Goal: Task Accomplishment & Management: Manage account settings

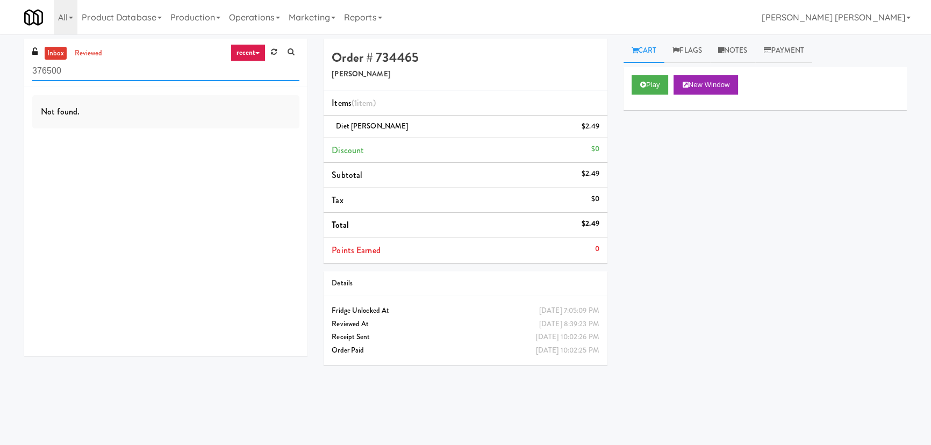
drag, startPoint x: 119, startPoint y: 76, endPoint x: 0, endPoint y: 63, distance: 120.0
click at [0, 69] on html "Okay Okay Select date: previous 2025-Sep next Su Mo Tu We Th Fr Sa 31 1 2 3 4 5…" at bounding box center [465, 222] width 931 height 445
paste input "CC1 Snacks Cooler"
type input "CC1 Snacks Cooler"
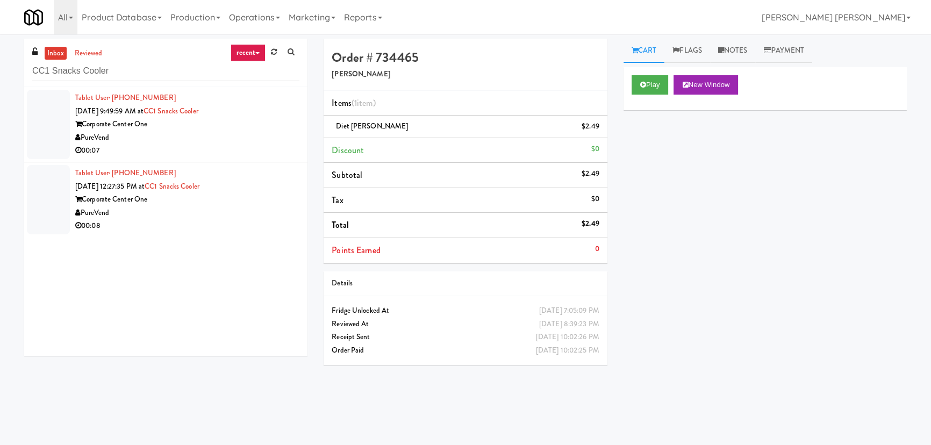
click at [208, 144] on div "00:07" at bounding box center [187, 150] width 224 height 13
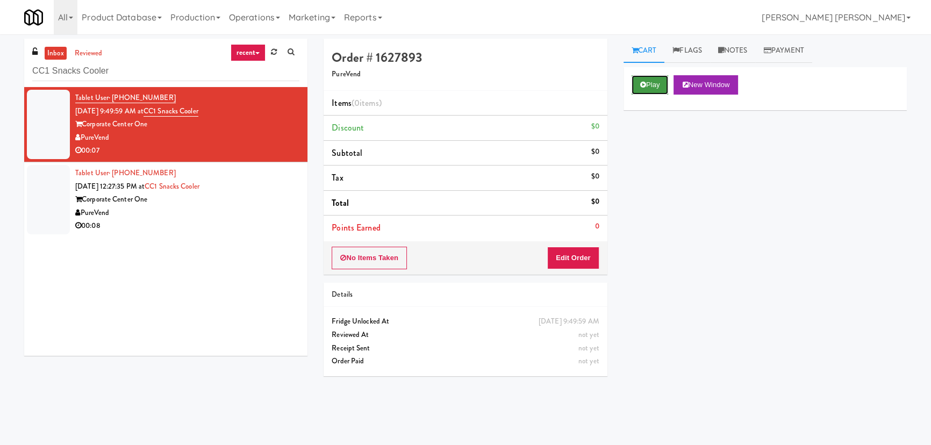
click at [645, 84] on icon at bounding box center [643, 84] width 6 height 7
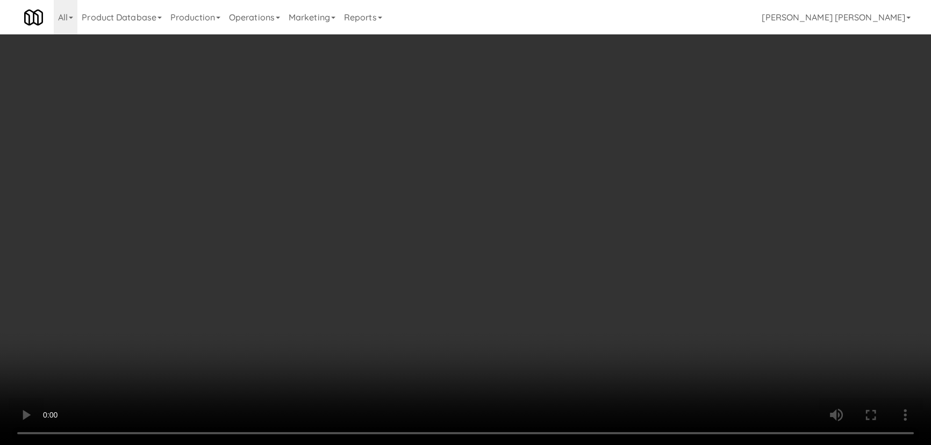
click at [536, 444] on video at bounding box center [465, 222] width 931 height 445
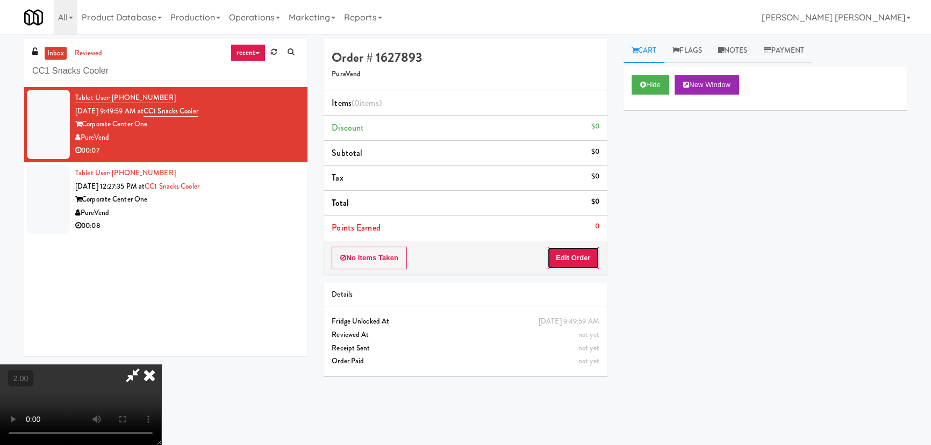
click at [572, 260] on button "Edit Order" at bounding box center [573, 258] width 52 height 23
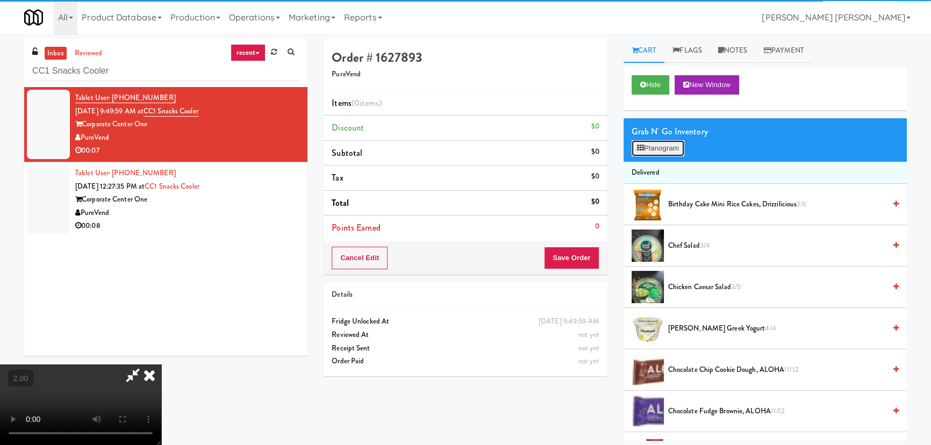
click at [647, 148] on button "Planogram" at bounding box center [658, 148] width 53 height 16
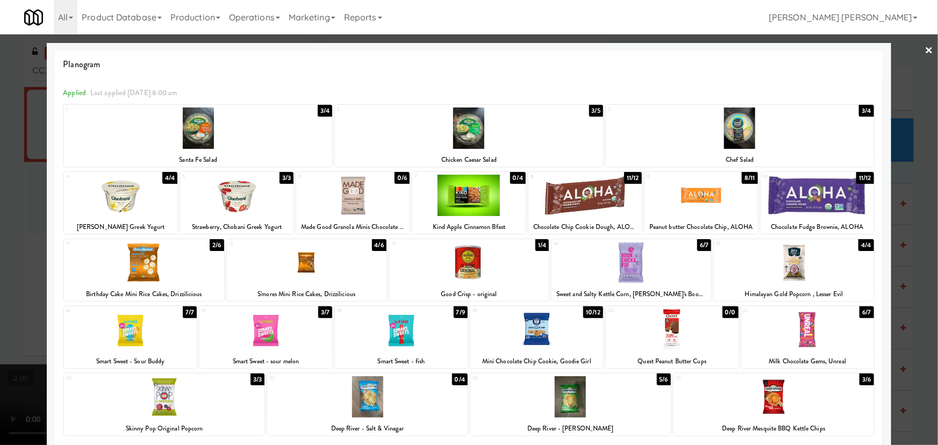
click at [146, 253] on div at bounding box center [144, 262] width 160 height 41
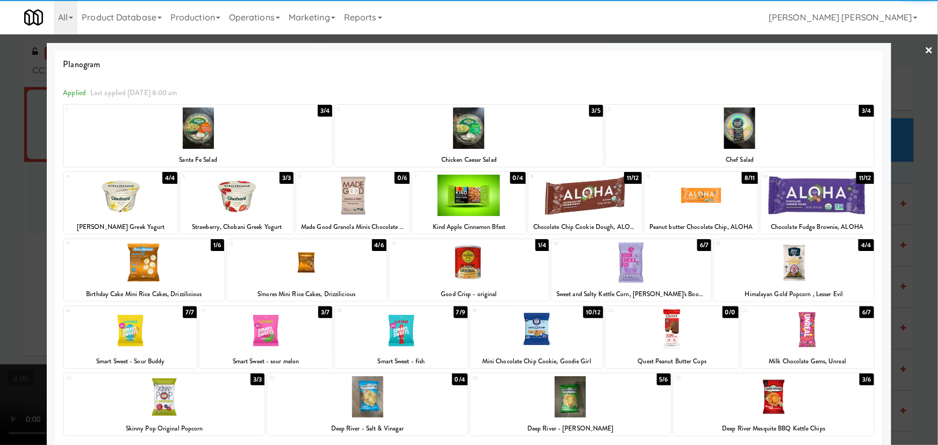
click at [472, 263] on div at bounding box center [469, 262] width 160 height 41
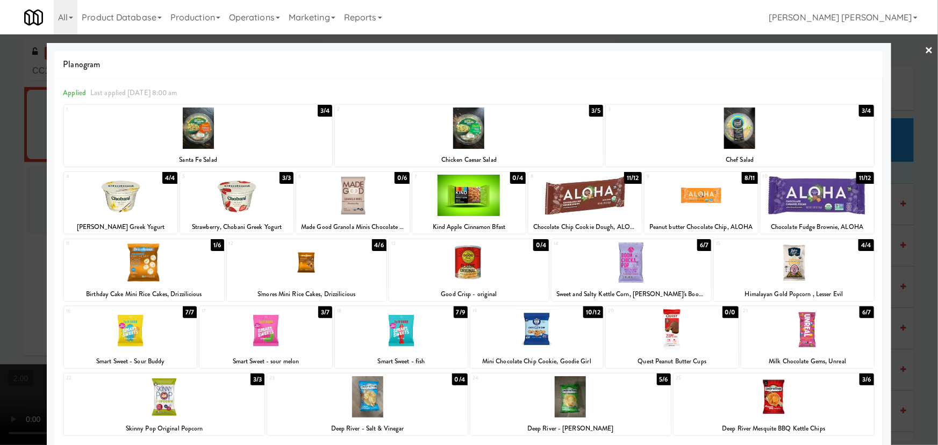
click at [925, 48] on link "×" at bounding box center [929, 50] width 9 height 33
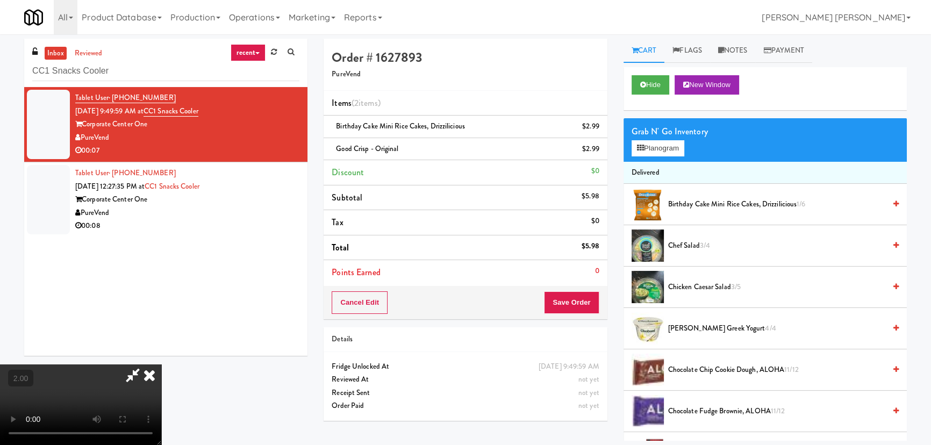
click at [161, 364] on video at bounding box center [80, 404] width 161 height 81
click at [161, 364] on icon at bounding box center [150, 374] width 24 height 21
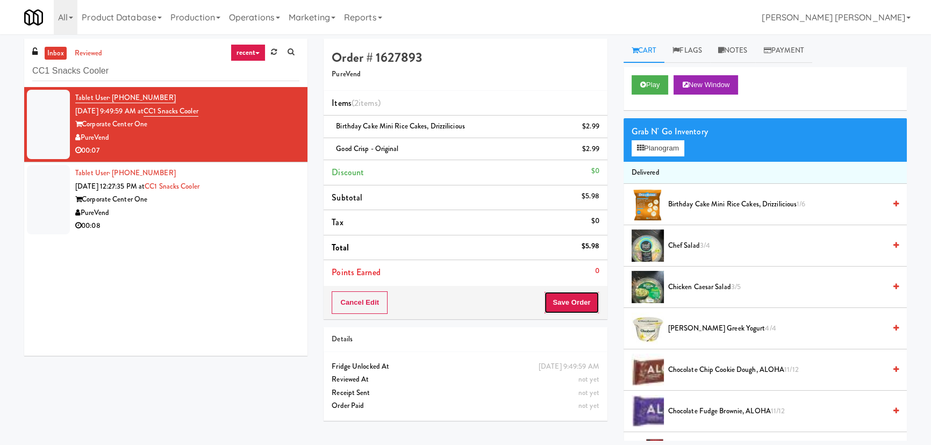
click at [592, 306] on button "Save Order" at bounding box center [571, 302] width 55 height 23
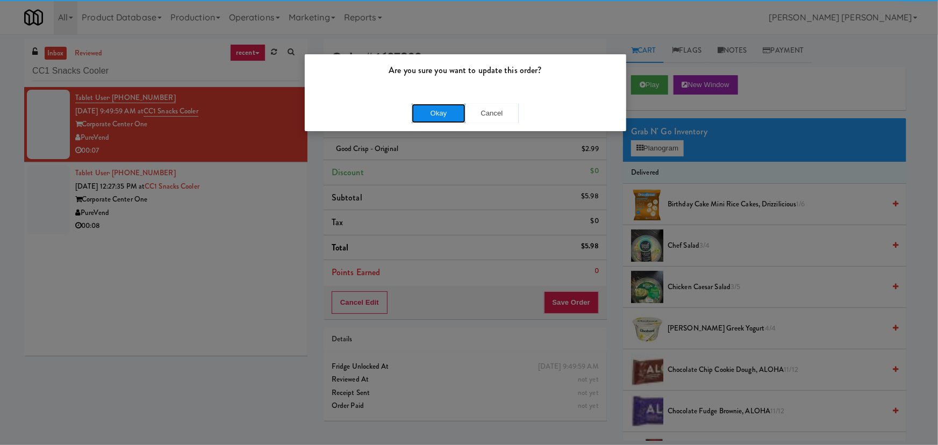
click at [451, 114] on button "Okay" at bounding box center [439, 113] width 54 height 19
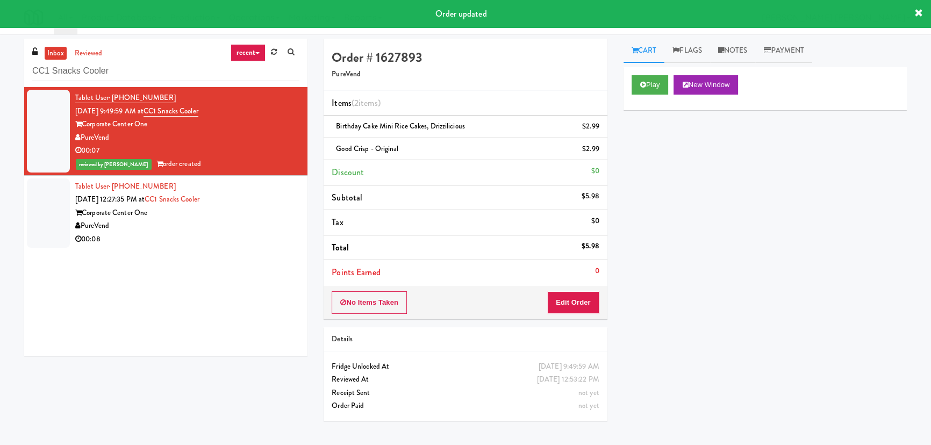
click at [257, 229] on div "PureVend" at bounding box center [187, 225] width 224 height 13
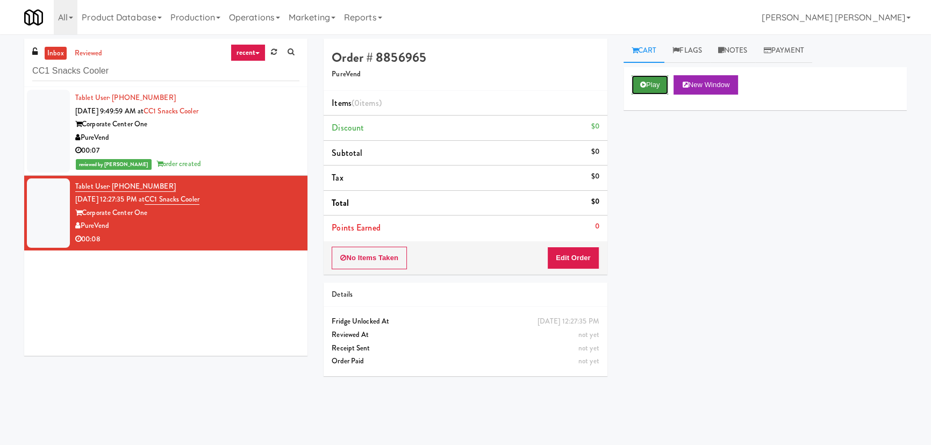
click at [656, 79] on button "Play" at bounding box center [650, 84] width 37 height 19
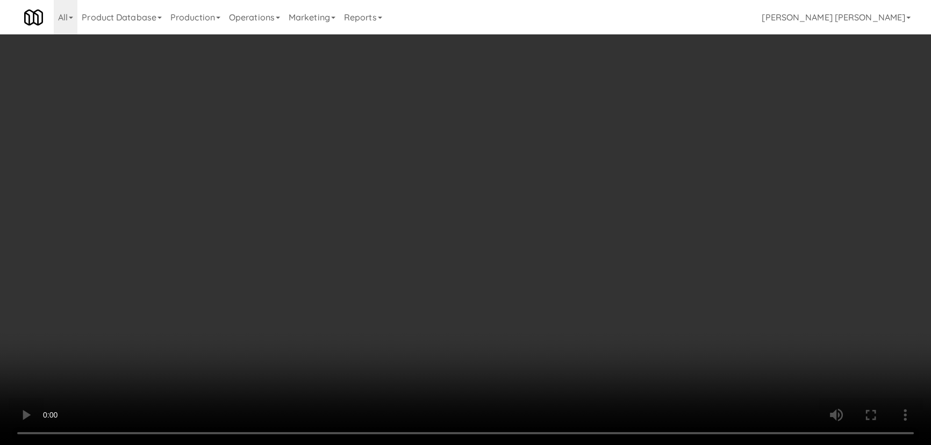
drag, startPoint x: 518, startPoint y: 470, endPoint x: 886, endPoint y: 439, distance: 369.4
click at [550, 444] on video at bounding box center [465, 222] width 931 height 445
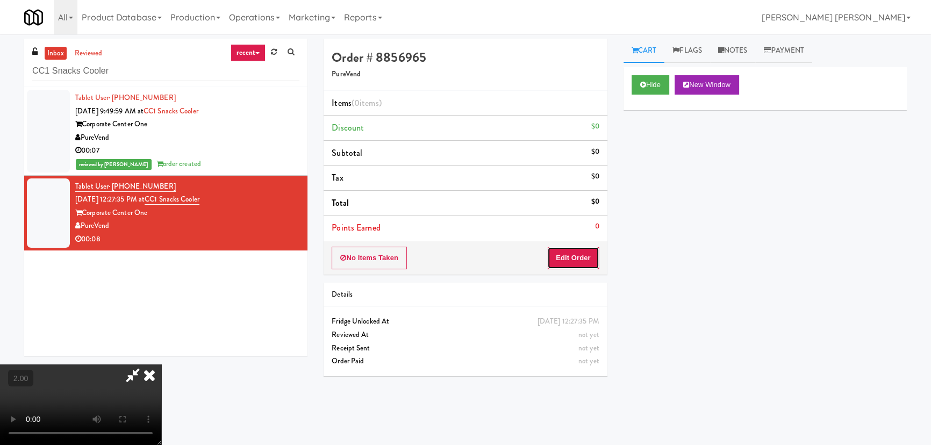
click at [581, 263] on button "Edit Order" at bounding box center [573, 258] width 52 height 23
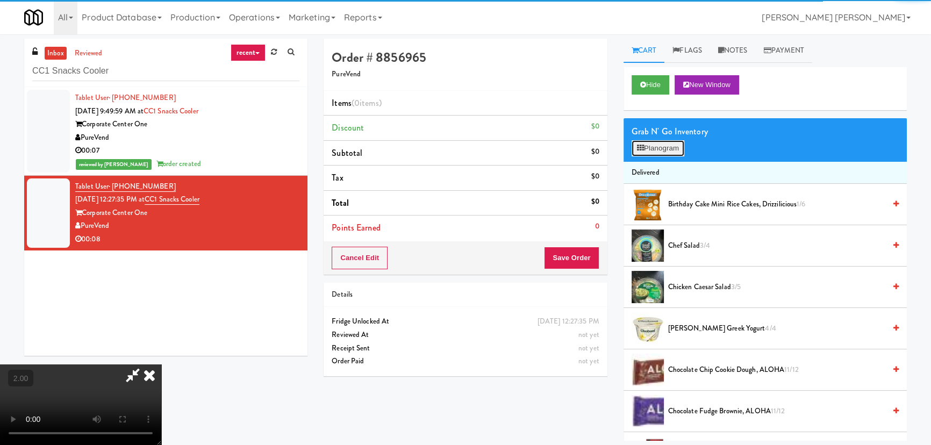
click at [656, 150] on button "Planogram" at bounding box center [658, 148] width 53 height 16
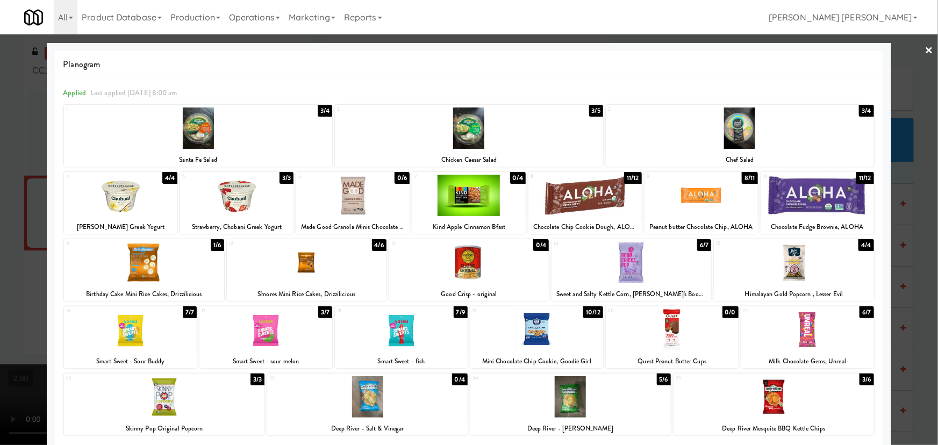
click at [744, 134] on div at bounding box center [740, 127] width 268 height 41
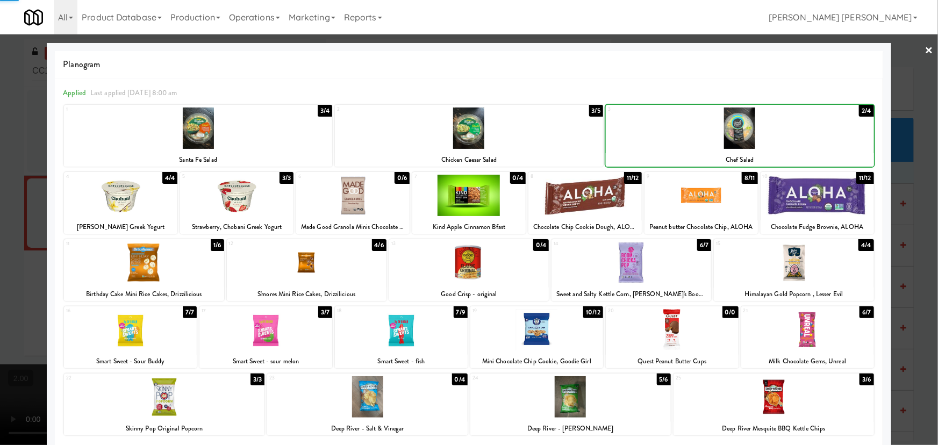
click at [744, 134] on div at bounding box center [740, 127] width 268 height 41
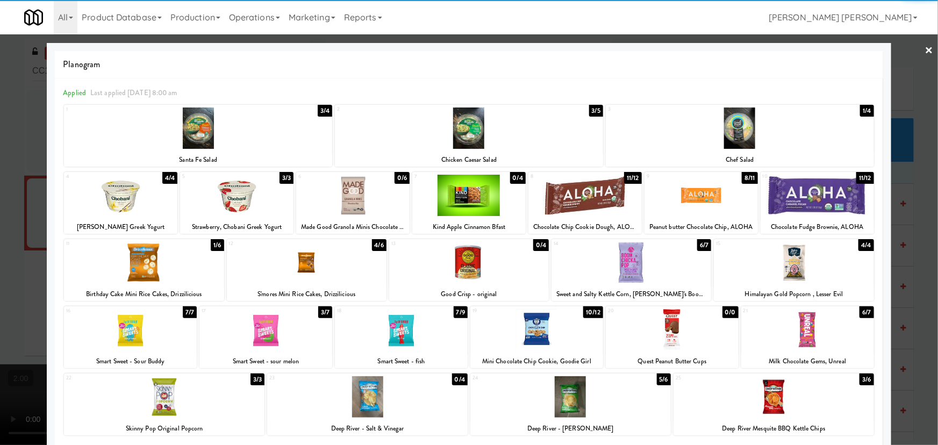
click at [925, 49] on link "×" at bounding box center [929, 50] width 9 height 33
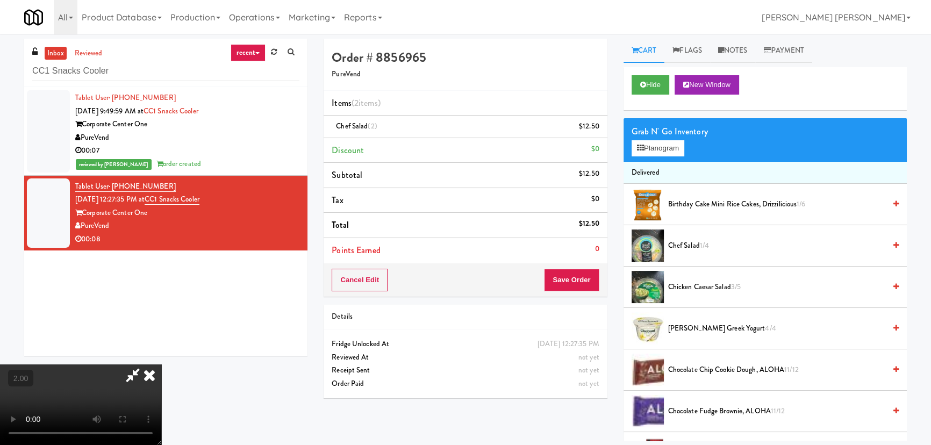
click at [161, 364] on icon at bounding box center [150, 374] width 24 height 21
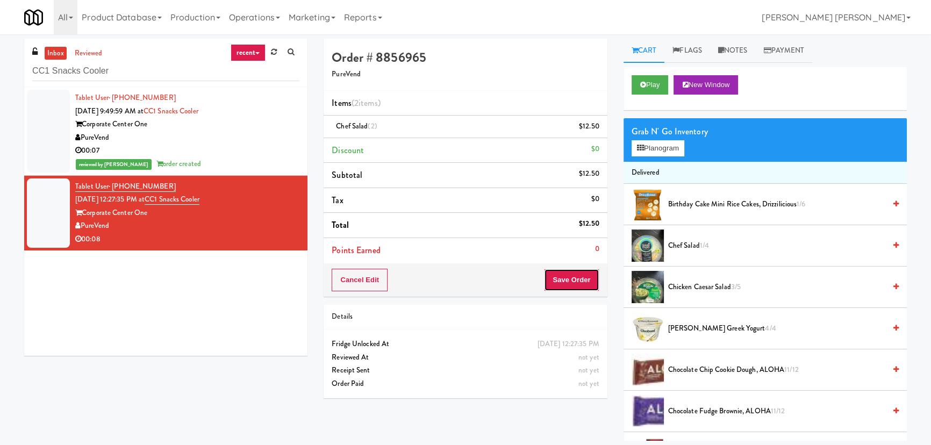
click at [570, 286] on button "Save Order" at bounding box center [571, 280] width 55 height 23
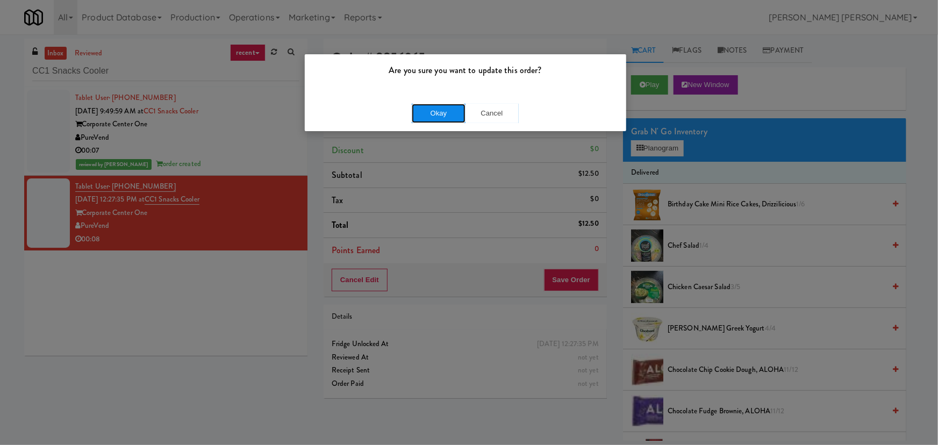
click at [443, 111] on button "Okay" at bounding box center [439, 113] width 54 height 19
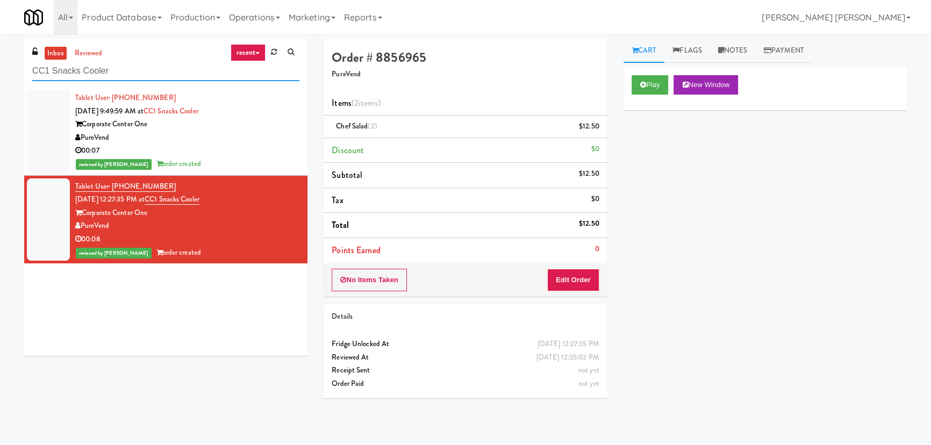
drag, startPoint x: 130, startPoint y: 68, endPoint x: -9, endPoint y: 66, distance: 138.7
click at [0, 66] on html "Are you sure you want to update this order? Okay Cancel Okay Are you sure you w…" at bounding box center [465, 222] width 931 height 445
paste input "Via Apartments - Cooler - Right"
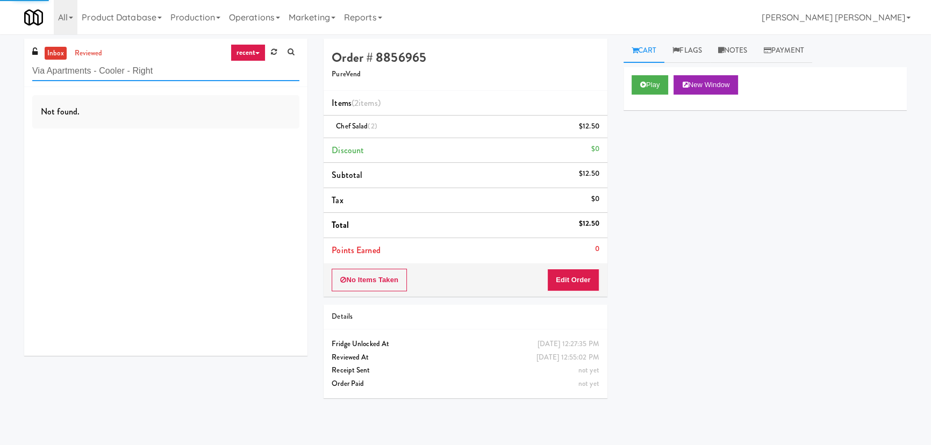
type input "Via Apartments - Cooler - Right"
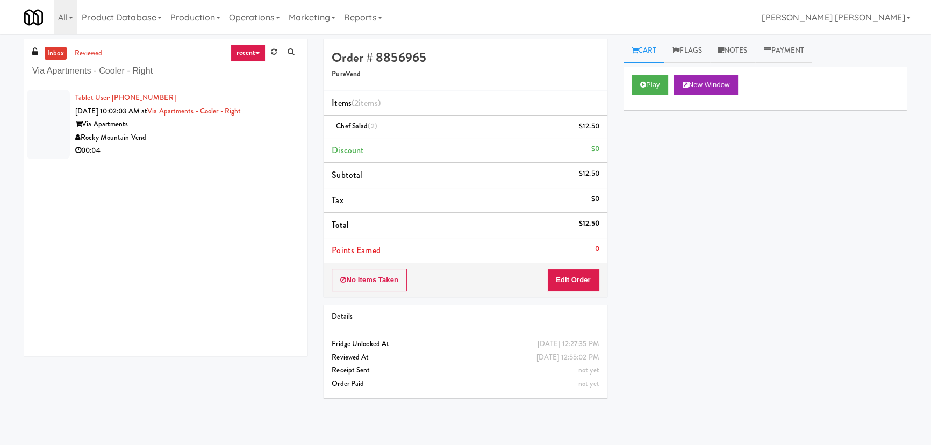
click at [208, 125] on div "Via Apartments" at bounding box center [187, 124] width 224 height 13
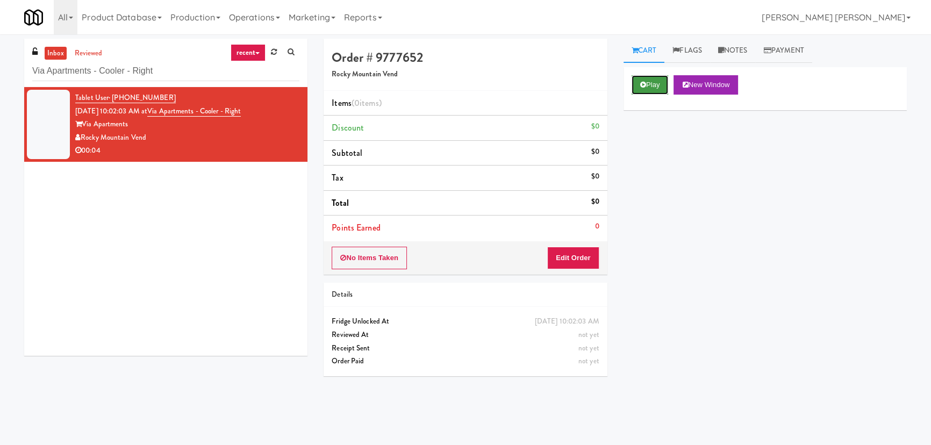
click at [642, 84] on icon at bounding box center [643, 84] width 6 height 7
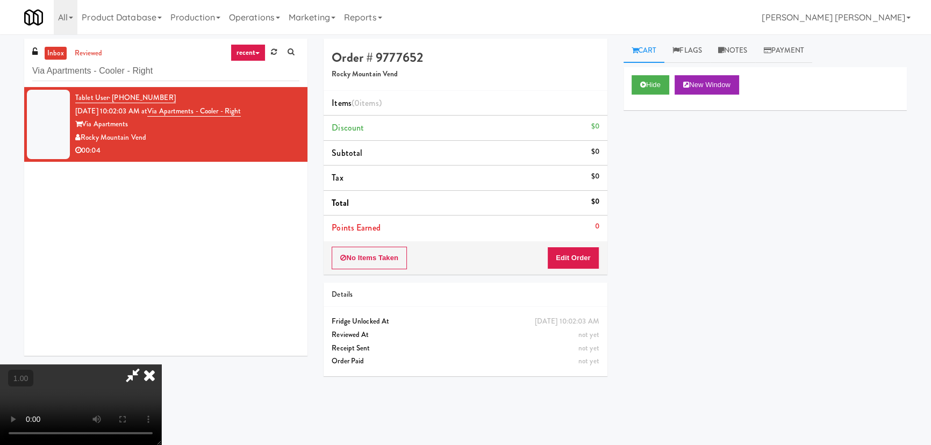
scroll to position [22, 0]
click at [593, 254] on button "Edit Order" at bounding box center [573, 258] width 52 height 23
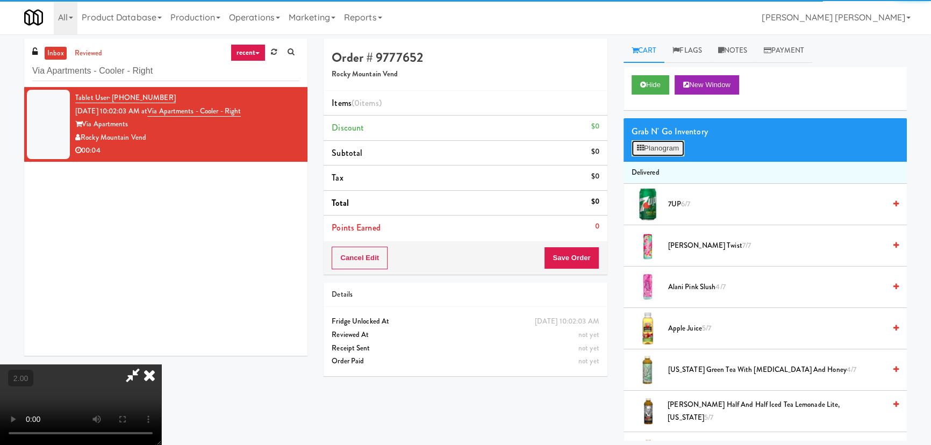
click at [650, 149] on button "Planogram" at bounding box center [658, 148] width 53 height 16
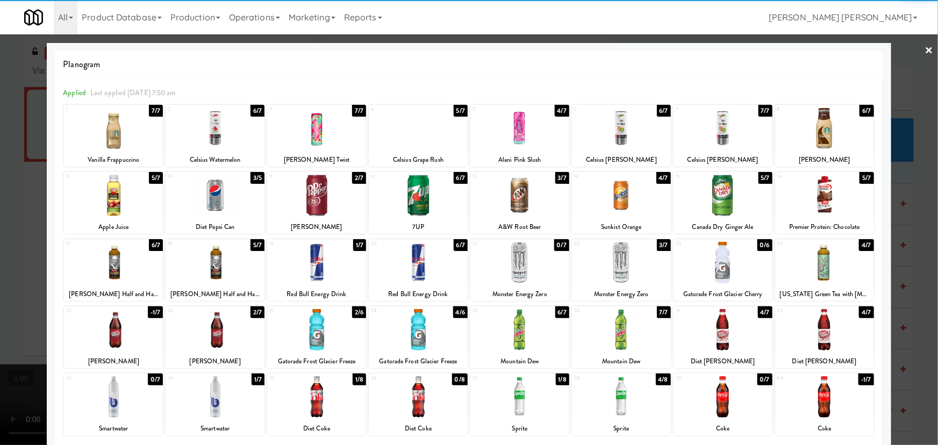
click at [210, 134] on div at bounding box center [215, 127] width 99 height 41
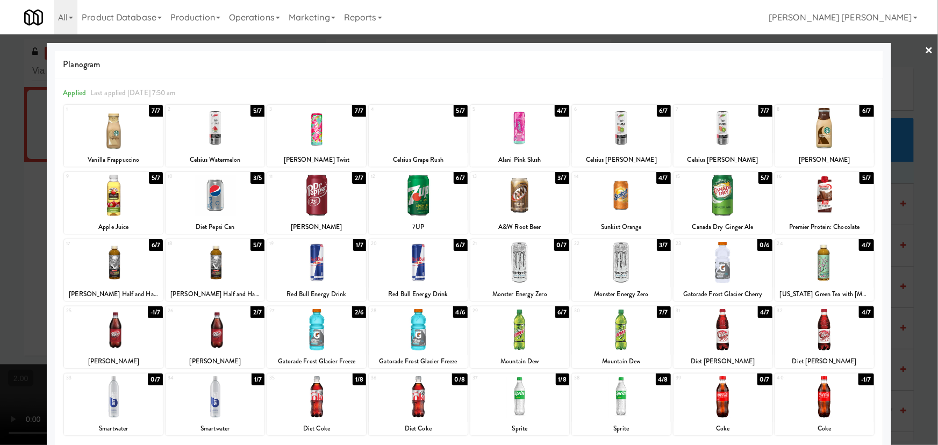
click at [925, 48] on link "×" at bounding box center [929, 50] width 9 height 33
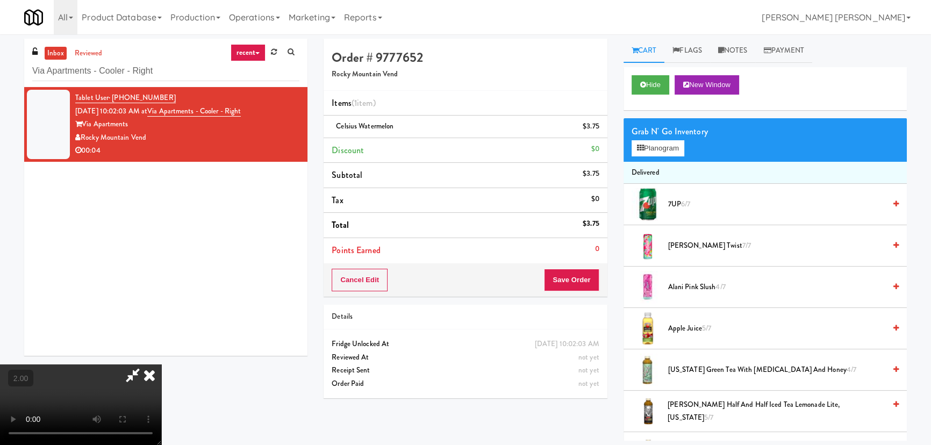
click at [161, 364] on icon at bounding box center [150, 374] width 24 height 21
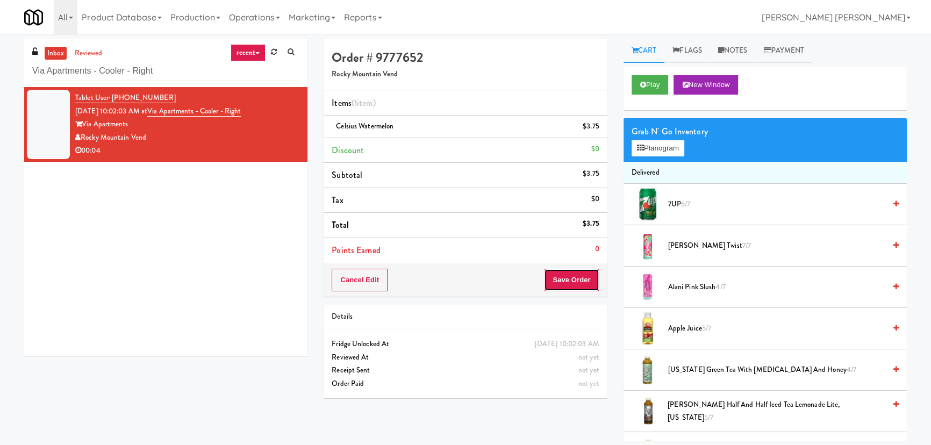
drag, startPoint x: 567, startPoint y: 275, endPoint x: 561, endPoint y: 264, distance: 12.3
click at [567, 275] on button "Save Order" at bounding box center [571, 280] width 55 height 23
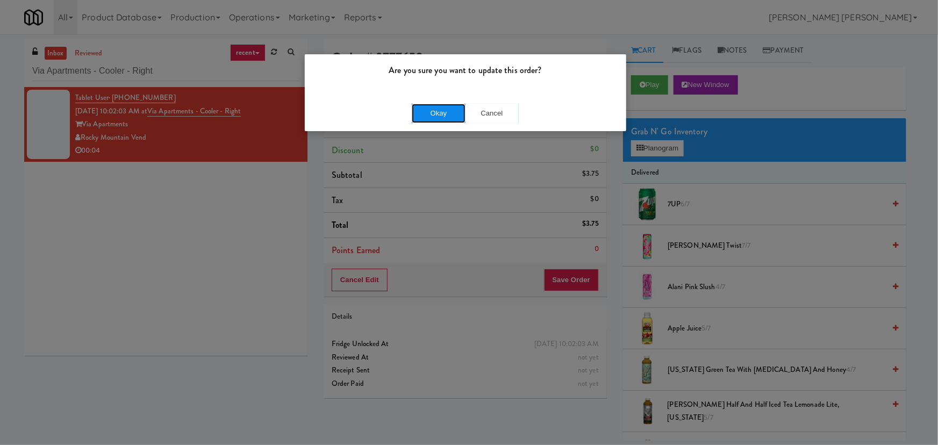
click at [439, 117] on button "Okay" at bounding box center [439, 113] width 54 height 19
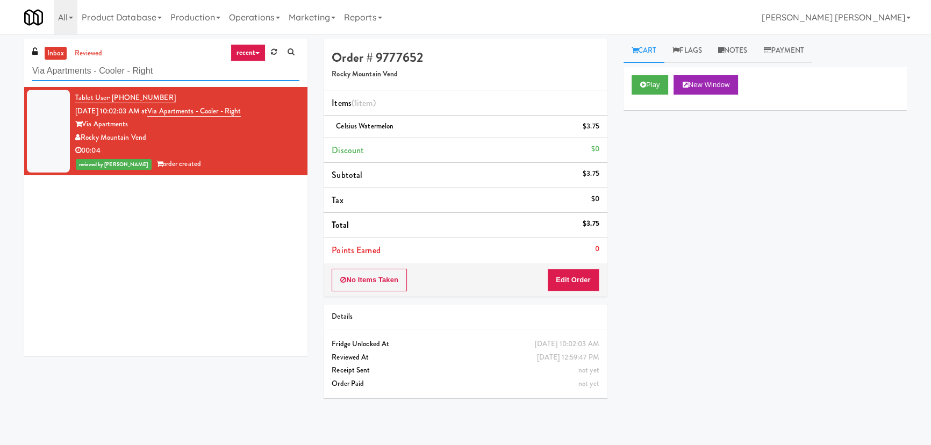
drag, startPoint x: 167, startPoint y: 71, endPoint x: 8, endPoint y: 81, distance: 159.4
click at [8, 81] on div "inbox reviewed recent all unclear take inventory issue suspicious failed recent…" at bounding box center [465, 240] width 931 height 402
paste input "FV - Cooler - Middle"
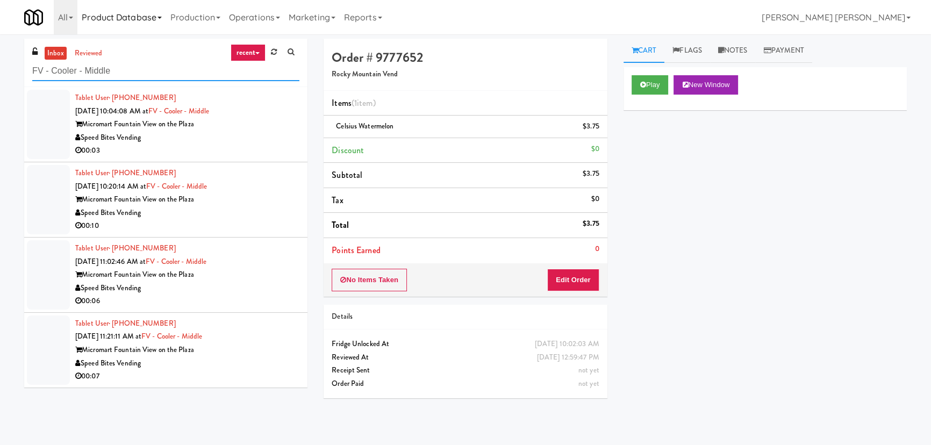
type input "FV - Cooler - Middle"
click at [260, 128] on div "Micromart Fountain View on the Plaza" at bounding box center [187, 124] width 224 height 13
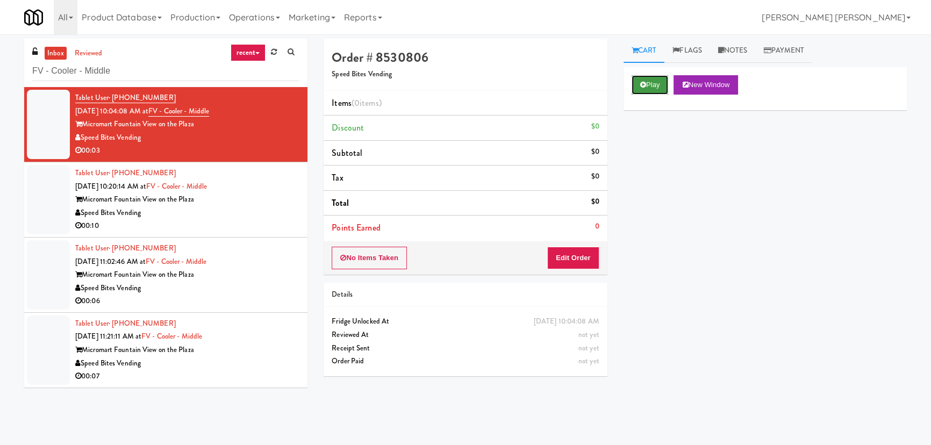
click at [667, 84] on button "Play" at bounding box center [650, 84] width 37 height 19
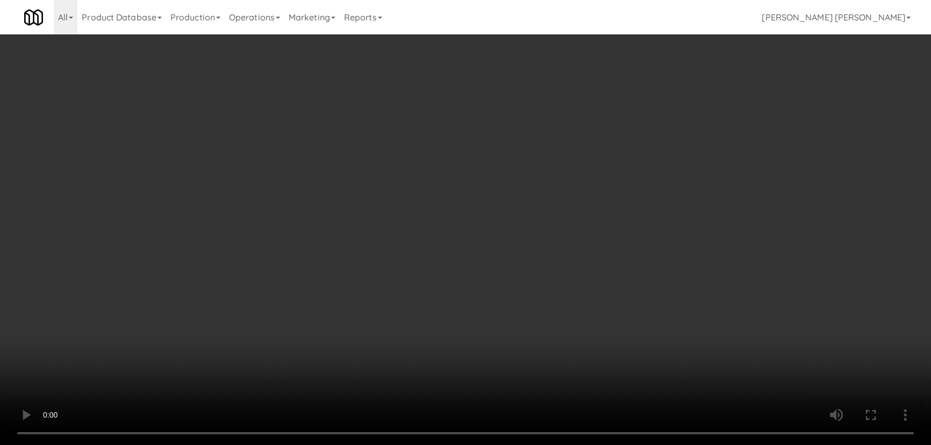
click at [520, 444] on video at bounding box center [465, 222] width 931 height 445
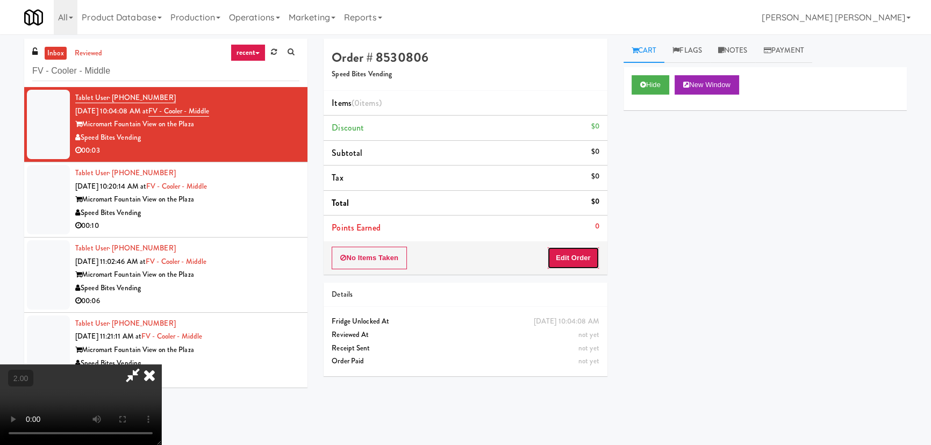
click at [592, 257] on button "Edit Order" at bounding box center [573, 258] width 52 height 23
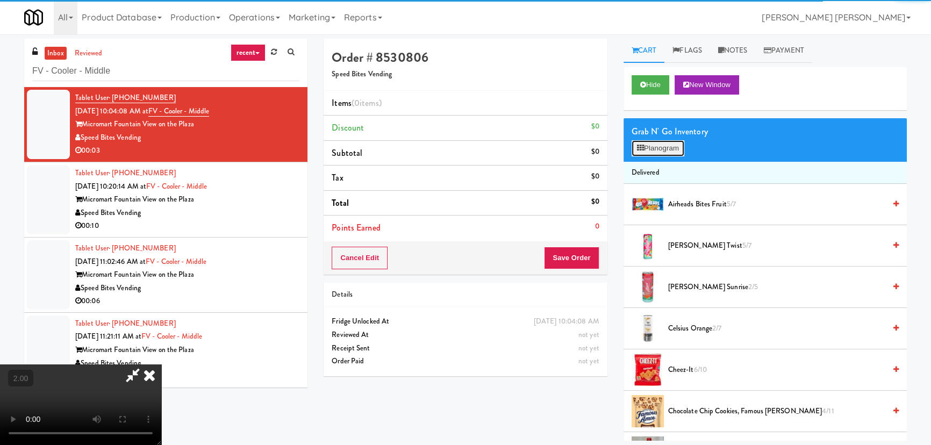
click at [670, 145] on button "Planogram" at bounding box center [658, 148] width 53 height 16
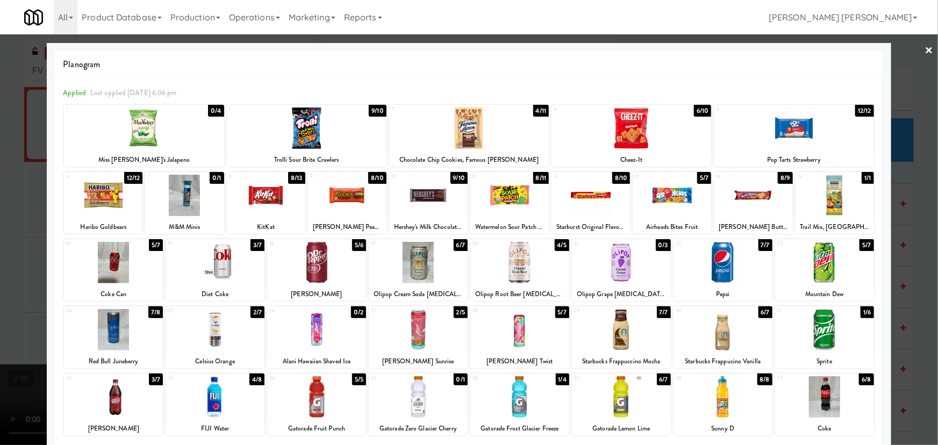
click at [217, 328] on div at bounding box center [215, 329] width 99 height 41
click at [925, 47] on link "×" at bounding box center [929, 50] width 9 height 33
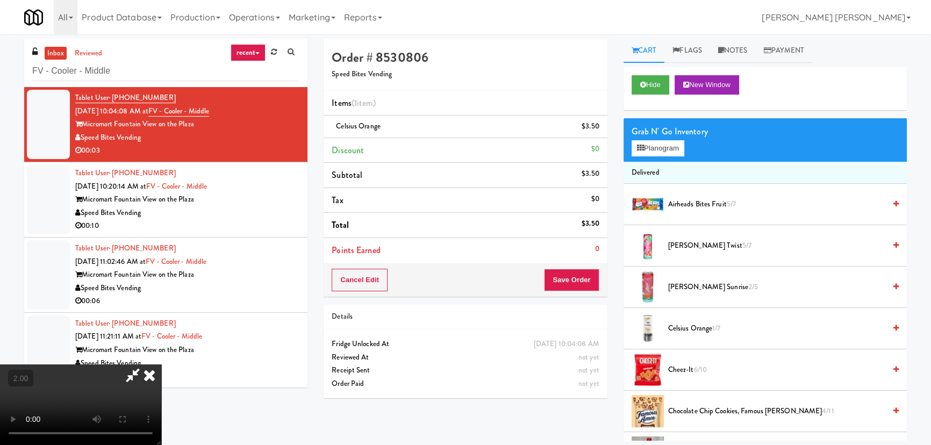
scroll to position [171, 0]
click at [161, 364] on video at bounding box center [80, 404] width 161 height 81
click at [161, 364] on icon at bounding box center [150, 374] width 24 height 21
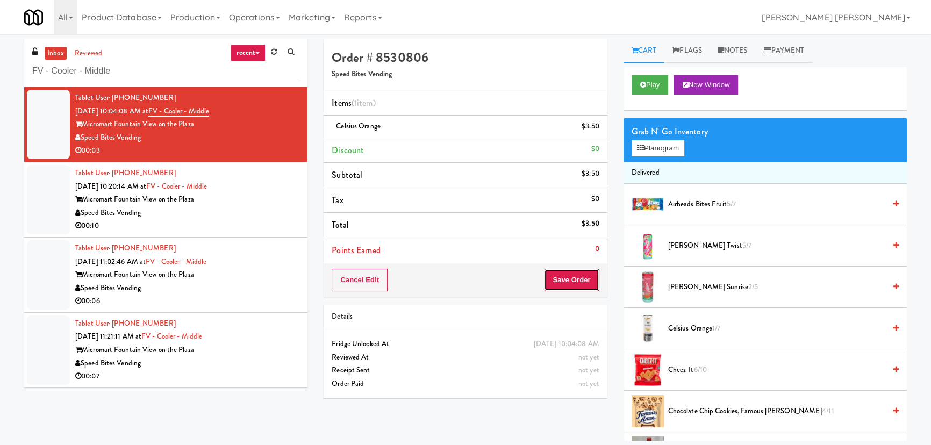
click at [579, 287] on button "Save Order" at bounding box center [571, 280] width 55 height 23
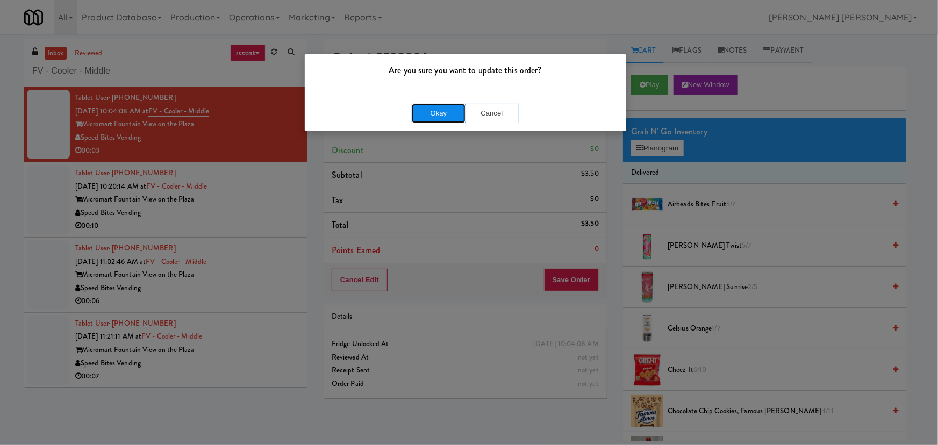
click at [451, 109] on button "Okay" at bounding box center [439, 113] width 54 height 19
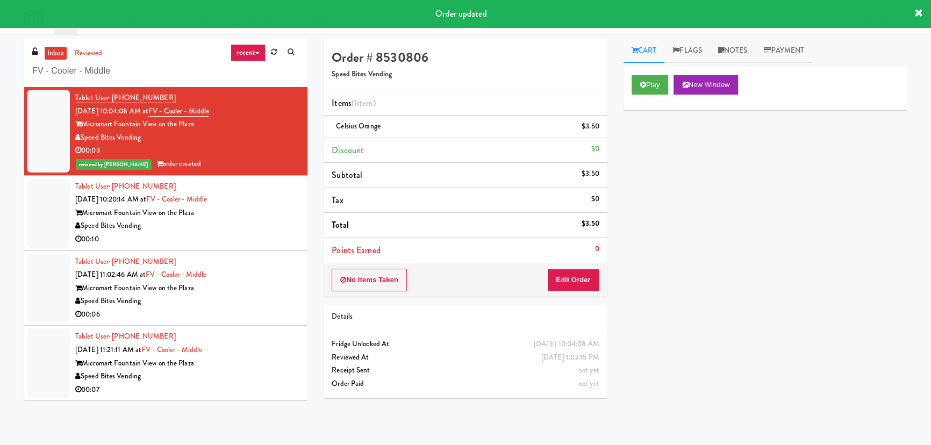
click at [272, 211] on div "Micromart Fountain View on the Plaza" at bounding box center [187, 212] width 224 height 13
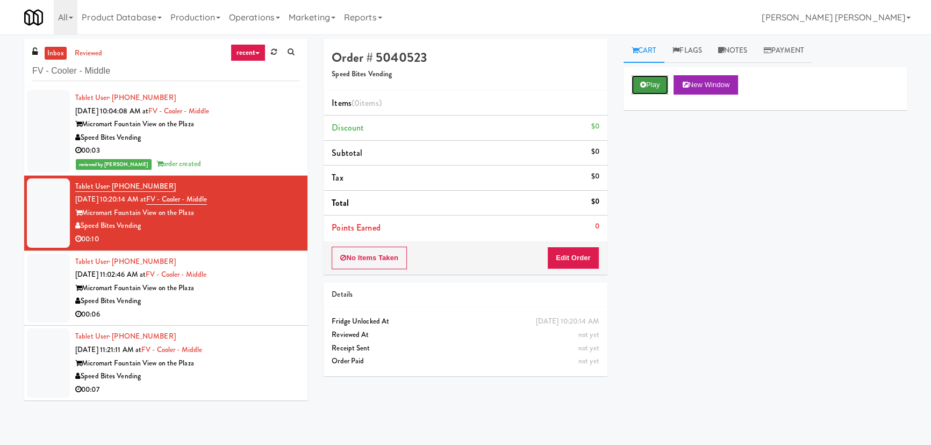
click at [661, 84] on button "Play" at bounding box center [650, 84] width 37 height 19
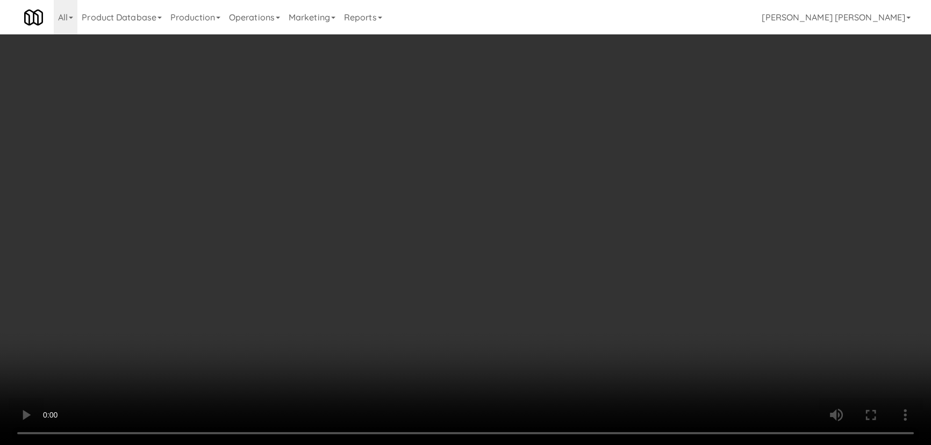
click at [529, 444] on video at bounding box center [465, 222] width 931 height 445
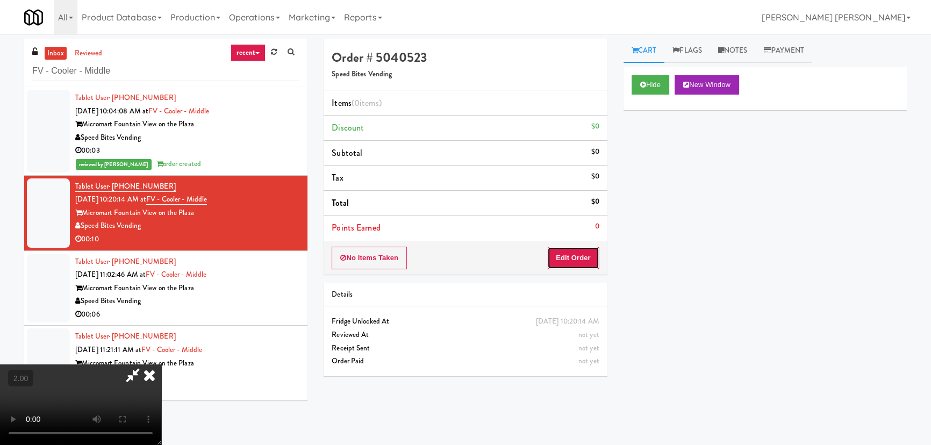
click at [581, 253] on button "Edit Order" at bounding box center [573, 258] width 52 height 23
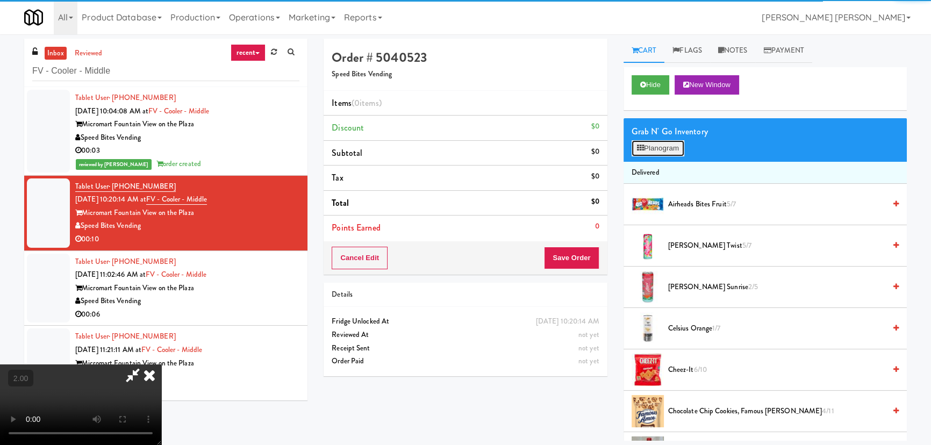
click at [659, 150] on button "Planogram" at bounding box center [658, 148] width 53 height 16
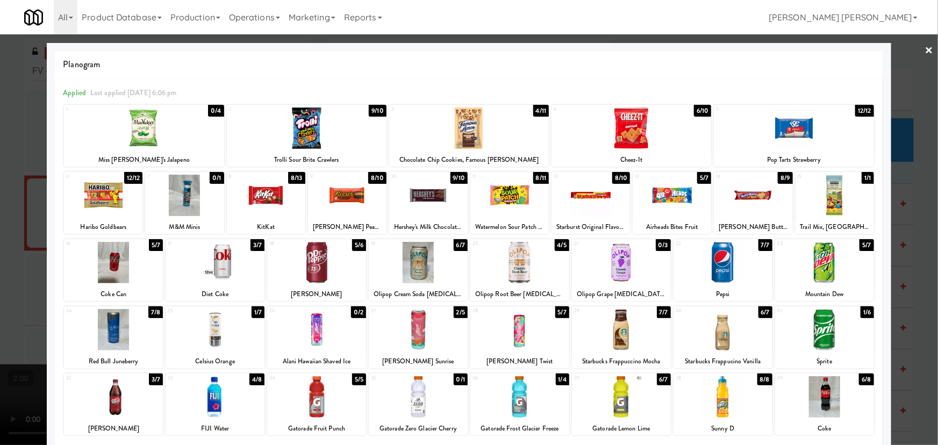
click at [629, 125] on div at bounding box center [631, 127] width 160 height 41
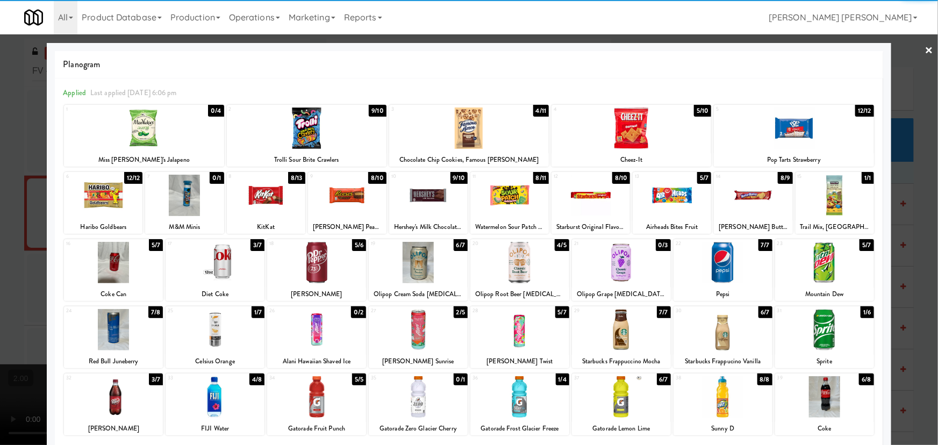
drag, startPoint x: 826, startPoint y: 202, endPoint x: 937, endPoint y: 91, distance: 156.6
click at [827, 202] on div at bounding box center [834, 195] width 78 height 41
click at [925, 46] on link "×" at bounding box center [929, 50] width 9 height 33
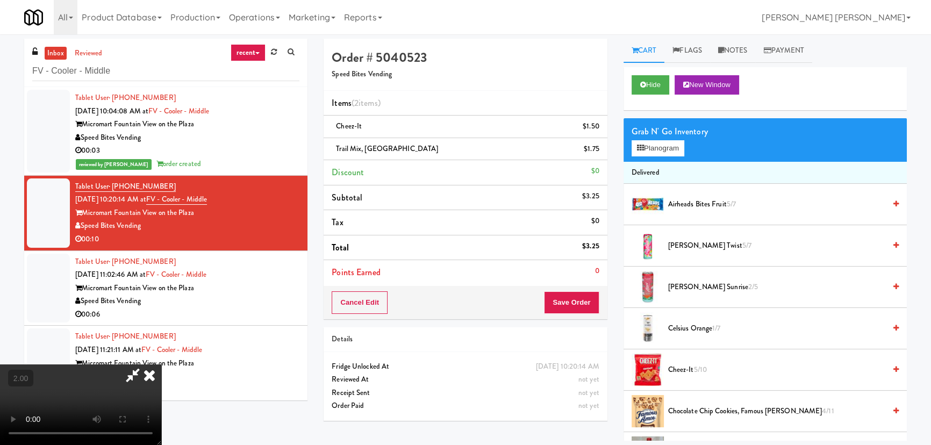
scroll to position [22, 0]
click at [660, 141] on button "Planogram" at bounding box center [658, 148] width 53 height 16
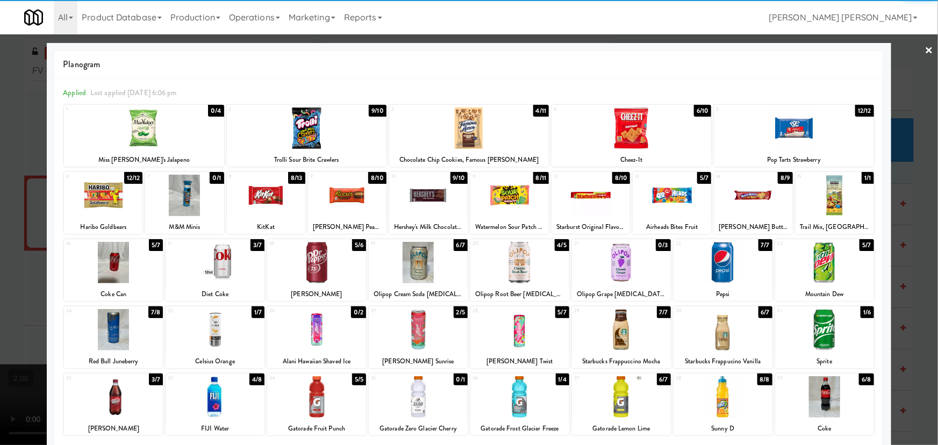
drag, startPoint x: 217, startPoint y: 264, endPoint x: 610, endPoint y: 187, distance: 400.3
click at [218, 264] on div at bounding box center [215, 262] width 99 height 41
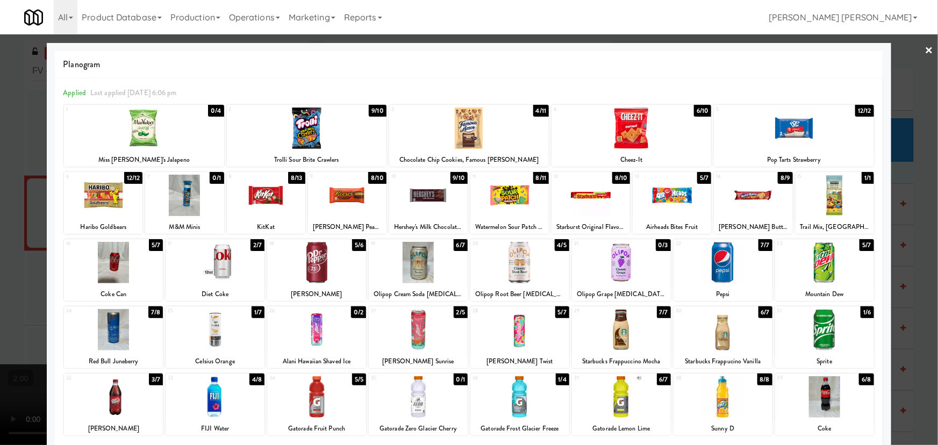
click at [925, 52] on link "×" at bounding box center [929, 50] width 9 height 33
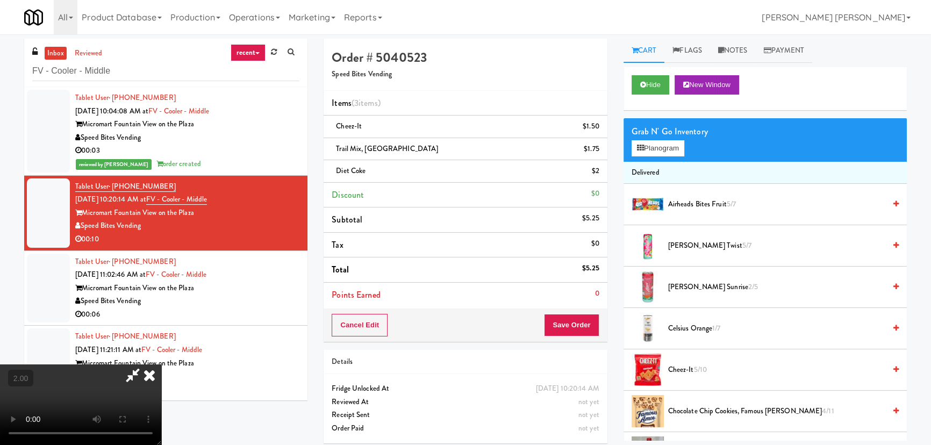
click at [161, 364] on icon at bounding box center [150, 374] width 24 height 21
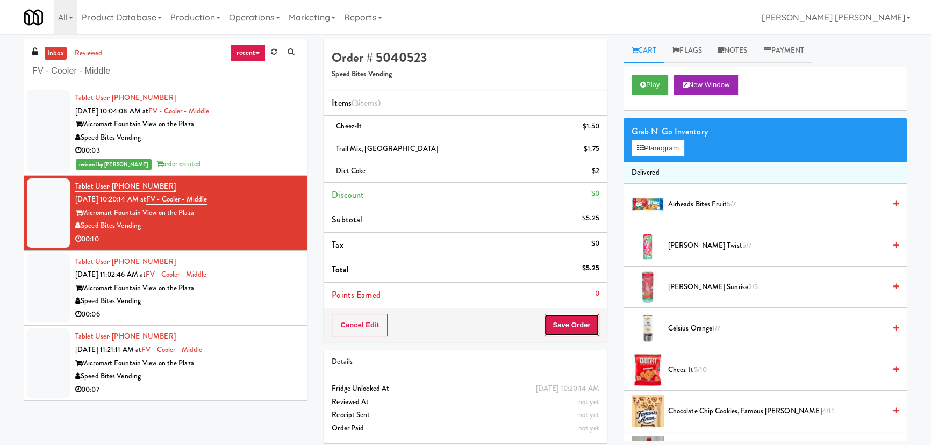
click at [572, 326] on button "Save Order" at bounding box center [571, 325] width 55 height 23
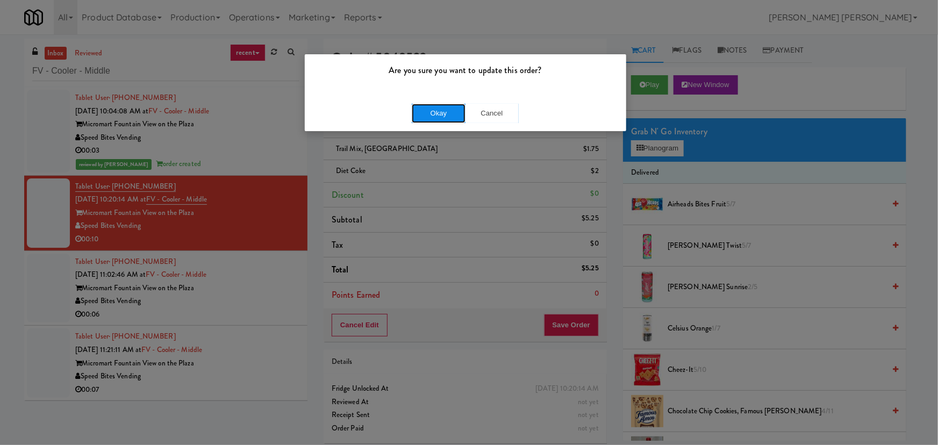
click at [444, 107] on button "Okay" at bounding box center [439, 113] width 54 height 19
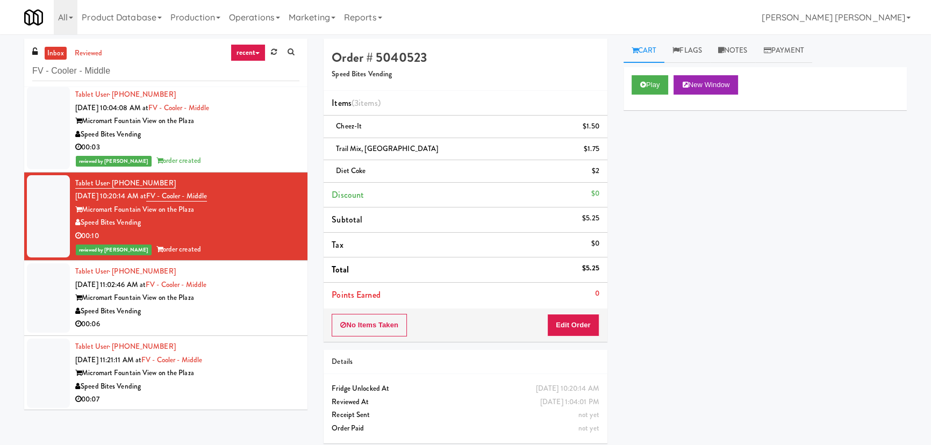
scroll to position [4, 0]
click at [257, 307] on div "Speed Bites Vending" at bounding box center [187, 310] width 224 height 13
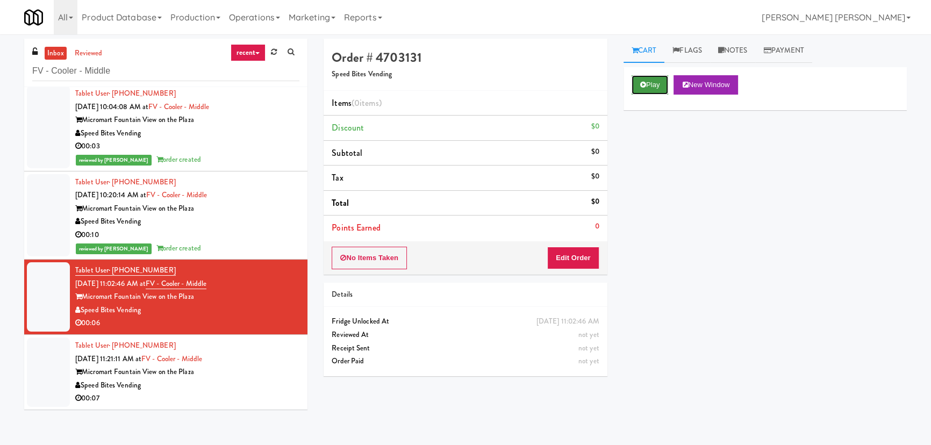
click at [644, 84] on icon at bounding box center [643, 84] width 6 height 7
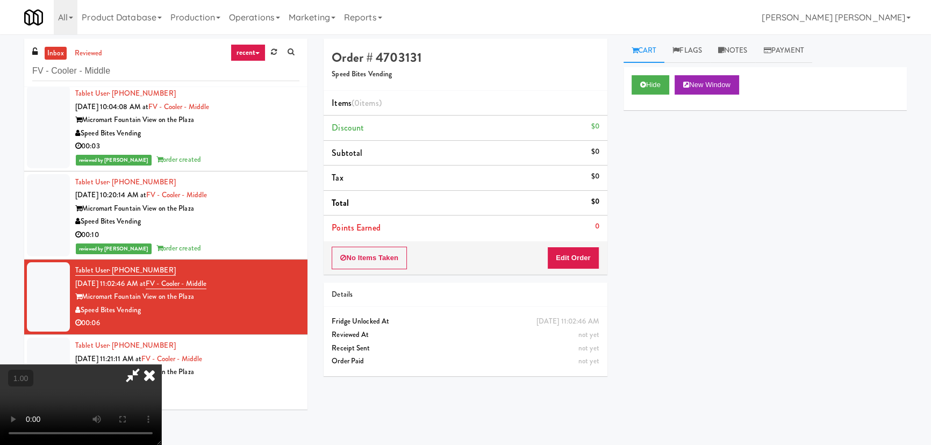
click at [161, 444] on video at bounding box center [80, 404] width 161 height 81
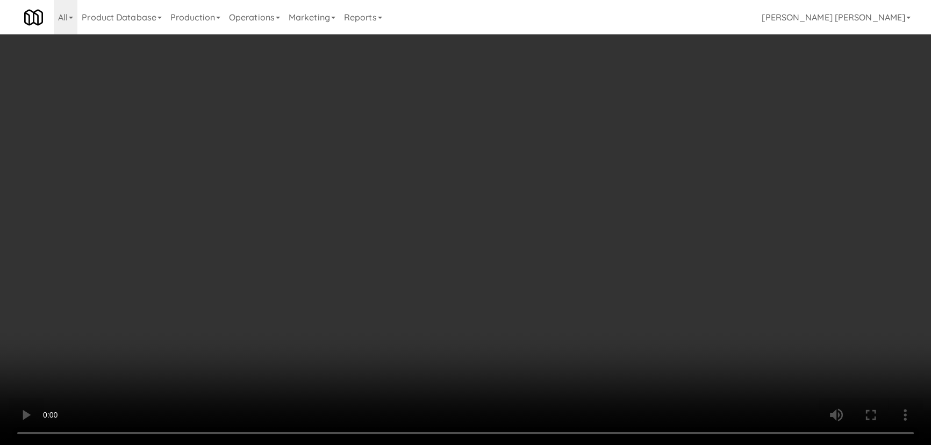
scroll to position [22, 0]
click at [599, 260] on div "No Items Taken Edit Order" at bounding box center [465, 257] width 283 height 33
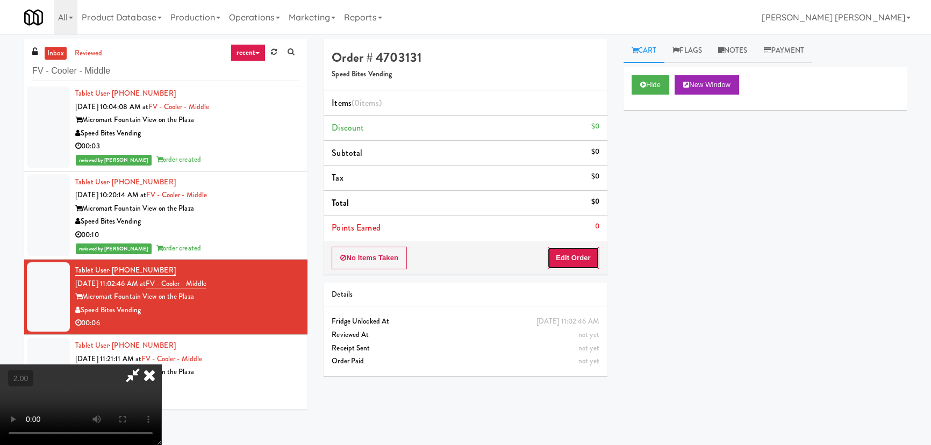
click at [590, 253] on button "Edit Order" at bounding box center [573, 258] width 52 height 23
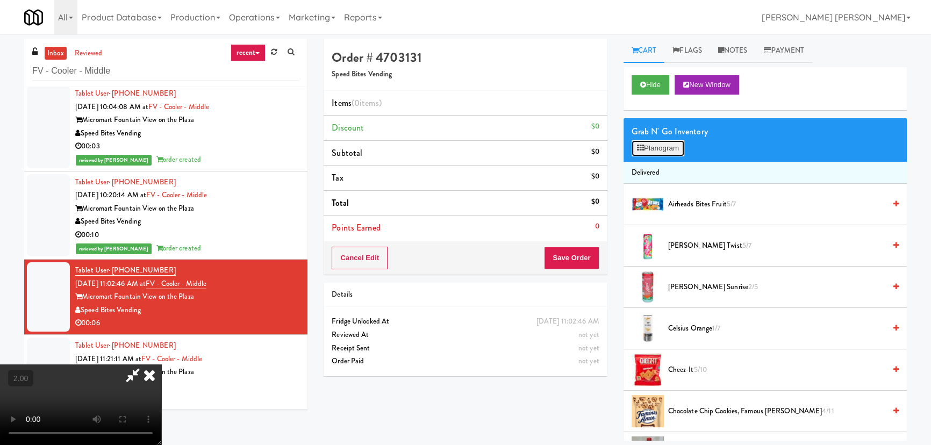
click at [674, 152] on button "Planogram" at bounding box center [658, 148] width 53 height 16
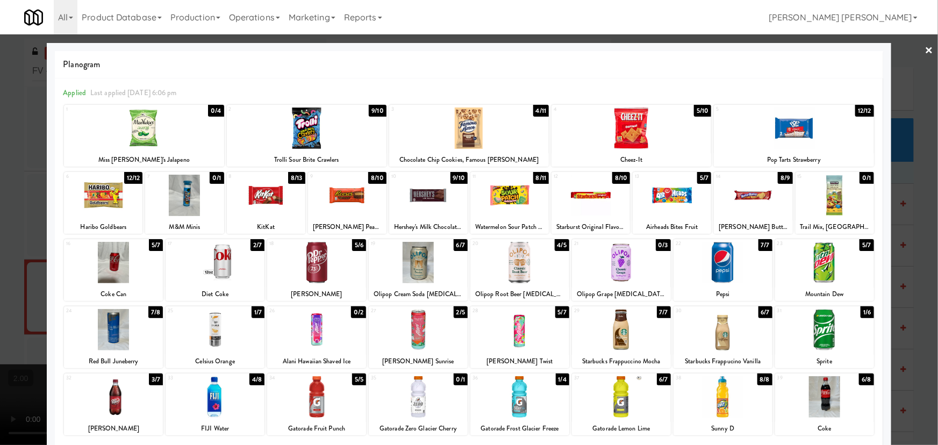
click at [417, 333] on div at bounding box center [418, 329] width 99 height 41
click at [925, 48] on link "×" at bounding box center [929, 50] width 9 height 33
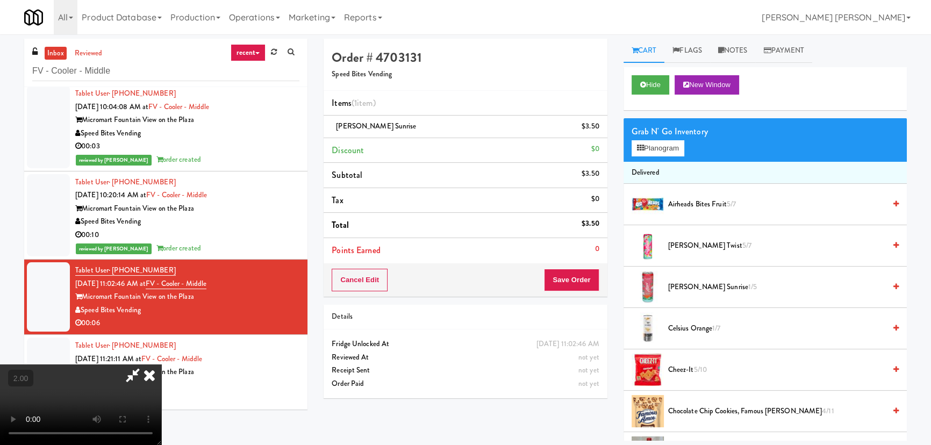
click at [161, 364] on icon at bounding box center [150, 374] width 24 height 21
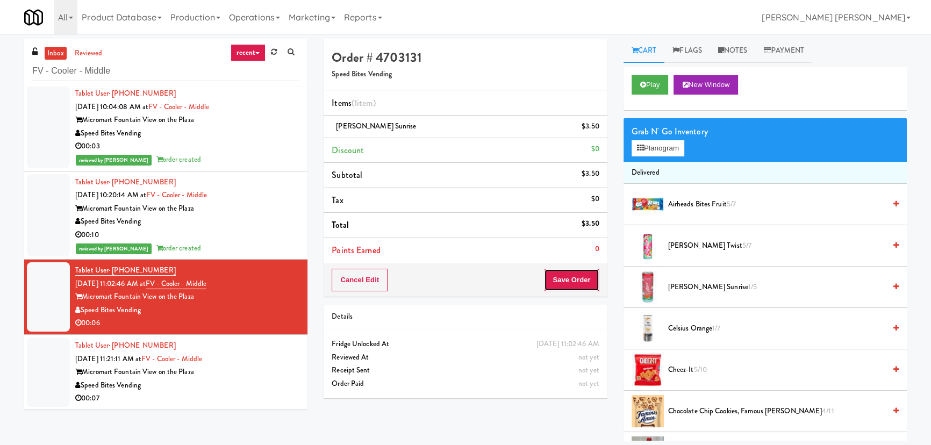
click at [573, 278] on button "Save Order" at bounding box center [571, 280] width 55 height 23
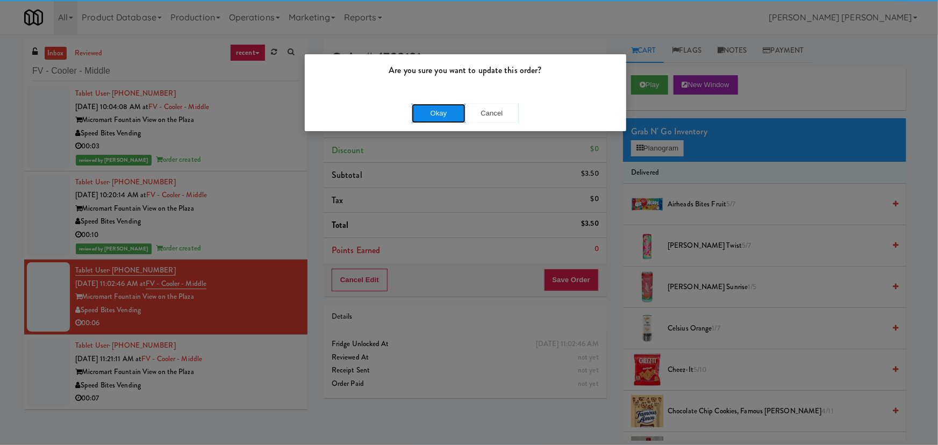
click at [428, 110] on button "Okay" at bounding box center [439, 113] width 54 height 19
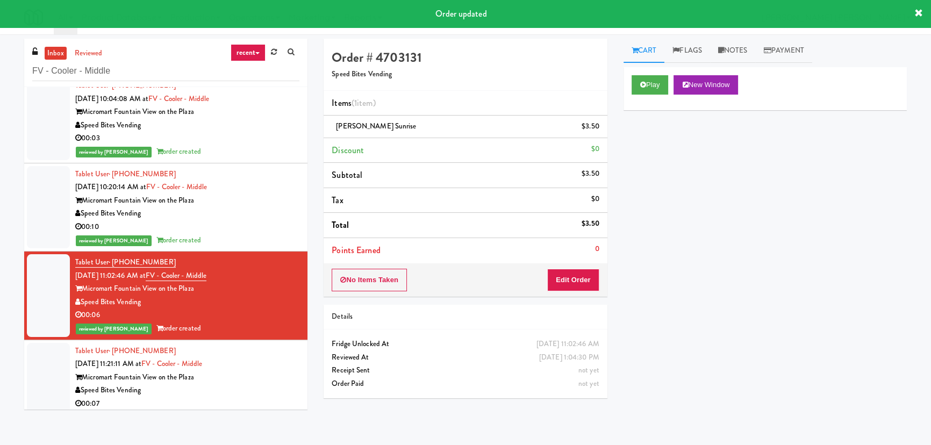
scroll to position [17, 0]
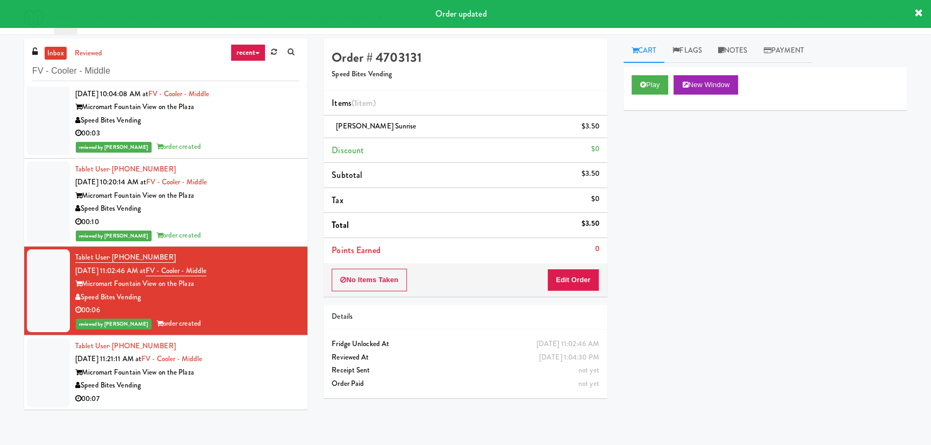
click at [266, 376] on div "Micromart Fountain View on the Plaza" at bounding box center [187, 372] width 224 height 13
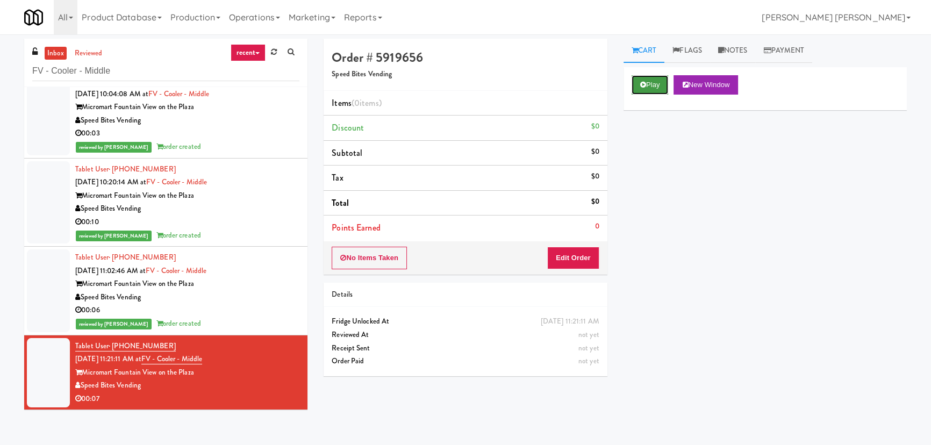
click at [655, 86] on button "Play" at bounding box center [650, 84] width 37 height 19
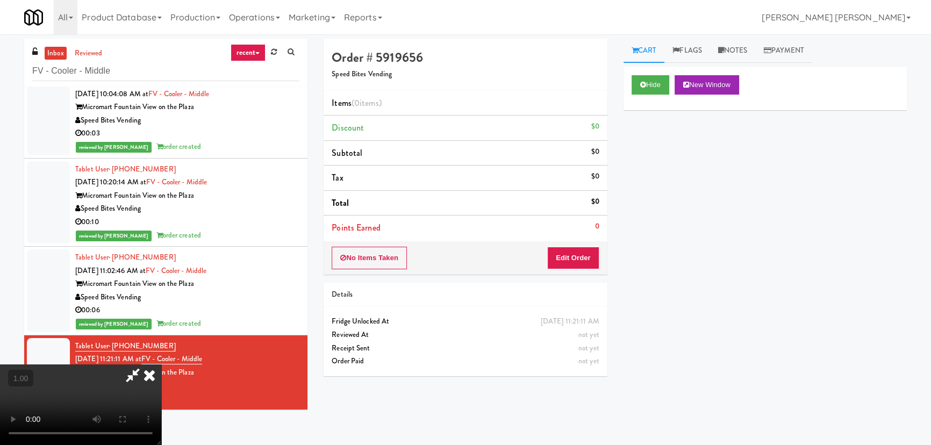
click at [161, 444] on video at bounding box center [80, 404] width 161 height 81
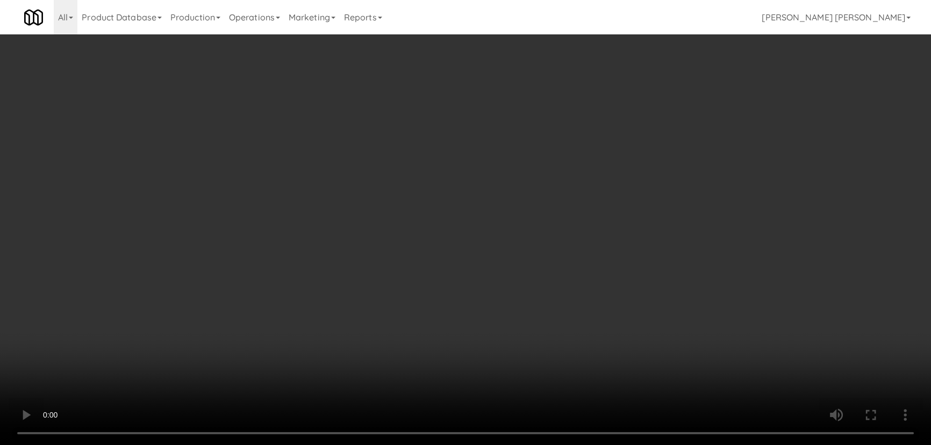
scroll to position [22, 0]
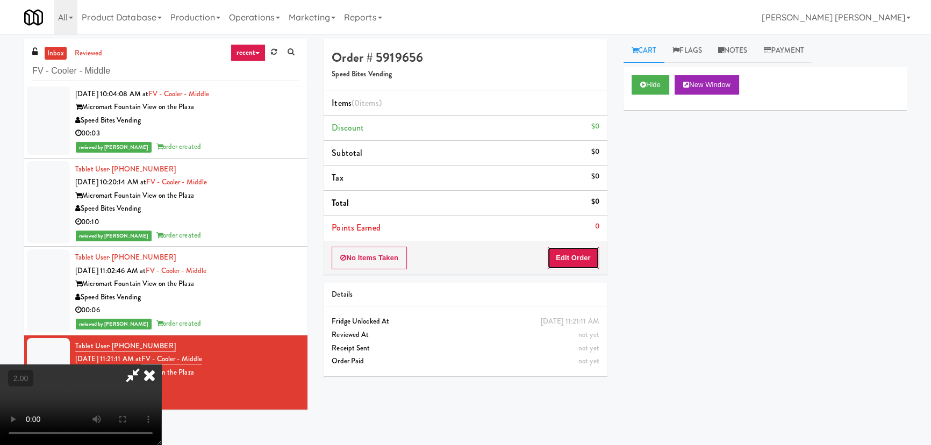
click at [586, 257] on button "Edit Order" at bounding box center [573, 258] width 52 height 23
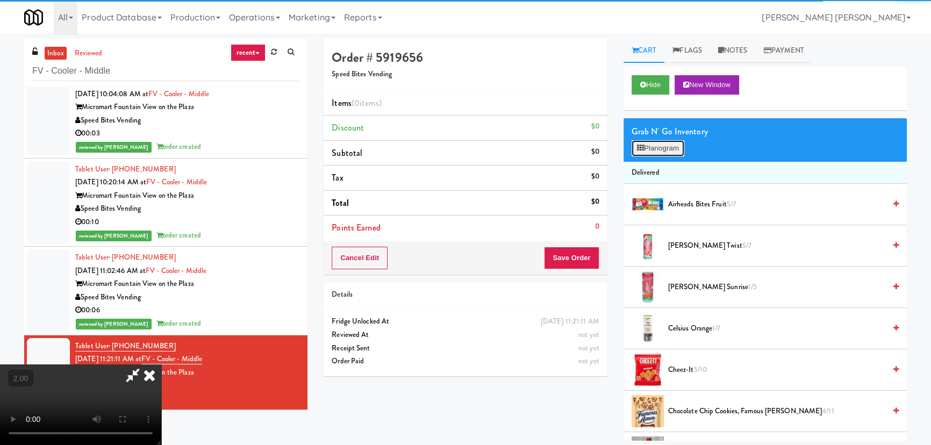
click at [658, 147] on button "Planogram" at bounding box center [658, 148] width 53 height 16
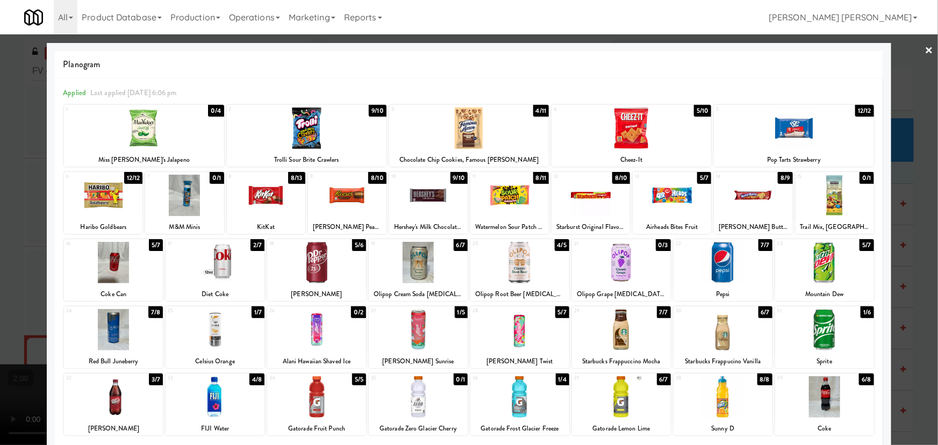
click at [213, 334] on div at bounding box center [215, 329] width 99 height 41
click at [798, 125] on div at bounding box center [794, 127] width 160 height 41
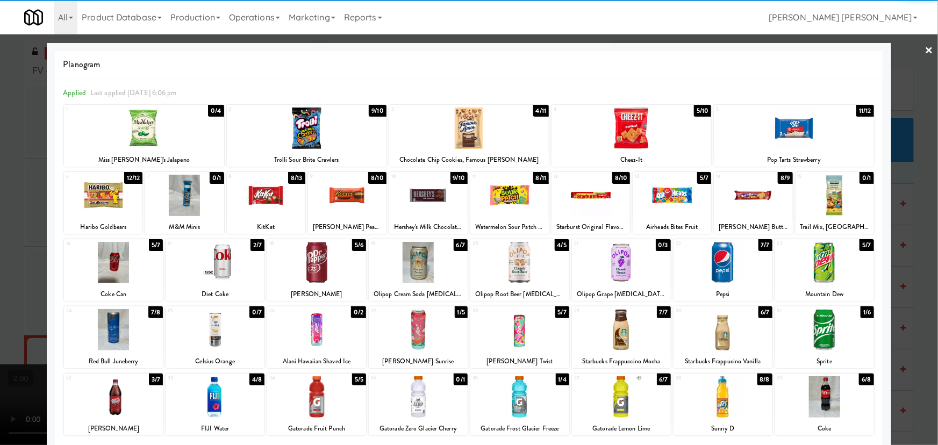
click at [925, 50] on link "×" at bounding box center [929, 50] width 9 height 33
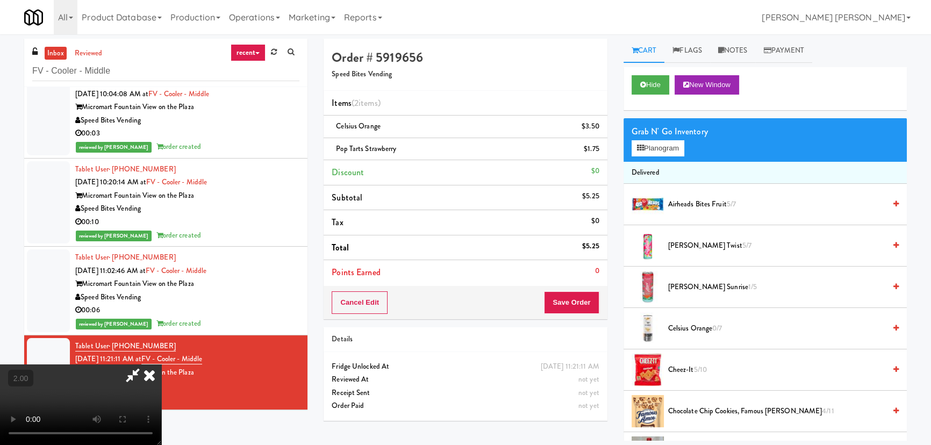
click at [161, 364] on video at bounding box center [80, 404] width 161 height 81
click at [161, 364] on icon at bounding box center [150, 374] width 24 height 21
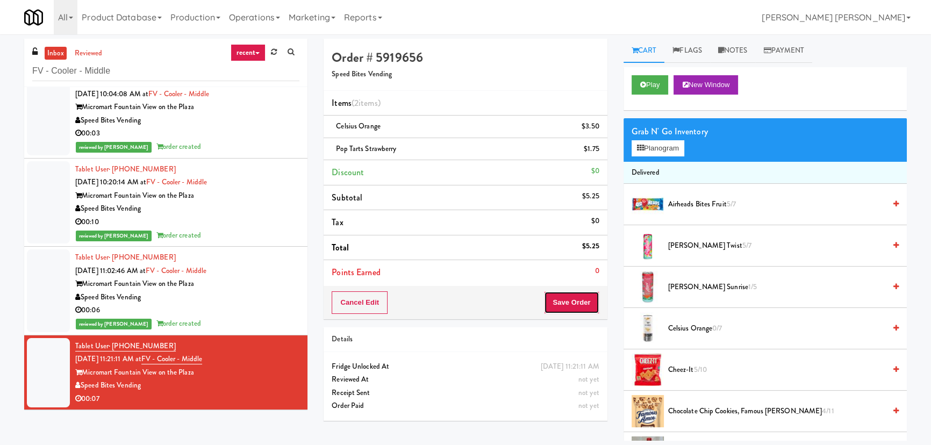
drag, startPoint x: 580, startPoint y: 300, endPoint x: 584, endPoint y: 307, distance: 7.9
click at [580, 300] on button "Save Order" at bounding box center [571, 302] width 55 height 23
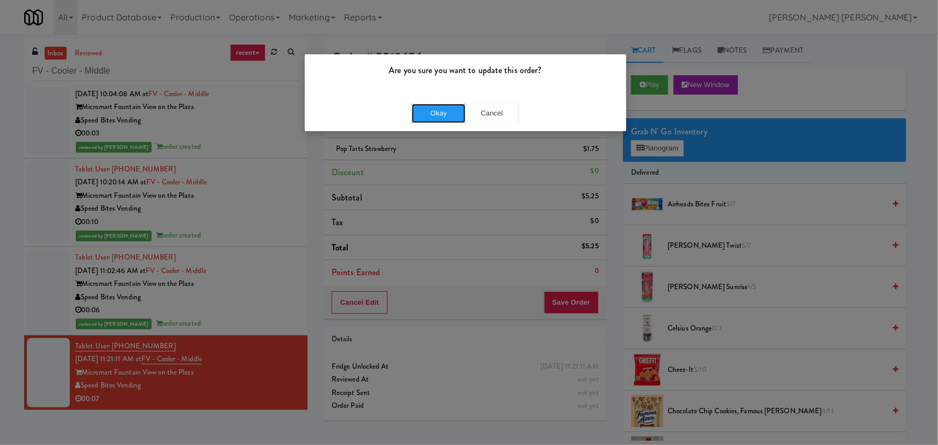
drag, startPoint x: 435, startPoint y: 118, endPoint x: 230, endPoint y: 25, distance: 225.4
click at [435, 117] on button "Okay" at bounding box center [439, 113] width 54 height 19
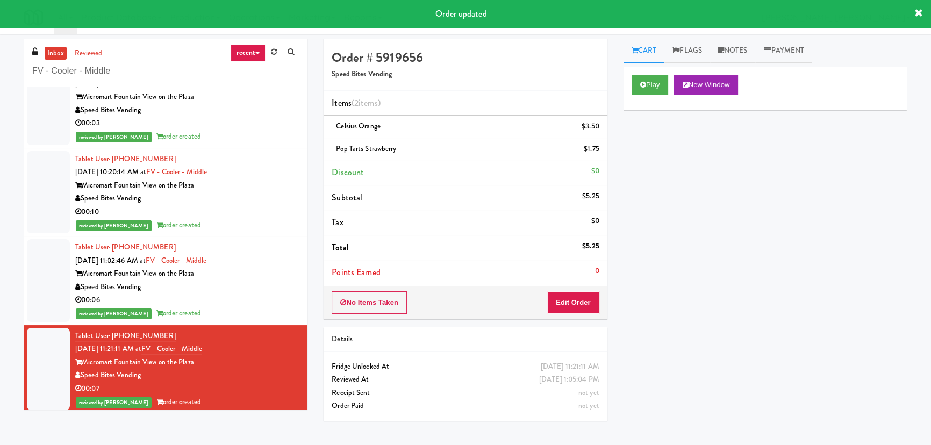
scroll to position [31, 0]
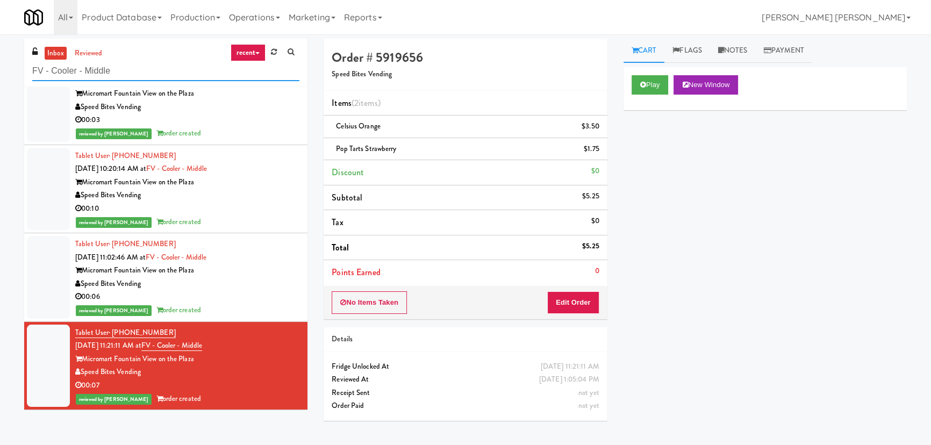
drag, startPoint x: 50, startPoint y: 70, endPoint x: -27, endPoint y: 67, distance: 76.9
click at [0, 67] on html "Are you sure you want to update this order? Okay Cancel Okay Are you sure you w…" at bounding box center [465, 222] width 931 height 445
paste input "The Mark Fridg"
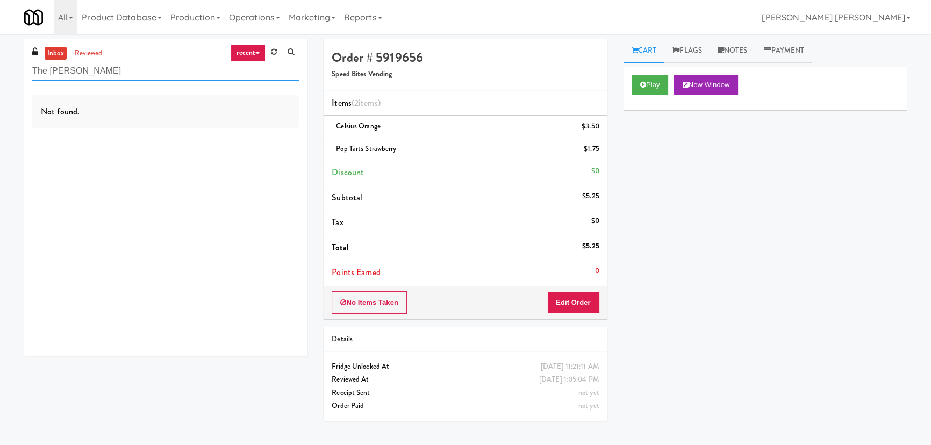
scroll to position [0, 0]
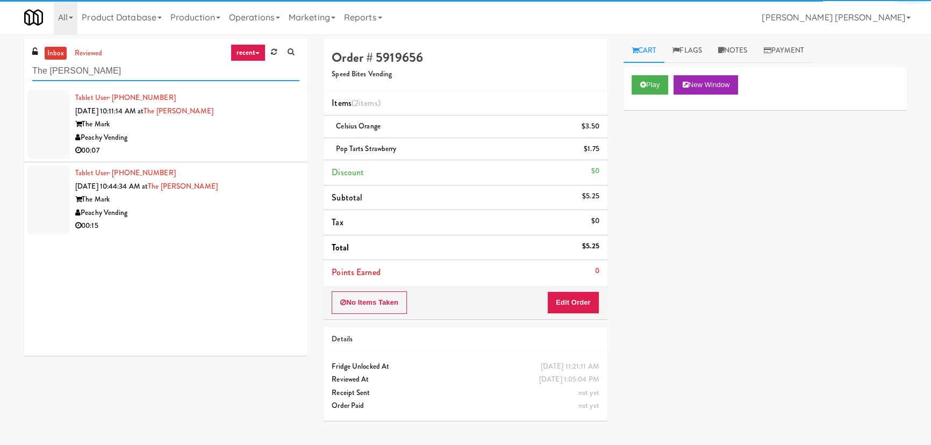
type input "The Mark Fridge"
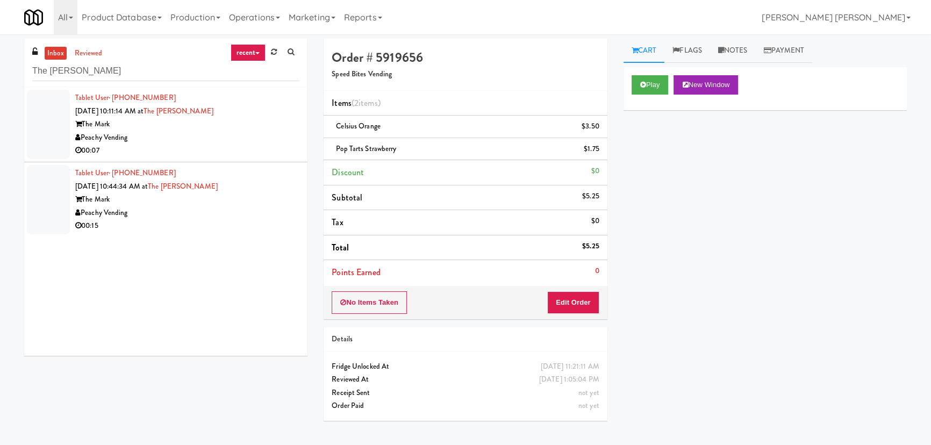
click at [226, 140] on div "Peachy Vending" at bounding box center [187, 137] width 224 height 13
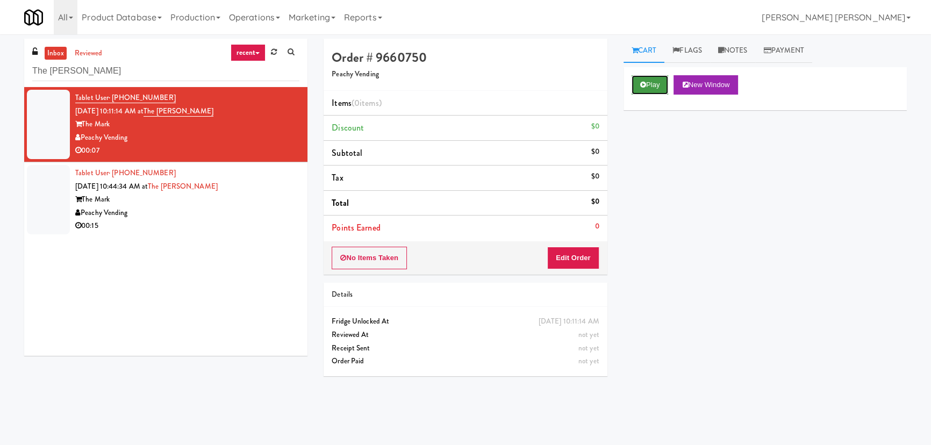
click at [645, 83] on icon at bounding box center [643, 84] width 6 height 7
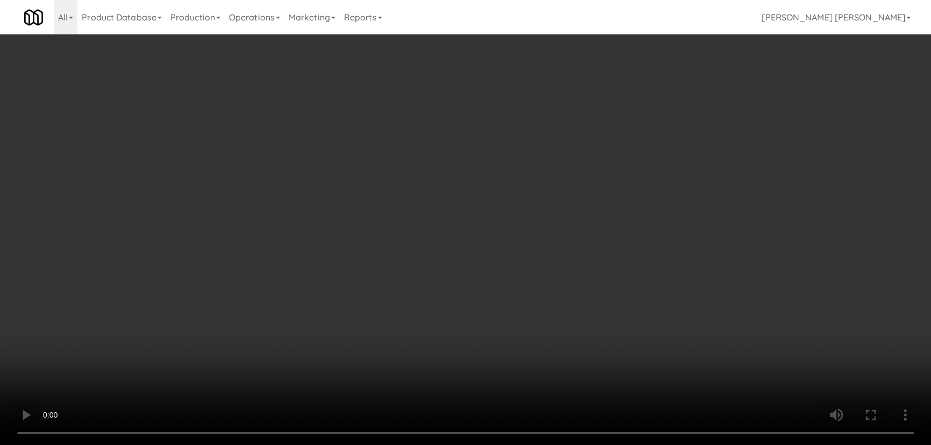
scroll to position [22, 0]
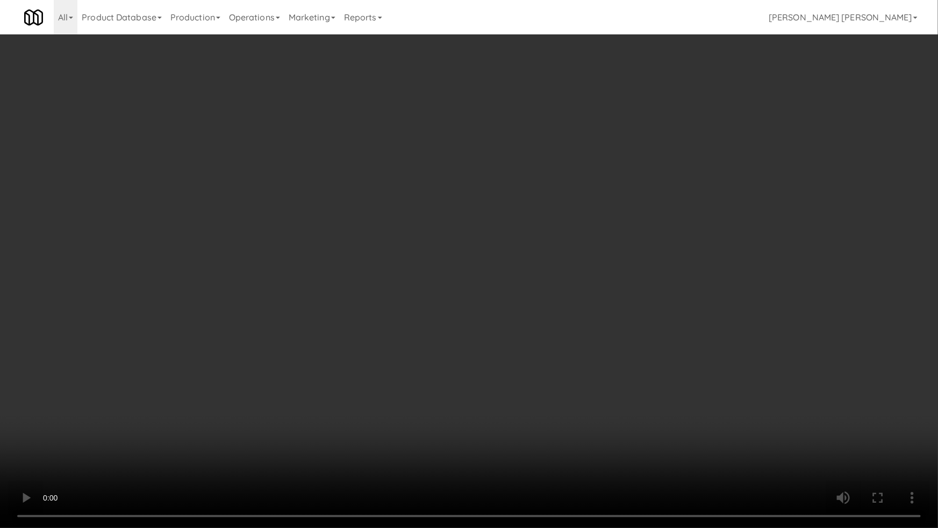
click at [511, 444] on video at bounding box center [469, 264] width 938 height 528
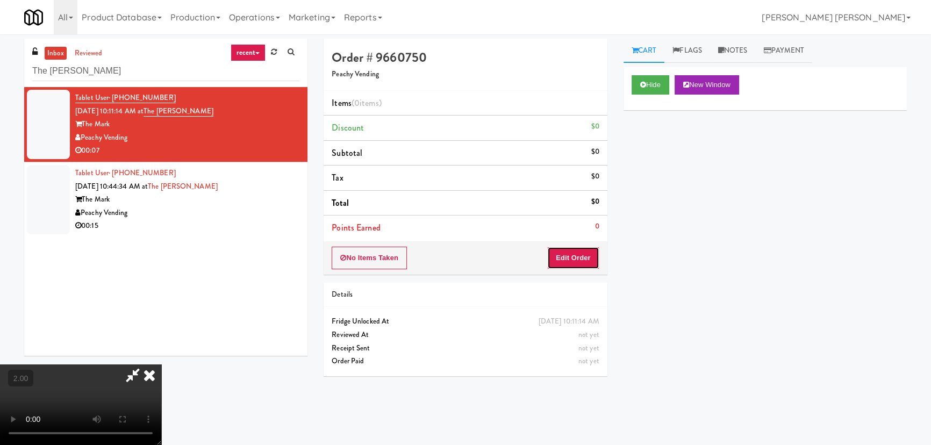
click at [571, 253] on button "Edit Order" at bounding box center [573, 258] width 52 height 23
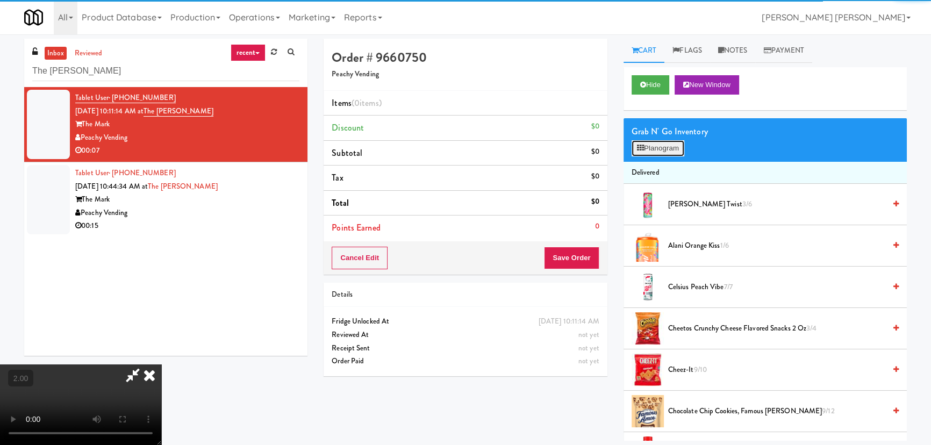
click at [655, 142] on button "Planogram" at bounding box center [658, 148] width 53 height 16
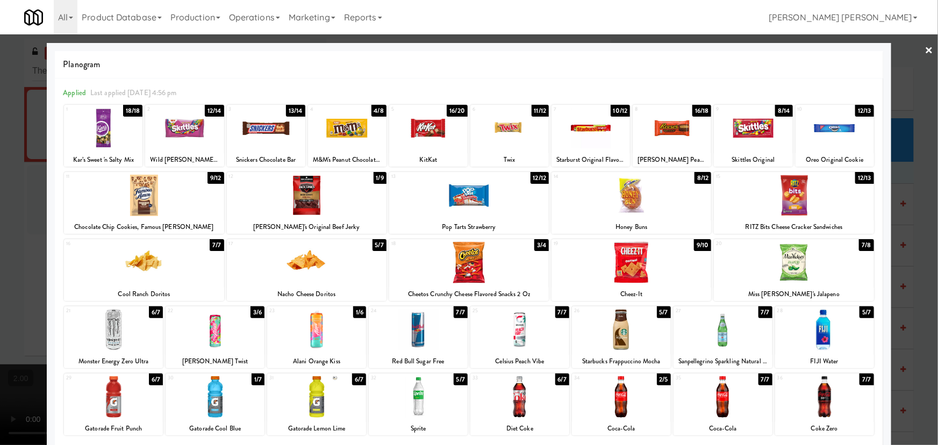
click at [210, 400] on div at bounding box center [215, 396] width 99 height 41
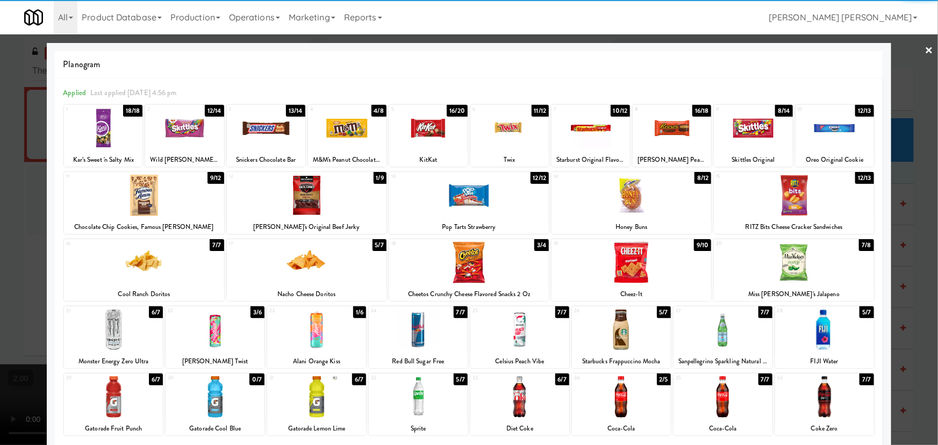
click at [108, 331] on div at bounding box center [113, 329] width 99 height 41
click at [291, 200] on div at bounding box center [307, 195] width 160 height 41
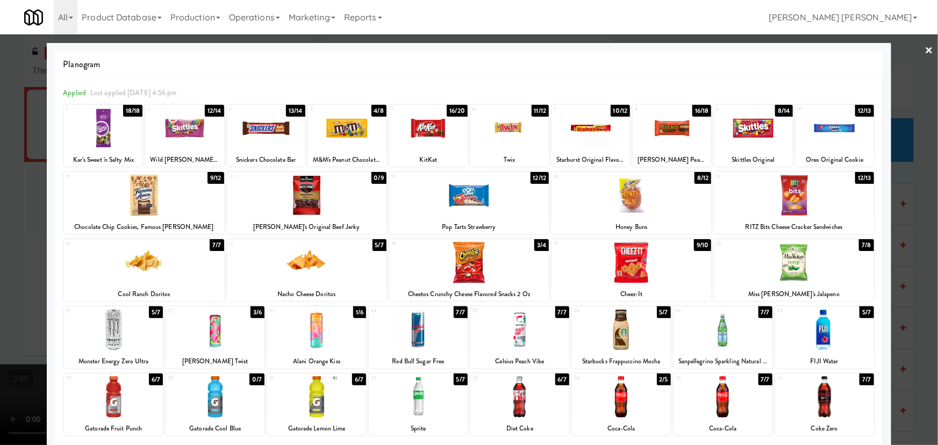
click at [925, 46] on link "×" at bounding box center [929, 50] width 9 height 33
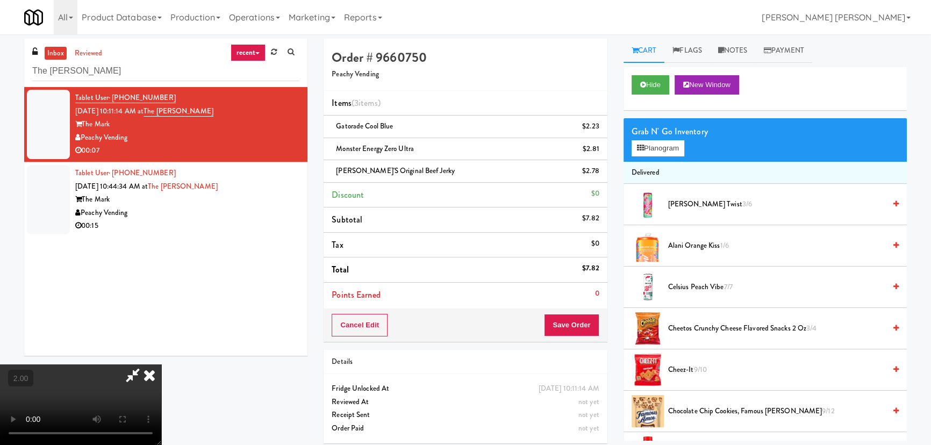
click at [161, 364] on icon at bounding box center [150, 374] width 24 height 21
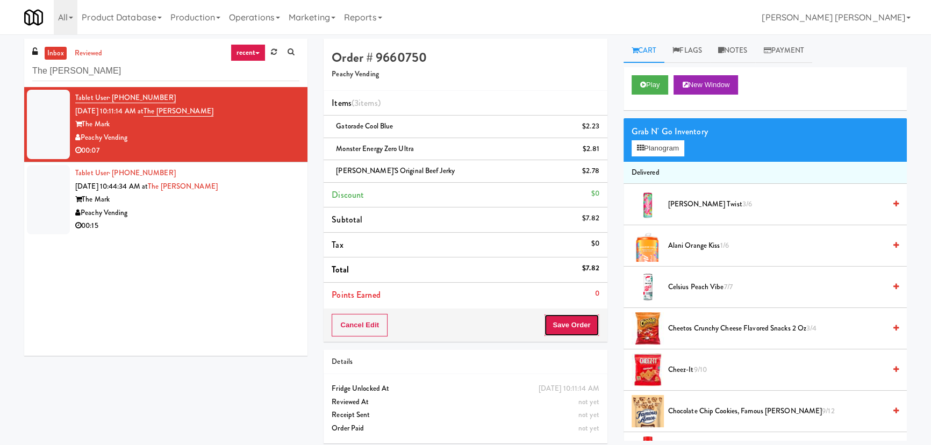
click at [560, 325] on button "Save Order" at bounding box center [571, 325] width 55 height 23
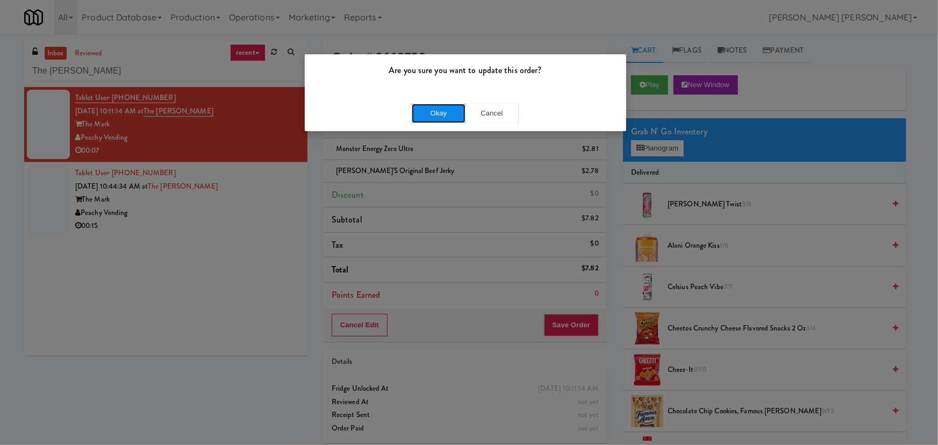
click at [442, 117] on button "Okay" at bounding box center [439, 113] width 54 height 19
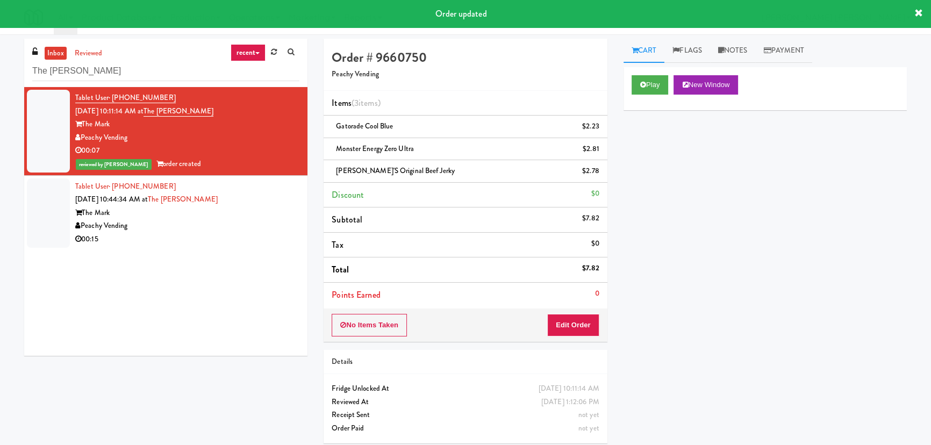
click at [249, 223] on div "Peachy Vending" at bounding box center [187, 225] width 224 height 13
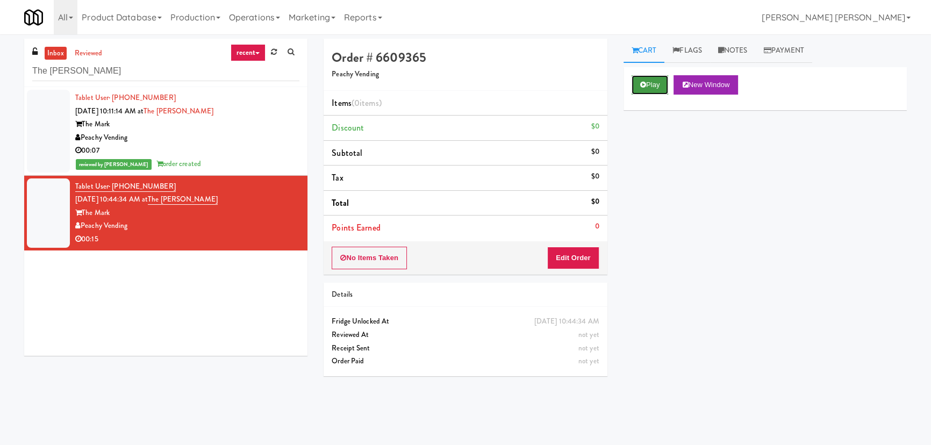
click at [646, 89] on button "Play" at bounding box center [650, 84] width 37 height 19
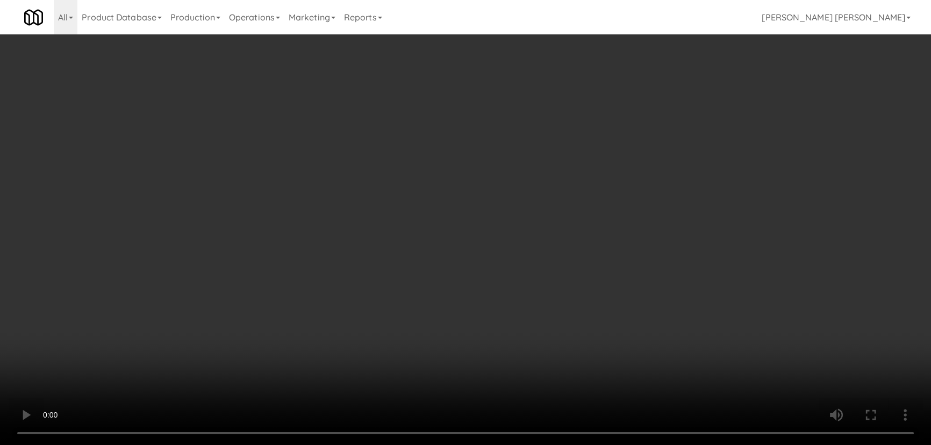
click at [526, 444] on video at bounding box center [465, 222] width 931 height 445
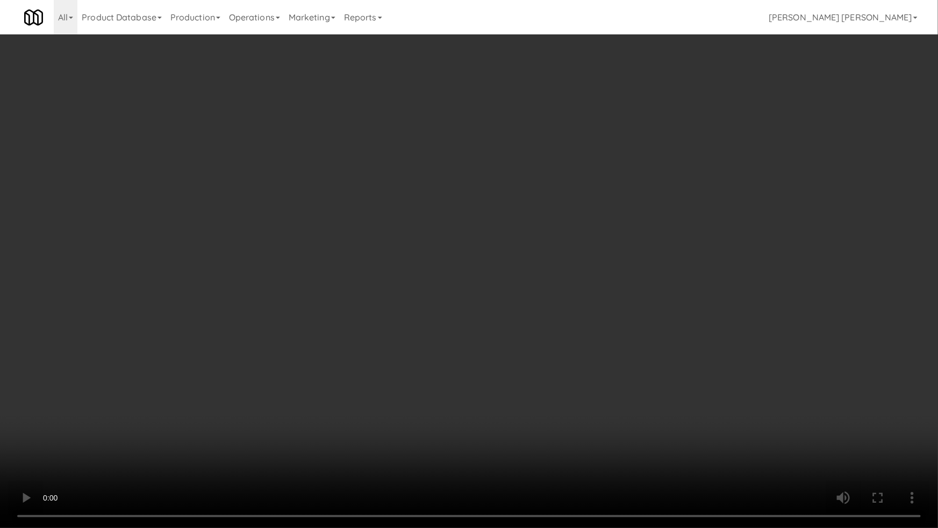
click at [894, 427] on video at bounding box center [469, 264] width 938 height 528
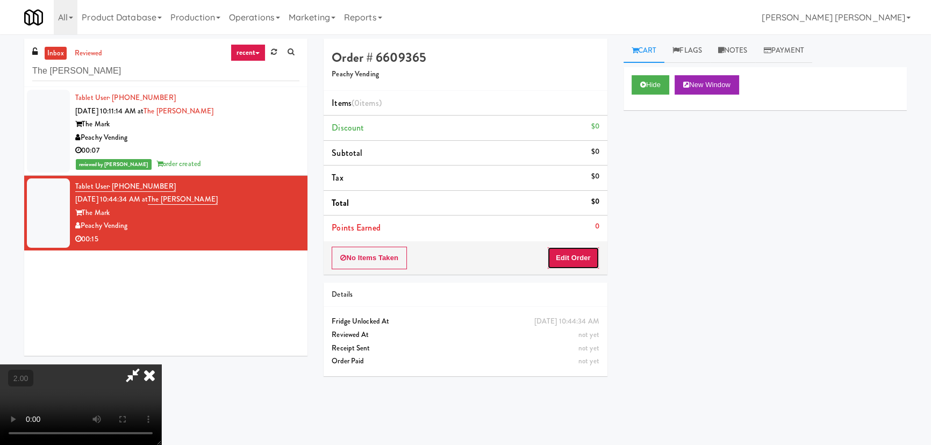
click at [575, 257] on button "Edit Order" at bounding box center [573, 258] width 52 height 23
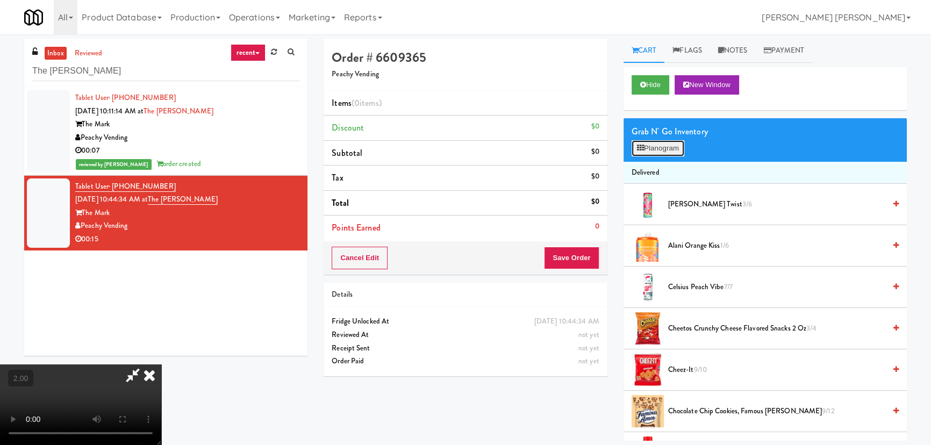
click at [664, 144] on button "Planogram" at bounding box center [658, 148] width 53 height 16
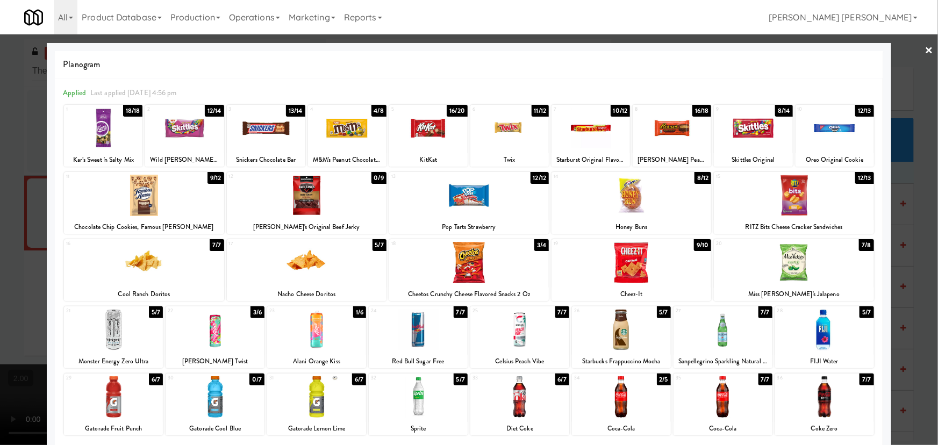
click at [217, 339] on div at bounding box center [215, 329] width 99 height 41
click at [926, 49] on link "×" at bounding box center [929, 50] width 9 height 33
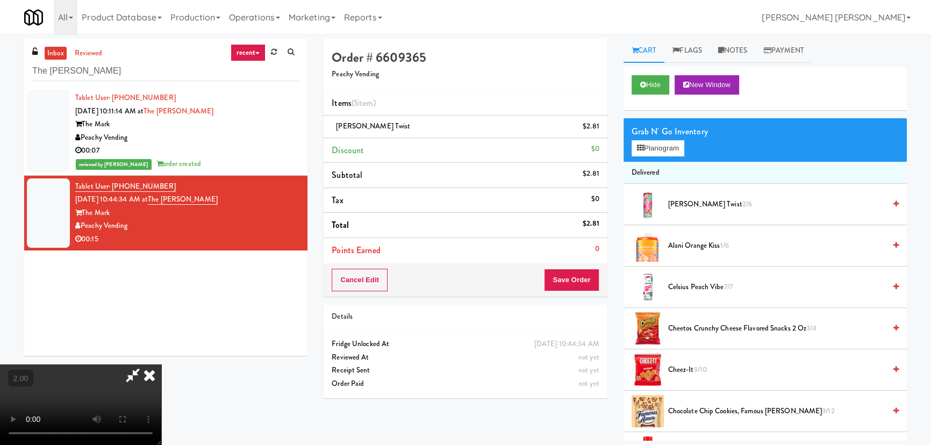
click at [161, 364] on icon at bounding box center [150, 374] width 24 height 21
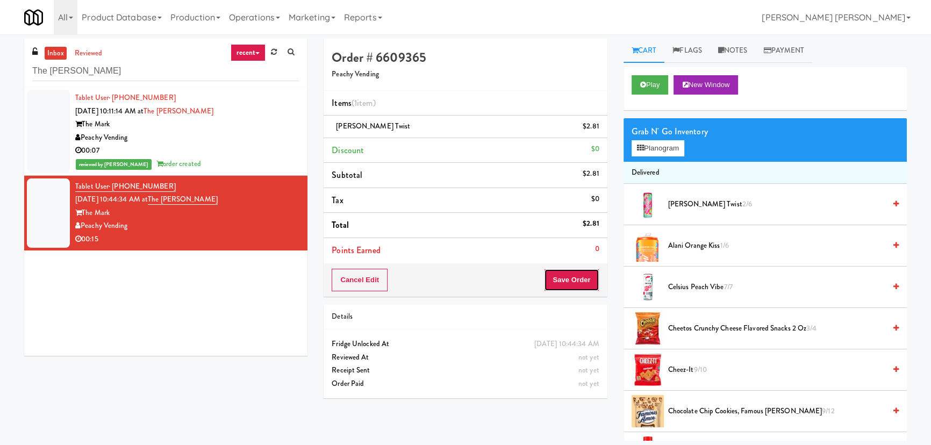
click at [571, 285] on button "Save Order" at bounding box center [571, 280] width 55 height 23
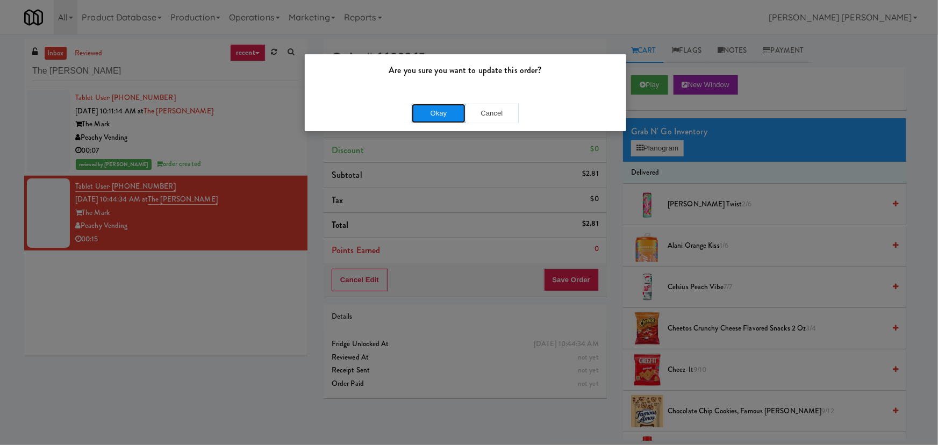
click at [446, 105] on button "Okay" at bounding box center [439, 113] width 54 height 19
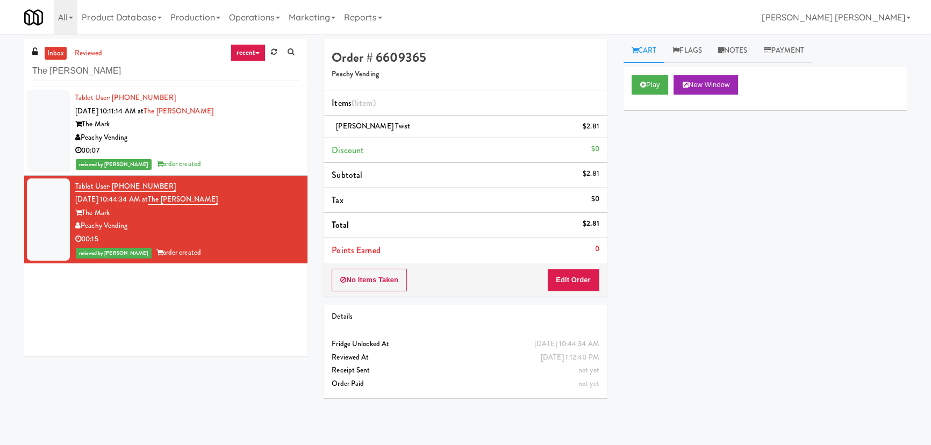
click at [59, 49] on link "inbox" at bounding box center [56, 53] width 22 height 13
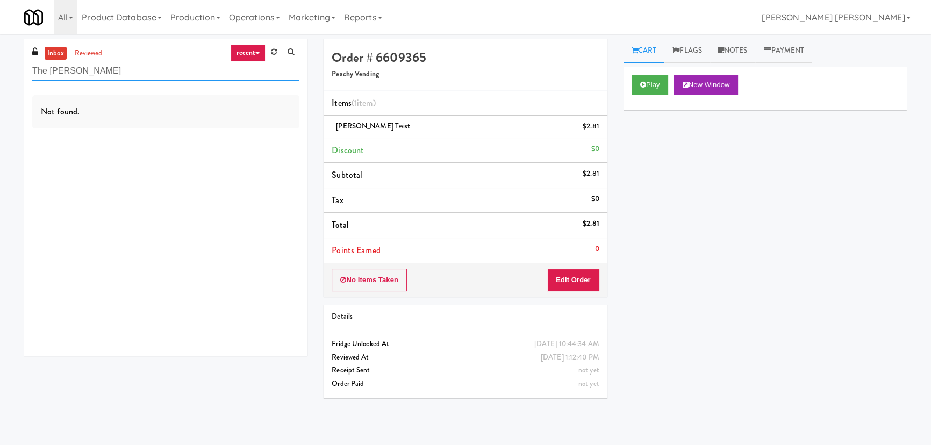
drag, startPoint x: 128, startPoint y: 72, endPoint x: 16, endPoint y: 70, distance: 112.4
click at [16, 70] on div "inbox reviewed recent all unclear take inventory issue suspicious failed recent…" at bounding box center [165, 201] width 299 height 325
paste input "Sound at Pennington Bend"
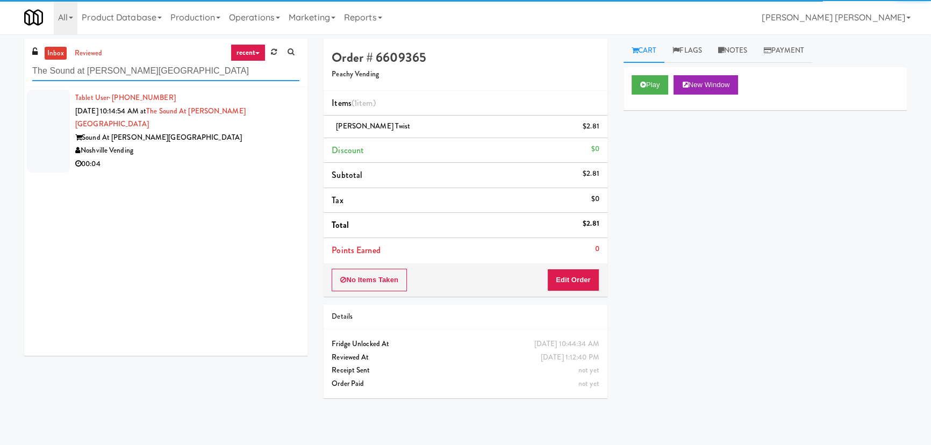
type input "The Sound at Pennington Bend"
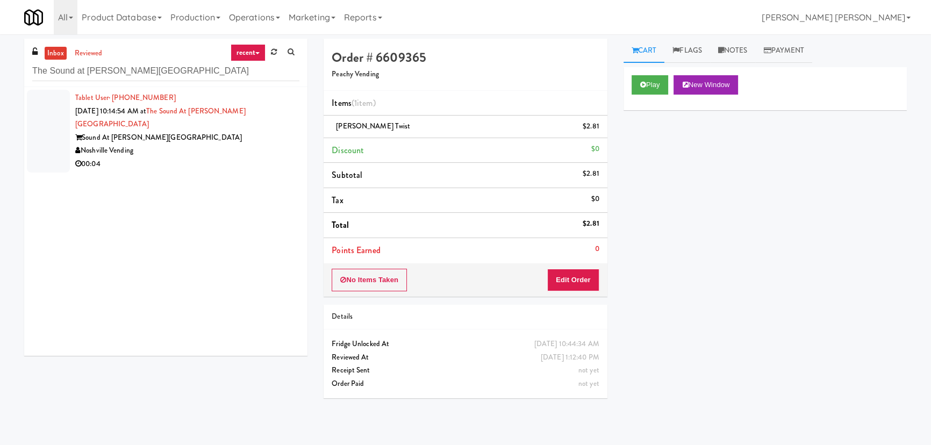
click at [202, 144] on div "Noshville Vending" at bounding box center [187, 150] width 224 height 13
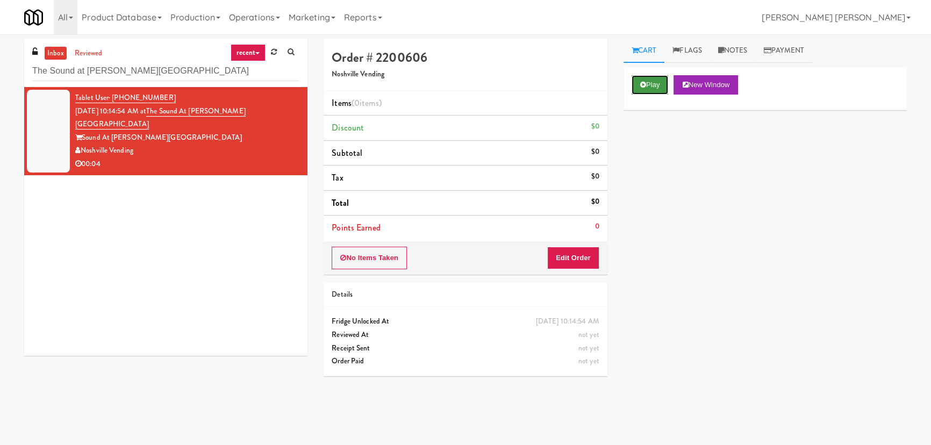
click at [654, 81] on button "Play" at bounding box center [650, 84] width 37 height 19
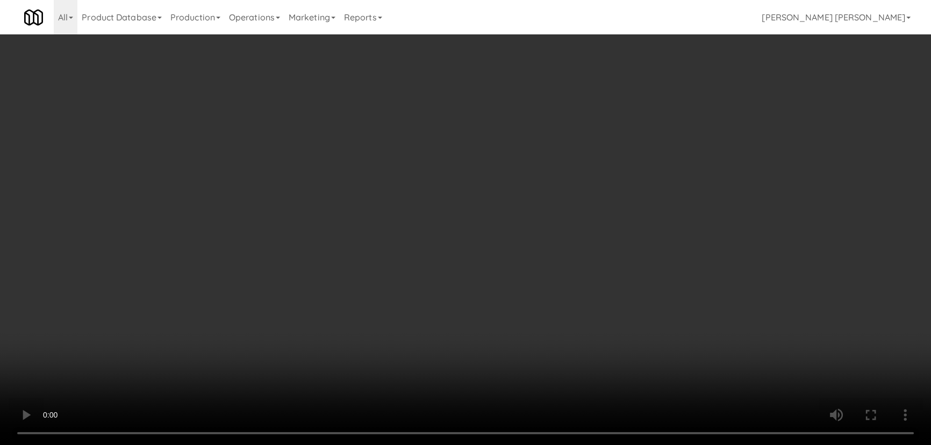
scroll to position [22, 0]
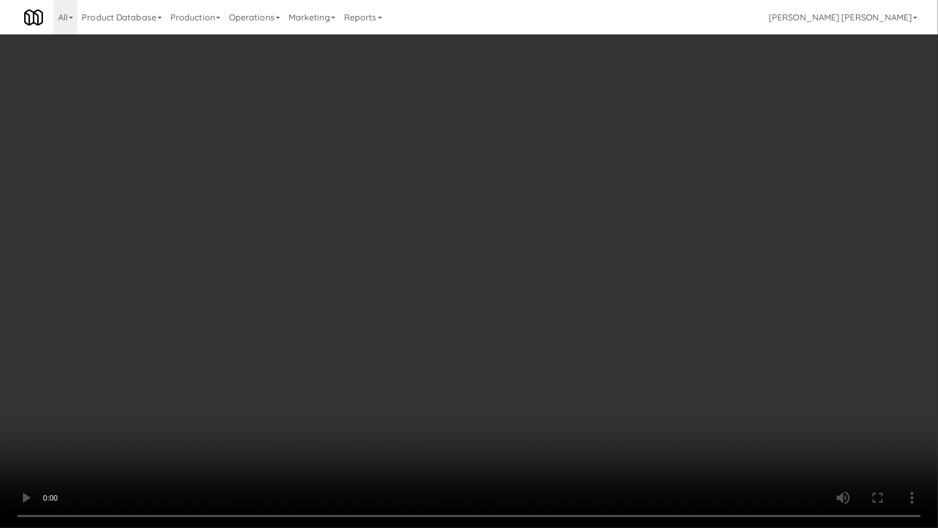
drag, startPoint x: 511, startPoint y: 472, endPoint x: 596, endPoint y: 451, distance: 87.9
click at [512, 444] on video at bounding box center [469, 264] width 938 height 528
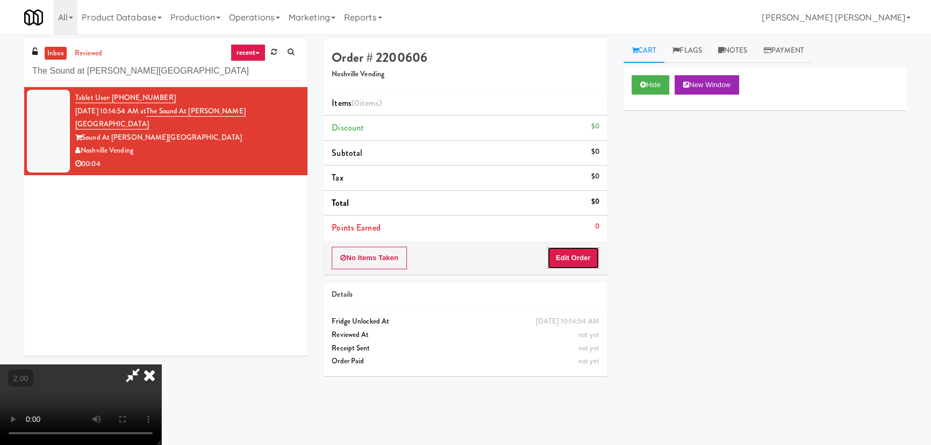
click at [587, 249] on button "Edit Order" at bounding box center [573, 258] width 52 height 23
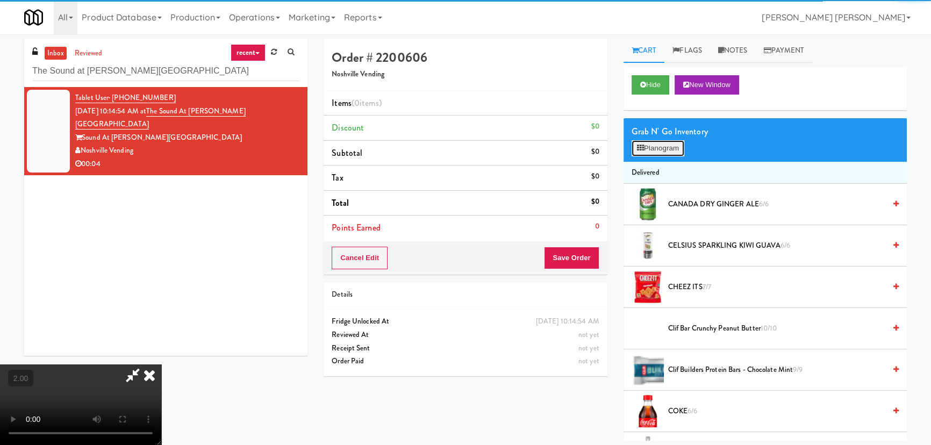
click at [661, 150] on button "Planogram" at bounding box center [658, 148] width 53 height 16
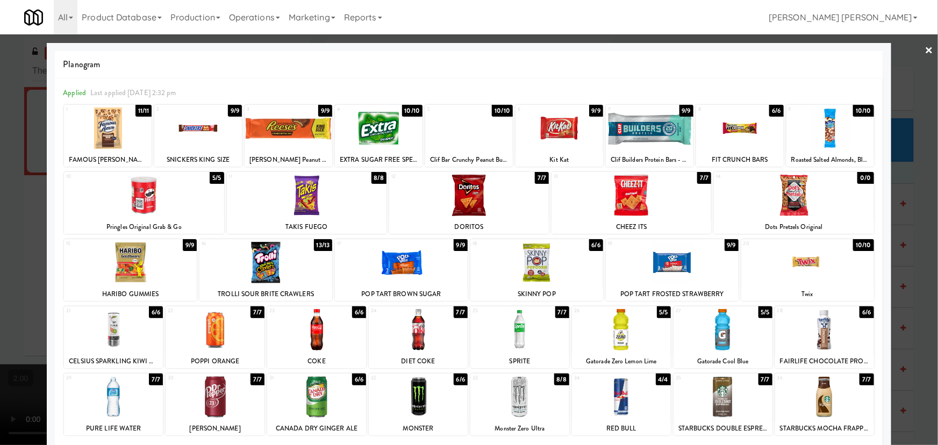
click at [620, 398] on div at bounding box center [621, 396] width 99 height 41
click at [925, 49] on link "×" at bounding box center [929, 50] width 9 height 33
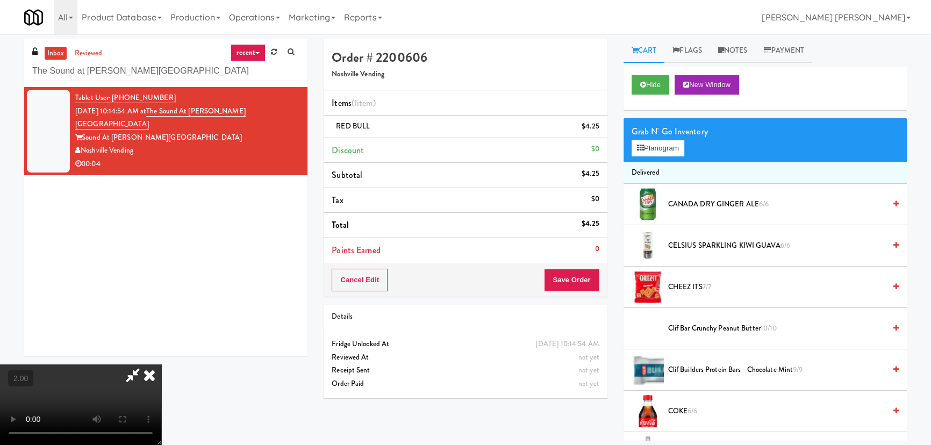
drag, startPoint x: 537, startPoint y: 46, endPoint x: 560, endPoint y: 225, distance: 180.5
click at [161, 364] on icon at bounding box center [150, 374] width 24 height 21
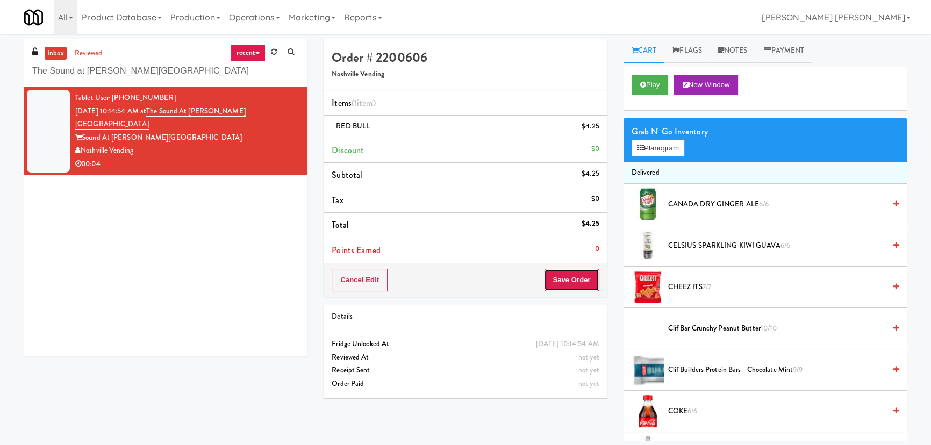
click at [573, 283] on button "Save Order" at bounding box center [571, 280] width 55 height 23
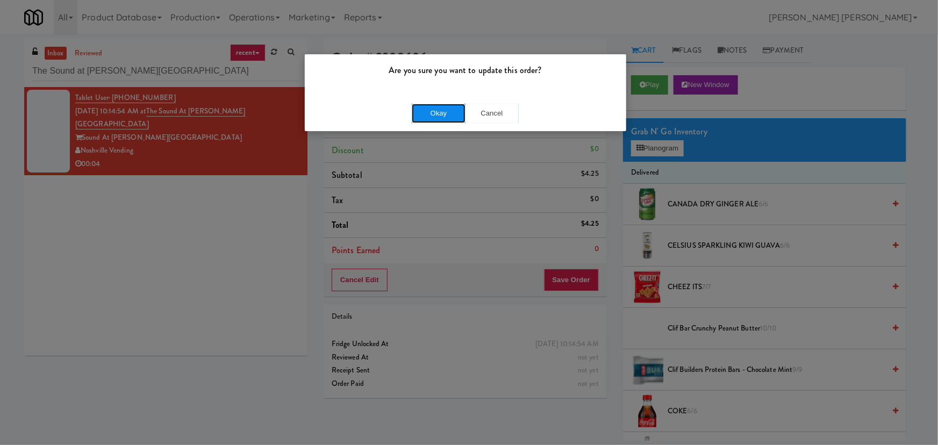
click at [446, 110] on button "Okay" at bounding box center [439, 113] width 54 height 19
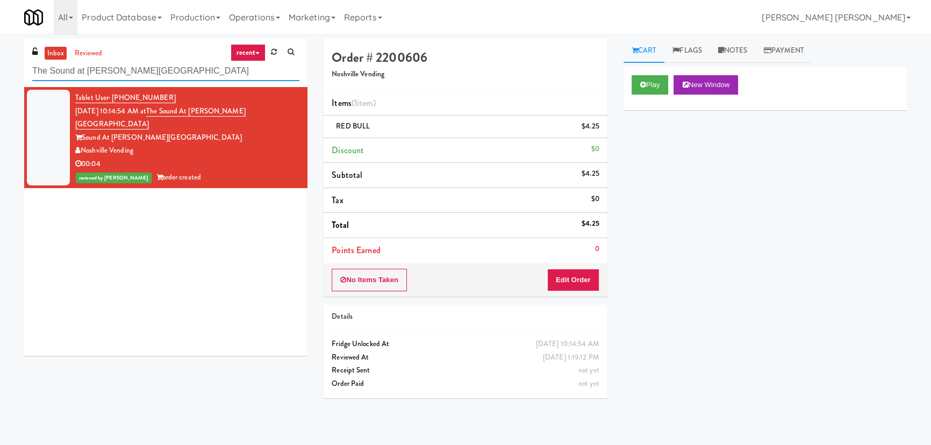
drag, startPoint x: 166, startPoint y: 70, endPoint x: 24, endPoint y: 71, distance: 142.4
click at [24, 71] on div "inbox reviewed recent all unclear take inventory issue suspicious failed recent…" at bounding box center [165, 63] width 283 height 48
paste input "GloveBoX"
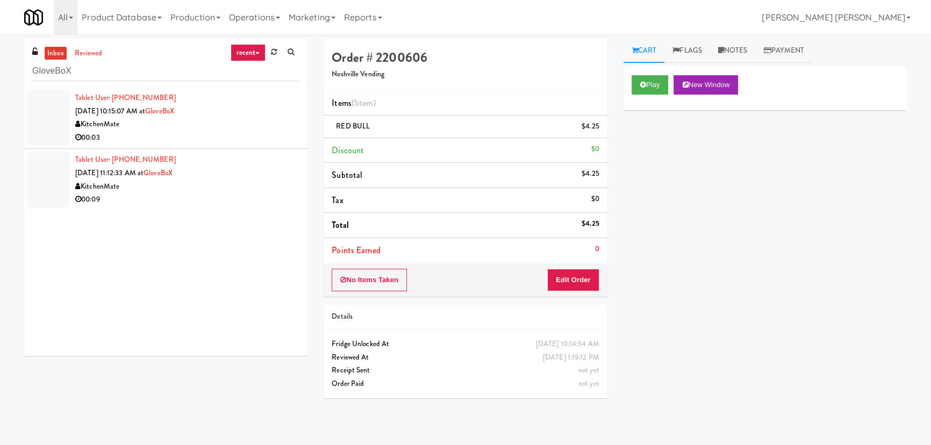
click at [273, 110] on div "Tablet User · (905) 920-0927 Sep 5, 2025 10:15:07 AM at GloveBoX KitchenMate 00…" at bounding box center [187, 117] width 224 height 53
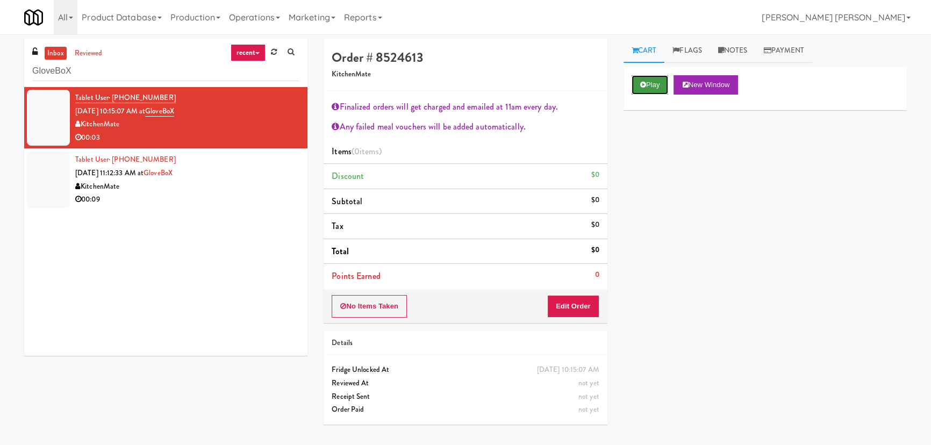
click at [657, 80] on button "Play" at bounding box center [650, 84] width 37 height 19
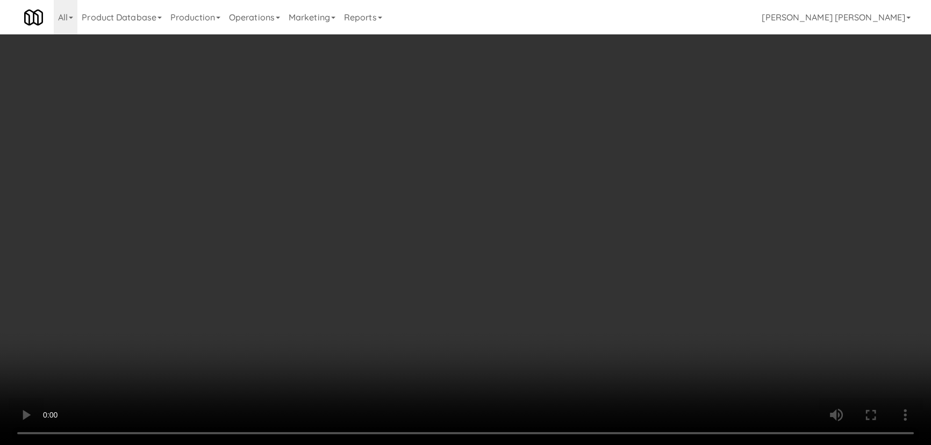
drag, startPoint x: 520, startPoint y: 467, endPoint x: 528, endPoint y: 456, distance: 13.8
click at [528, 444] on video at bounding box center [465, 222] width 931 height 445
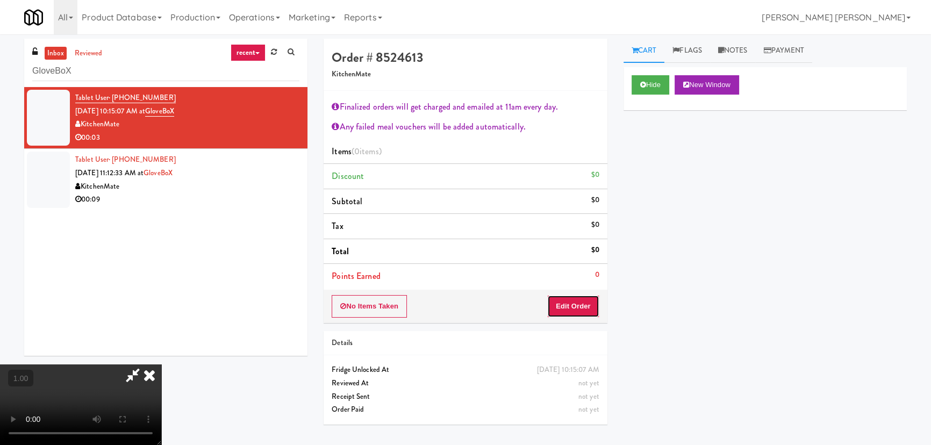
click at [589, 302] on button "Edit Order" at bounding box center [573, 306] width 52 height 23
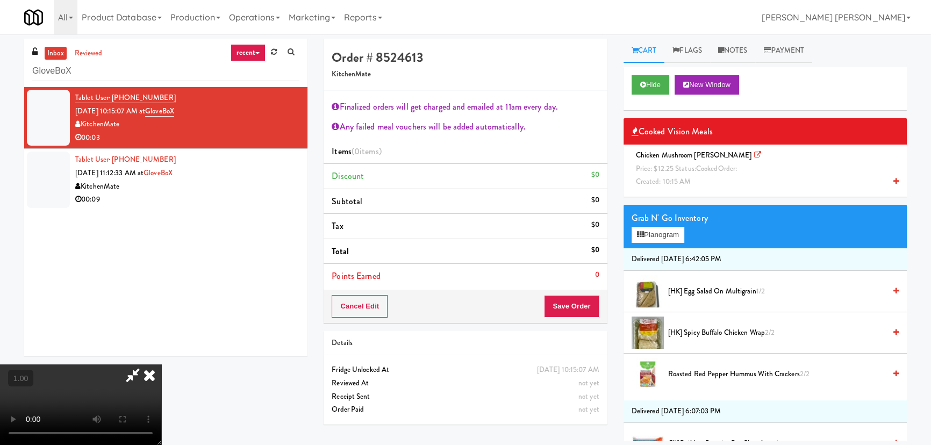
scroll to position [0, 0]
drag, startPoint x: 542, startPoint y: 44, endPoint x: 543, endPoint y: 54, distance: 10.8
click at [161, 364] on icon at bounding box center [150, 374] width 24 height 21
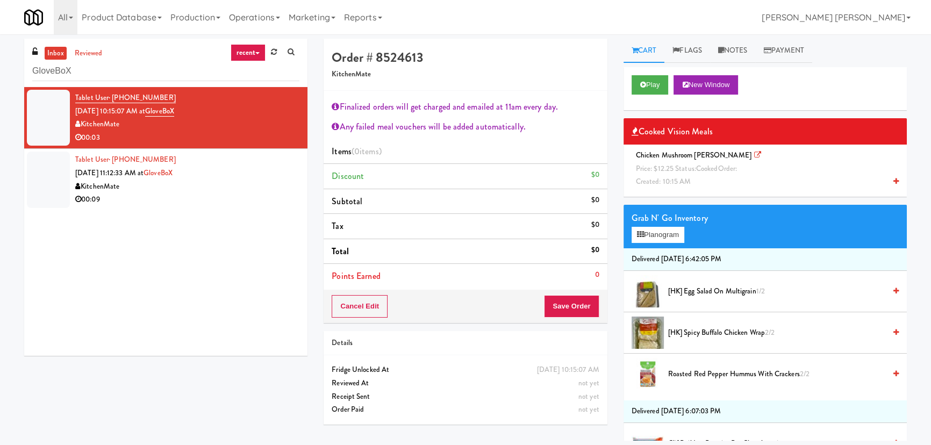
click at [676, 169] on span "Price: $12.25 Status: cooked Order:" at bounding box center [686, 168] width 101 height 10
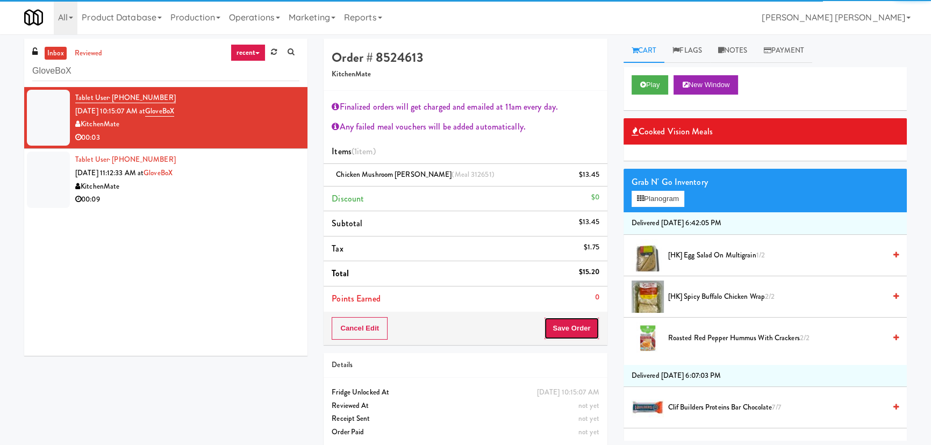
click at [575, 338] on button "Save Order" at bounding box center [571, 328] width 55 height 23
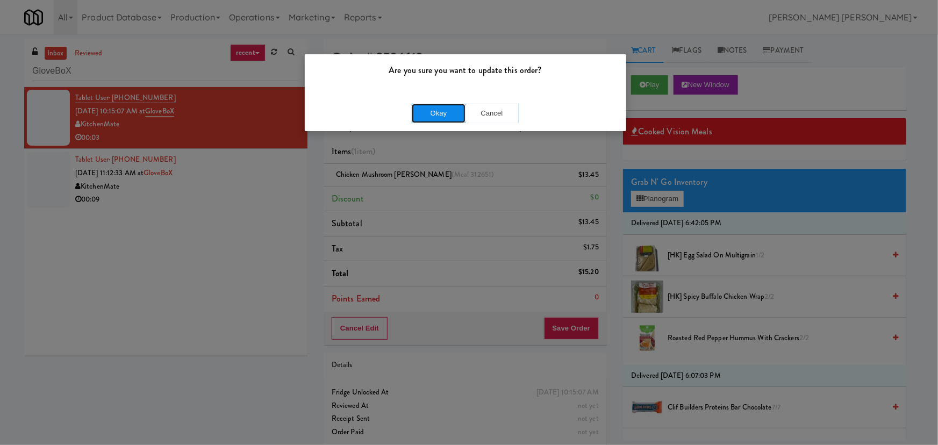
click at [446, 113] on button "Okay" at bounding box center [439, 113] width 54 height 19
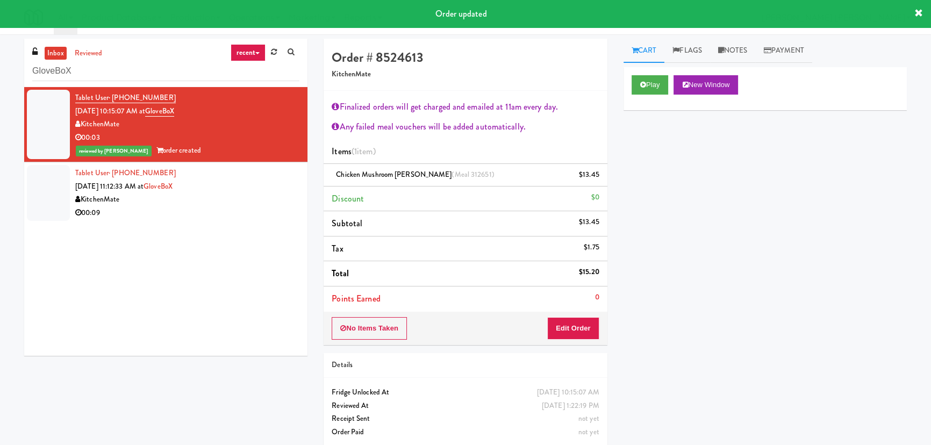
click at [242, 206] on div "00:09" at bounding box center [187, 212] width 224 height 13
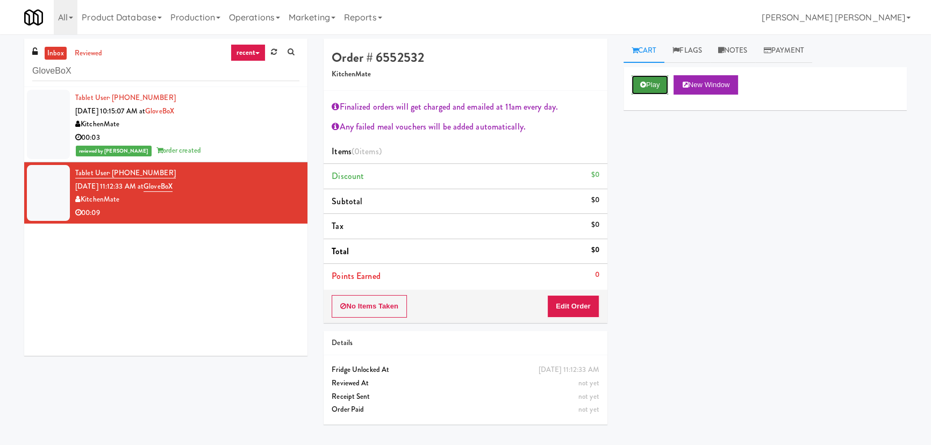
click at [652, 84] on button "Play" at bounding box center [650, 84] width 37 height 19
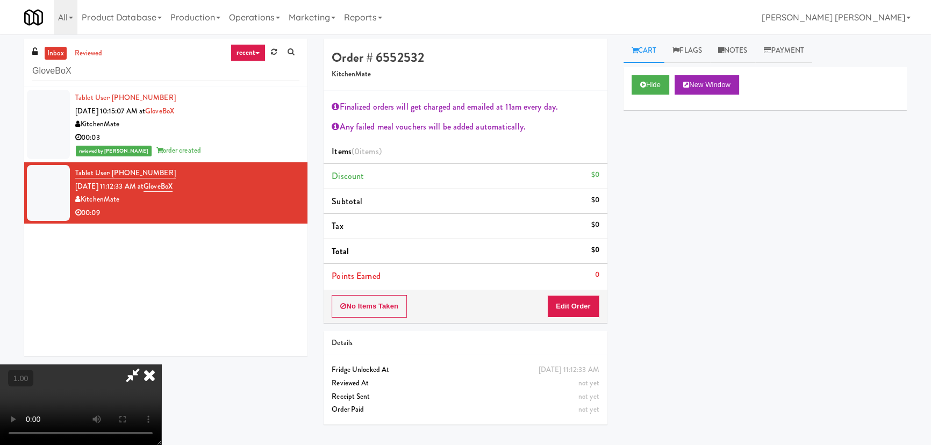
scroll to position [22, 0]
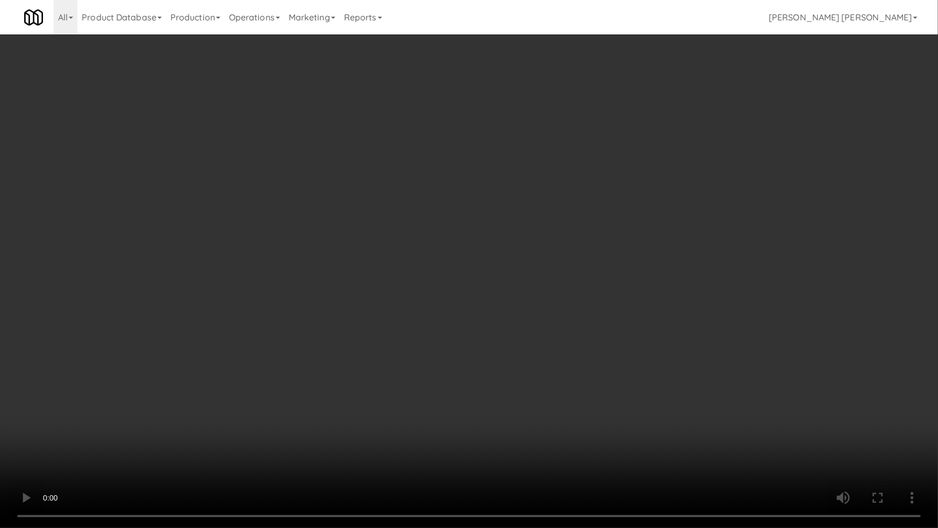
click at [496, 441] on video at bounding box center [469, 264] width 938 height 528
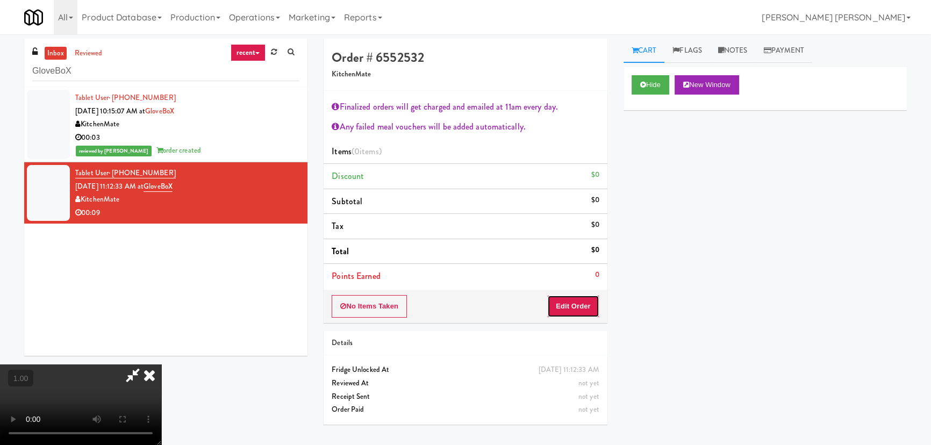
click at [578, 307] on button "Edit Order" at bounding box center [573, 306] width 52 height 23
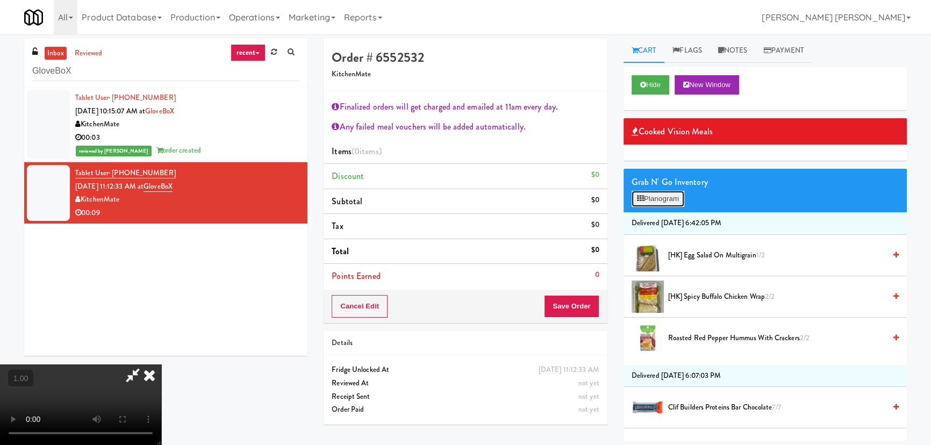
click at [668, 202] on button "Planogram" at bounding box center [658, 199] width 53 height 16
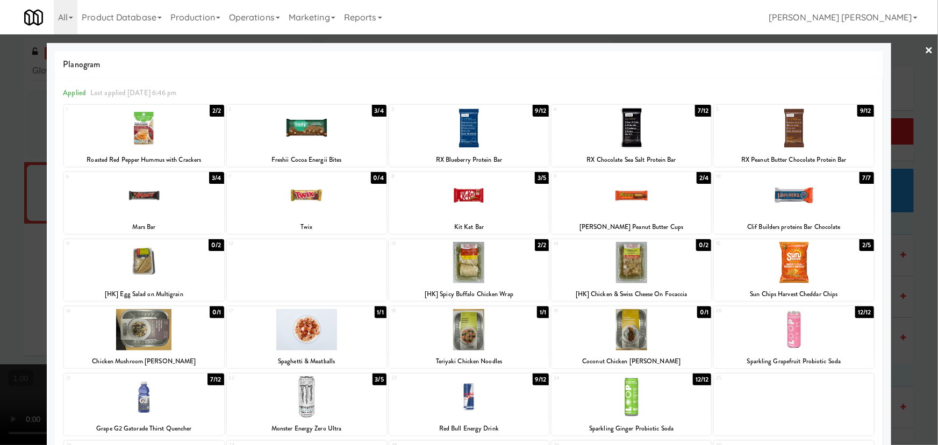
click at [475, 266] on div at bounding box center [469, 262] width 160 height 41
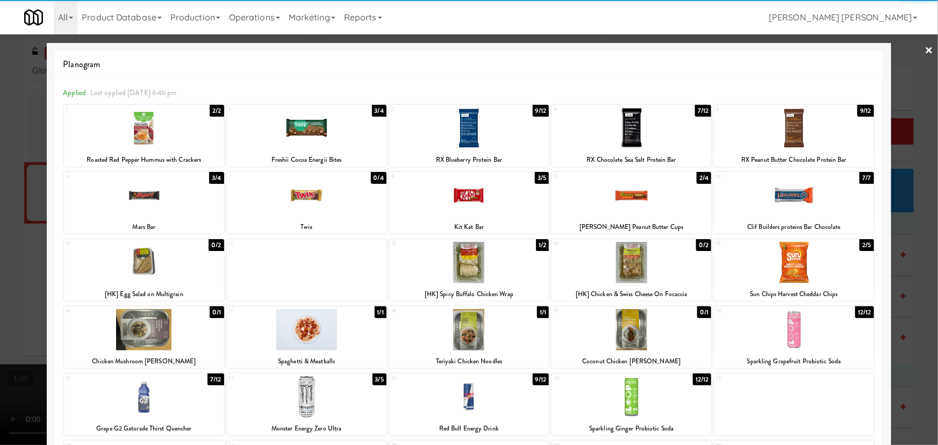
drag, startPoint x: 921, startPoint y: 45, endPoint x: 856, endPoint y: 54, distance: 65.6
click at [925, 45] on link "×" at bounding box center [929, 50] width 9 height 33
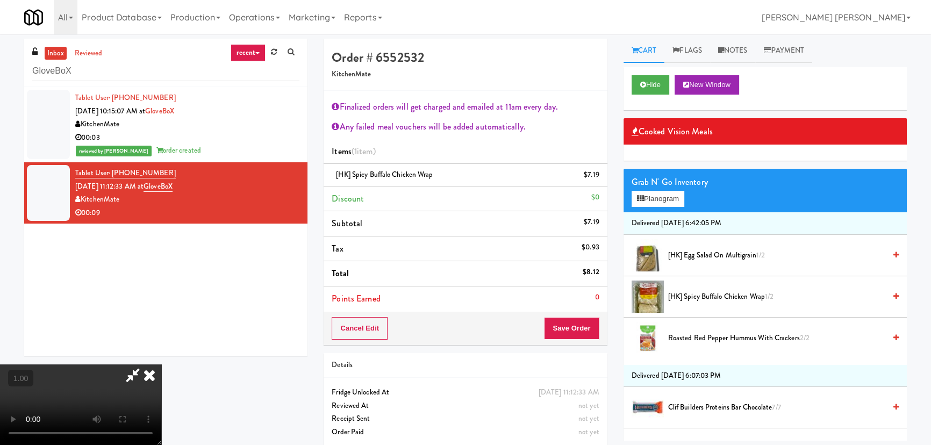
click at [161, 364] on video at bounding box center [80, 404] width 161 height 81
click at [670, 202] on button "Planogram" at bounding box center [658, 199] width 53 height 16
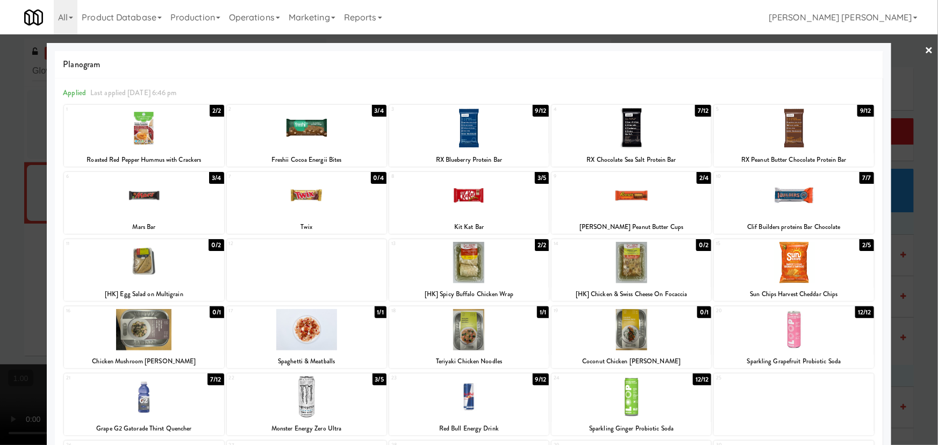
click at [925, 47] on link "×" at bounding box center [929, 50] width 9 height 33
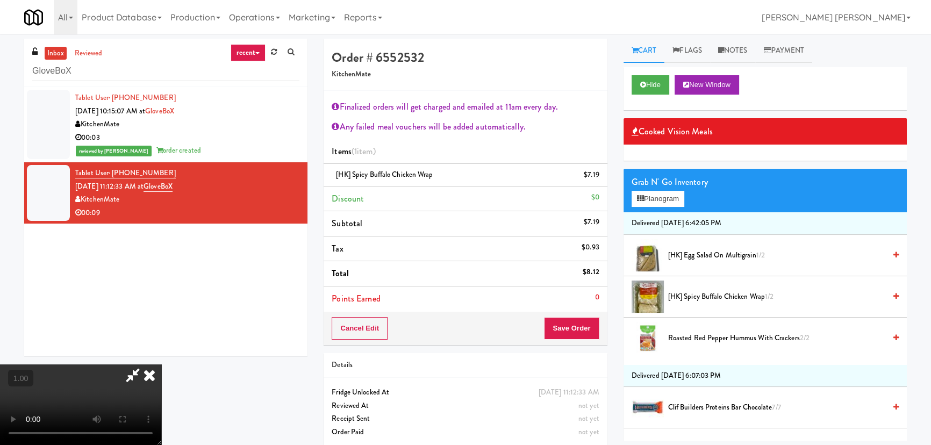
click at [161, 364] on icon at bounding box center [150, 374] width 24 height 21
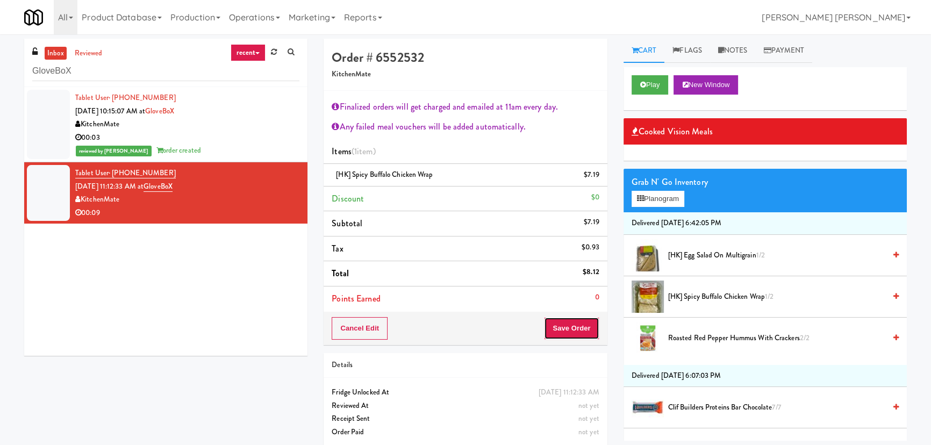
click at [570, 324] on button "Save Order" at bounding box center [571, 328] width 55 height 23
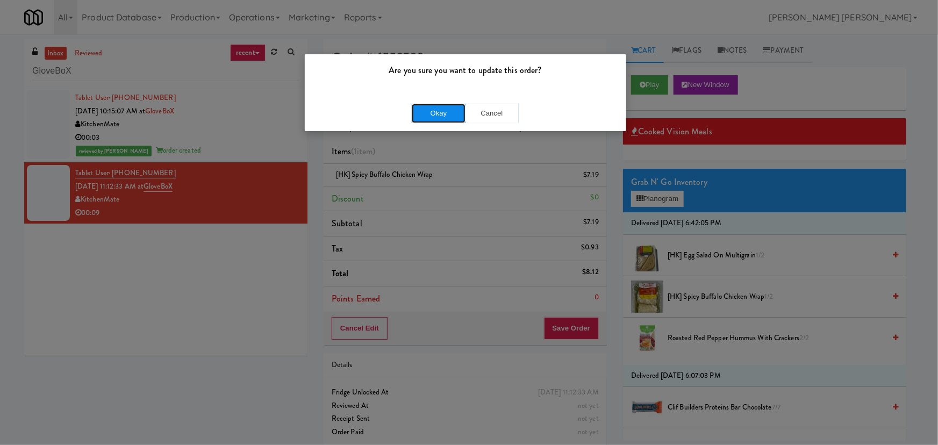
click at [433, 109] on button "Okay" at bounding box center [439, 113] width 54 height 19
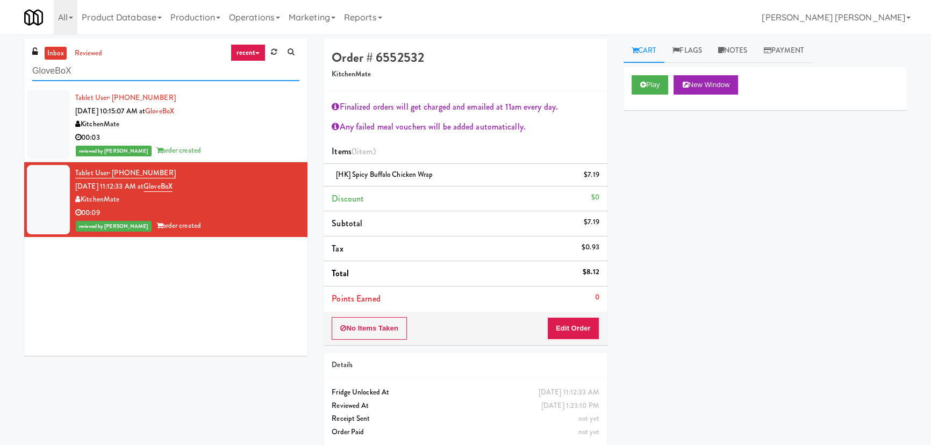
drag, startPoint x: 133, startPoint y: 65, endPoint x: 0, endPoint y: 70, distance: 132.8
click at [0, 70] on div "inbox reviewed recent all unclear take inventory issue suspicious failed recent…" at bounding box center [465, 247] width 931 height 416
paste input "Ella Parkside - Combo"
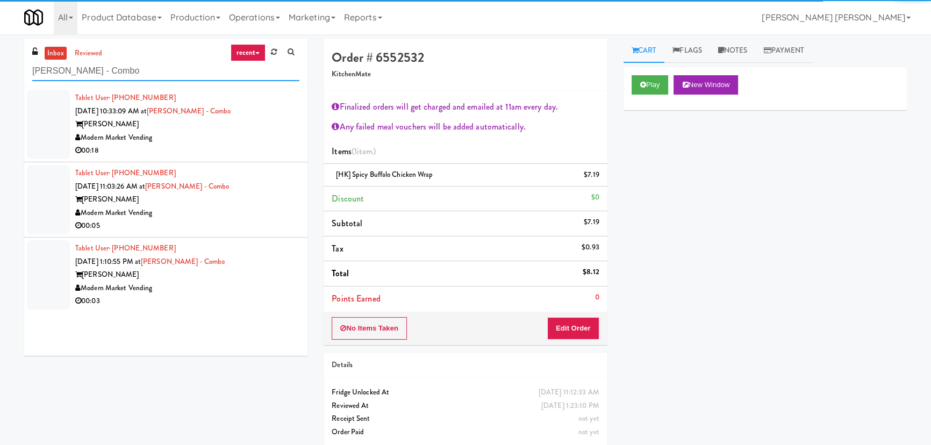
type input "Ella Parkside - Combo"
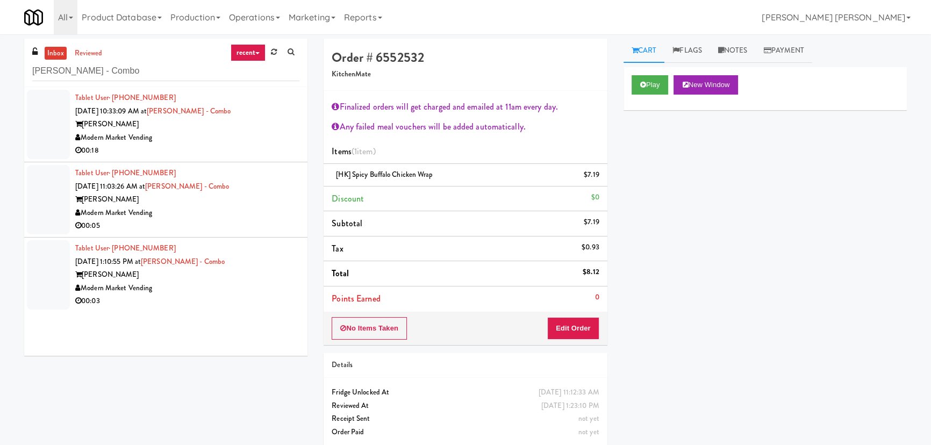
click at [263, 152] on div "00:18" at bounding box center [187, 150] width 224 height 13
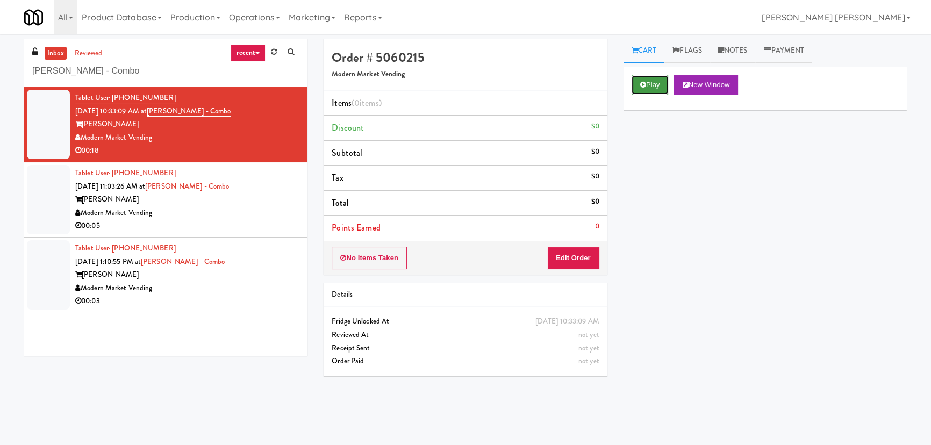
click at [660, 87] on button "Play" at bounding box center [650, 84] width 37 height 19
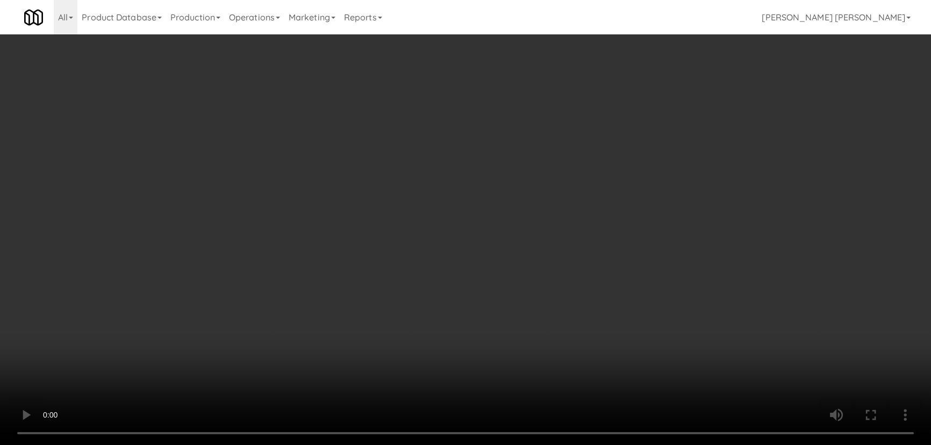
click at [539, 444] on video at bounding box center [465, 222] width 931 height 445
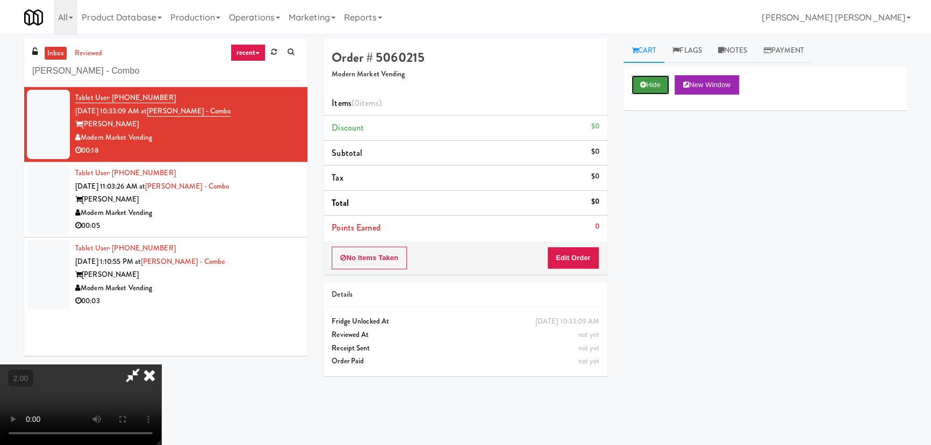
click at [666, 76] on button "Hide" at bounding box center [651, 84] width 38 height 19
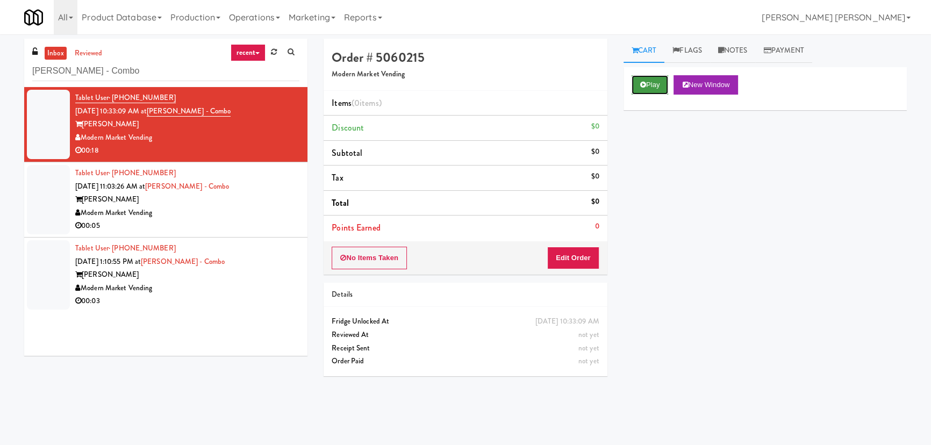
click at [646, 83] on button "Play" at bounding box center [650, 84] width 37 height 19
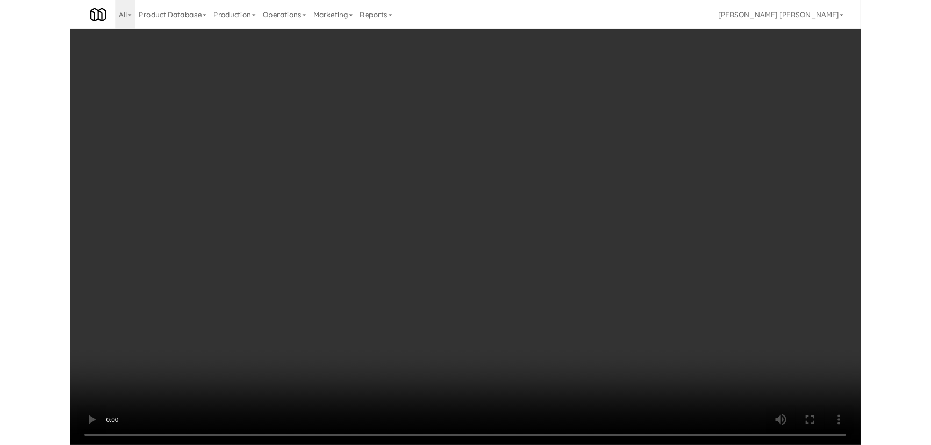
scroll to position [22, 0]
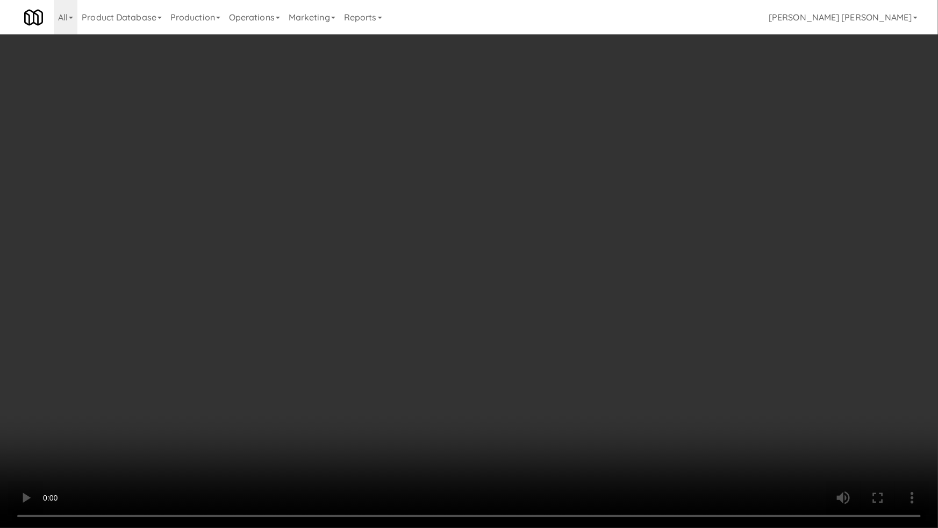
click at [591, 444] on video at bounding box center [469, 264] width 938 height 528
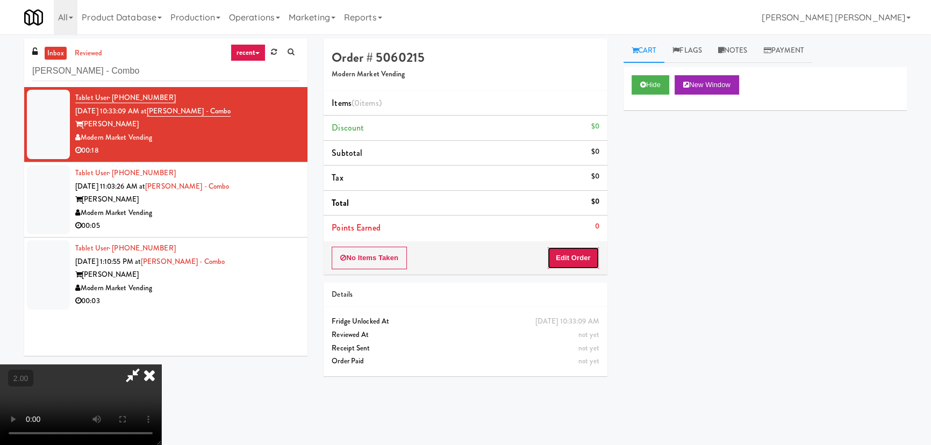
click at [590, 247] on button "Edit Order" at bounding box center [573, 258] width 52 height 23
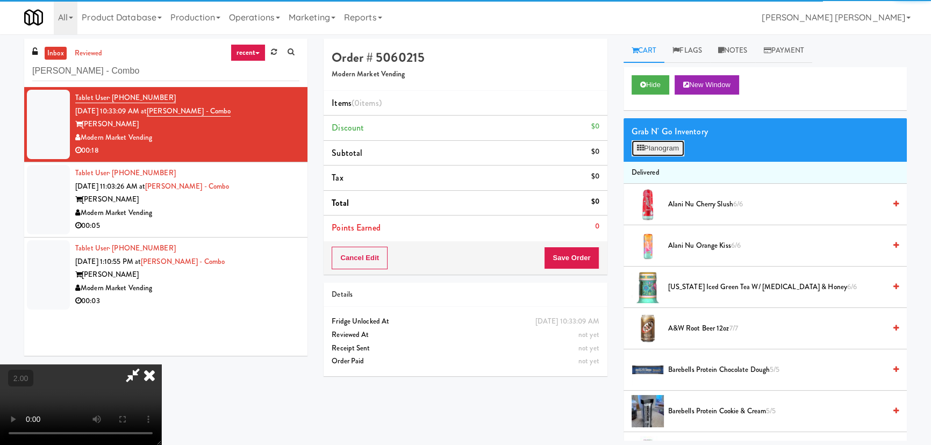
click at [659, 152] on button "Planogram" at bounding box center [658, 148] width 53 height 16
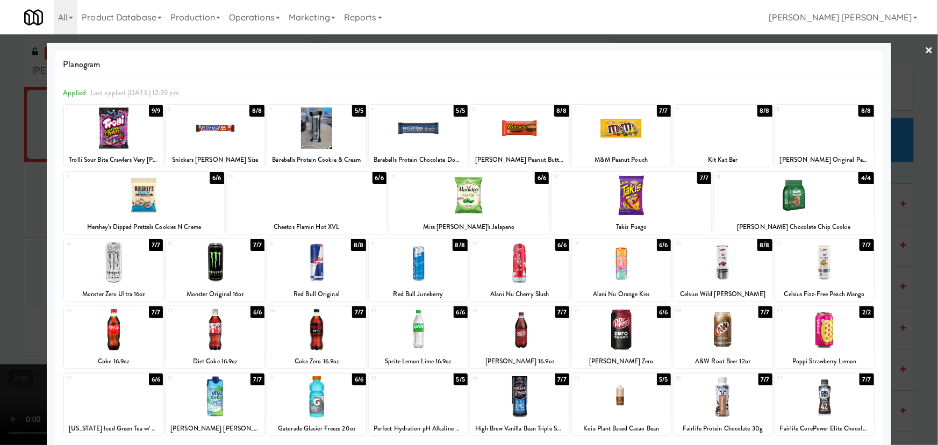
click at [319, 203] on div at bounding box center [307, 195] width 160 height 41
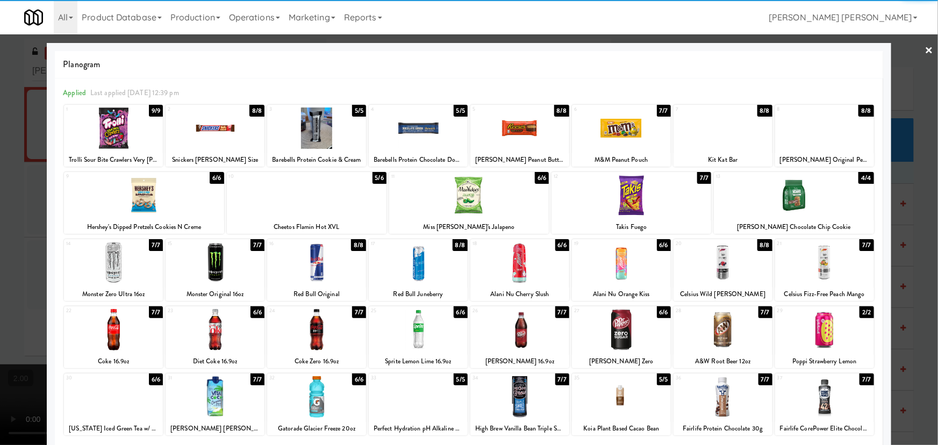
click at [219, 332] on div at bounding box center [215, 329] width 99 height 41
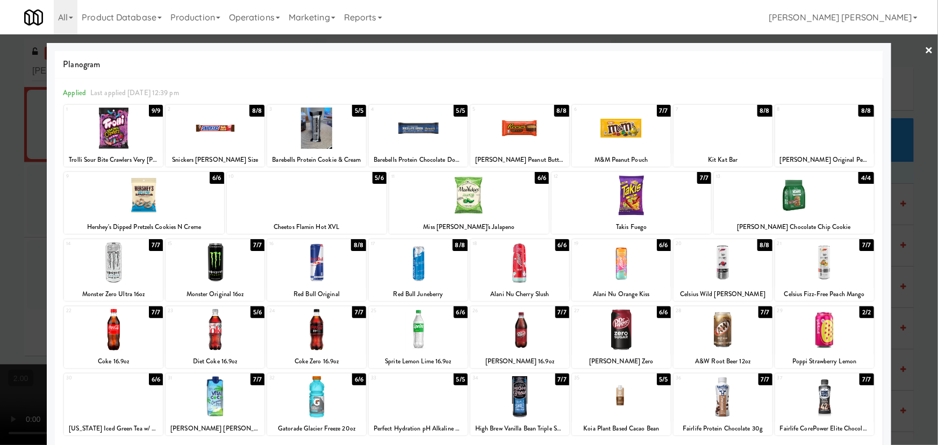
click at [925, 47] on link "×" at bounding box center [929, 50] width 9 height 33
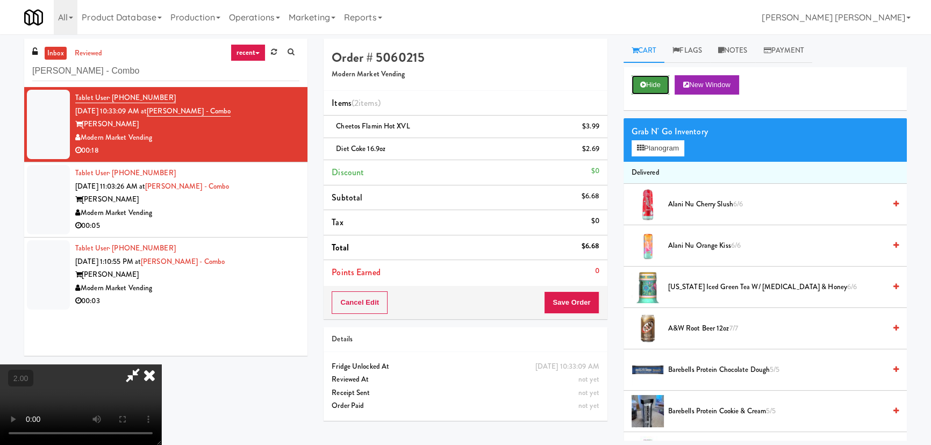
click at [657, 85] on button "Hide" at bounding box center [651, 84] width 38 height 19
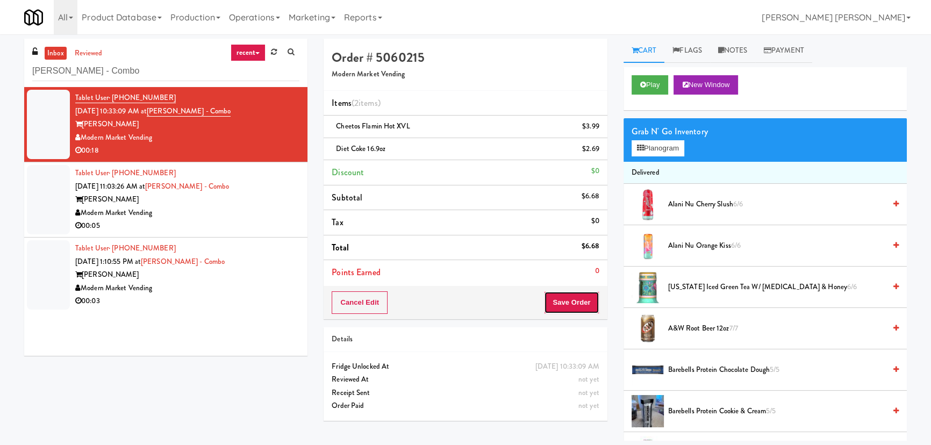
click at [575, 303] on button "Save Order" at bounding box center [571, 302] width 55 height 23
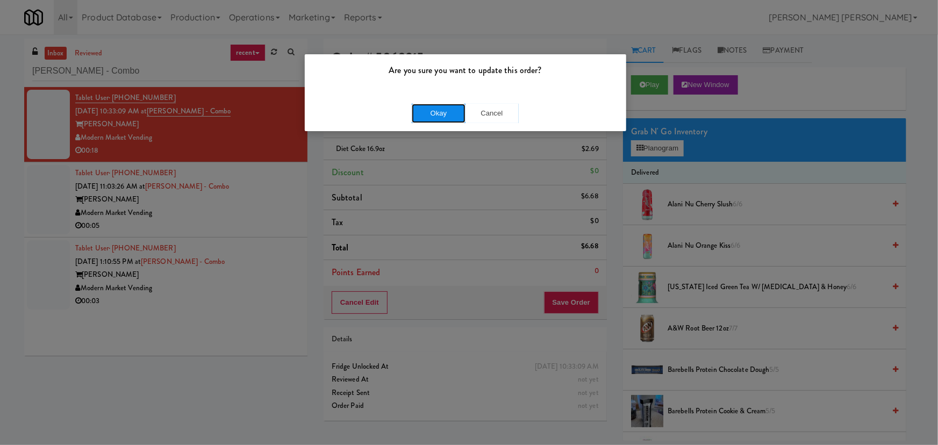
click at [429, 113] on button "Okay" at bounding box center [439, 113] width 54 height 19
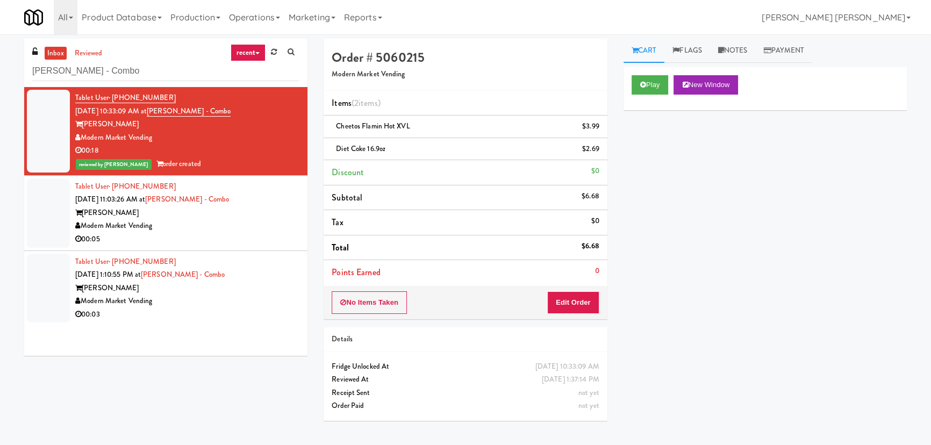
click at [255, 237] on div "00:05" at bounding box center [187, 239] width 224 height 13
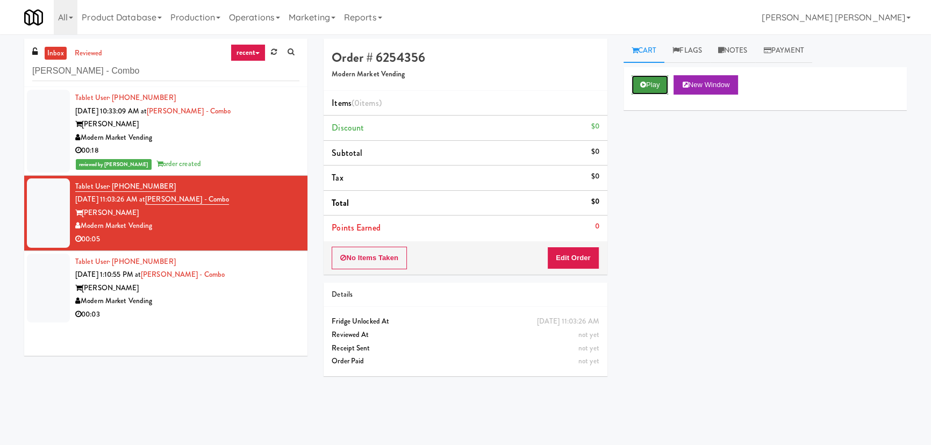
click at [643, 86] on icon at bounding box center [643, 84] width 6 height 7
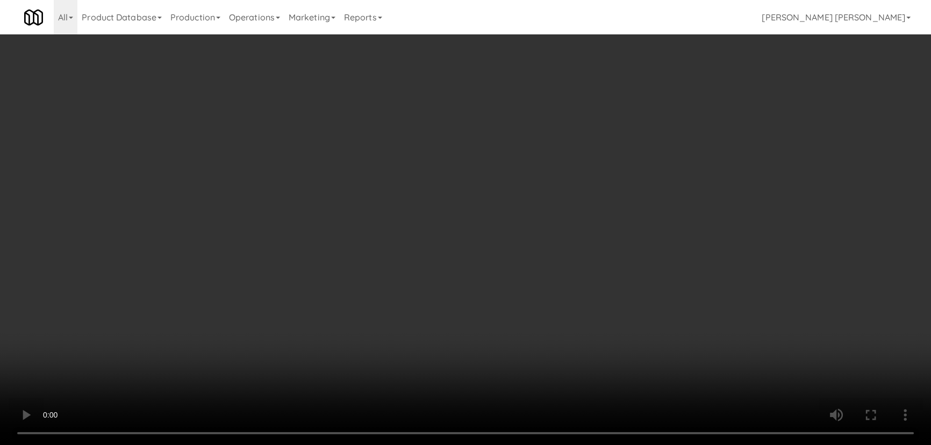
click at [543, 444] on video at bounding box center [465, 222] width 931 height 445
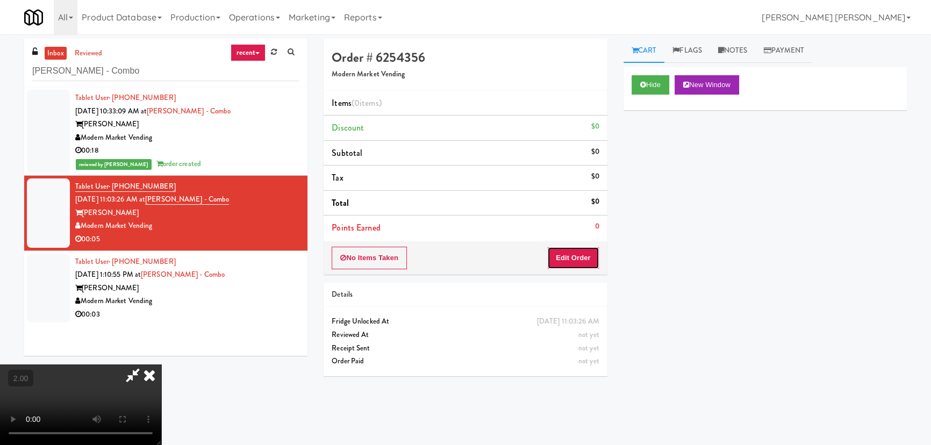
click at [577, 252] on button "Edit Order" at bounding box center [573, 258] width 52 height 23
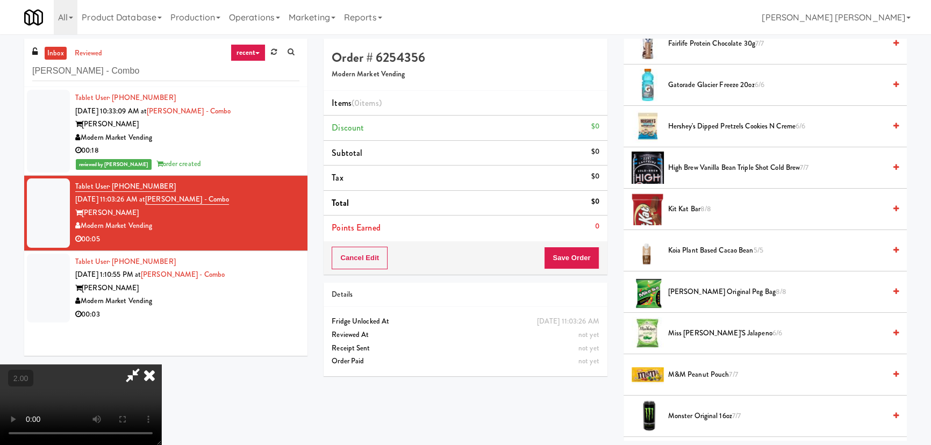
scroll to position [1026, 0]
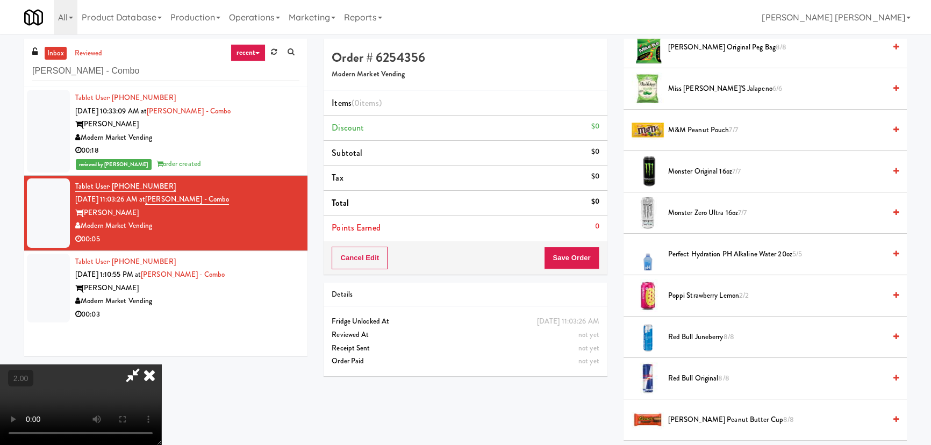
click at [161, 364] on video at bounding box center [80, 404] width 161 height 81
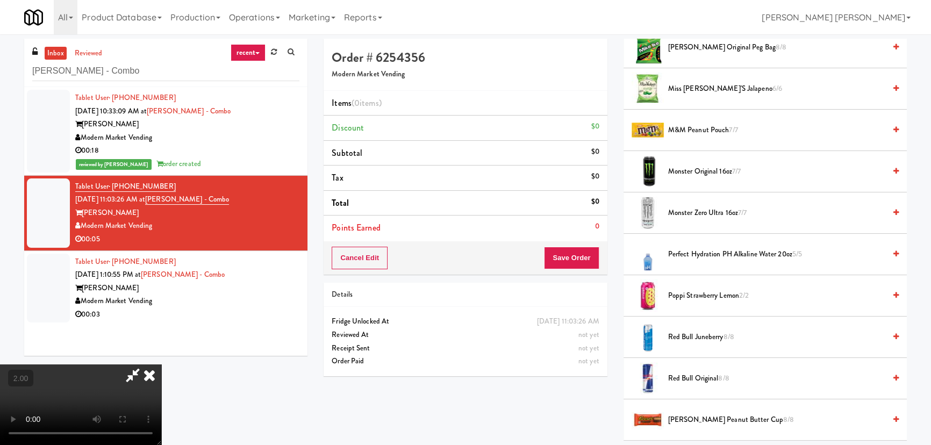
click at [708, 381] on span "Red Bull Original 8/8" at bounding box center [776, 378] width 217 height 13
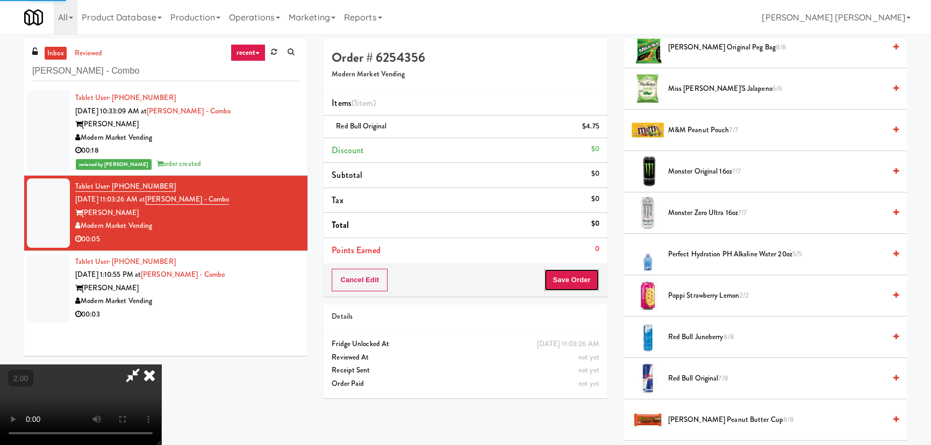
click at [586, 282] on button "Save Order" at bounding box center [571, 280] width 55 height 23
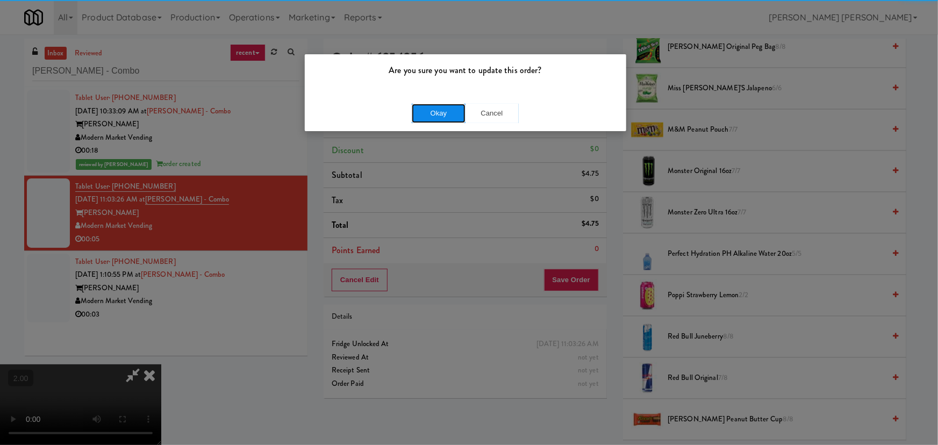
click at [441, 108] on button "Okay" at bounding box center [439, 113] width 54 height 19
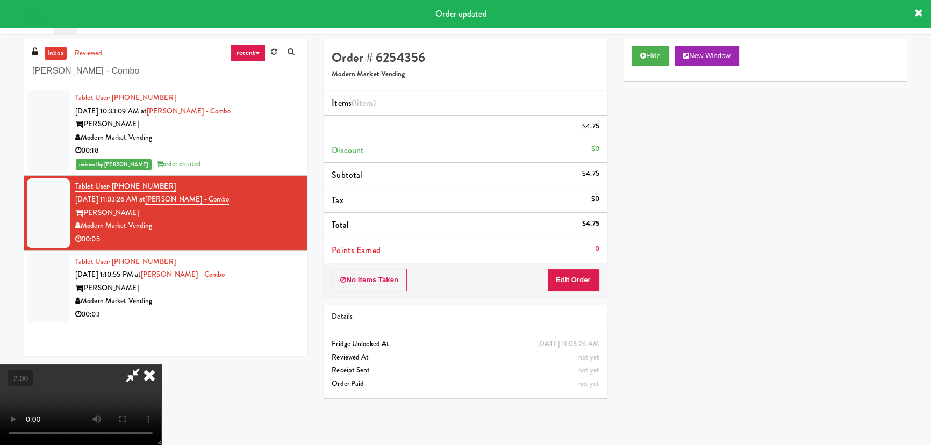
scroll to position [0, 0]
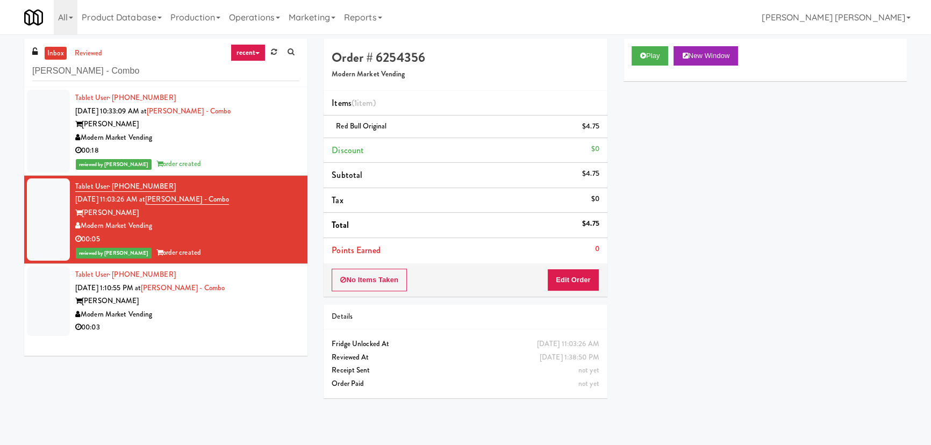
click at [220, 311] on div "Modern Market Vending" at bounding box center [187, 314] width 224 height 13
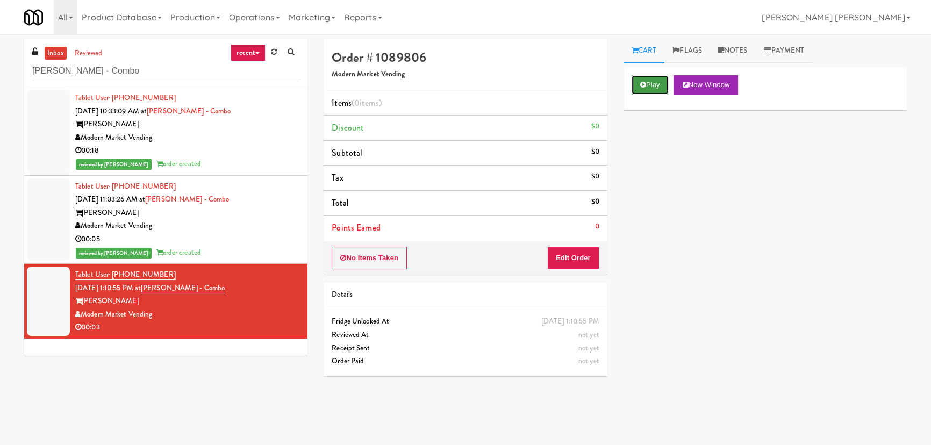
click at [635, 84] on button "Play" at bounding box center [650, 84] width 37 height 19
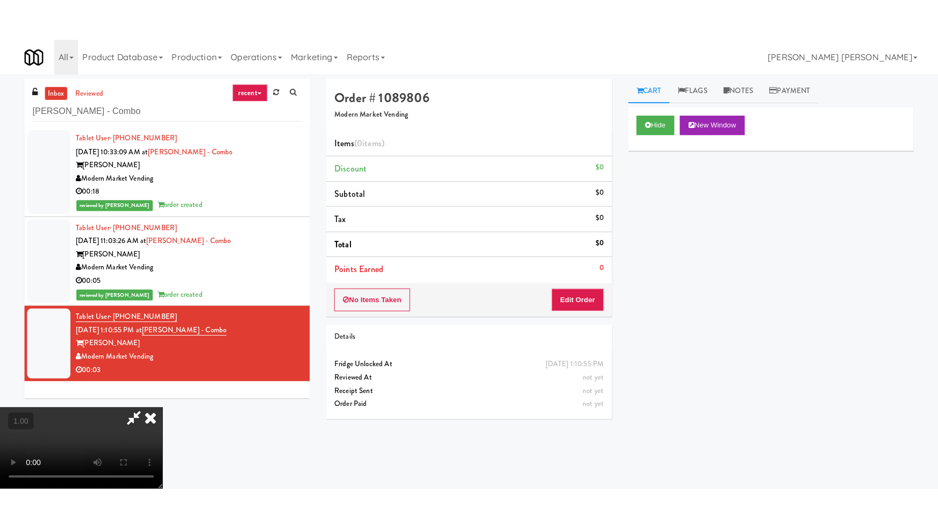
scroll to position [171, 0]
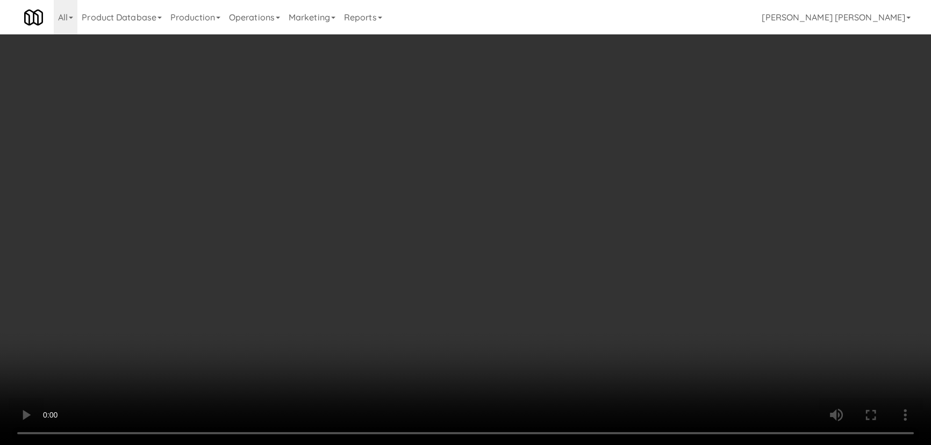
click at [552, 444] on video at bounding box center [465, 222] width 931 height 445
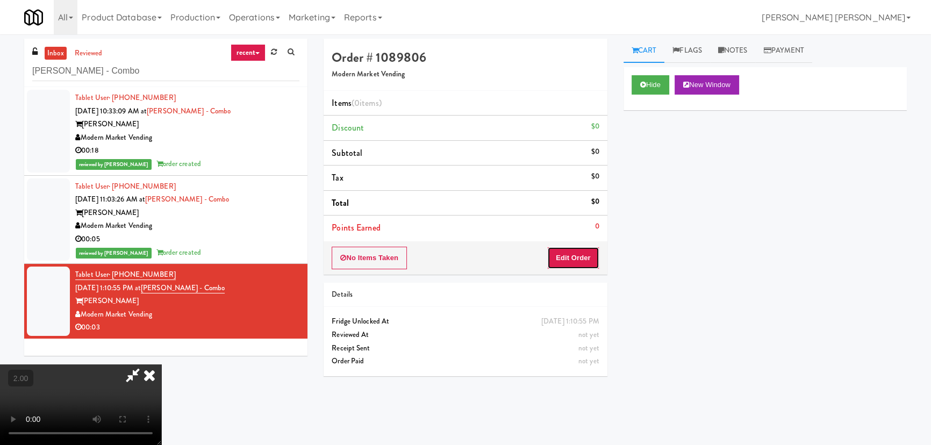
click at [582, 257] on button "Edit Order" at bounding box center [573, 258] width 52 height 23
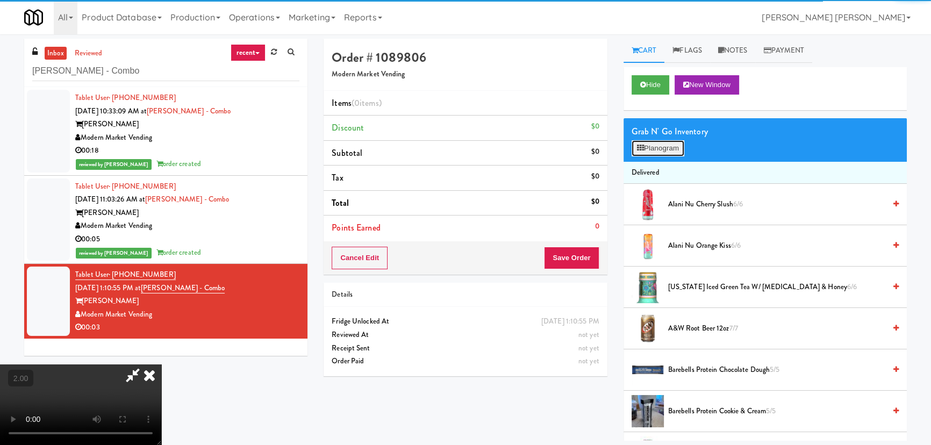
click at [672, 152] on button "Planogram" at bounding box center [658, 148] width 53 height 16
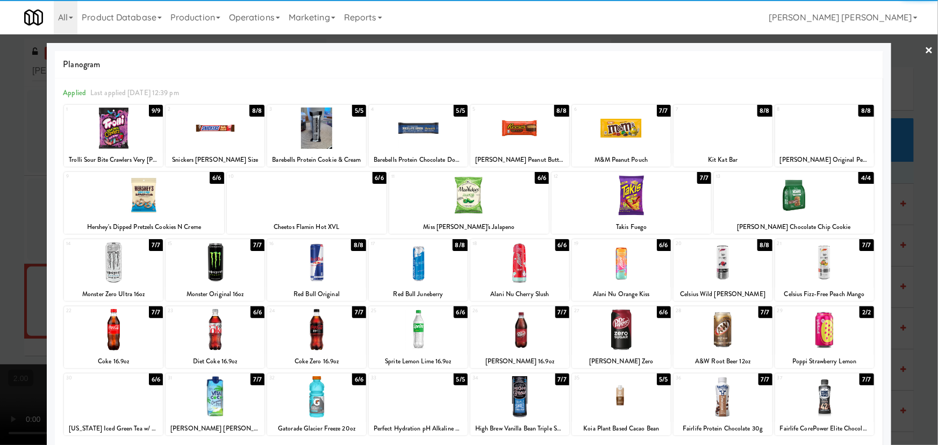
click at [112, 336] on div at bounding box center [113, 329] width 99 height 41
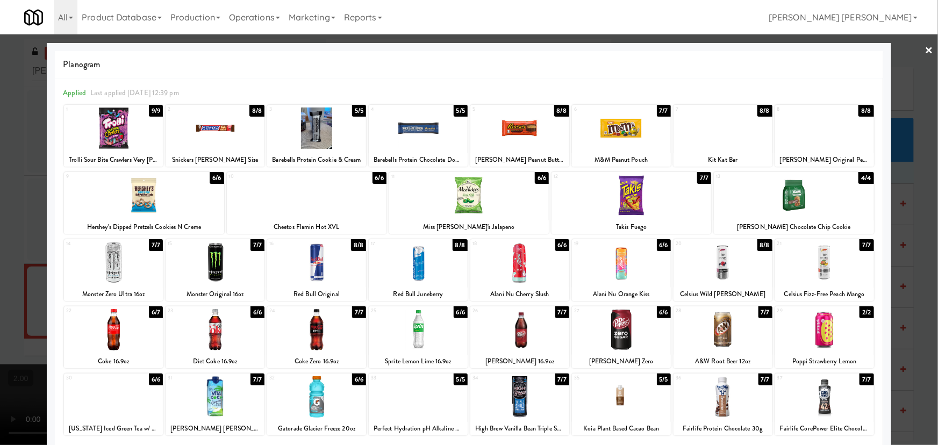
click at [925, 49] on link "×" at bounding box center [929, 50] width 9 height 33
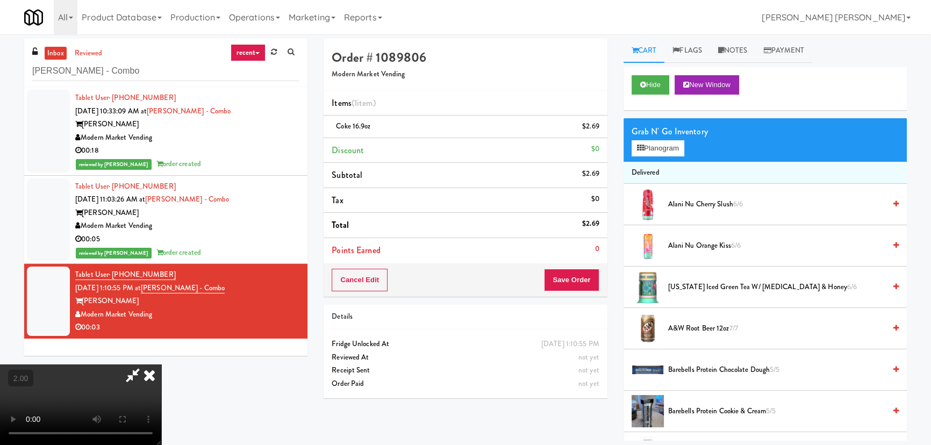
drag, startPoint x: 542, startPoint y: 47, endPoint x: 607, endPoint y: 248, distance: 211.1
click at [161, 364] on icon at bounding box center [150, 374] width 24 height 21
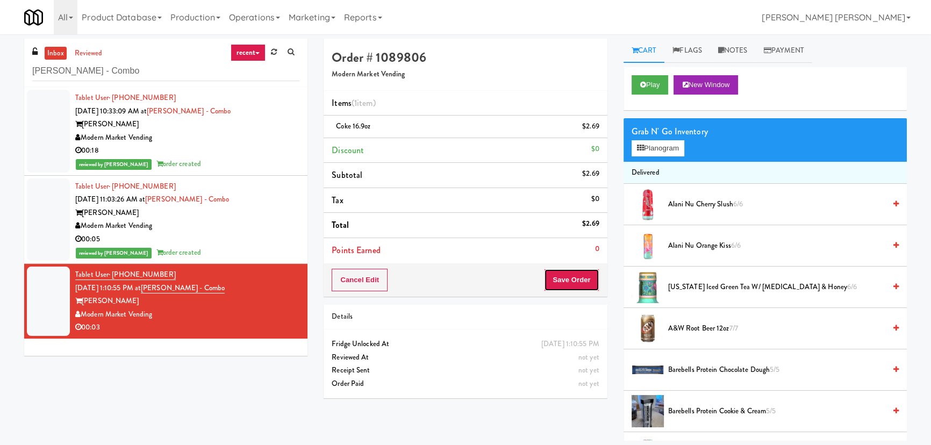
click at [584, 270] on button "Save Order" at bounding box center [571, 280] width 55 height 23
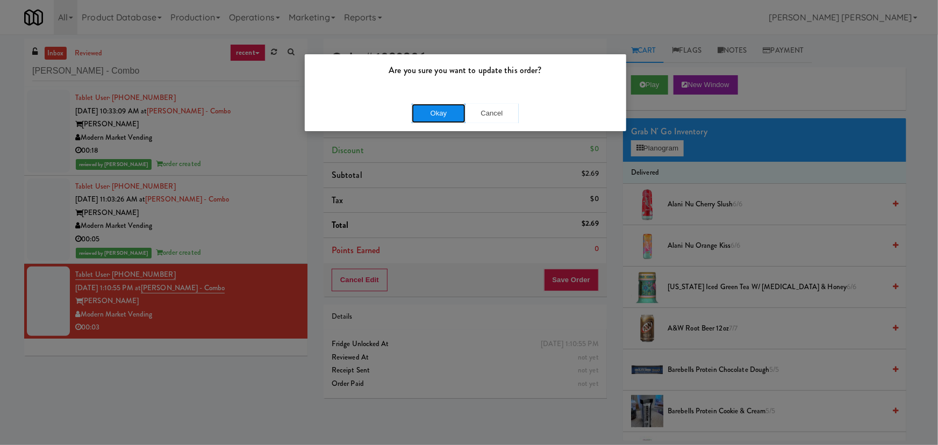
click at [441, 110] on button "Okay" at bounding box center [439, 113] width 54 height 19
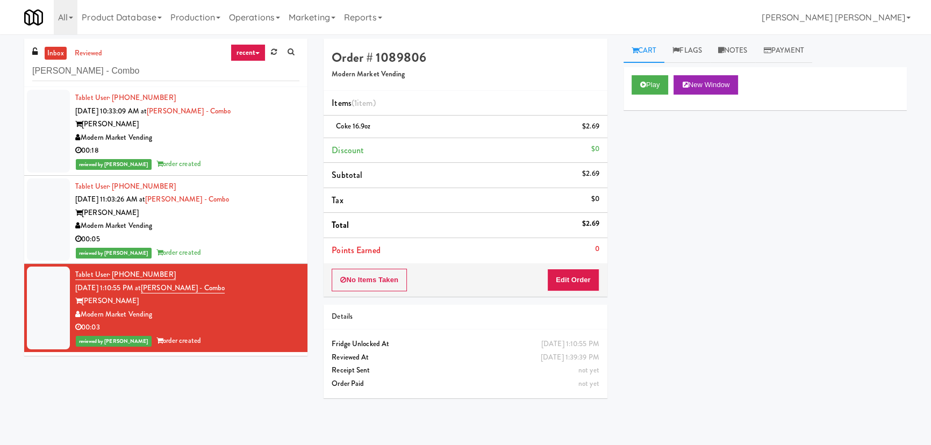
drag, startPoint x: 54, startPoint y: 52, endPoint x: 66, endPoint y: 52, distance: 12.4
click at [54, 52] on link "inbox" at bounding box center [56, 53] width 22 height 13
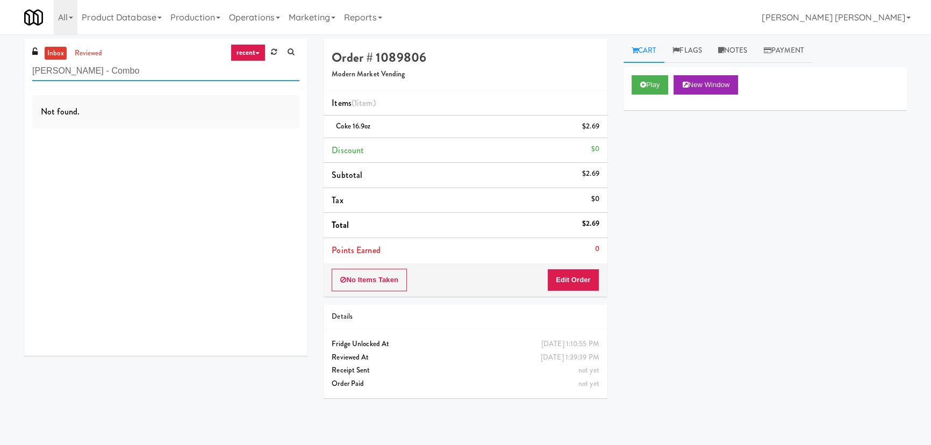
drag, startPoint x: 123, startPoint y: 69, endPoint x: 25, endPoint y: 60, distance: 98.8
click at [0, 70] on html "Are you sure you want to update this order? Okay Cancel Okay Are you sure you w…" at bounding box center [465, 222] width 931 height 445
paste input "[PERSON_NAME] - Cooler - Left"
type input "[PERSON_NAME] - Cooler - Left"
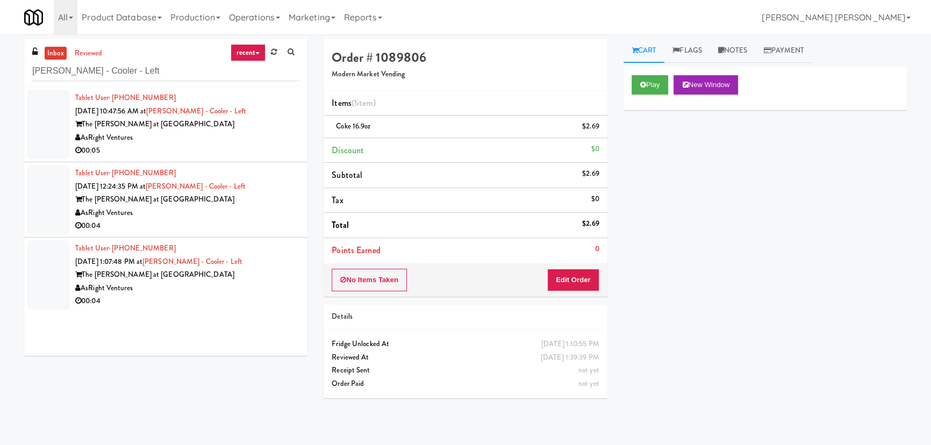
click at [284, 140] on div "AsRight Ventures" at bounding box center [187, 137] width 224 height 13
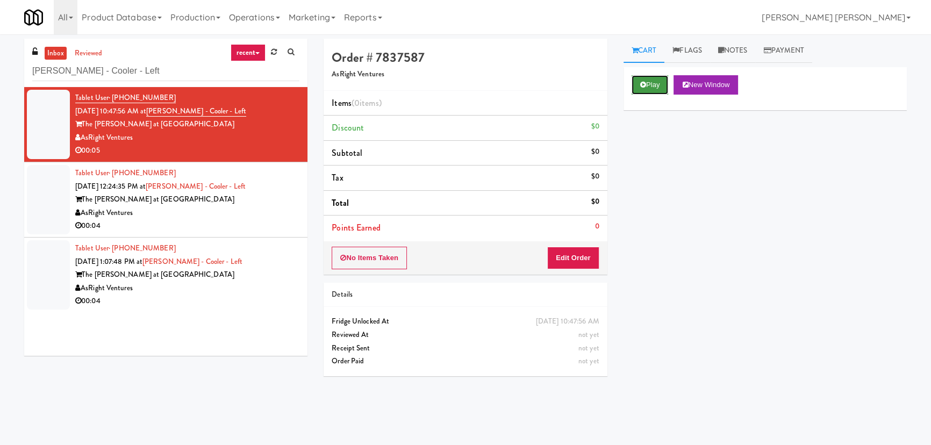
click at [644, 88] on icon at bounding box center [643, 84] width 6 height 7
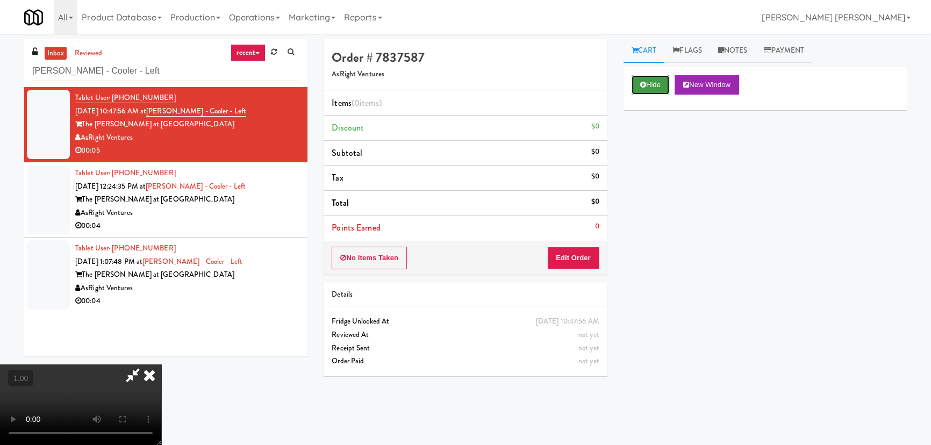
click at [641, 84] on icon at bounding box center [643, 84] width 6 height 7
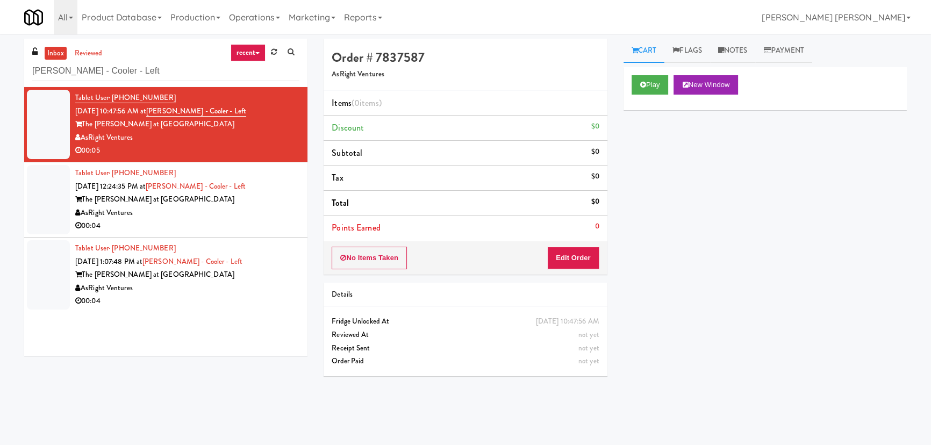
click at [263, 210] on div "AsRight Ventures" at bounding box center [187, 212] width 224 height 13
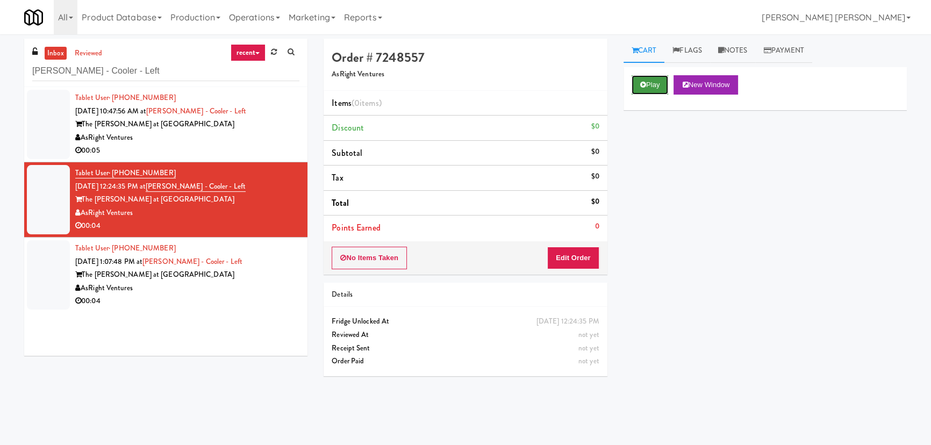
click at [642, 83] on icon at bounding box center [643, 84] width 6 height 7
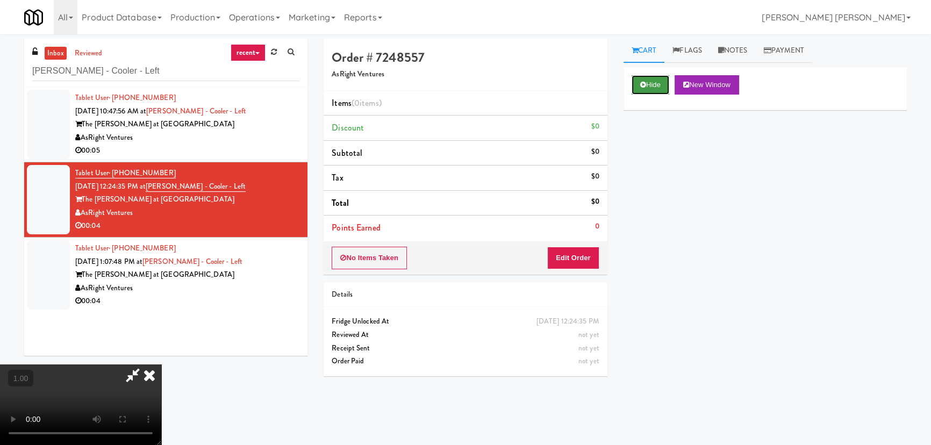
click at [656, 82] on button "Hide" at bounding box center [651, 84] width 38 height 19
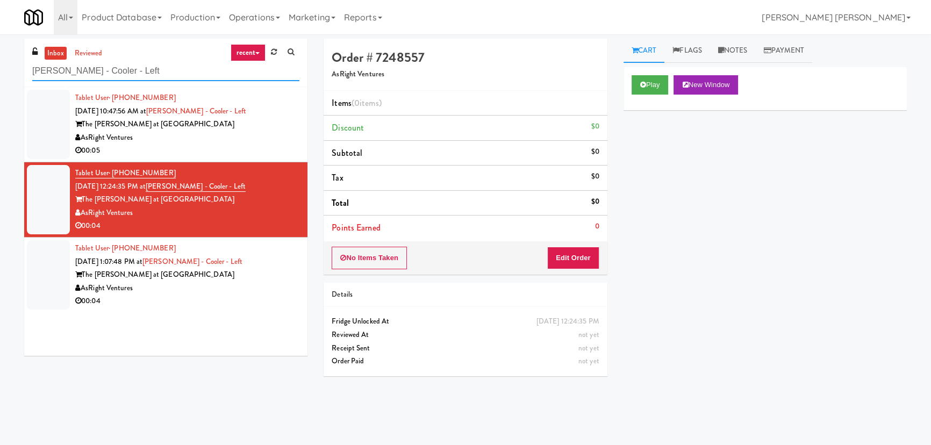
drag, startPoint x: 132, startPoint y: 70, endPoint x: -14, endPoint y: 61, distance: 146.5
click at [0, 61] on html "Are you sure you want to update this order? Okay Cancel Okay Are you sure you w…" at bounding box center [465, 222] width 931 height 445
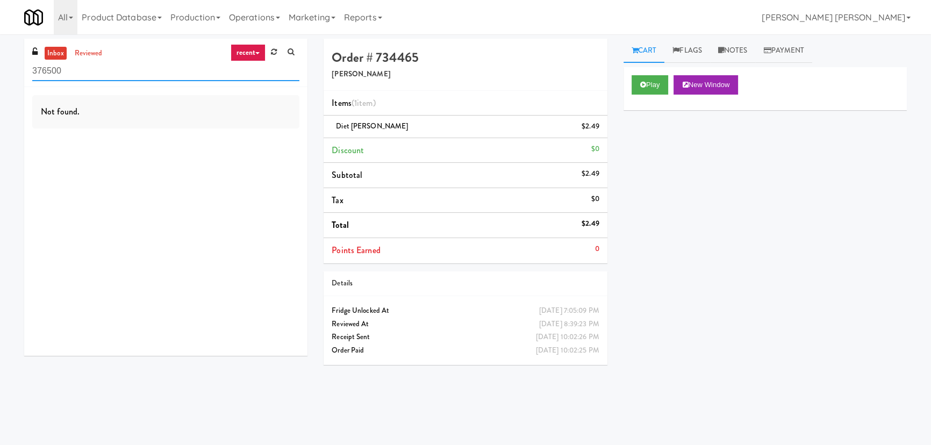
drag, startPoint x: 118, startPoint y: 63, endPoint x: -12, endPoint y: 63, distance: 129.5
click at [0, 63] on html "Okay Okay Select date: previous 2025-Sep next Su Mo Tu We Th Fr Sa 31 1 2 3 4 5…" at bounding box center [465, 222] width 931 height 445
paste input "(Food, Snack & Drink) [GEOGRAPHIC_DATA] - Cooler"
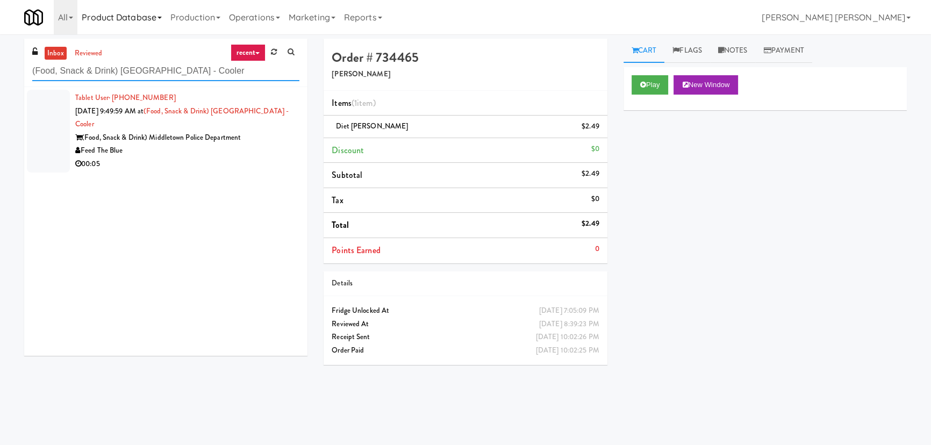
type input "(Food, Snack & Drink) [GEOGRAPHIC_DATA] - Cooler"
click at [179, 157] on div "00:05" at bounding box center [187, 163] width 224 height 13
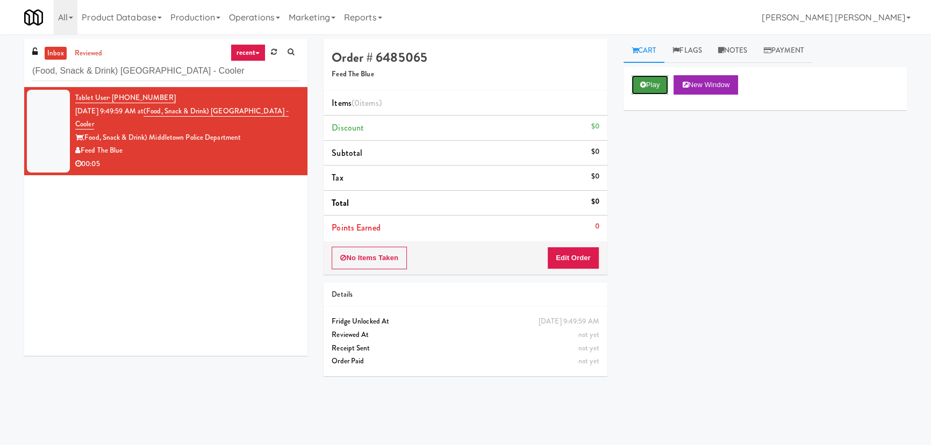
click at [656, 82] on button "Play" at bounding box center [650, 84] width 37 height 19
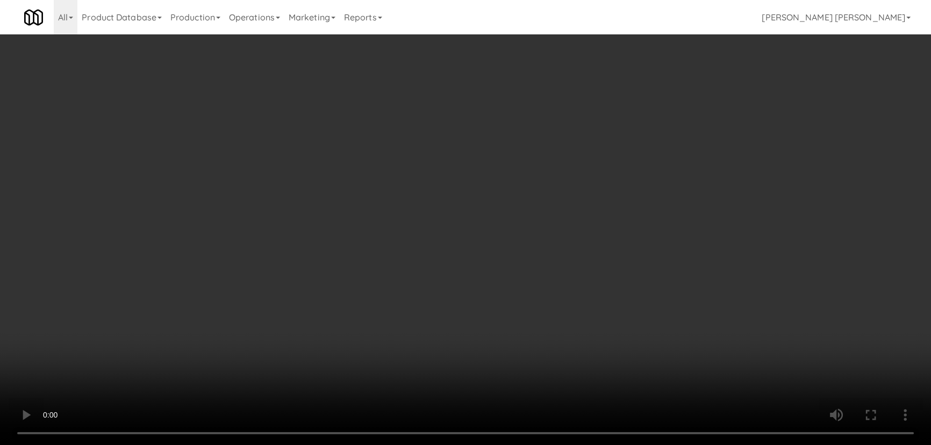
drag, startPoint x: 529, startPoint y: 476, endPoint x: 639, endPoint y: 451, distance: 112.8
click at [536, 444] on video at bounding box center [465, 222] width 931 height 445
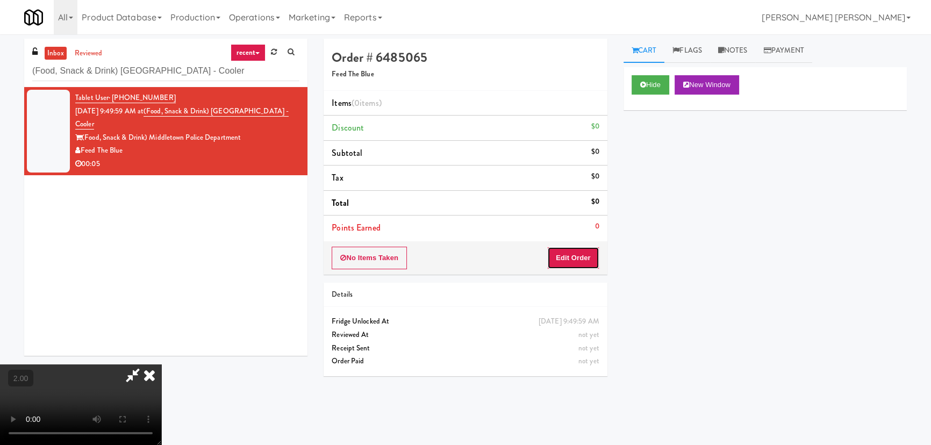
click at [581, 255] on button "Edit Order" at bounding box center [573, 258] width 52 height 23
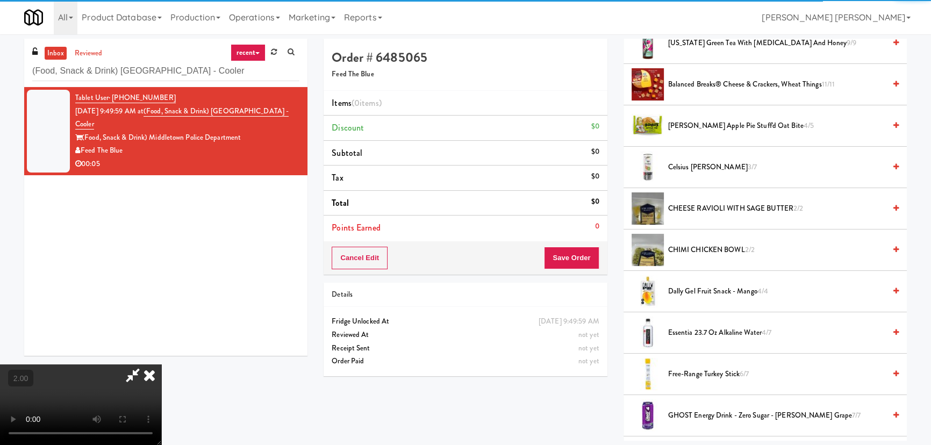
scroll to position [342, 0]
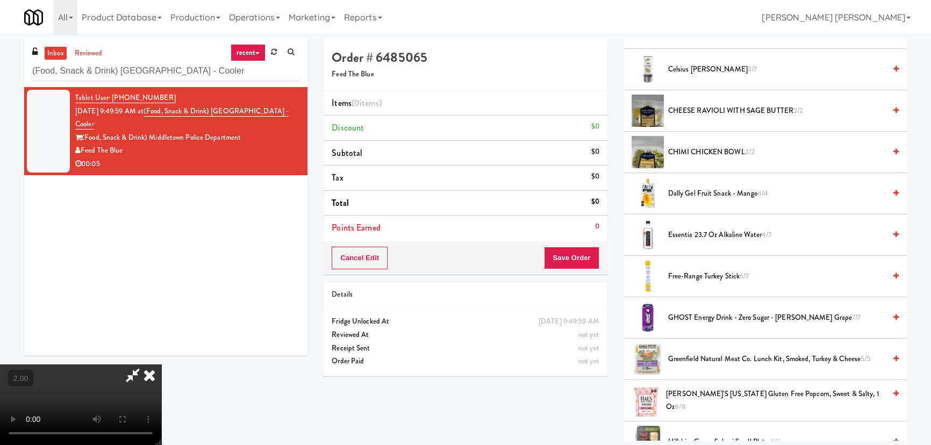
drag, startPoint x: 701, startPoint y: 232, endPoint x: 615, endPoint y: 196, distance: 93.2
click at [700, 232] on span "Essentia 23.7 oz Alkaline Water 4/7" at bounding box center [776, 234] width 217 height 13
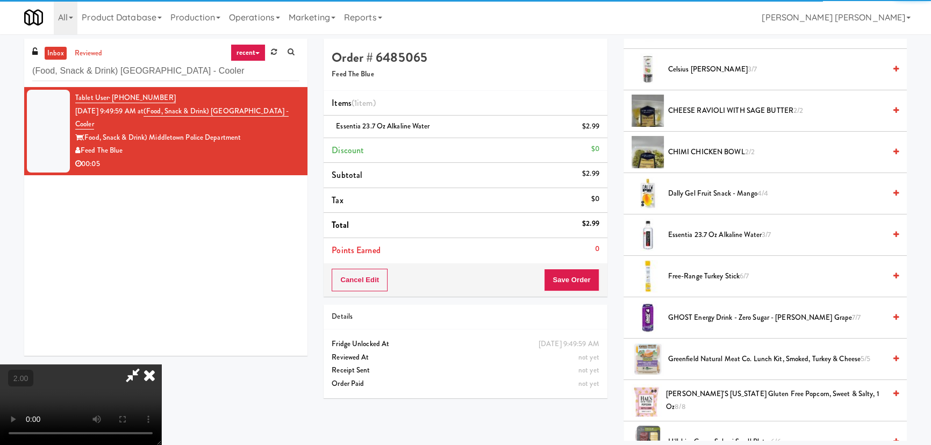
click at [161, 364] on icon at bounding box center [150, 374] width 24 height 21
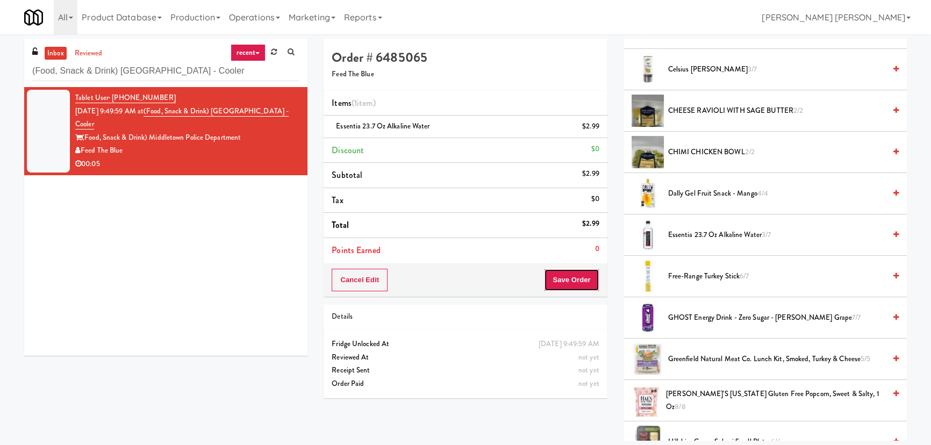
click at [569, 273] on button "Save Order" at bounding box center [571, 280] width 55 height 23
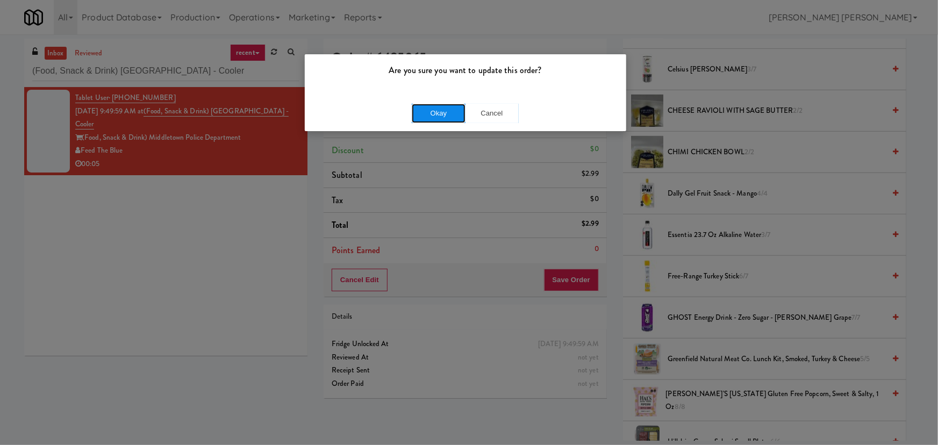
click at [457, 111] on button "Okay" at bounding box center [439, 113] width 54 height 19
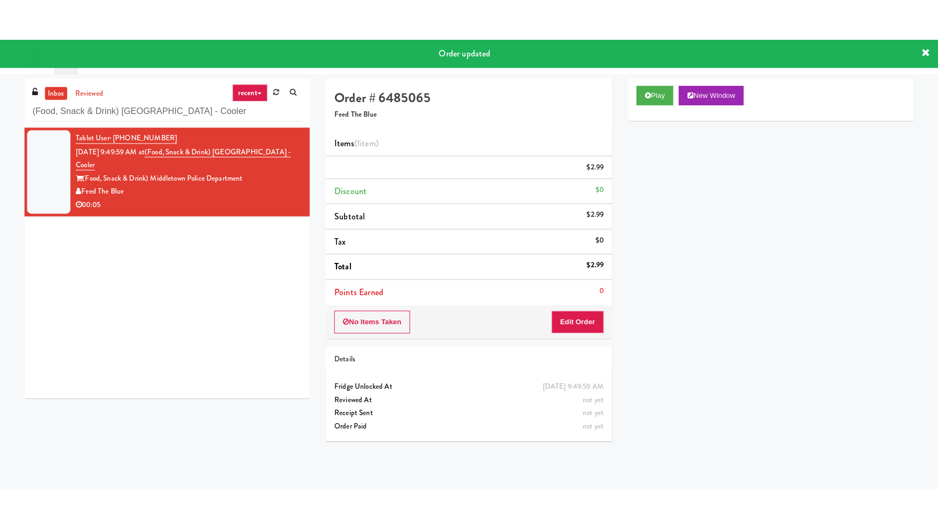
scroll to position [29, 0]
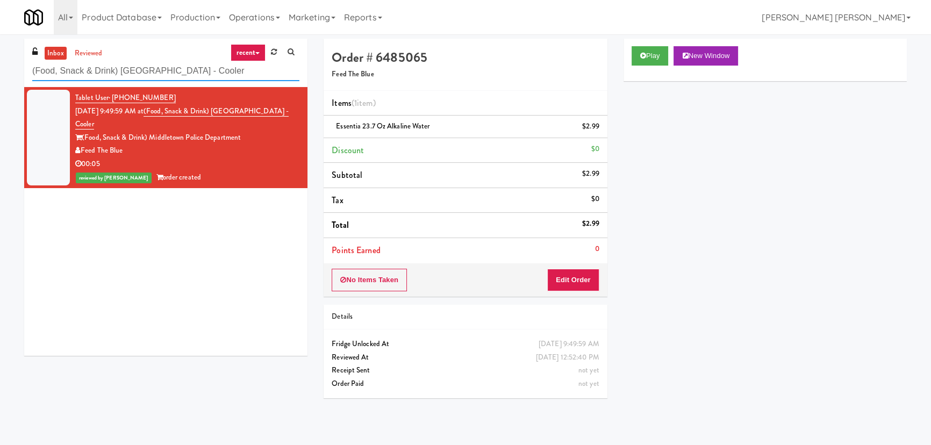
drag, startPoint x: 210, startPoint y: 67, endPoint x: 4, endPoint y: 66, distance: 205.9
click at [4, 66] on div "inbox reviewed recent all unclear take inventory issue suspicious failed recent…" at bounding box center [465, 240] width 931 height 402
paste input "Axis Cooler - Right"
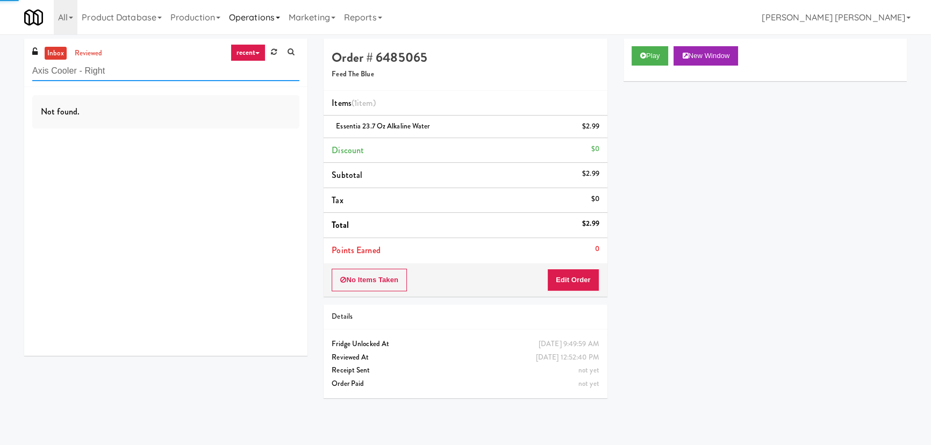
type input "Axis Cooler - Right"
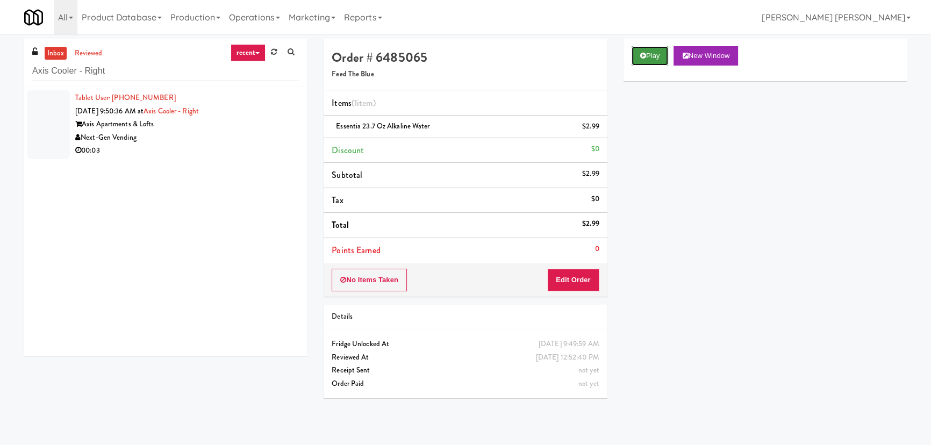
click at [647, 62] on button "Play" at bounding box center [650, 55] width 37 height 19
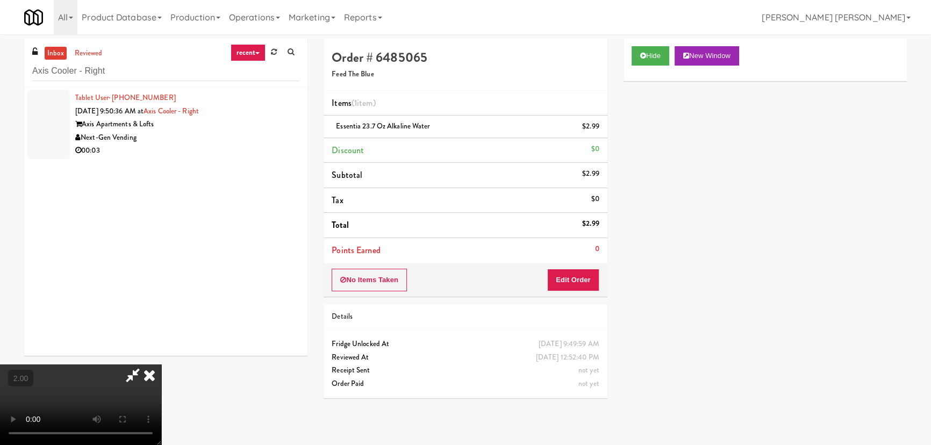
scroll to position [0, 0]
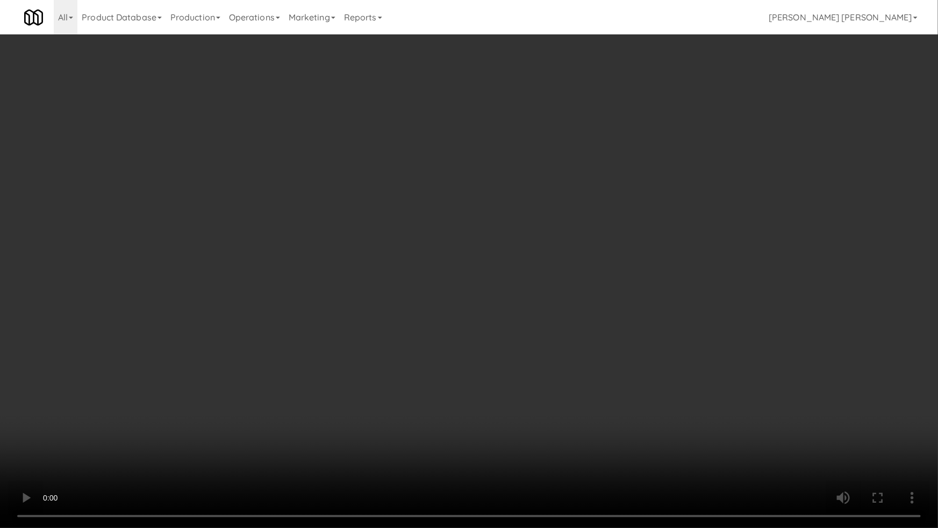
click at [578, 425] on video at bounding box center [469, 264] width 938 height 528
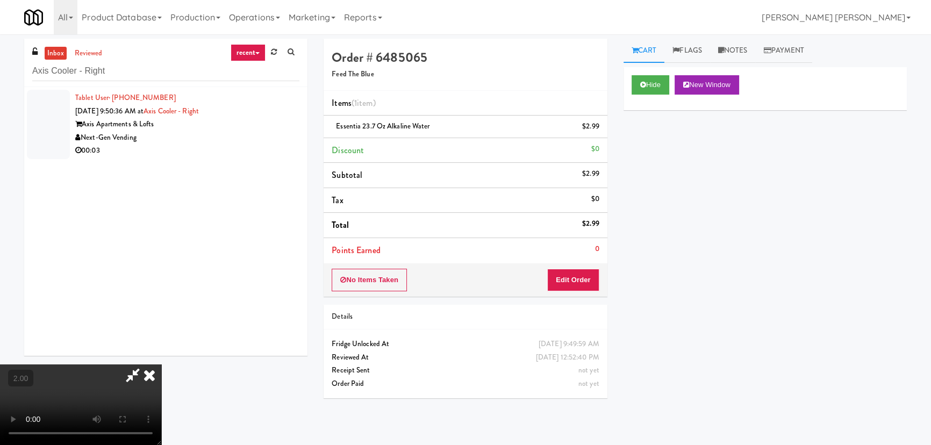
click at [161, 364] on icon at bounding box center [150, 374] width 24 height 21
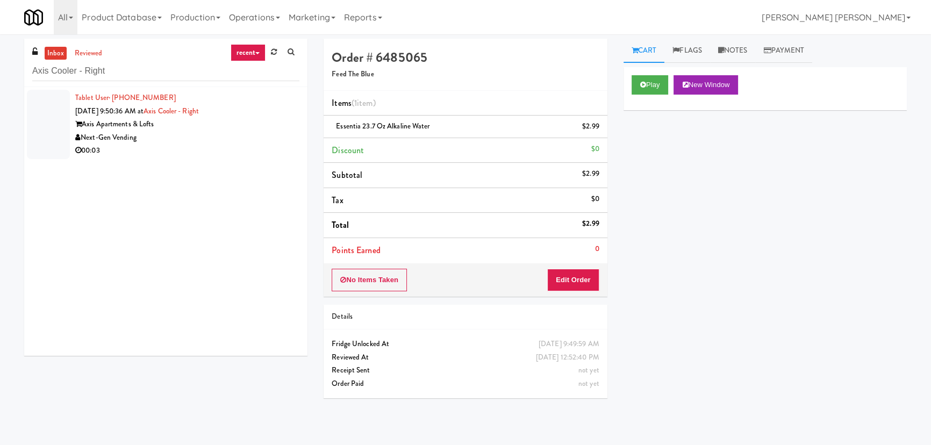
click at [209, 140] on div "Next-Gen Vending" at bounding box center [187, 137] width 224 height 13
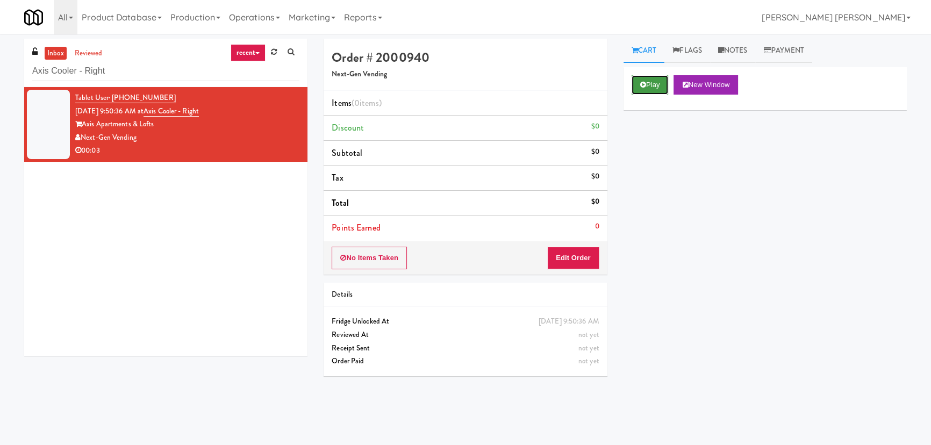
click at [650, 77] on button "Play" at bounding box center [650, 84] width 37 height 19
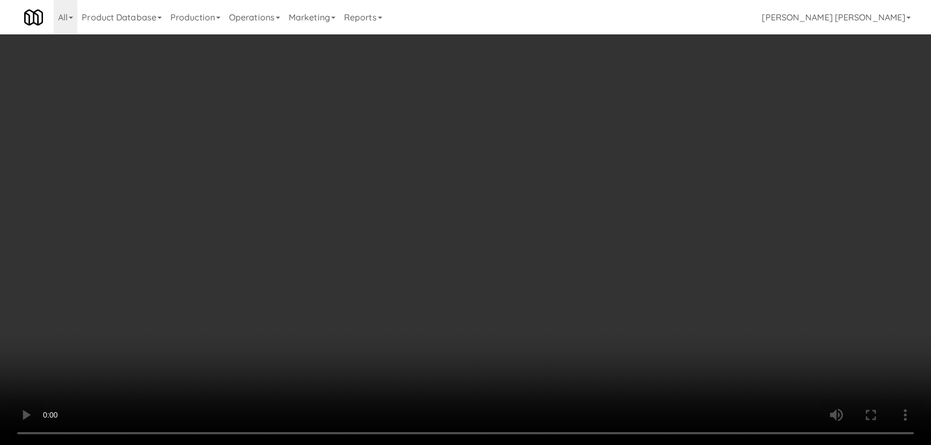
drag, startPoint x: 510, startPoint y: 475, endPoint x: 708, endPoint y: 458, distance: 199.0
click at [521, 444] on video at bounding box center [465, 222] width 931 height 445
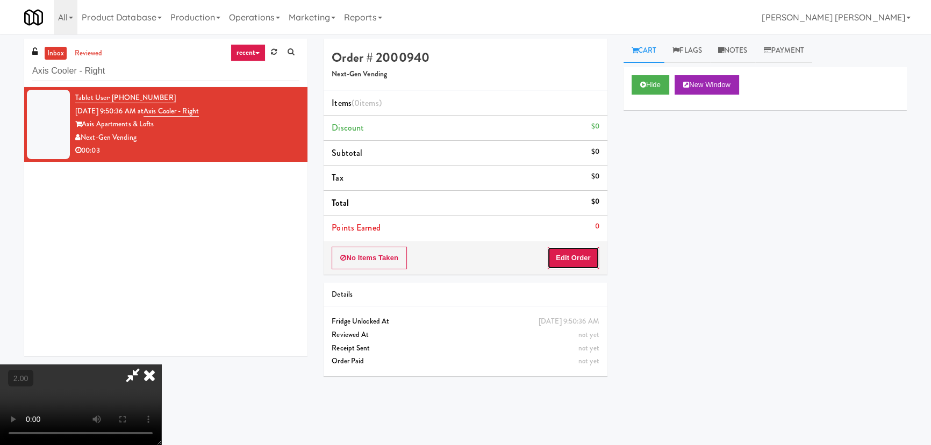
click at [594, 252] on button "Edit Order" at bounding box center [573, 258] width 52 height 23
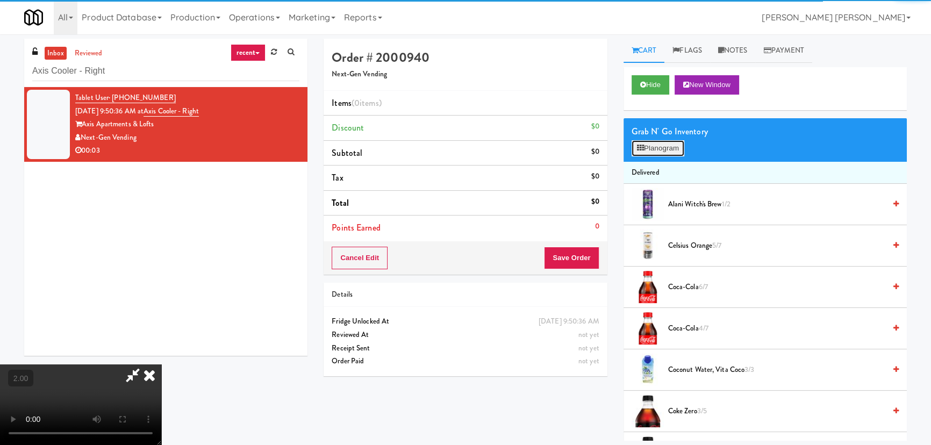
click at [665, 142] on button "Planogram" at bounding box center [658, 148] width 53 height 16
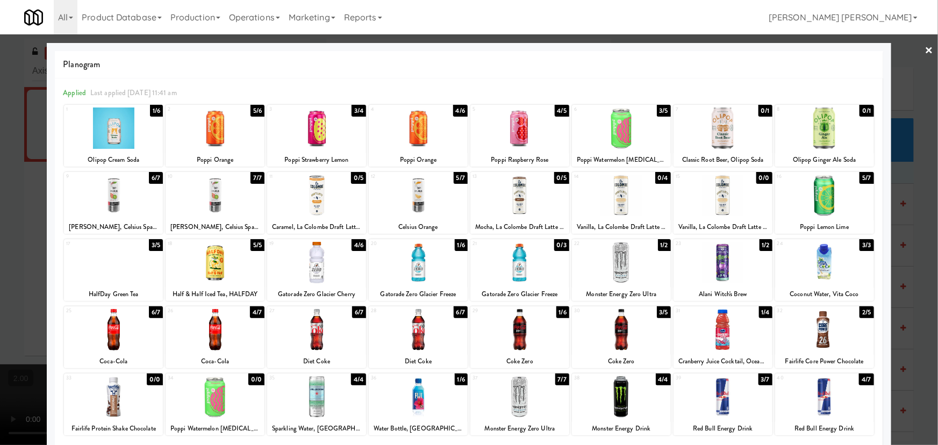
drag, startPoint x: 720, startPoint y: 269, endPoint x: 937, endPoint y: 139, distance: 253.3
click at [723, 269] on div at bounding box center [722, 262] width 99 height 41
click at [925, 44] on link "×" at bounding box center [929, 50] width 9 height 33
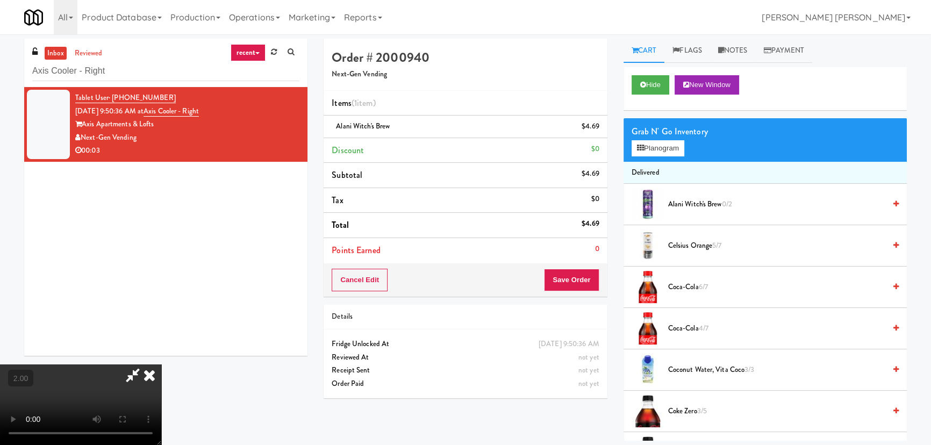
click at [161, 364] on icon at bounding box center [150, 374] width 24 height 21
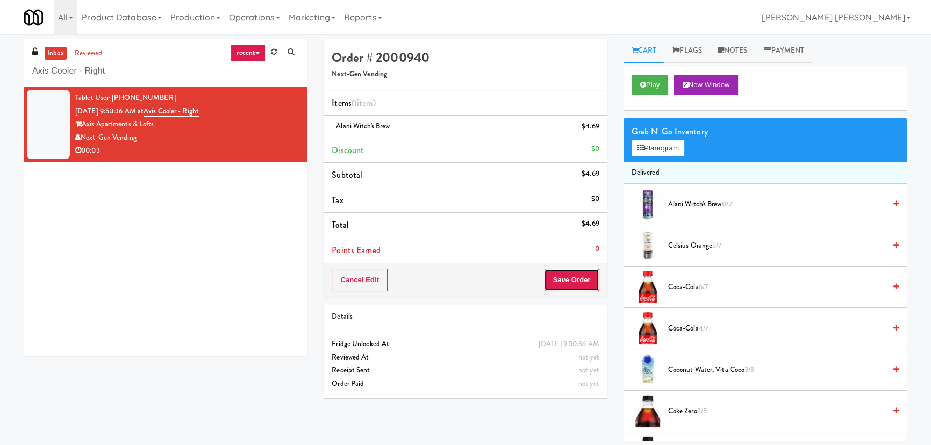
click at [571, 286] on button "Save Order" at bounding box center [571, 280] width 55 height 23
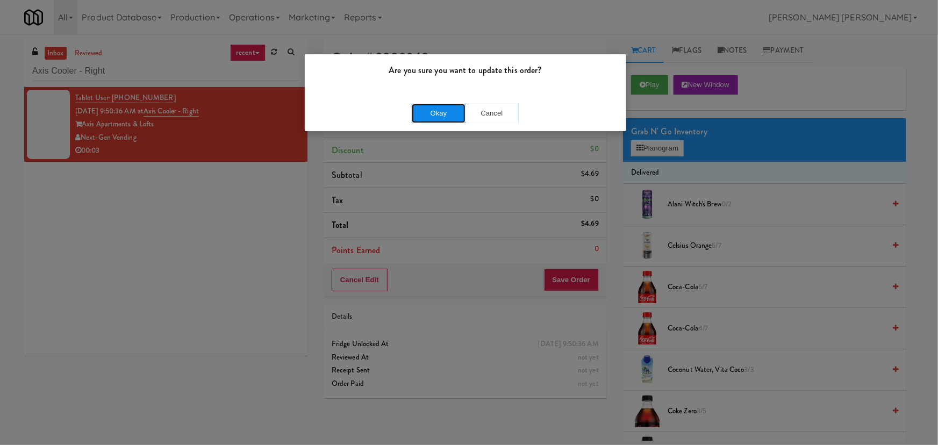
click at [437, 117] on button "Okay" at bounding box center [439, 113] width 54 height 19
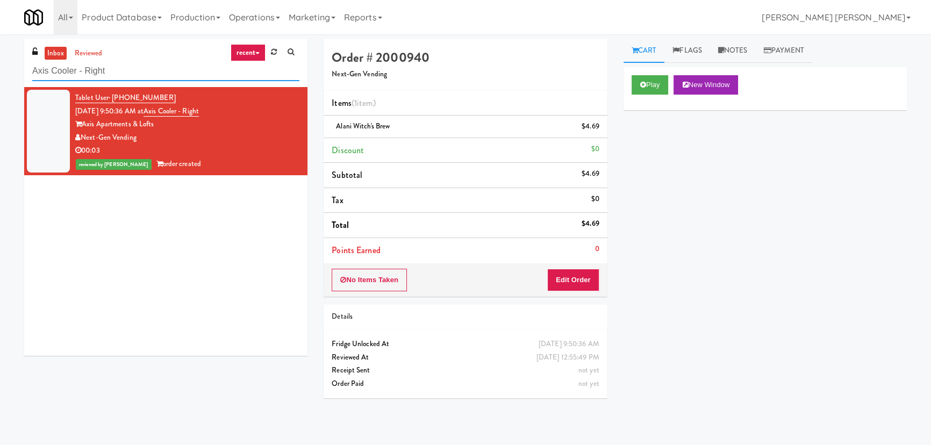
drag, startPoint x: 135, startPoint y: 68, endPoint x: -81, endPoint y: 71, distance: 215.6
click at [0, 71] on html "Are you sure you want to update this order? Okay Cancel Okay Are you sure you w…" at bounding box center [465, 222] width 931 height 445
paste input "Ventana Combo Machine"
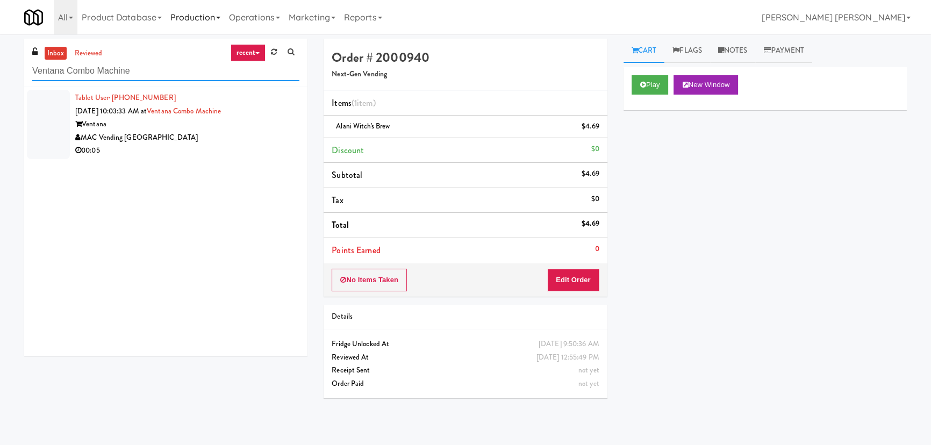
type input "Ventana Combo Machine"
click at [243, 137] on div "MAC Vending [GEOGRAPHIC_DATA]" at bounding box center [187, 137] width 224 height 13
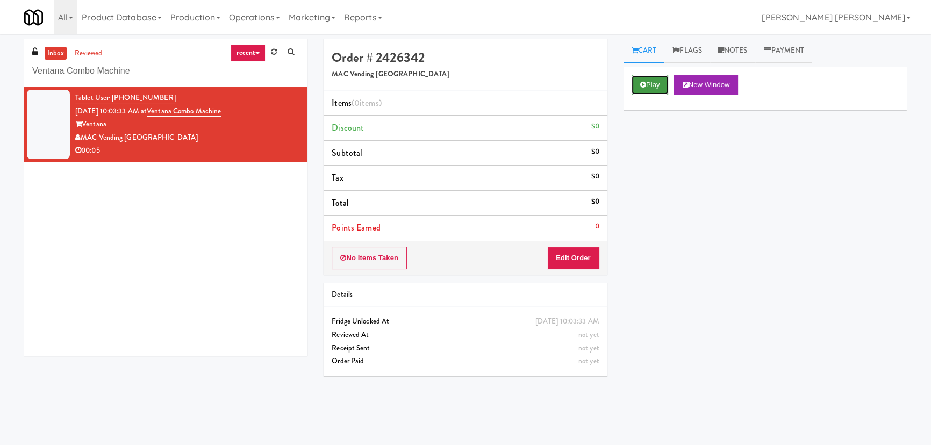
click at [654, 83] on button "Play" at bounding box center [650, 84] width 37 height 19
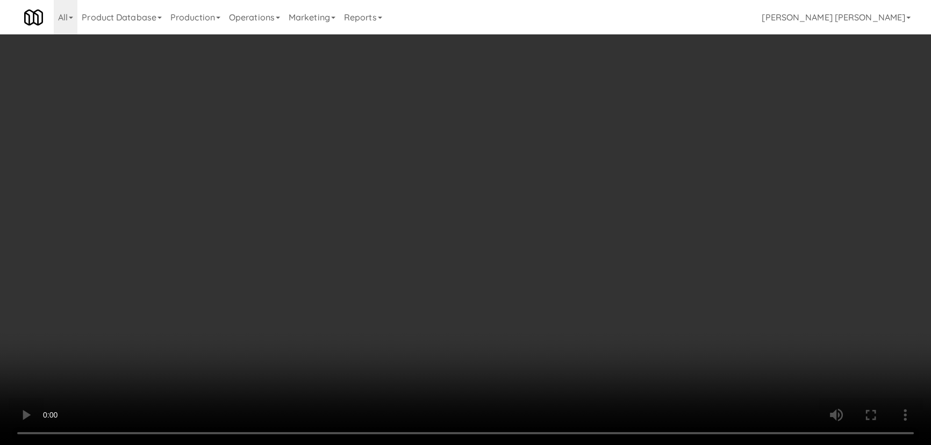
click at [539, 444] on video at bounding box center [465, 222] width 931 height 445
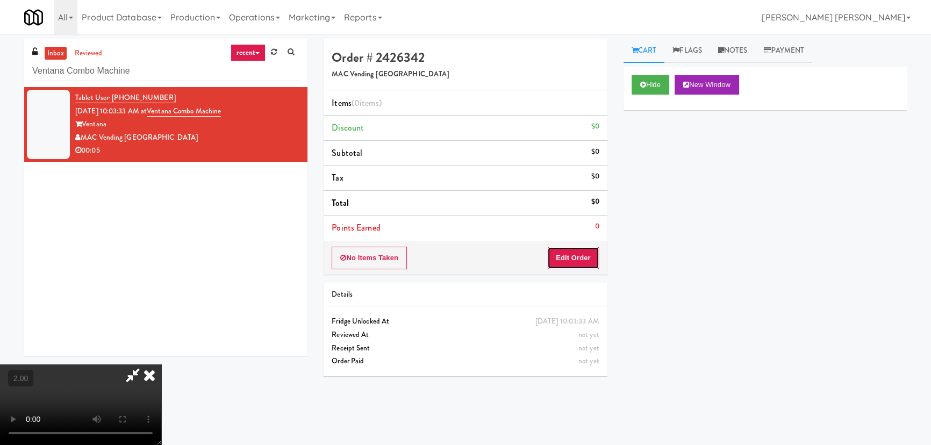
drag, startPoint x: 575, startPoint y: 256, endPoint x: 620, endPoint y: 237, distance: 49.1
click at [575, 256] on button "Edit Order" at bounding box center [573, 258] width 52 height 23
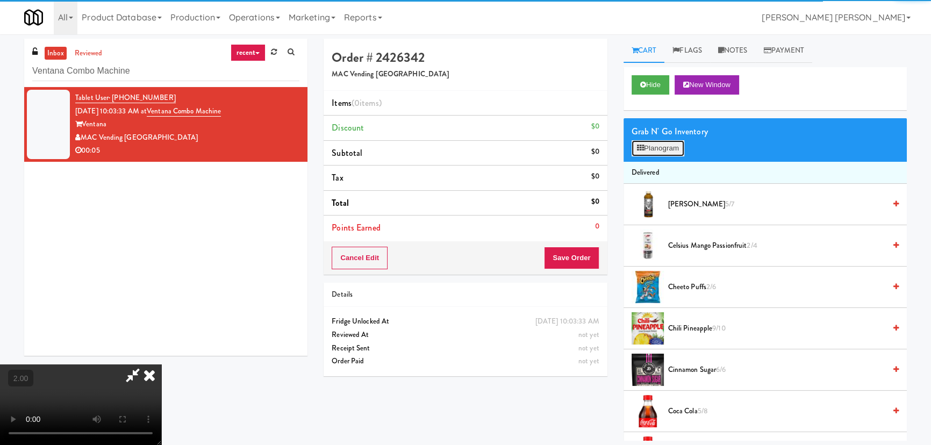
click at [654, 152] on button "Planogram" at bounding box center [658, 148] width 53 height 16
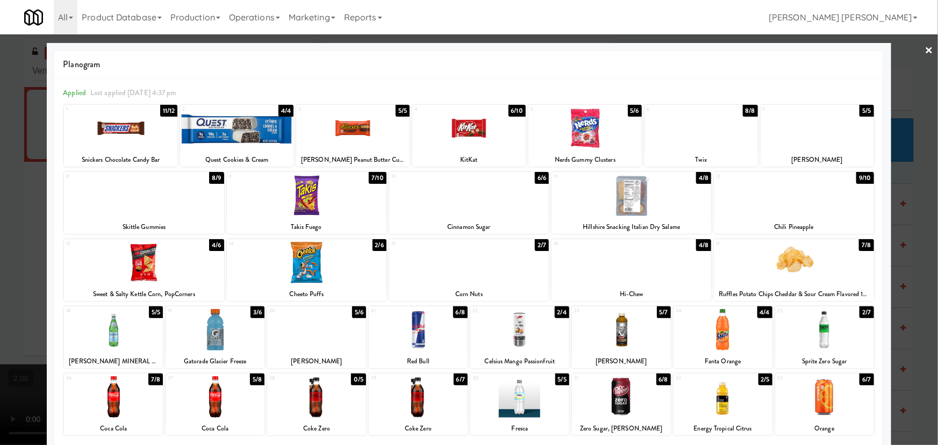
click at [414, 335] on div at bounding box center [418, 329] width 99 height 41
click at [925, 48] on link "×" at bounding box center [929, 50] width 9 height 33
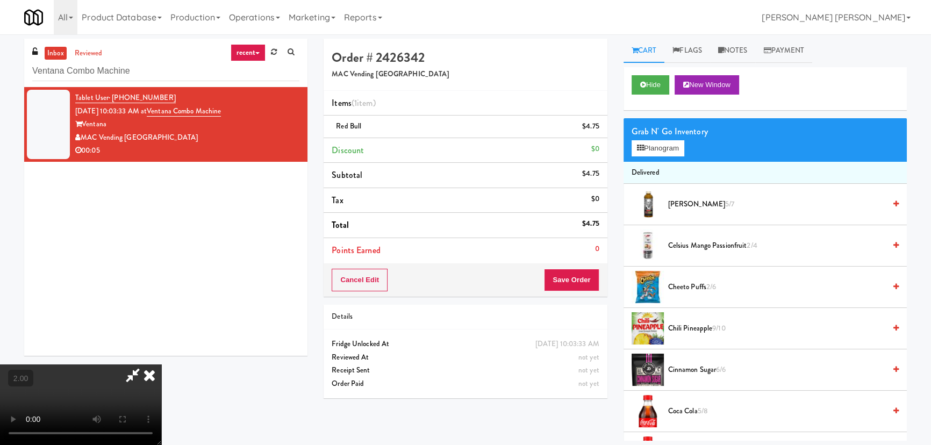
click at [161, 364] on icon at bounding box center [150, 374] width 24 height 21
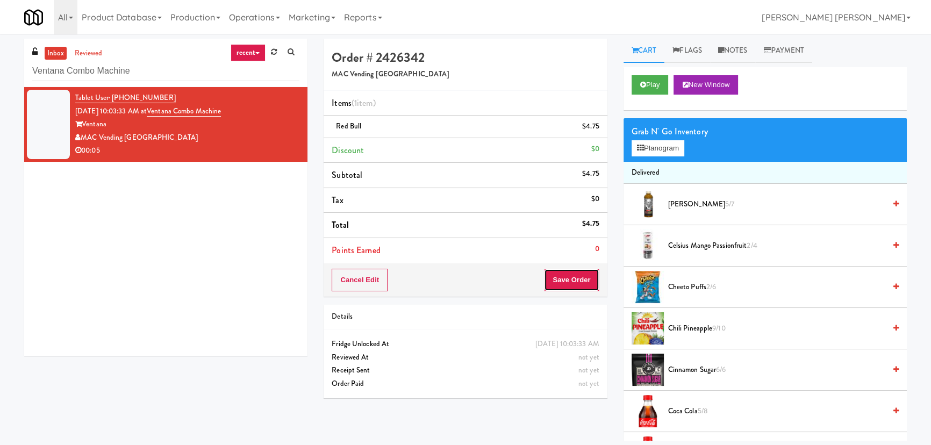
click at [564, 279] on button "Save Order" at bounding box center [571, 280] width 55 height 23
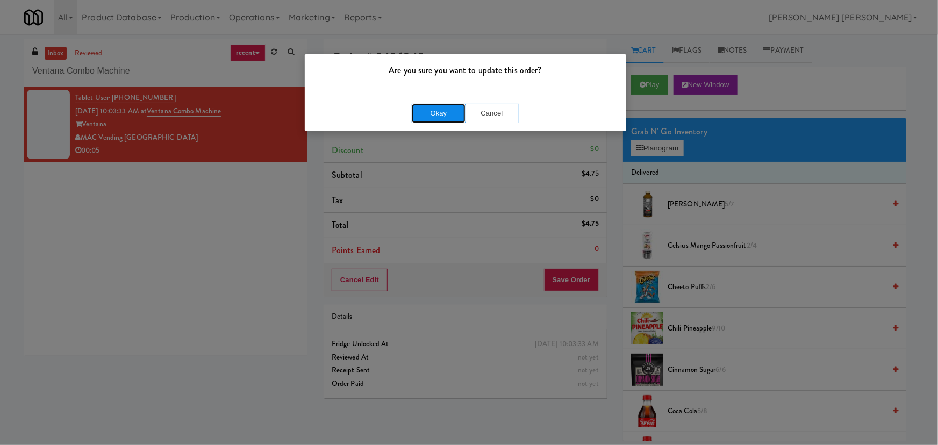
click at [435, 118] on button "Okay" at bounding box center [439, 113] width 54 height 19
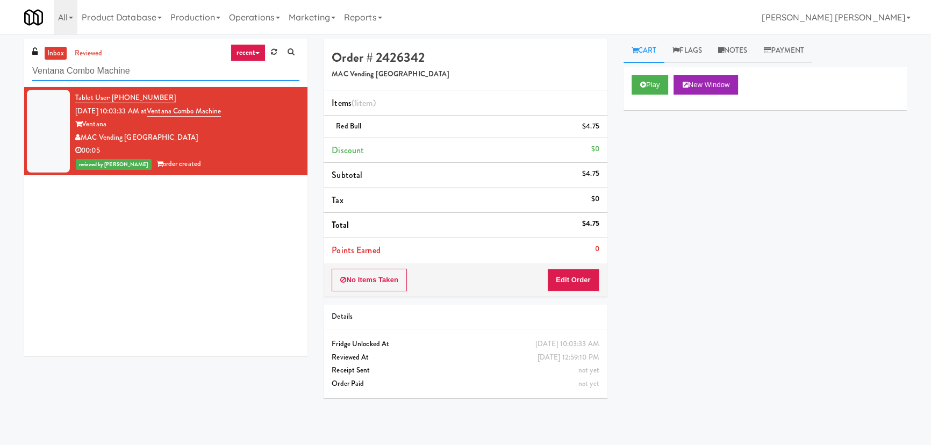
drag, startPoint x: 146, startPoint y: 73, endPoint x: 4, endPoint y: 64, distance: 142.7
click at [0, 67] on html "Are you sure you want to update this order? Okay Cancel Okay Are you sure you w…" at bounding box center [465, 222] width 931 height 445
paste input "Goodwin - Cooler - Right"
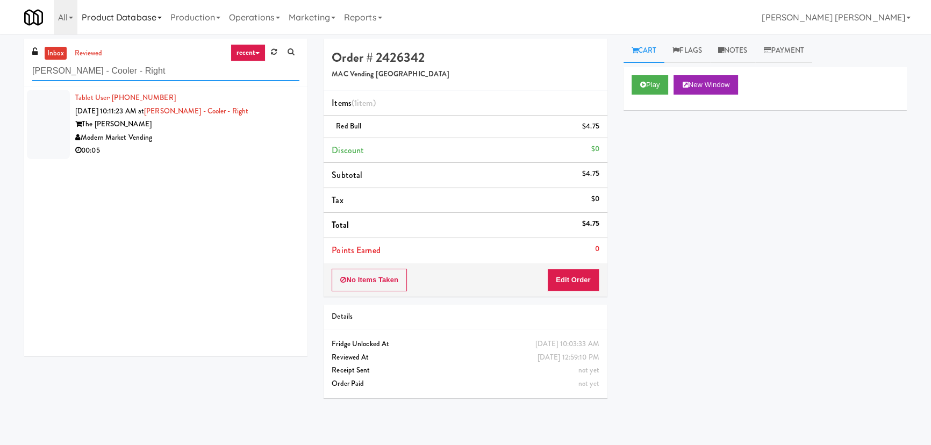
type input "Goodwin - Cooler - Right"
click at [228, 140] on div "Modern Market Vending" at bounding box center [187, 137] width 224 height 13
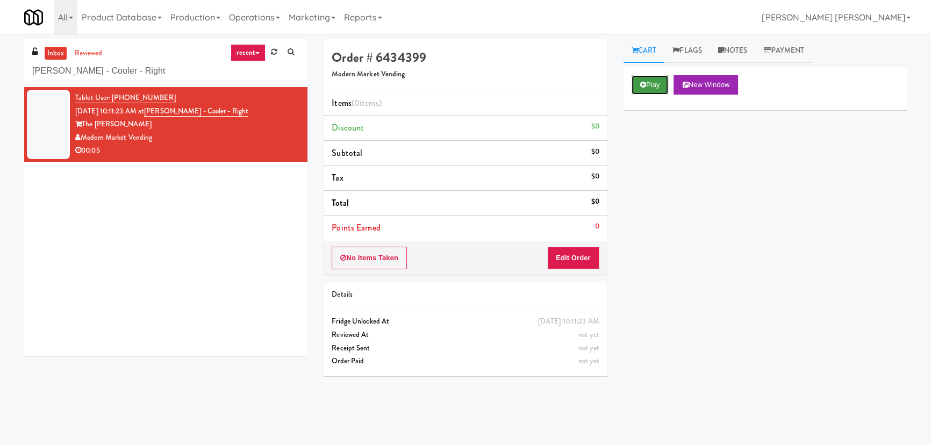
click at [647, 82] on button "Play" at bounding box center [650, 84] width 37 height 19
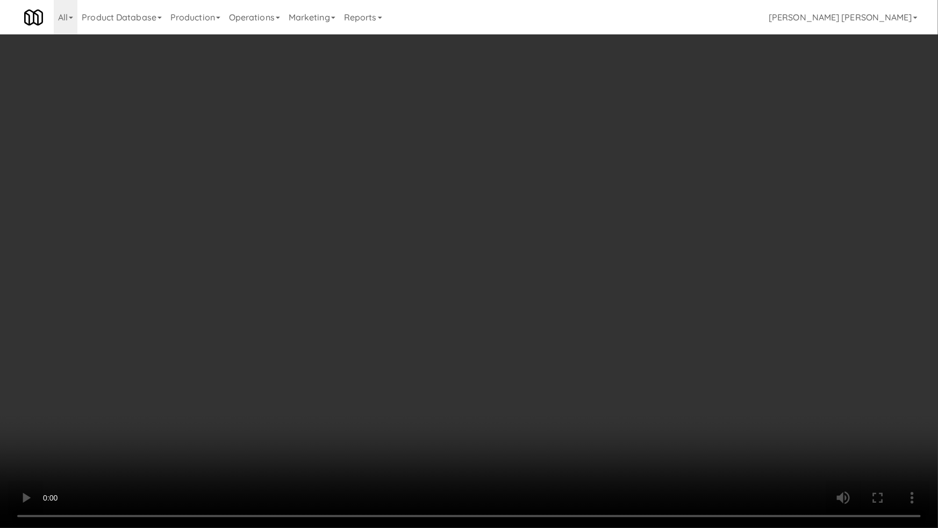
click at [524, 444] on video at bounding box center [469, 264] width 938 height 528
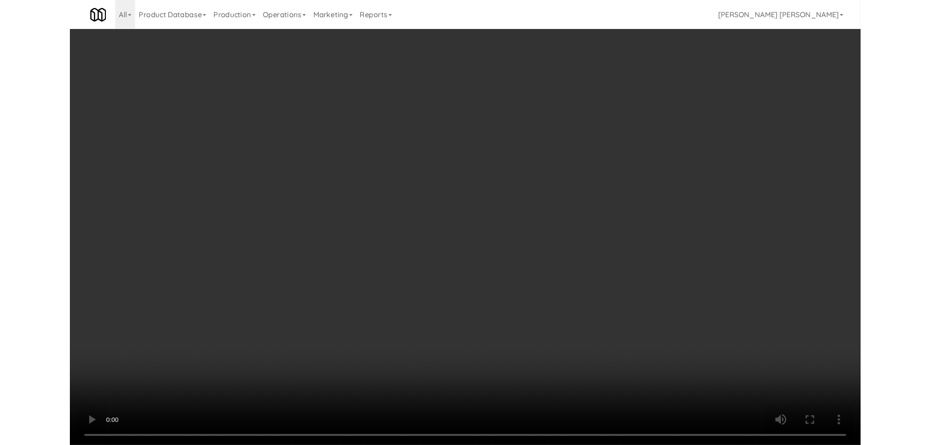
scroll to position [22, 0]
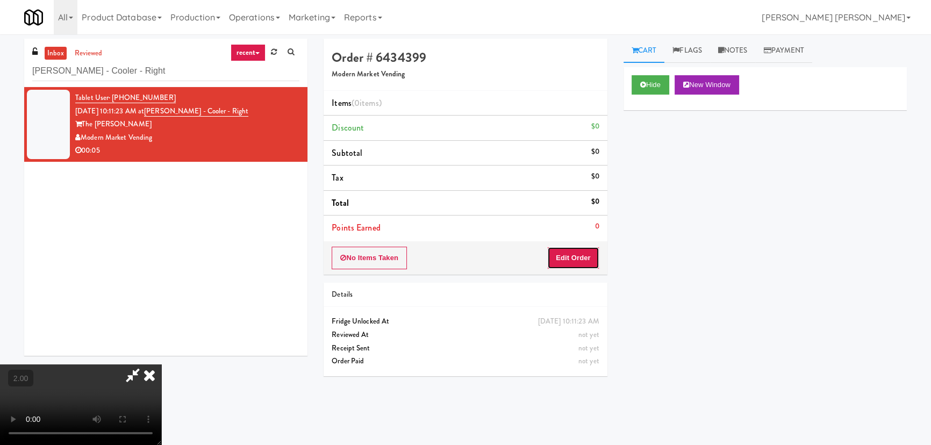
click at [581, 255] on button "Edit Order" at bounding box center [573, 258] width 52 height 23
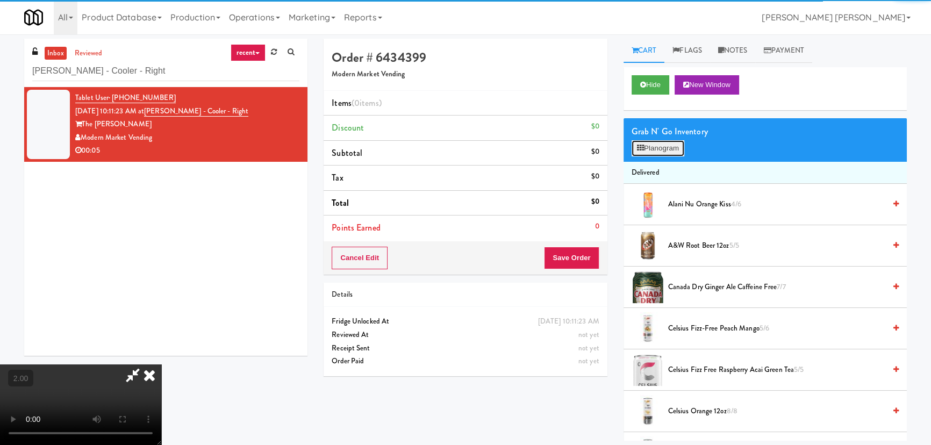
click at [647, 153] on button "Planogram" at bounding box center [658, 148] width 53 height 16
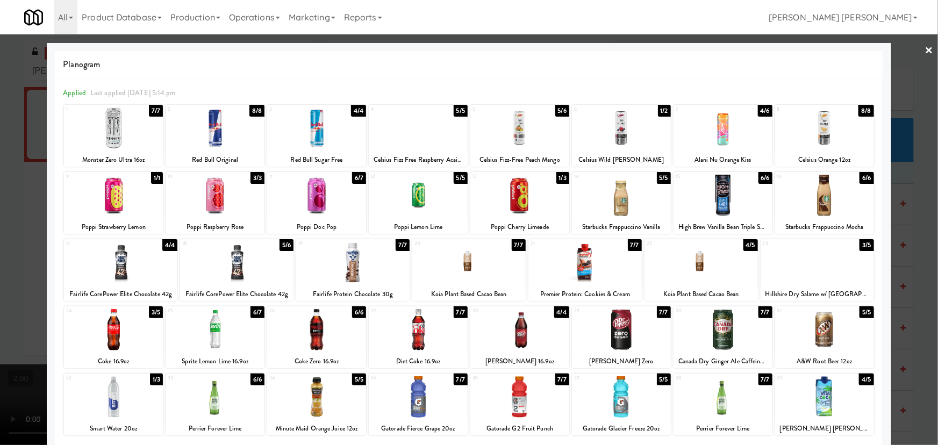
click at [117, 328] on div at bounding box center [113, 329] width 99 height 41
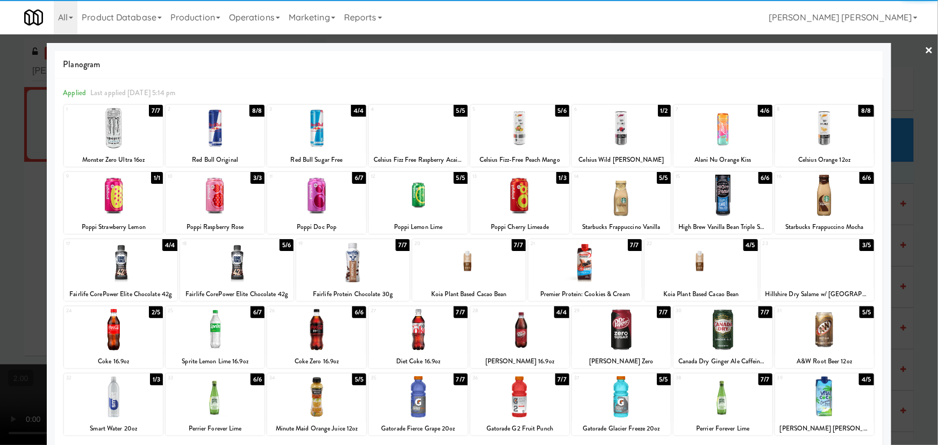
click at [925, 52] on link "×" at bounding box center [929, 50] width 9 height 33
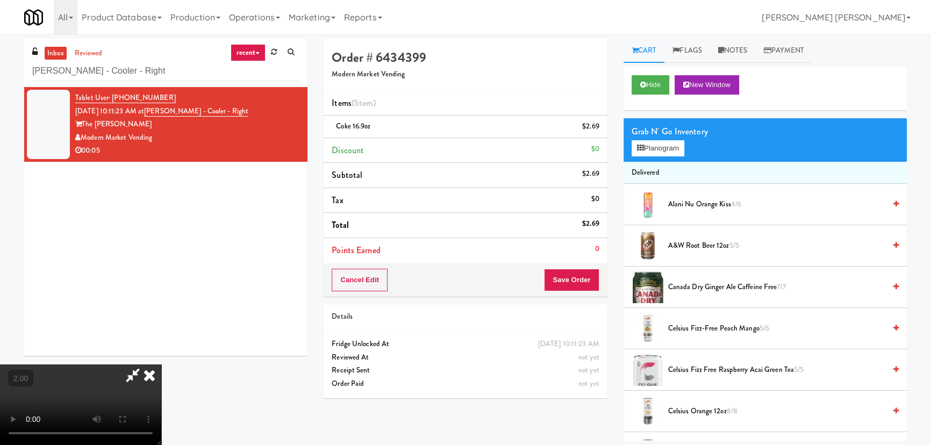
click at [161, 364] on icon at bounding box center [150, 374] width 24 height 21
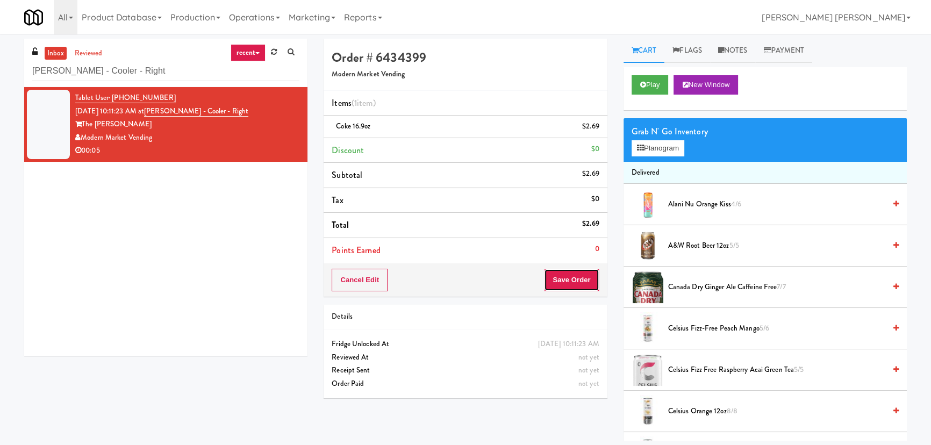
click at [558, 278] on button "Save Order" at bounding box center [571, 280] width 55 height 23
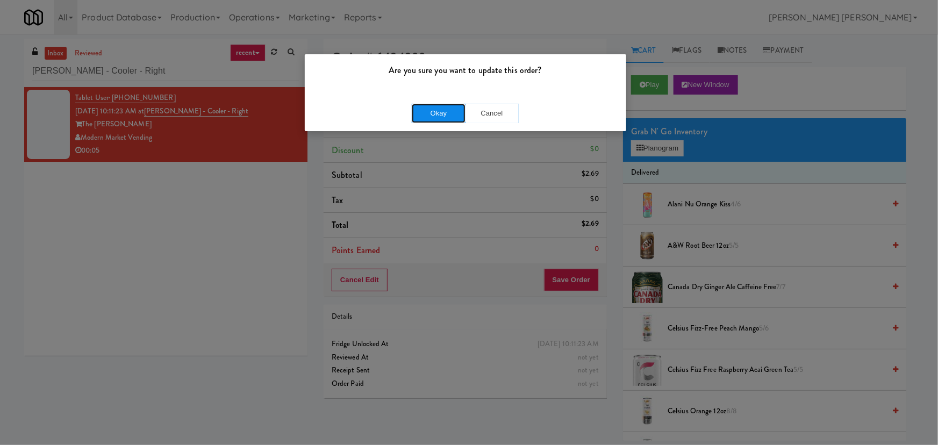
click at [428, 107] on button "Okay" at bounding box center [439, 113] width 54 height 19
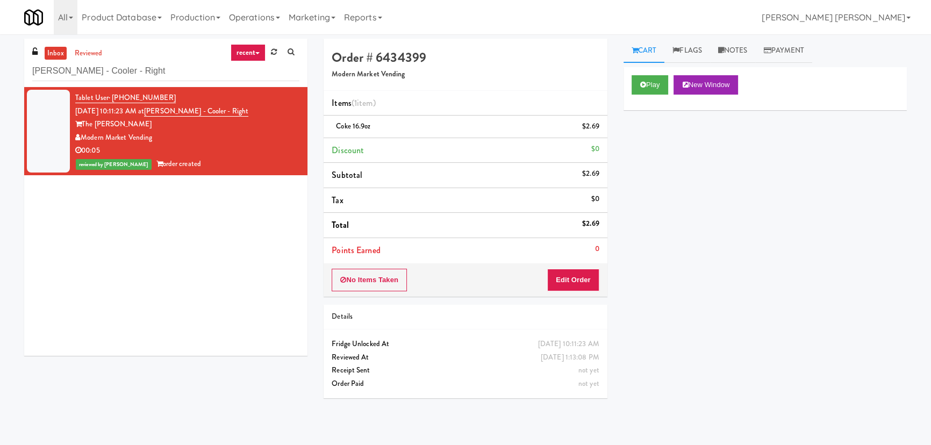
click at [51, 57] on link "inbox" at bounding box center [56, 53] width 22 height 13
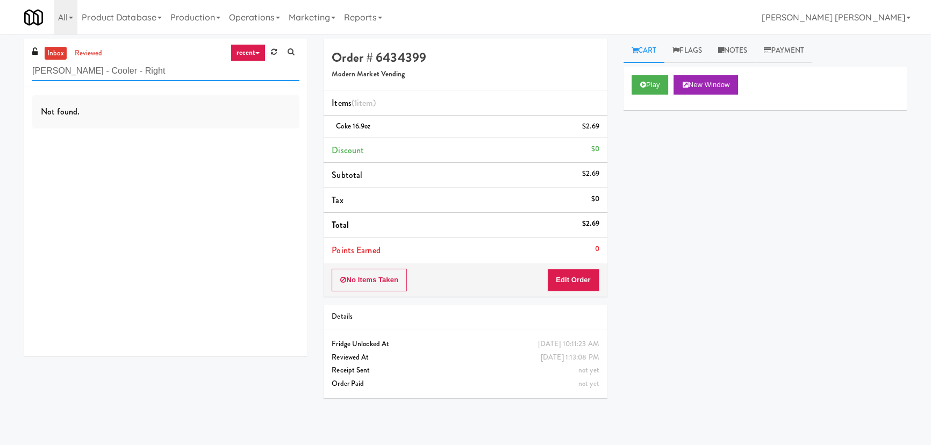
drag, startPoint x: 138, startPoint y: 74, endPoint x: 17, endPoint y: 68, distance: 121.1
click at [17, 68] on div "inbox reviewed recent all unclear take inventory issue suspicious failed recent…" at bounding box center [165, 201] width 299 height 325
paste input "Illume - Ambient"
type input "Illume - Ambient - Right"
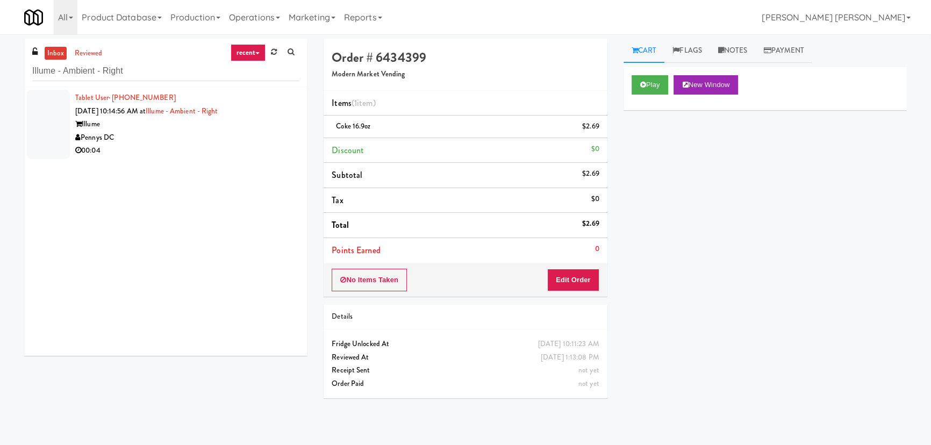
click at [234, 120] on div "Illume" at bounding box center [187, 124] width 224 height 13
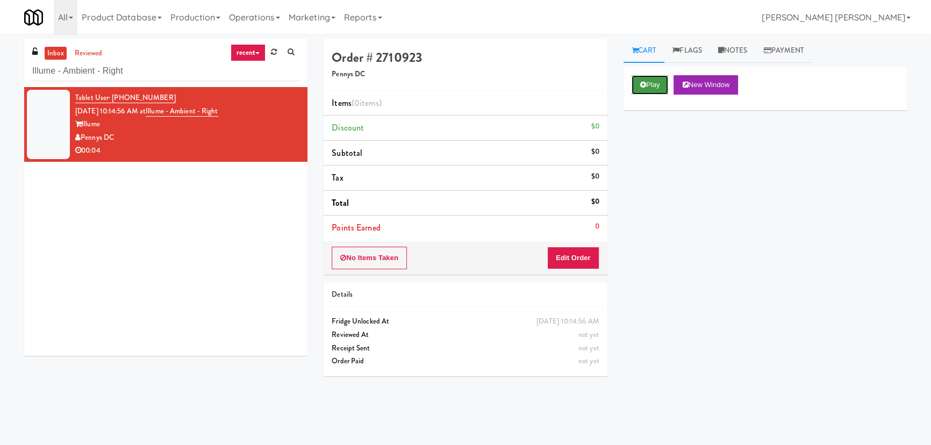
click at [644, 88] on button "Play" at bounding box center [650, 84] width 37 height 19
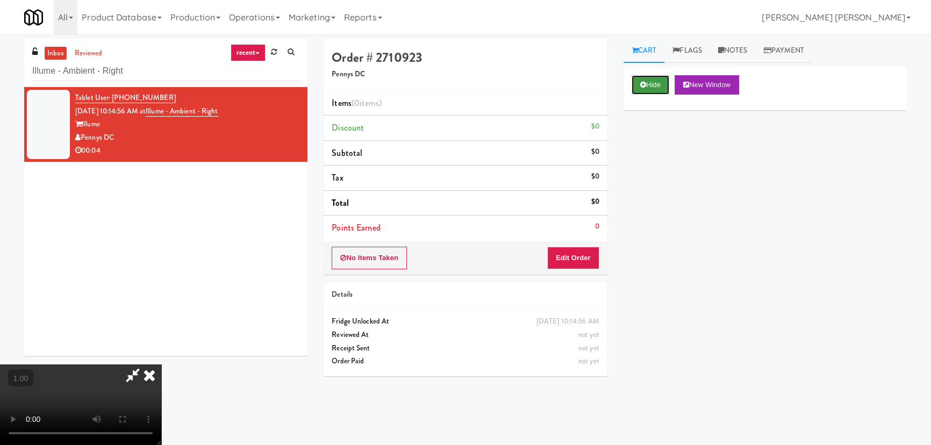
click at [640, 88] on button "Hide" at bounding box center [651, 84] width 38 height 19
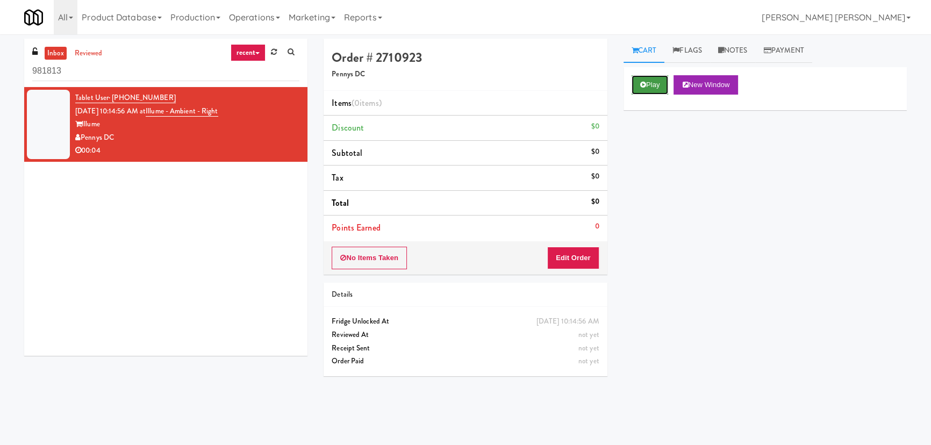
click at [656, 79] on button "Play" at bounding box center [650, 84] width 37 height 19
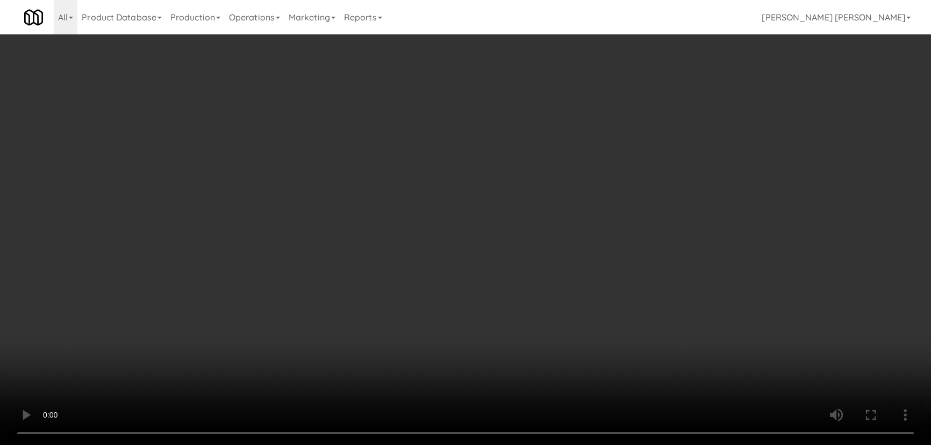
drag, startPoint x: 521, startPoint y: 472, endPoint x: 618, endPoint y: 452, distance: 99.4
click at [534, 444] on video at bounding box center [465, 222] width 931 height 445
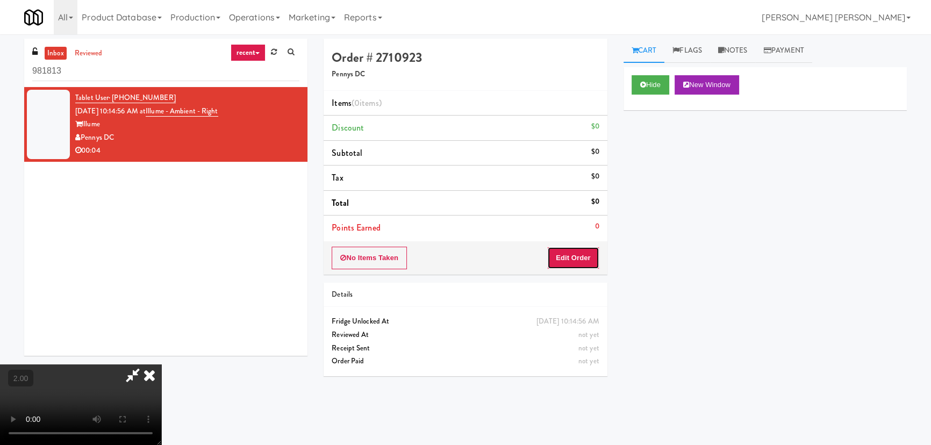
click at [572, 259] on button "Edit Order" at bounding box center [573, 258] width 52 height 23
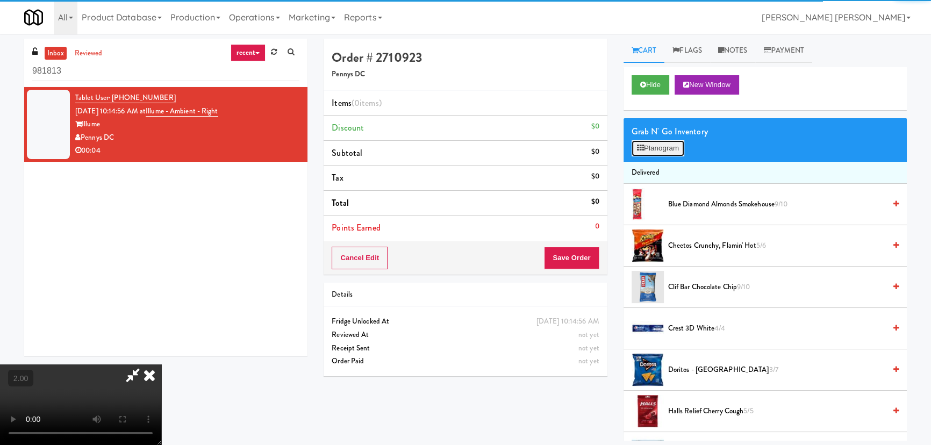
click at [658, 154] on button "Planogram" at bounding box center [658, 148] width 53 height 16
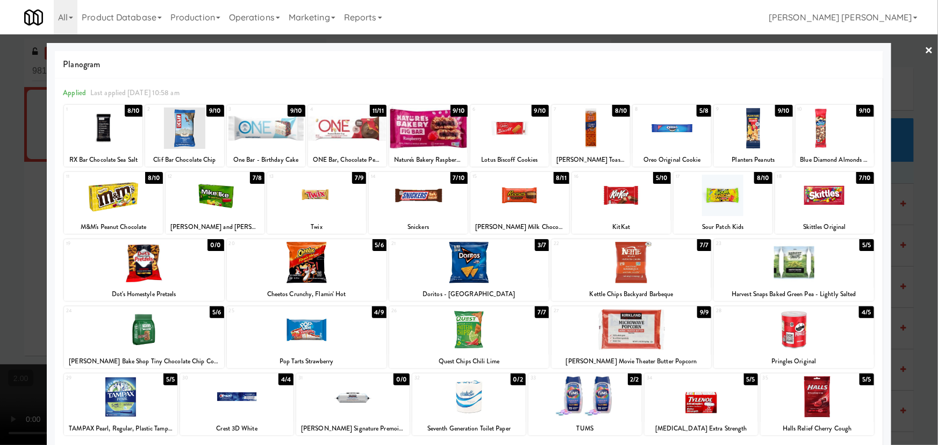
click at [181, 131] on div at bounding box center [184, 127] width 78 height 41
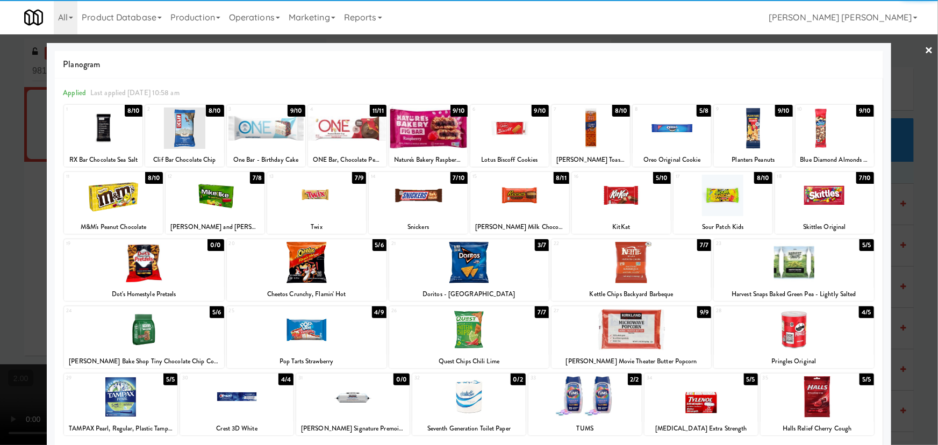
click at [925, 47] on link "×" at bounding box center [929, 50] width 9 height 33
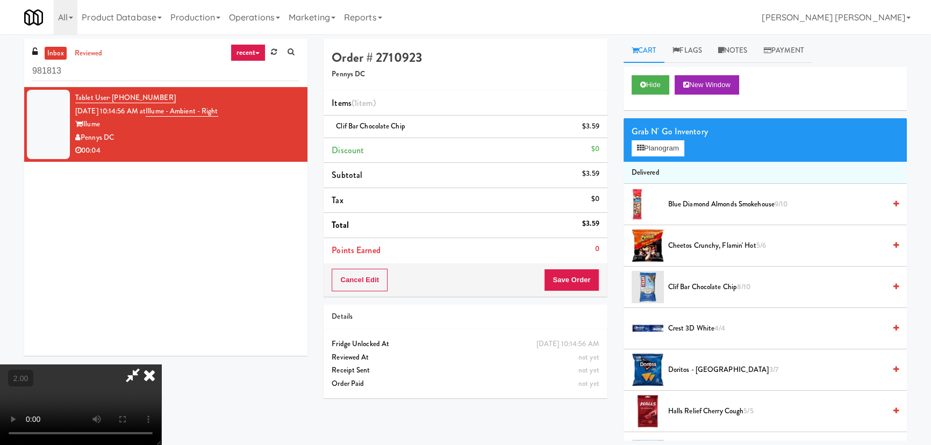
drag, startPoint x: 549, startPoint y: 145, endPoint x: 581, endPoint y: 269, distance: 128.3
click at [161, 364] on icon at bounding box center [150, 374] width 24 height 21
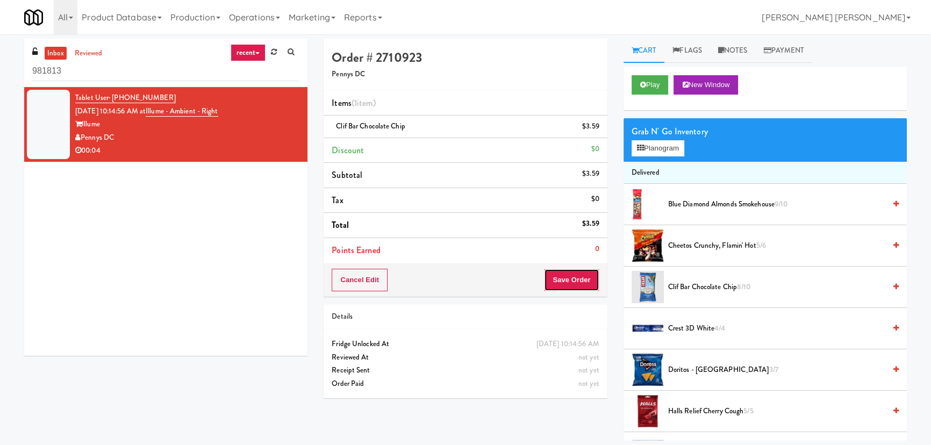
click at [583, 276] on button "Save Order" at bounding box center [571, 280] width 55 height 23
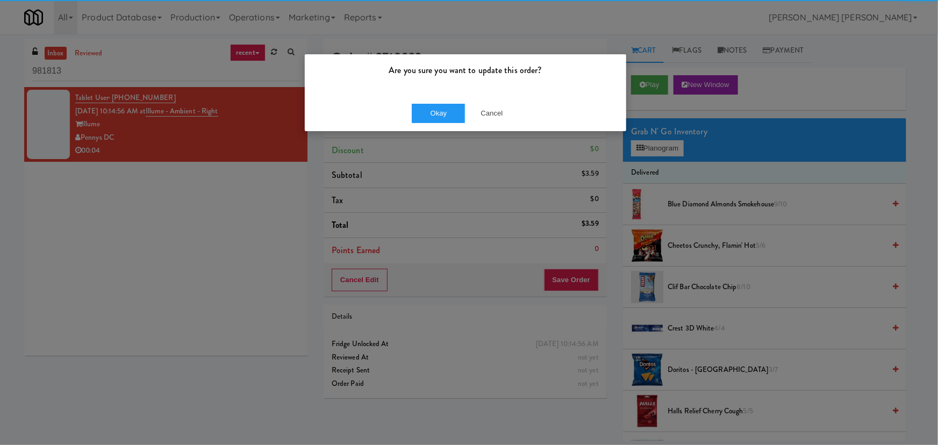
click at [431, 97] on div "Okay Cancel" at bounding box center [465, 113] width 321 height 36
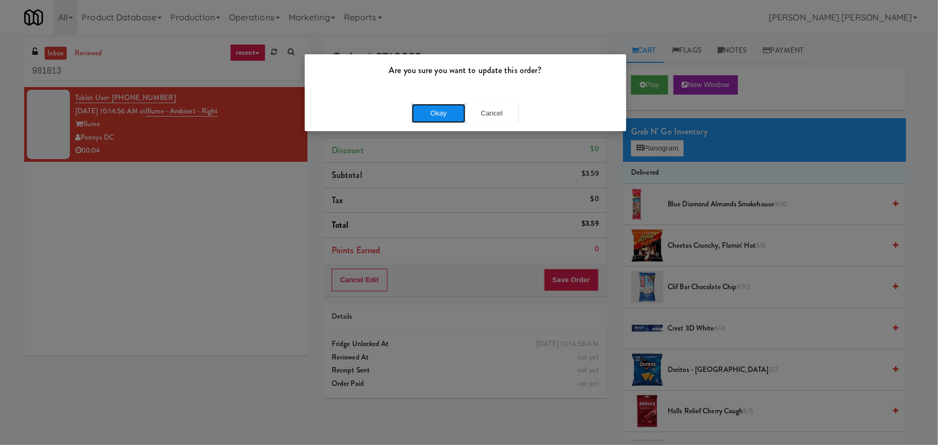
click at [435, 118] on button "Okay" at bounding box center [439, 113] width 54 height 19
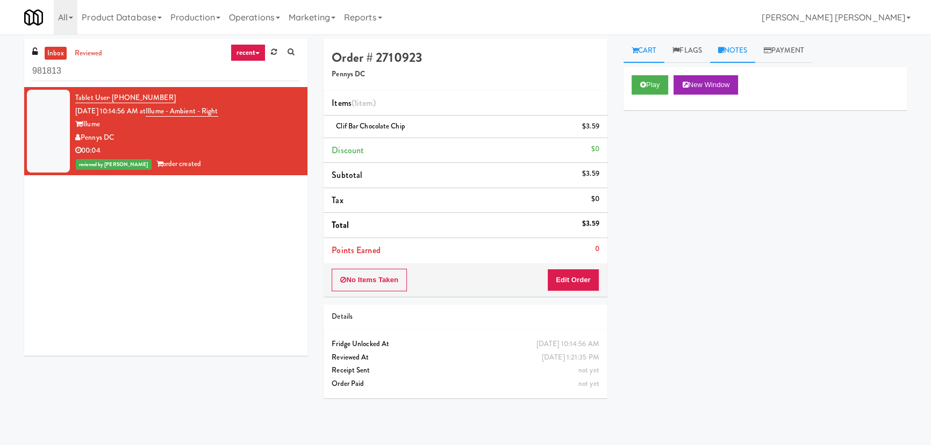
click at [733, 50] on link "Notes" at bounding box center [733, 51] width 46 height 24
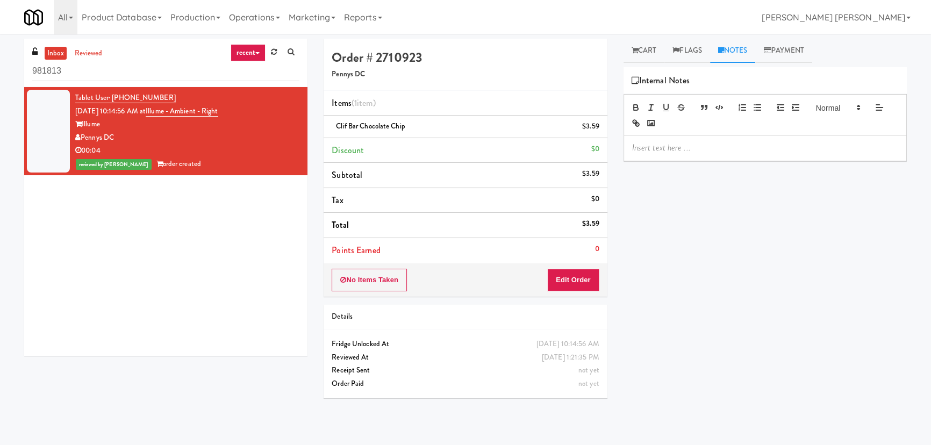
click at [694, 153] on p at bounding box center [765, 148] width 266 height 12
drag, startPoint x: 28, startPoint y: 80, endPoint x: 17, endPoint y: 80, distance: 11.3
click at [17, 80] on div "inbox reviewed recent all unclear take inventory issue suspicious failed recent…" at bounding box center [165, 201] width 299 height 325
paste input "Premier Combo"
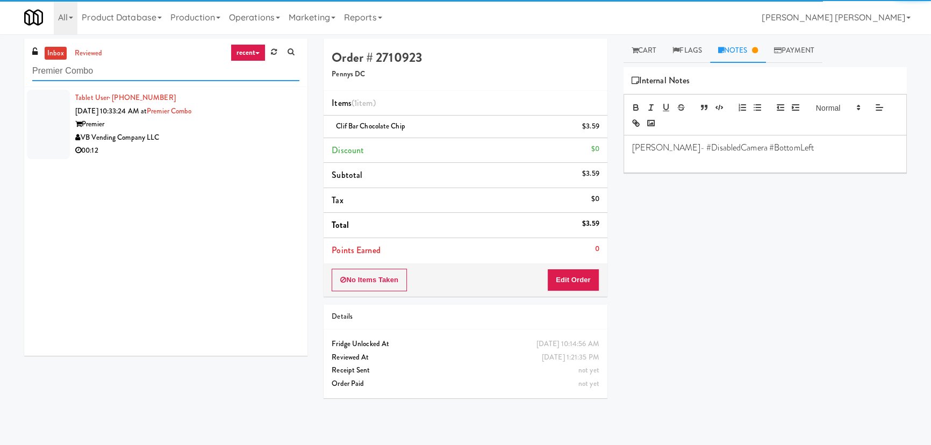
type input "Premier Combo"
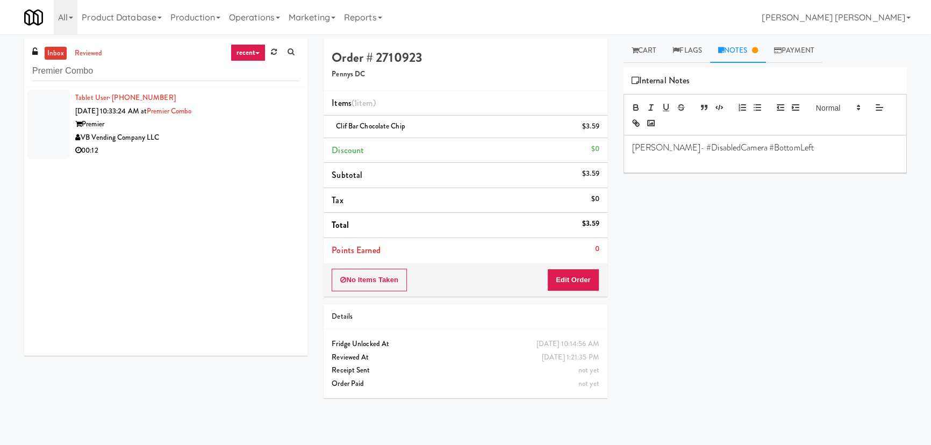
click at [247, 150] on div "00:12" at bounding box center [187, 150] width 224 height 13
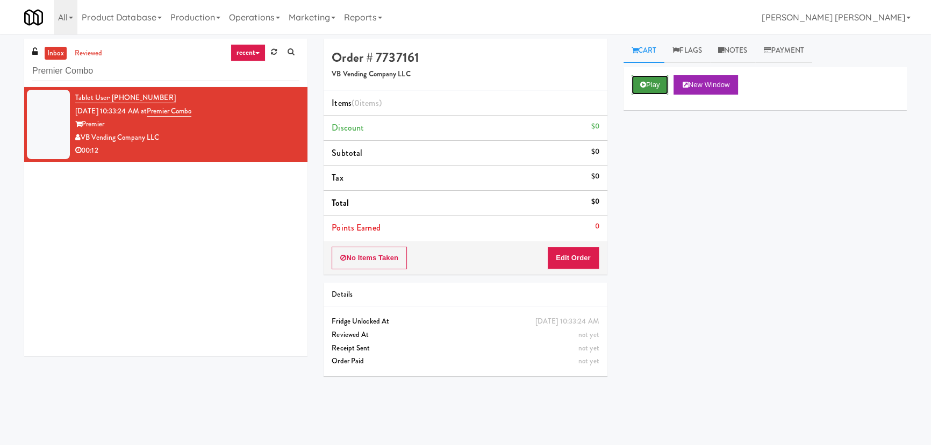
click at [657, 82] on button "Play" at bounding box center [650, 84] width 37 height 19
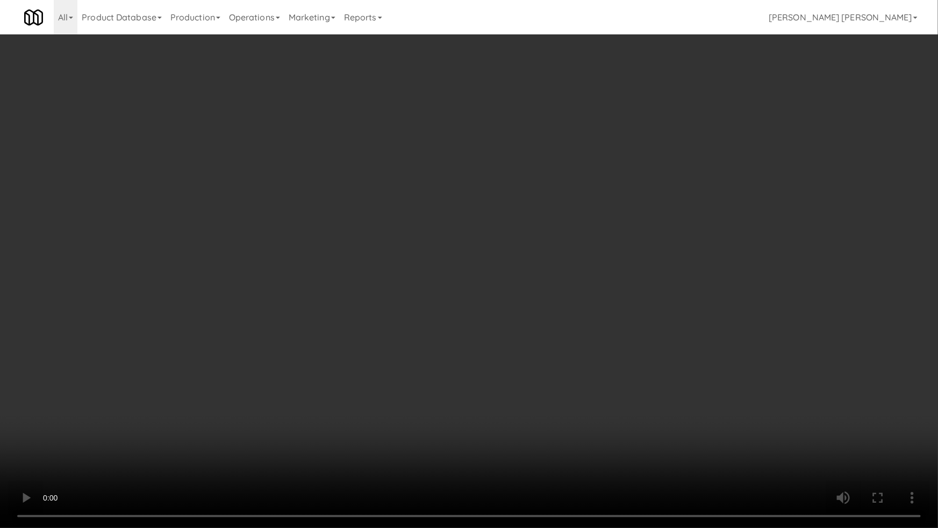
click at [551, 444] on video at bounding box center [469, 264] width 938 height 528
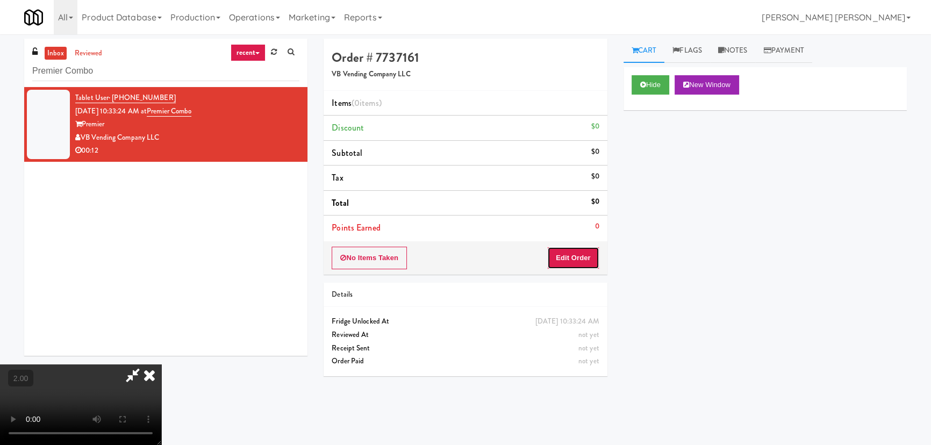
click at [578, 256] on button "Edit Order" at bounding box center [573, 258] width 52 height 23
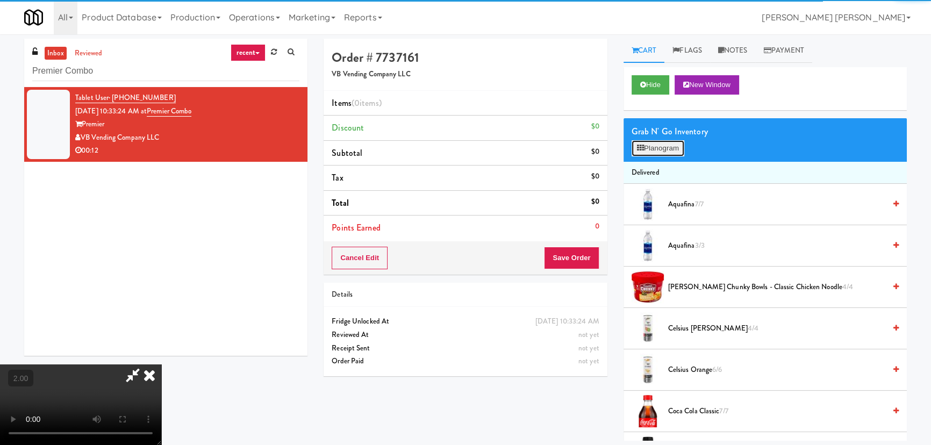
click at [643, 152] on button "Planogram" at bounding box center [658, 148] width 53 height 16
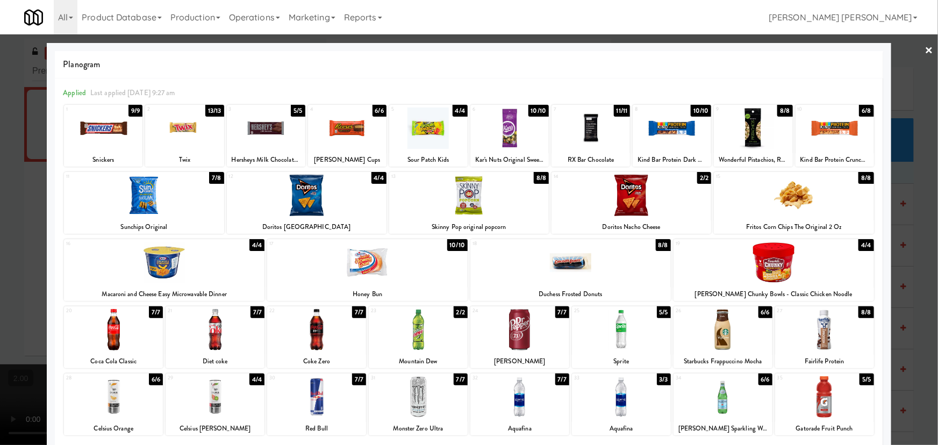
drag, startPoint x: 374, startPoint y: 274, endPoint x: 436, endPoint y: 180, distance: 112.8
click at [378, 272] on div at bounding box center [367, 262] width 200 height 41
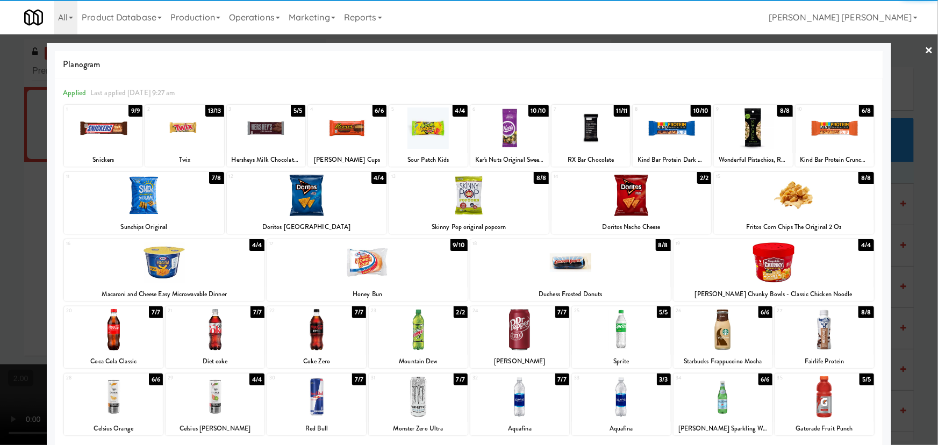
click at [425, 136] on div at bounding box center [428, 127] width 78 height 41
click at [925, 49] on link "×" at bounding box center [929, 50] width 9 height 33
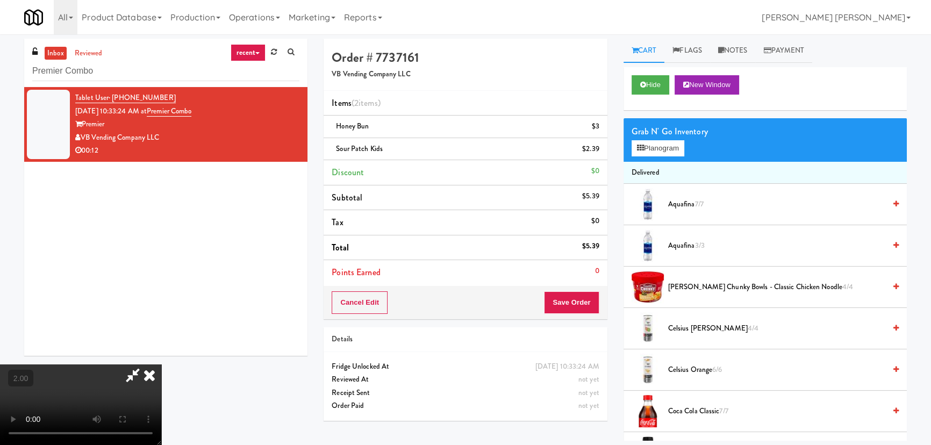
click at [161, 364] on icon at bounding box center [150, 374] width 24 height 21
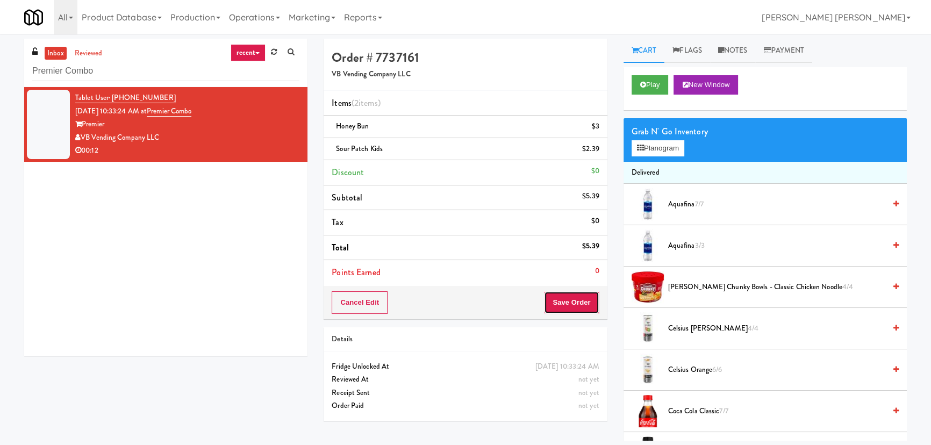
click at [575, 296] on button "Save Order" at bounding box center [571, 302] width 55 height 23
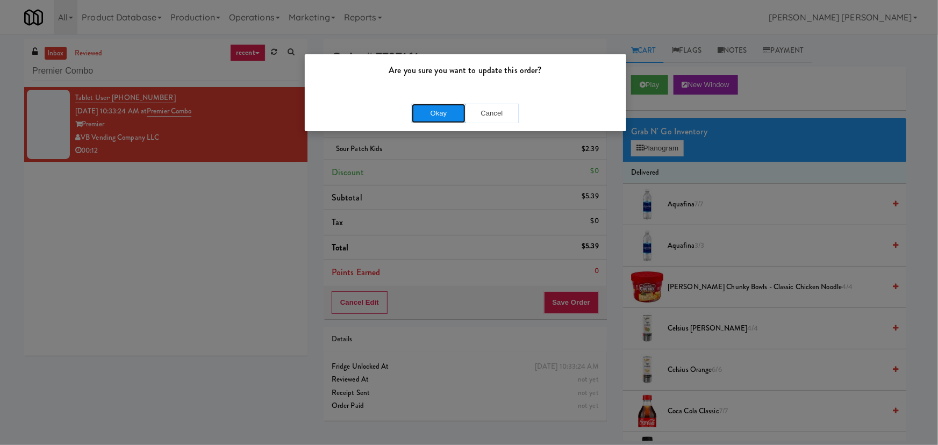
click at [443, 109] on button "Okay" at bounding box center [439, 113] width 54 height 19
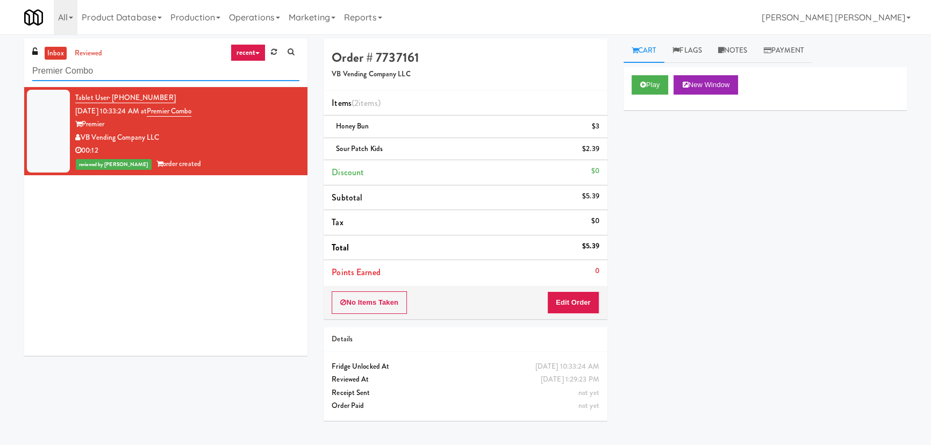
drag, startPoint x: 78, startPoint y: 71, endPoint x: 26, endPoint y: 69, distance: 52.2
click at [26, 69] on div "inbox reviewed recent all unclear take inventory issue suspicious failed recent…" at bounding box center [165, 63] width 283 height 48
paste input "Treeline -"
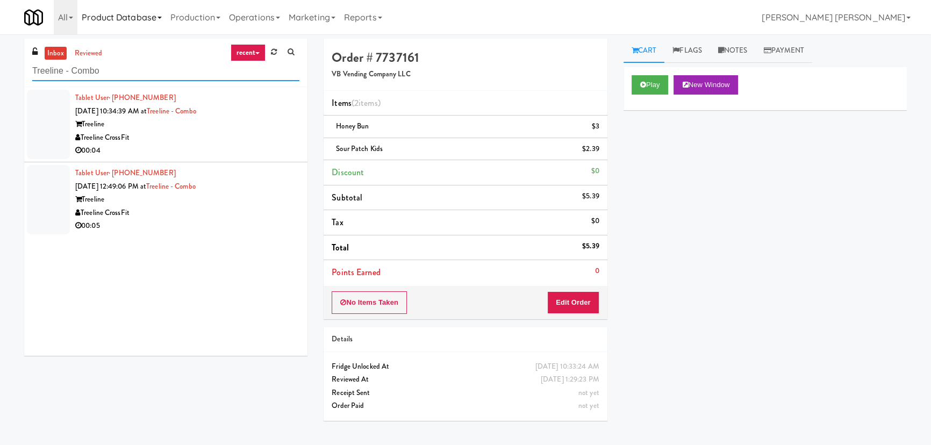
type input "Treeline - Combo"
click at [227, 137] on div "Treeline CrossFit" at bounding box center [187, 137] width 224 height 13
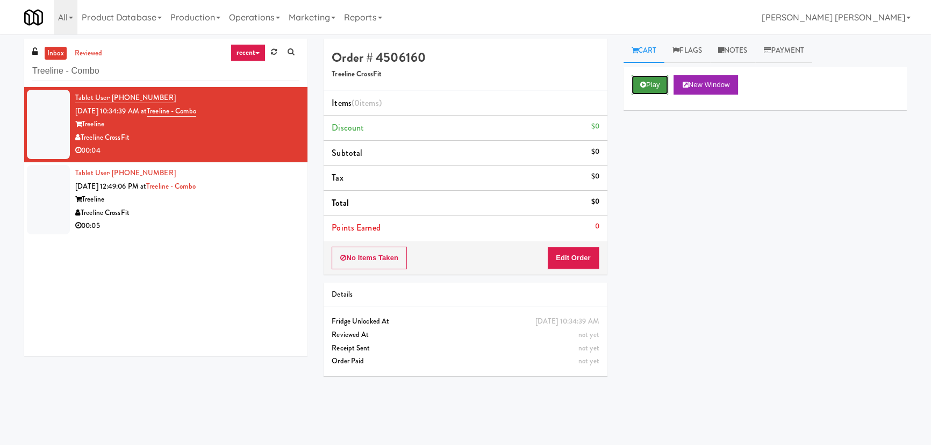
click at [657, 87] on button "Play" at bounding box center [650, 84] width 37 height 19
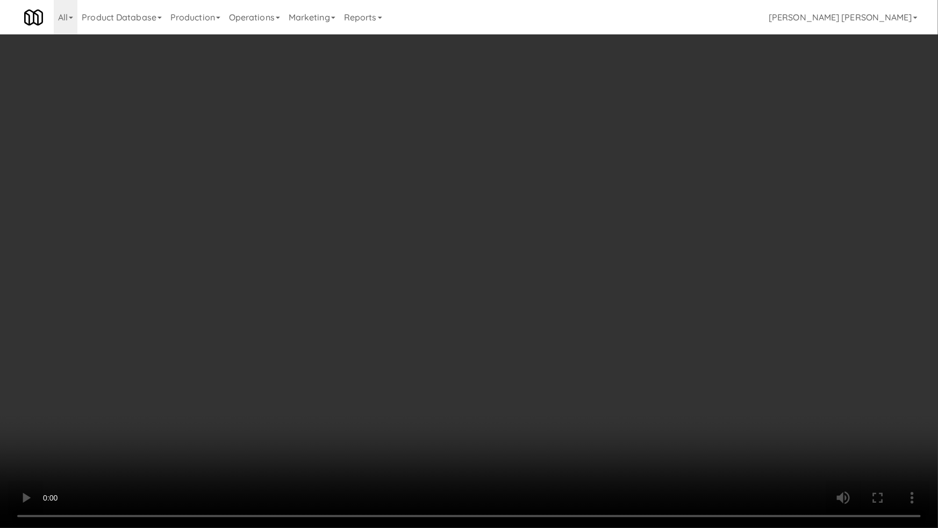
drag, startPoint x: 506, startPoint y: 478, endPoint x: 910, endPoint y: 404, distance: 411.5
click at [529, 444] on video at bounding box center [469, 264] width 938 height 528
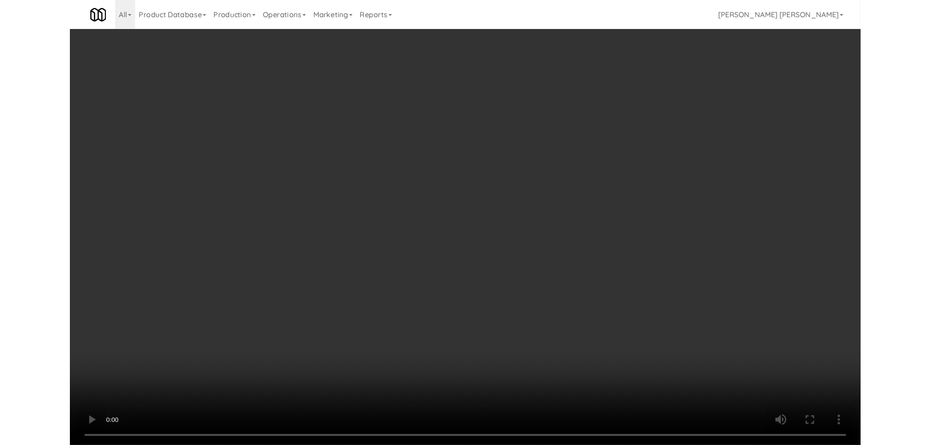
scroll to position [22, 0]
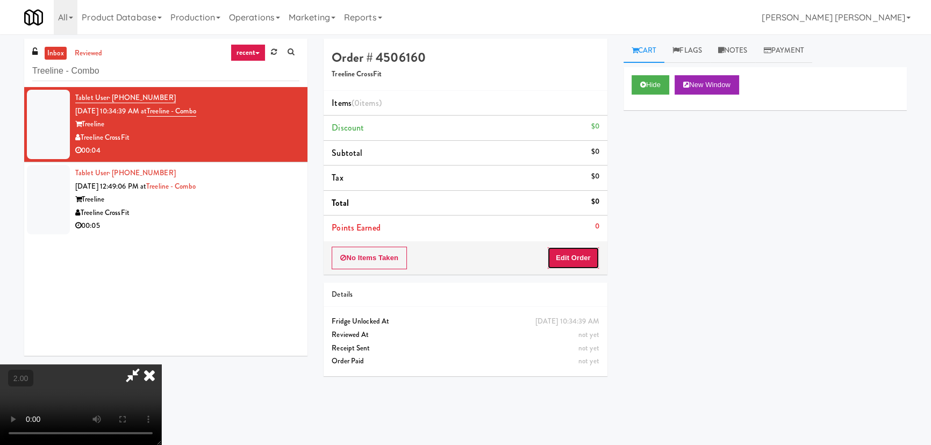
click at [594, 259] on button "Edit Order" at bounding box center [573, 258] width 52 height 23
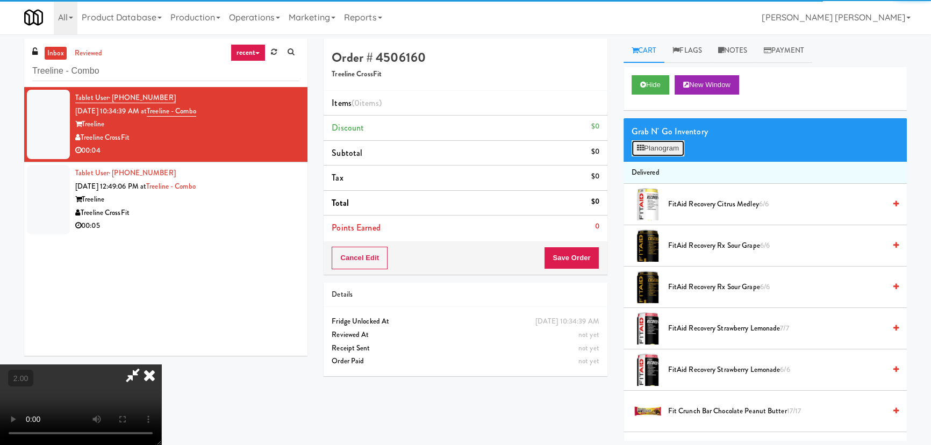
click at [668, 146] on button "Planogram" at bounding box center [658, 148] width 53 height 16
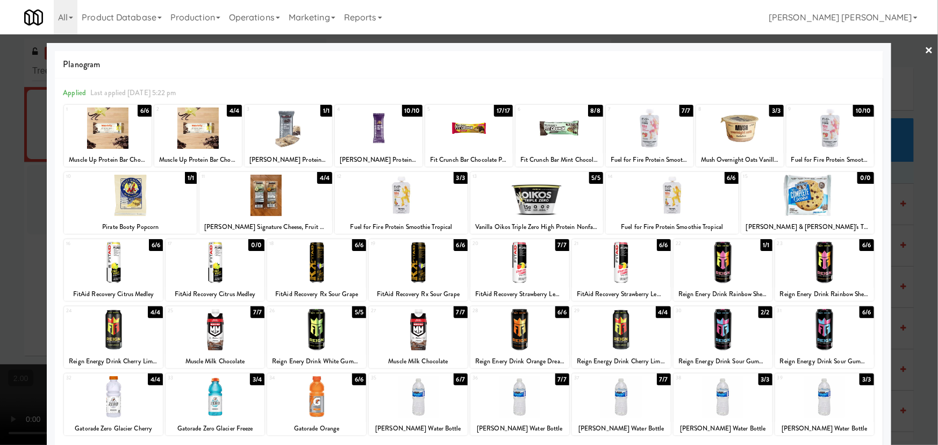
drag, startPoint x: 618, startPoint y: 266, endPoint x: 937, endPoint y: 206, distance: 324.8
click at [618, 266] on div at bounding box center [621, 262] width 99 height 41
click at [928, 46] on div at bounding box center [469, 222] width 938 height 445
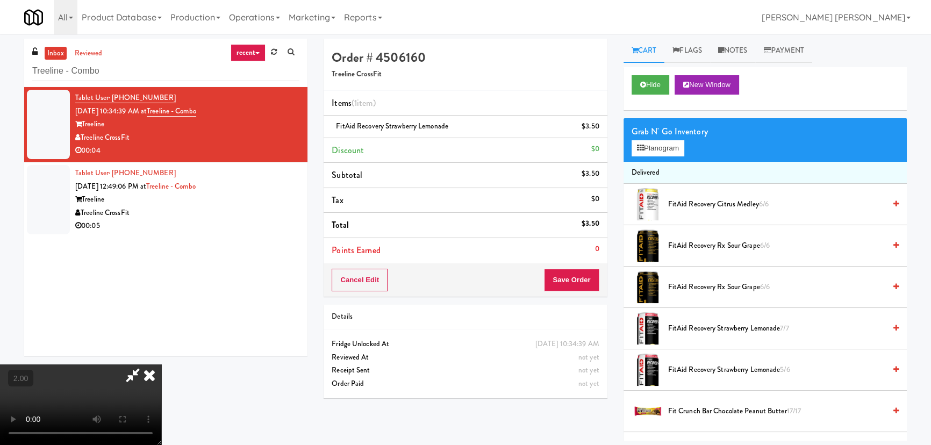
click at [161, 364] on icon at bounding box center [150, 374] width 24 height 21
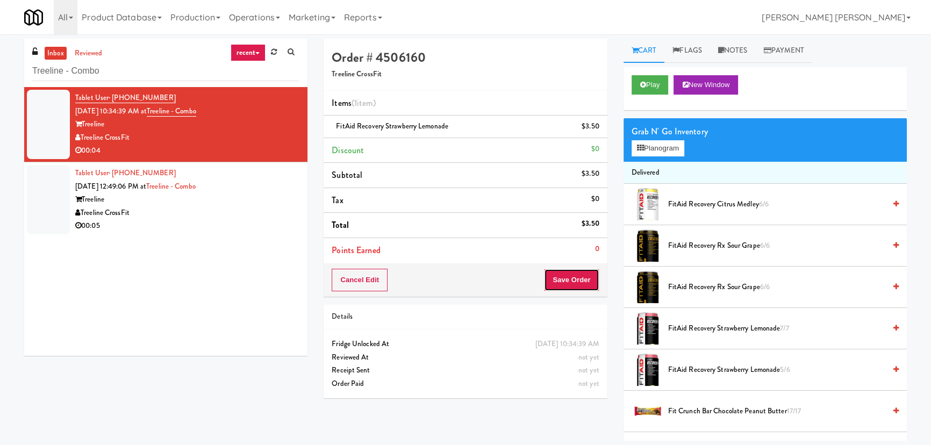
click at [566, 282] on button "Save Order" at bounding box center [571, 280] width 55 height 23
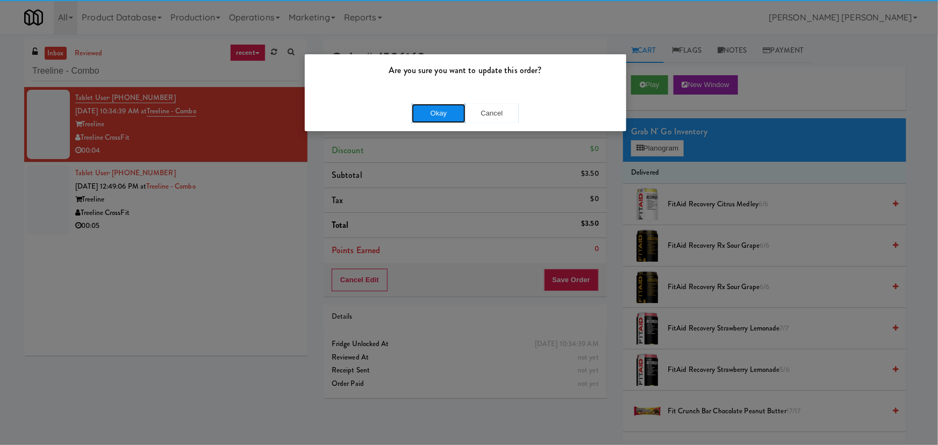
click at [428, 107] on button "Okay" at bounding box center [439, 113] width 54 height 19
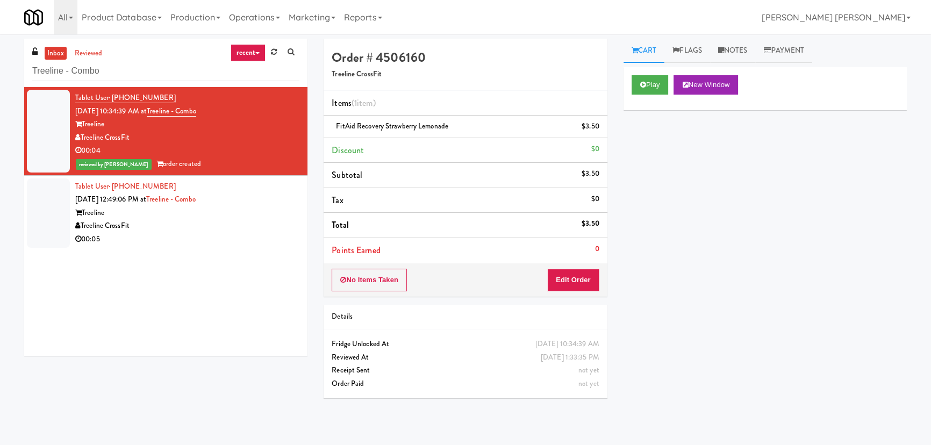
click at [247, 215] on div "Treeline" at bounding box center [187, 212] width 224 height 13
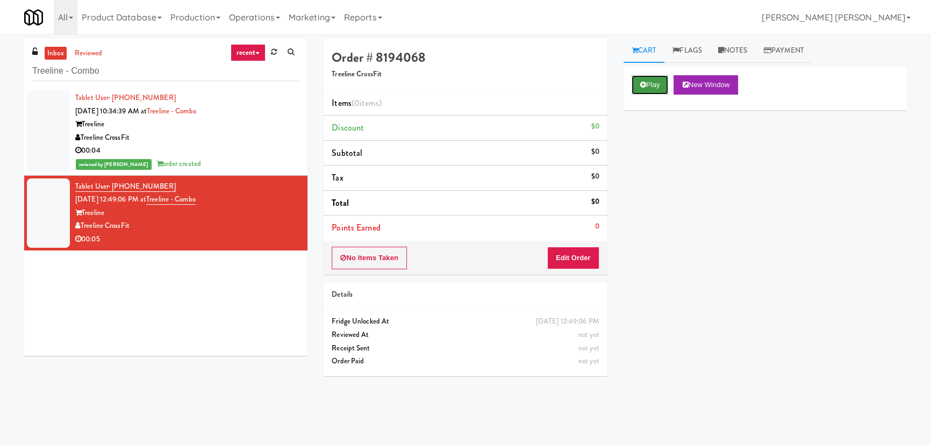
click at [655, 87] on button "Play" at bounding box center [650, 84] width 37 height 19
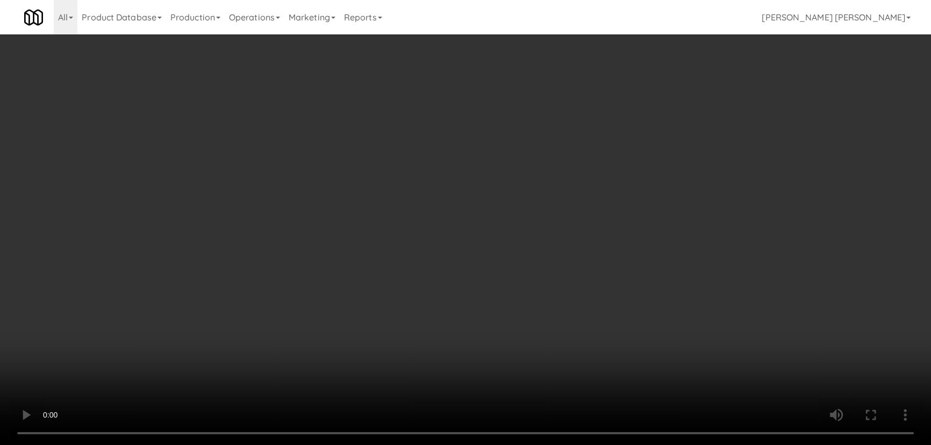
click at [520, 444] on video at bounding box center [465, 222] width 931 height 445
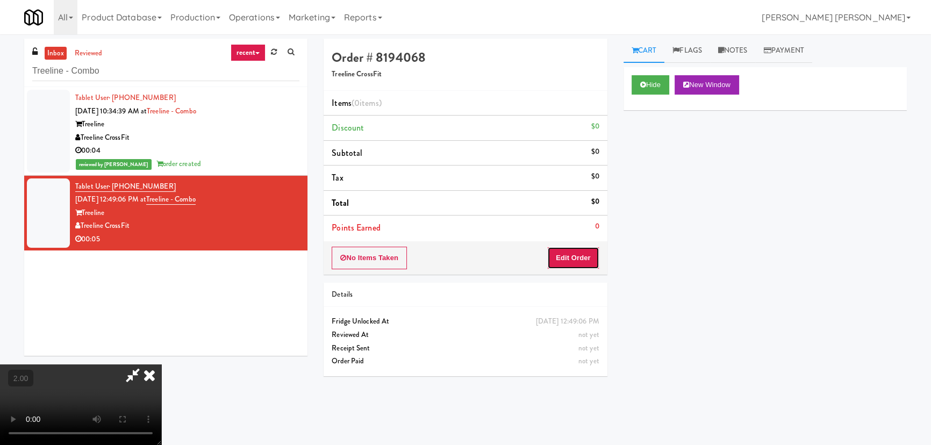
click at [580, 259] on button "Edit Order" at bounding box center [573, 258] width 52 height 23
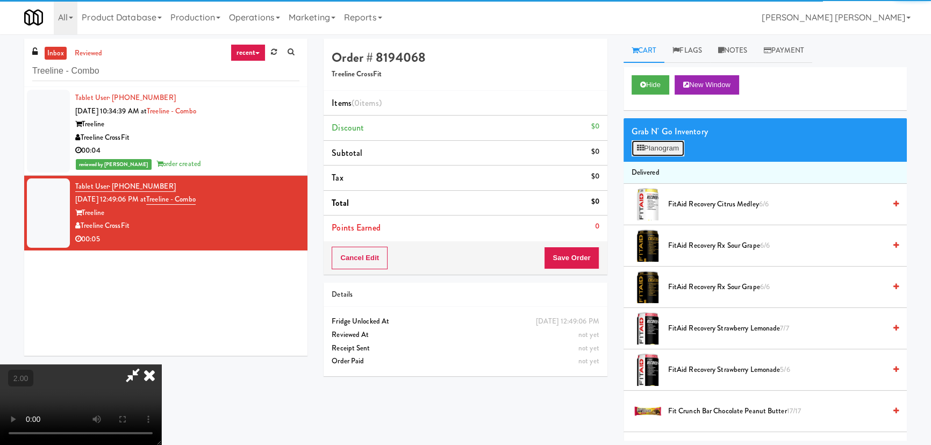
click at [661, 151] on button "Planogram" at bounding box center [658, 148] width 53 height 16
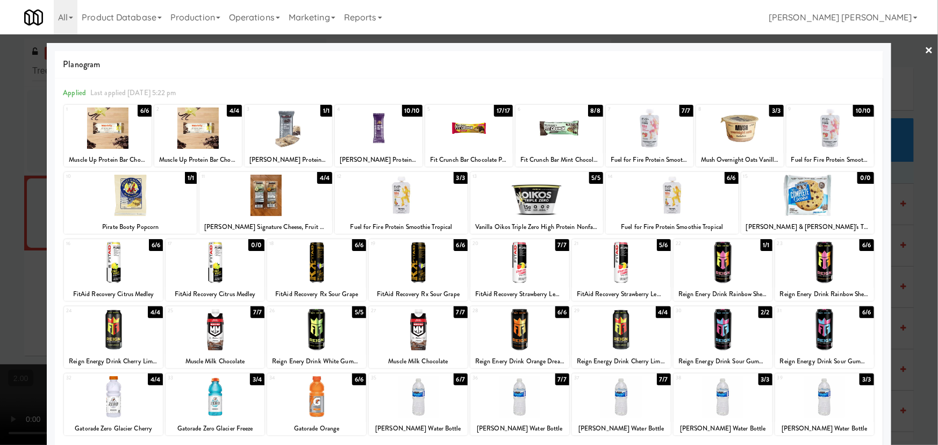
click at [373, 130] on div at bounding box center [379, 127] width 88 height 41
click at [925, 49] on link "×" at bounding box center [929, 50] width 9 height 33
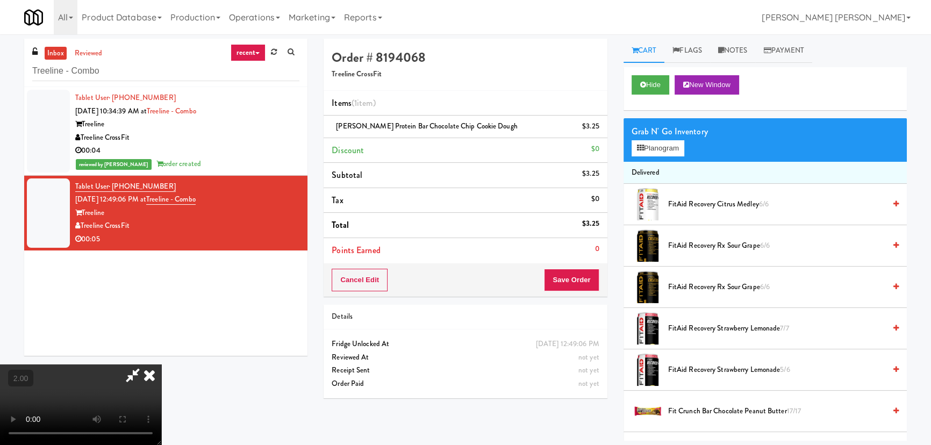
scroll to position [22, 0]
click at [655, 144] on button "Planogram" at bounding box center [658, 148] width 53 height 16
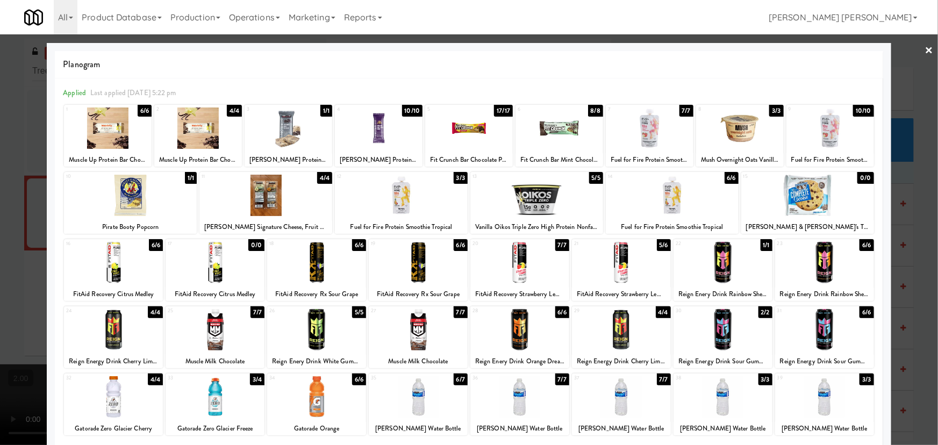
click at [216, 276] on div at bounding box center [215, 262] width 99 height 41
click at [114, 263] on div at bounding box center [113, 262] width 99 height 41
drag, startPoint x: 924, startPoint y: 48, endPoint x: 902, endPoint y: 47, distance: 22.6
click at [925, 48] on link "×" at bounding box center [929, 50] width 9 height 33
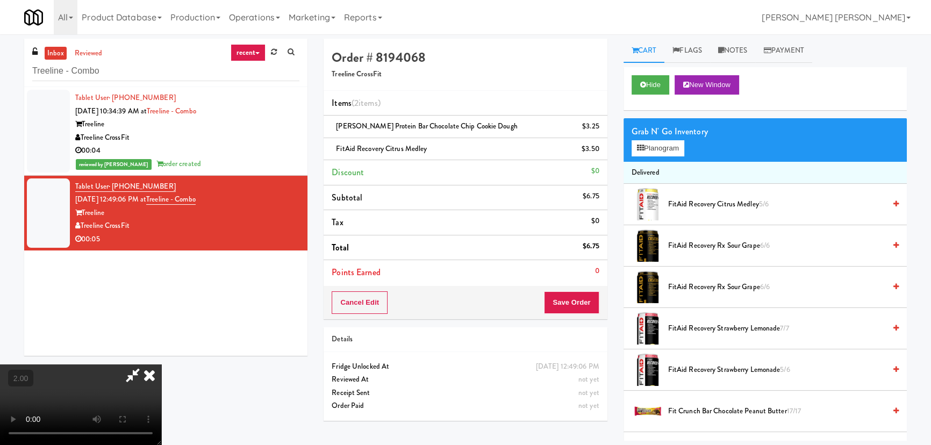
click at [145, 364] on icon at bounding box center [132, 374] width 25 height 21
click at [161, 364] on icon at bounding box center [150, 374] width 24 height 21
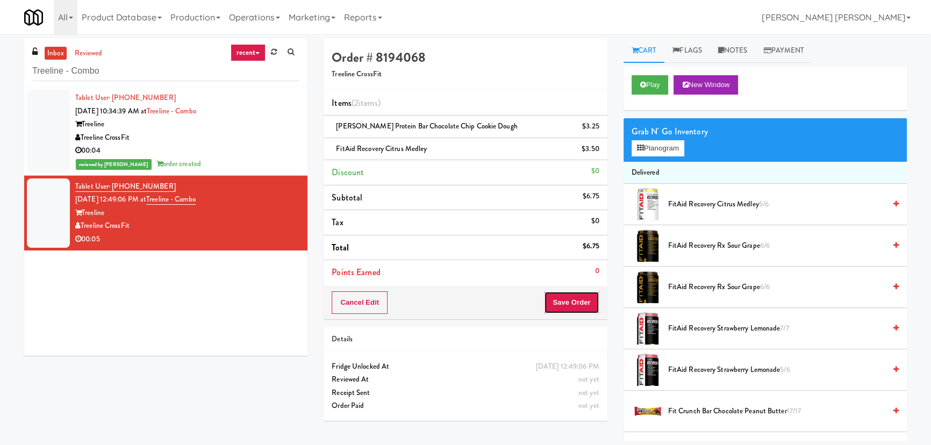
click at [562, 303] on button "Save Order" at bounding box center [571, 302] width 55 height 23
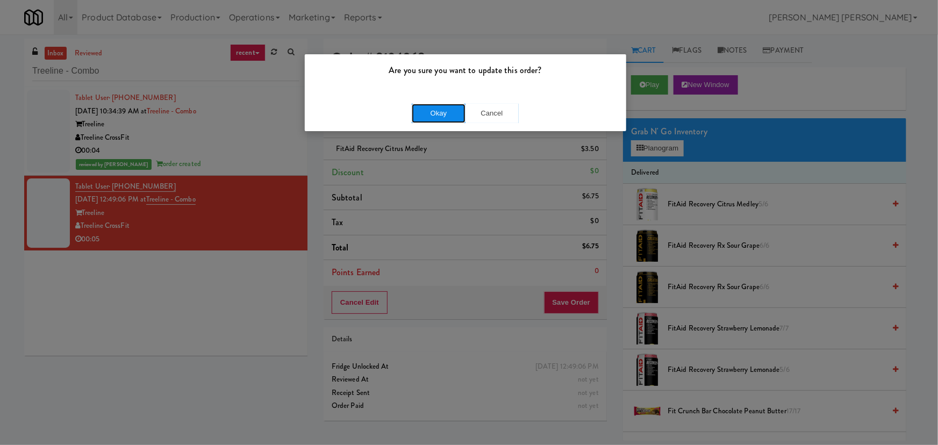
click at [456, 114] on button "Okay" at bounding box center [439, 113] width 54 height 19
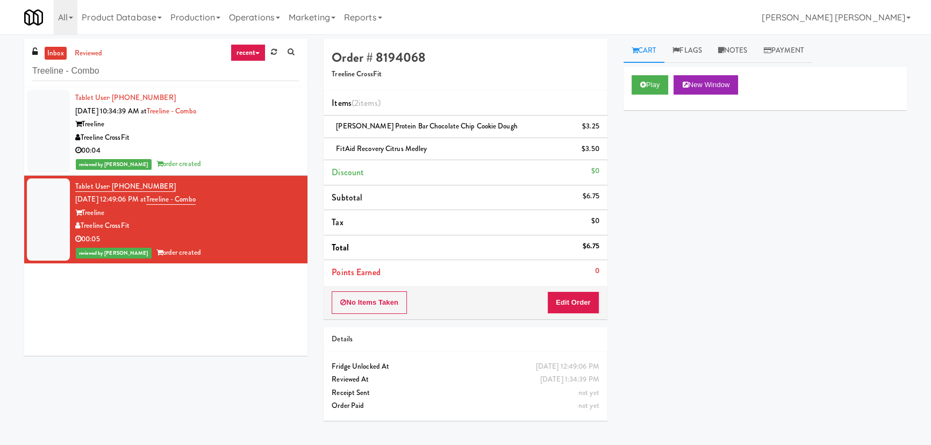
click at [53, 49] on link "inbox" at bounding box center [56, 53] width 22 height 13
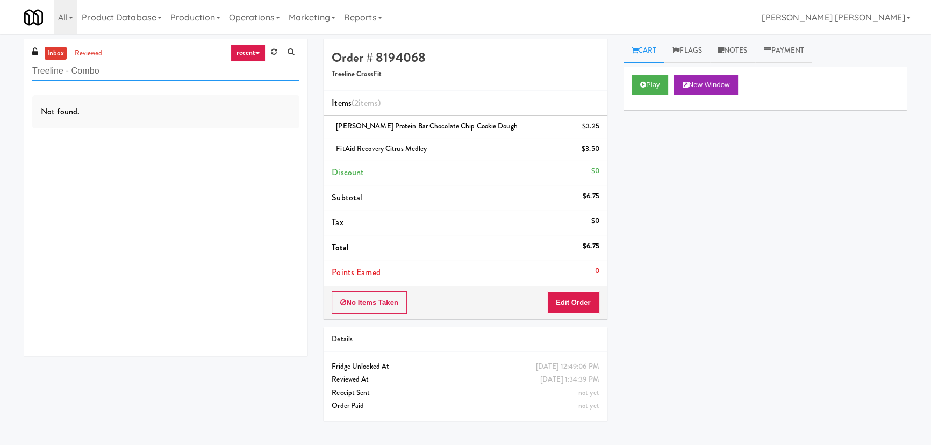
drag, startPoint x: 124, startPoint y: 71, endPoint x: -5, endPoint y: 72, distance: 129.0
click at [0, 72] on html "Are you sure you want to update this order? Okay Cancel Okay Are you sure you w…" at bounding box center [465, 222] width 931 height 445
paste input "Pantry 101 @ Sentral Scottsdale"
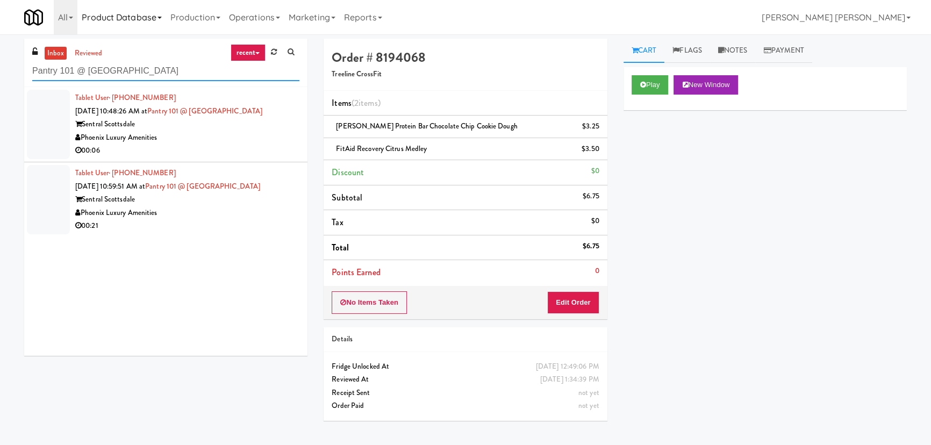
type input "Pantry 101 @ Sentral Scottsdale"
click at [248, 141] on div "Phoenix Luxury Amenities" at bounding box center [187, 137] width 224 height 13
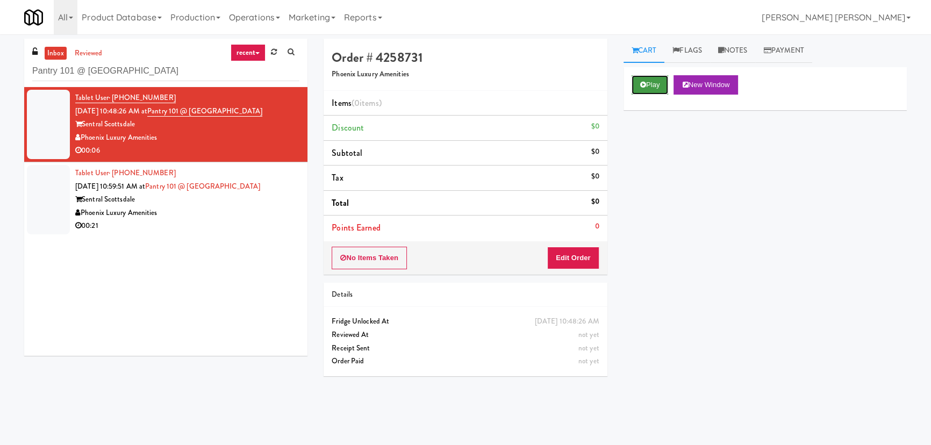
click at [656, 78] on button "Play" at bounding box center [650, 84] width 37 height 19
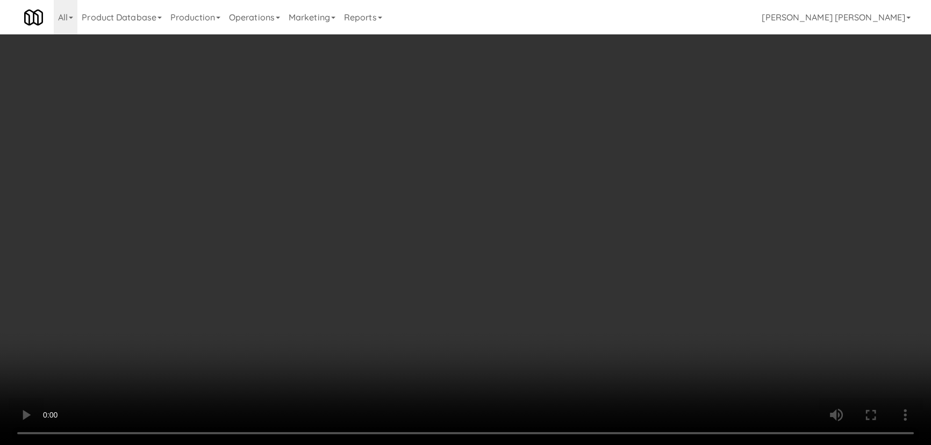
scroll to position [22, 0]
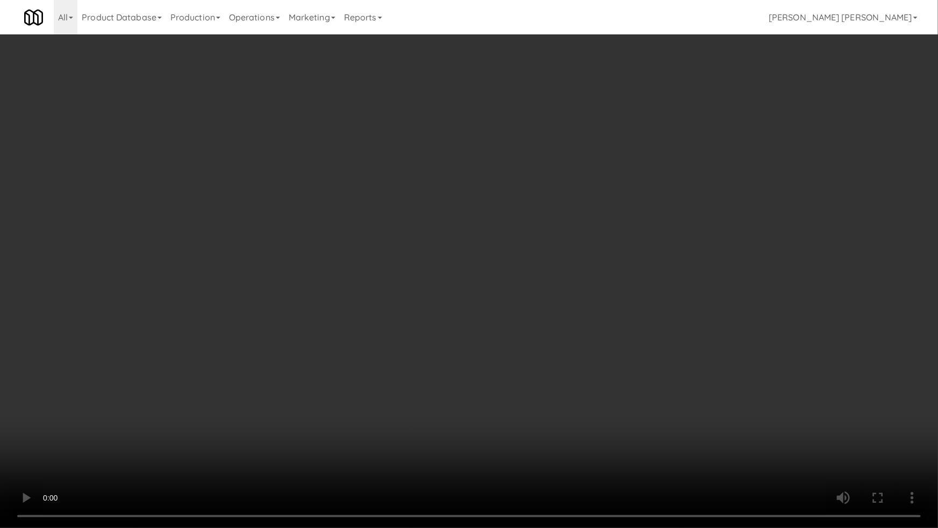
click at [599, 444] on video at bounding box center [469, 264] width 938 height 528
click at [27, 444] on video at bounding box center [469, 264] width 938 height 528
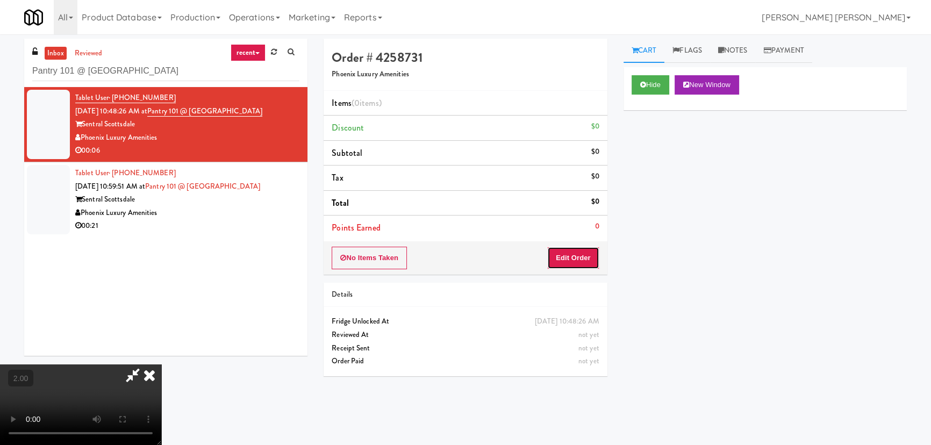
click at [572, 256] on button "Edit Order" at bounding box center [573, 258] width 52 height 23
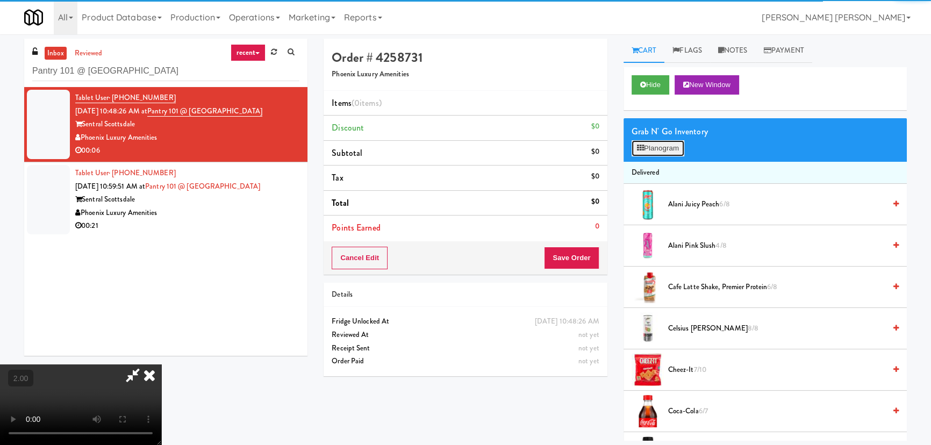
click at [656, 148] on button "Planogram" at bounding box center [658, 148] width 53 height 16
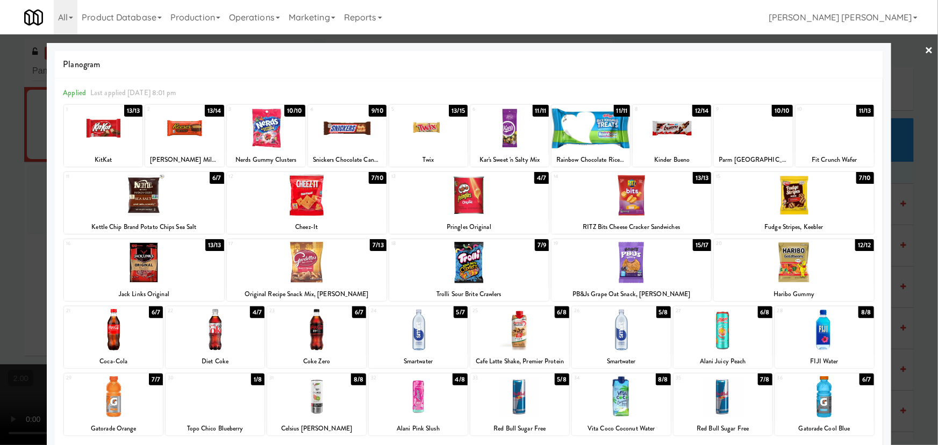
click at [925, 51] on link "×" at bounding box center [929, 50] width 9 height 33
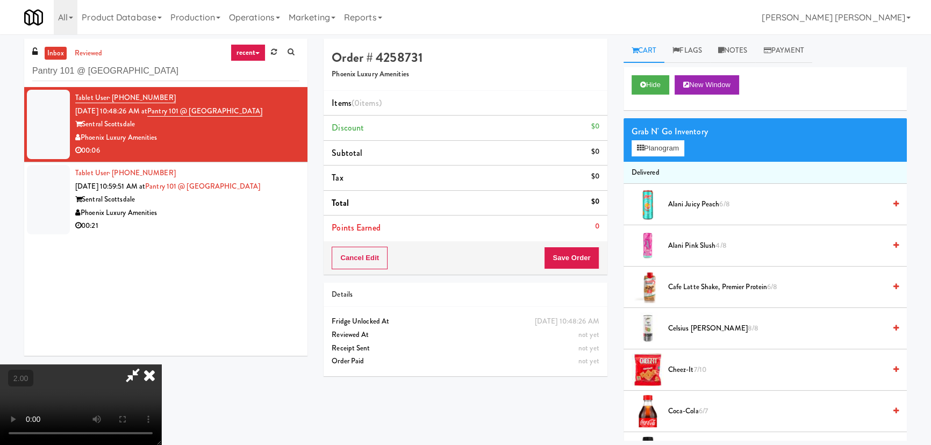
click at [161, 364] on video at bounding box center [80, 404] width 161 height 81
click at [669, 146] on button "Planogram" at bounding box center [658, 148] width 53 height 16
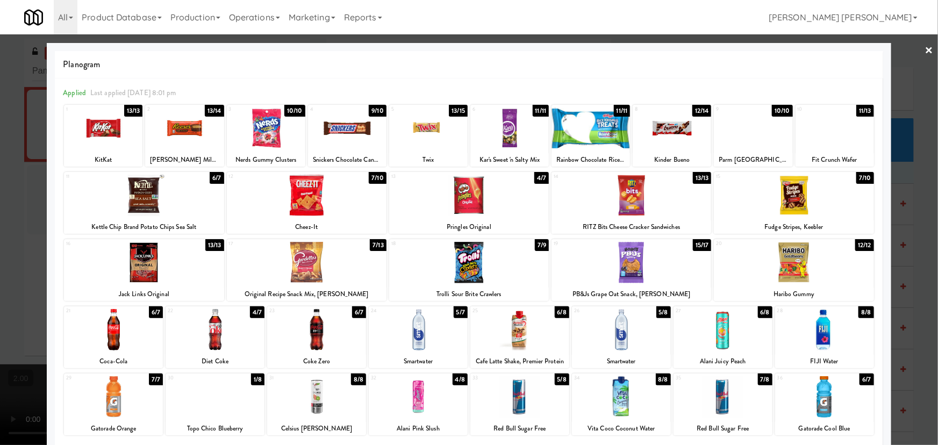
click at [507, 398] on div at bounding box center [519, 396] width 99 height 41
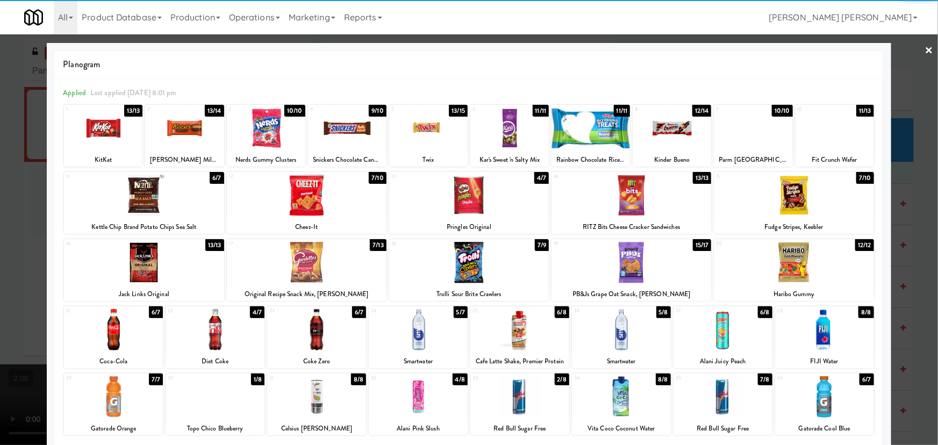
click at [926, 50] on link "×" at bounding box center [929, 50] width 9 height 33
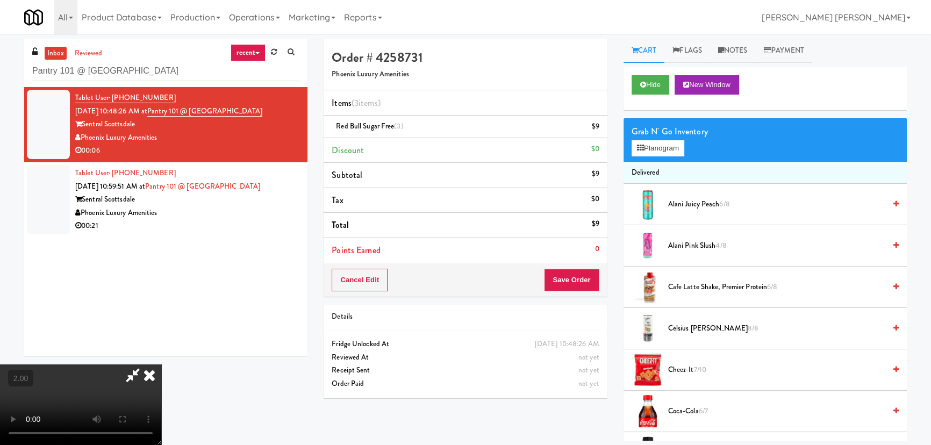
click at [161, 364] on icon at bounding box center [150, 374] width 24 height 21
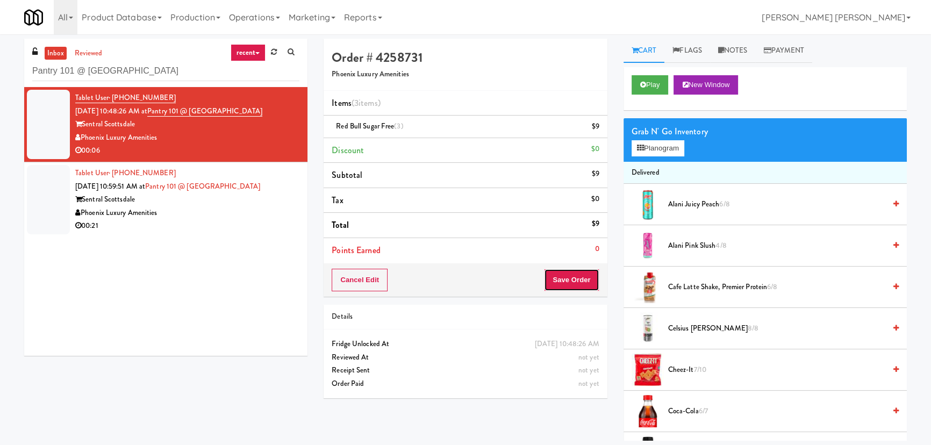
click at [568, 275] on button "Save Order" at bounding box center [571, 280] width 55 height 23
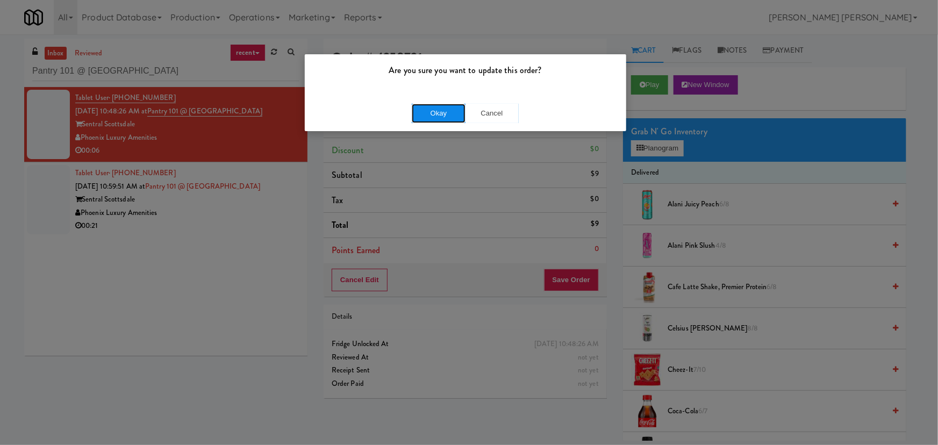
click at [457, 116] on button "Okay" at bounding box center [439, 113] width 54 height 19
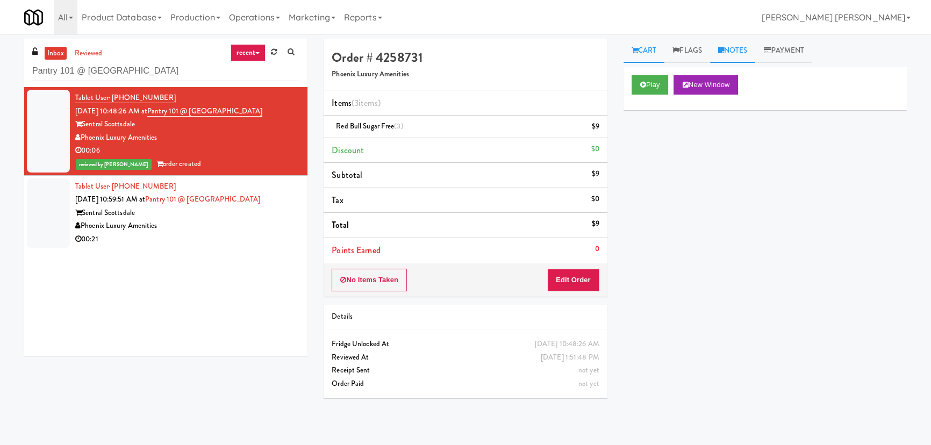
drag, startPoint x: 736, startPoint y: 49, endPoint x: 686, endPoint y: 120, distance: 86.8
click at [736, 49] on link "Notes" at bounding box center [733, 51] width 46 height 24
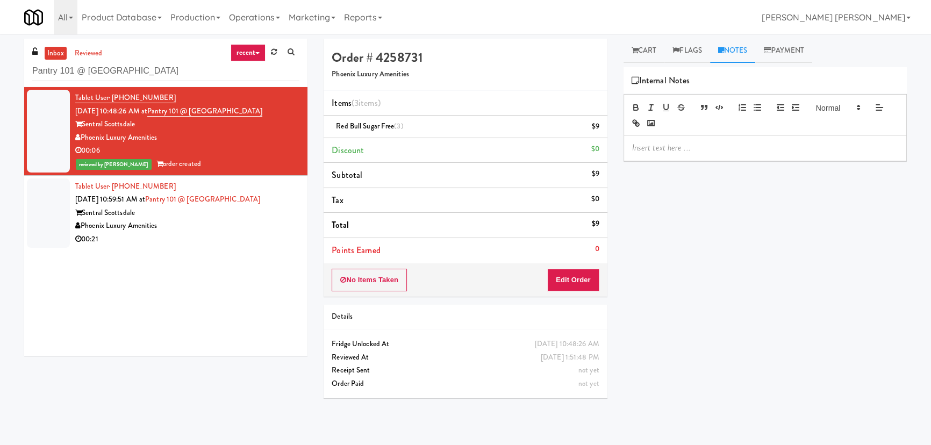
click at [677, 147] on p at bounding box center [765, 148] width 266 height 12
click at [199, 226] on div "Phoenix Luxury Amenities" at bounding box center [187, 225] width 224 height 13
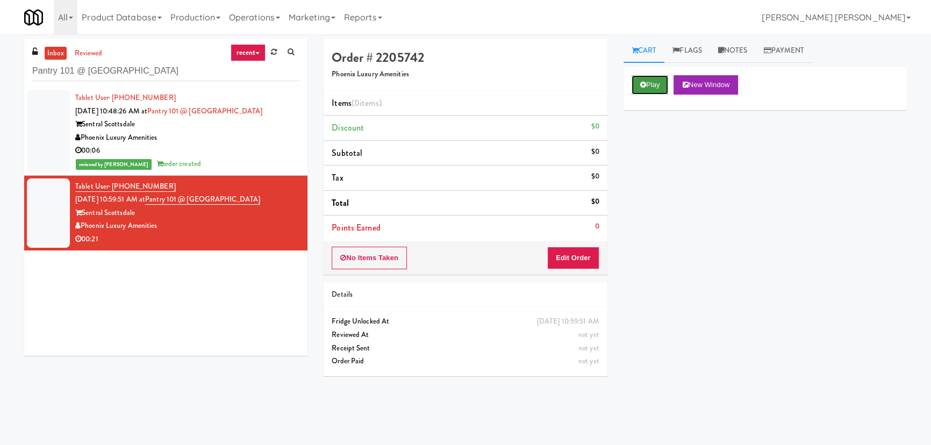
click at [641, 83] on icon at bounding box center [643, 84] width 6 height 7
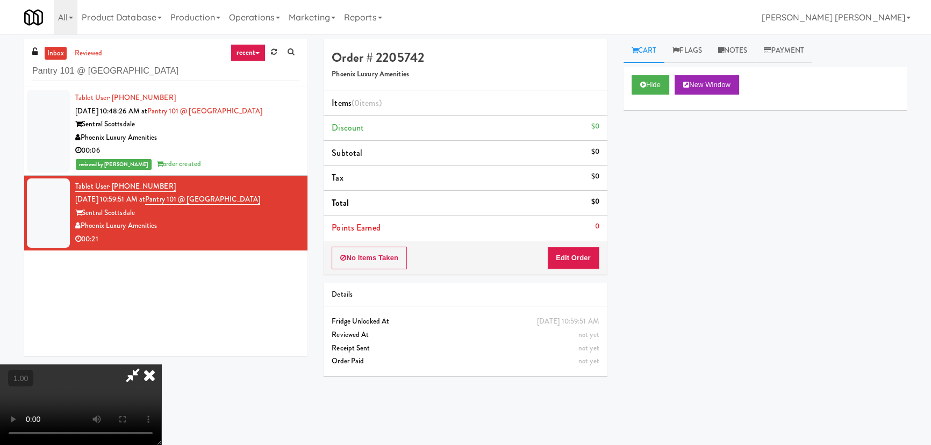
click at [161, 444] on video at bounding box center [80, 404] width 161 height 81
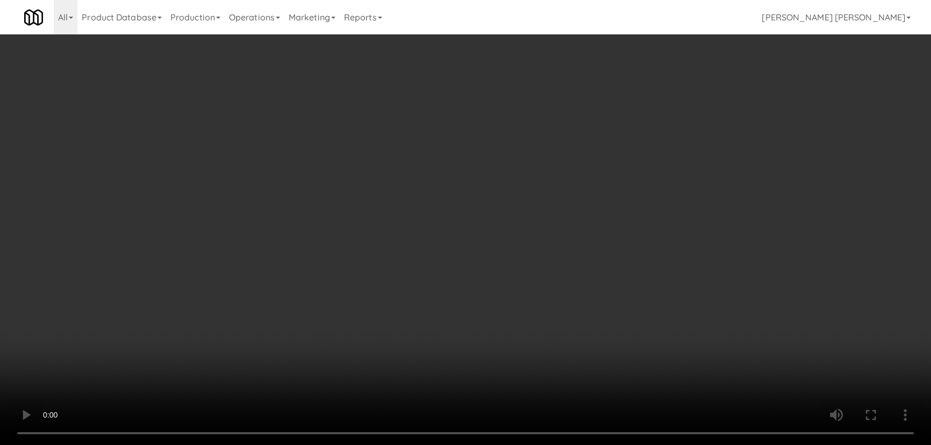
scroll to position [22, 0]
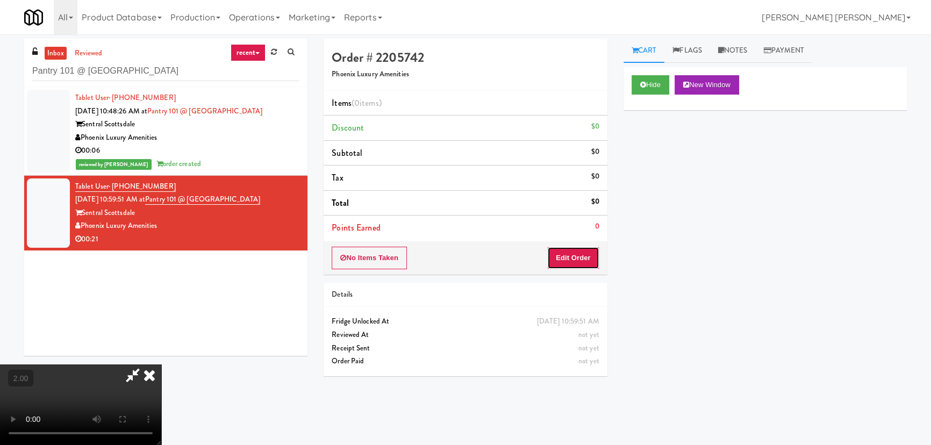
click at [575, 255] on button "Edit Order" at bounding box center [573, 258] width 52 height 23
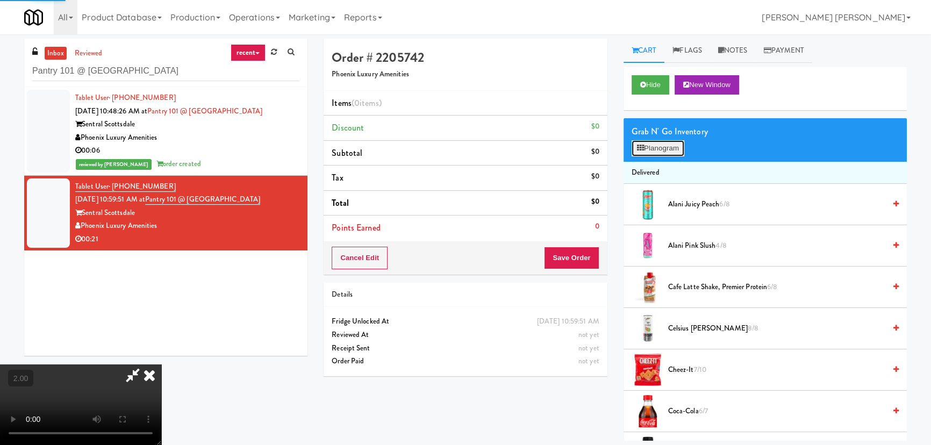
click at [651, 148] on button "Planogram" at bounding box center [658, 148] width 53 height 16
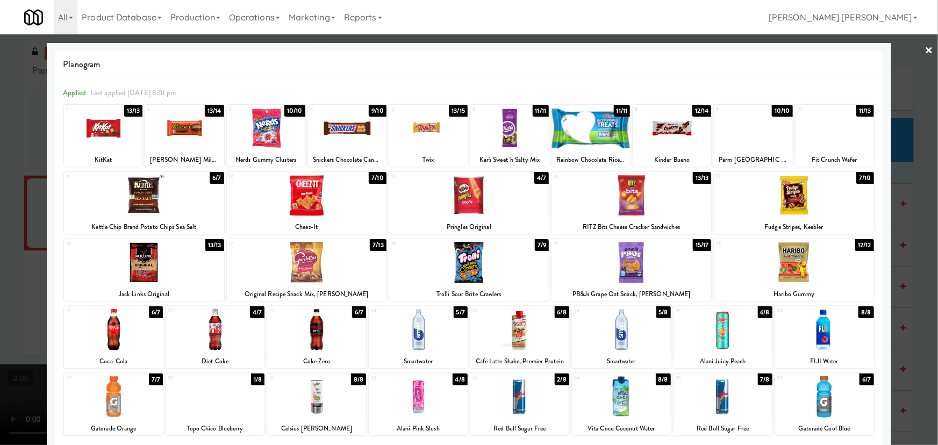
click at [817, 144] on div at bounding box center [834, 127] width 78 height 41
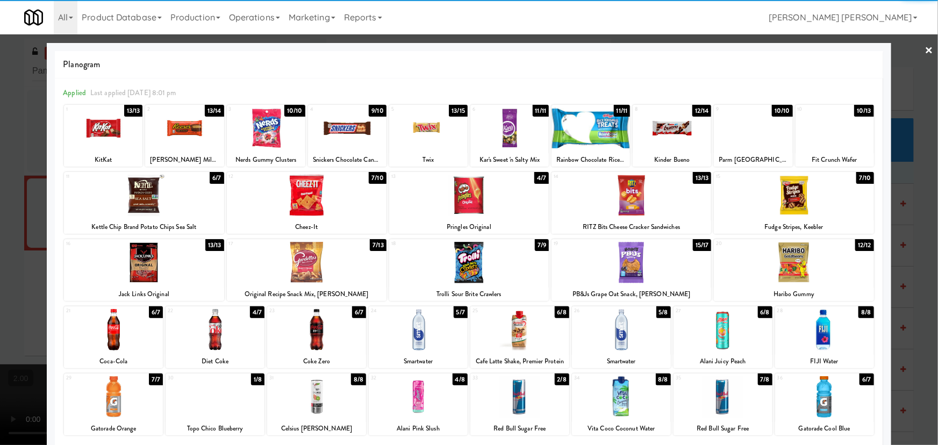
click at [719, 405] on div at bounding box center [722, 396] width 99 height 41
click at [925, 51] on link "×" at bounding box center [929, 50] width 9 height 33
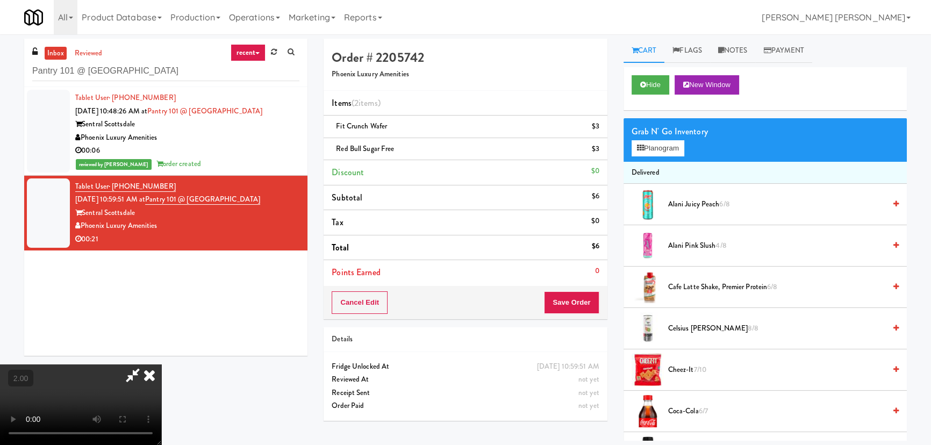
click at [161, 364] on icon at bounding box center [150, 374] width 24 height 21
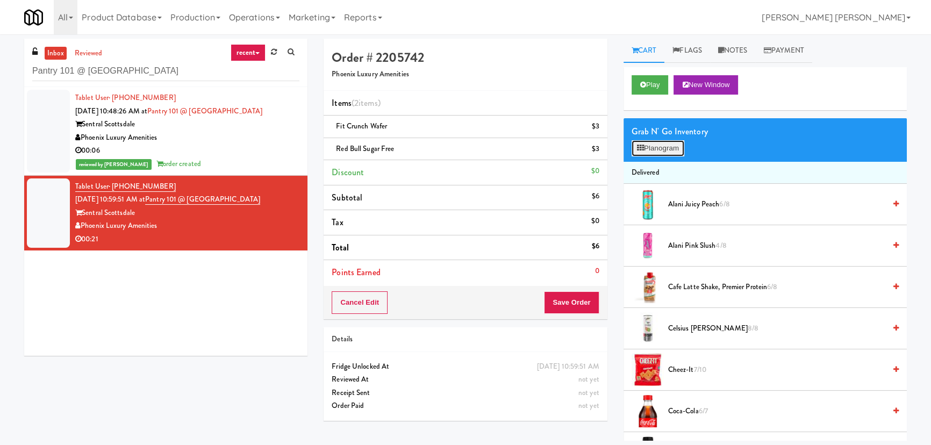
click at [667, 146] on button "Planogram" at bounding box center [658, 148] width 53 height 16
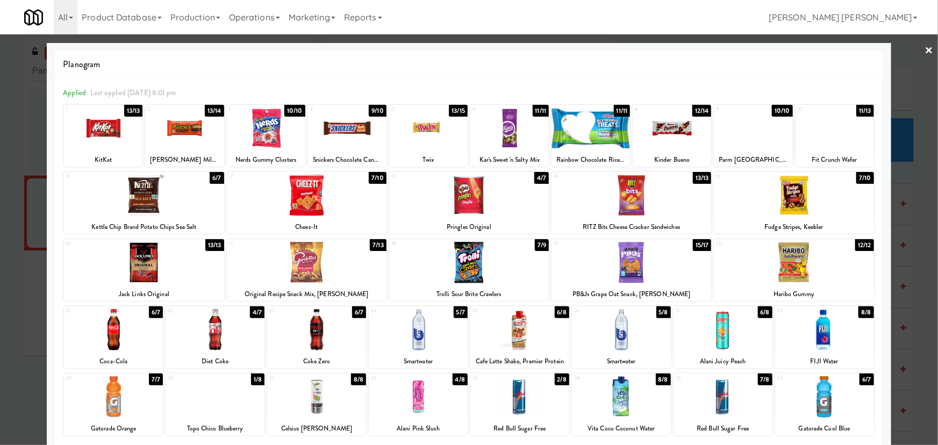
click at [925, 48] on link "×" at bounding box center [929, 50] width 9 height 33
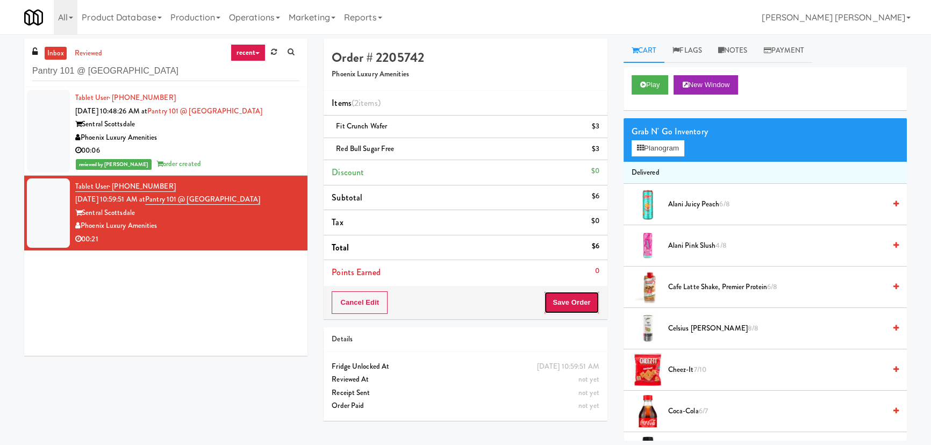
click at [572, 303] on button "Save Order" at bounding box center [571, 302] width 55 height 23
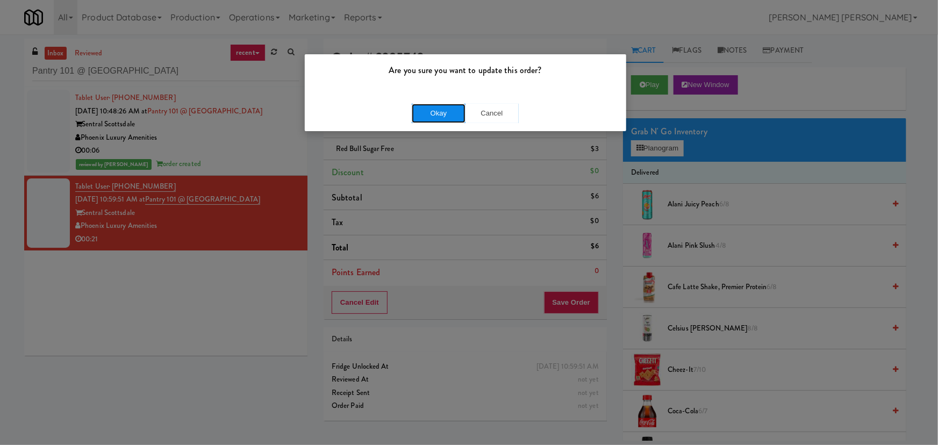
click at [452, 110] on button "Okay" at bounding box center [439, 113] width 54 height 19
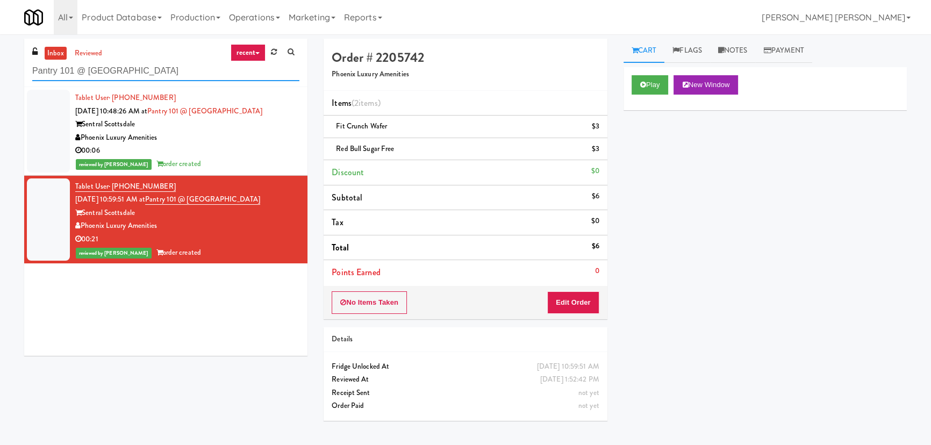
drag, startPoint x: 130, startPoint y: 73, endPoint x: -124, endPoint y: 72, distance: 254.2
click at [0, 72] on html "Are you sure you want to update this order? Okay Cancel Okay Are you sure you w…" at bounding box center [465, 222] width 931 height 445
paste input "Mississauga Hospital - Trillium Health"
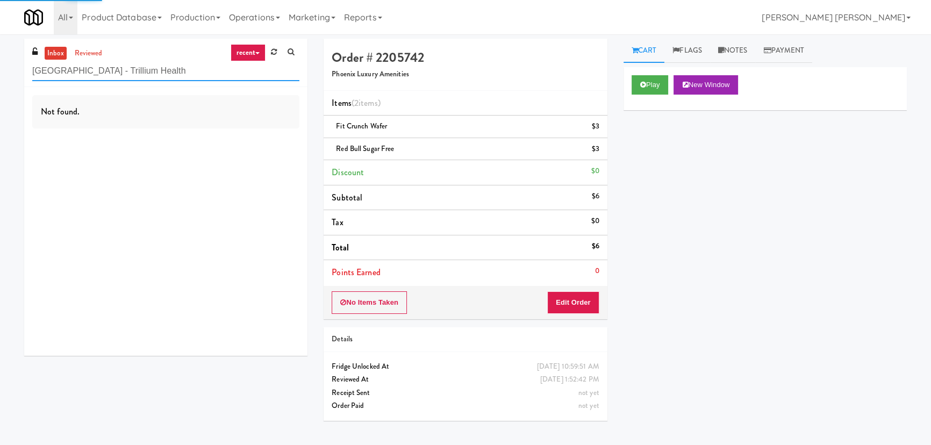
type input "Mississauga Hospital - Trillium Health"
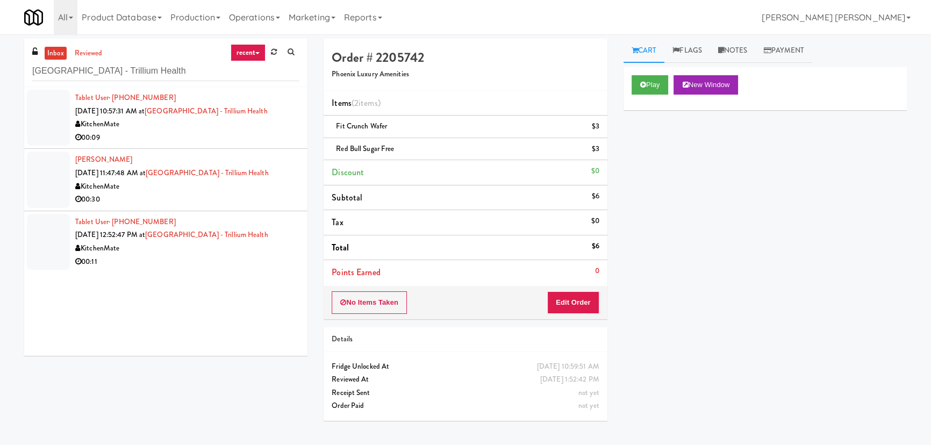
click at [231, 141] on div "00:09" at bounding box center [187, 137] width 224 height 13
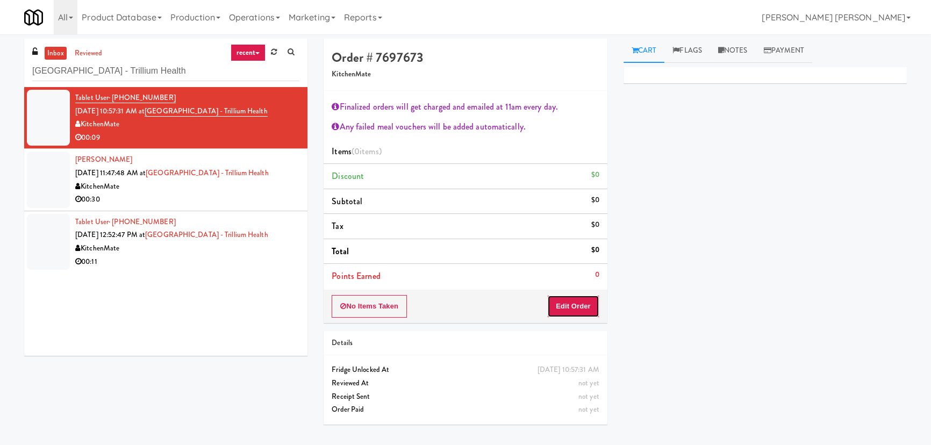
click at [587, 310] on button "Edit Order" at bounding box center [573, 306] width 52 height 23
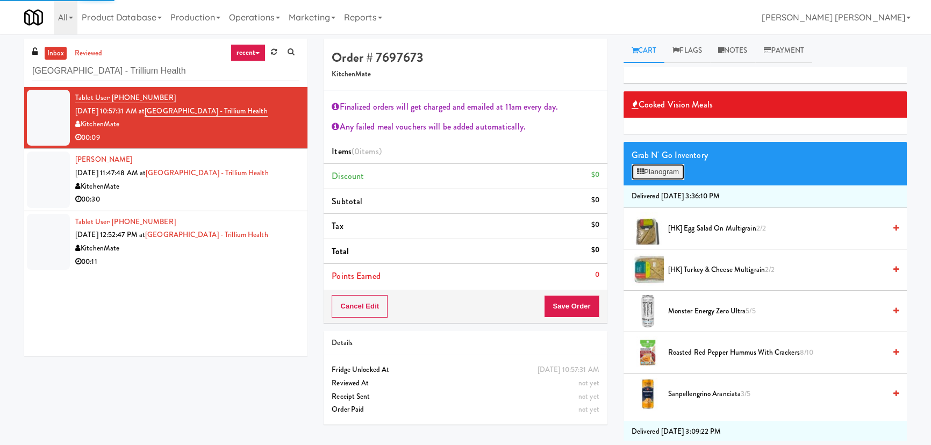
click at [661, 172] on button "Planogram" at bounding box center [658, 172] width 53 height 16
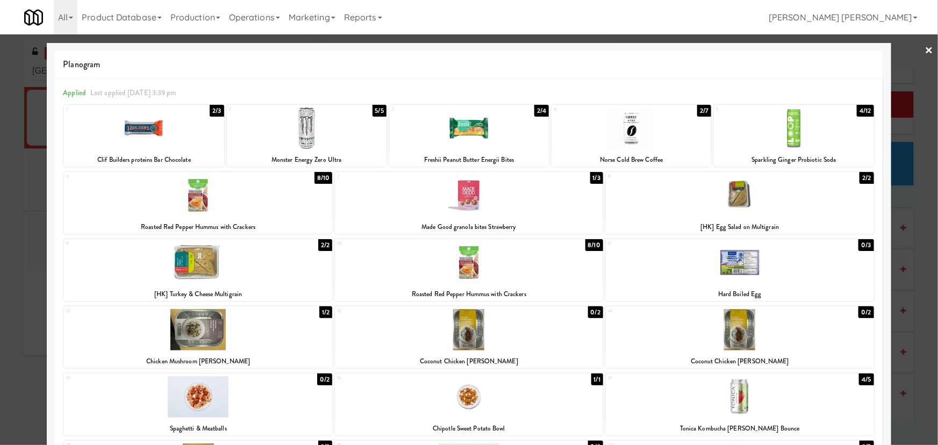
click at [193, 197] on div at bounding box center [198, 195] width 268 height 41
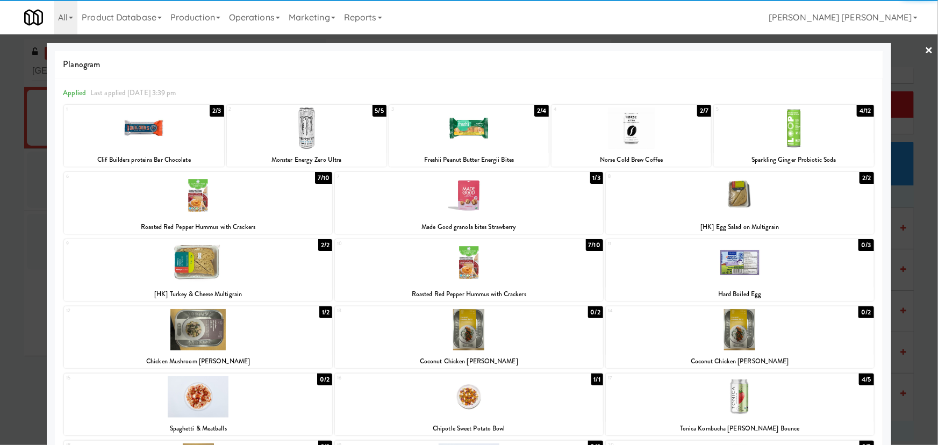
click at [464, 132] on div at bounding box center [469, 127] width 160 height 41
click at [925, 48] on link "×" at bounding box center [929, 50] width 9 height 33
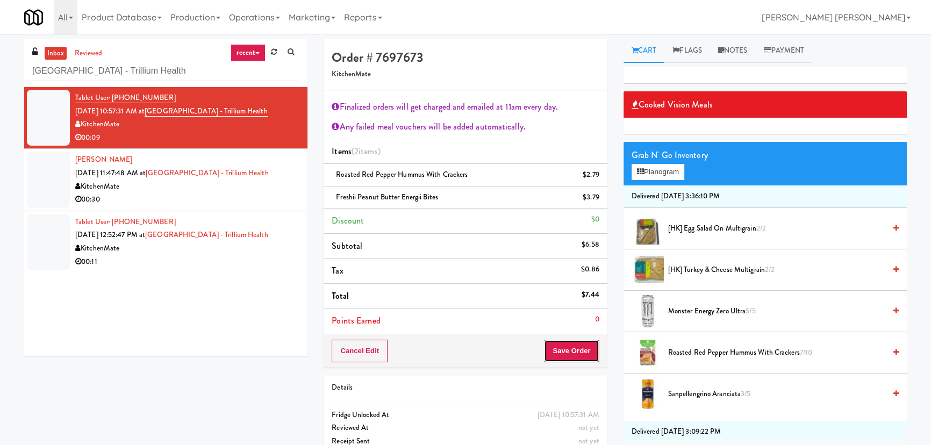
click at [567, 346] on button "Save Order" at bounding box center [571, 351] width 55 height 23
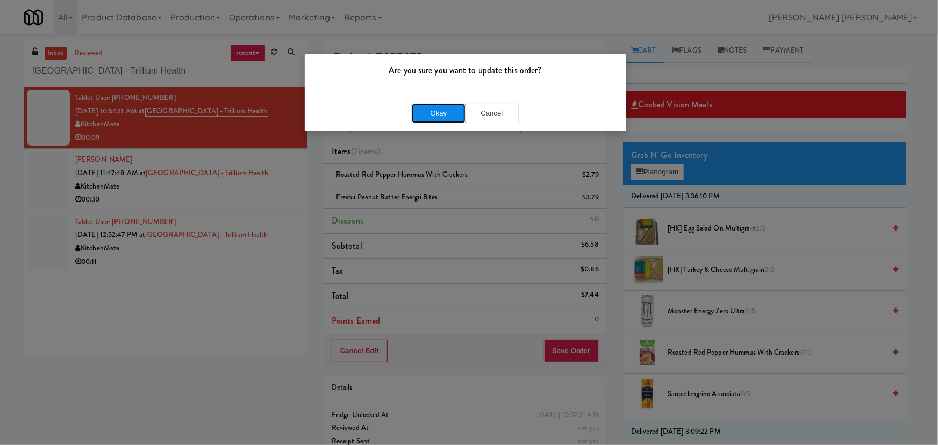
click at [434, 117] on button "Okay" at bounding box center [439, 113] width 54 height 19
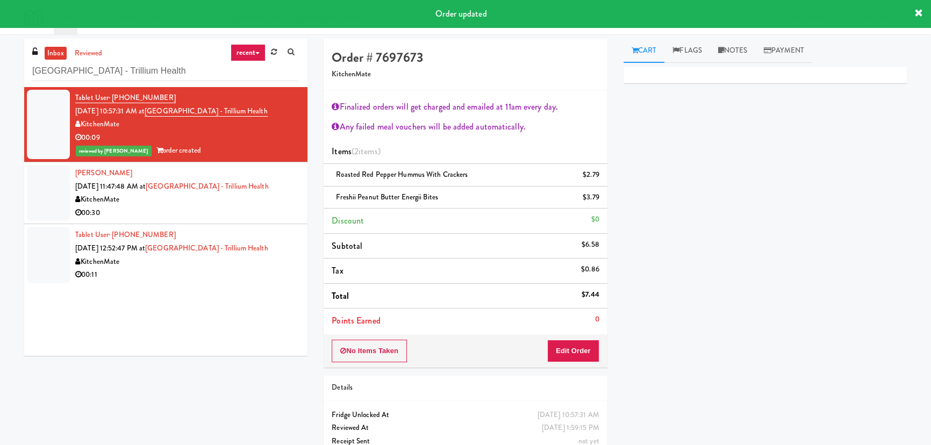
click at [223, 215] on div "00:30" at bounding box center [187, 212] width 224 height 13
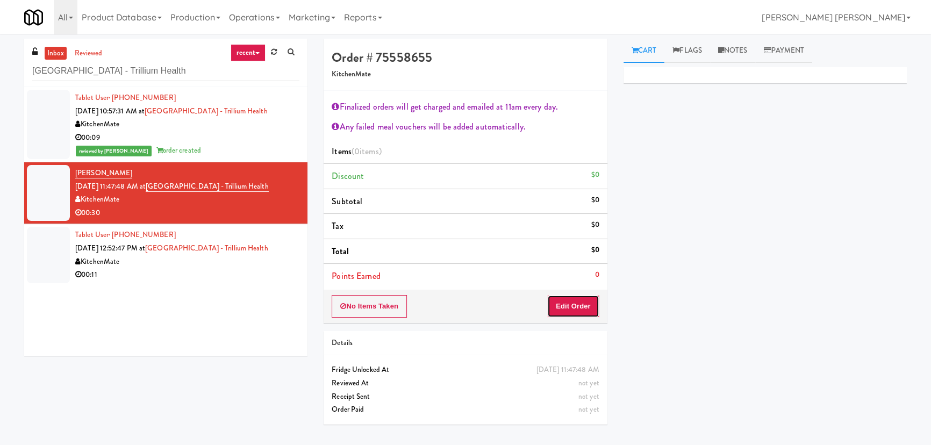
click at [569, 310] on button "Edit Order" at bounding box center [573, 306] width 52 height 23
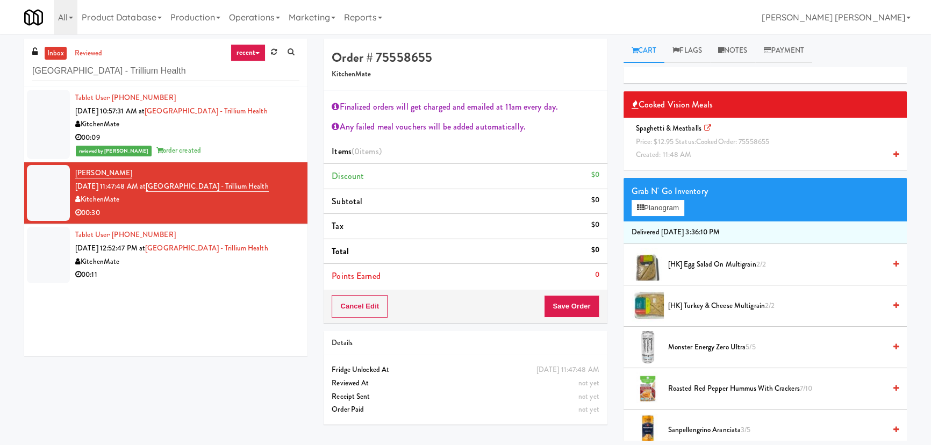
click at [681, 142] on span "Price: $12.95 Status: cooked Order: 75558655" at bounding box center [702, 142] width 133 height 10
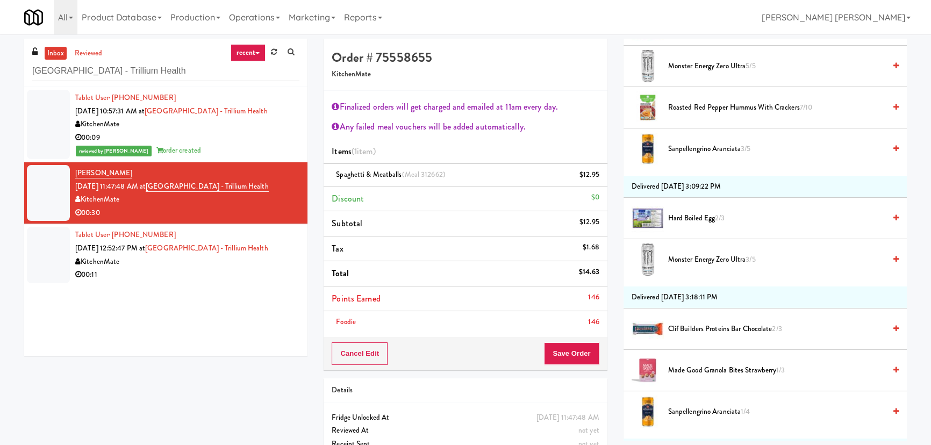
scroll to position [244, 0]
click at [689, 149] on span "Sanpellengrino Aranciata 3/5" at bounding box center [776, 150] width 217 height 13
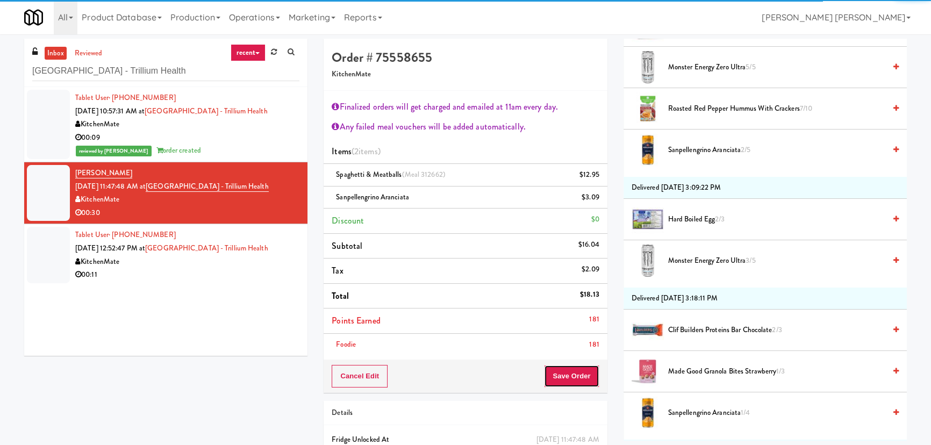
click at [570, 379] on button "Save Order" at bounding box center [571, 376] width 55 height 23
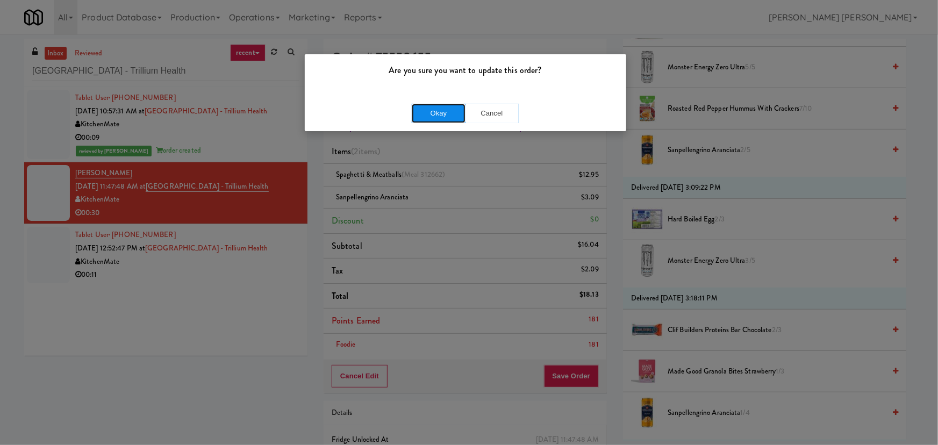
click at [436, 107] on button "Okay" at bounding box center [439, 113] width 54 height 19
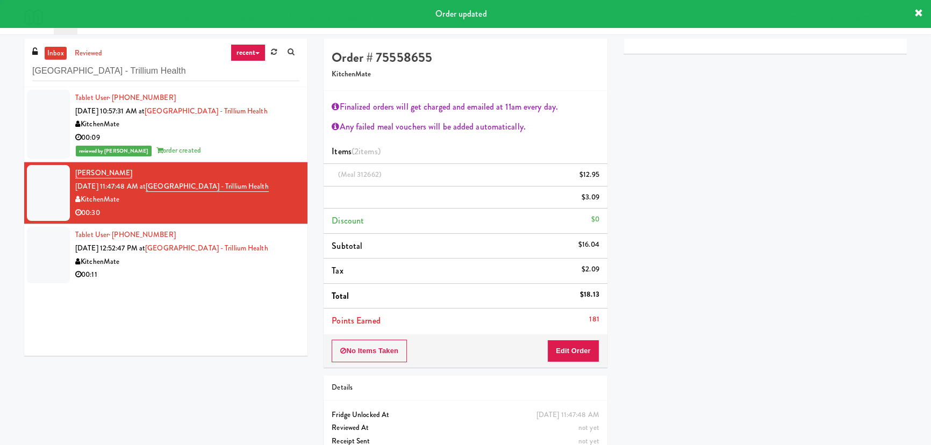
scroll to position [29, 0]
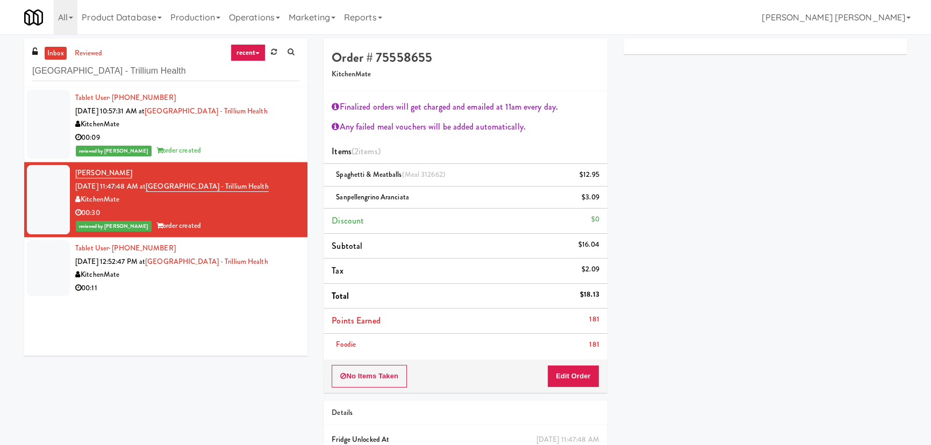
click at [160, 289] on div "00:11" at bounding box center [187, 288] width 224 height 13
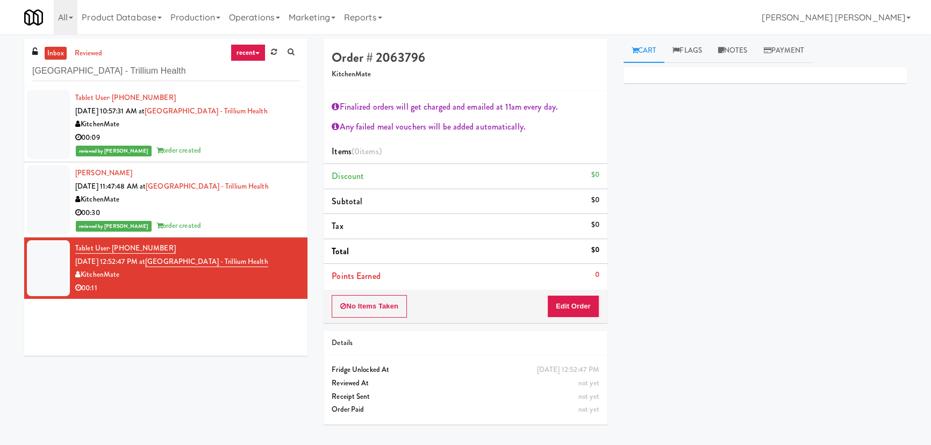
click at [243, 210] on div "00:30" at bounding box center [187, 212] width 224 height 13
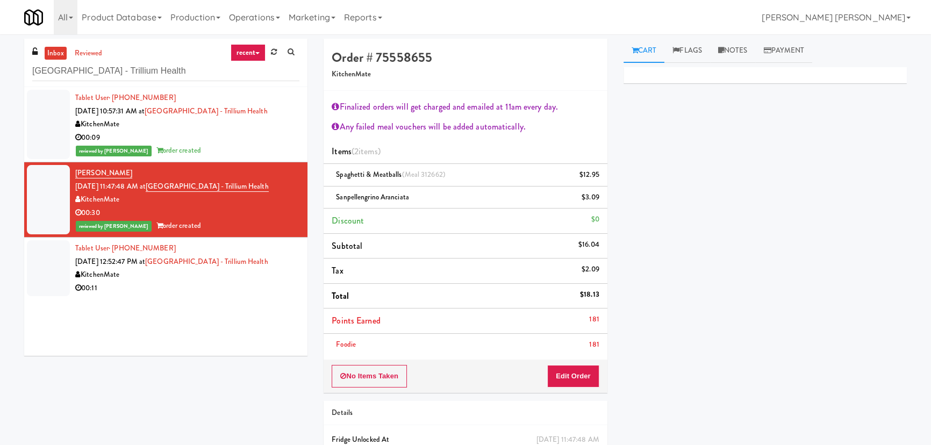
click at [204, 278] on div "KitchenMate" at bounding box center [187, 274] width 224 height 13
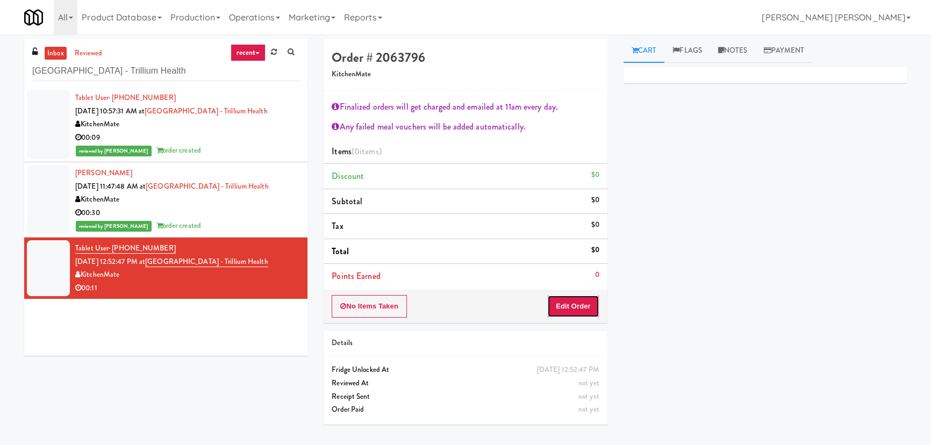
click at [579, 299] on button "Edit Order" at bounding box center [573, 306] width 52 height 23
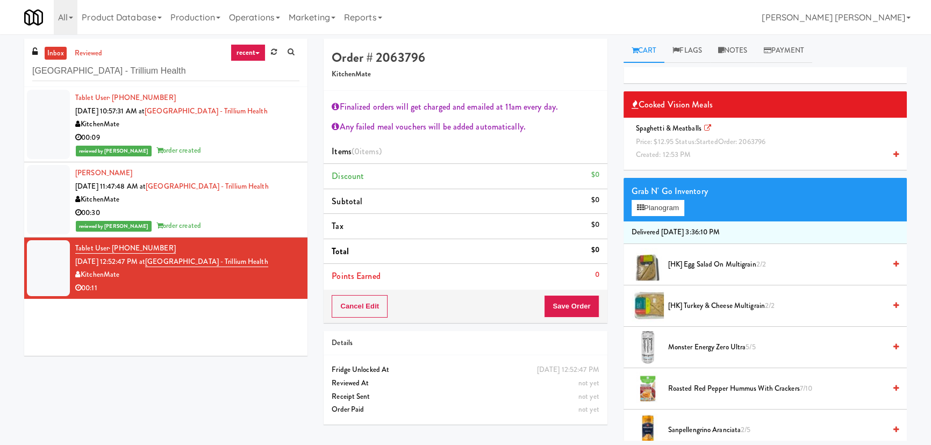
click at [698, 148] on div "Spaghetti & Meatballs Price: $12.95 Status: started Order: 2063796 Created: 12:…" at bounding box center [765, 142] width 267 height 40
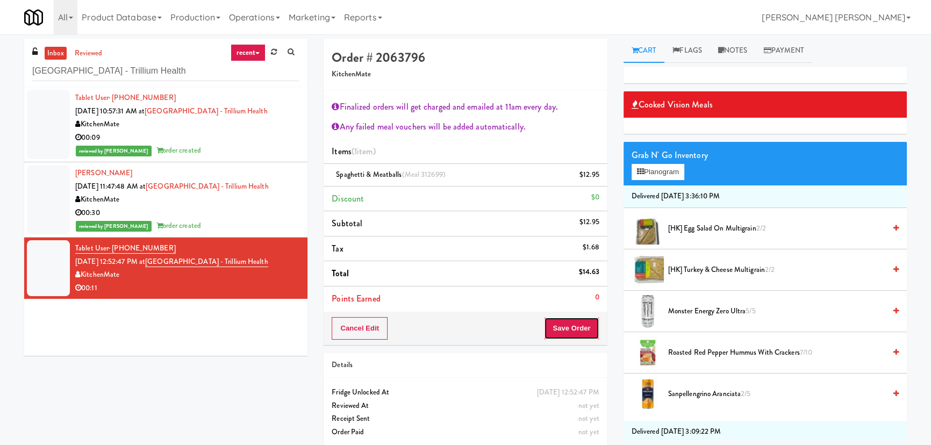
click at [571, 335] on button "Save Order" at bounding box center [571, 328] width 55 height 23
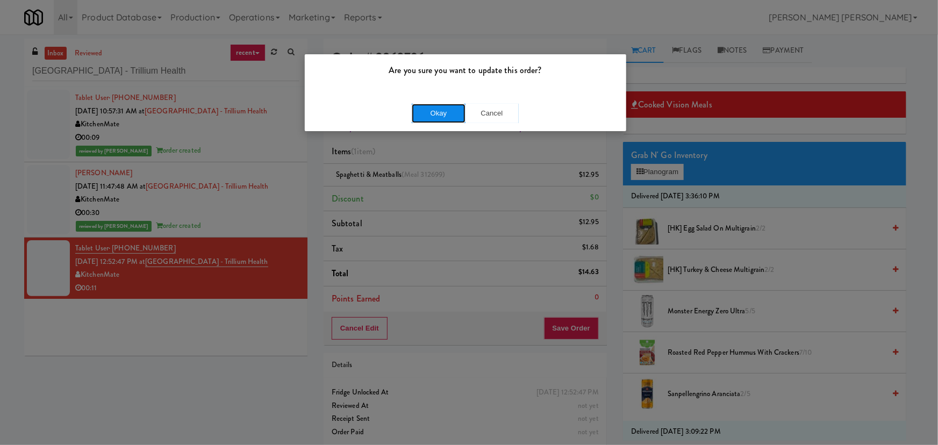
click at [443, 109] on button "Okay" at bounding box center [439, 113] width 54 height 19
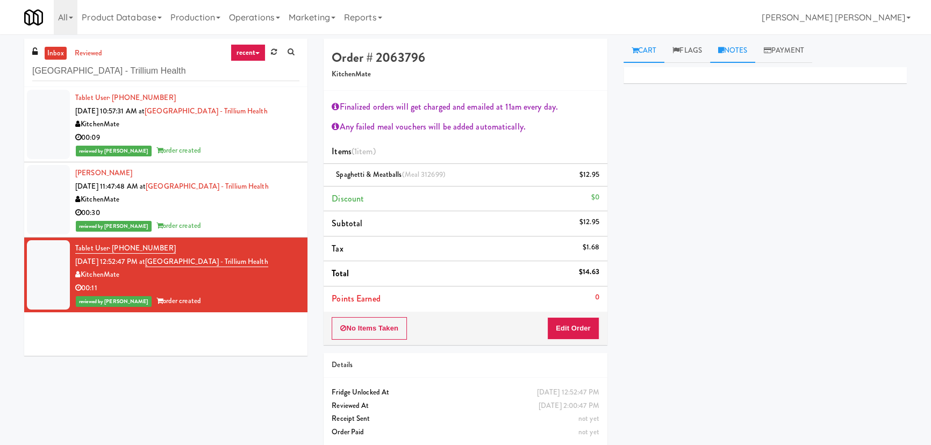
click at [746, 48] on link "Notes" at bounding box center [733, 51] width 46 height 24
click at [708, 152] on p at bounding box center [765, 148] width 266 height 12
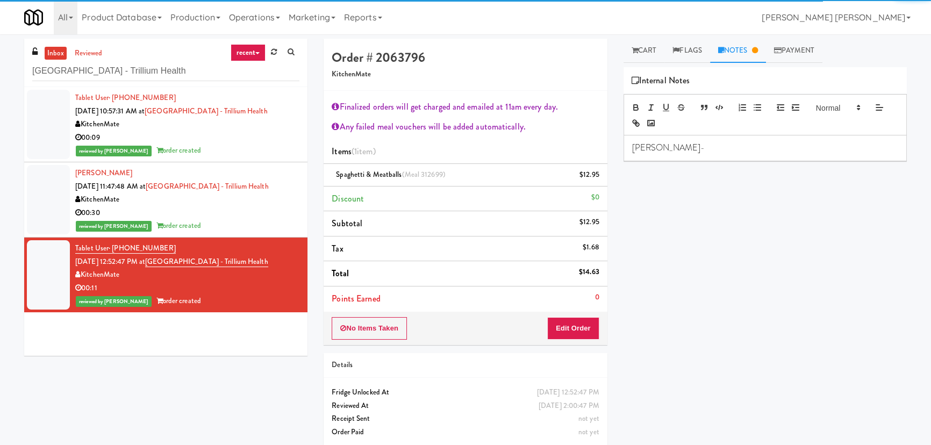
click at [665, 157] on div "Erick-" at bounding box center [765, 147] width 282 height 25
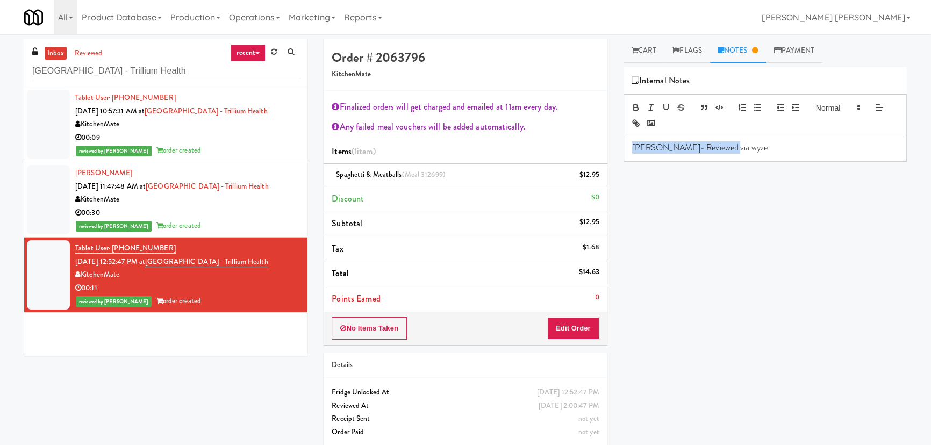
drag, startPoint x: 720, startPoint y: 146, endPoint x: 592, endPoint y: 137, distance: 128.8
click at [592, 137] on div "Order # 2063796 KitchenMate Finalized orders will get charged and emailed at 11…" at bounding box center [615, 247] width 599 height 416
copy p "Erick- Reviewed via wyze"
drag, startPoint x: 241, startPoint y: 215, endPoint x: 234, endPoint y: 211, distance: 8.2
click at [241, 215] on div "00:30" at bounding box center [187, 212] width 224 height 13
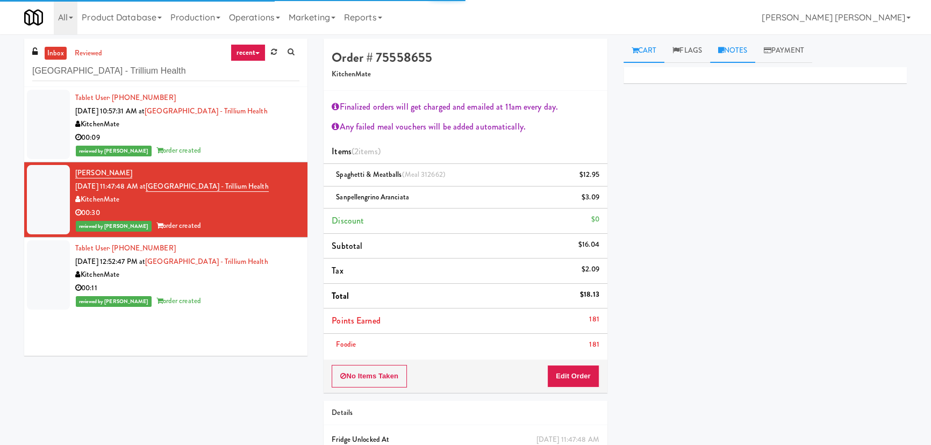
click at [736, 50] on link "Notes" at bounding box center [733, 51] width 46 height 24
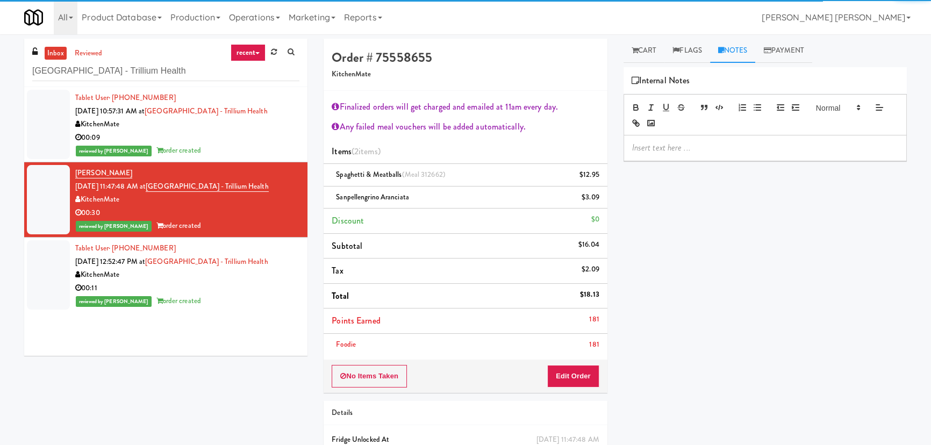
click at [707, 145] on p at bounding box center [765, 148] width 266 height 12
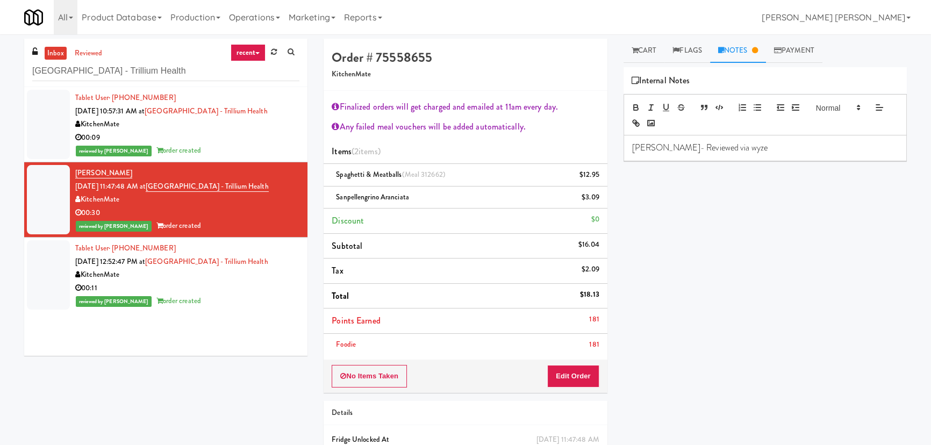
click at [248, 139] on div "00:09" at bounding box center [187, 137] width 224 height 13
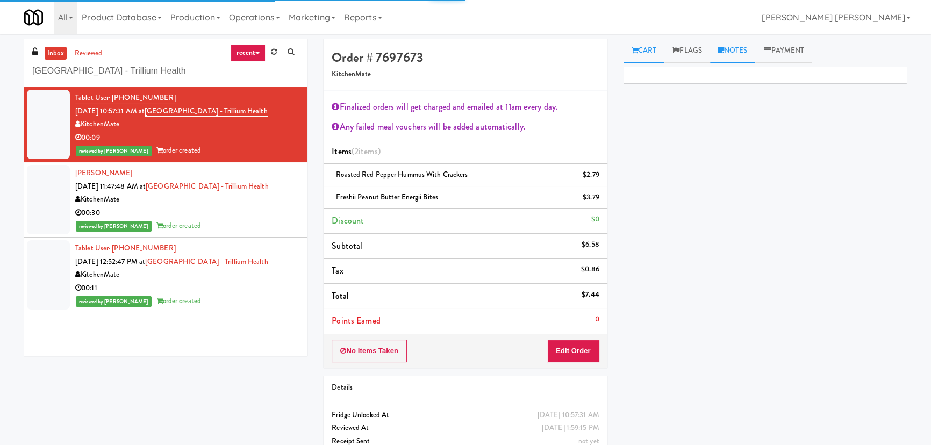
click at [743, 52] on link "Notes" at bounding box center [733, 51] width 46 height 24
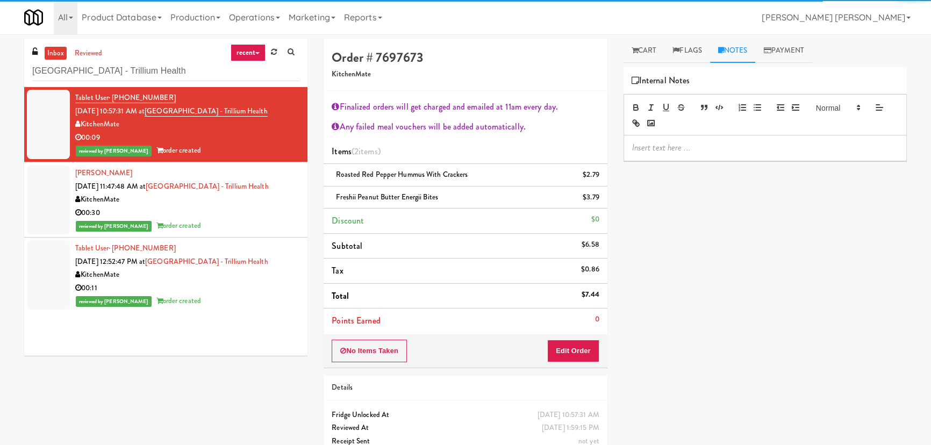
click at [694, 150] on p at bounding box center [765, 148] width 266 height 12
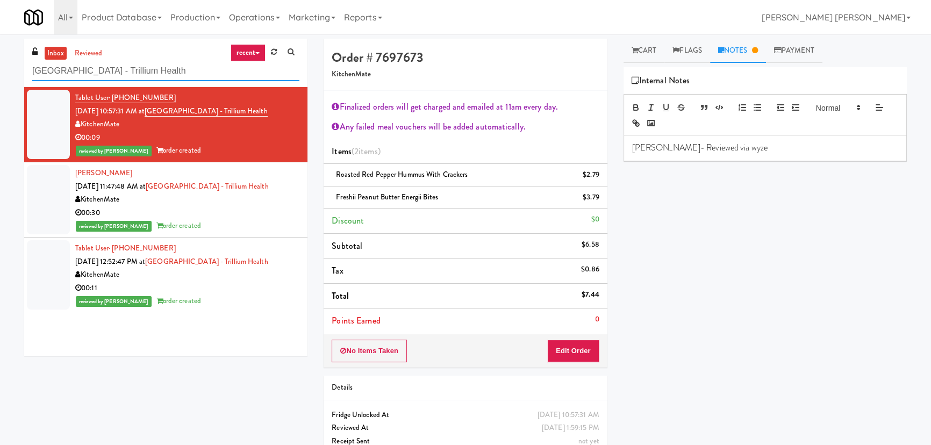
drag, startPoint x: 199, startPoint y: 68, endPoint x: 24, endPoint y: 61, distance: 175.4
click at [24, 61] on div "inbox reviewed recent all unclear take inventory issue suspicious failed recent…" at bounding box center [165, 63] width 283 height 48
paste input "Archer Tower Fridge"
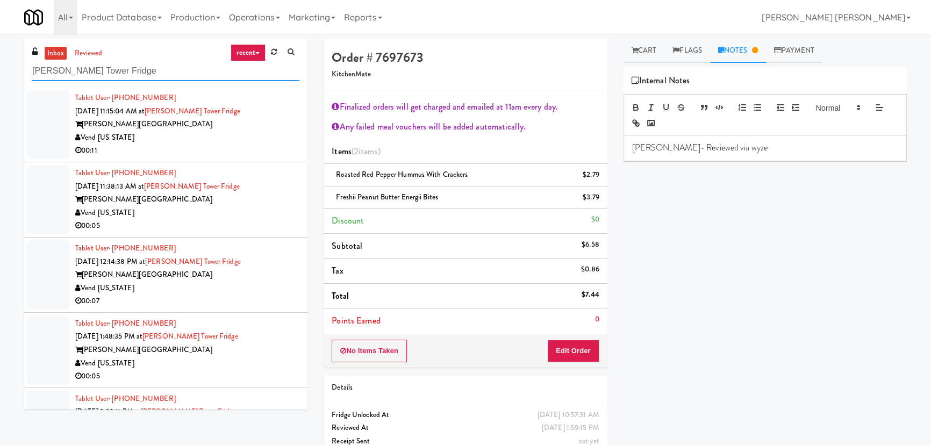
type input "Archer Tower Fridge"
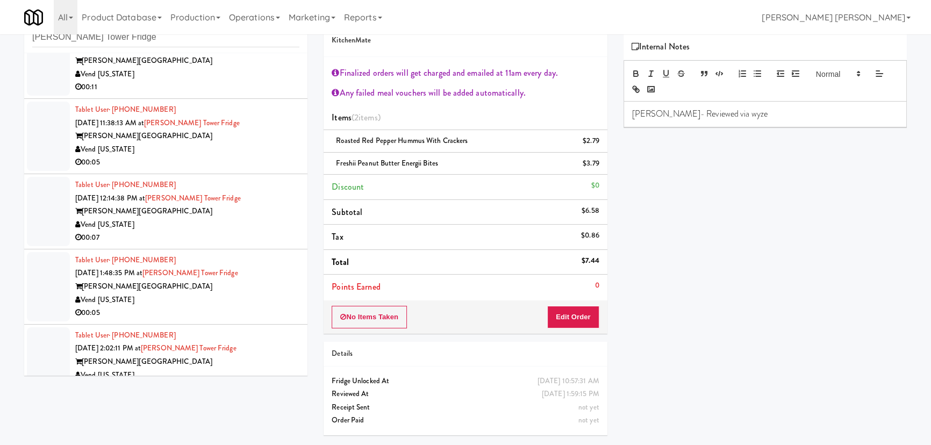
scroll to position [53, 0]
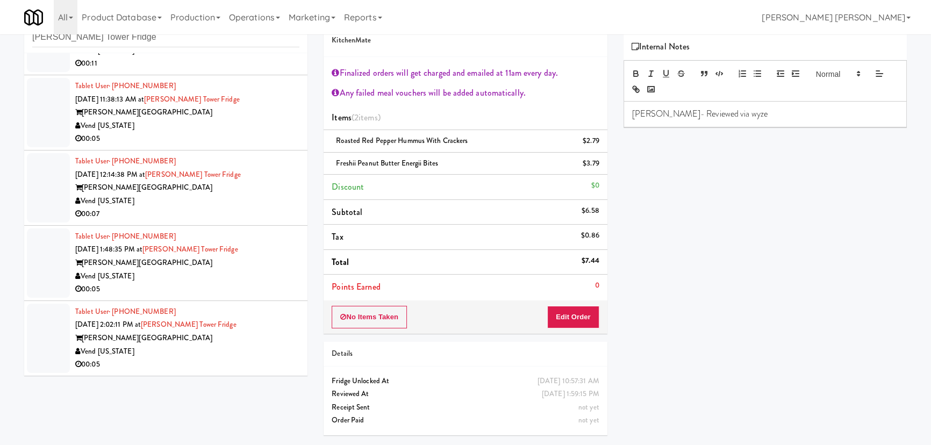
click at [245, 332] on div "Archer Tower" at bounding box center [187, 338] width 224 height 13
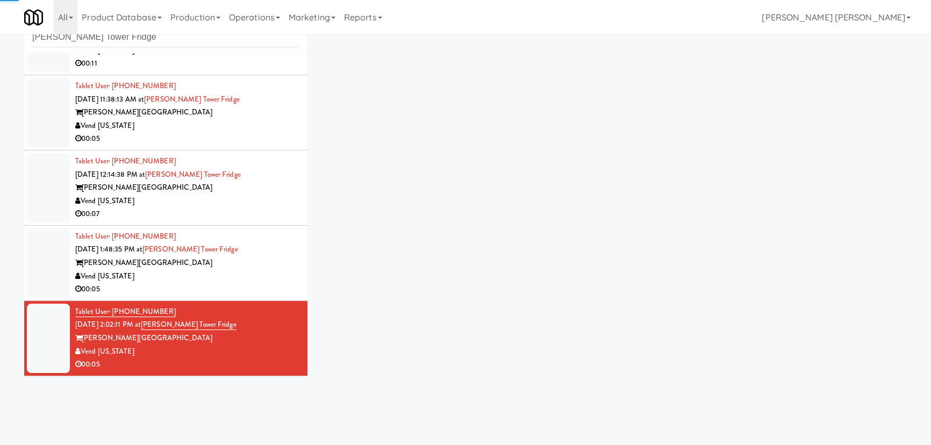
click at [250, 265] on div "Archer Tower" at bounding box center [187, 262] width 224 height 13
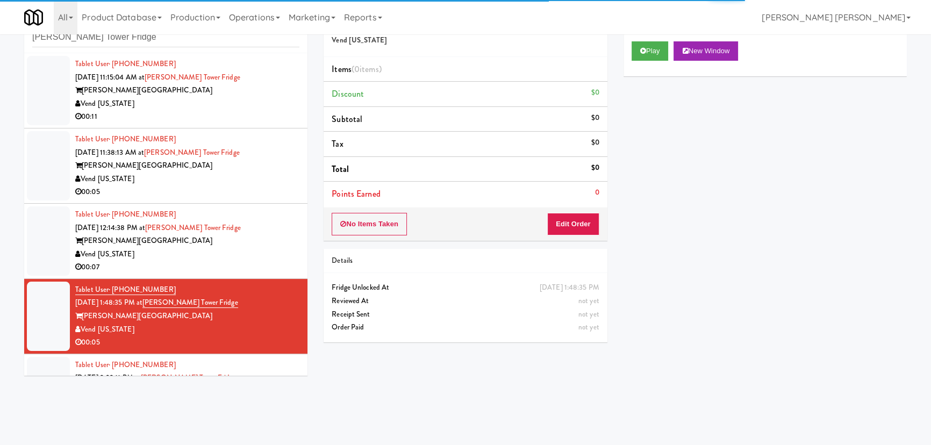
click at [245, 252] on div "Vend [US_STATE]" at bounding box center [187, 254] width 224 height 13
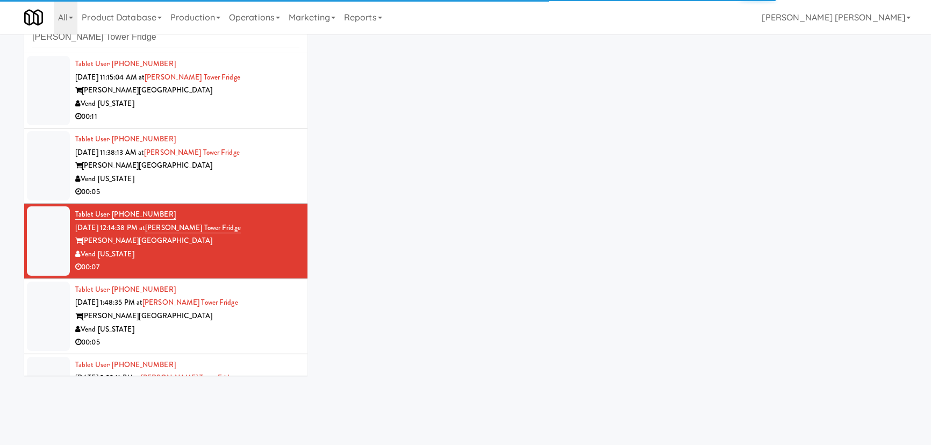
click at [251, 162] on div "Archer Tower" at bounding box center [187, 165] width 224 height 13
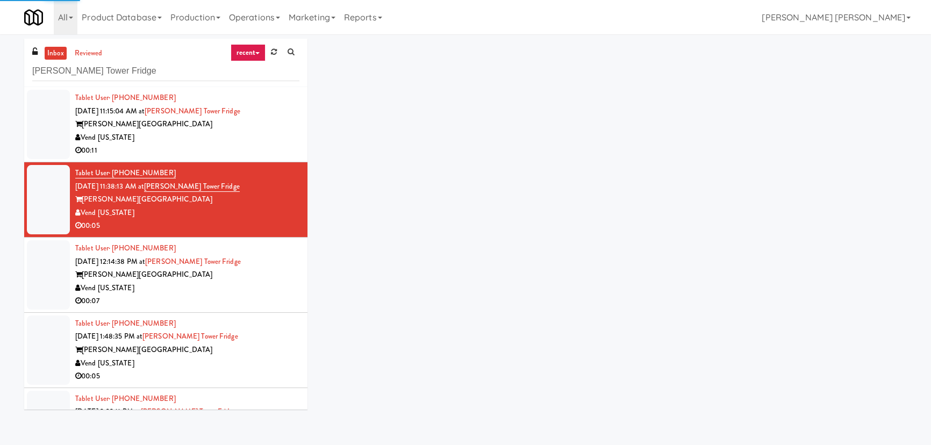
click at [244, 123] on div "Archer Tower" at bounding box center [187, 124] width 224 height 13
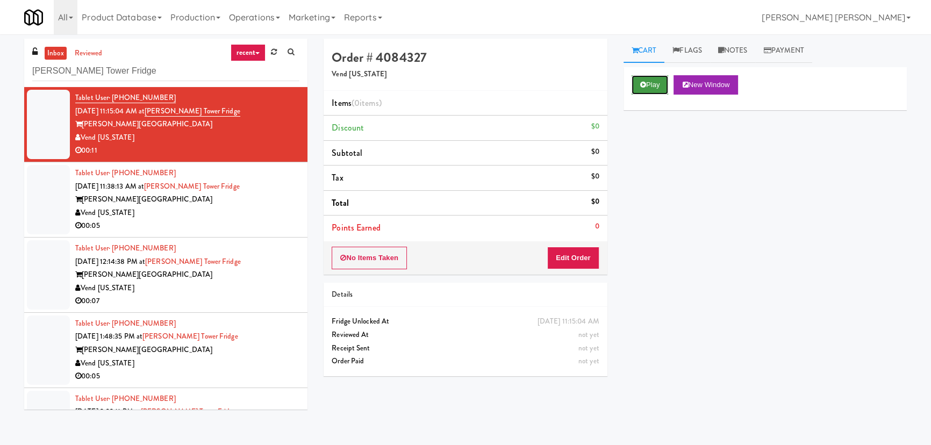
click at [644, 78] on button "Play" at bounding box center [650, 84] width 37 height 19
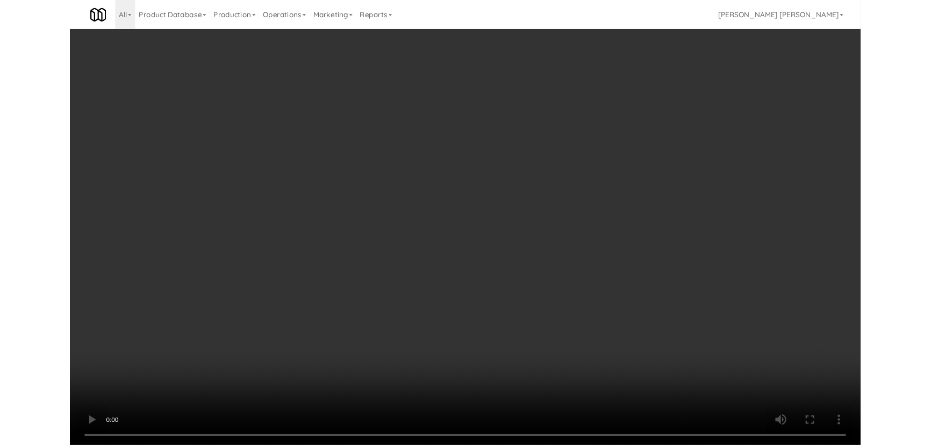
scroll to position [22, 0]
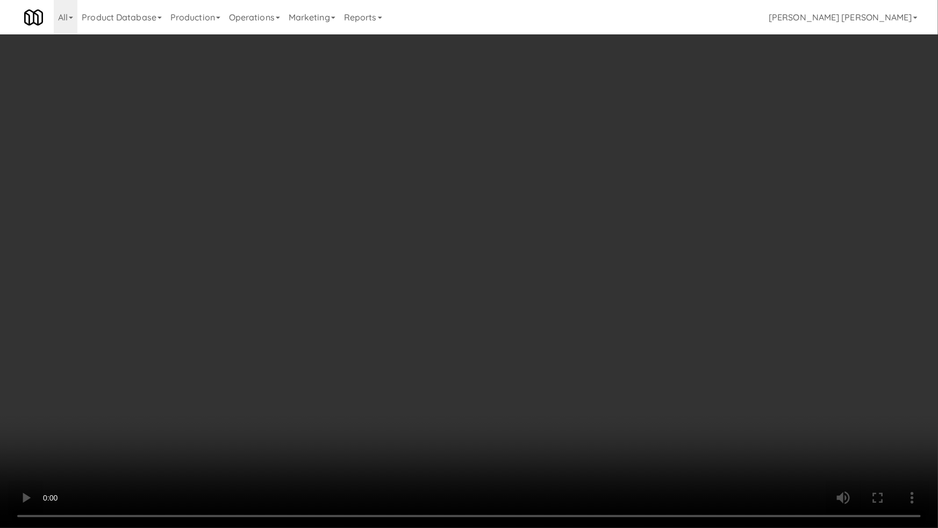
click at [633, 443] on video at bounding box center [469, 264] width 938 height 528
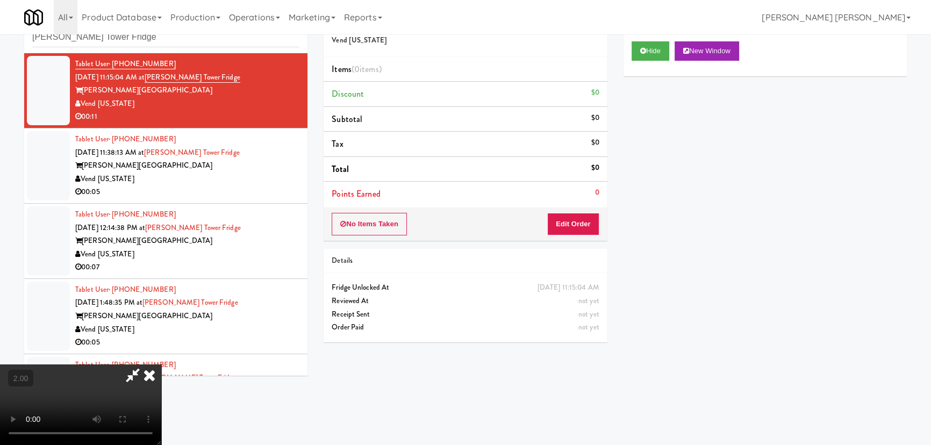
scroll to position [0, 0]
click at [161, 364] on video at bounding box center [80, 404] width 161 height 81
click at [580, 223] on button "Edit Order" at bounding box center [573, 224] width 52 height 23
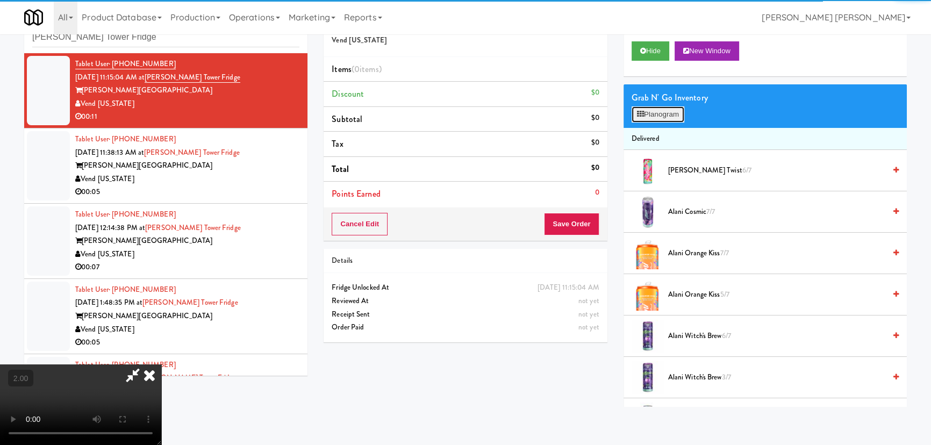
click at [649, 117] on button "Planogram" at bounding box center [658, 114] width 53 height 16
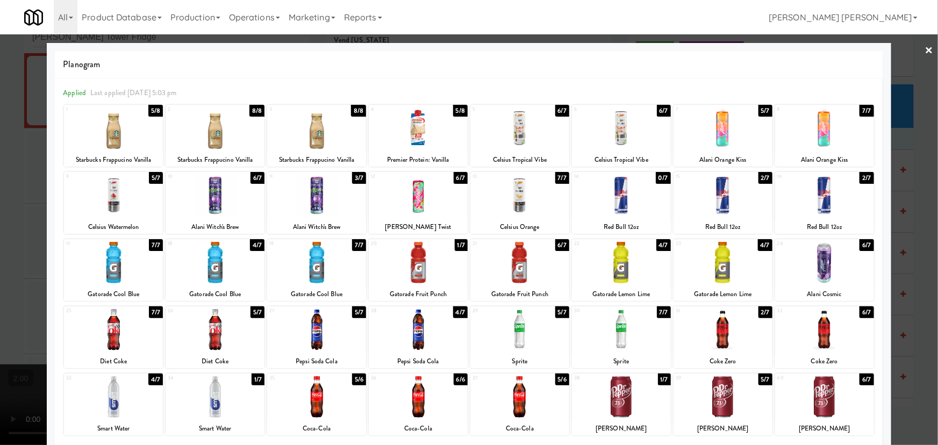
drag, startPoint x: 415, startPoint y: 270, endPoint x: 653, endPoint y: 249, distance: 239.0
click at [422, 268] on div at bounding box center [418, 262] width 99 height 41
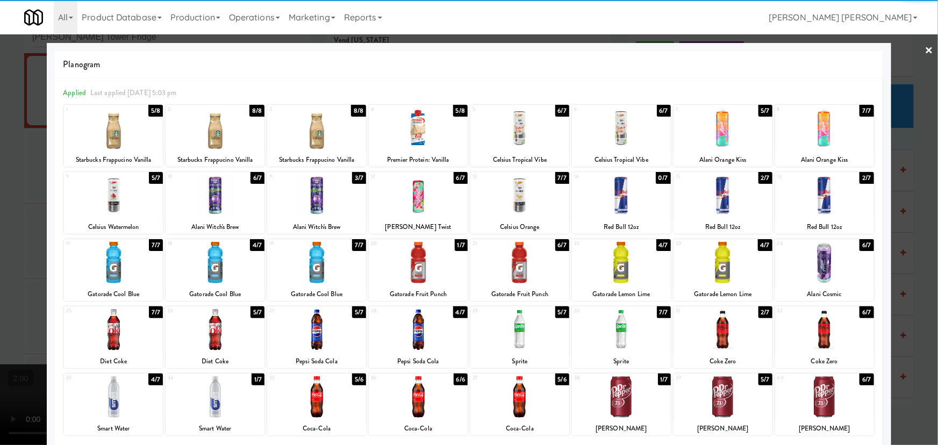
click at [622, 264] on div at bounding box center [621, 262] width 99 height 41
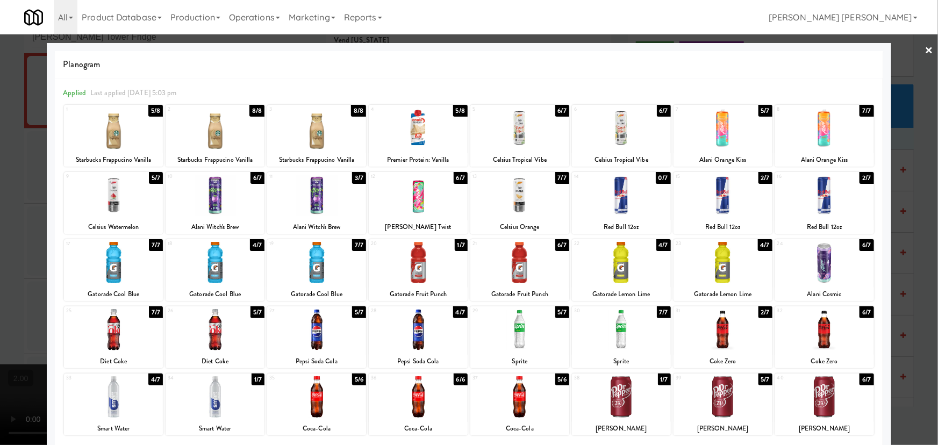
click at [925, 46] on link "×" at bounding box center [929, 50] width 9 height 33
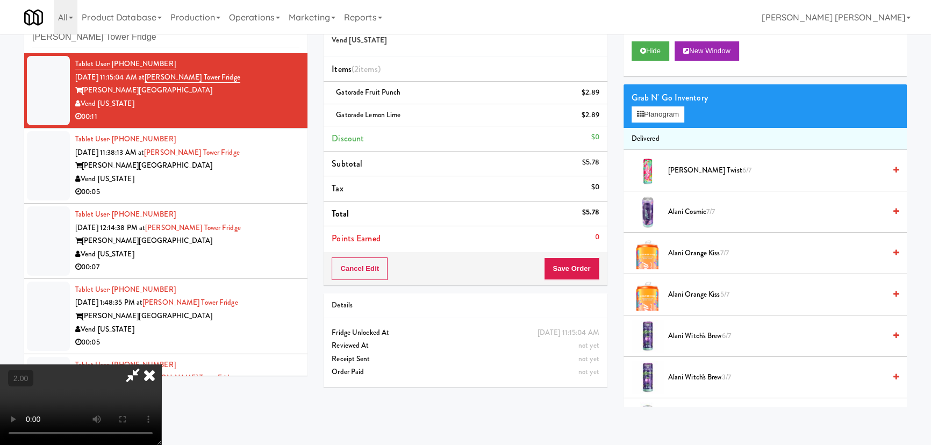
click at [161, 364] on video at bounding box center [80, 404] width 161 height 81
drag, startPoint x: 542, startPoint y: 40, endPoint x: 549, endPoint y: 60, distance: 20.6
click at [161, 364] on icon at bounding box center [150, 374] width 24 height 21
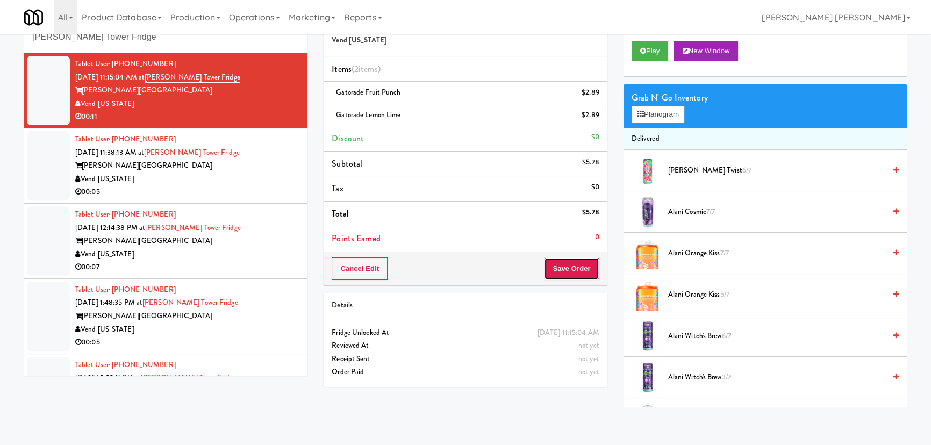
click at [568, 263] on button "Save Order" at bounding box center [571, 268] width 55 height 23
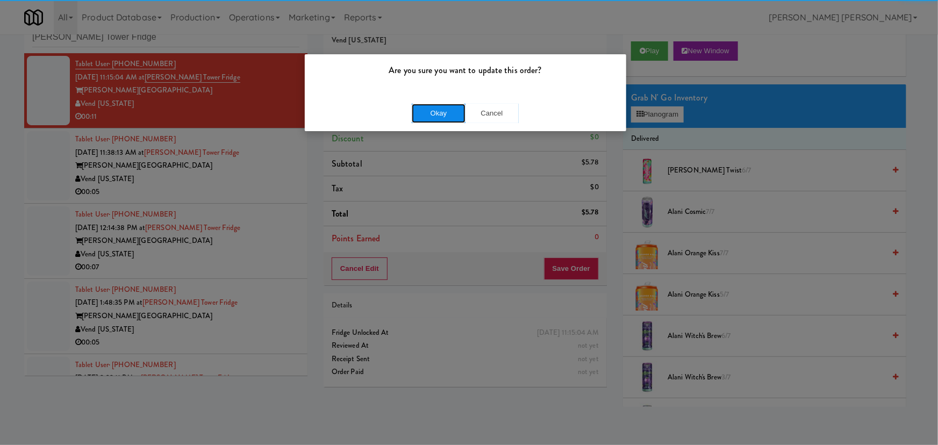
click at [449, 109] on button "Okay" at bounding box center [439, 113] width 54 height 19
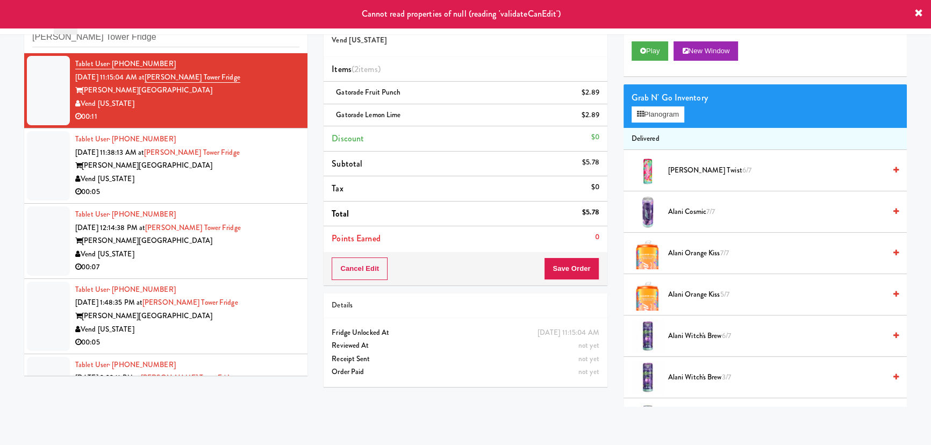
drag, startPoint x: 220, startPoint y: 195, endPoint x: 222, endPoint y: 183, distance: 12.5
click at [220, 195] on div "00:05" at bounding box center [187, 191] width 224 height 13
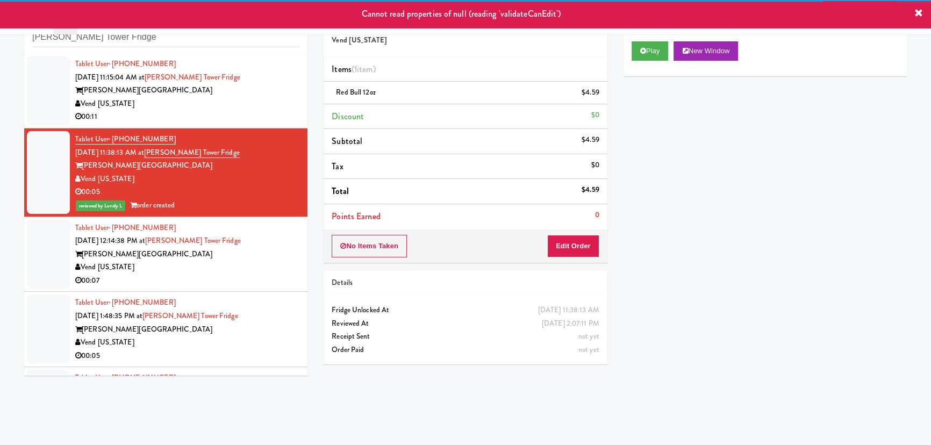
click at [236, 95] on div "Archer Tower" at bounding box center [187, 90] width 224 height 13
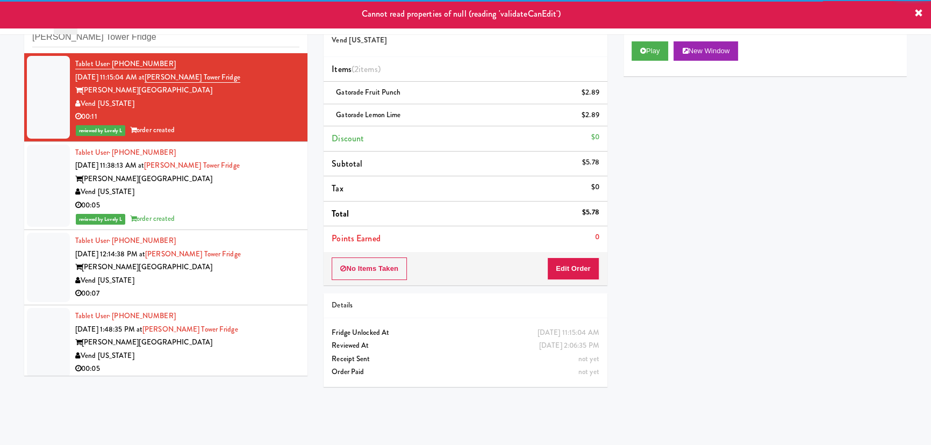
click at [252, 279] on div "Vend [US_STATE]" at bounding box center [187, 280] width 224 height 13
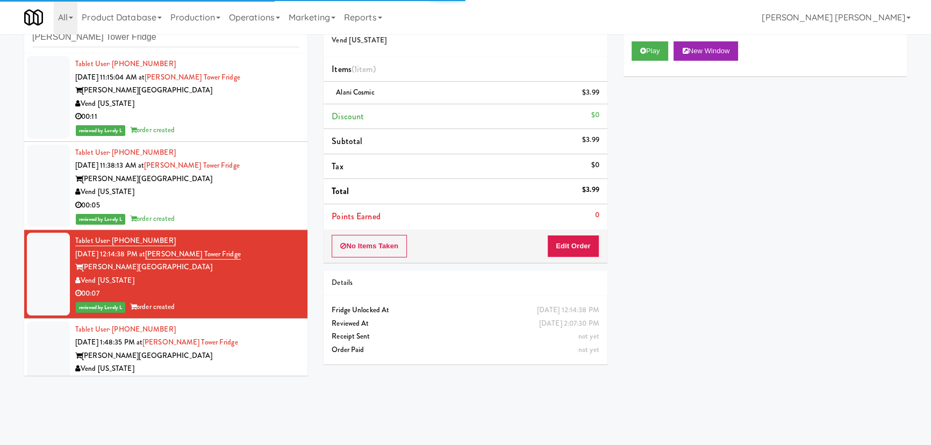
click at [247, 328] on div "Tablet User · (713) 213-7175 Sep 5, 2025 1:48:35 PM at Archer Tower Fridge Arch…" at bounding box center [187, 356] width 224 height 66
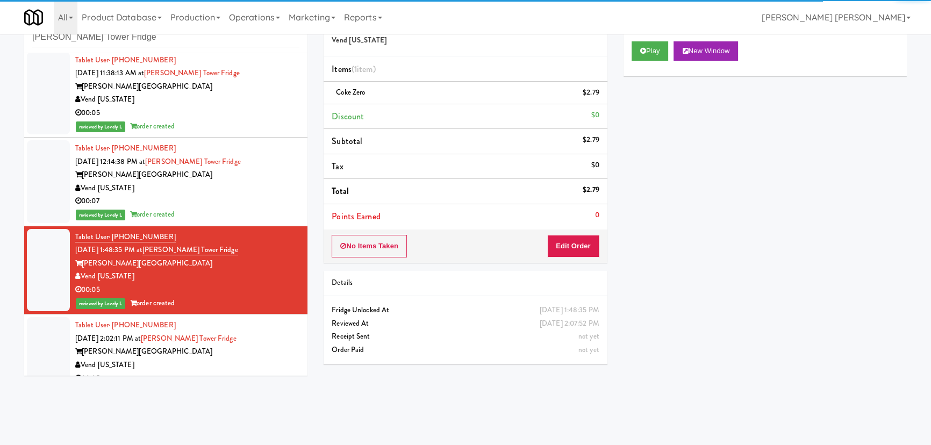
click at [232, 343] on div "Tablet User · (813) 833-9956 Sep 5, 2025 2:02:11 PM at Archer Tower Fridge Arch…" at bounding box center [187, 352] width 224 height 66
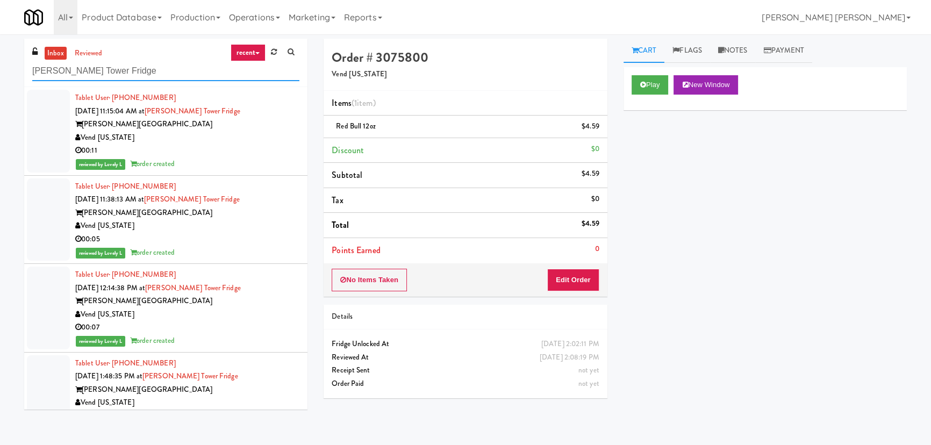
drag, startPoint x: 123, startPoint y: 70, endPoint x: -52, endPoint y: 80, distance: 174.9
click at [0, 80] on html "Are you sure you want to update this order? Okay Cancel Okay Are you sure you w…" at bounding box center [465, 222] width 931 height 445
paste input "770 Skokie - Cooler"
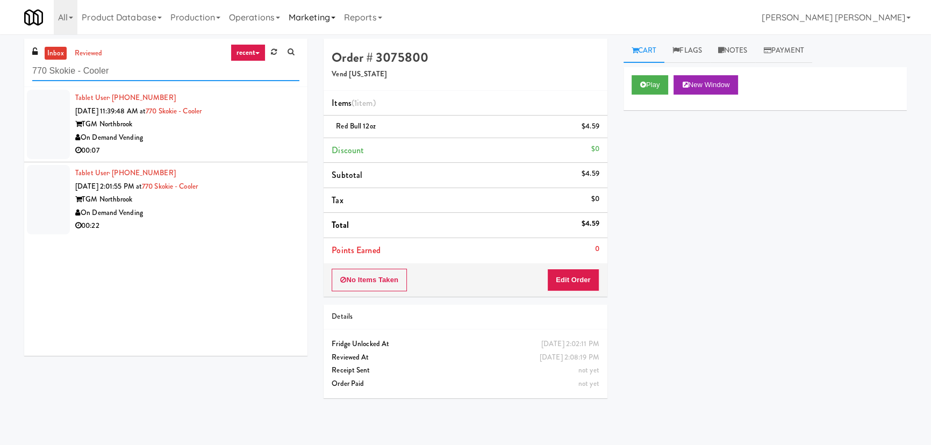
type input "770 Skokie - Cooler"
click at [239, 135] on div "On Demand Vending" at bounding box center [187, 137] width 224 height 13
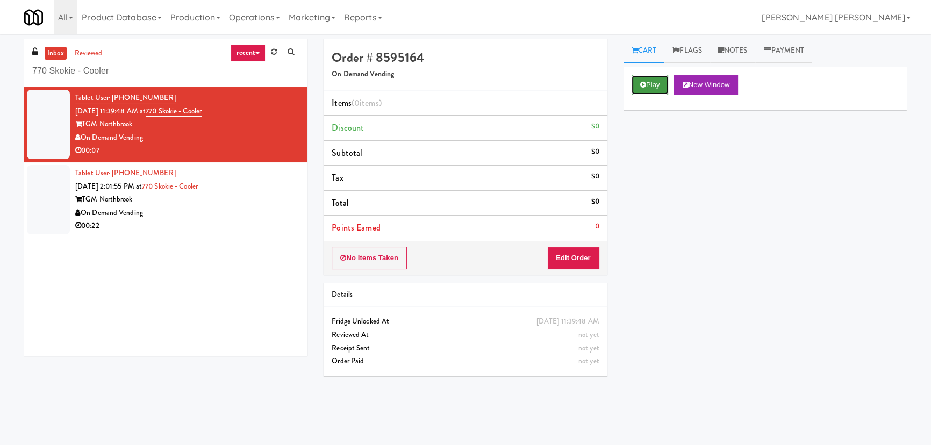
click at [648, 81] on button "Play" at bounding box center [650, 84] width 37 height 19
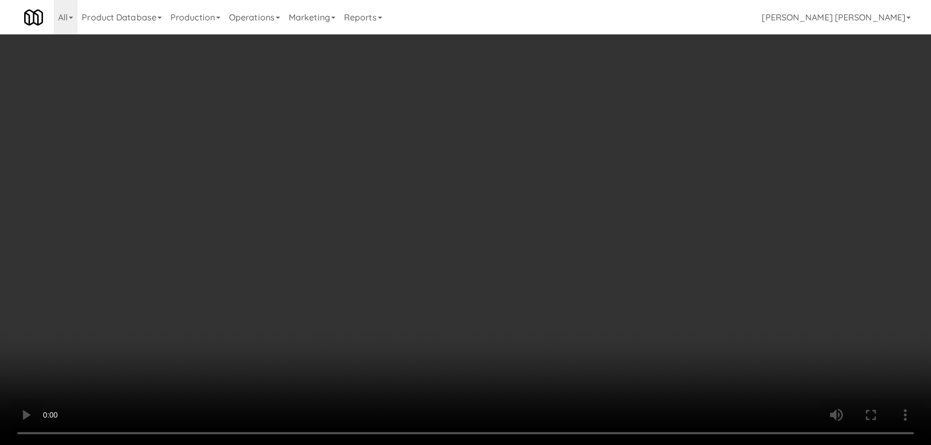
click at [529, 444] on video at bounding box center [465, 222] width 931 height 445
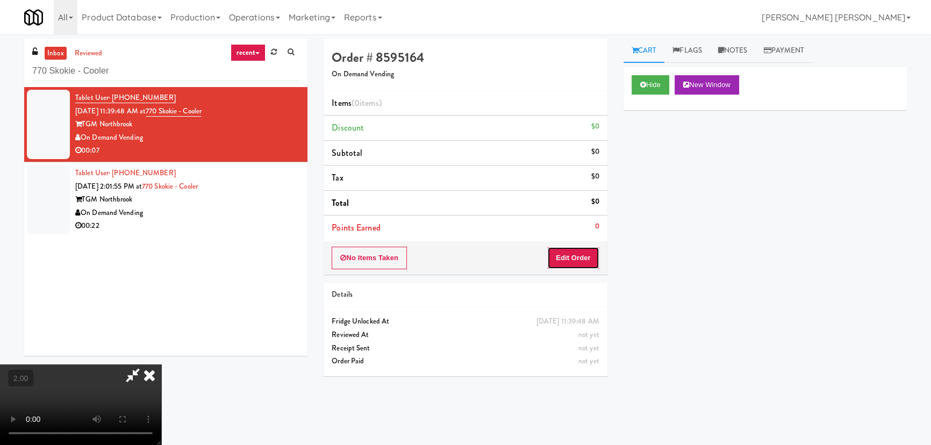
click at [578, 252] on button "Edit Order" at bounding box center [573, 258] width 52 height 23
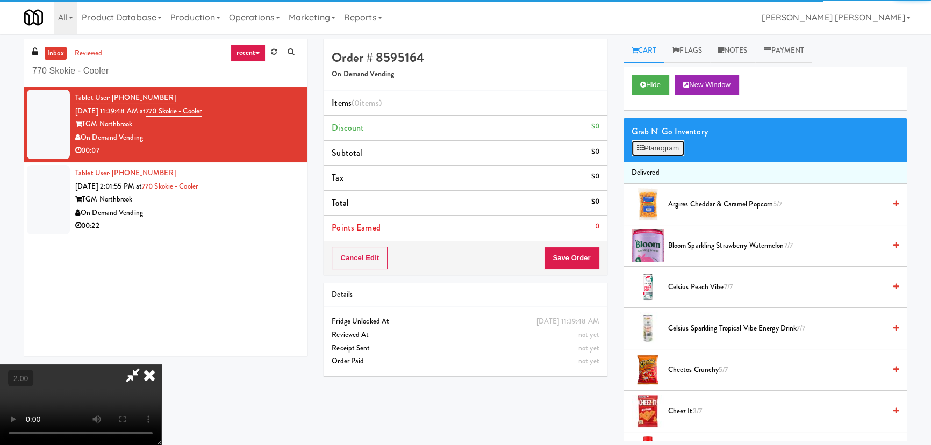
click at [670, 148] on button "Planogram" at bounding box center [658, 148] width 53 height 16
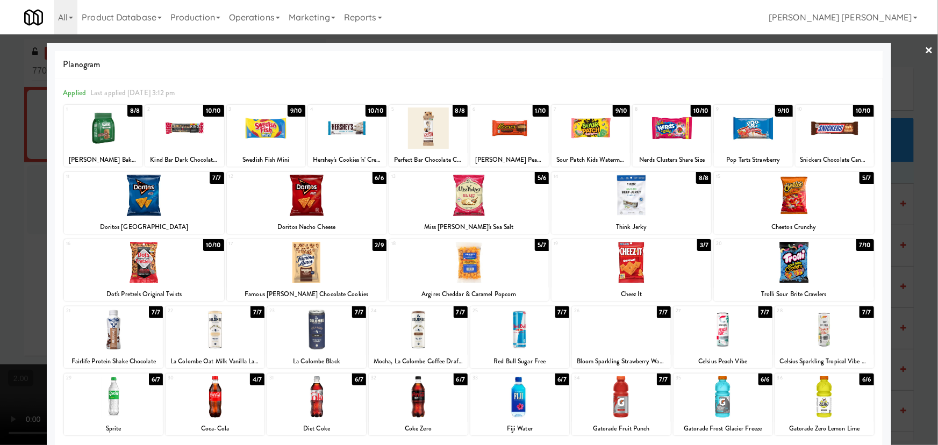
click at [503, 406] on div at bounding box center [519, 396] width 99 height 41
click at [925, 54] on link "×" at bounding box center [929, 50] width 9 height 33
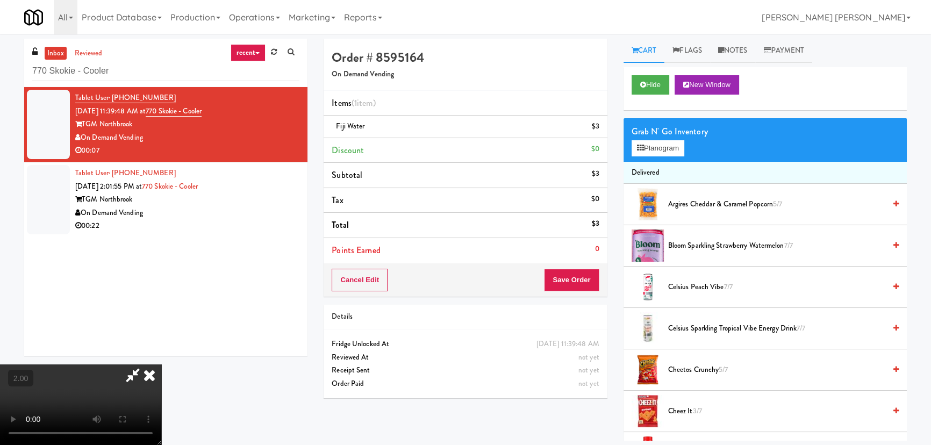
click at [161, 364] on icon at bounding box center [150, 374] width 24 height 21
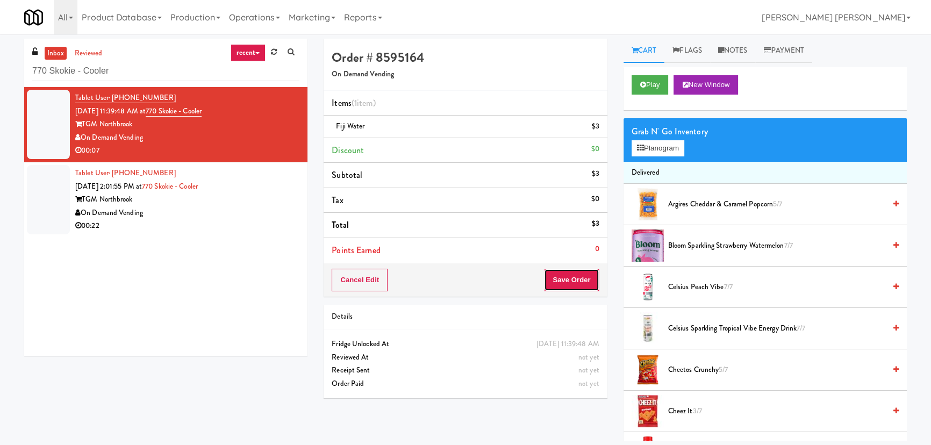
click at [571, 281] on button "Save Order" at bounding box center [571, 280] width 55 height 23
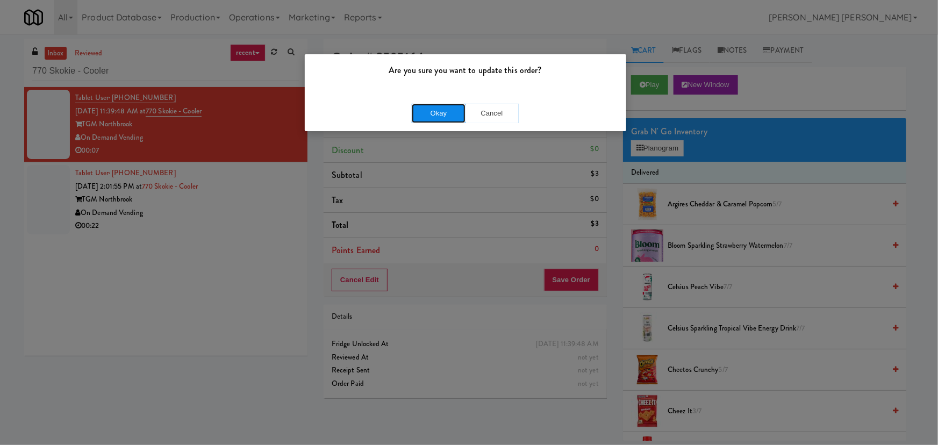
drag, startPoint x: 447, startPoint y: 118, endPoint x: 314, endPoint y: 9, distance: 172.6
click at [447, 118] on button "Okay" at bounding box center [439, 113] width 54 height 19
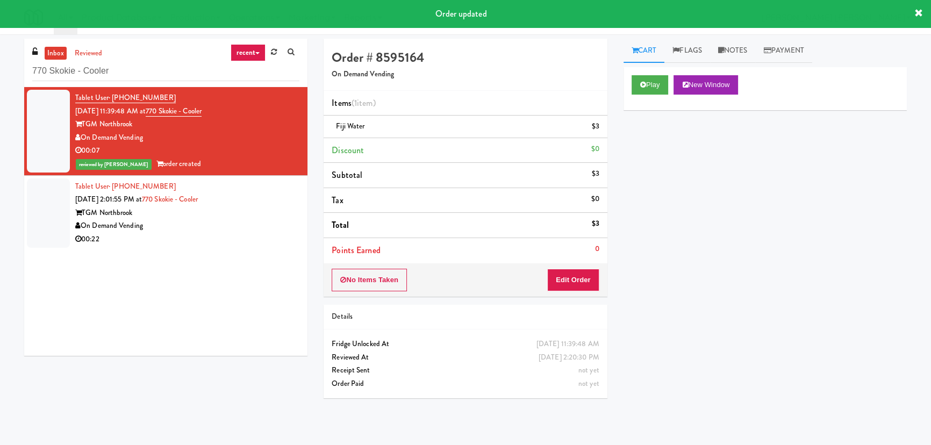
click at [241, 226] on div "On Demand Vending" at bounding box center [187, 225] width 224 height 13
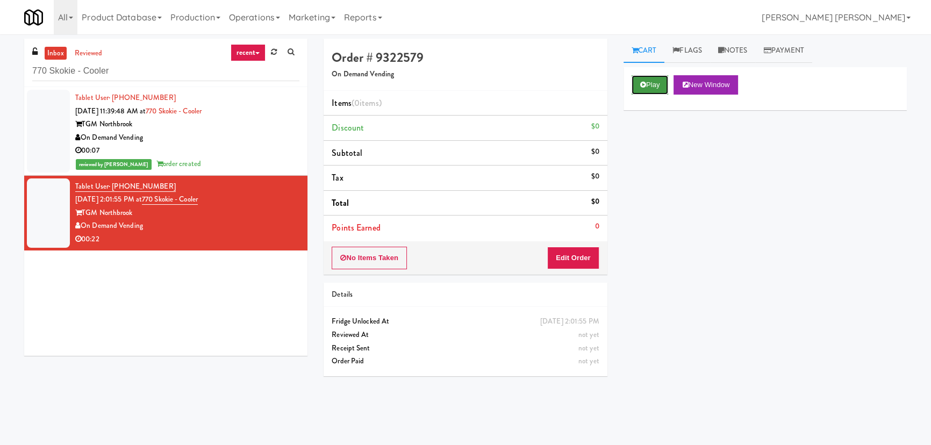
click at [644, 87] on icon at bounding box center [643, 84] width 6 height 7
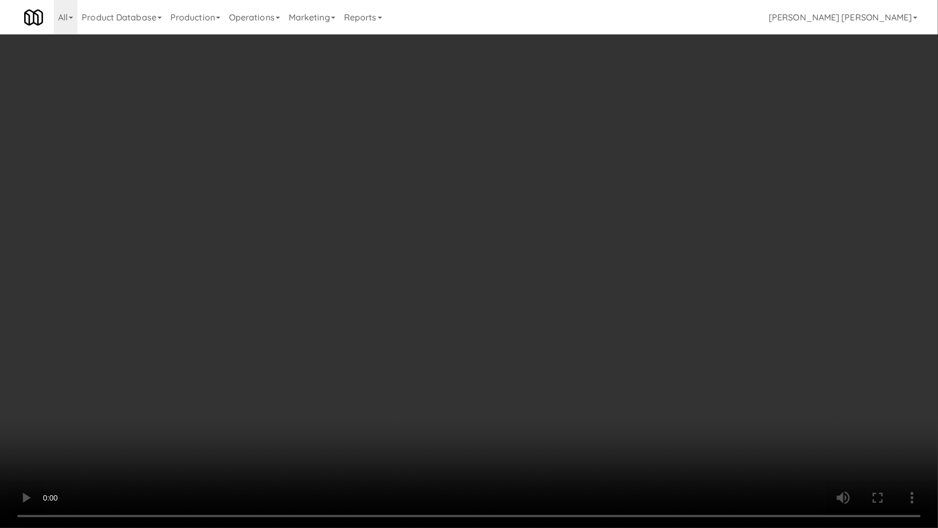
click at [549, 444] on video at bounding box center [469, 264] width 938 height 528
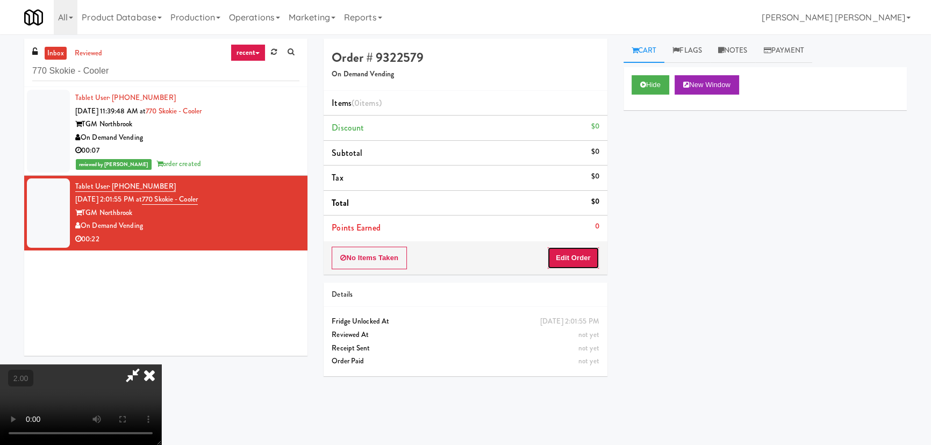
click at [576, 257] on button "Edit Order" at bounding box center [573, 258] width 52 height 23
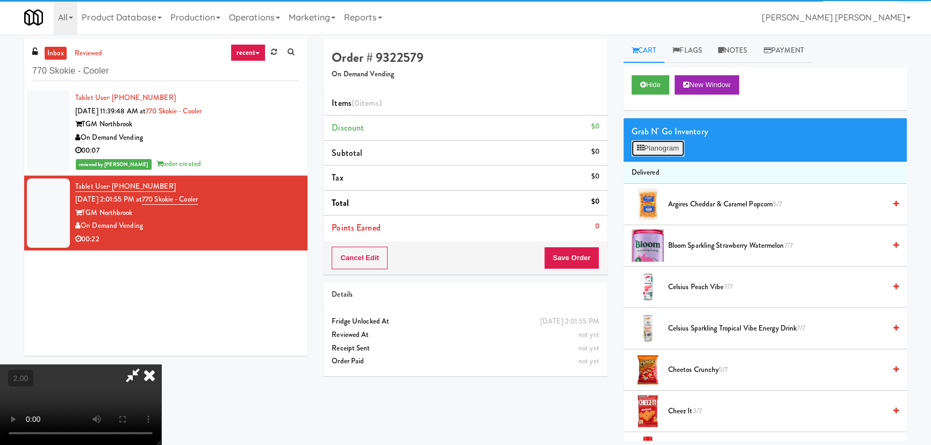
click at [658, 145] on button "Planogram" at bounding box center [658, 148] width 53 height 16
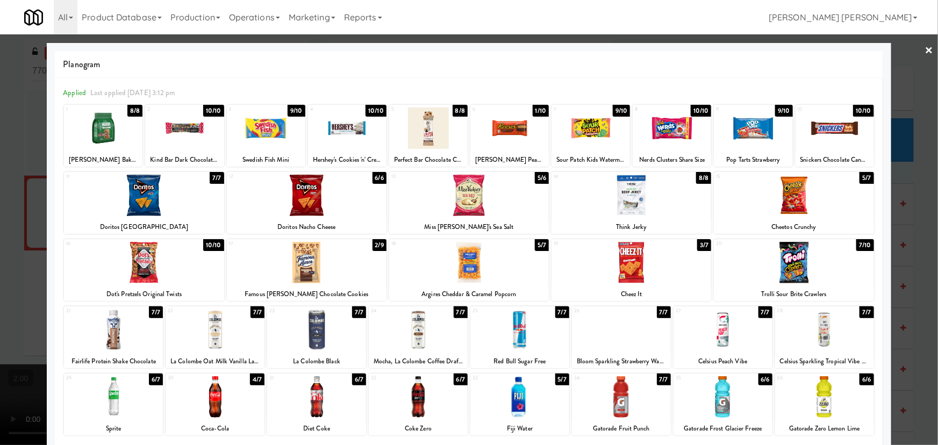
click at [310, 204] on div at bounding box center [307, 195] width 160 height 41
click at [515, 403] on div at bounding box center [519, 396] width 99 height 41
click at [925, 50] on link "×" at bounding box center [929, 50] width 9 height 33
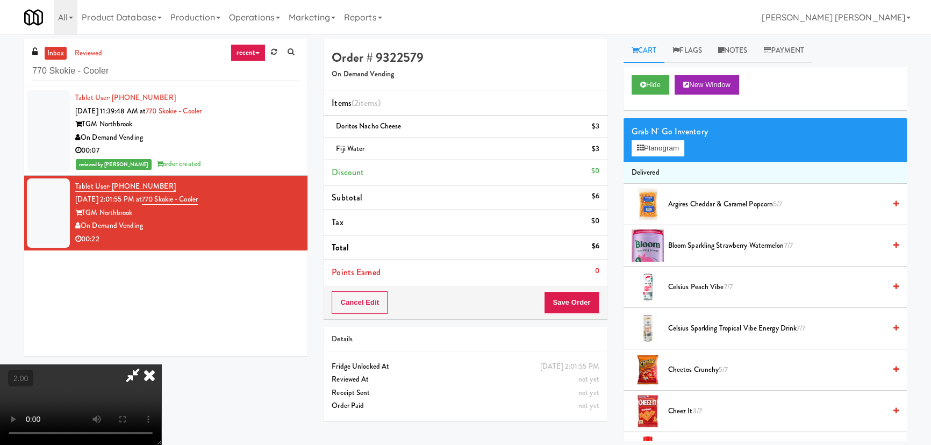
click at [161, 364] on video at bounding box center [80, 404] width 161 height 81
click at [161, 364] on icon at bounding box center [150, 374] width 24 height 21
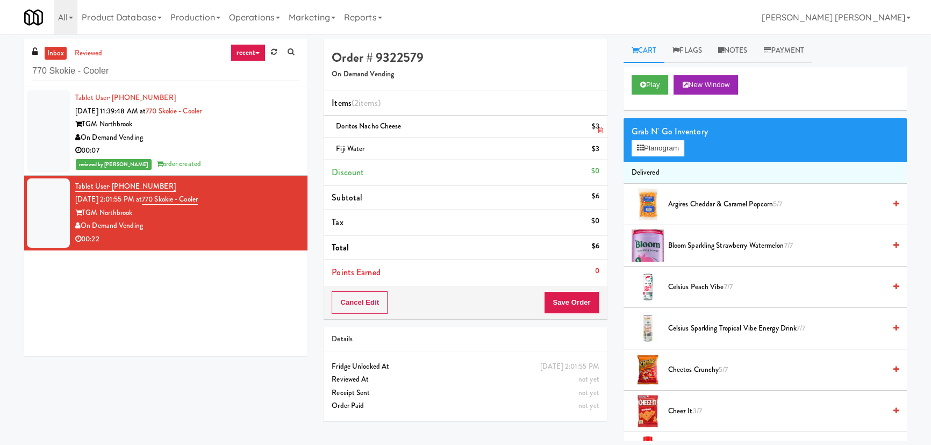
click at [594, 126] on link at bounding box center [598, 130] width 10 height 13
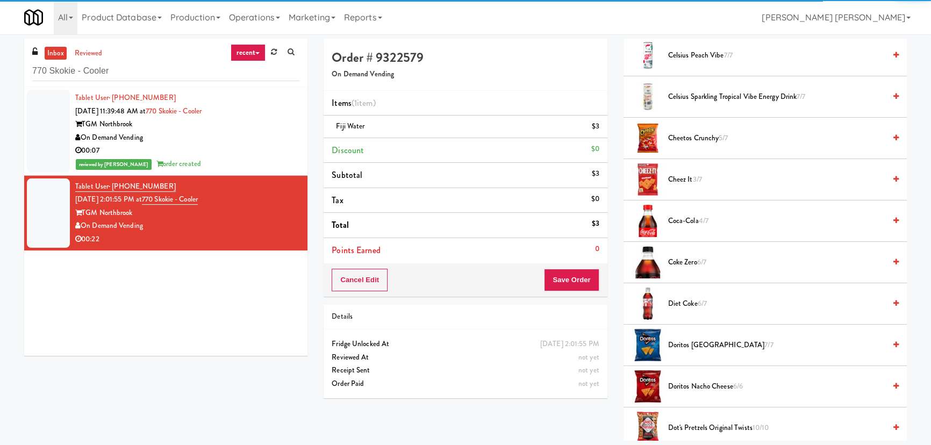
scroll to position [244, 0]
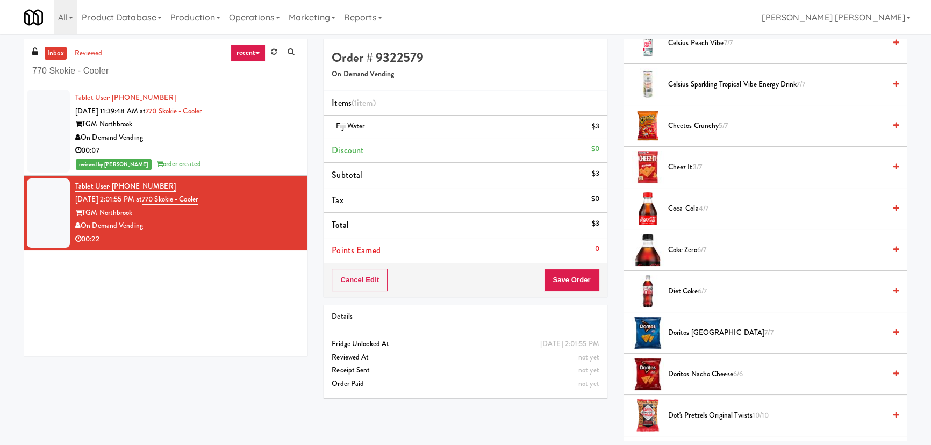
click at [706, 328] on span "Doritos Cool Ranch 7/7" at bounding box center [776, 332] width 217 height 13
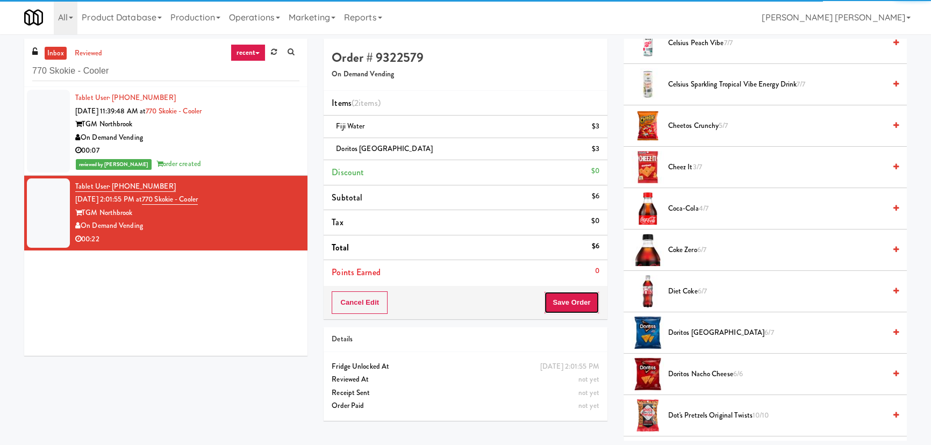
click at [580, 303] on button "Save Order" at bounding box center [571, 302] width 55 height 23
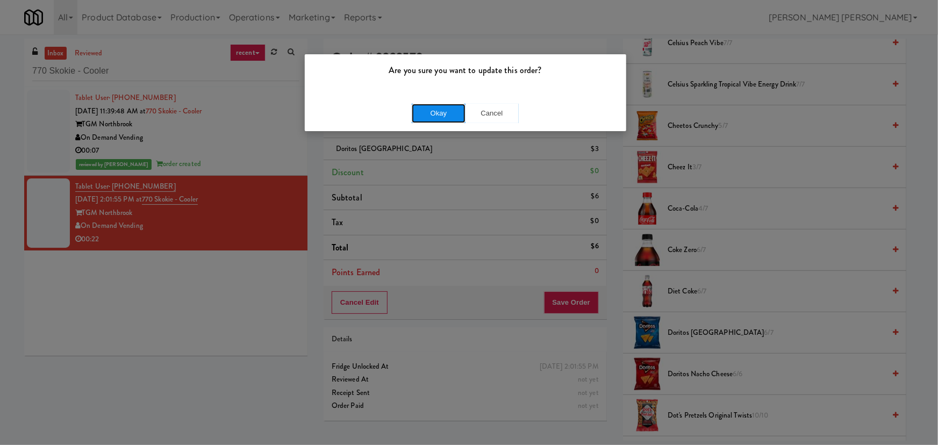
click at [449, 114] on button "Okay" at bounding box center [439, 113] width 54 height 19
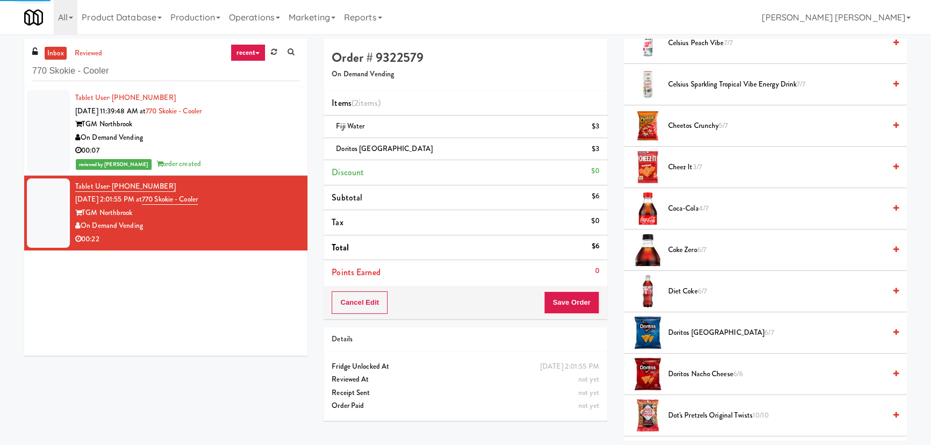
scroll to position [29, 0]
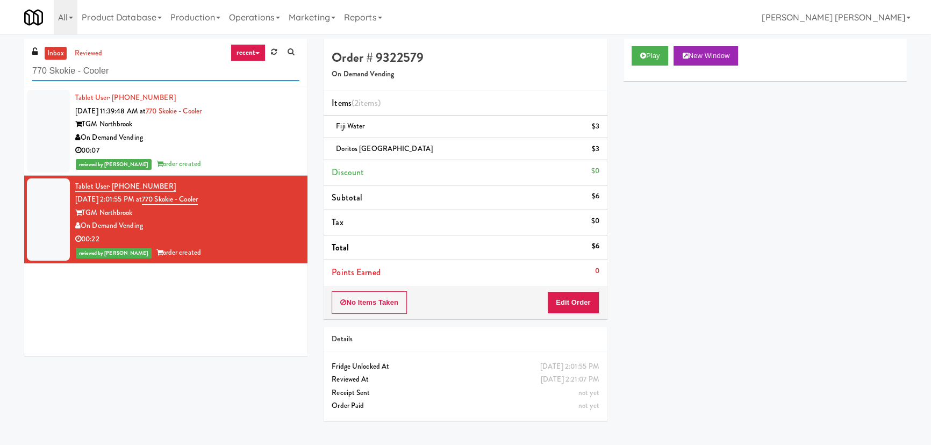
drag, startPoint x: 21, startPoint y: 71, endPoint x: 3, endPoint y: 73, distance: 18.3
click at [3, 73] on div "inbox reviewed recent all unclear take inventory issue suspicious failed recent…" at bounding box center [465, 240] width 931 height 402
paste input "Uptown 550 Cooler #1"
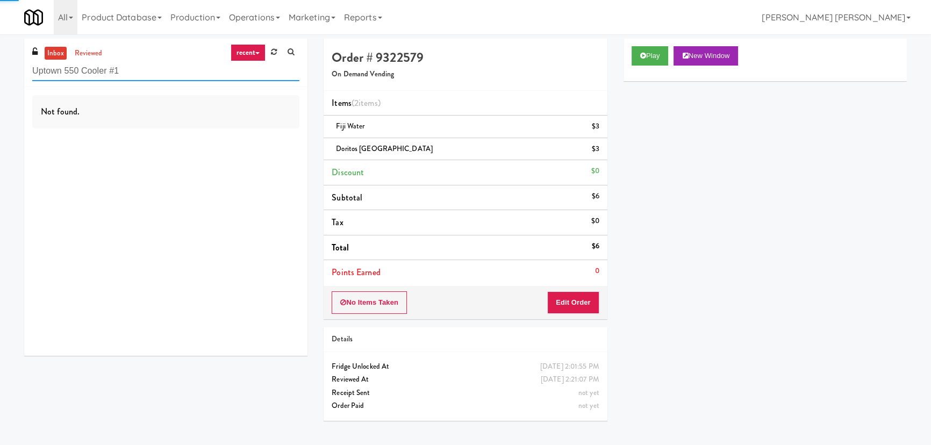
type input "Uptown 550 Cooler #1"
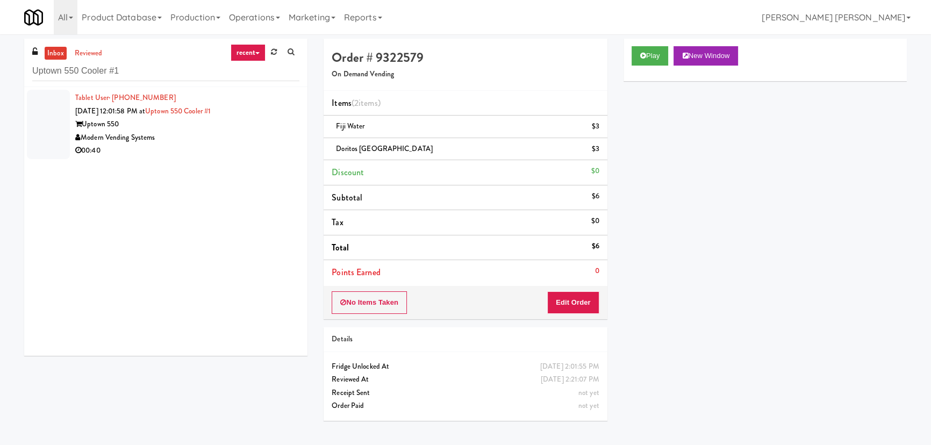
click at [205, 132] on div "Modern Vending Systems" at bounding box center [187, 137] width 224 height 13
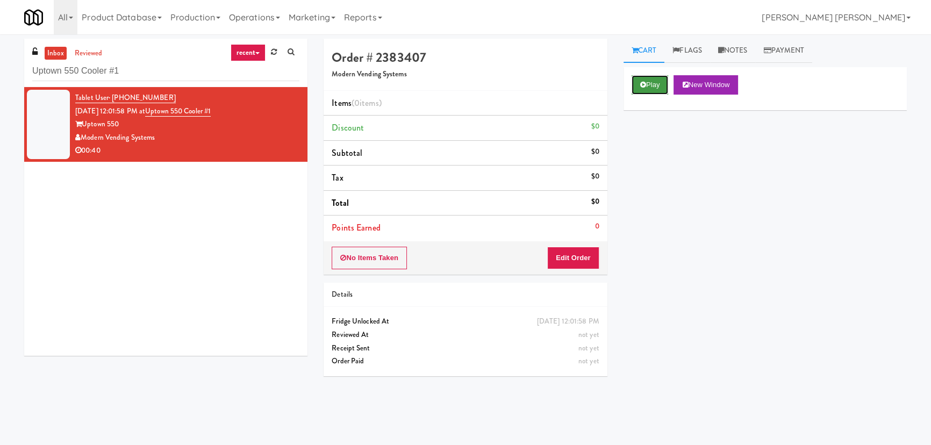
click at [646, 84] on button "Play" at bounding box center [650, 84] width 37 height 19
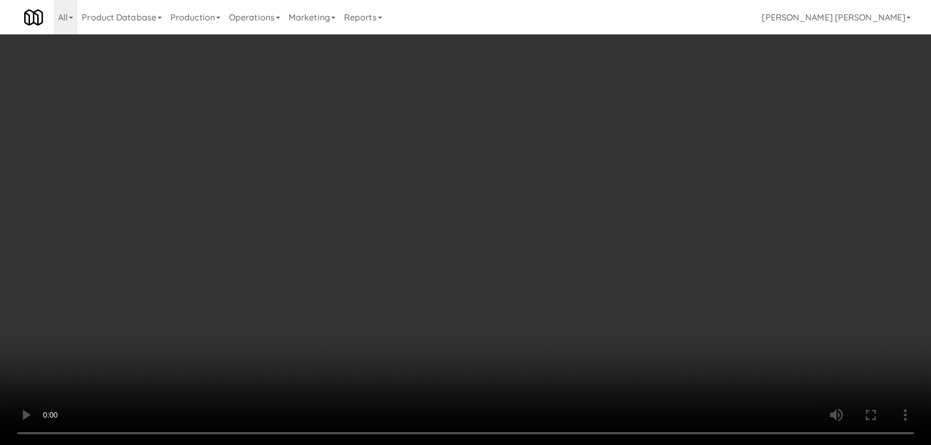
drag, startPoint x: 510, startPoint y: 472, endPoint x: 549, endPoint y: 459, distance: 42.0
click at [510, 444] on video at bounding box center [465, 222] width 931 height 445
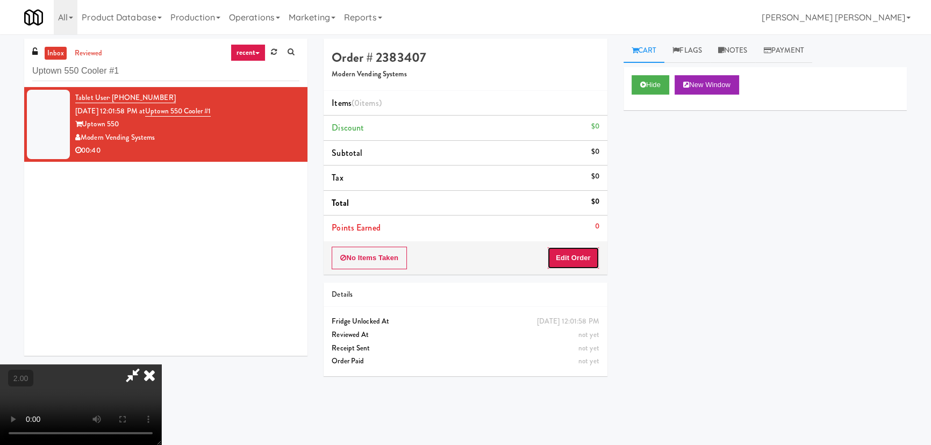
click at [578, 261] on button "Edit Order" at bounding box center [573, 258] width 52 height 23
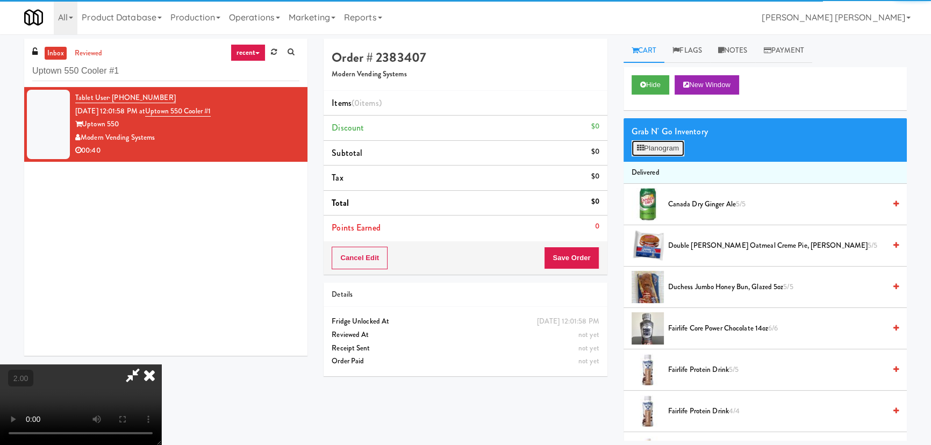
click at [677, 150] on button "Planogram" at bounding box center [658, 148] width 53 height 16
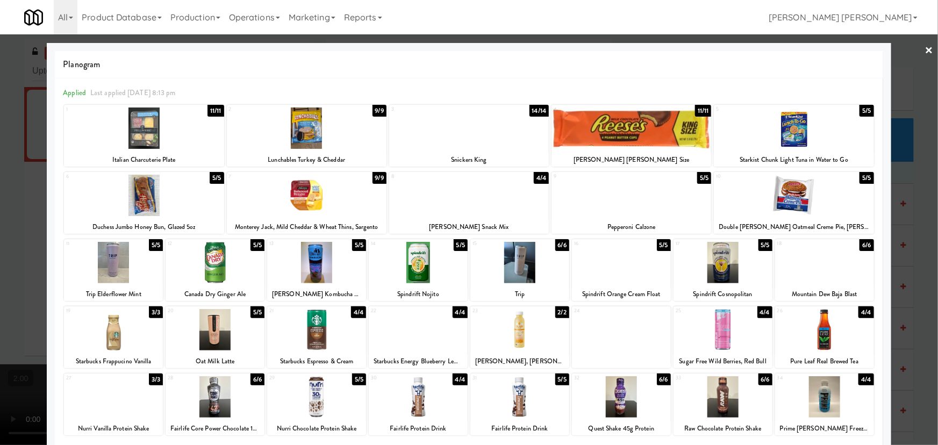
click at [782, 135] on div at bounding box center [794, 127] width 160 height 41
click at [925, 49] on link "×" at bounding box center [929, 50] width 9 height 33
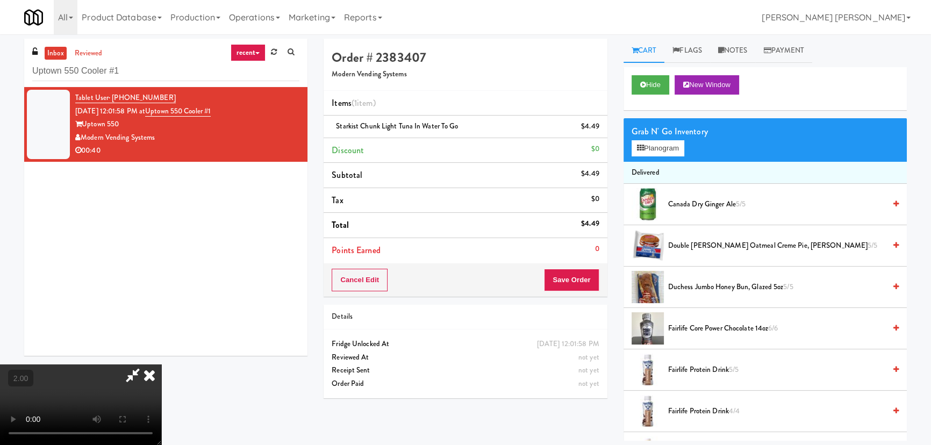
click at [161, 364] on icon at bounding box center [150, 374] width 24 height 21
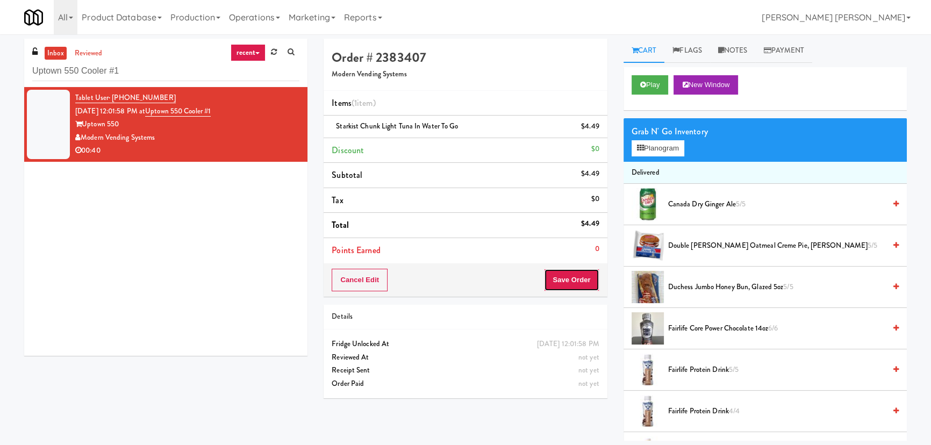
click at [570, 275] on button "Save Order" at bounding box center [571, 280] width 55 height 23
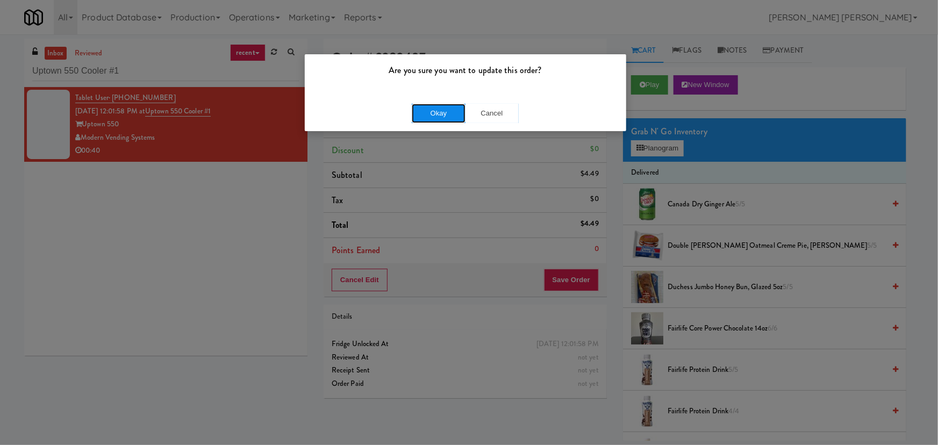
click at [442, 116] on button "Okay" at bounding box center [439, 113] width 54 height 19
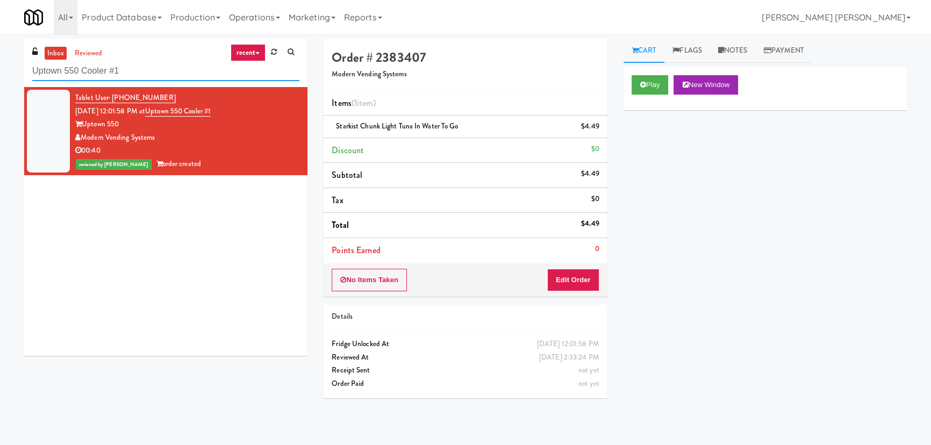
drag, startPoint x: 134, startPoint y: 75, endPoint x: 27, endPoint y: 75, distance: 106.4
click at [27, 75] on div "inbox reviewed recent all unclear take inventory issue suspicious failed recent…" at bounding box center [165, 63] width 283 height 48
paste input "Midtown205 - Drinks"
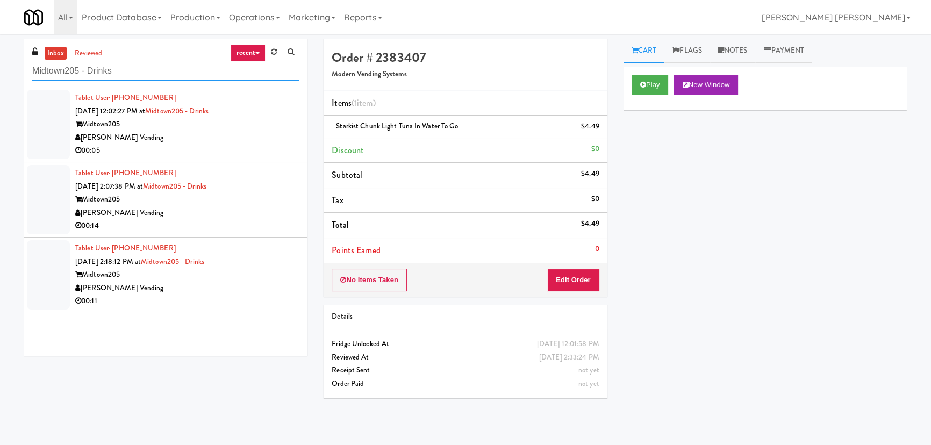
type input "Midtown205 - Drinks"
click at [248, 130] on div "Midtown205" at bounding box center [187, 124] width 224 height 13
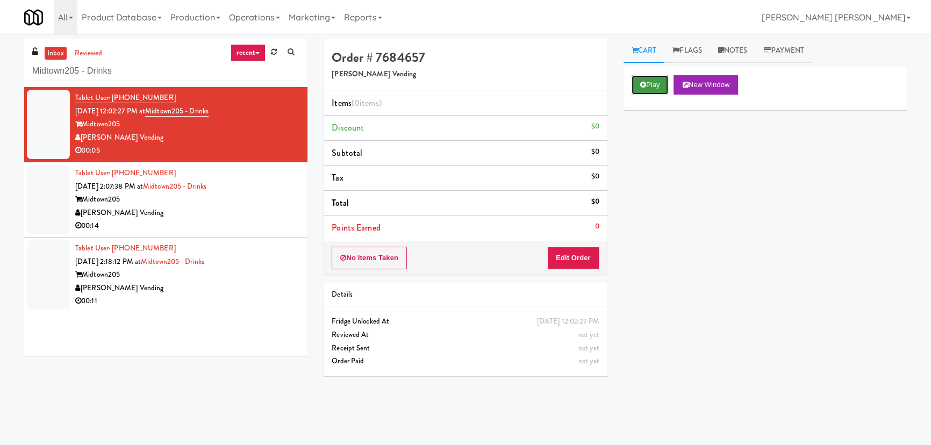
click at [656, 84] on button "Play" at bounding box center [650, 84] width 37 height 19
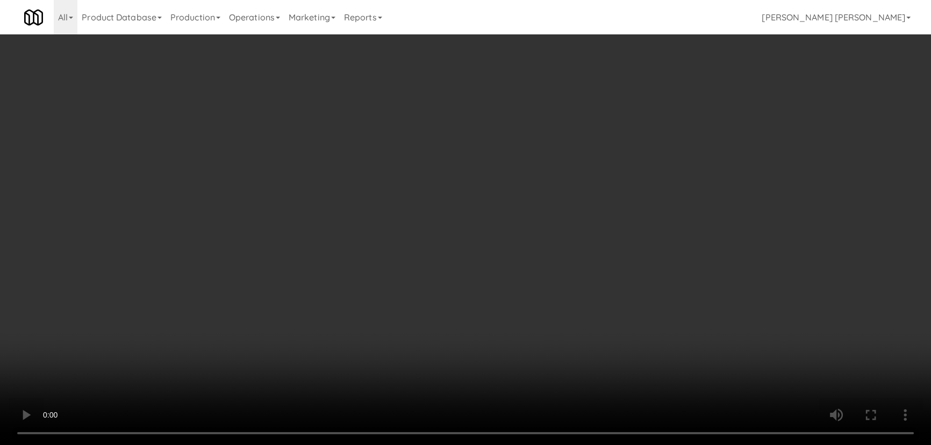
drag, startPoint x: 514, startPoint y: 472, endPoint x: 937, endPoint y: 451, distance: 424.1
click at [515, 444] on video at bounding box center [465, 222] width 931 height 445
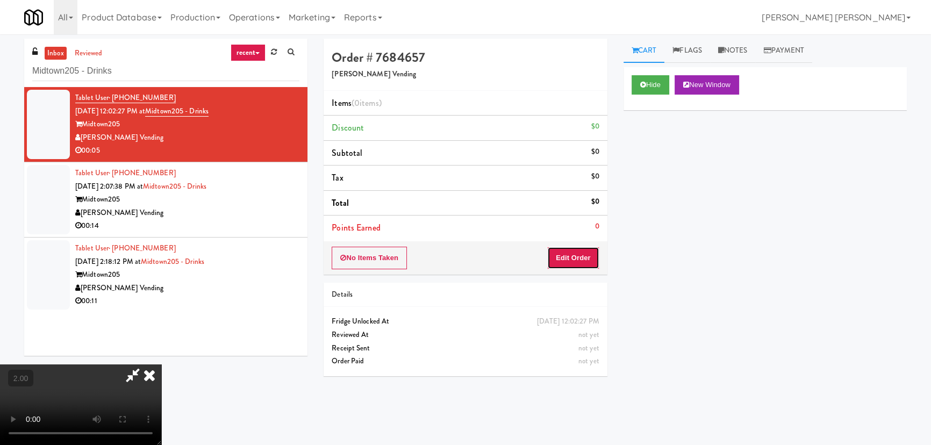
click at [578, 259] on button "Edit Order" at bounding box center [573, 258] width 52 height 23
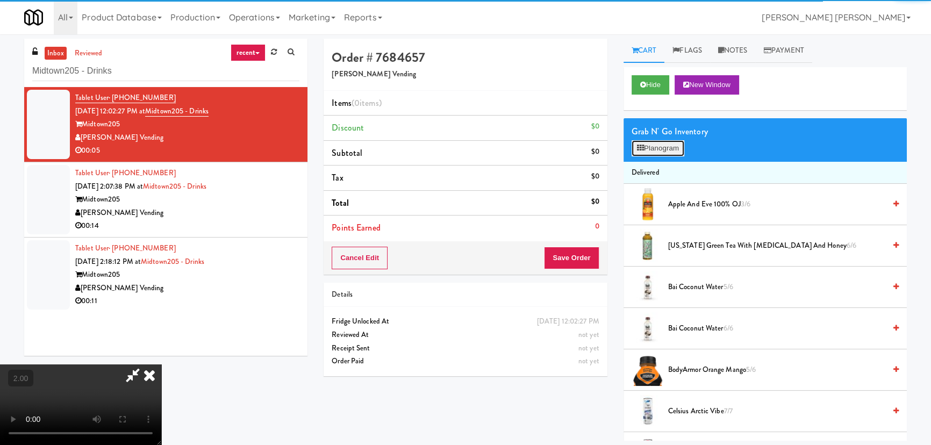
click at [680, 150] on button "Planogram" at bounding box center [658, 148] width 53 height 16
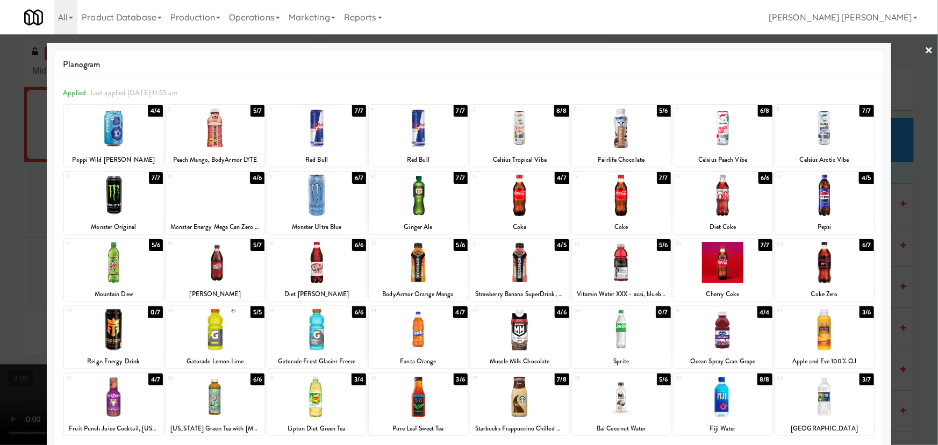
click at [215, 133] on div at bounding box center [215, 127] width 99 height 41
click at [925, 47] on link "×" at bounding box center [929, 50] width 9 height 33
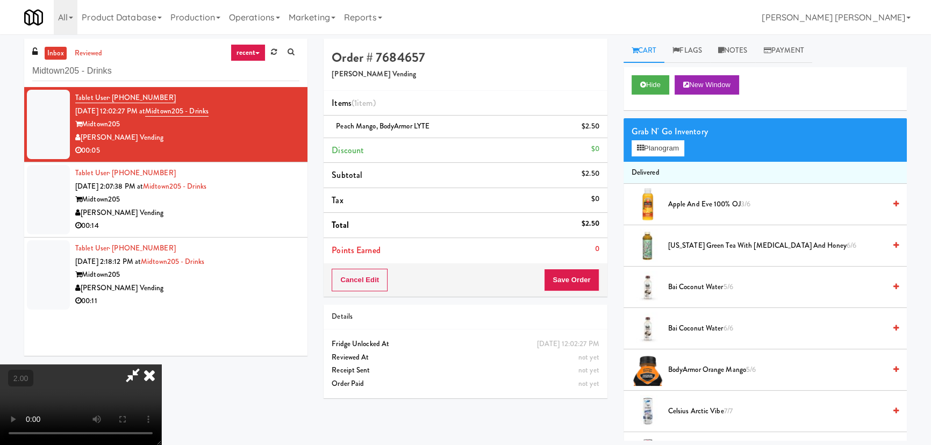
click at [161, 364] on icon at bounding box center [150, 374] width 24 height 21
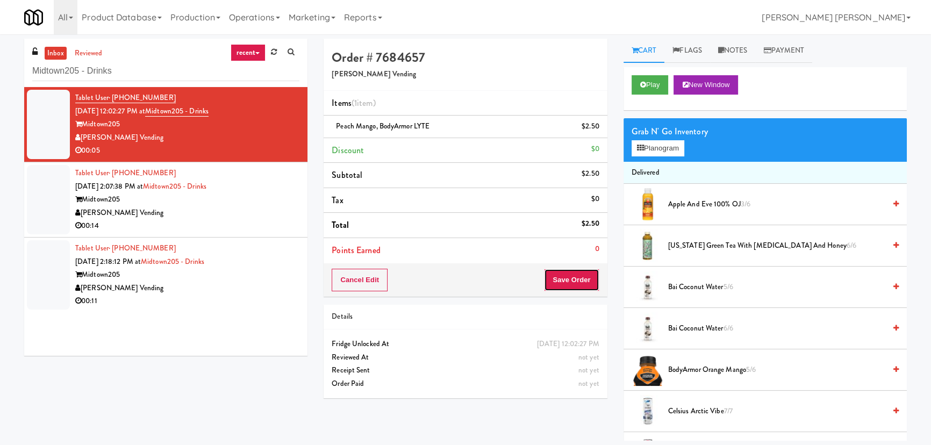
click at [582, 269] on button "Save Order" at bounding box center [571, 280] width 55 height 23
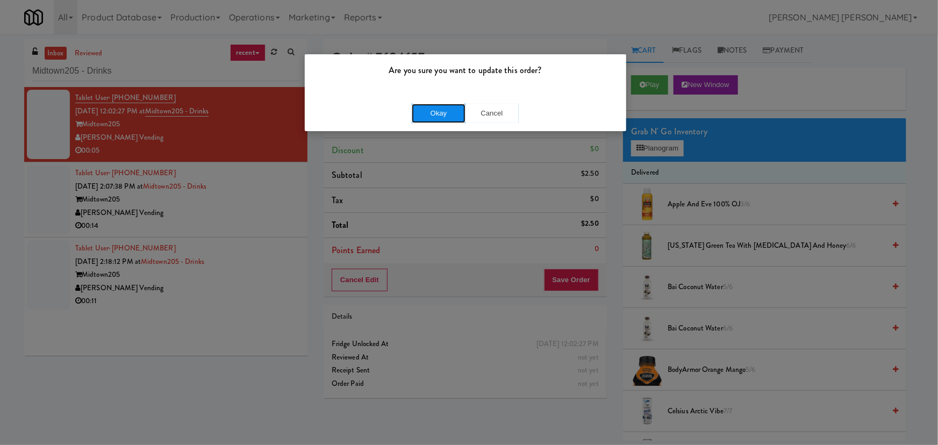
click at [446, 111] on button "Okay" at bounding box center [439, 113] width 54 height 19
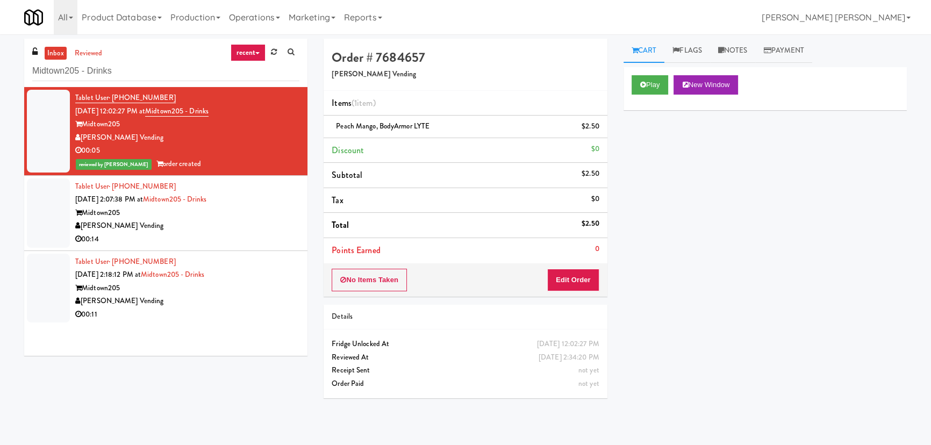
click at [245, 224] on div "[PERSON_NAME] Vending" at bounding box center [187, 225] width 224 height 13
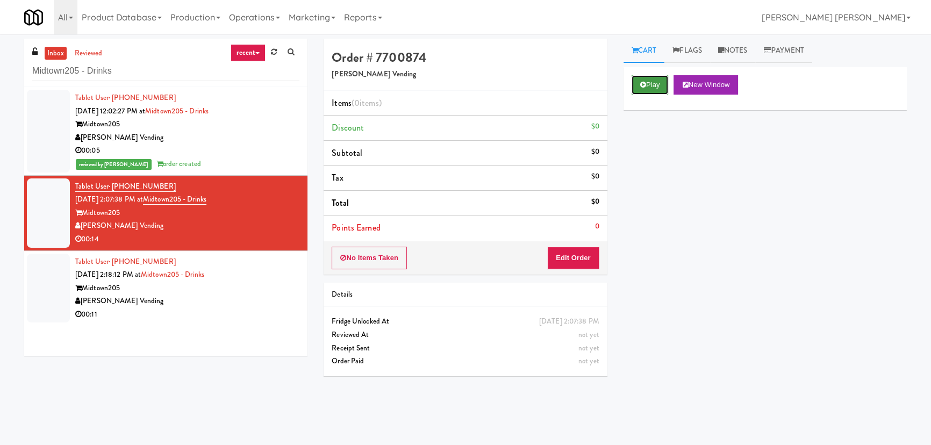
click at [662, 81] on button "Play" at bounding box center [650, 84] width 37 height 19
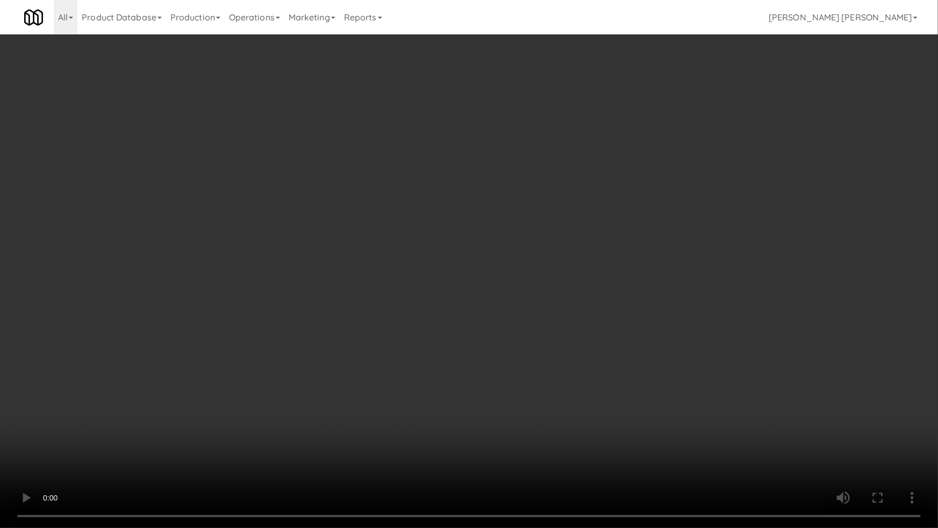
click at [513, 444] on video at bounding box center [469, 264] width 938 height 528
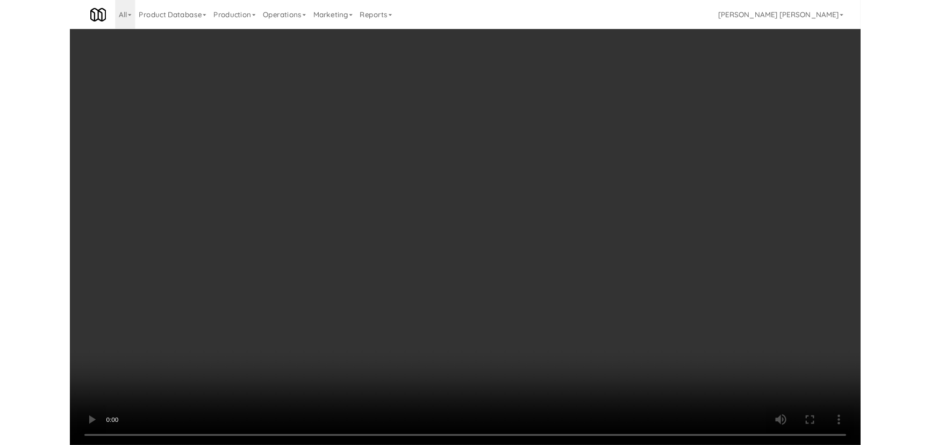
scroll to position [22, 0]
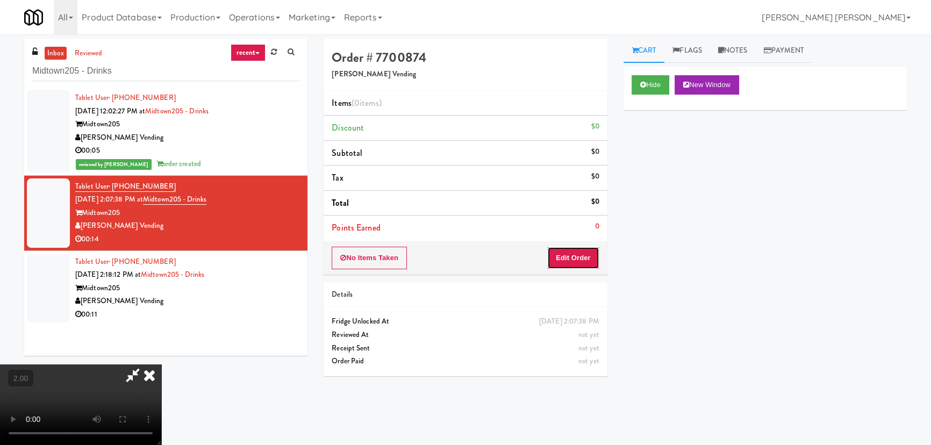
click at [570, 255] on button "Edit Order" at bounding box center [573, 258] width 52 height 23
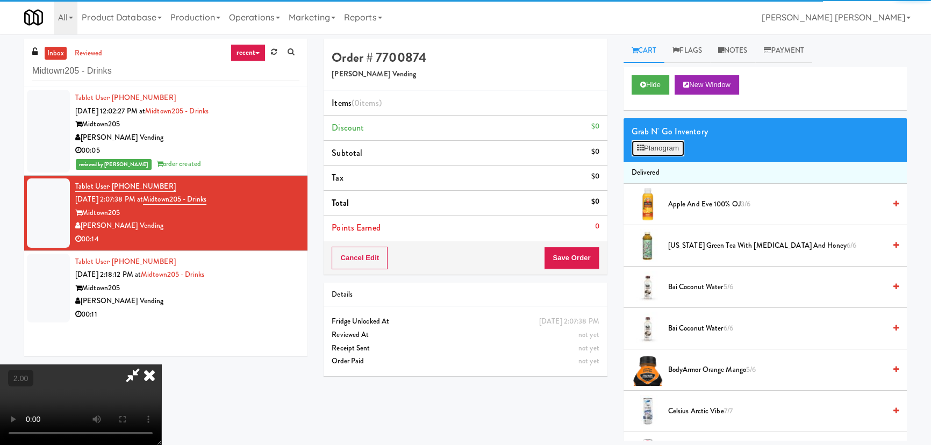
click at [654, 149] on button "Planogram" at bounding box center [658, 148] width 53 height 16
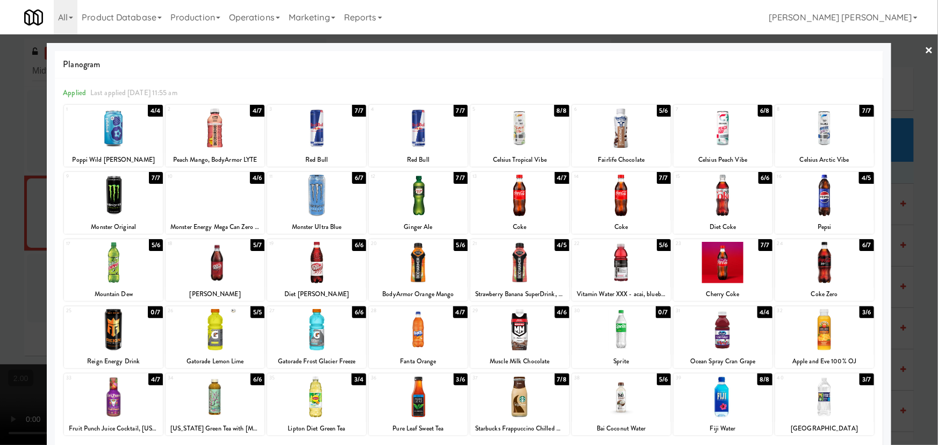
click at [419, 335] on div at bounding box center [418, 329] width 99 height 41
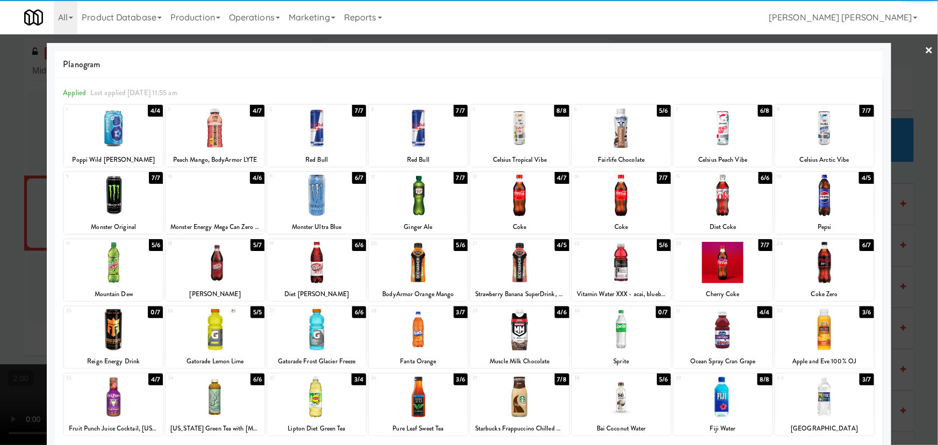
click at [219, 200] on div at bounding box center [215, 195] width 99 height 41
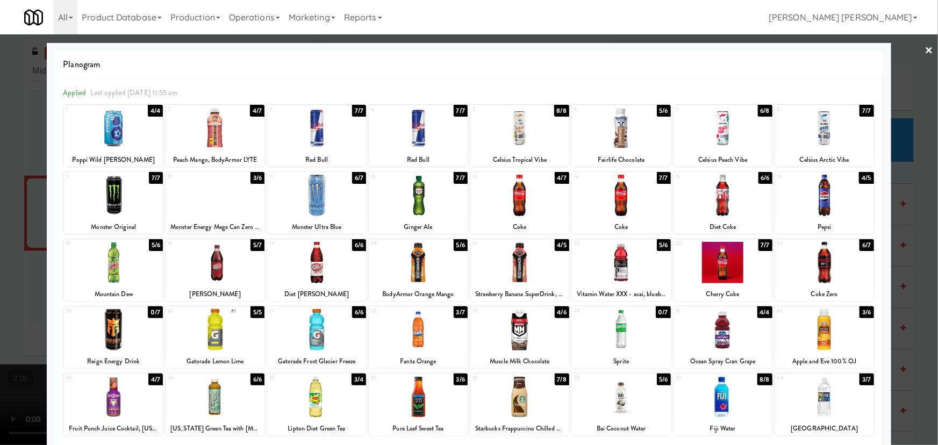
click at [926, 44] on link "×" at bounding box center [929, 50] width 9 height 33
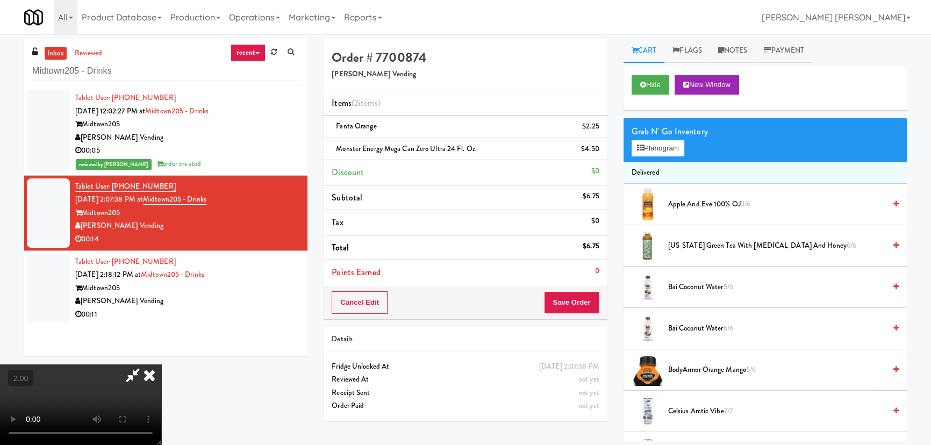
drag, startPoint x: 541, startPoint y: 48, endPoint x: 553, endPoint y: 102, distance: 55.6
click at [161, 364] on icon at bounding box center [150, 374] width 24 height 21
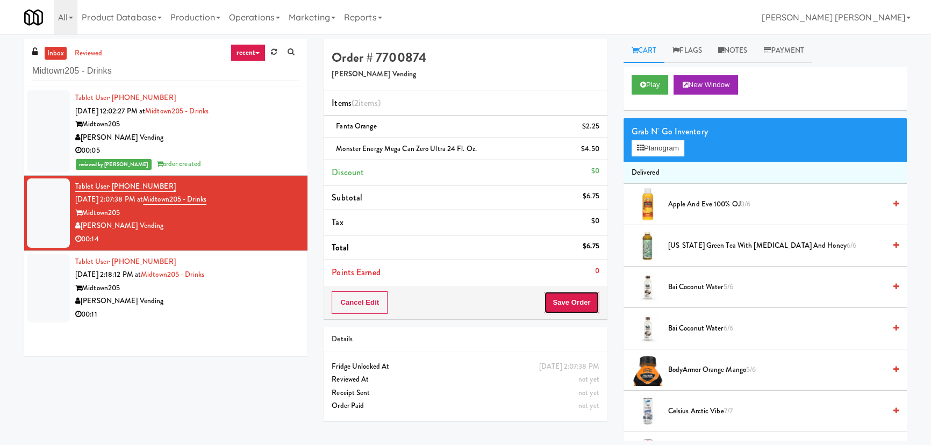
click at [580, 301] on button "Save Order" at bounding box center [571, 302] width 55 height 23
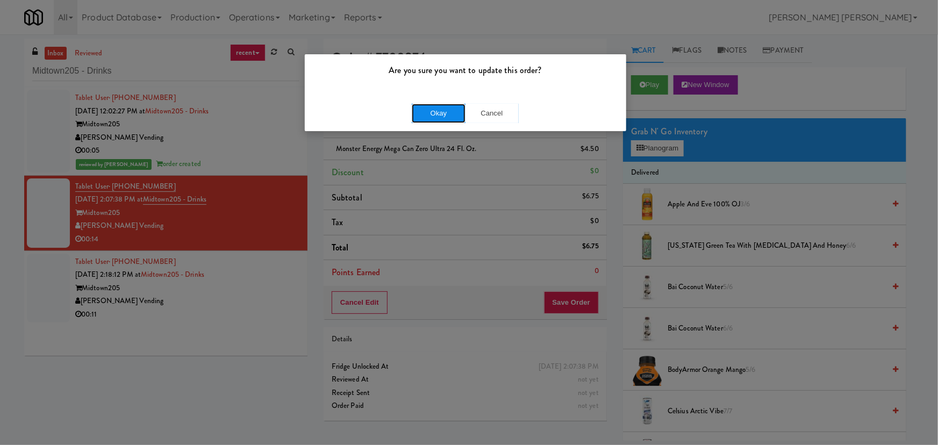
click at [449, 109] on button "Okay" at bounding box center [439, 113] width 54 height 19
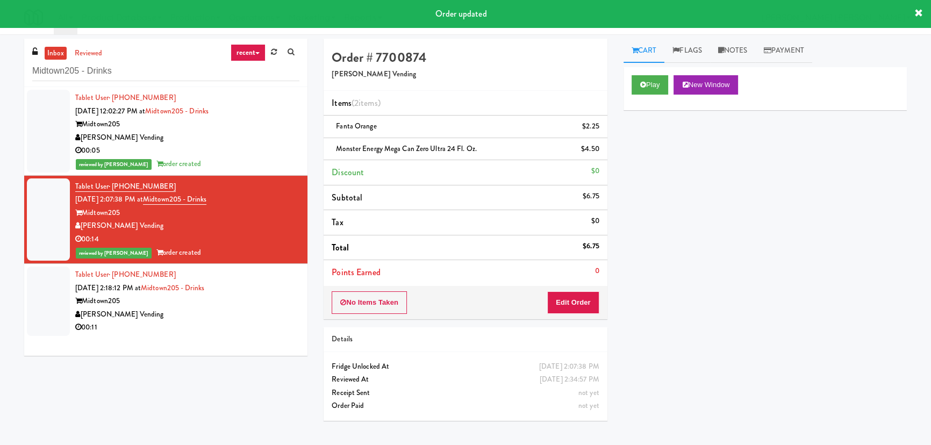
click at [237, 293] on div "Tablet User · (207) 577-8000 Sep 5, 2025 2:18:12 PM at Midtown205 - Drinks Midt…" at bounding box center [187, 301] width 224 height 66
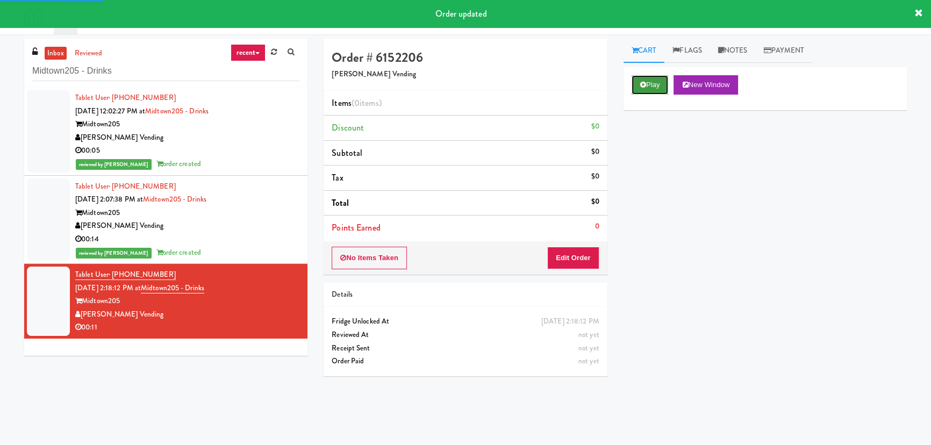
click at [651, 82] on button "Play" at bounding box center [650, 84] width 37 height 19
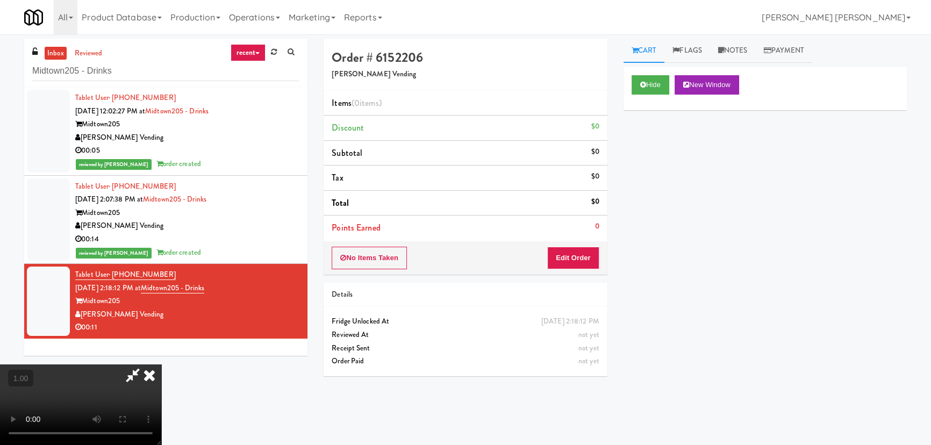
scroll to position [171, 0]
click at [648, 87] on button "Hide" at bounding box center [651, 84] width 38 height 19
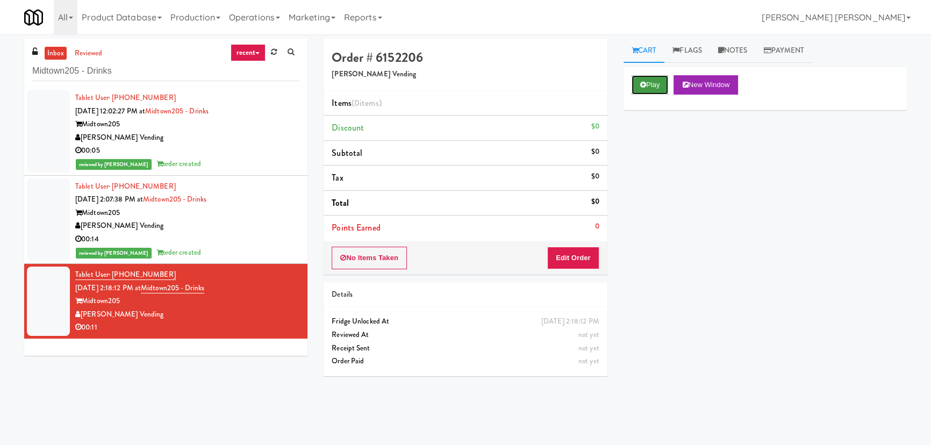
click at [645, 85] on icon at bounding box center [643, 84] width 6 height 7
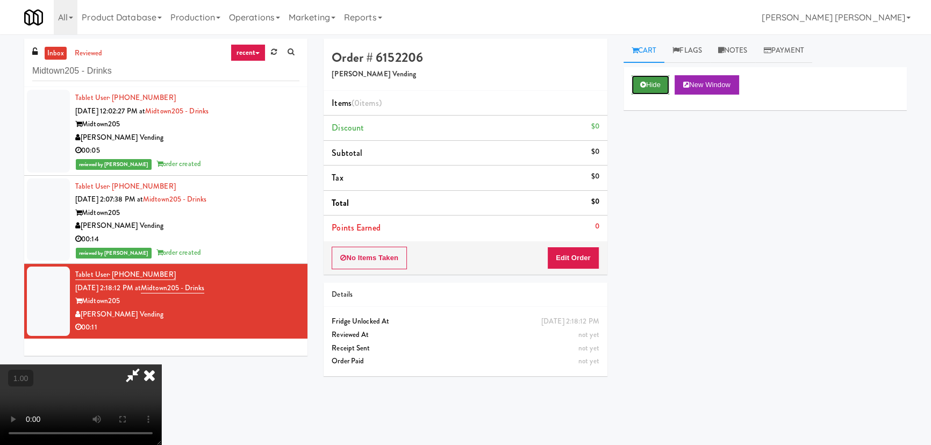
click at [655, 81] on button "Hide" at bounding box center [651, 84] width 38 height 19
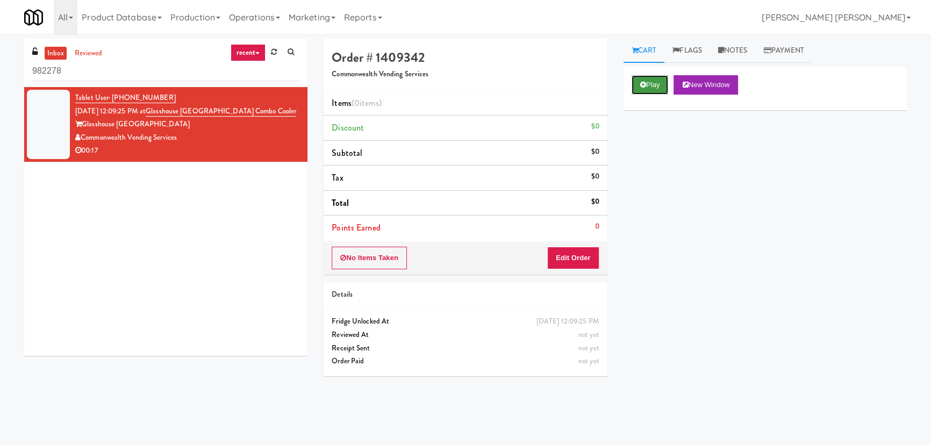
click at [656, 86] on button "Play" at bounding box center [650, 84] width 37 height 19
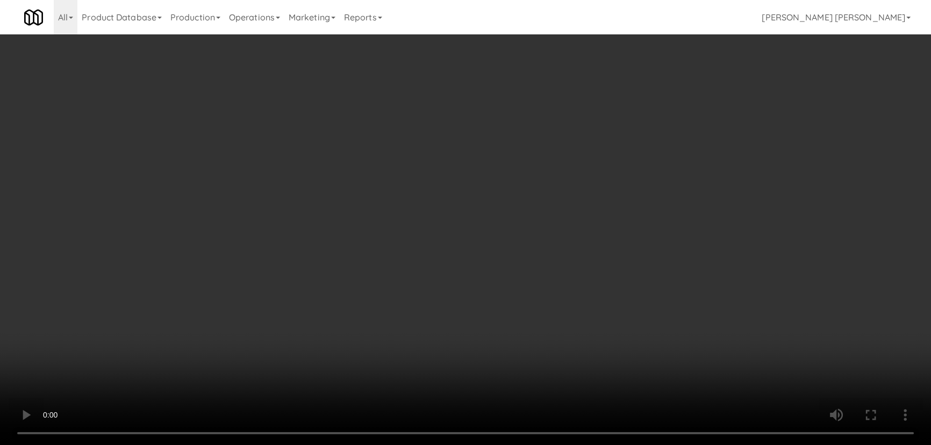
click at [514, 444] on video at bounding box center [465, 222] width 931 height 445
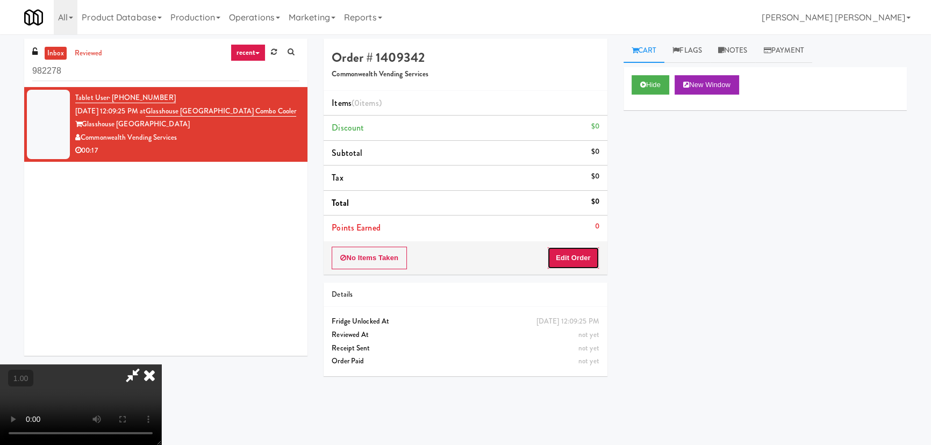
click at [587, 256] on button "Edit Order" at bounding box center [573, 258] width 52 height 23
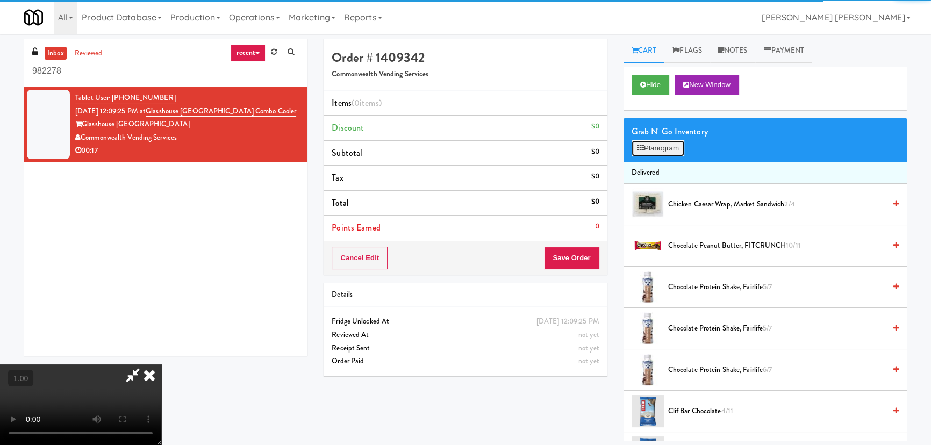
click at [673, 146] on button "Planogram" at bounding box center [658, 148] width 53 height 16
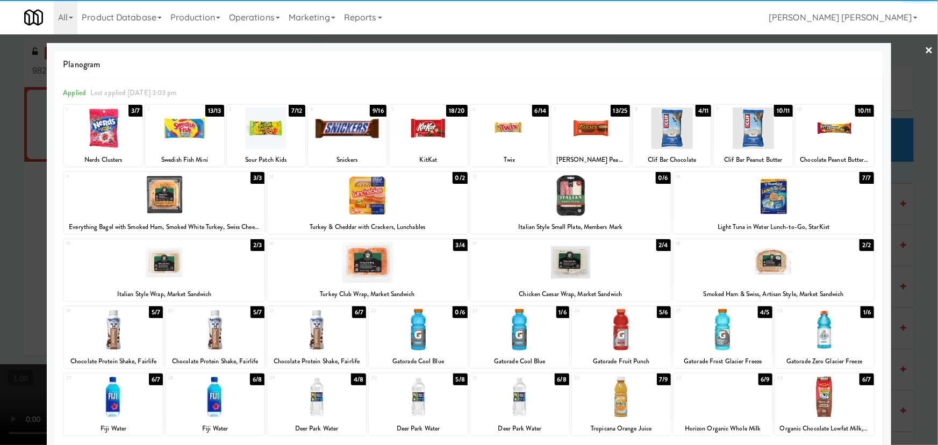
click at [414, 327] on div at bounding box center [418, 329] width 99 height 41
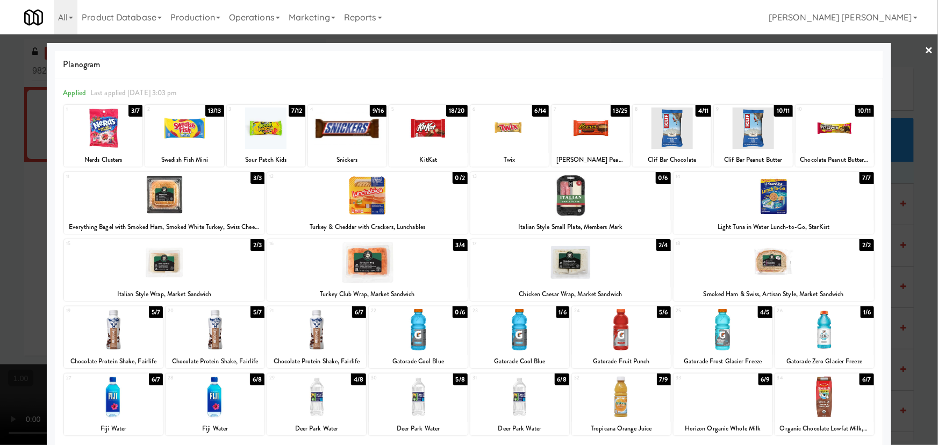
click at [519, 328] on div at bounding box center [519, 329] width 99 height 41
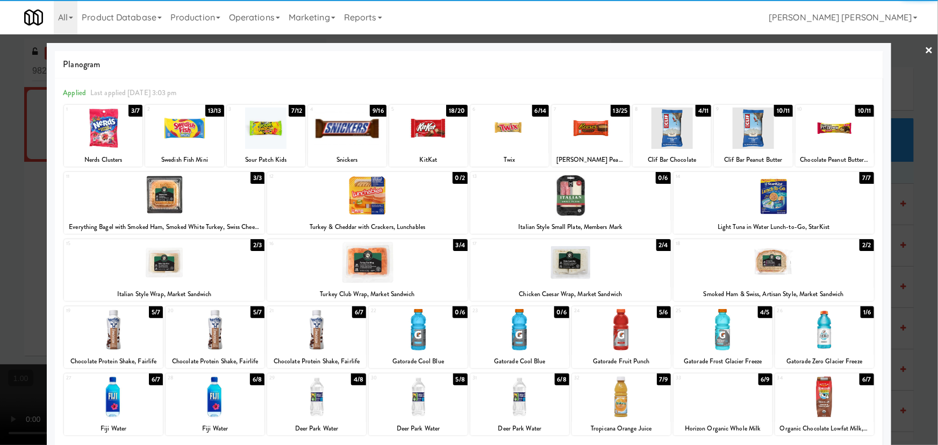
click at [519, 331] on div at bounding box center [519, 329] width 99 height 41
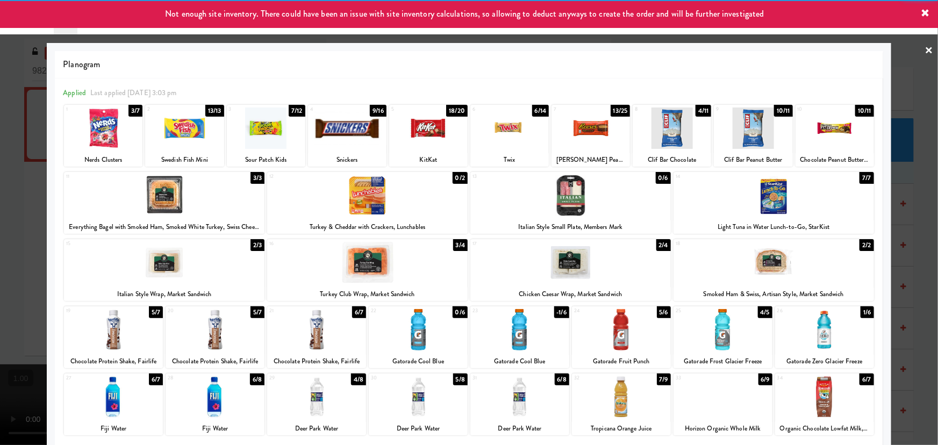
click at [925, 53] on link "×" at bounding box center [929, 50] width 9 height 33
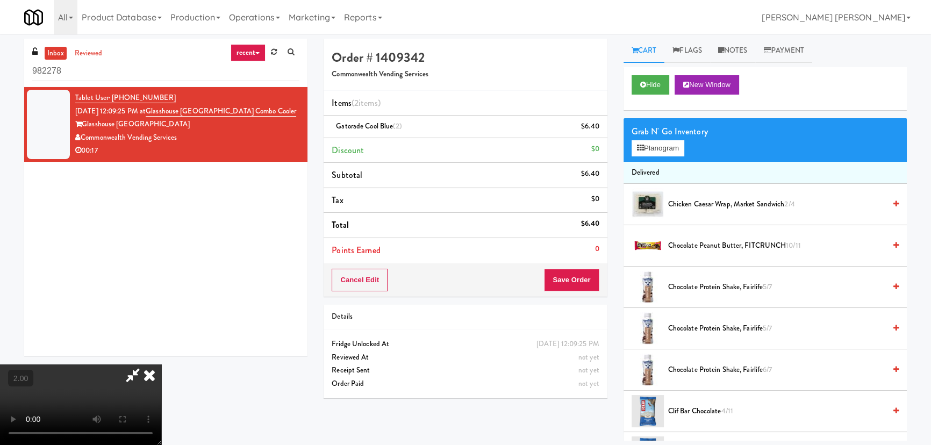
click at [145, 364] on icon at bounding box center [132, 374] width 25 height 21
click at [652, 150] on button "Planogram" at bounding box center [658, 148] width 53 height 16
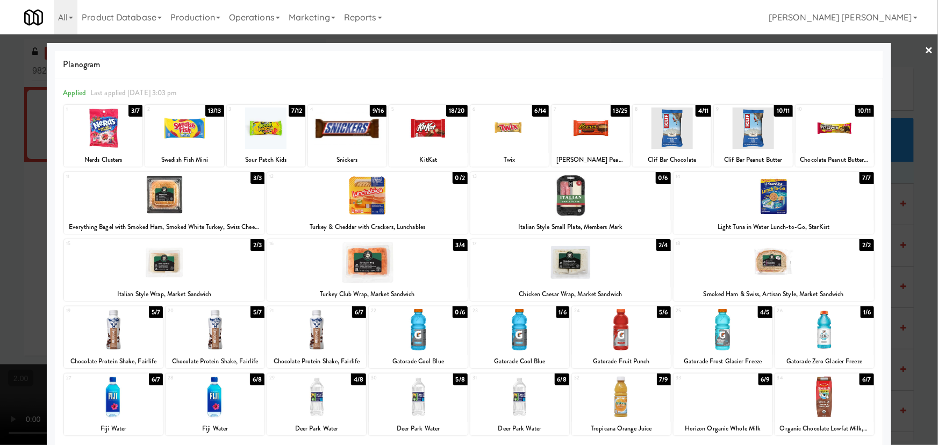
click at [265, 129] on div at bounding box center [266, 127] width 78 height 41
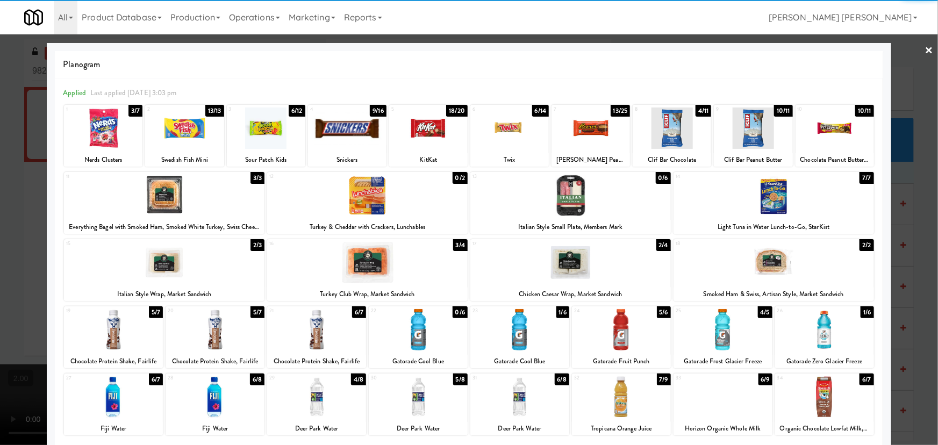
click at [926, 46] on link "×" at bounding box center [929, 50] width 9 height 33
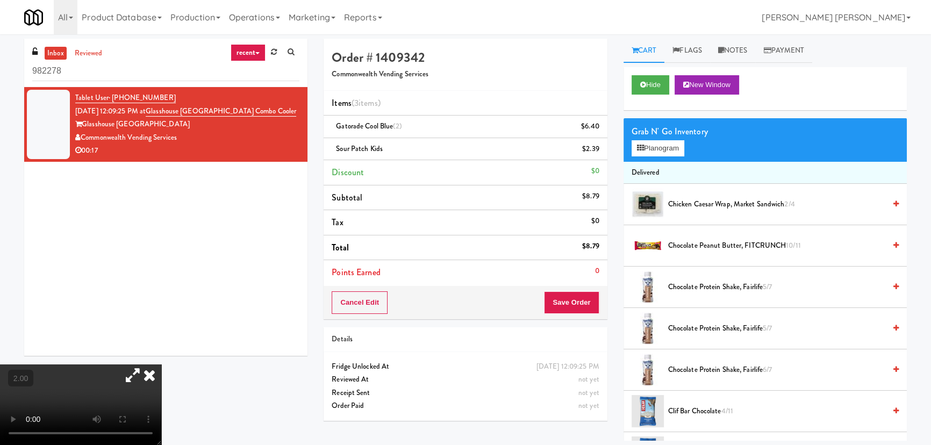
click at [161, 364] on icon at bounding box center [150, 374] width 24 height 21
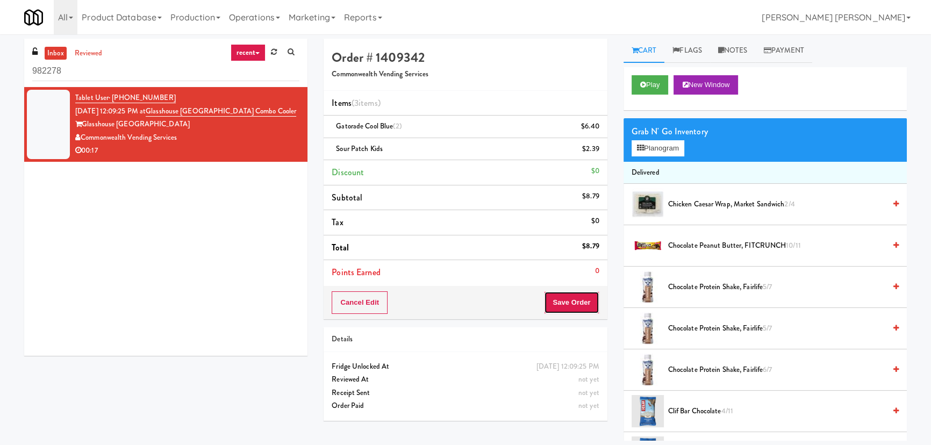
click at [567, 306] on button "Save Order" at bounding box center [571, 302] width 55 height 23
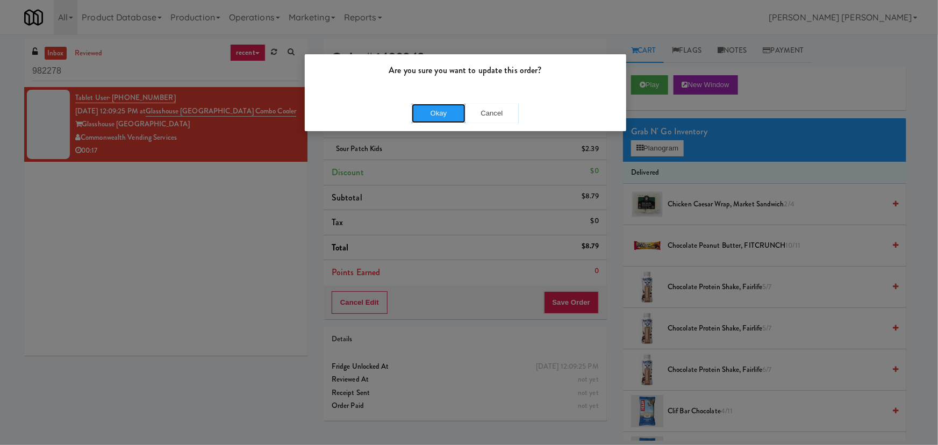
drag, startPoint x: 439, startPoint y: 114, endPoint x: 284, endPoint y: 35, distance: 174.0
click at [439, 114] on button "Okay" at bounding box center [439, 113] width 54 height 19
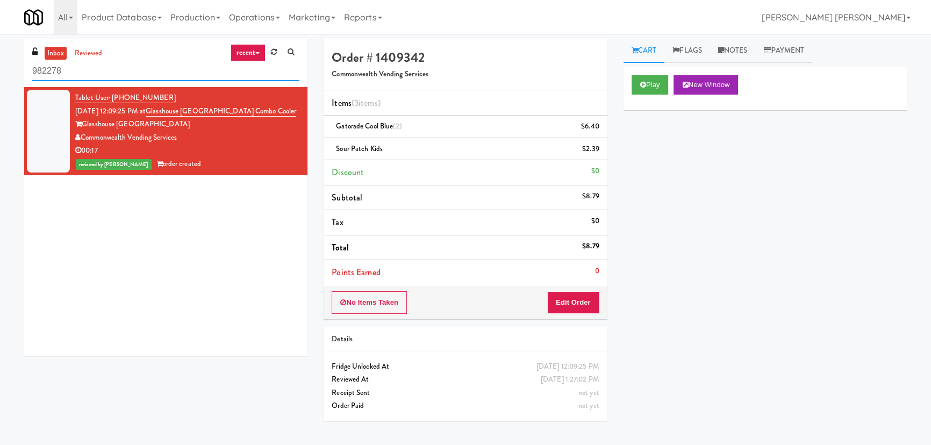
drag, startPoint x: 59, startPoint y: 70, endPoint x: 5, endPoint y: 70, distance: 53.7
click at [5, 70] on div "inbox reviewed recent all unclear take inventory issue suspicious failed recent…" at bounding box center [465, 240] width 931 height 402
paste input "Gallery 64 - Cooler - Left"
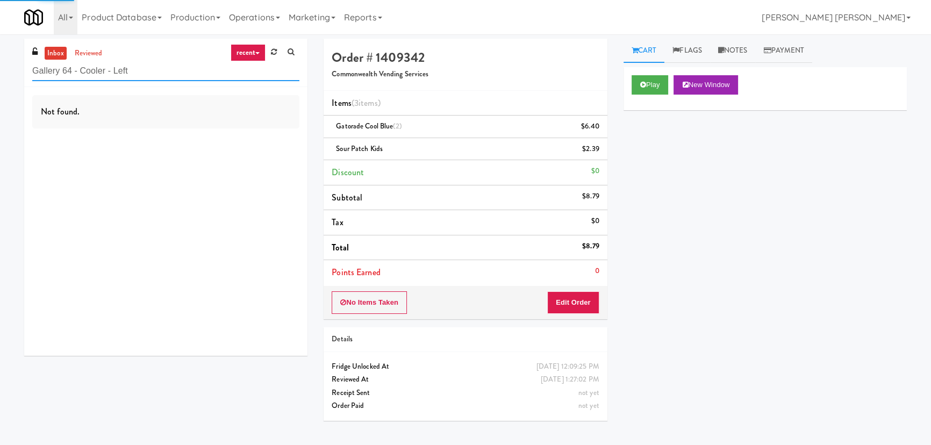
type input "Gallery 64 - Cooler - Left"
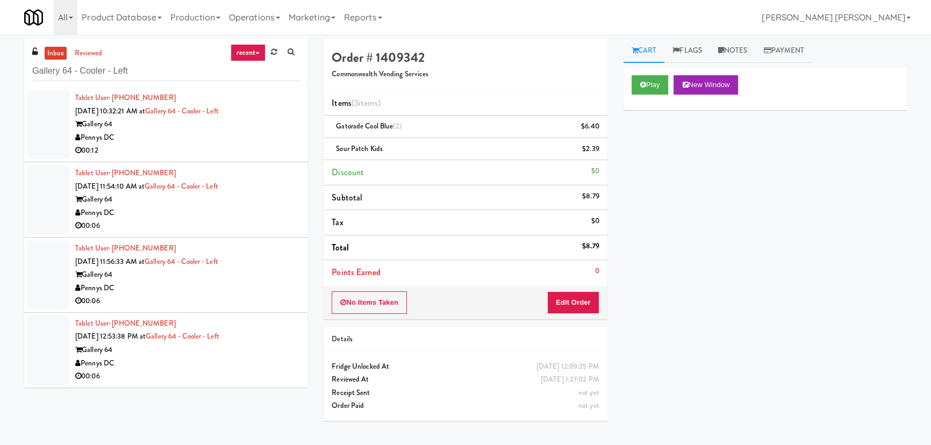
click at [247, 133] on div "Pennys DC" at bounding box center [187, 137] width 224 height 13
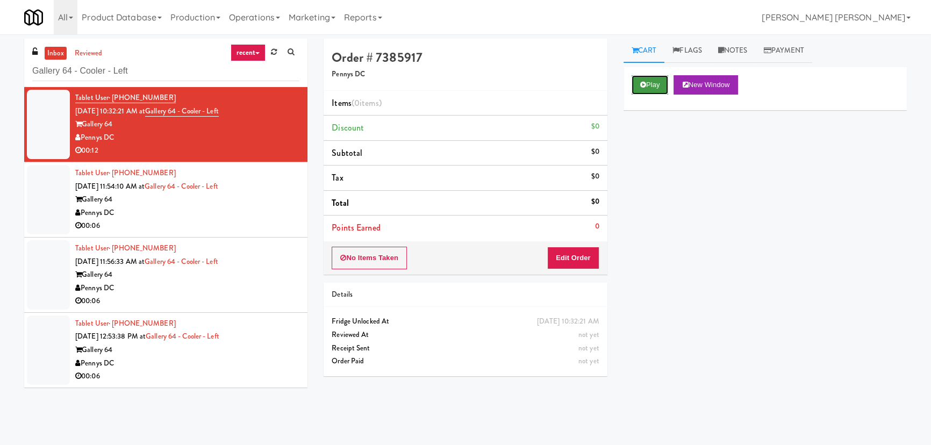
click at [666, 82] on button "Play" at bounding box center [650, 84] width 37 height 19
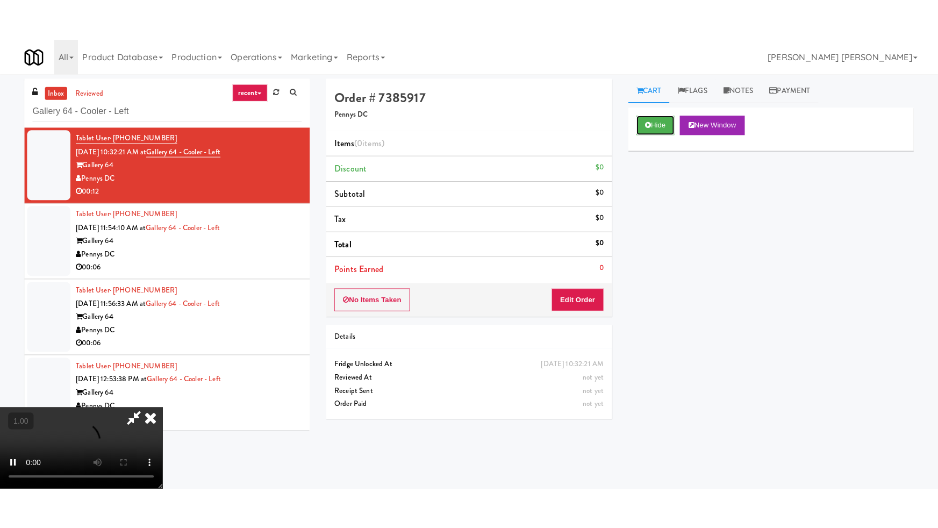
scroll to position [171, 0]
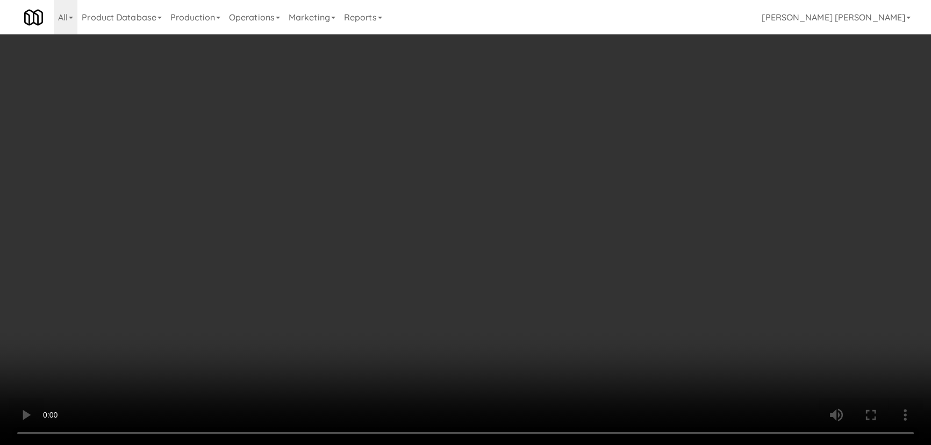
click at [547, 444] on video at bounding box center [465, 222] width 931 height 445
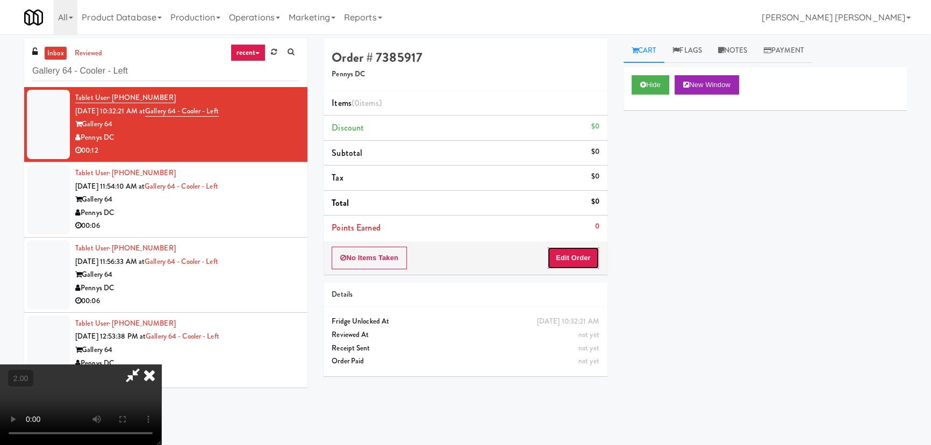
click at [564, 260] on button "Edit Order" at bounding box center [573, 258] width 52 height 23
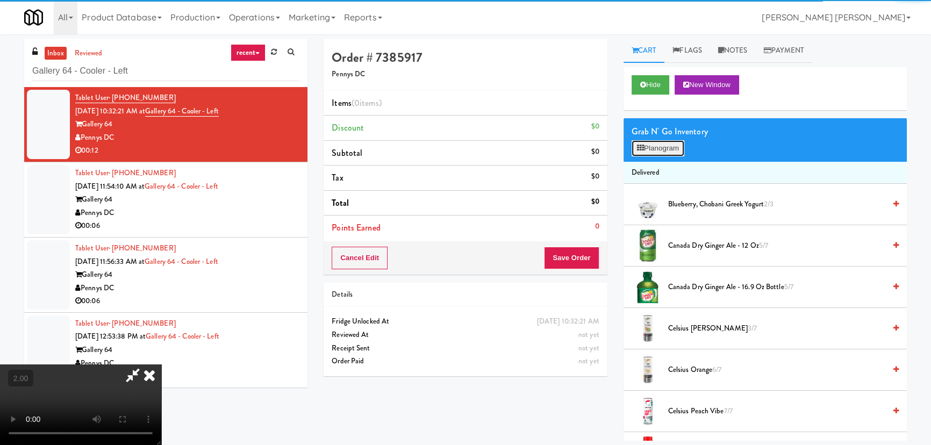
click at [650, 147] on button "Planogram" at bounding box center [658, 148] width 53 height 16
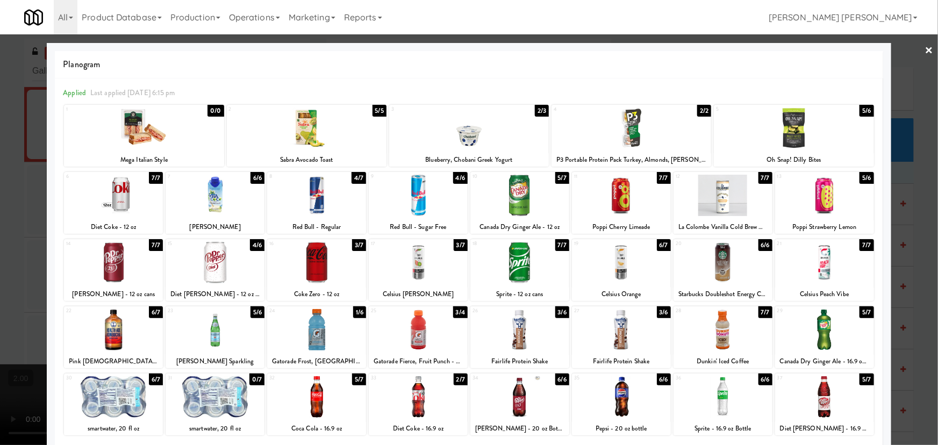
click at [122, 199] on div at bounding box center [113, 195] width 99 height 41
click at [925, 52] on link "×" at bounding box center [929, 50] width 9 height 33
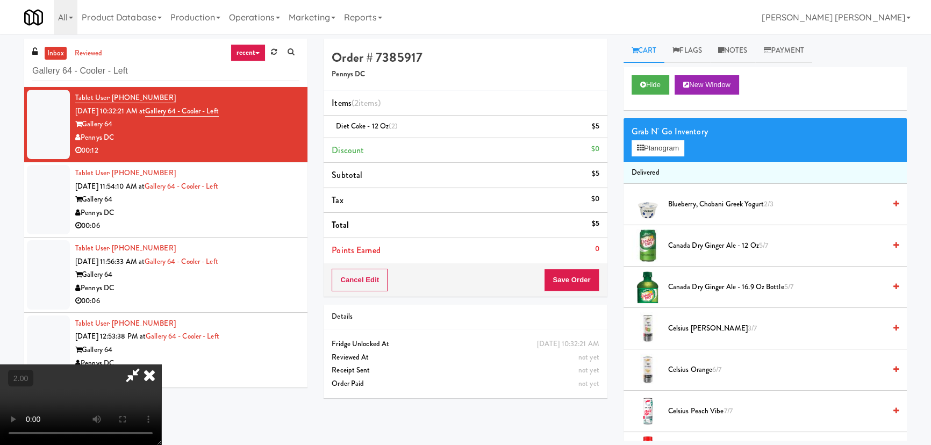
drag, startPoint x: 542, startPoint y: 48, endPoint x: 575, endPoint y: 189, distance: 144.2
click at [161, 364] on icon at bounding box center [150, 374] width 24 height 21
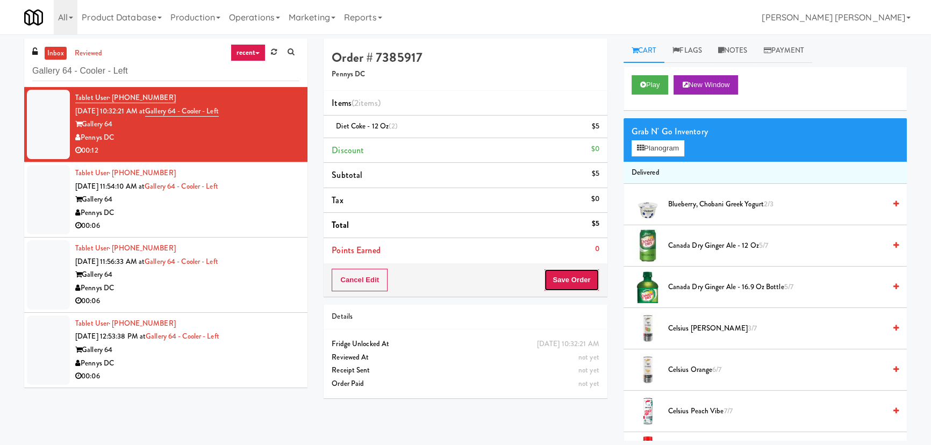
click at [583, 274] on button "Save Order" at bounding box center [571, 280] width 55 height 23
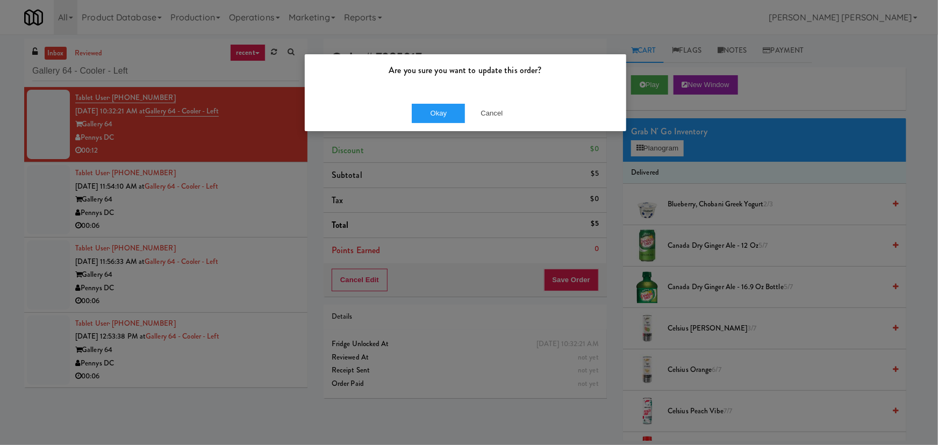
click at [441, 127] on div "Okay Cancel" at bounding box center [465, 113] width 321 height 36
click at [453, 113] on button "Okay" at bounding box center [439, 113] width 54 height 19
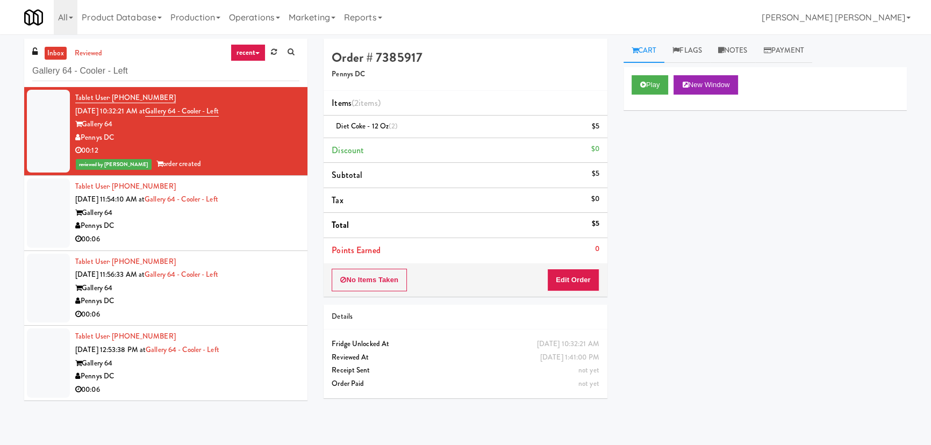
click at [294, 243] on li "Tablet User · (301) 537-2079 Sep 5, 2025 11:54:10 AM at Gallery 64 - Cooler - L…" at bounding box center [165, 213] width 283 height 75
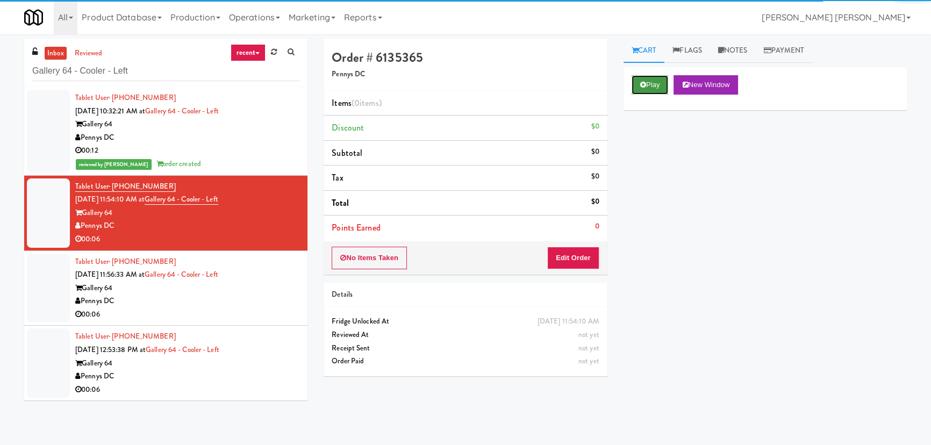
click at [651, 84] on button "Play" at bounding box center [650, 84] width 37 height 19
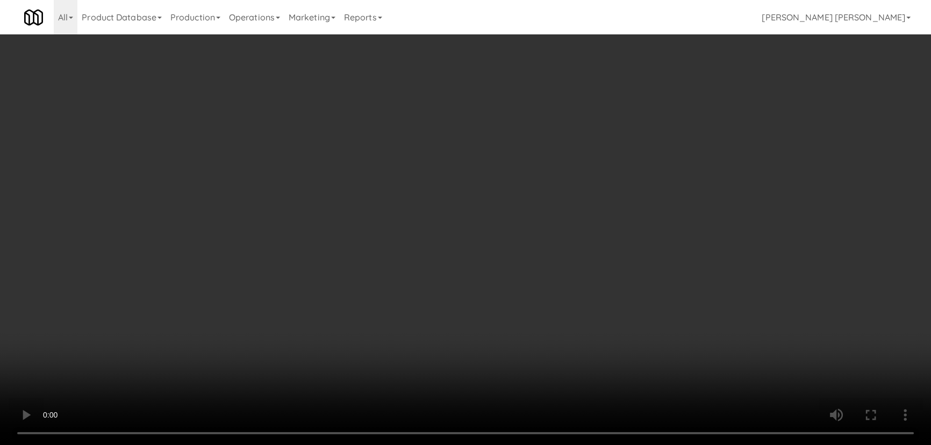
drag, startPoint x: 510, startPoint y: 471, endPoint x: 908, endPoint y: 447, distance: 399.0
click at [557, 444] on video at bounding box center [465, 222] width 931 height 445
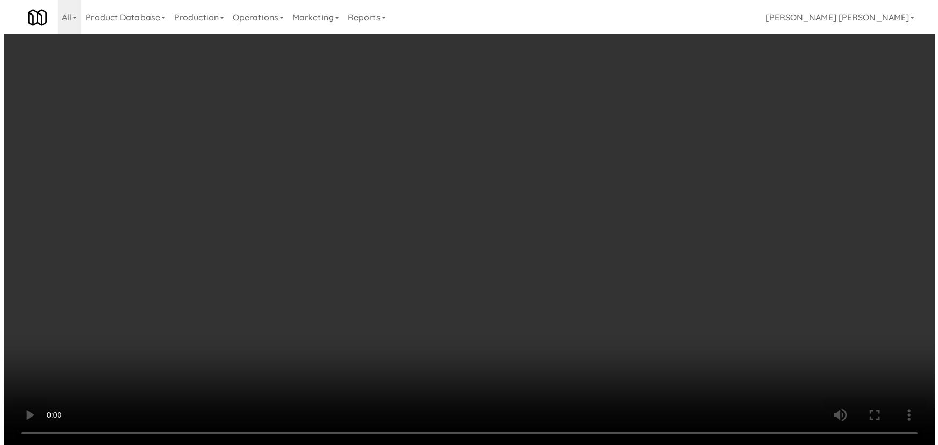
scroll to position [22, 0]
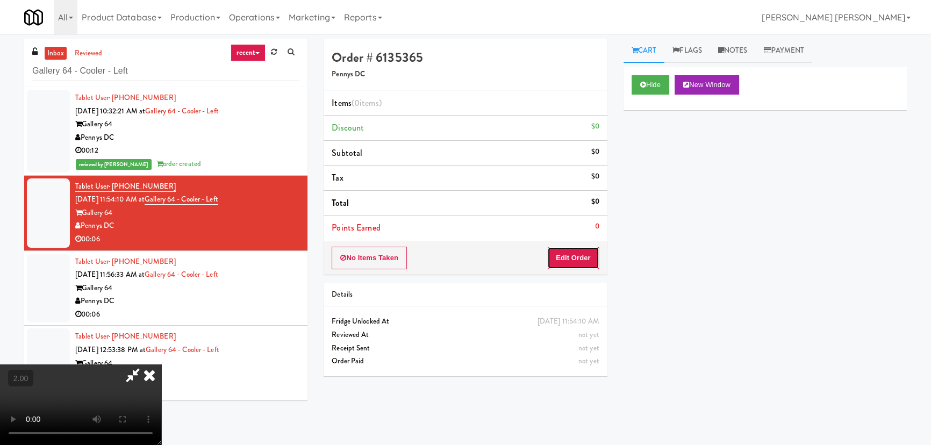
click at [569, 252] on button "Edit Order" at bounding box center [573, 258] width 52 height 23
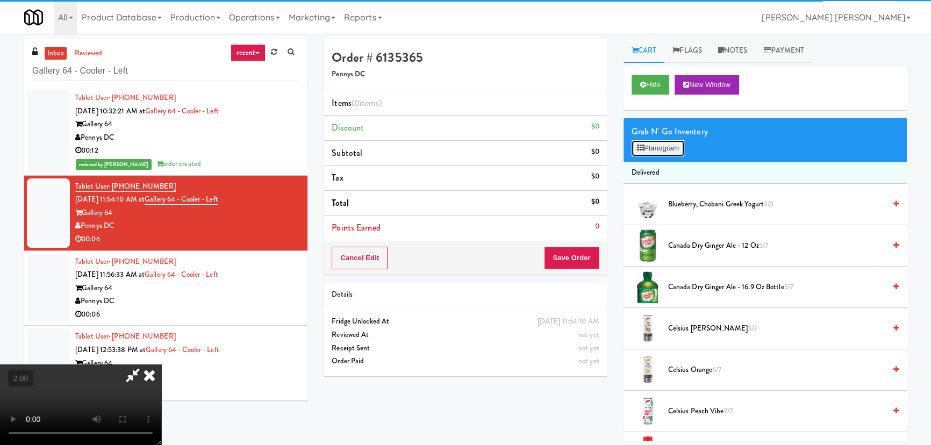
click at [665, 147] on button "Planogram" at bounding box center [658, 148] width 53 height 16
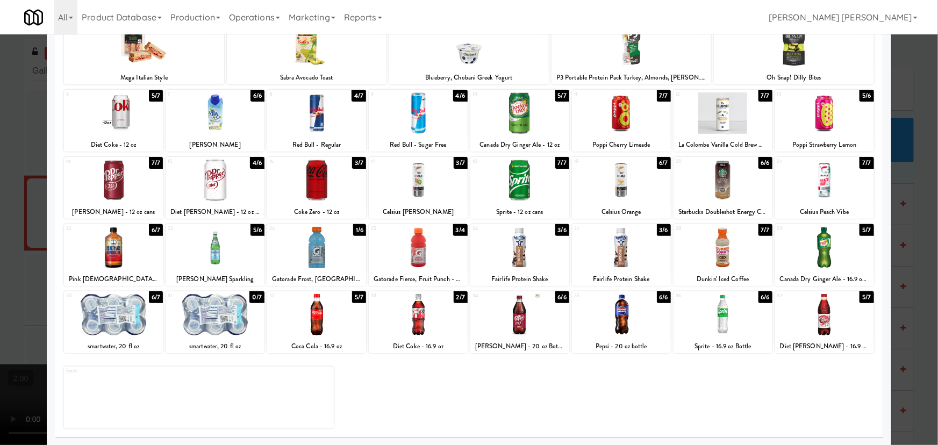
click at [615, 316] on div at bounding box center [621, 314] width 99 height 41
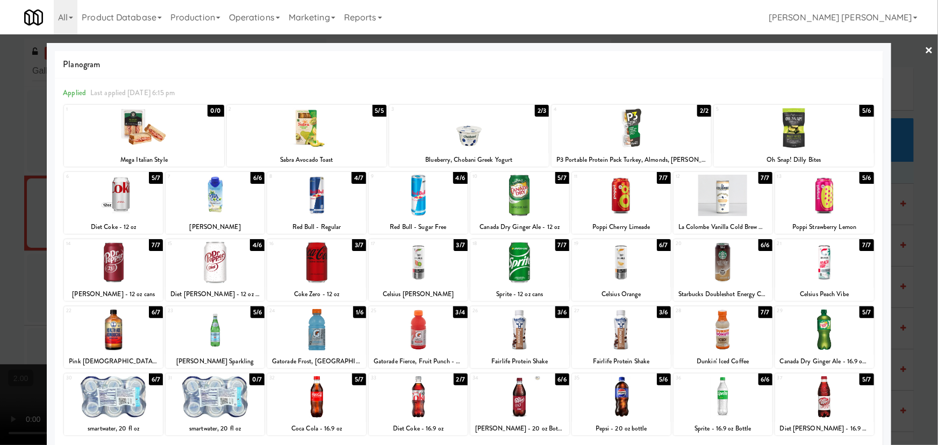
click at [925, 51] on link "×" at bounding box center [929, 50] width 9 height 33
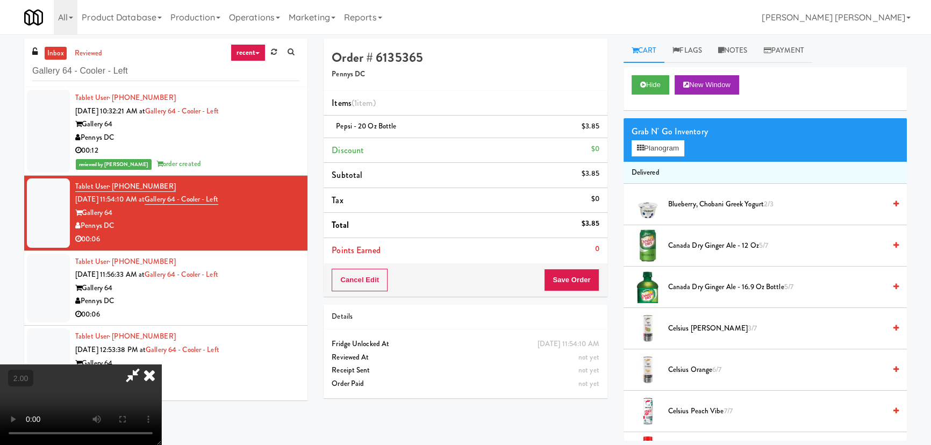
click at [161, 364] on icon at bounding box center [150, 374] width 24 height 21
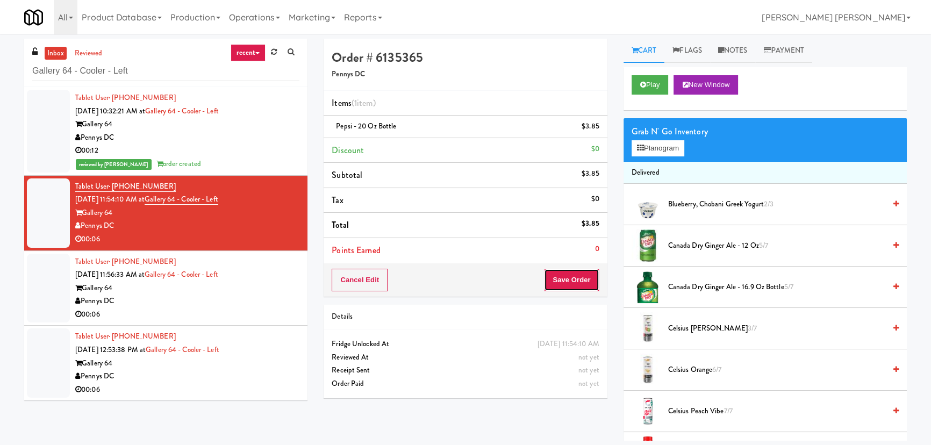
click at [575, 279] on button "Save Order" at bounding box center [571, 280] width 55 height 23
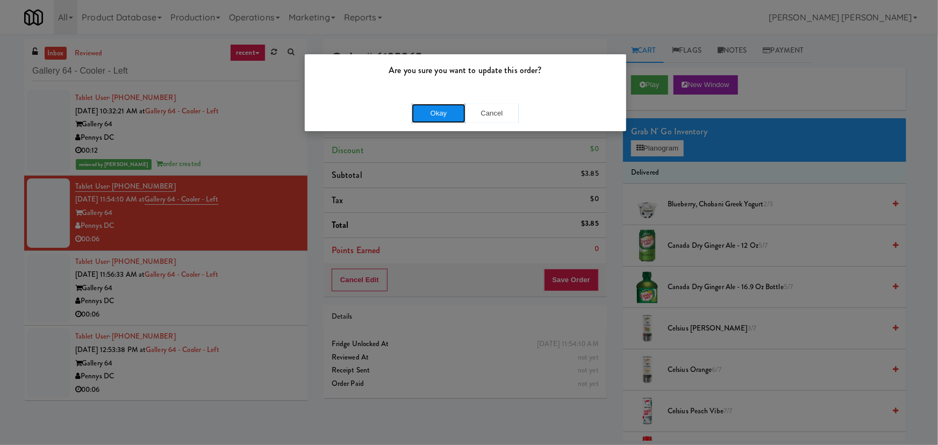
click at [435, 119] on button "Okay" at bounding box center [439, 113] width 54 height 19
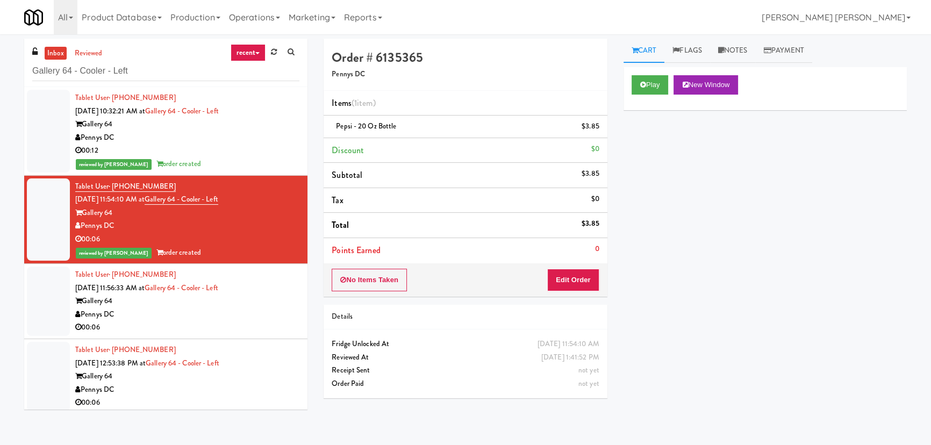
click at [228, 317] on div "Pennys DC" at bounding box center [187, 314] width 224 height 13
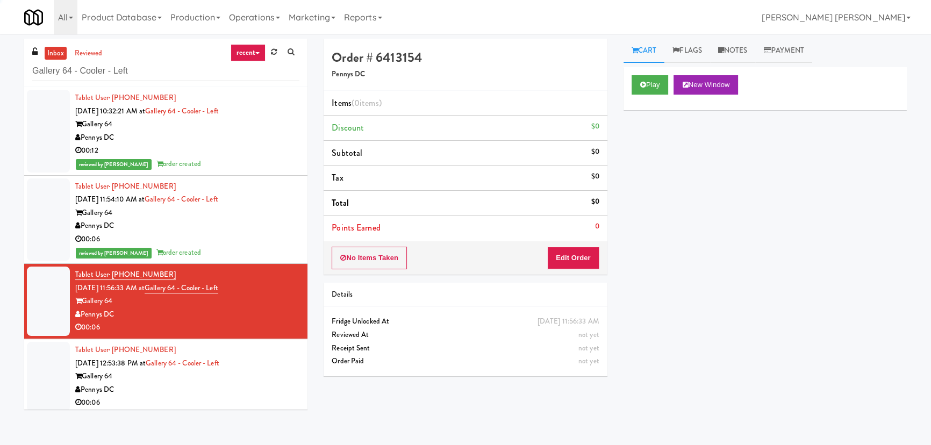
click at [247, 208] on div "Gallery 64" at bounding box center [187, 212] width 224 height 13
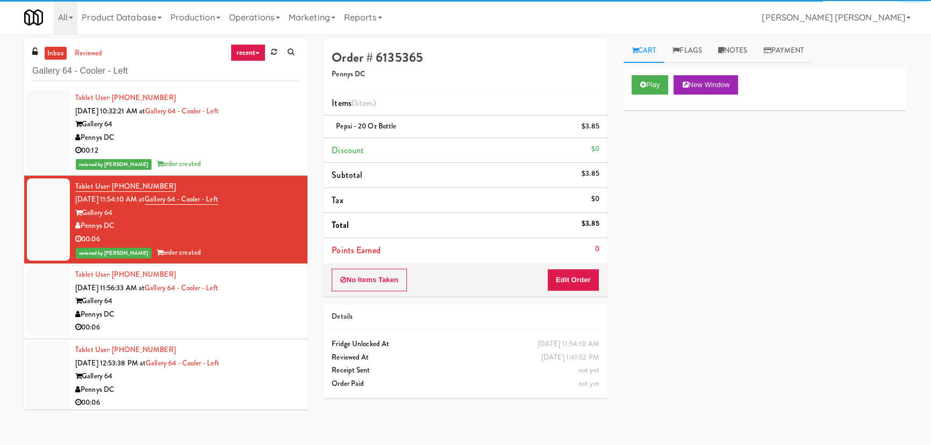
click at [248, 318] on div "Pennys DC" at bounding box center [187, 314] width 224 height 13
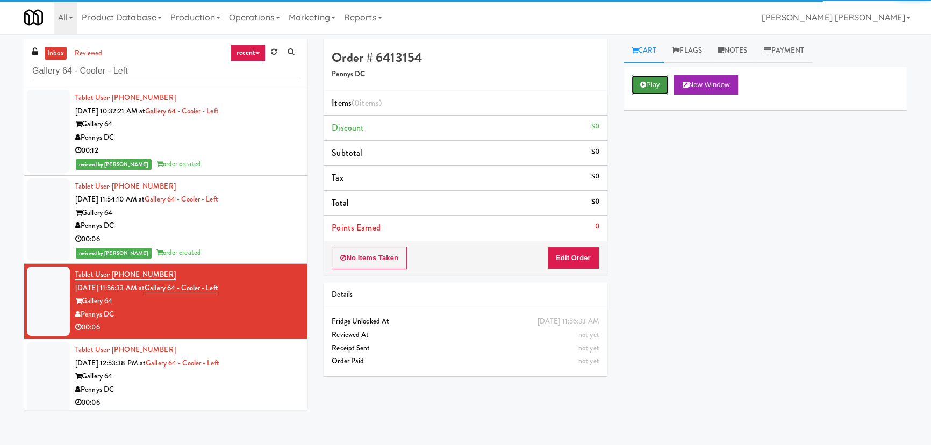
click at [641, 81] on icon at bounding box center [643, 84] width 6 height 7
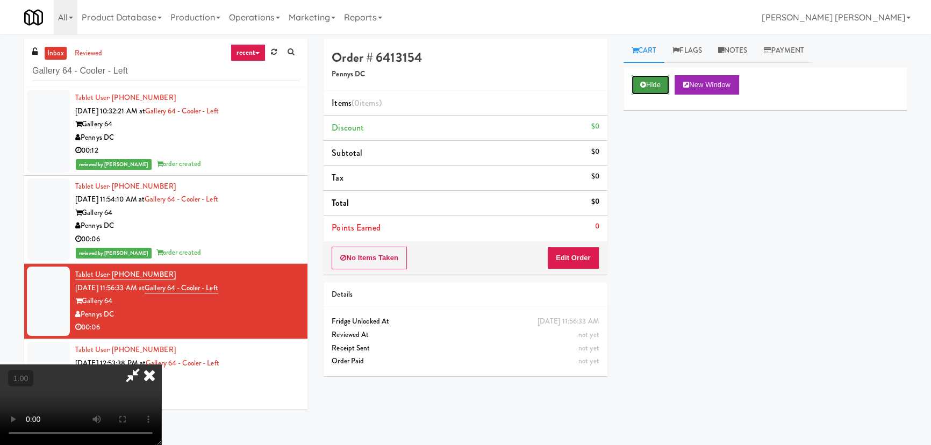
click at [641, 85] on icon at bounding box center [643, 84] width 6 height 7
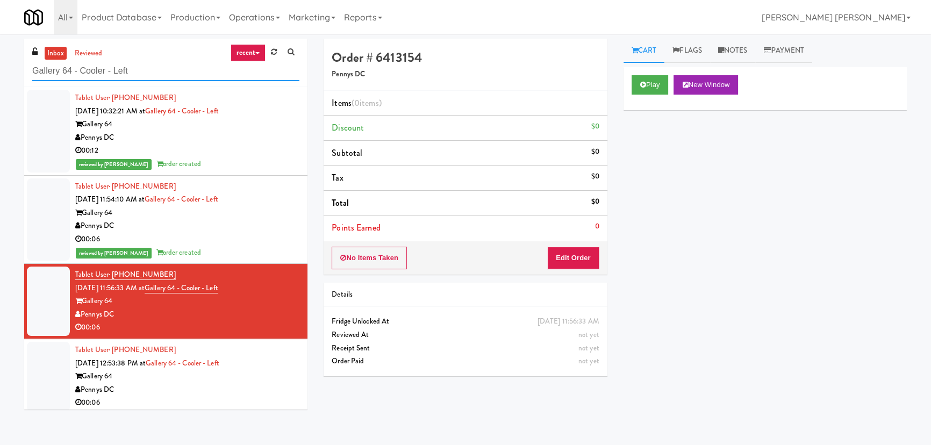
drag, startPoint x: 132, startPoint y: 75, endPoint x: 40, endPoint y: 30, distance: 102.2
click at [24, 71] on div "inbox reviewed recent all unclear take inventory issue suspicious failed recent…" at bounding box center [165, 63] width 283 height 48
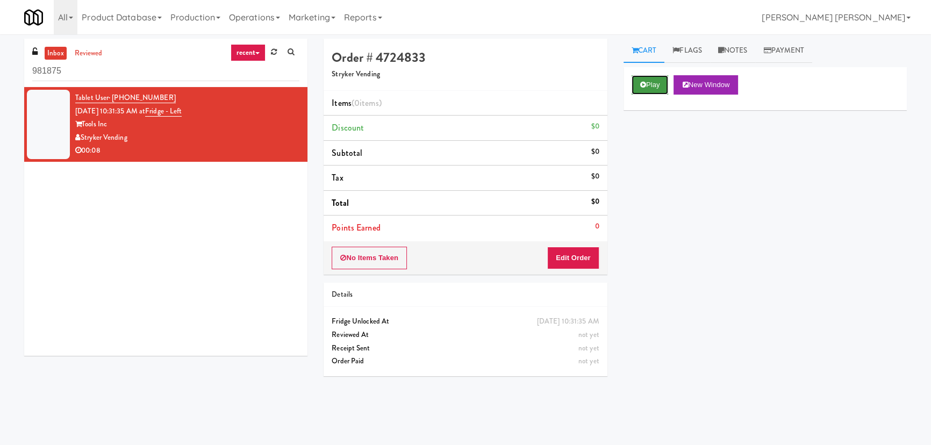
click at [656, 88] on button "Play" at bounding box center [650, 84] width 37 height 19
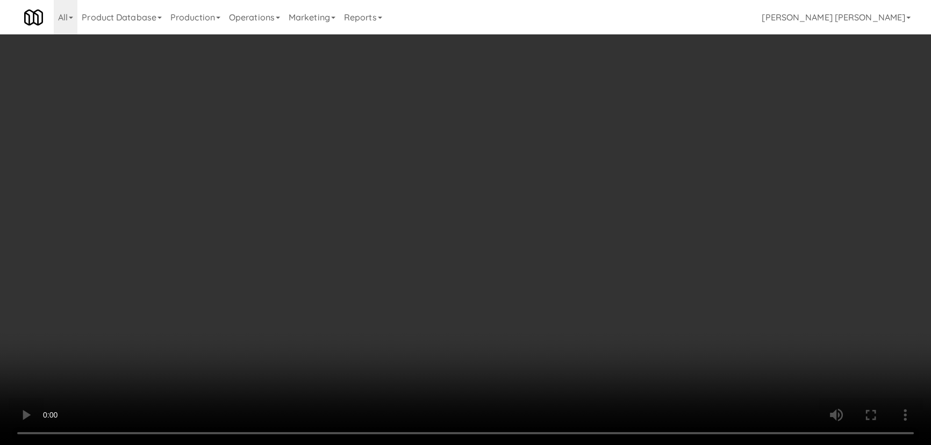
click at [541, 444] on video at bounding box center [465, 222] width 931 height 445
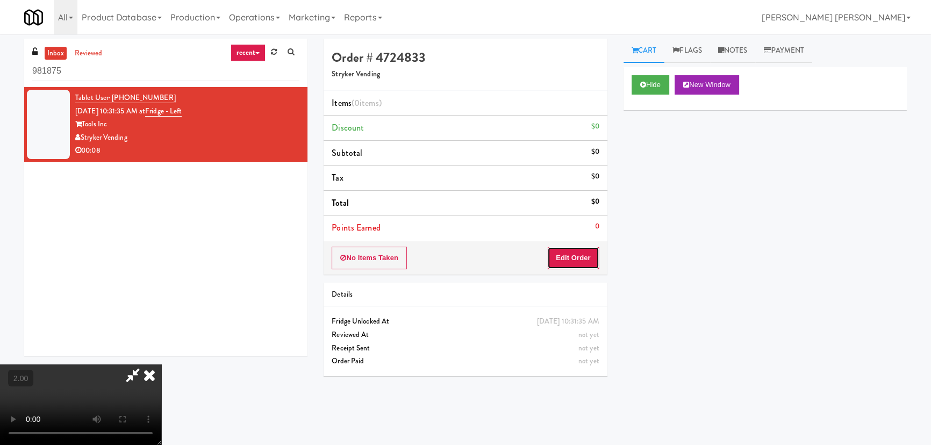
click at [570, 263] on button "Edit Order" at bounding box center [573, 258] width 52 height 23
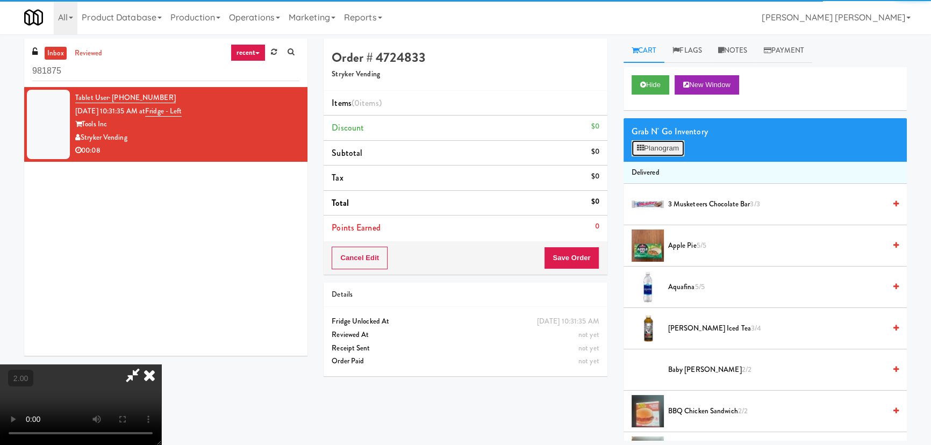
click at [666, 152] on button "Planogram" at bounding box center [658, 148] width 53 height 16
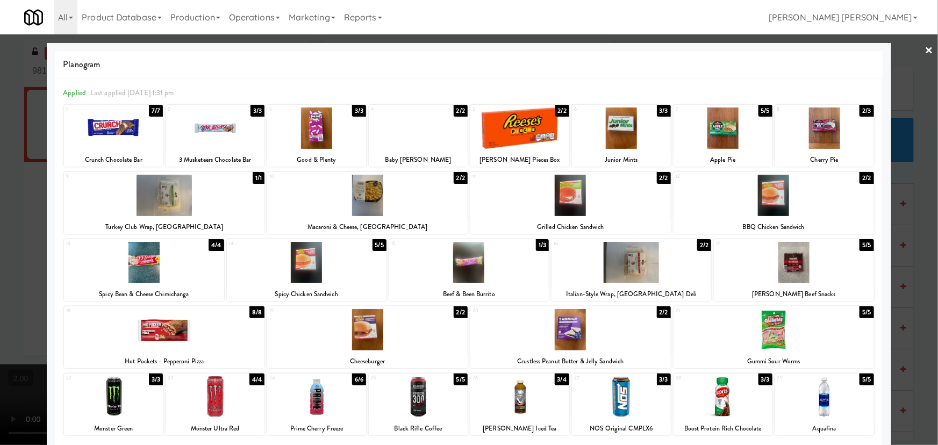
click at [925, 46] on link "×" at bounding box center [929, 50] width 9 height 33
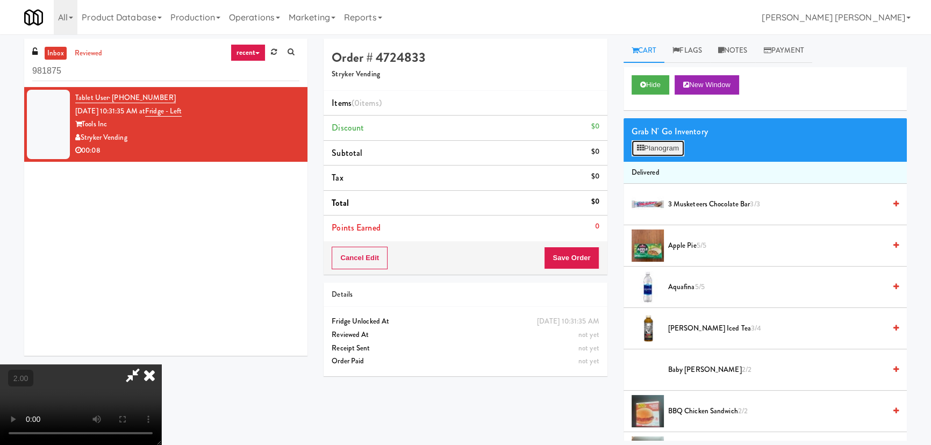
click at [662, 145] on button "Planogram" at bounding box center [658, 148] width 53 height 16
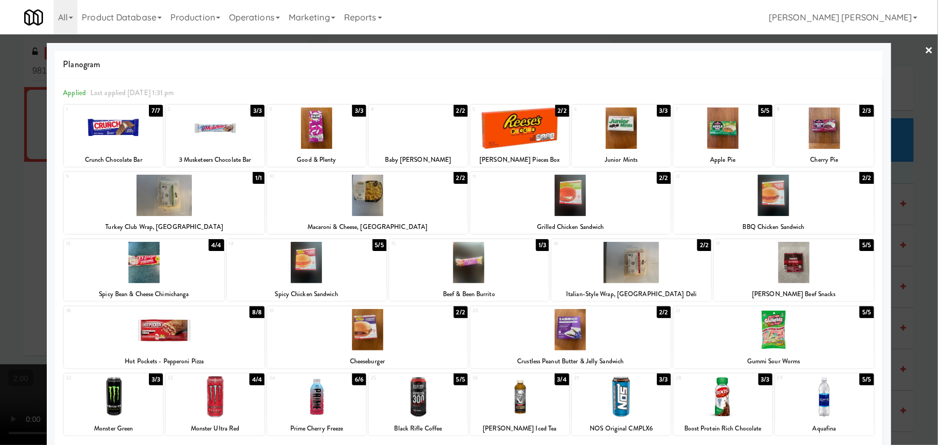
click at [925, 44] on link "×" at bounding box center [929, 50] width 9 height 33
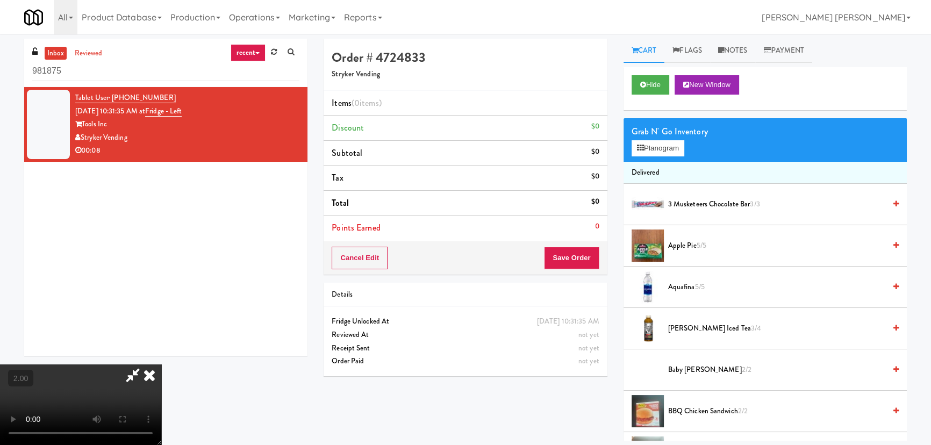
click at [161, 364] on icon at bounding box center [150, 374] width 24 height 21
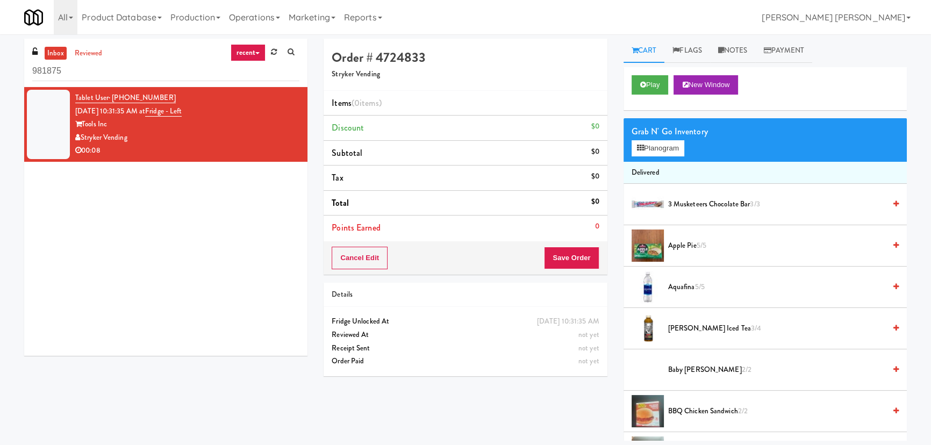
click at [58, 53] on link "inbox" at bounding box center [56, 53] width 22 height 13
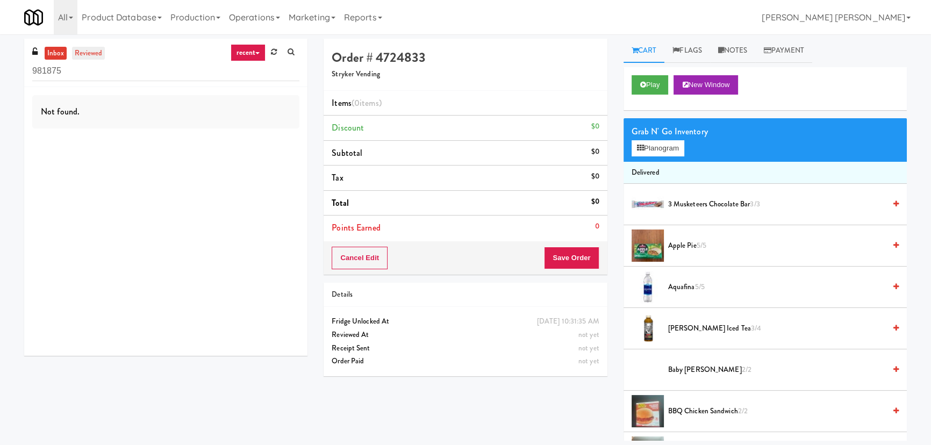
click at [90, 52] on link "reviewed" at bounding box center [88, 53] width 33 height 13
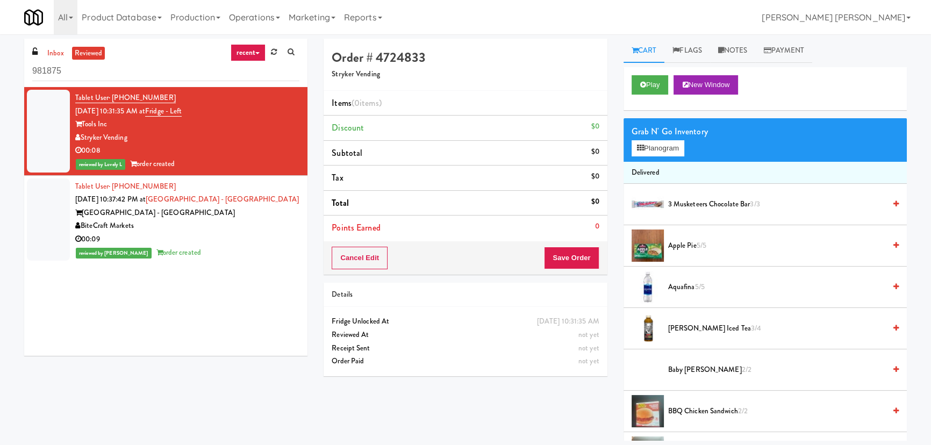
click at [215, 145] on div "00:08" at bounding box center [187, 150] width 224 height 13
click at [210, 231] on div "BiteCraft Markets" at bounding box center [187, 225] width 224 height 13
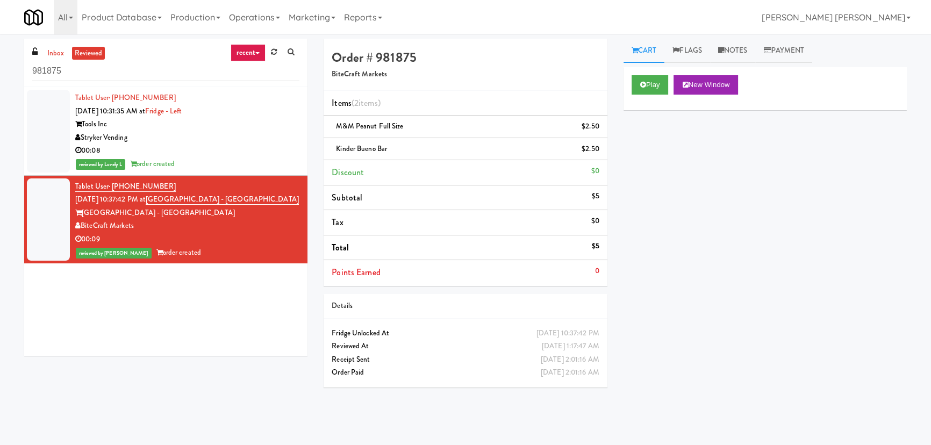
click at [206, 142] on div "Stryker Vending" at bounding box center [187, 137] width 224 height 13
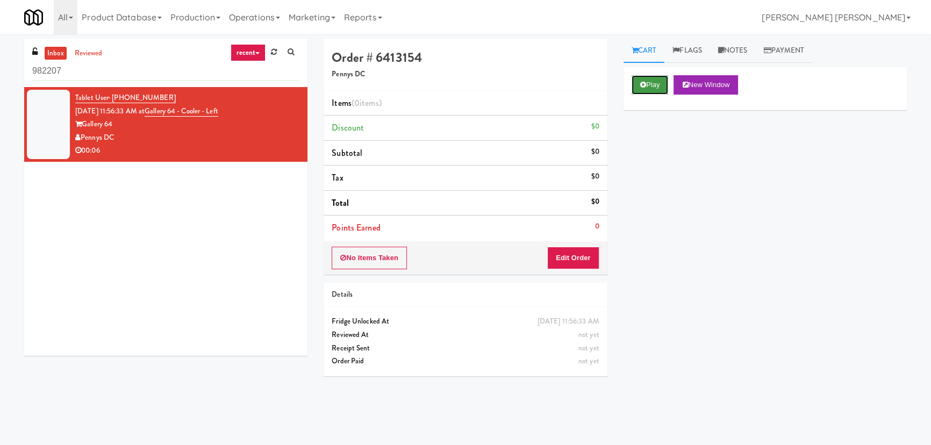
click at [654, 79] on button "Play" at bounding box center [650, 84] width 37 height 19
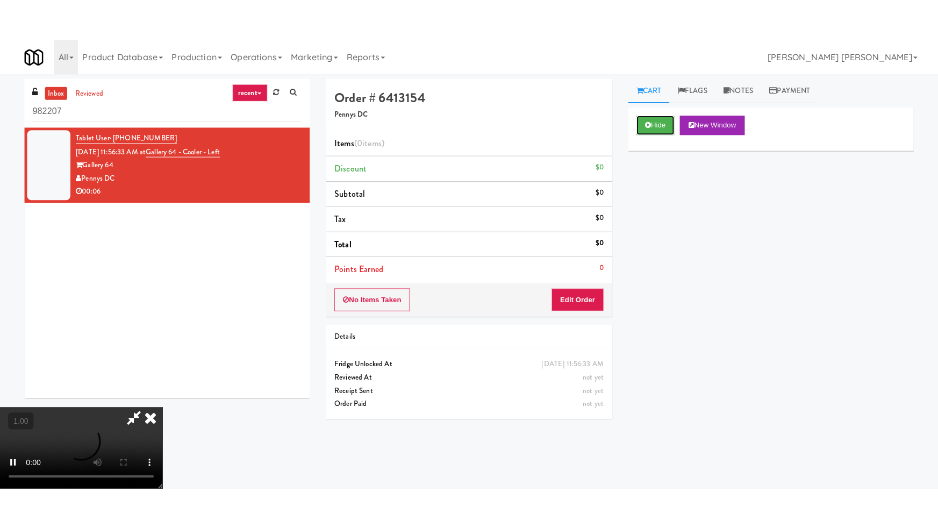
scroll to position [171, 0]
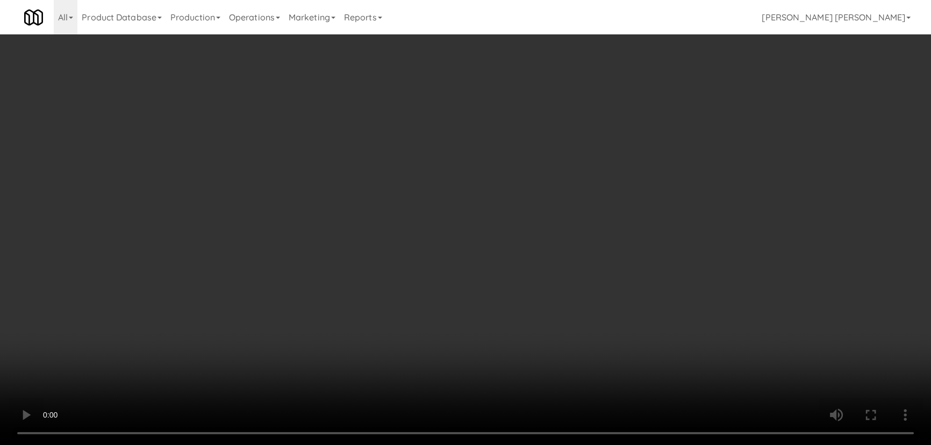
drag, startPoint x: 519, startPoint y: 476, endPoint x: 693, endPoint y: 435, distance: 179.3
click at [522, 444] on video at bounding box center [465, 222] width 931 height 445
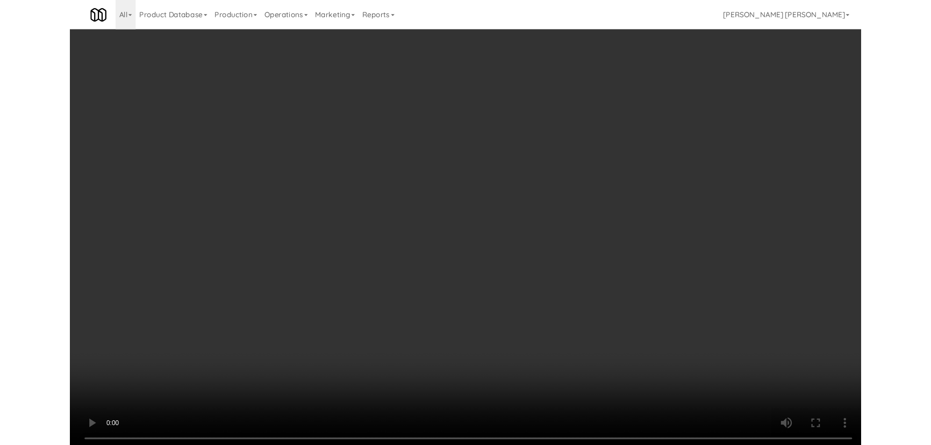
scroll to position [22, 0]
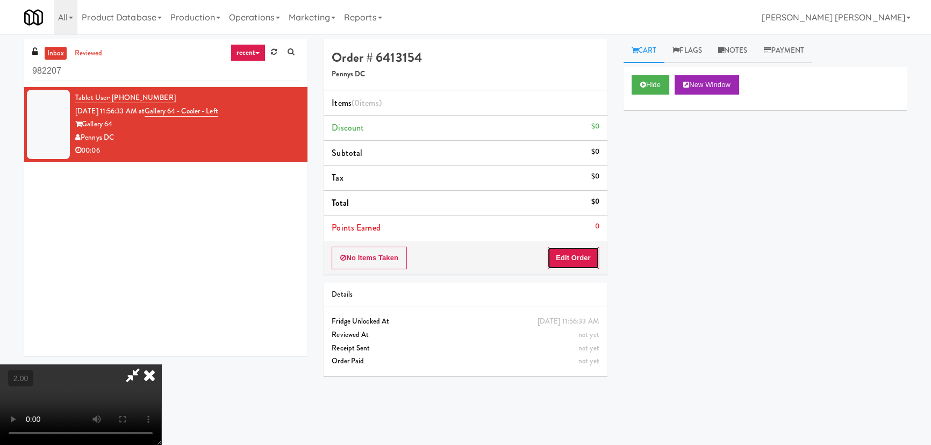
click at [586, 252] on button "Edit Order" at bounding box center [573, 258] width 52 height 23
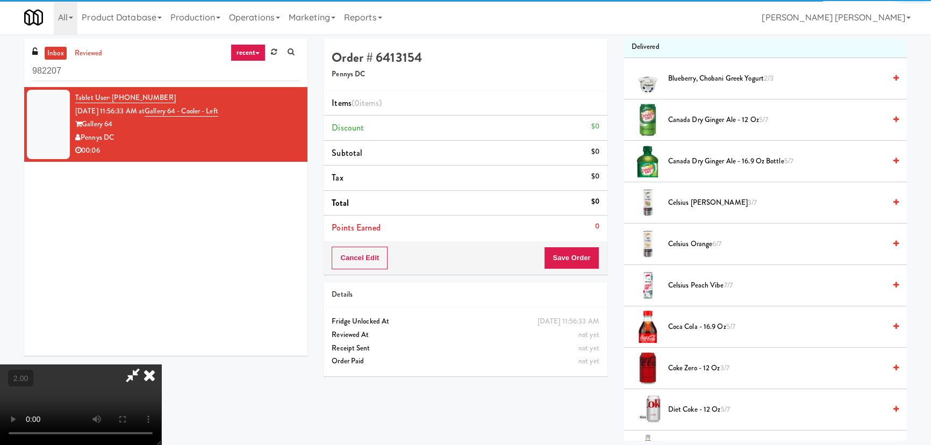
scroll to position [195, 0]
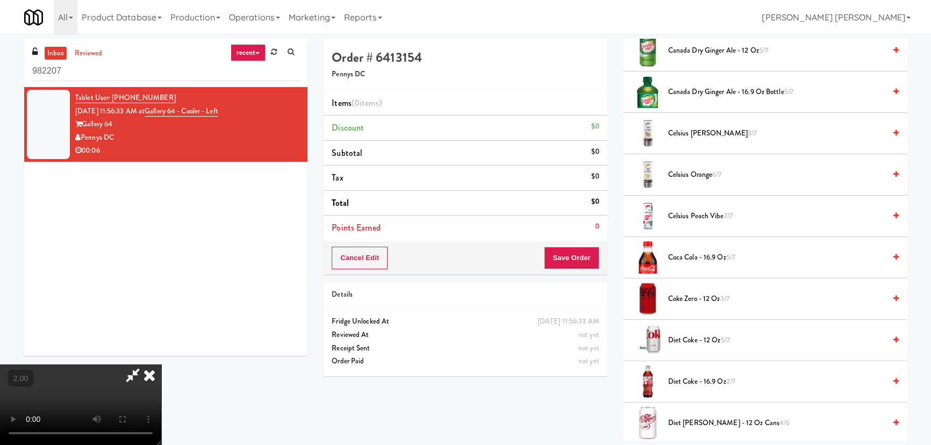
click at [715, 252] on span "Coca Cola - 16.9 oz 5/7" at bounding box center [776, 257] width 217 height 13
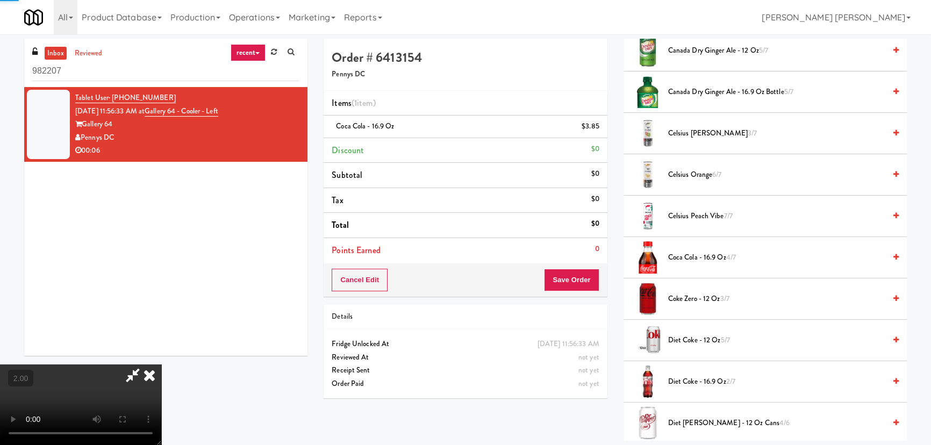
scroll to position [0, 0]
click at [161, 364] on icon at bounding box center [150, 374] width 24 height 21
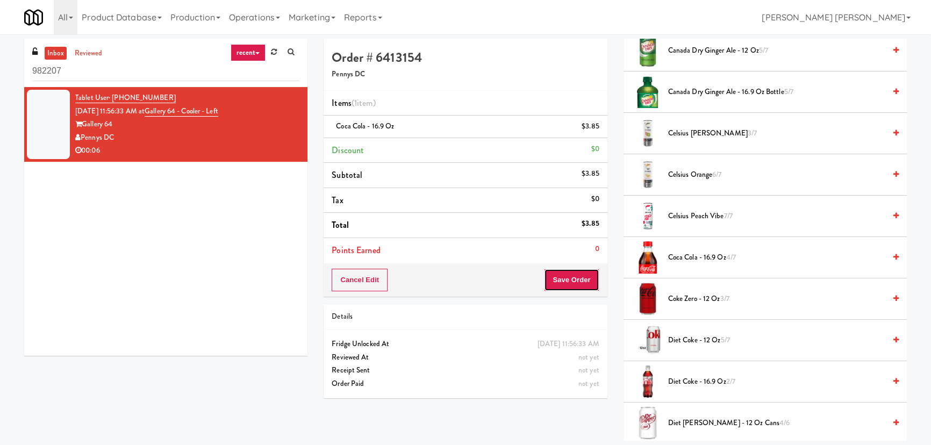
click at [575, 283] on button "Save Order" at bounding box center [571, 280] width 55 height 23
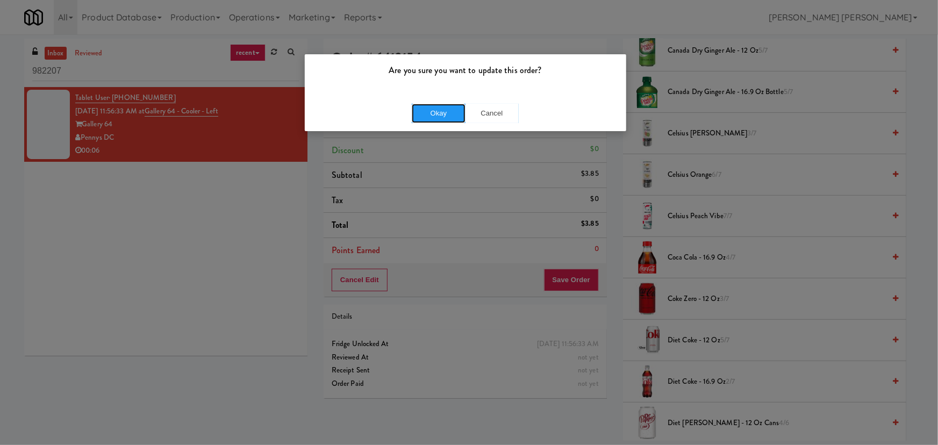
drag, startPoint x: 458, startPoint y: 110, endPoint x: 188, endPoint y: 2, distance: 290.9
click at [458, 110] on button "Okay" at bounding box center [439, 113] width 54 height 19
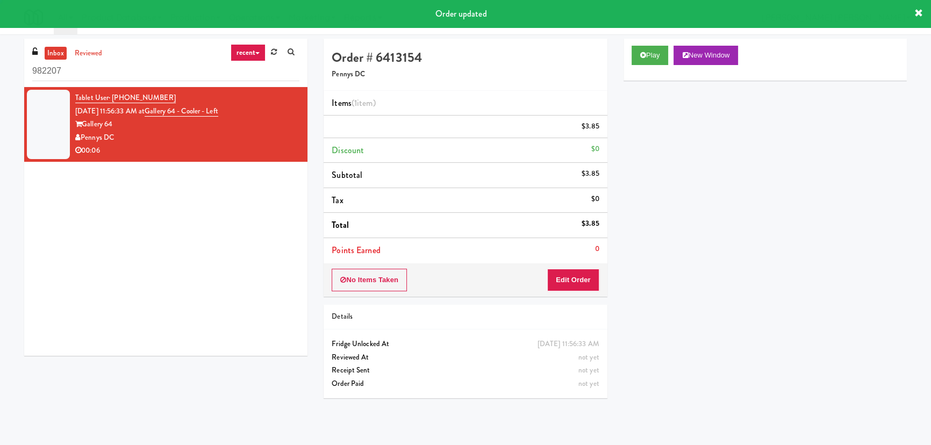
scroll to position [29, 0]
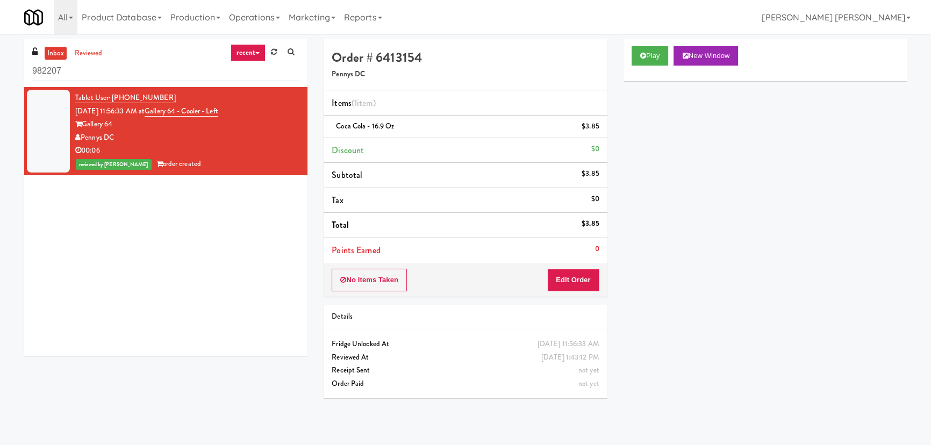
click at [54, 49] on link "inbox" at bounding box center [56, 53] width 22 height 13
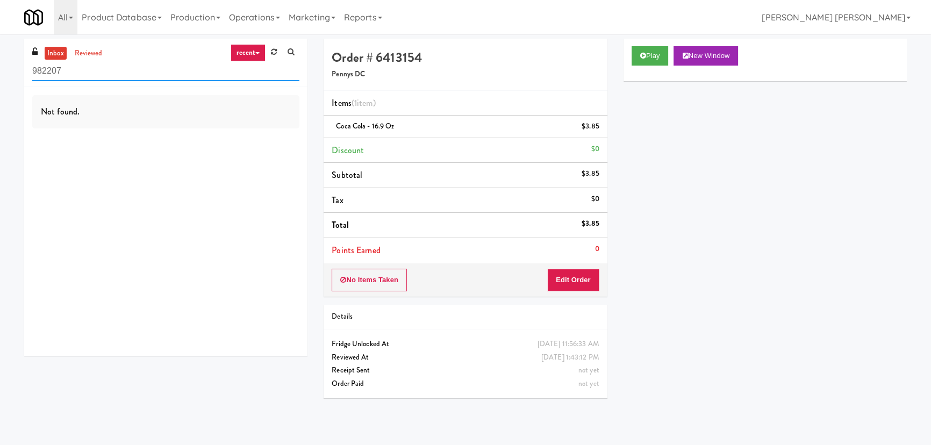
drag, startPoint x: 32, startPoint y: 75, endPoint x: 9, endPoint y: 75, distance: 23.1
click at [9, 75] on div "inbox reviewed recent all unclear take inventory issue suspicious failed recent…" at bounding box center [465, 240] width 931 height 402
paste input "Excellent Vending"
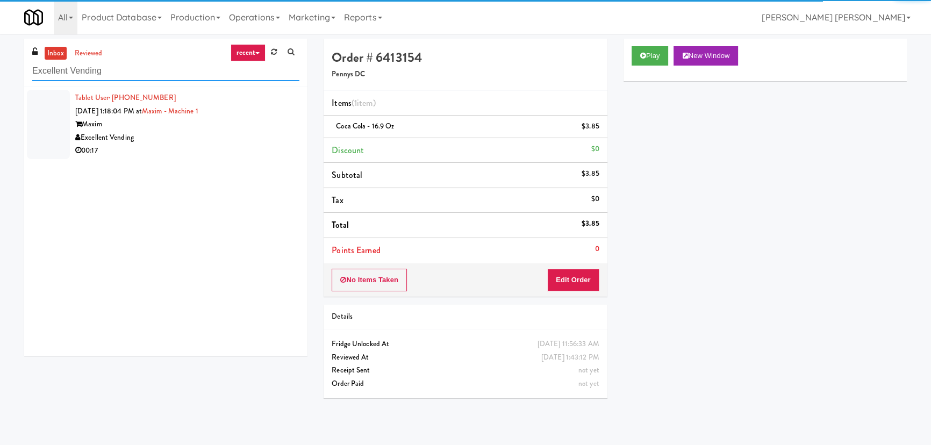
type input "Excellent Vending"
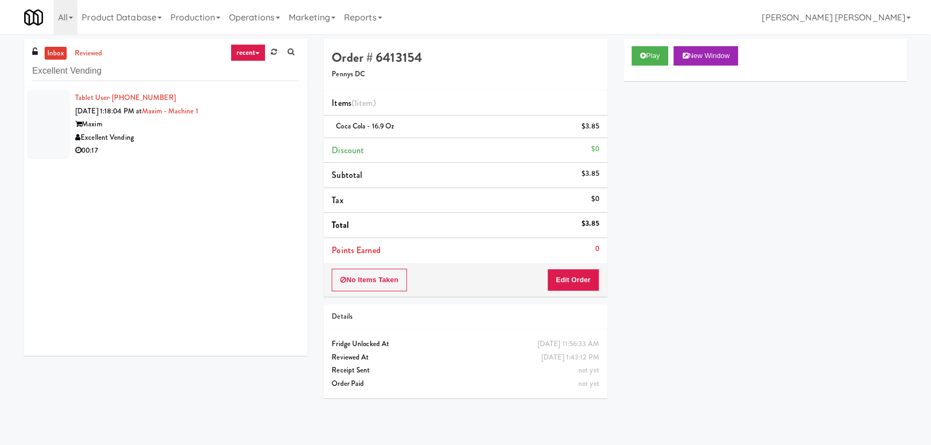
click at [209, 135] on div "Excellent Vending" at bounding box center [187, 137] width 224 height 13
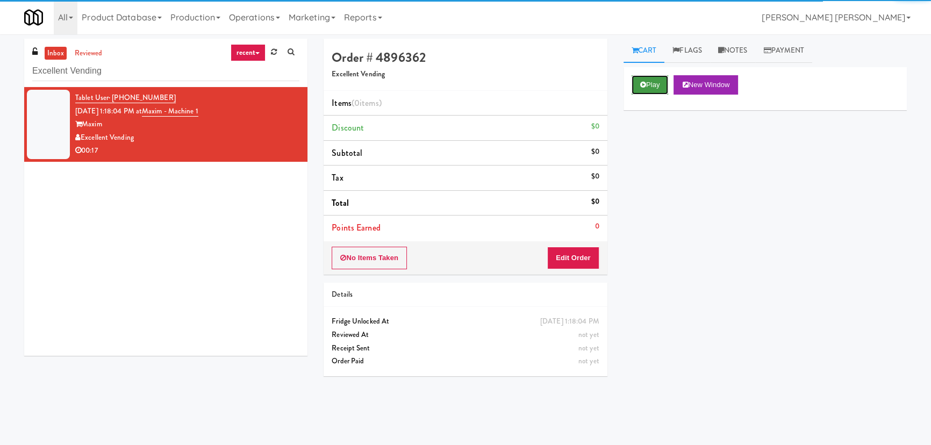
click at [641, 86] on icon at bounding box center [643, 84] width 6 height 7
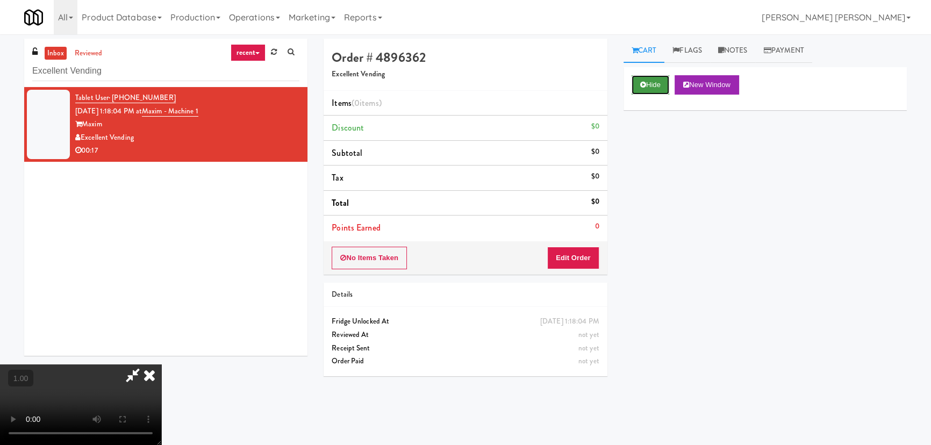
click at [656, 88] on button "Hide" at bounding box center [651, 84] width 38 height 19
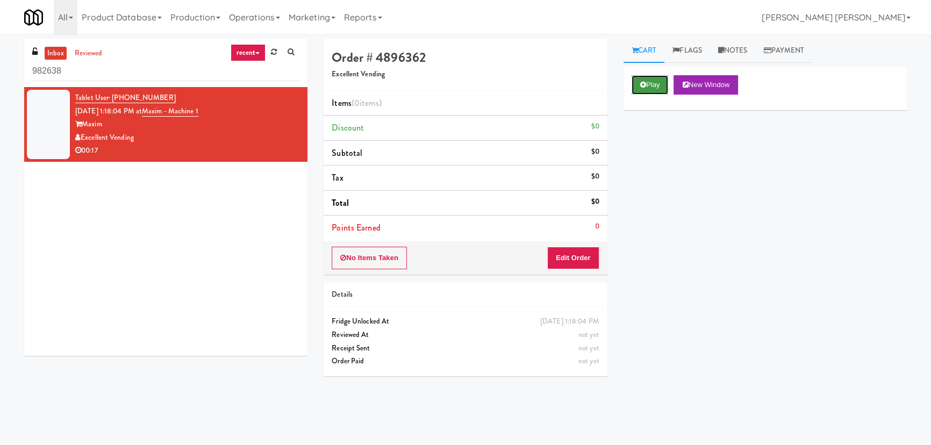
click at [642, 88] on button "Play" at bounding box center [650, 84] width 37 height 19
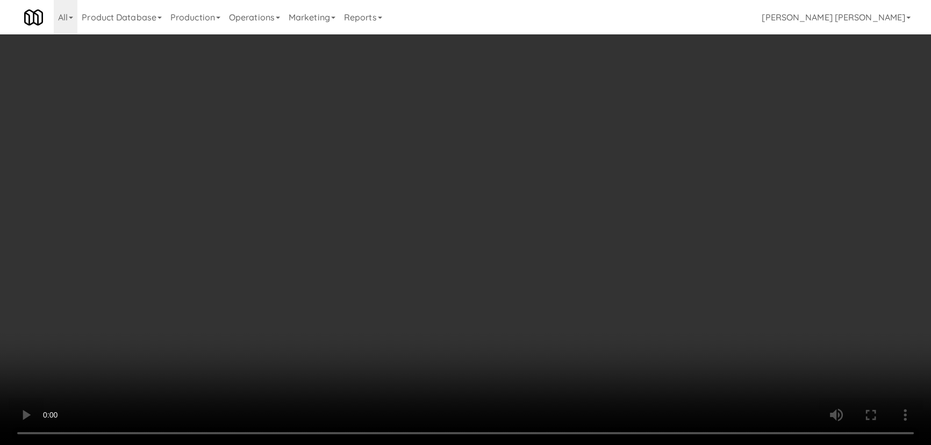
drag, startPoint x: 508, startPoint y: 479, endPoint x: 532, endPoint y: 479, distance: 23.1
click at [532, 444] on video at bounding box center [465, 222] width 931 height 445
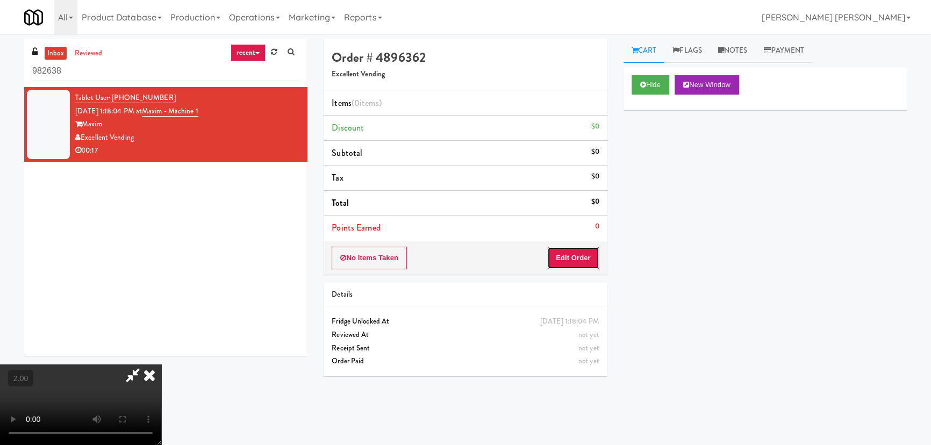
click at [593, 252] on button "Edit Order" at bounding box center [573, 258] width 52 height 23
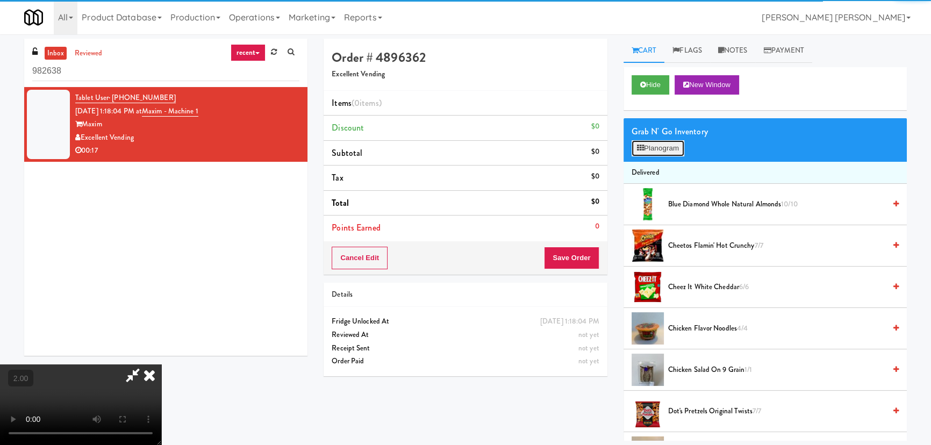
click at [656, 149] on button "Planogram" at bounding box center [658, 148] width 53 height 16
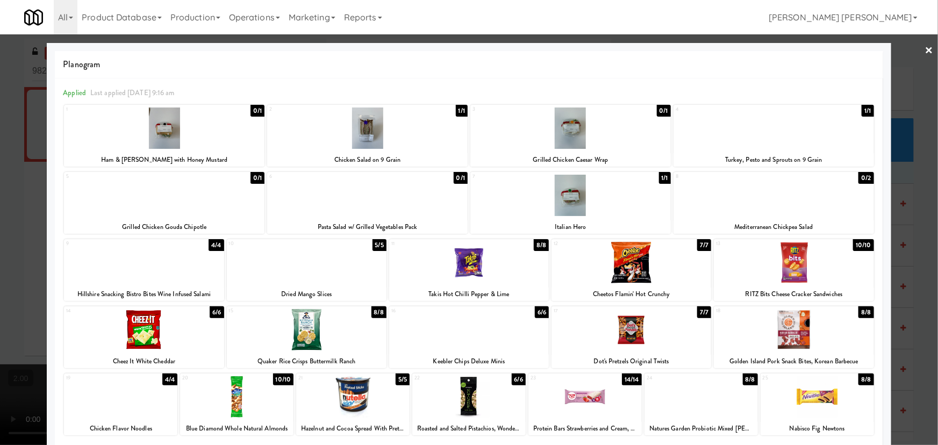
click at [163, 210] on div at bounding box center [164, 195] width 200 height 41
click at [378, 206] on div at bounding box center [367, 195] width 200 height 41
click at [764, 125] on div at bounding box center [773, 127] width 200 height 41
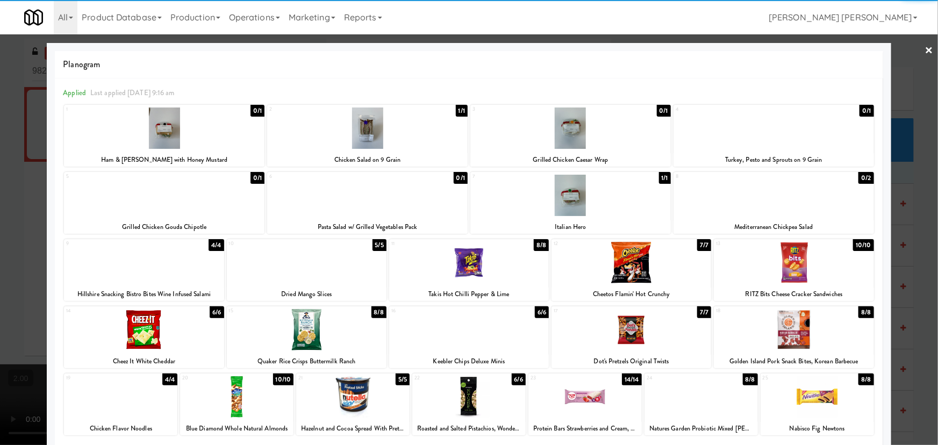
click at [925, 49] on link "×" at bounding box center [929, 50] width 9 height 33
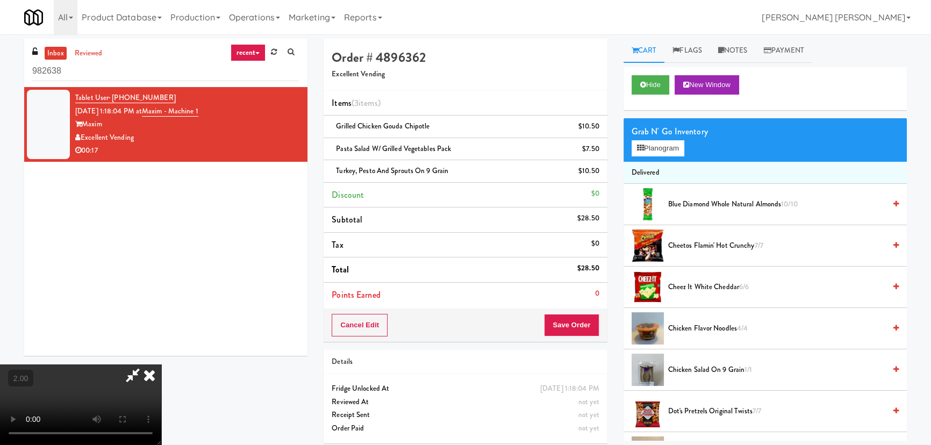
click at [161, 364] on video at bounding box center [80, 404] width 161 height 81
click at [161, 364] on icon at bounding box center [150, 374] width 24 height 21
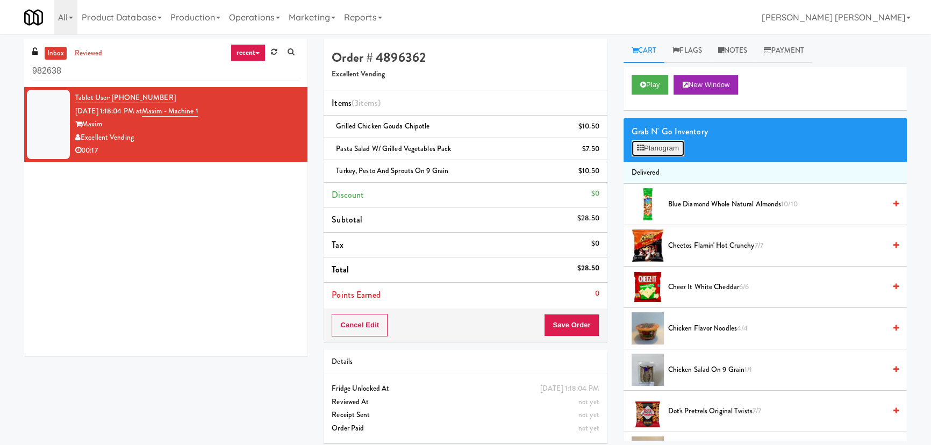
click at [669, 144] on button "Planogram" at bounding box center [658, 148] width 53 height 16
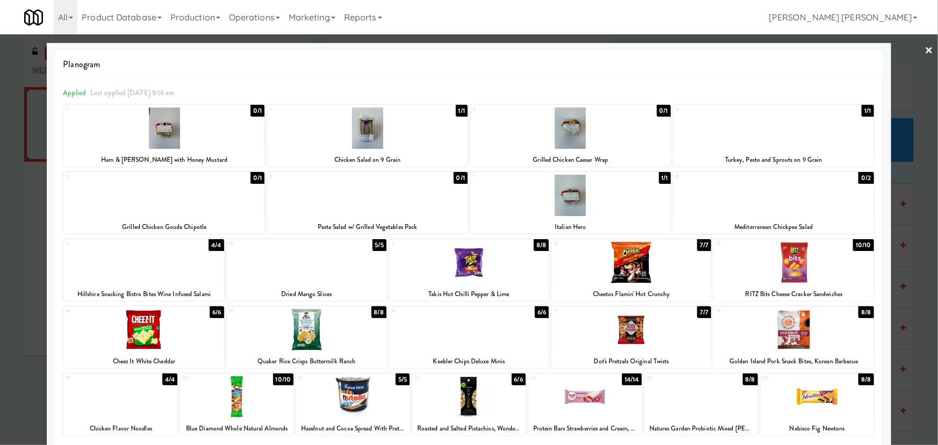
click at [564, 124] on div at bounding box center [570, 127] width 200 height 41
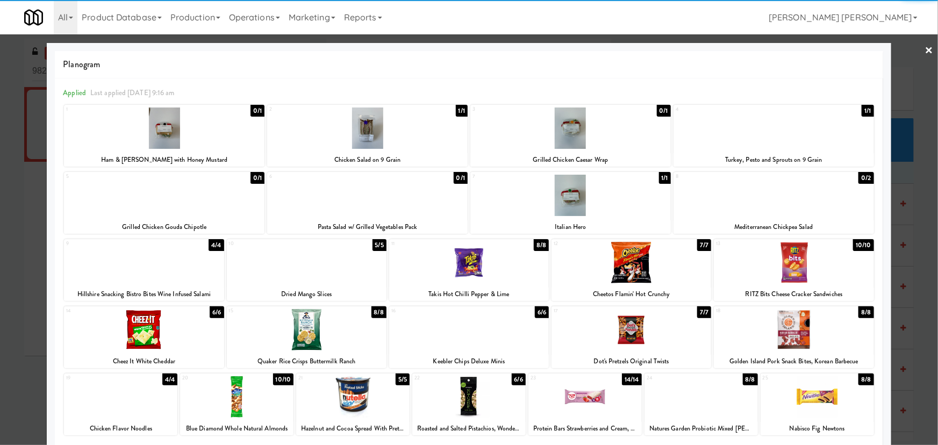
click at [925, 48] on link "×" at bounding box center [929, 50] width 9 height 33
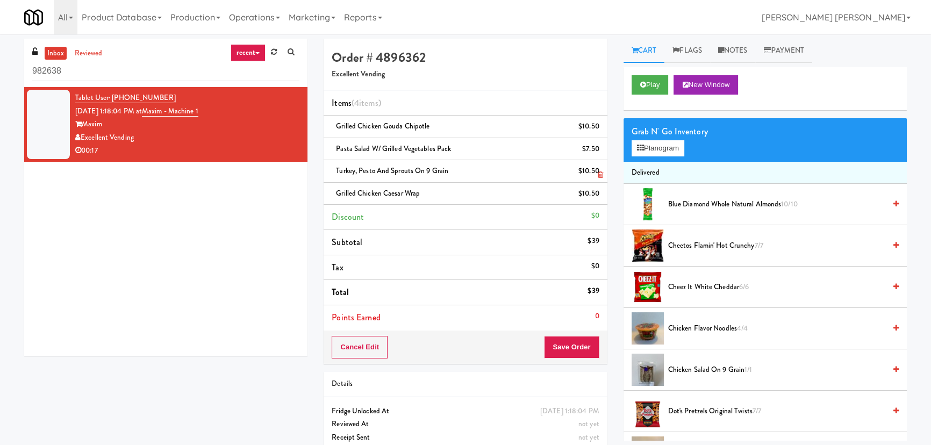
click at [598, 175] on icon at bounding box center [600, 174] width 5 height 7
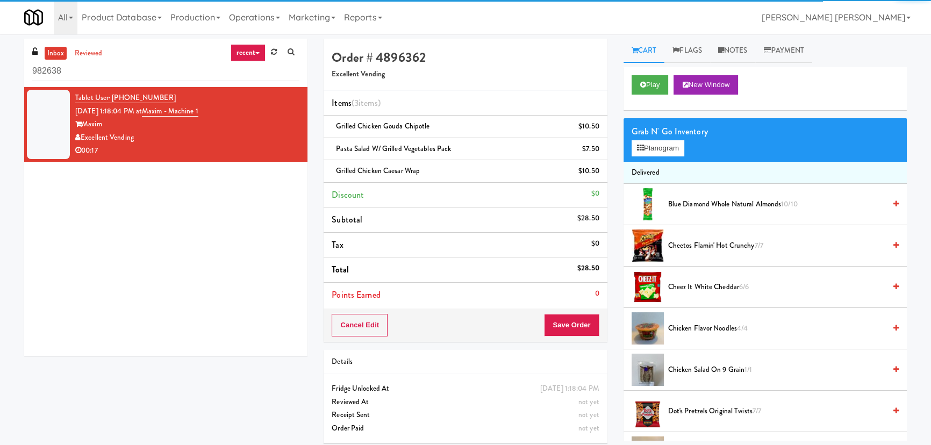
click at [580, 336] on div "Cancel Edit Save Order" at bounding box center [465, 325] width 283 height 33
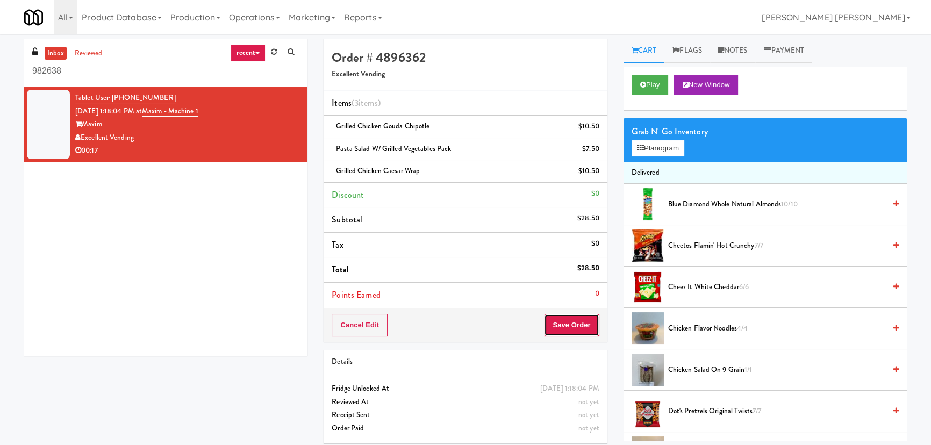
click at [580, 322] on button "Save Order" at bounding box center [571, 325] width 55 height 23
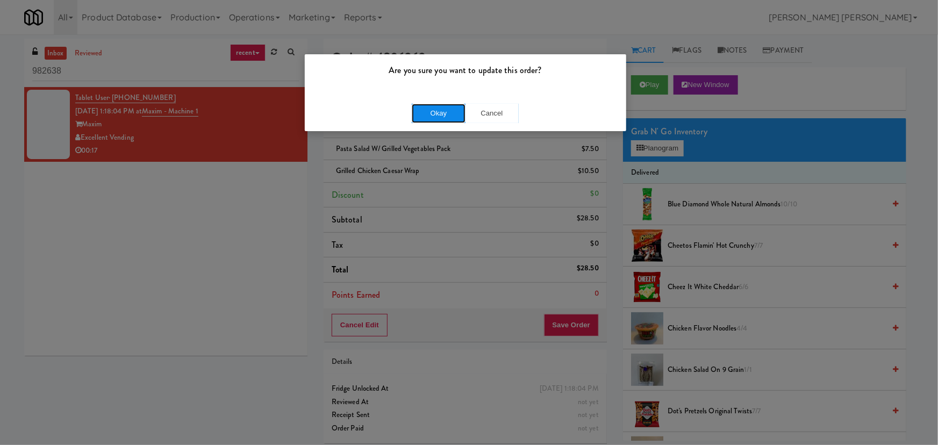
click at [429, 111] on button "Okay" at bounding box center [439, 113] width 54 height 19
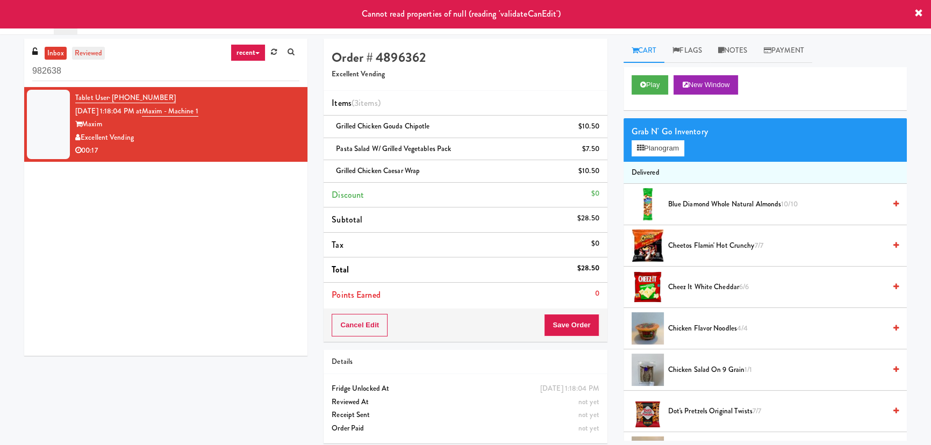
click at [95, 50] on link "reviewed" at bounding box center [88, 53] width 33 height 13
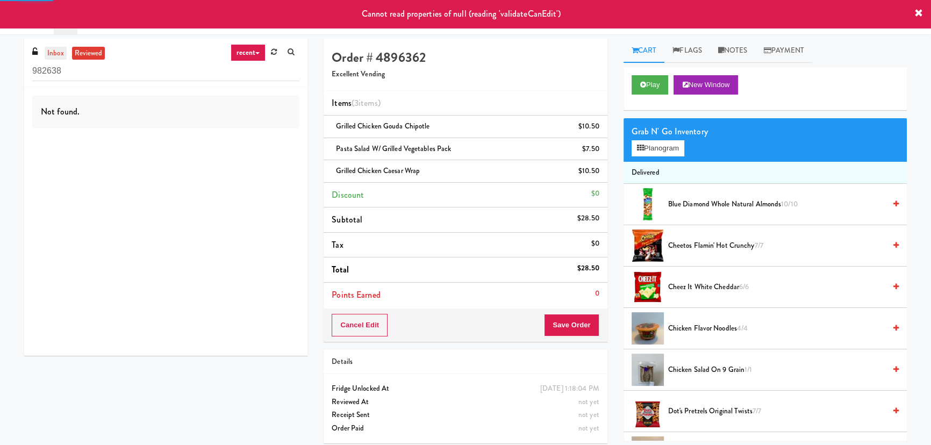
click at [49, 51] on link "inbox" at bounding box center [56, 53] width 22 height 13
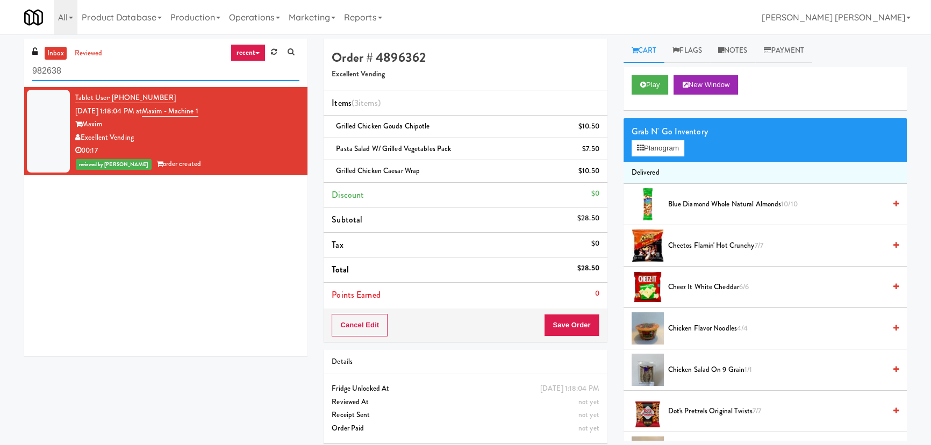
drag, startPoint x: 51, startPoint y: 73, endPoint x: 8, endPoint y: 73, distance: 43.0
click at [8, 73] on div "inbox reviewed recent all unclear take inventory issue suspicious failed recent…" at bounding box center [465, 245] width 931 height 413
paste input "[PERSON_NAME] - Cooler - Right"
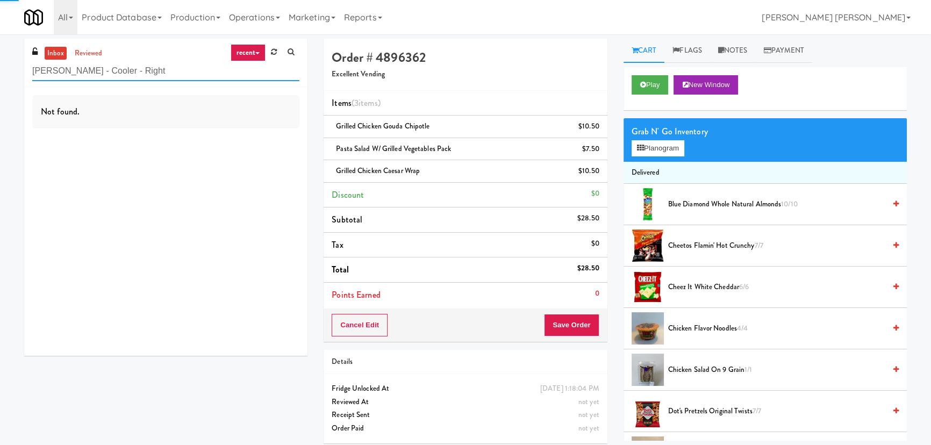
type input "[PERSON_NAME] - Cooler - Right"
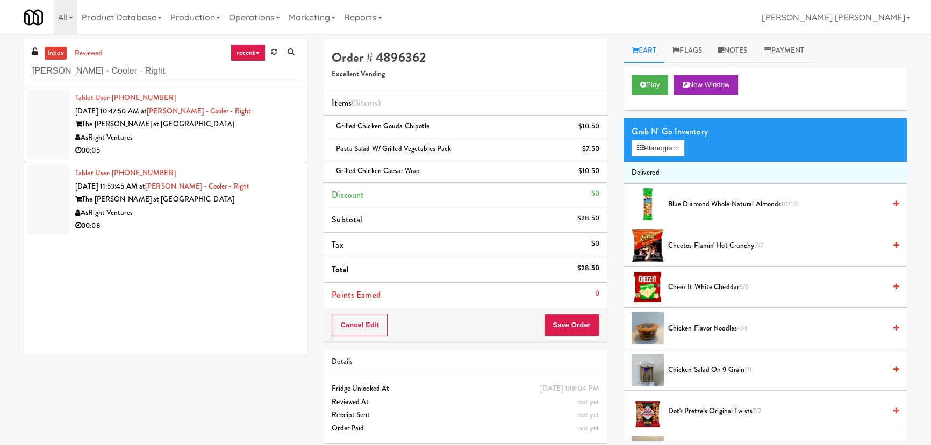
click at [203, 152] on div "00:05" at bounding box center [187, 150] width 224 height 13
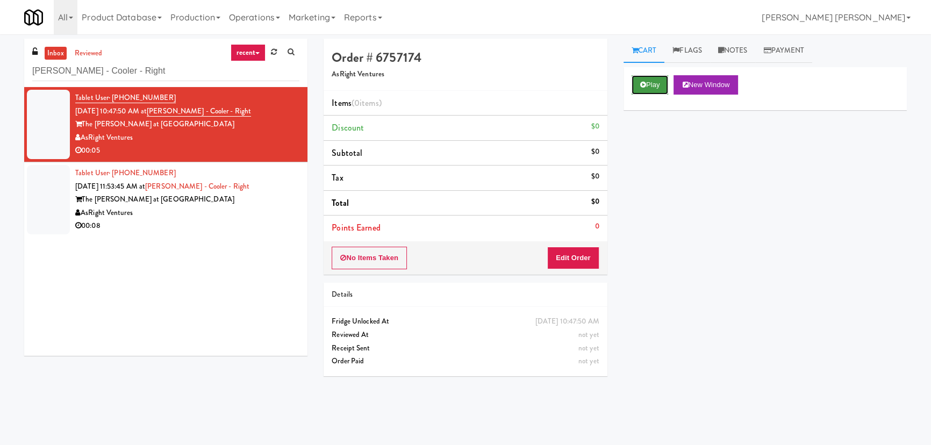
click at [646, 89] on button "Play" at bounding box center [650, 84] width 37 height 19
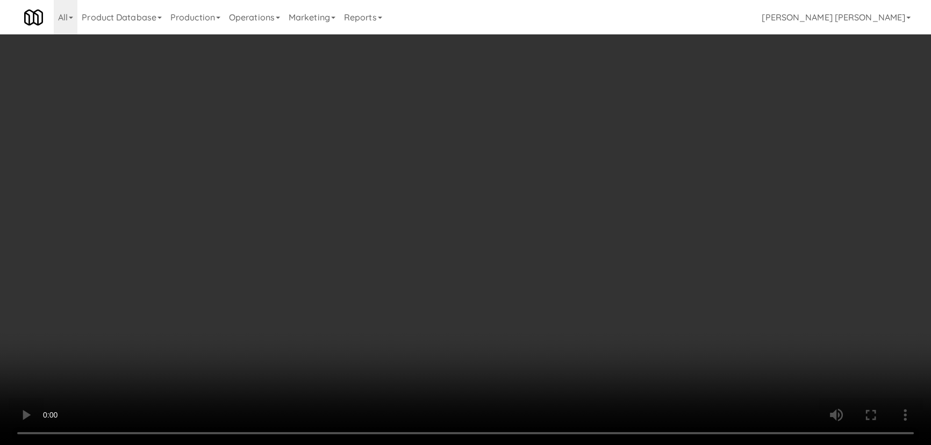
drag, startPoint x: 514, startPoint y: 474, endPoint x: 812, endPoint y: 426, distance: 301.6
click at [519, 444] on video at bounding box center [465, 222] width 931 height 445
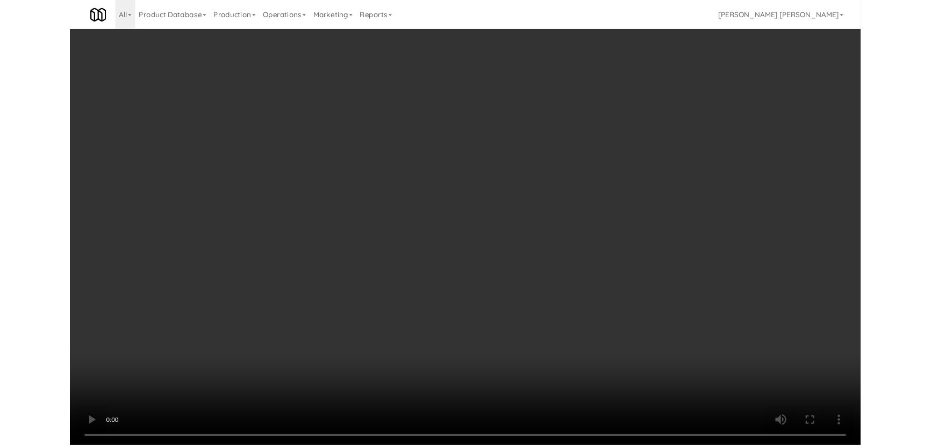
scroll to position [22, 0]
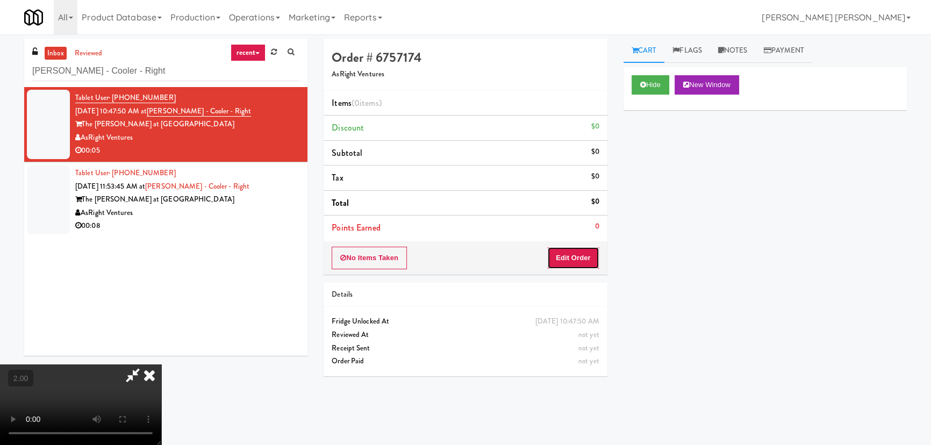
click at [591, 255] on button "Edit Order" at bounding box center [573, 258] width 52 height 23
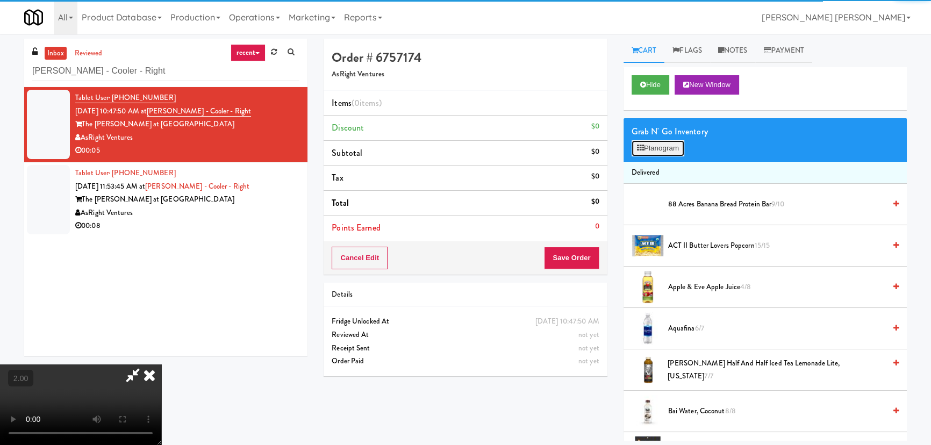
click at [668, 147] on button "Planogram" at bounding box center [658, 148] width 53 height 16
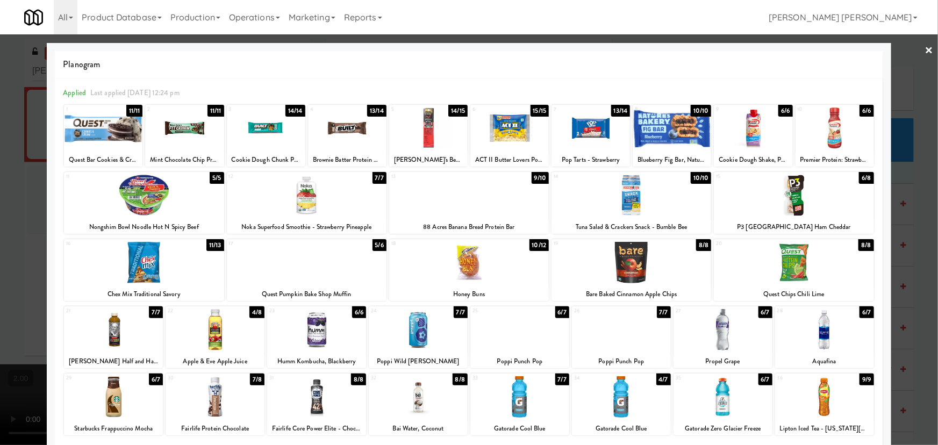
click at [411, 406] on div at bounding box center [418, 396] width 99 height 41
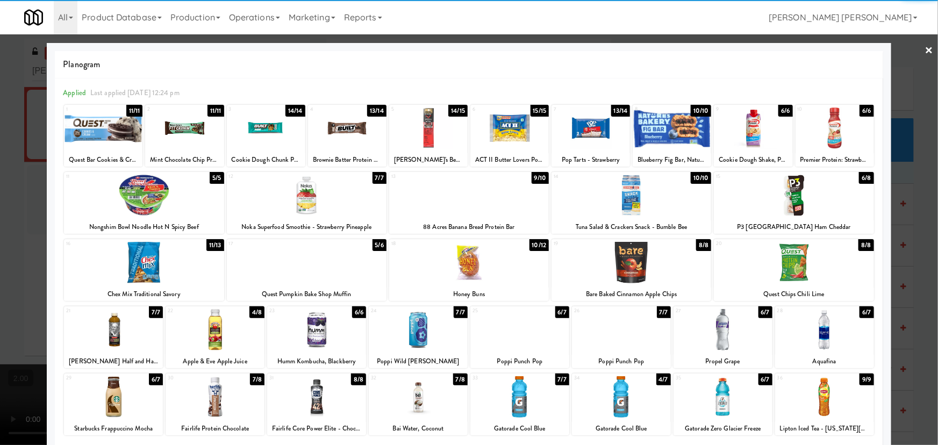
click at [925, 48] on link "×" at bounding box center [929, 50] width 9 height 33
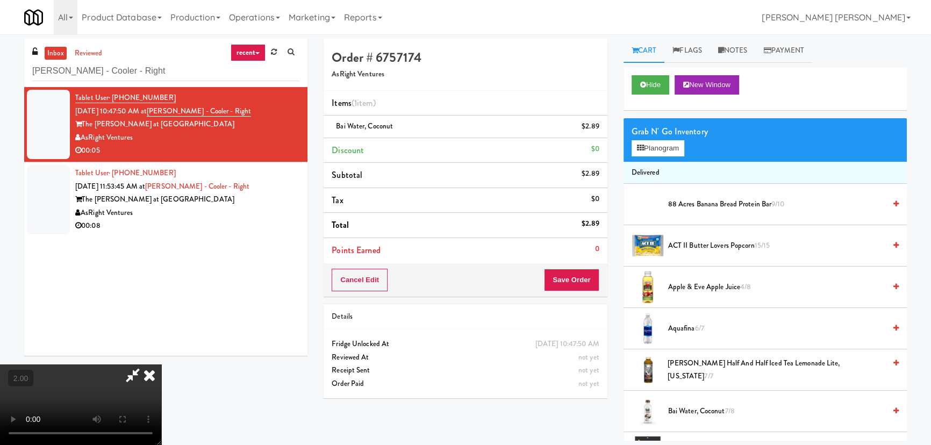
drag, startPoint x: 540, startPoint y: 41, endPoint x: 593, endPoint y: 261, distance: 226.7
click at [161, 364] on icon at bounding box center [150, 374] width 24 height 21
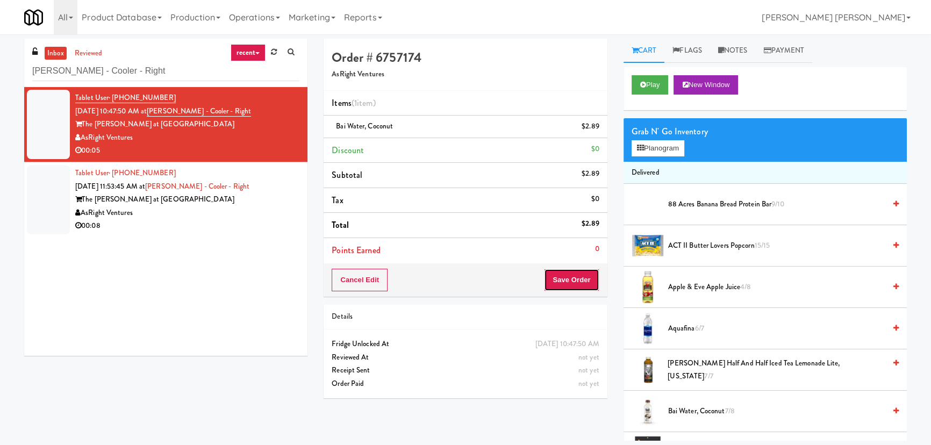
click at [586, 282] on button "Save Order" at bounding box center [571, 280] width 55 height 23
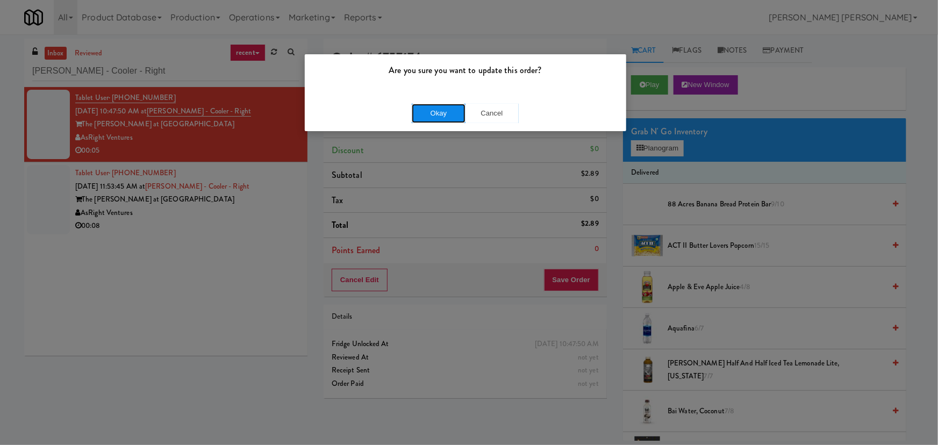
click at [452, 107] on button "Okay" at bounding box center [439, 113] width 54 height 19
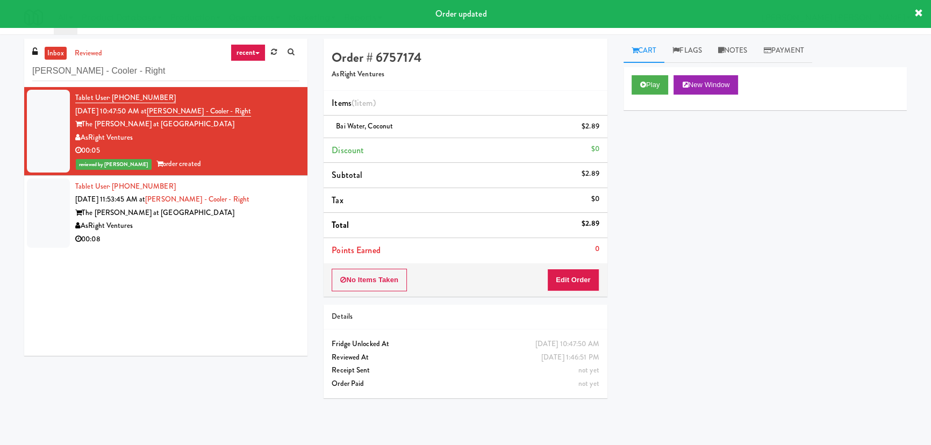
click at [245, 225] on div "AsRight Ventures" at bounding box center [187, 225] width 224 height 13
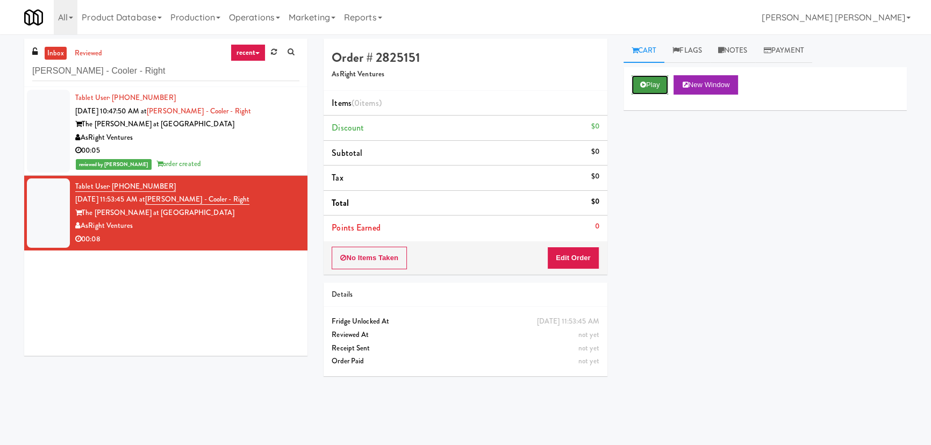
click at [647, 86] on button "Play" at bounding box center [650, 84] width 37 height 19
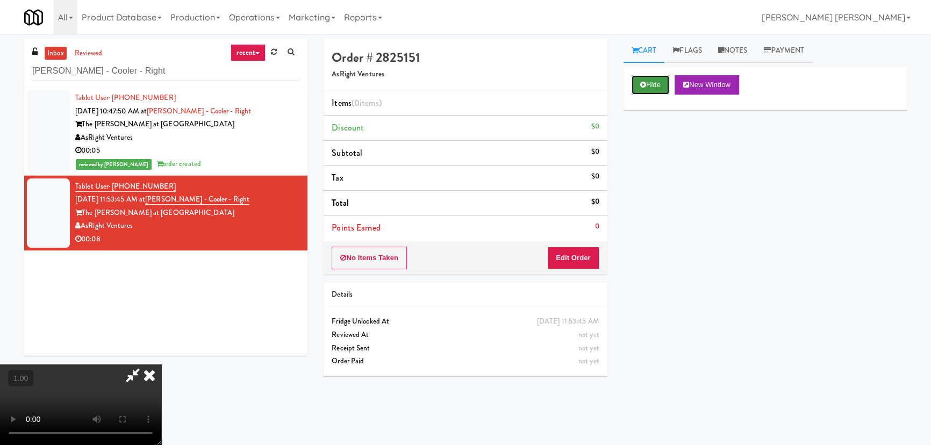
click at [659, 87] on button "Hide" at bounding box center [651, 84] width 38 height 19
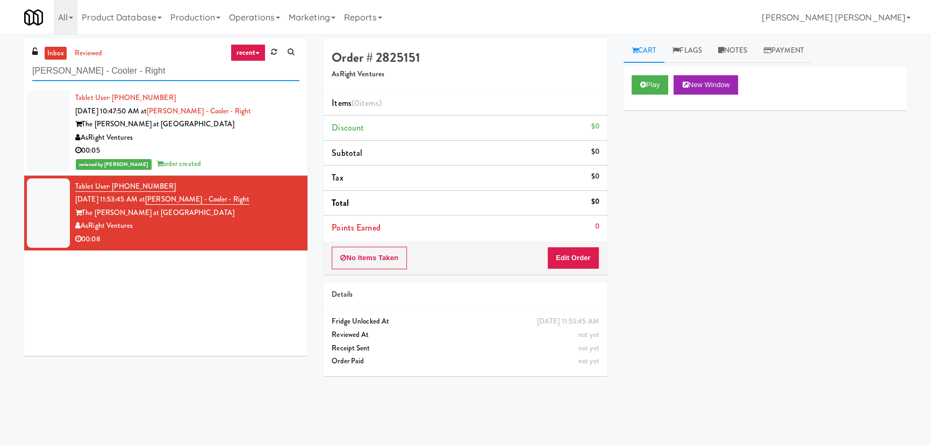
drag, startPoint x: 128, startPoint y: 67, endPoint x: 25, endPoint y: 57, distance: 103.6
click at [25, 57] on div "inbox reviewed recent all unclear take inventory issue suspicious failed recent…" at bounding box center [165, 63] width 283 height 48
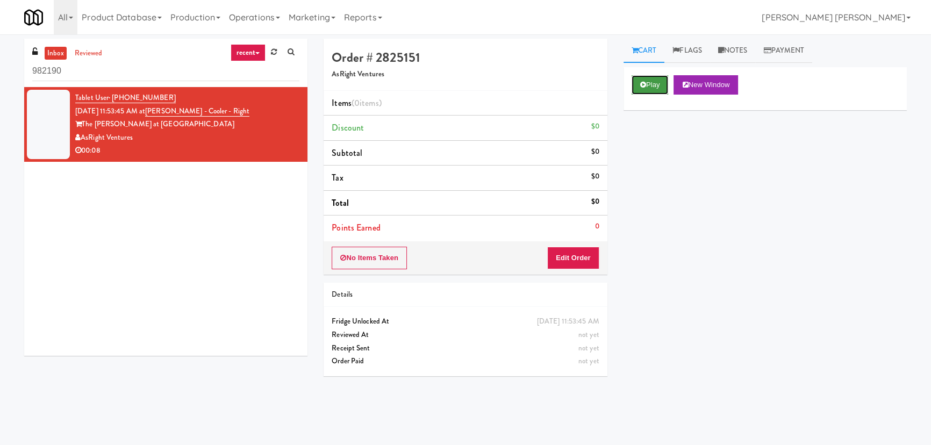
click at [642, 87] on icon at bounding box center [643, 84] width 6 height 7
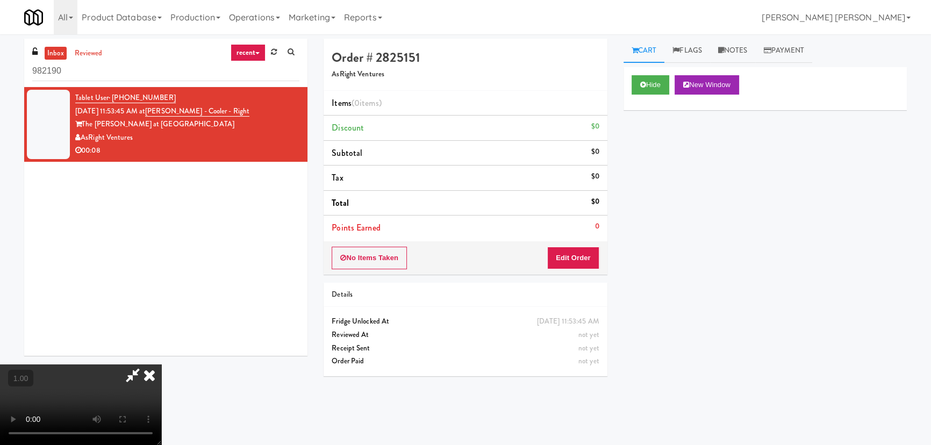
scroll to position [171, 0]
click at [650, 86] on button "Hide" at bounding box center [651, 84] width 38 height 19
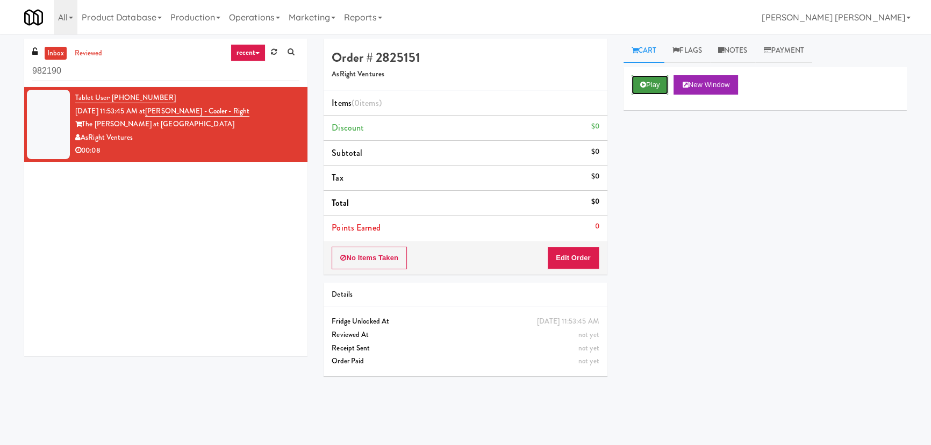
click at [650, 86] on button "Play" at bounding box center [650, 84] width 37 height 19
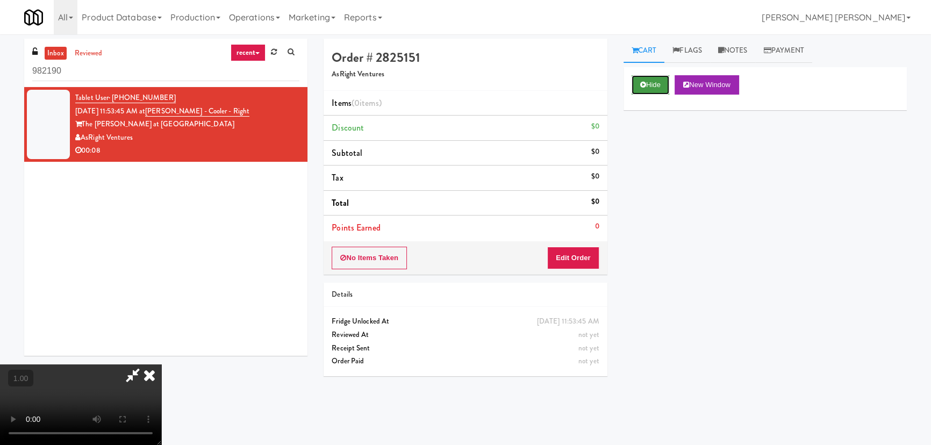
click at [654, 81] on button "Hide" at bounding box center [651, 84] width 38 height 19
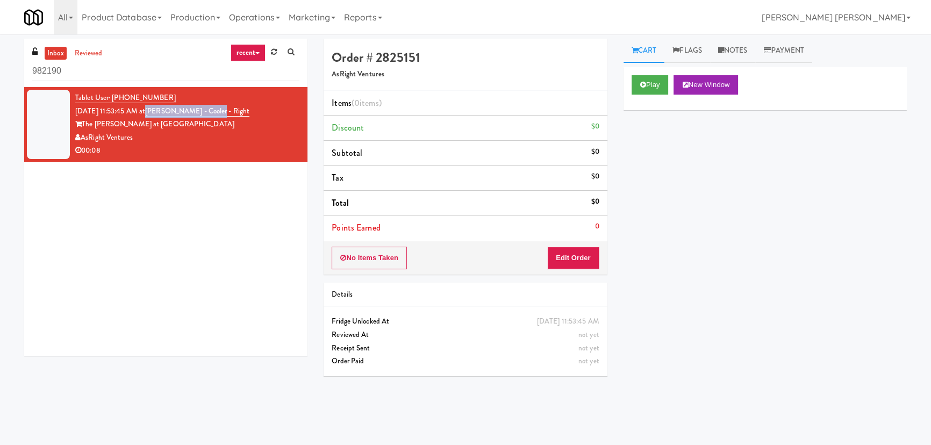
drag, startPoint x: 218, startPoint y: 111, endPoint x: 160, endPoint y: 117, distance: 58.8
click at [160, 117] on div "Tablet User · (813) 808-1011 [DATE] 11:53:45 AM at [PERSON_NAME] - Cooler - Rig…" at bounding box center [187, 124] width 224 height 66
copy link "[PERSON_NAME] - Cooler - Right"
drag, startPoint x: 66, startPoint y: 72, endPoint x: 2, endPoint y: 71, distance: 64.0
click at [2, 71] on div "inbox reviewed recent all unclear take inventory issue suspicious failed recent…" at bounding box center [465, 240] width 931 height 402
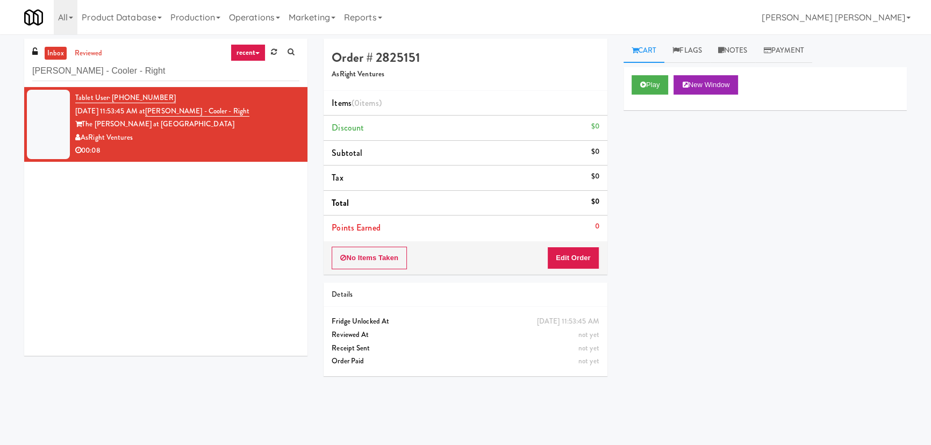
type input "[PERSON_NAME] - Cooler - Right"
click at [644, 86] on icon at bounding box center [643, 84] width 6 height 7
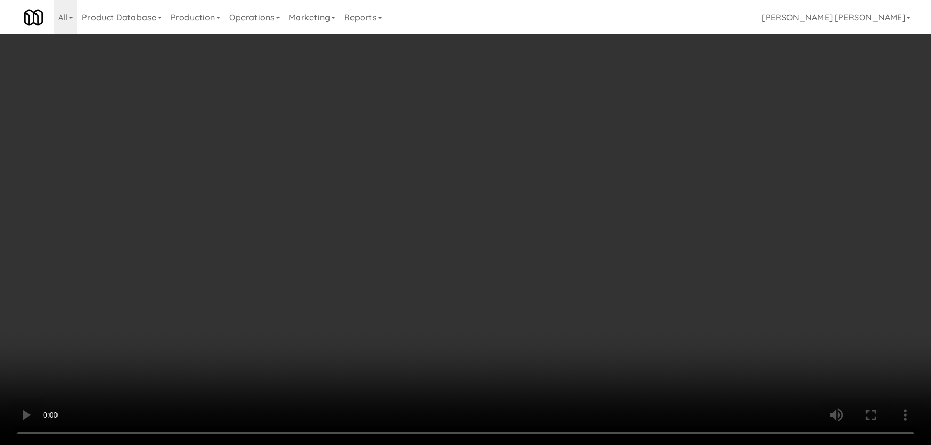
drag, startPoint x: 521, startPoint y: 476, endPoint x: 899, endPoint y: 494, distance: 378.9
click at [551, 444] on video at bounding box center [465, 222] width 931 height 445
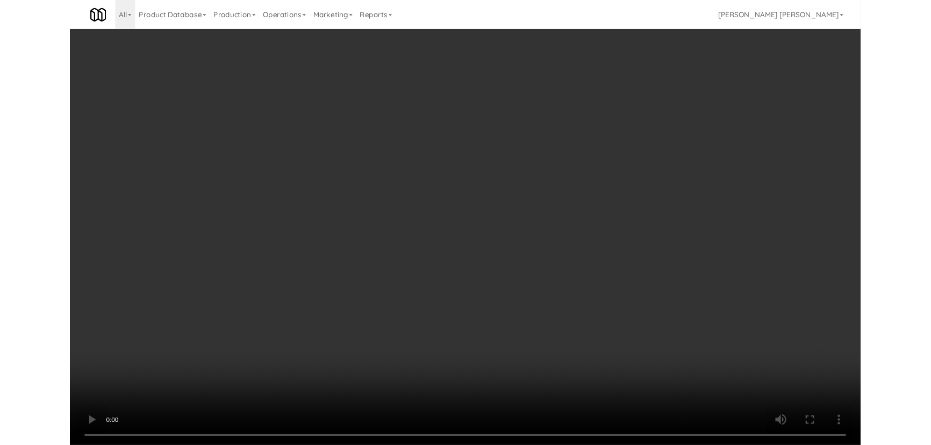
scroll to position [22, 0]
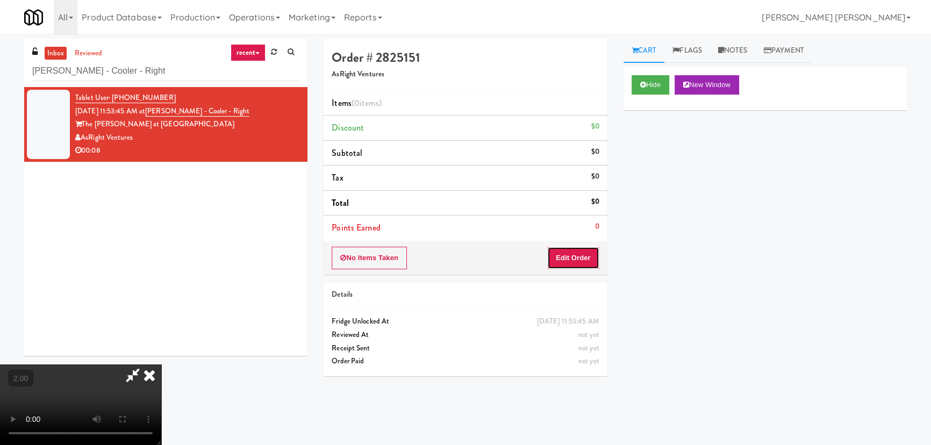
click at [598, 248] on button "Edit Order" at bounding box center [573, 258] width 52 height 23
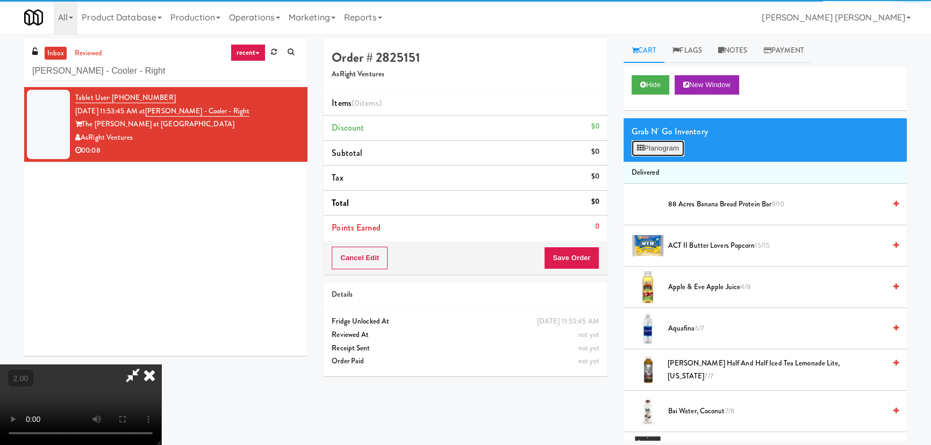
click at [659, 148] on button "Planogram" at bounding box center [658, 148] width 53 height 16
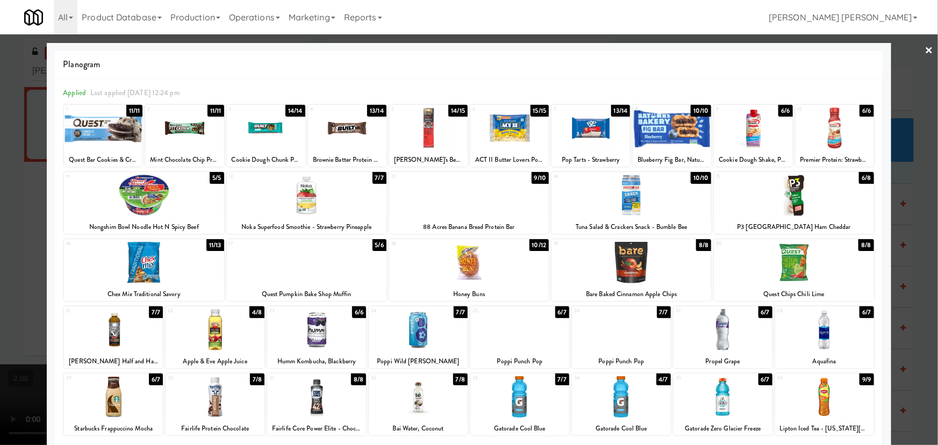
click at [109, 329] on div at bounding box center [113, 329] width 99 height 41
click at [925, 48] on link "×" at bounding box center [929, 50] width 9 height 33
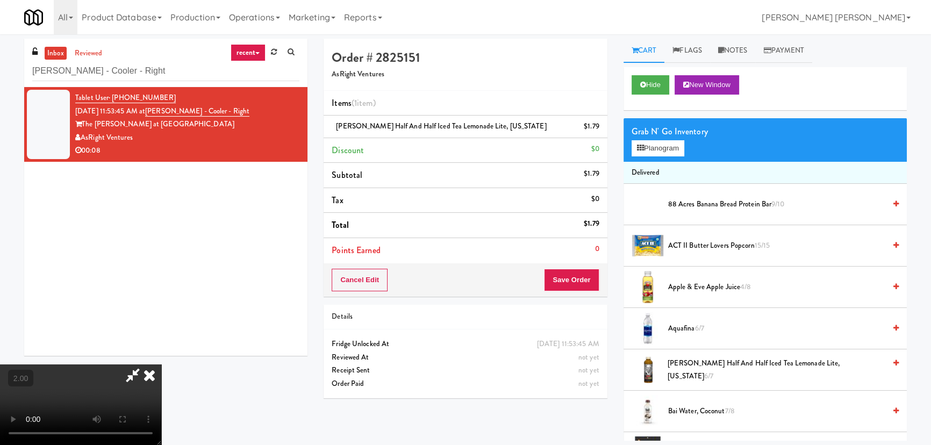
click at [161, 364] on icon at bounding box center [150, 374] width 24 height 21
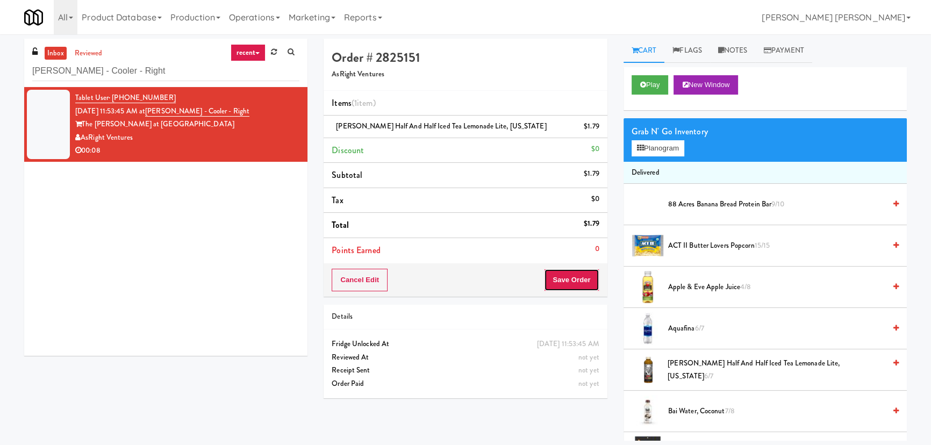
click at [574, 277] on button "Save Order" at bounding box center [571, 280] width 55 height 23
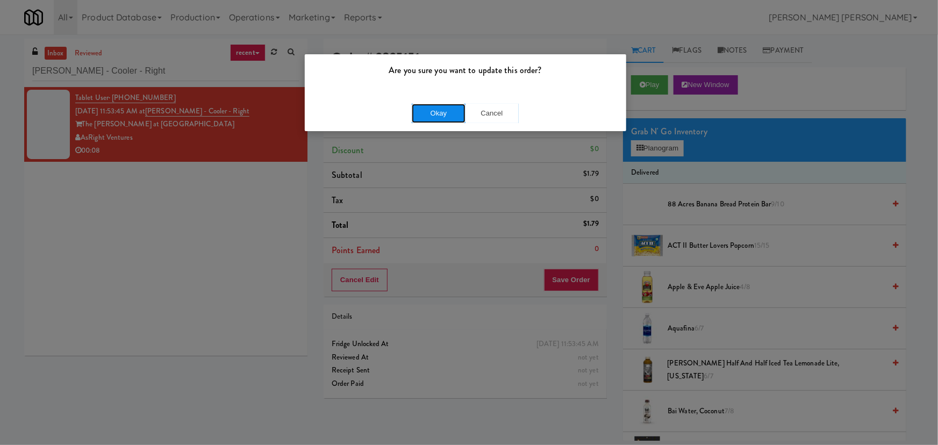
click at [441, 114] on button "Okay" at bounding box center [439, 113] width 54 height 19
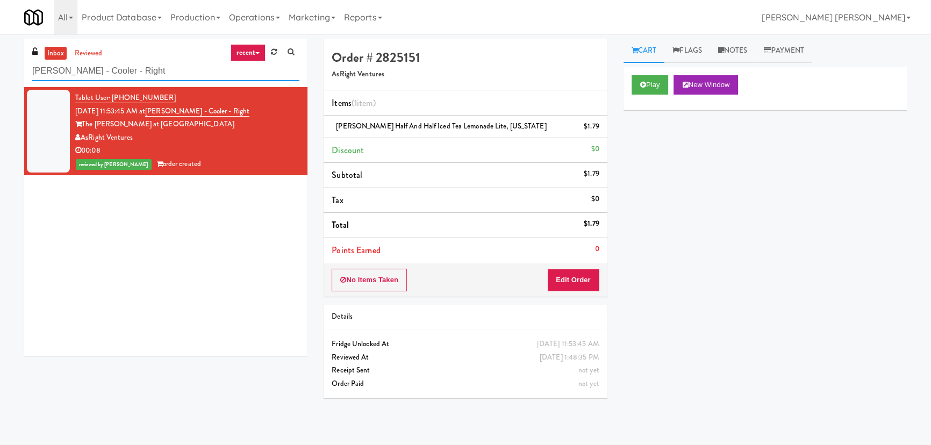
drag, startPoint x: 97, startPoint y: 70, endPoint x: 4, endPoint y: 75, distance: 93.1
click at [4, 75] on div "inbox reviewed recent all unclear take inventory issue suspicious failed recent…" at bounding box center [465, 240] width 931 height 402
paste input "[PERSON_NAME]"
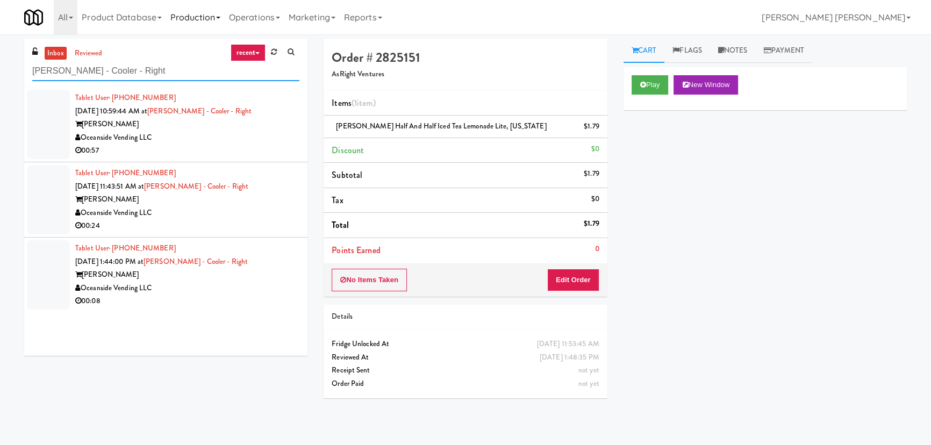
type input "[PERSON_NAME] - Cooler - Right"
click at [246, 144] on div "00:57" at bounding box center [187, 150] width 224 height 13
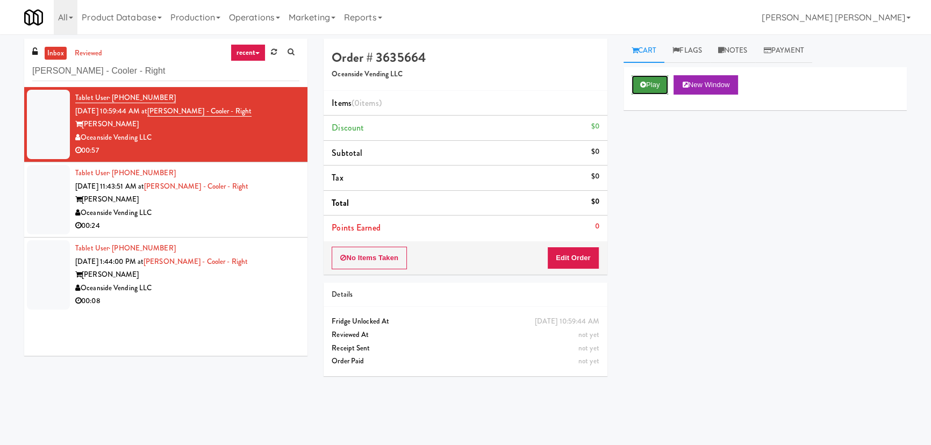
click at [645, 83] on icon at bounding box center [643, 84] width 6 height 7
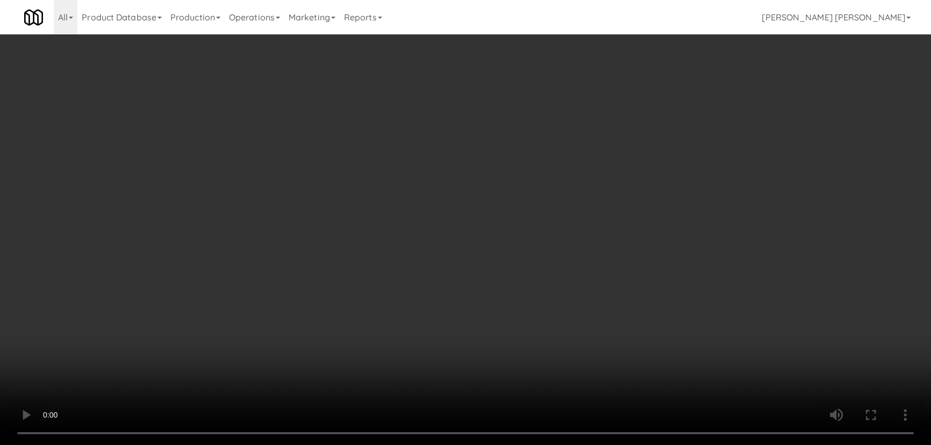
drag, startPoint x: 528, startPoint y: 469, endPoint x: 872, endPoint y: 467, distance: 344.0
click at [562, 444] on video at bounding box center [465, 222] width 931 height 445
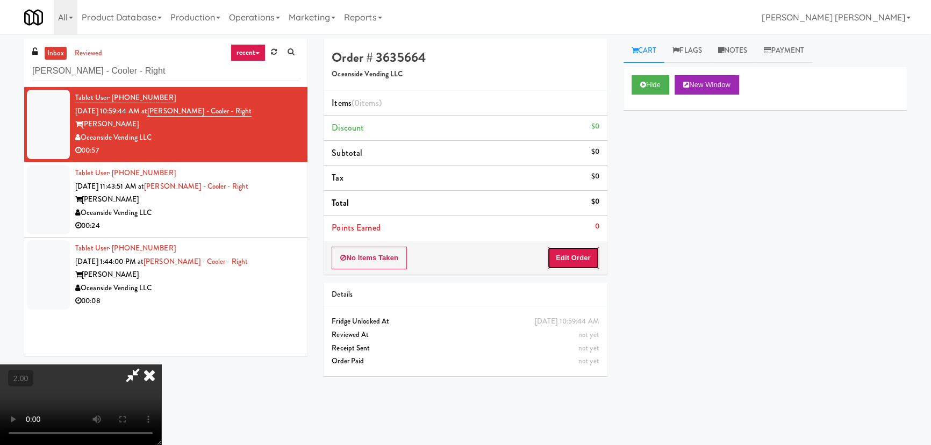
click at [583, 259] on button "Edit Order" at bounding box center [573, 258] width 52 height 23
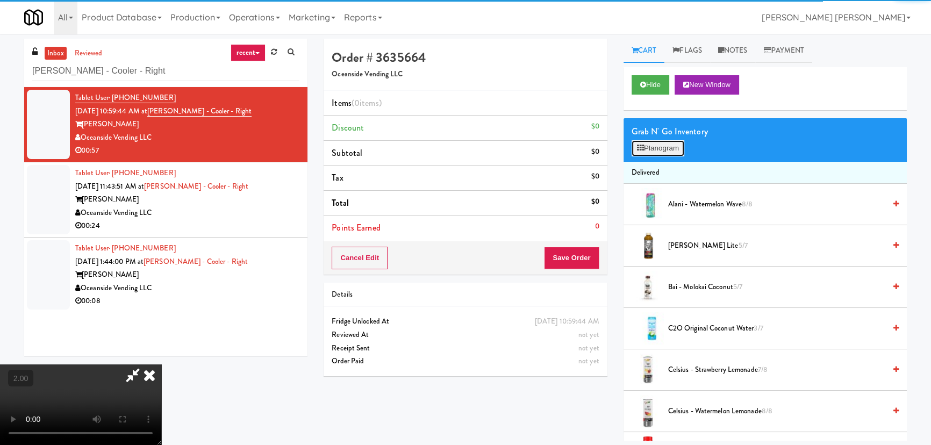
click at [655, 147] on button "Planogram" at bounding box center [658, 148] width 53 height 16
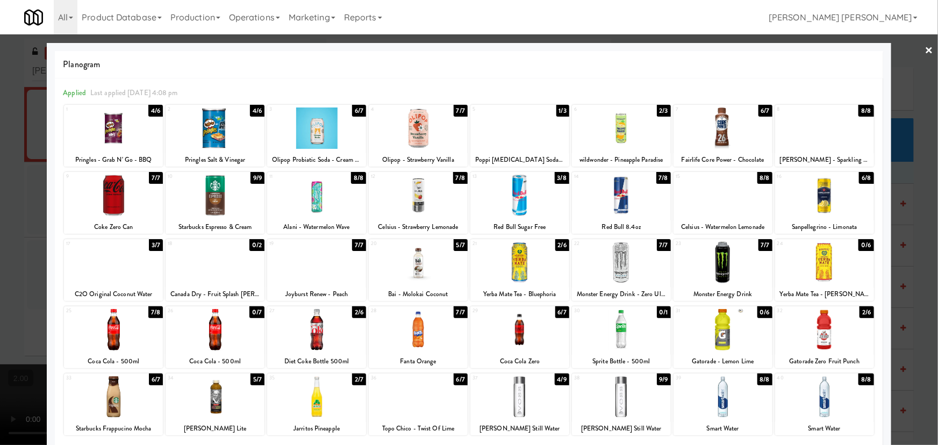
click at [319, 203] on div at bounding box center [316, 195] width 99 height 41
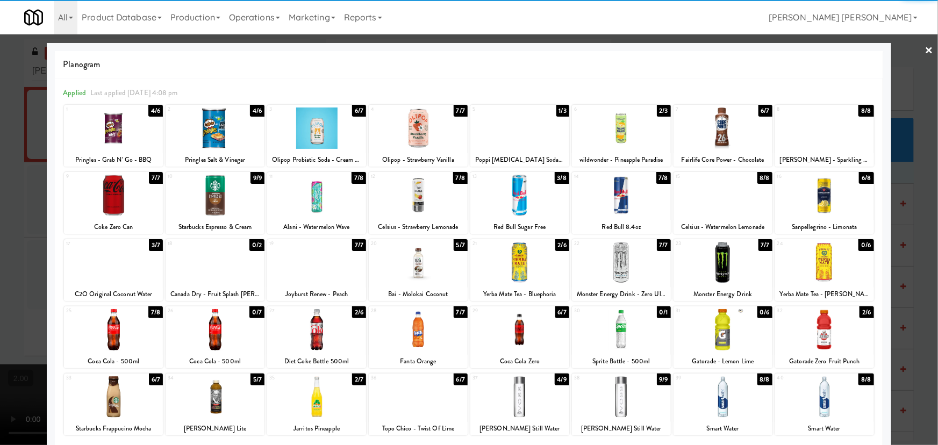
click at [113, 328] on div at bounding box center [113, 329] width 99 height 41
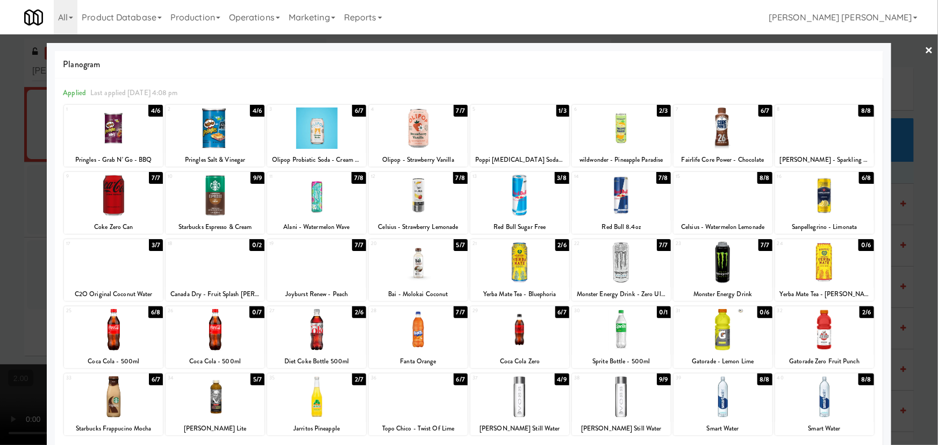
click at [925, 49] on link "×" at bounding box center [929, 50] width 9 height 33
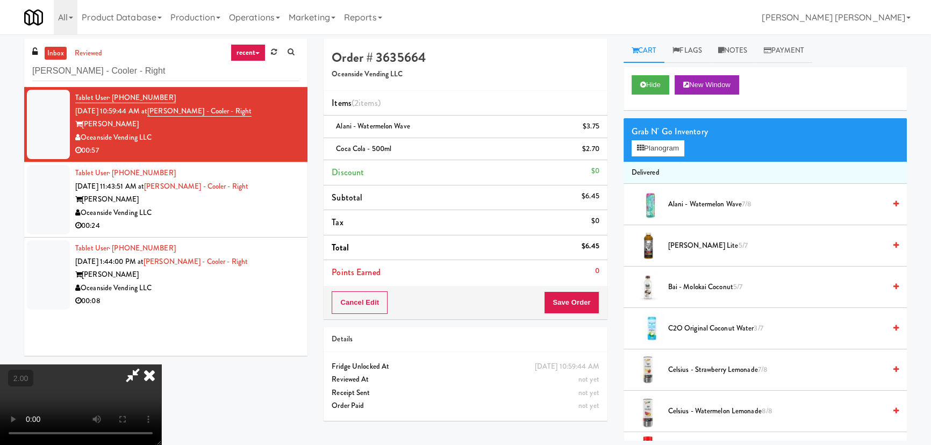
click at [161, 364] on icon at bounding box center [150, 374] width 24 height 21
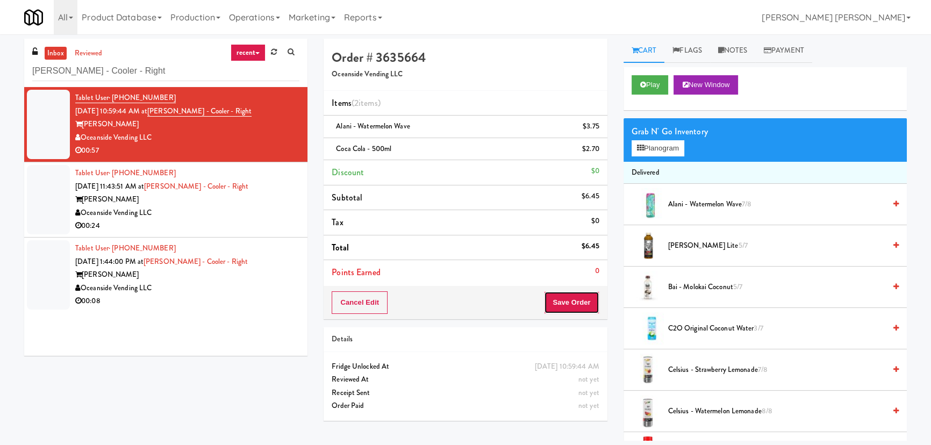
click at [568, 309] on button "Save Order" at bounding box center [571, 302] width 55 height 23
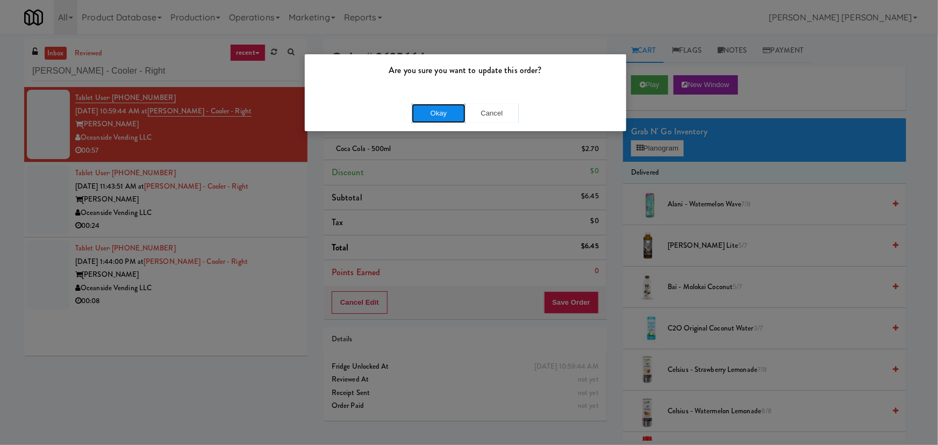
click at [440, 112] on button "Okay" at bounding box center [439, 113] width 54 height 19
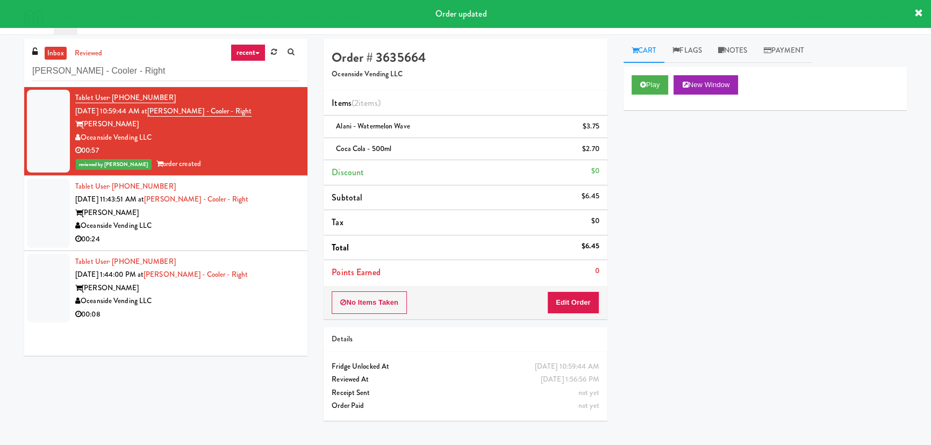
click at [266, 241] on div "00:24" at bounding box center [187, 239] width 224 height 13
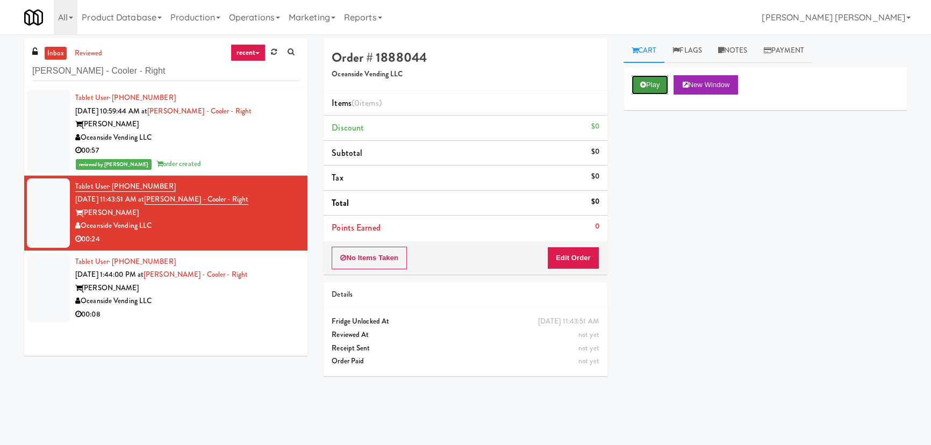
click at [647, 86] on button "Play" at bounding box center [650, 84] width 37 height 19
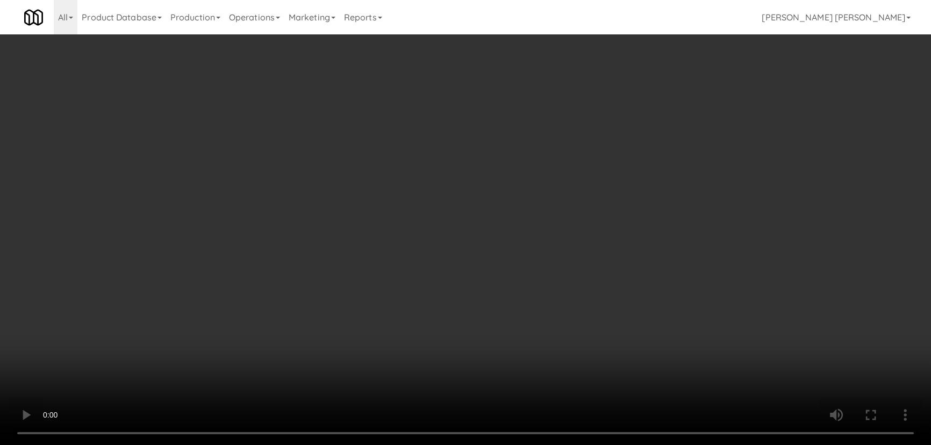
drag, startPoint x: 535, startPoint y: 469, endPoint x: 937, endPoint y: 451, distance: 403.0
click at [564, 444] on video at bounding box center [465, 222] width 931 height 445
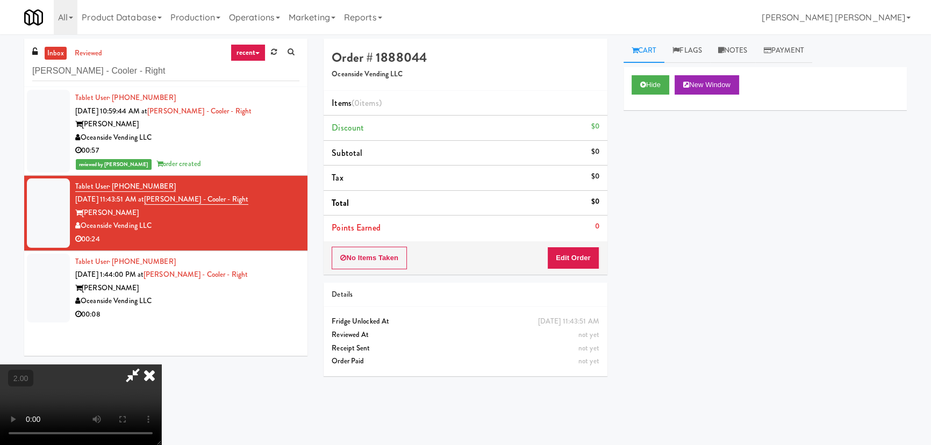
click at [607, 248] on div "Order # 1888044 Oceanside Vending LLC Items (0 items ) Discount $0 Subtotal $0 …" at bounding box center [465, 212] width 299 height 346
click at [591, 253] on button "Edit Order" at bounding box center [573, 258] width 52 height 23
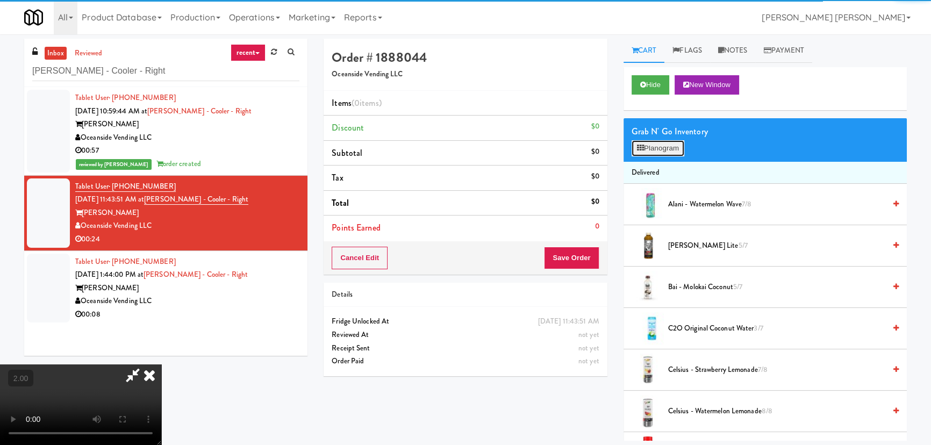
click at [675, 148] on button "Planogram" at bounding box center [658, 148] width 53 height 16
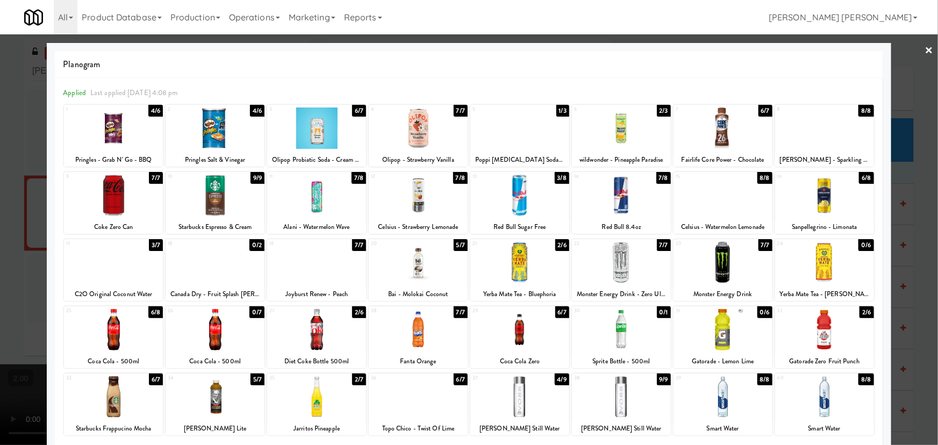
click at [711, 203] on div at bounding box center [722, 195] width 99 height 41
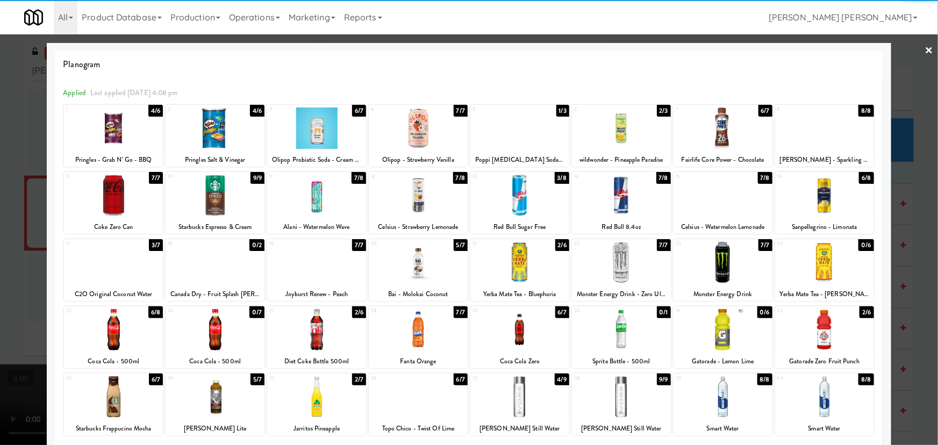
click at [721, 122] on div at bounding box center [722, 127] width 99 height 41
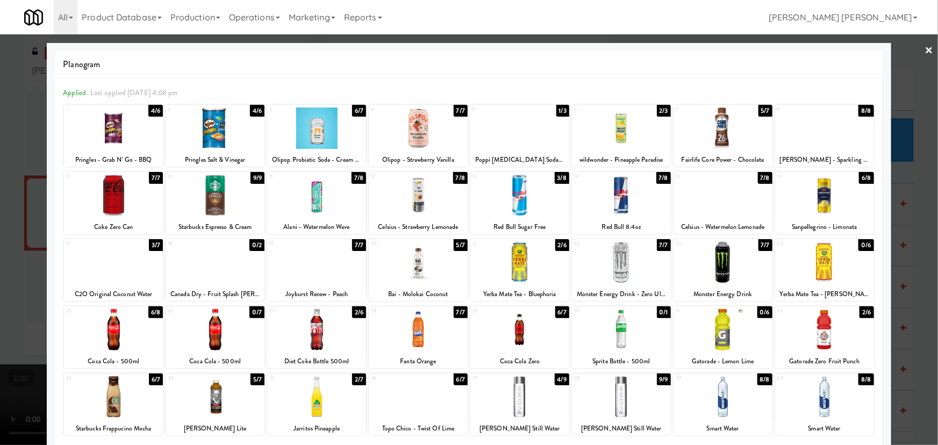
click at [925, 48] on link "×" at bounding box center [929, 50] width 9 height 33
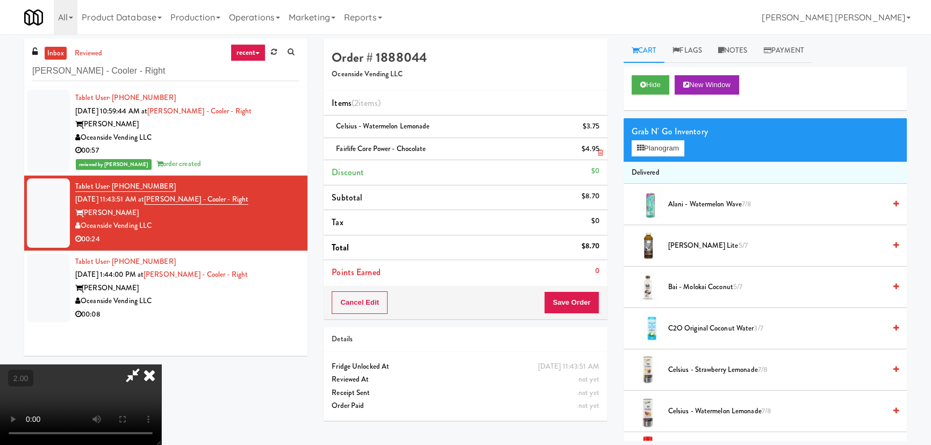
drag, startPoint x: 552, startPoint y: 144, endPoint x: 553, endPoint y: 152, distance: 8.1
click at [161, 364] on icon at bounding box center [150, 374] width 24 height 21
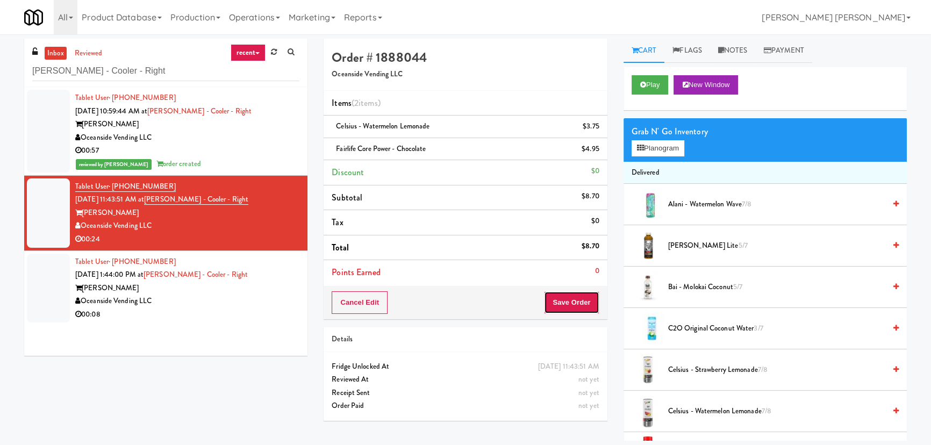
click at [580, 305] on button "Save Order" at bounding box center [571, 302] width 55 height 23
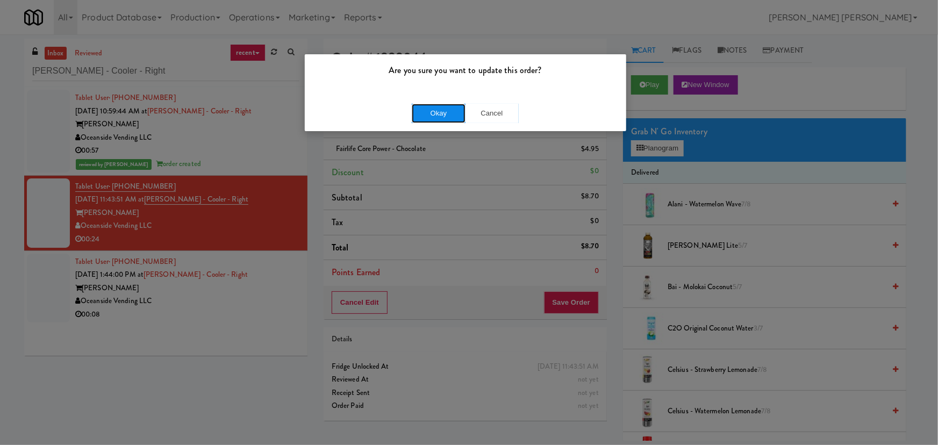
click at [446, 114] on button "Okay" at bounding box center [439, 113] width 54 height 19
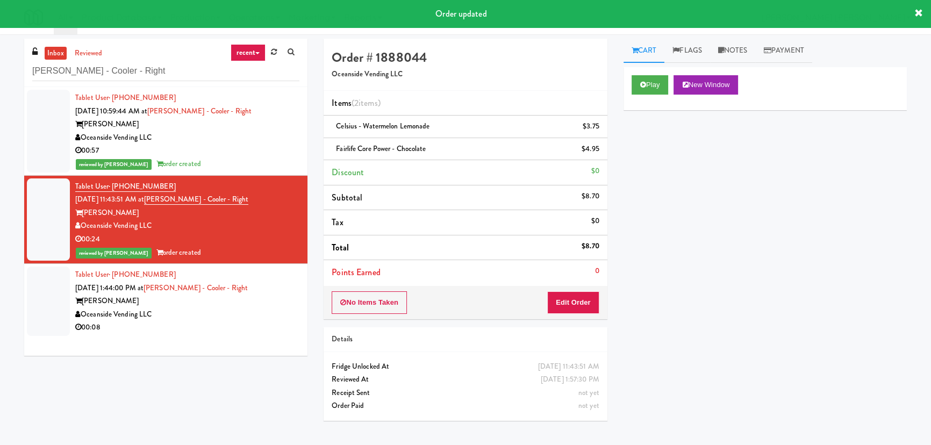
click at [241, 314] on div "Oceanside Vending LLC" at bounding box center [187, 314] width 224 height 13
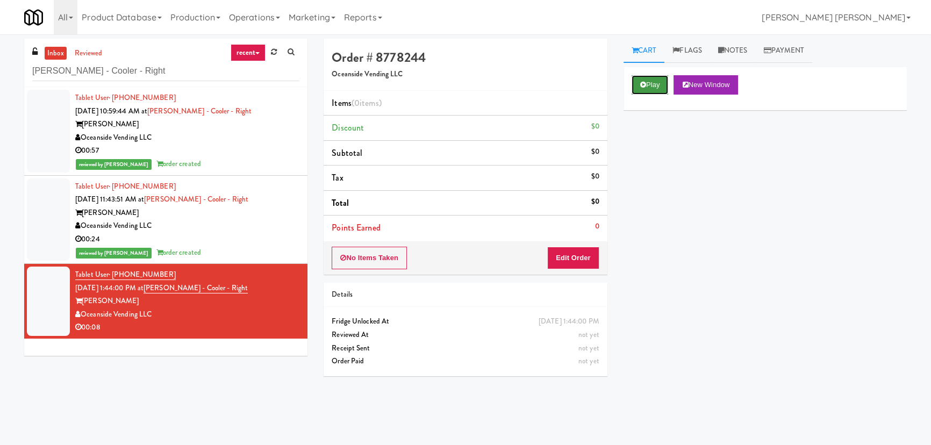
click at [641, 86] on icon at bounding box center [643, 84] width 6 height 7
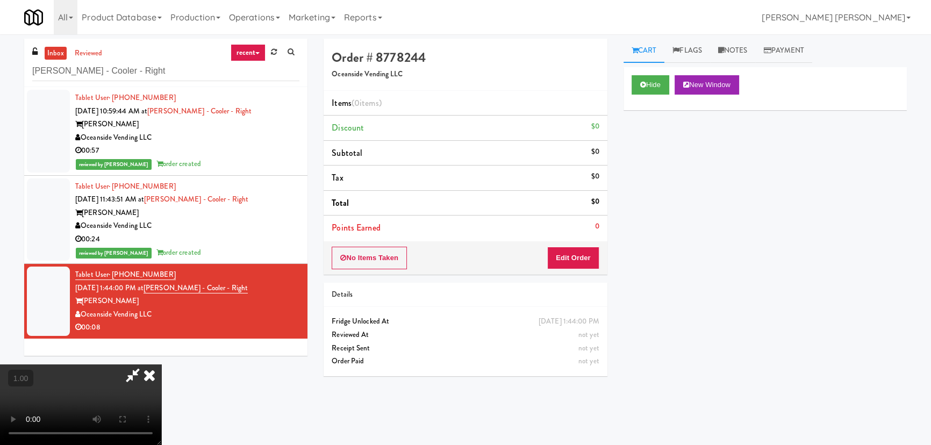
click at [161, 444] on video at bounding box center [80, 404] width 161 height 81
click at [580, 257] on button "Edit Order" at bounding box center [573, 258] width 52 height 23
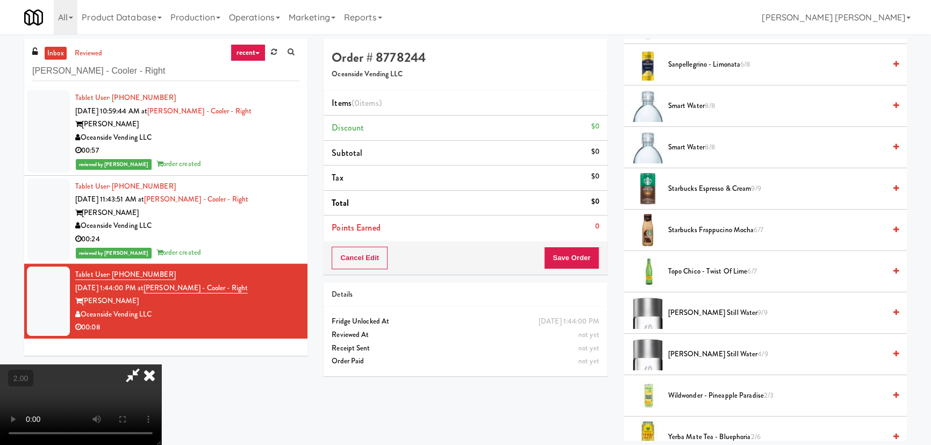
scroll to position [1270, 0]
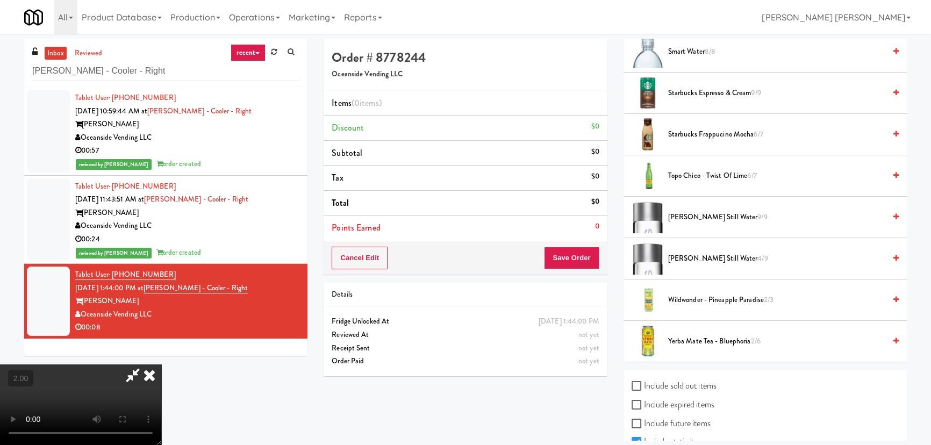
click at [684, 218] on span "[PERSON_NAME] Still Water 9/9" at bounding box center [776, 217] width 217 height 13
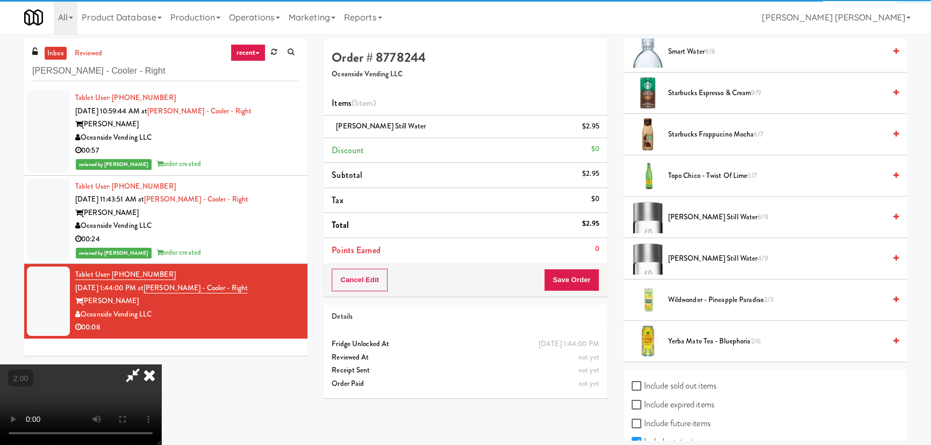
click at [161, 364] on icon at bounding box center [150, 374] width 24 height 21
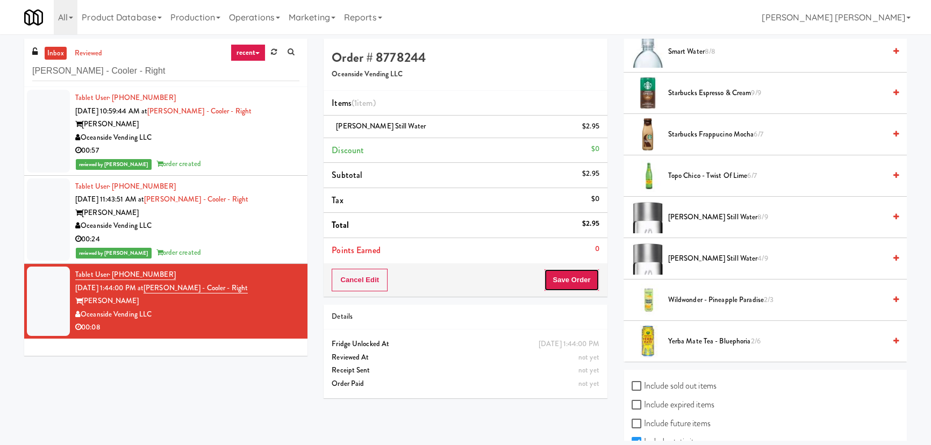
click at [578, 279] on button "Save Order" at bounding box center [571, 280] width 55 height 23
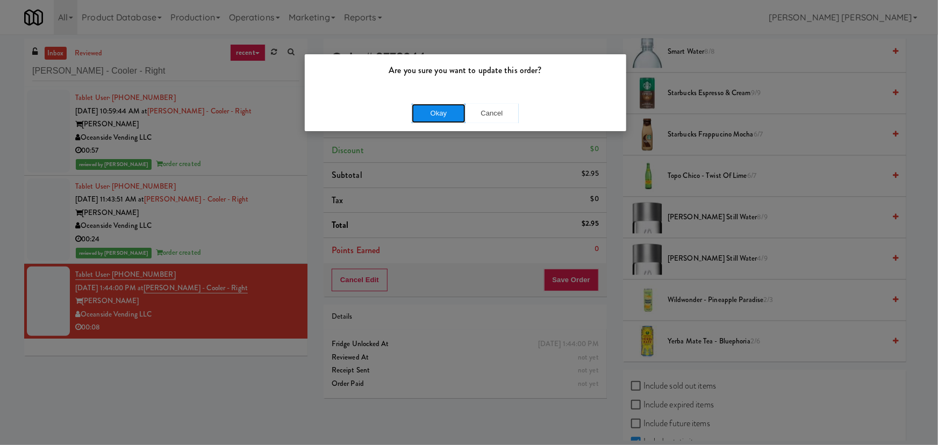
click at [448, 110] on button "Okay" at bounding box center [439, 113] width 54 height 19
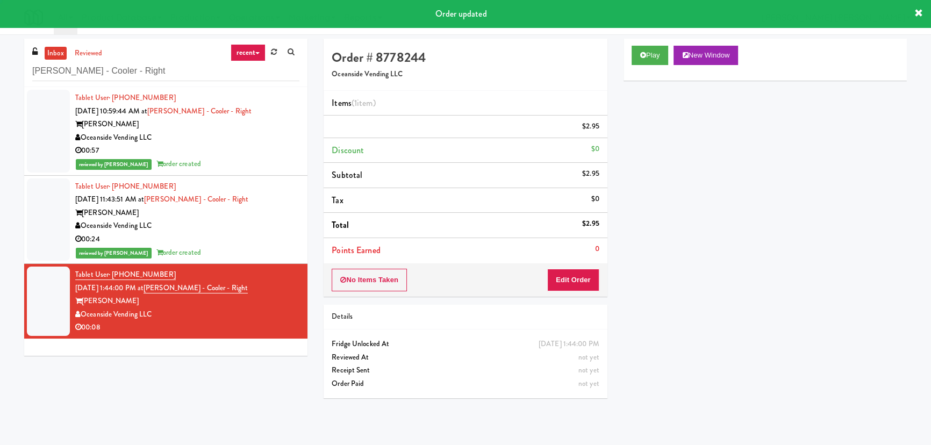
scroll to position [29, 0]
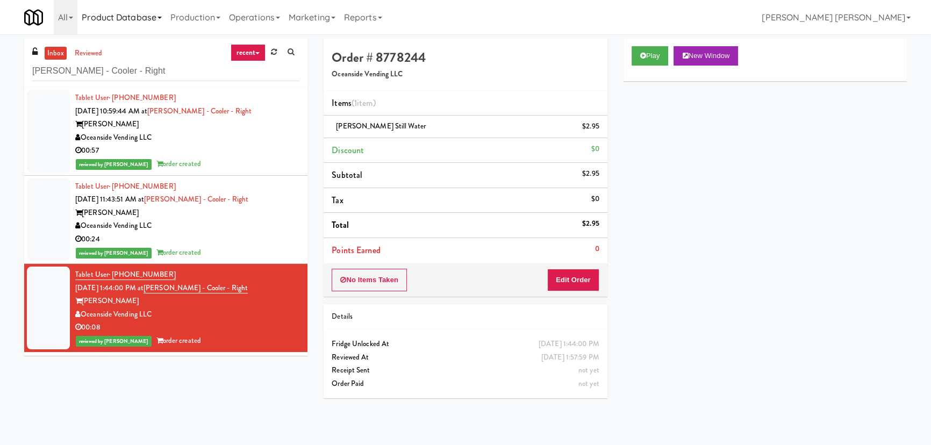
drag, startPoint x: 59, startPoint y: 49, endPoint x: 133, endPoint y: 16, distance: 81.6
click at [59, 49] on link "inbox" at bounding box center [56, 53] width 22 height 13
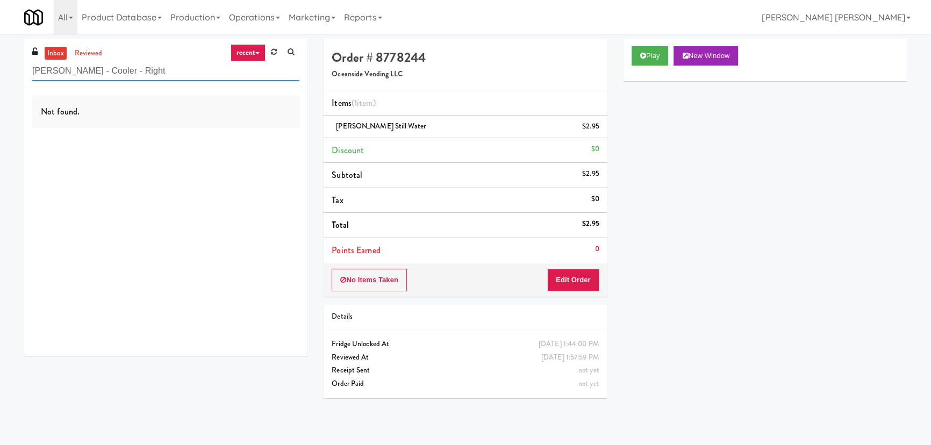
drag, startPoint x: 137, startPoint y: 70, endPoint x: -35, endPoint y: 71, distance: 172.0
click at [0, 71] on html "Are you sure you want to update this order? Okay Cancel Okay Are you sure you w…" at bounding box center [465, 222] width 931 height 445
paste input "Maplewood Meals"
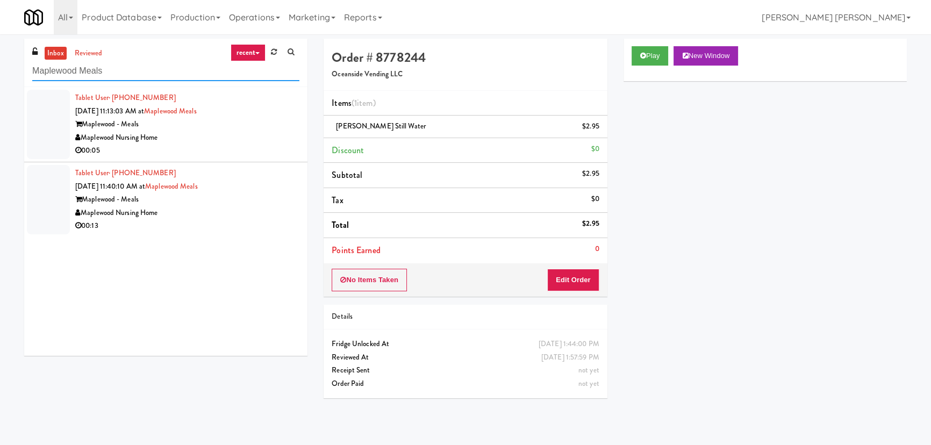
type input "Maplewood Meals"
drag, startPoint x: 226, startPoint y: 139, endPoint x: 229, endPoint y: 173, distance: 34.0
click at [226, 139] on div "Maplewood Nursing Home" at bounding box center [187, 137] width 224 height 13
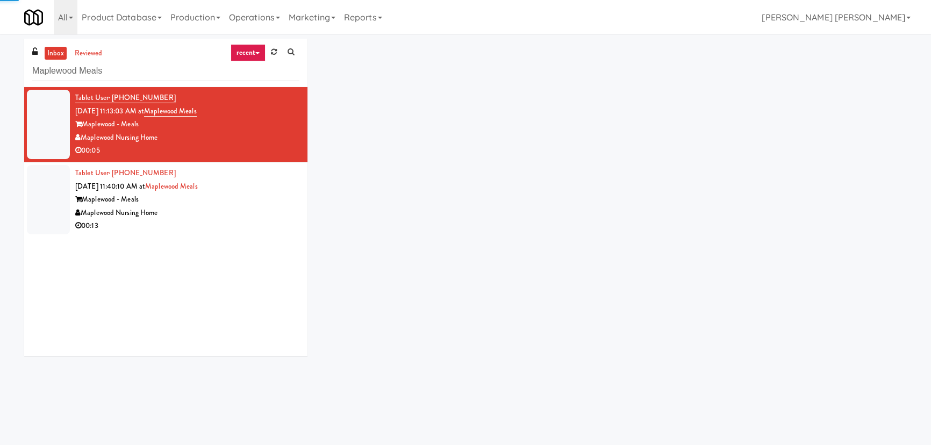
click at [244, 210] on div "Maplewood Nursing Home" at bounding box center [187, 212] width 224 height 13
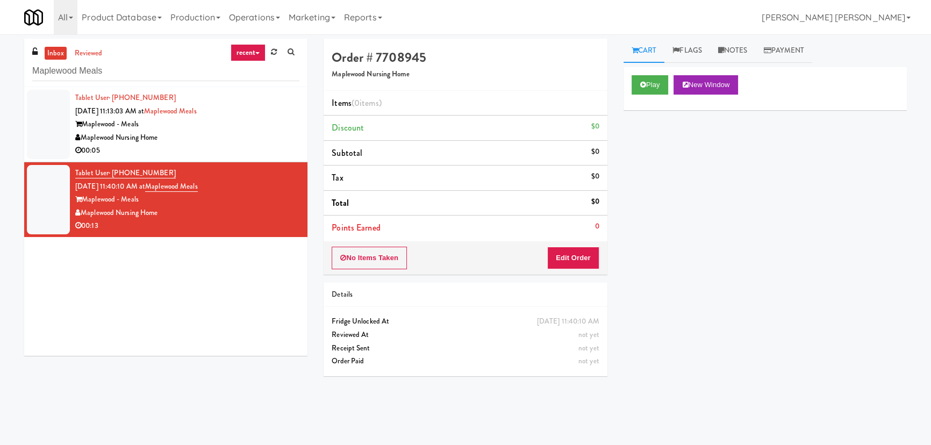
click at [257, 125] on div "Maplewood - Meals" at bounding box center [187, 124] width 224 height 13
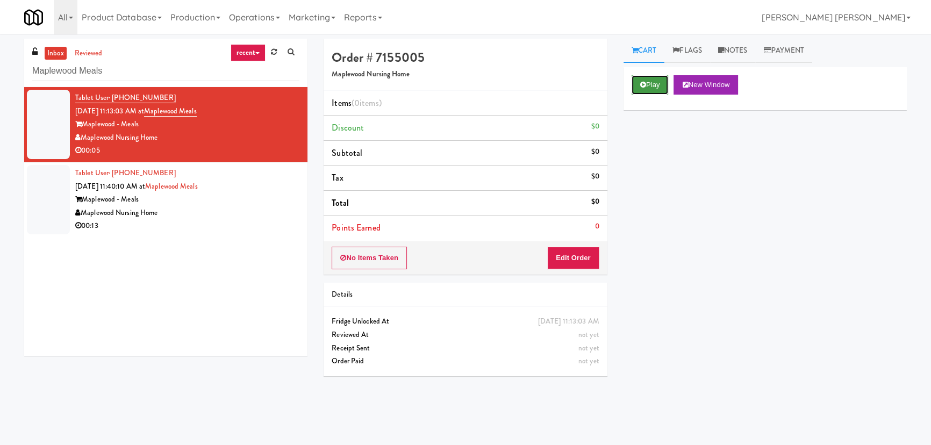
click at [655, 86] on button "Play" at bounding box center [650, 84] width 37 height 19
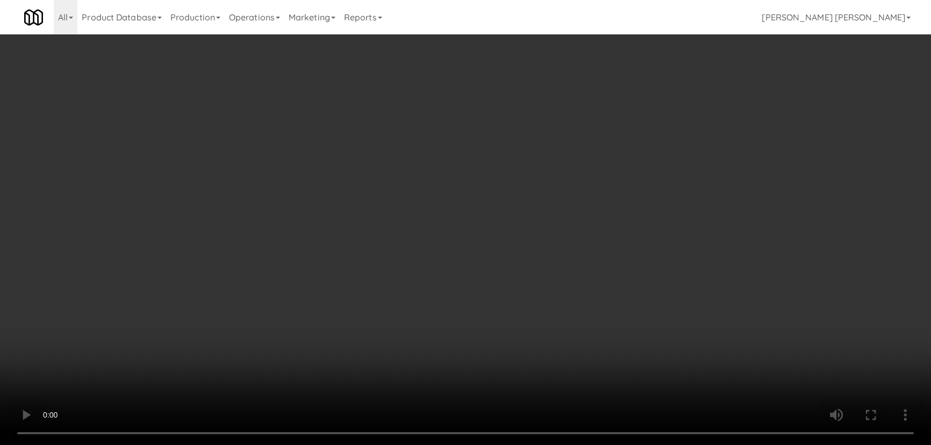
click at [530, 444] on video at bounding box center [465, 222] width 931 height 445
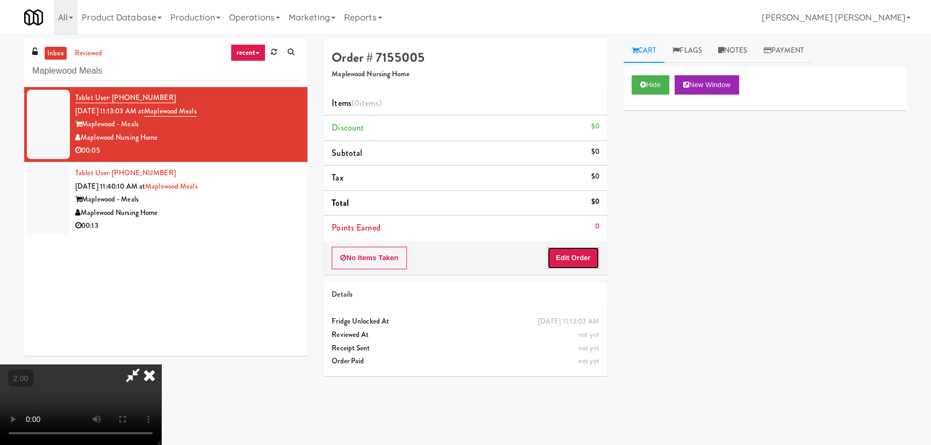
drag, startPoint x: 580, startPoint y: 258, endPoint x: 618, endPoint y: 217, distance: 55.5
click at [580, 257] on button "Edit Order" at bounding box center [573, 258] width 52 height 23
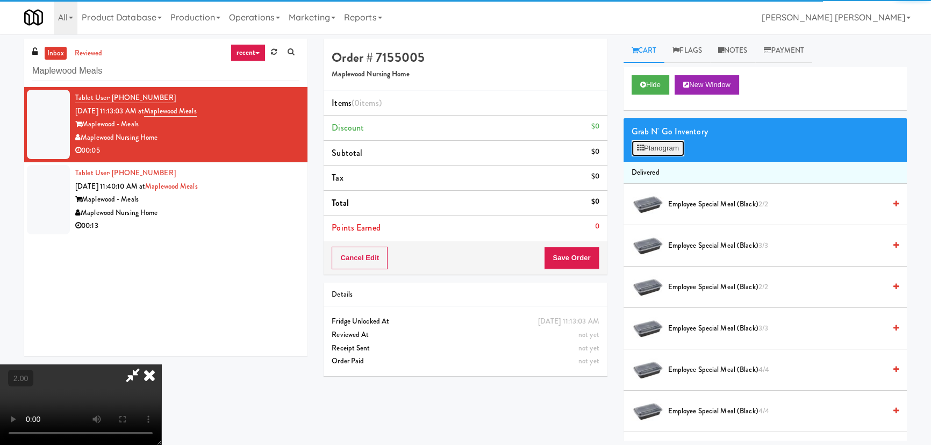
click at [648, 145] on button "Planogram" at bounding box center [658, 148] width 53 height 16
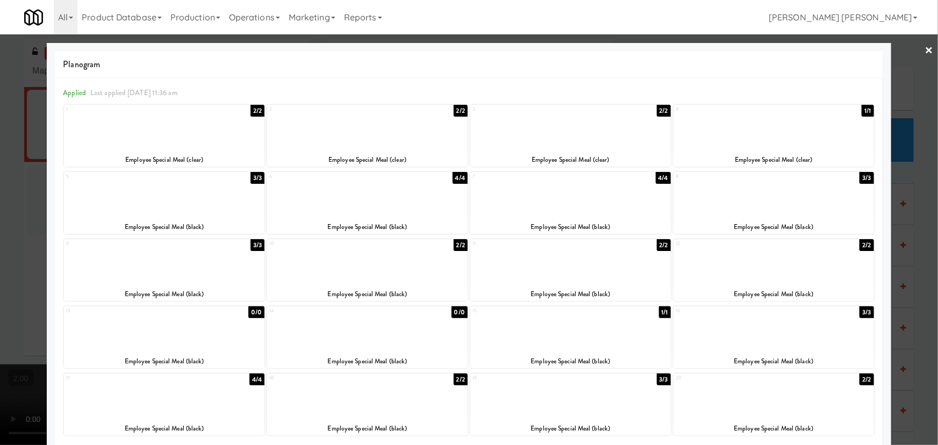
click at [159, 136] on div at bounding box center [164, 127] width 200 height 41
click at [926, 47] on link "×" at bounding box center [929, 50] width 9 height 33
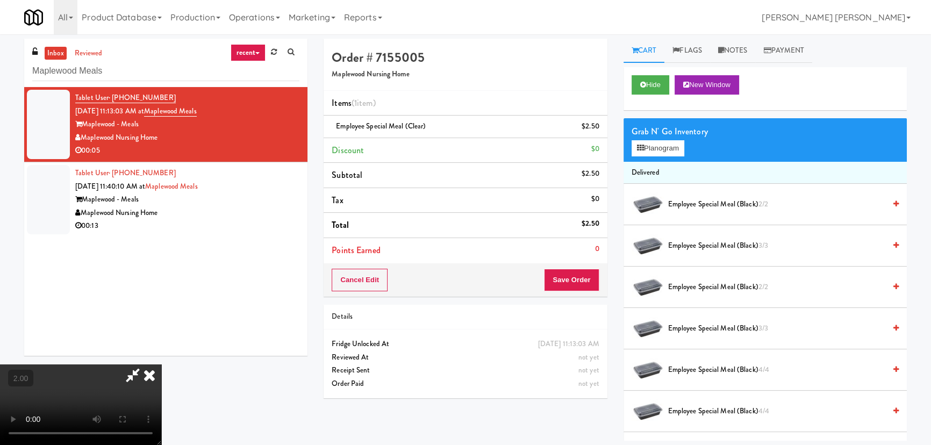
drag, startPoint x: 542, startPoint y: 43, endPoint x: 587, endPoint y: 263, distance: 224.9
click at [161, 364] on icon at bounding box center [150, 374] width 24 height 21
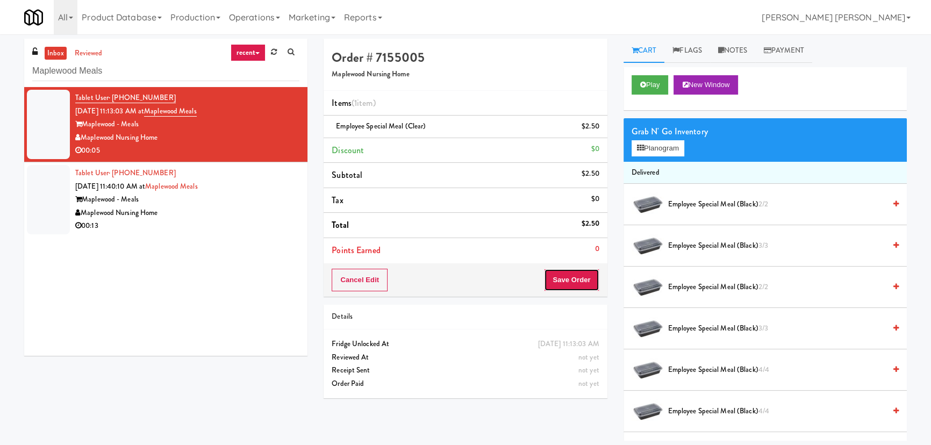
click at [582, 282] on button "Save Order" at bounding box center [571, 280] width 55 height 23
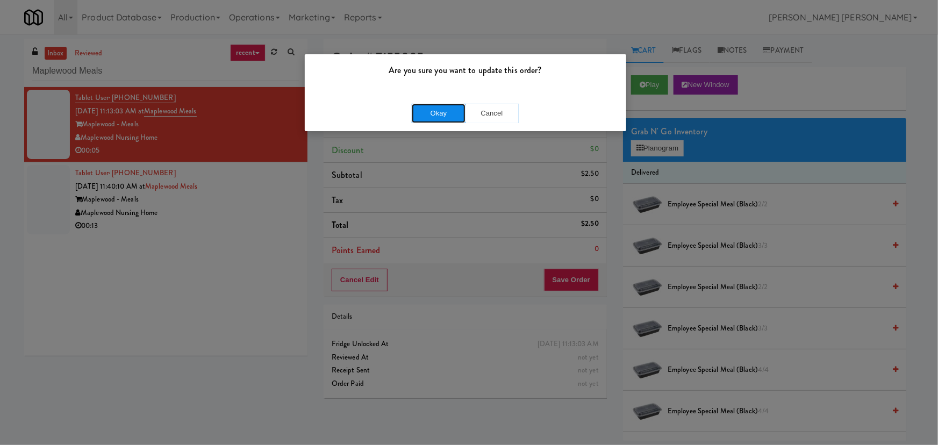
drag, startPoint x: 435, startPoint y: 110, endPoint x: 420, endPoint y: 105, distance: 16.3
click at [435, 111] on button "Okay" at bounding box center [439, 113] width 54 height 19
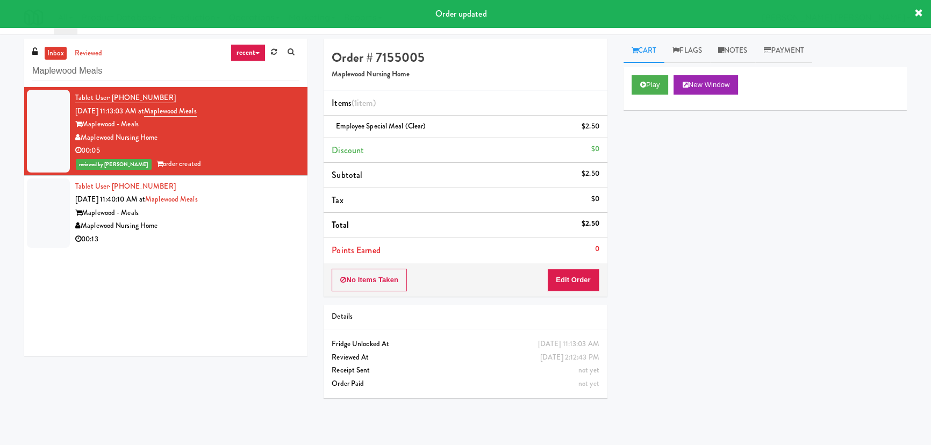
click at [278, 220] on div "Maplewood Nursing Home" at bounding box center [187, 225] width 224 height 13
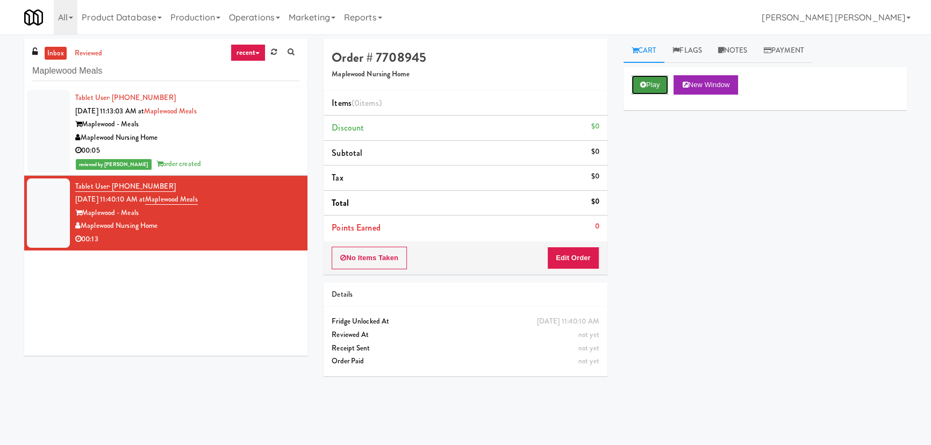
click at [655, 81] on button "Play" at bounding box center [650, 84] width 37 height 19
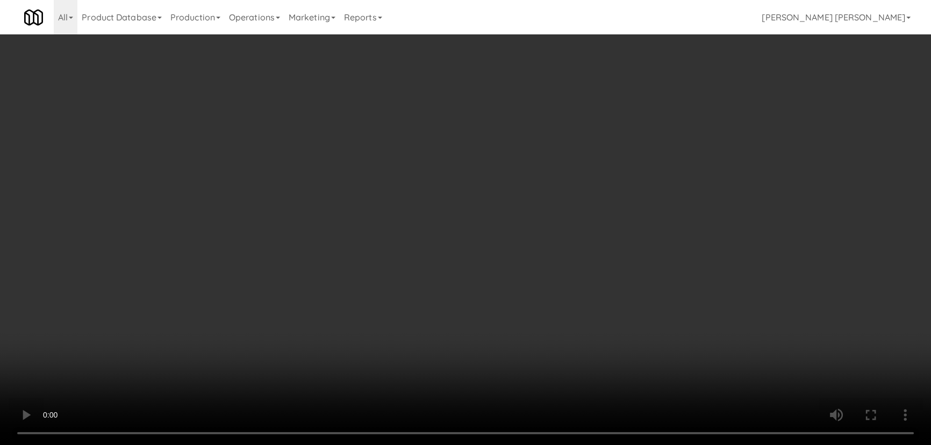
click at [577, 444] on video at bounding box center [465, 222] width 931 height 445
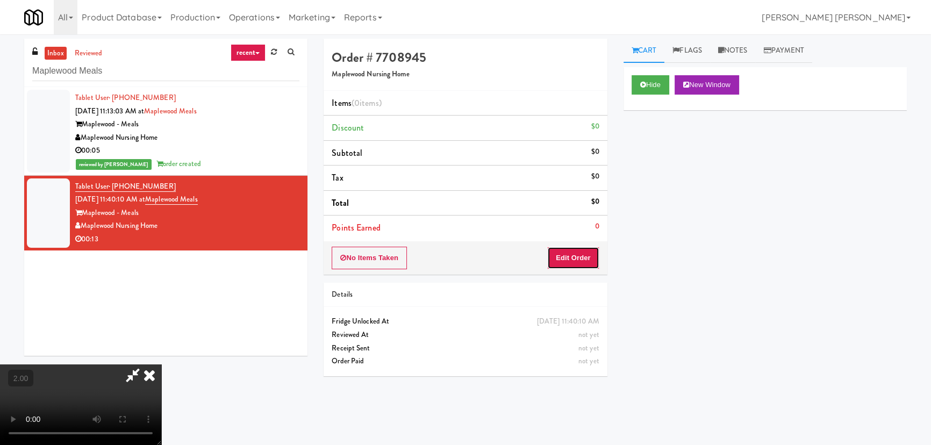
click at [561, 259] on button "Edit Order" at bounding box center [573, 258] width 52 height 23
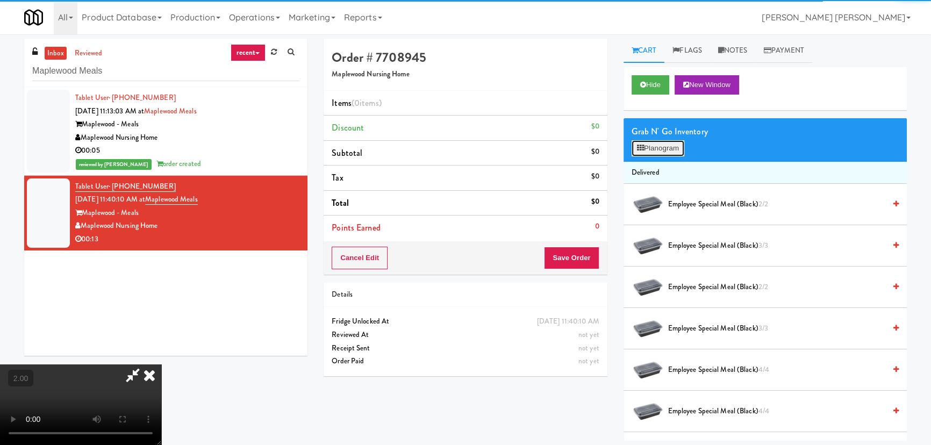
click at [652, 148] on button "Planogram" at bounding box center [658, 148] width 53 height 16
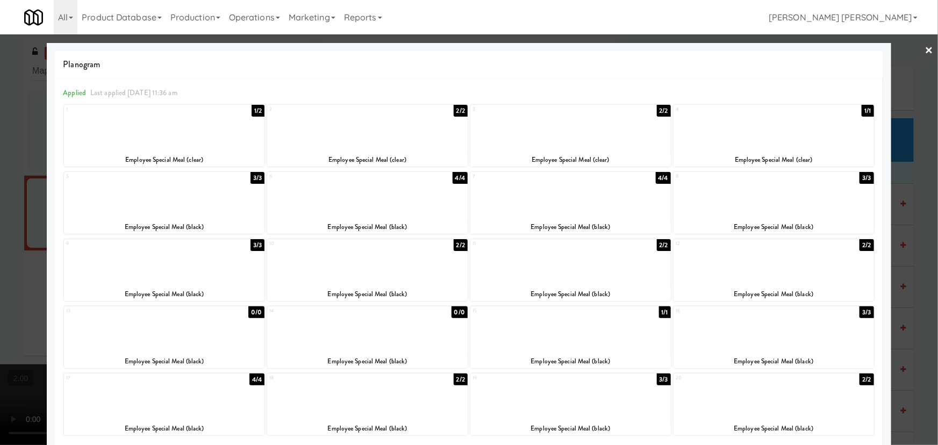
click at [146, 205] on div at bounding box center [164, 195] width 200 height 41
click at [925, 50] on link "×" at bounding box center [929, 50] width 9 height 33
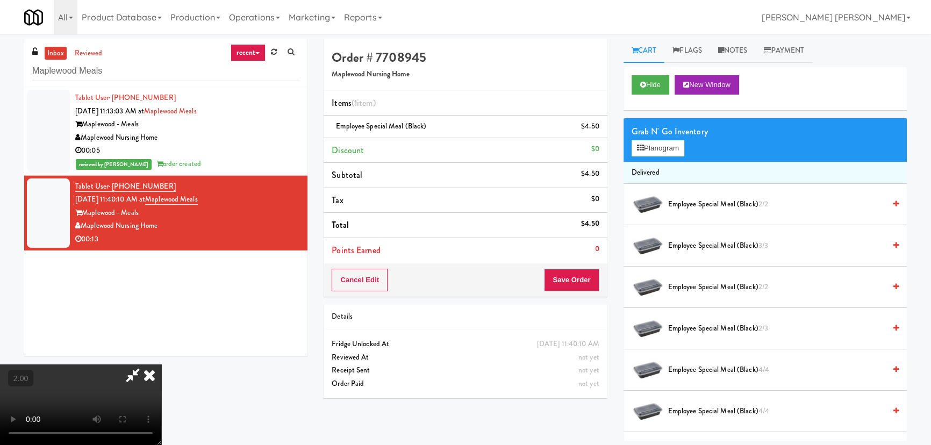
click at [161, 364] on icon at bounding box center [150, 374] width 24 height 21
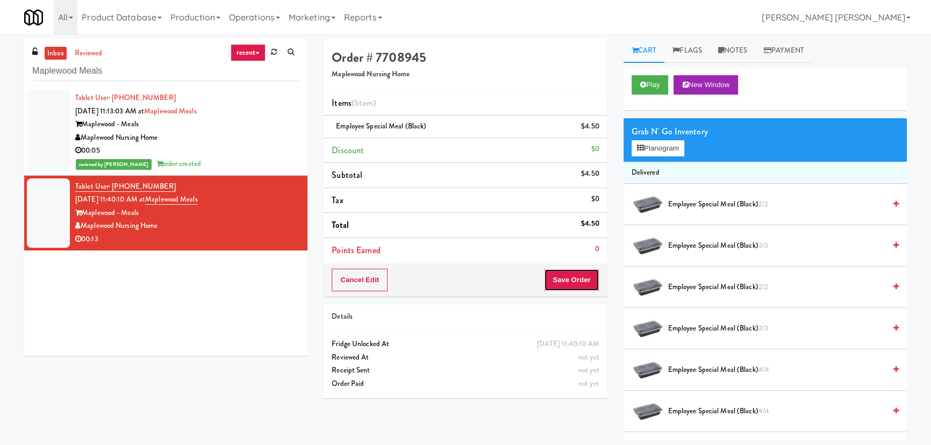
click at [583, 277] on button "Save Order" at bounding box center [571, 280] width 55 height 23
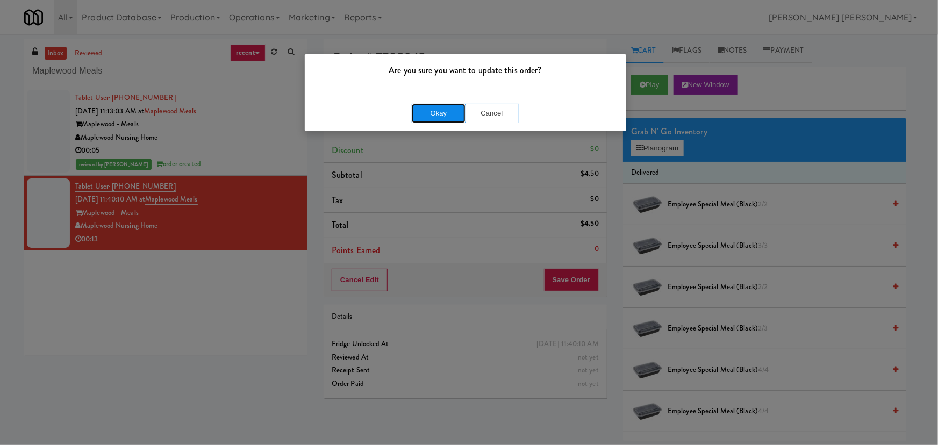
click at [430, 114] on button "Okay" at bounding box center [439, 113] width 54 height 19
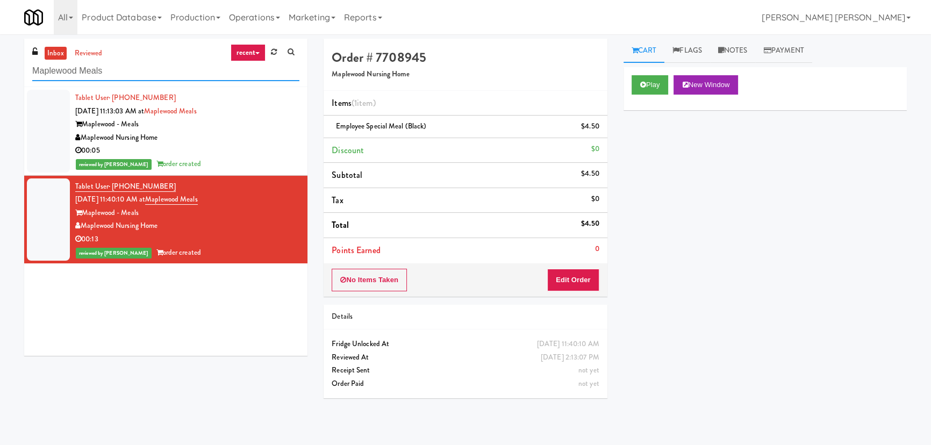
drag, startPoint x: -67, startPoint y: 70, endPoint x: -81, endPoint y: 70, distance: 14.0
click at [0, 70] on html "Are you sure you want to update this order? Okay Cancel Okay Are you sure you w…" at bounding box center [465, 222] width 931 height 445
paste input "CFX-Fridge"
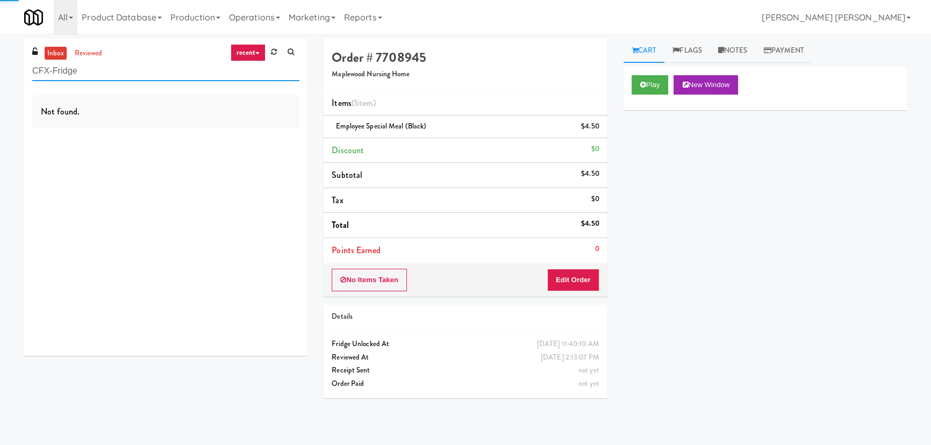
type input "CFX-Fridge"
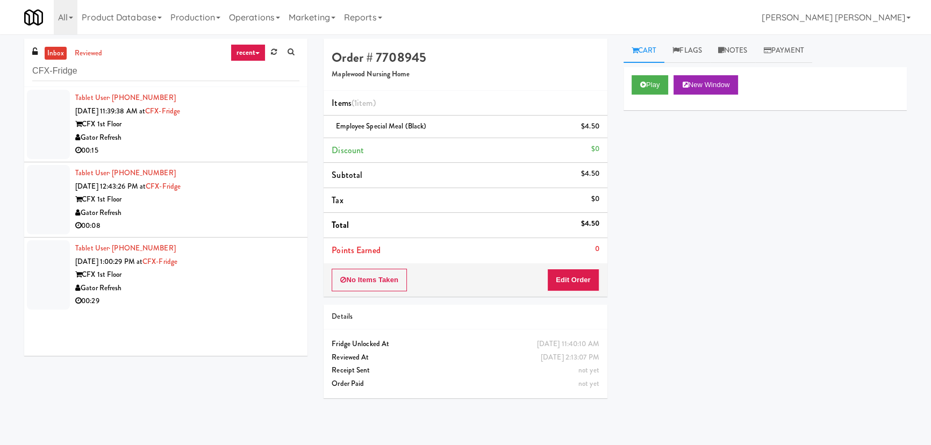
click at [224, 132] on div "Gator Refresh" at bounding box center [187, 137] width 224 height 13
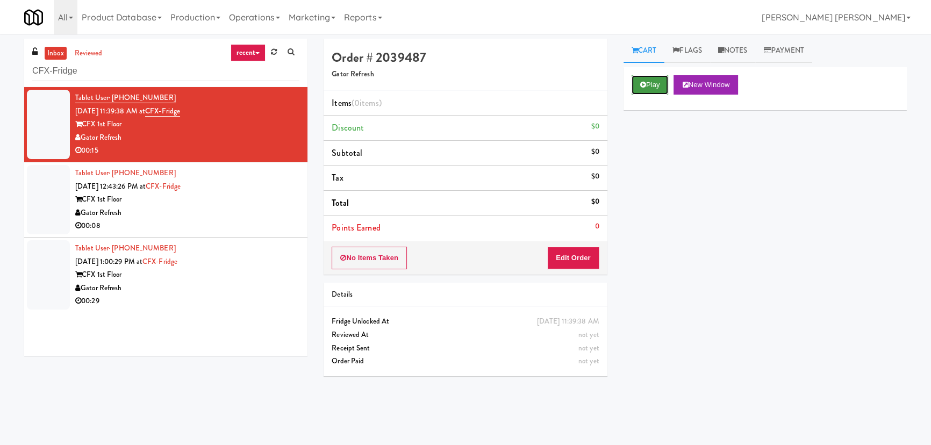
click at [652, 82] on button "Play" at bounding box center [650, 84] width 37 height 19
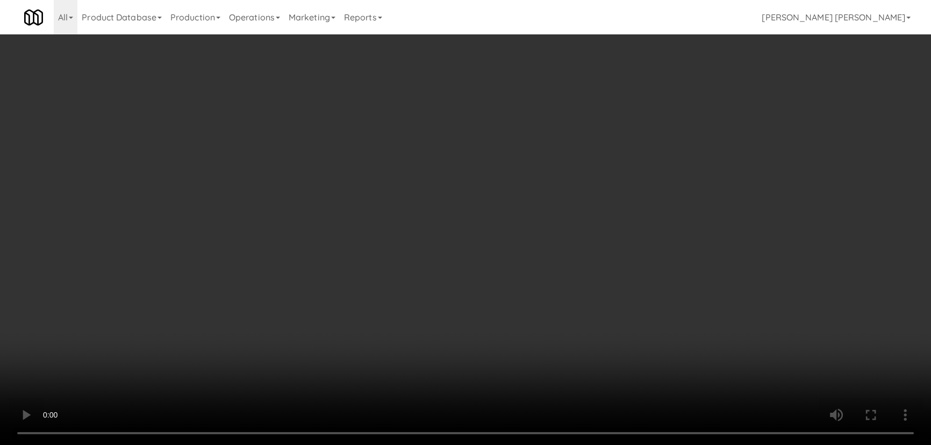
click at [524, 444] on video at bounding box center [465, 222] width 931 height 445
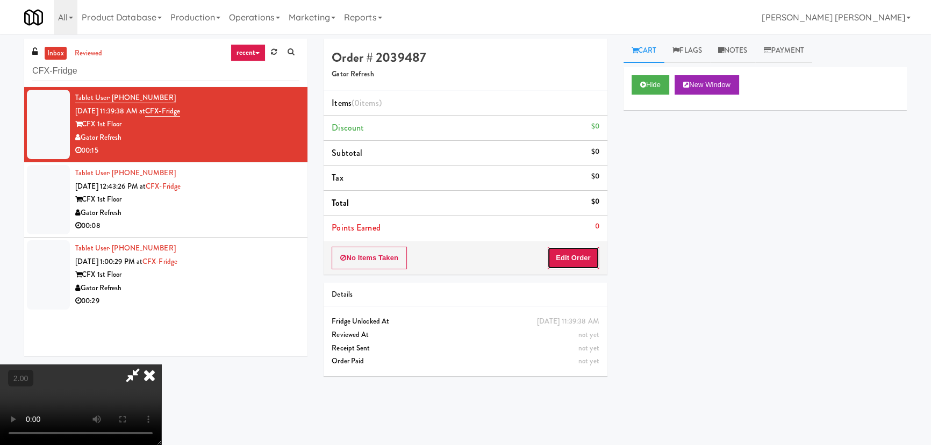
click at [587, 249] on button "Edit Order" at bounding box center [573, 258] width 52 height 23
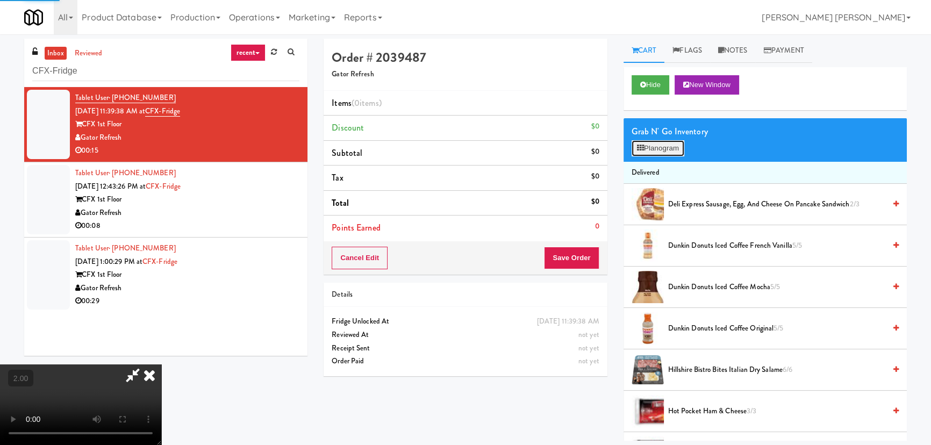
click at [647, 148] on button "Planogram" at bounding box center [658, 148] width 53 height 16
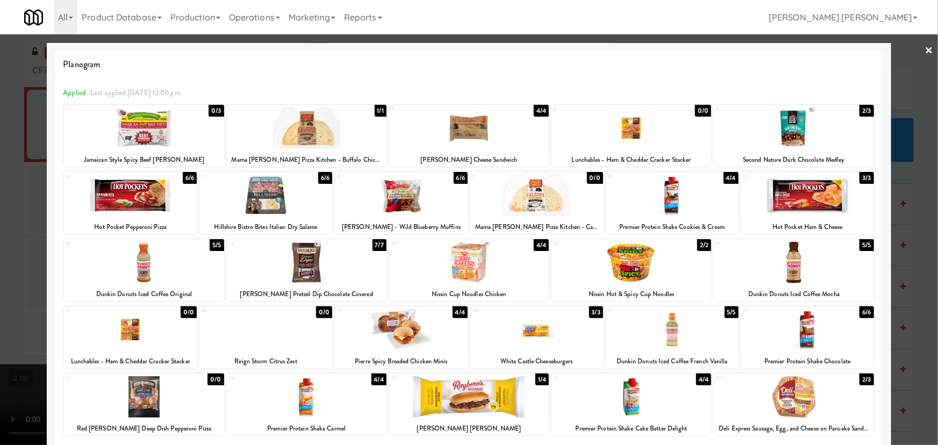
click at [141, 185] on div at bounding box center [130, 195] width 133 height 41
click at [926, 48] on link "×" at bounding box center [929, 50] width 9 height 33
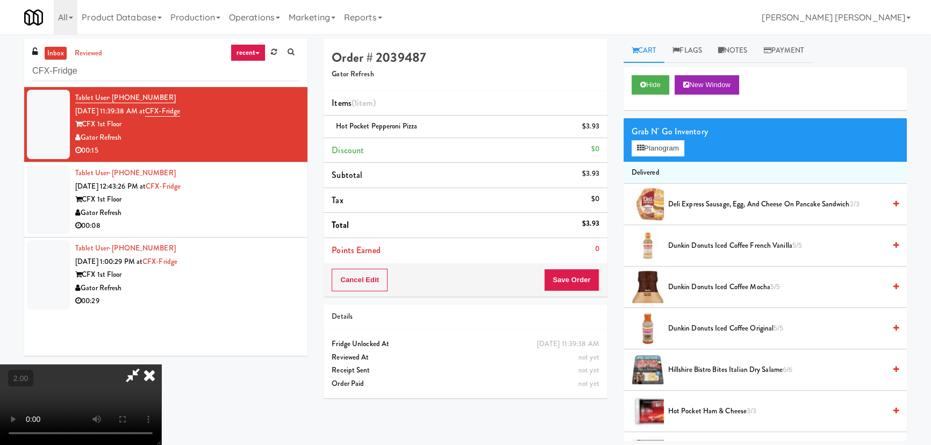
drag, startPoint x: 548, startPoint y: 139, endPoint x: 558, endPoint y: 171, distance: 33.8
click at [161, 364] on icon at bounding box center [150, 374] width 24 height 21
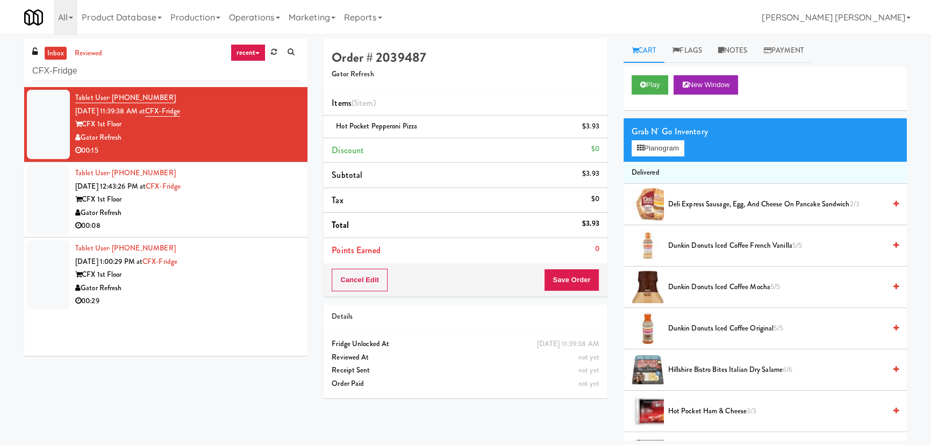
click at [579, 299] on div "Order # 2039487 Gator Refresh Items (1 item ) Hot Pocket Pepperoni Pizza $3.93 …" at bounding box center [465, 223] width 299 height 368
click at [570, 278] on button "Save Order" at bounding box center [571, 280] width 55 height 23
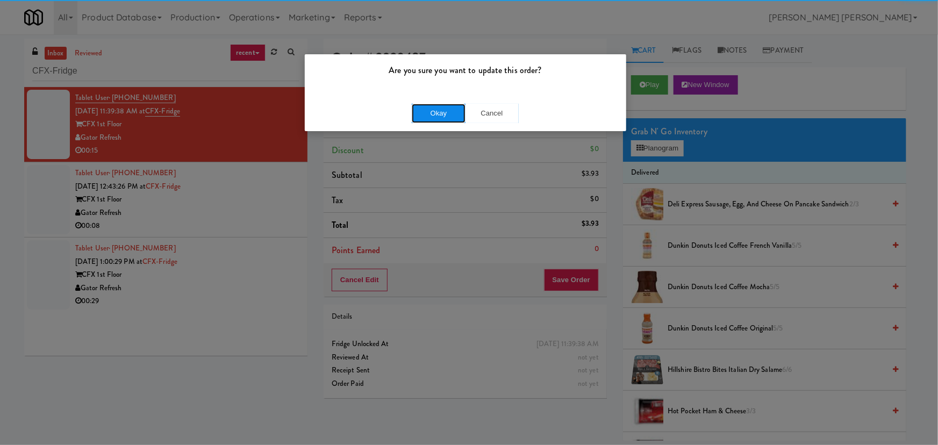
click at [444, 107] on button "Okay" at bounding box center [439, 113] width 54 height 19
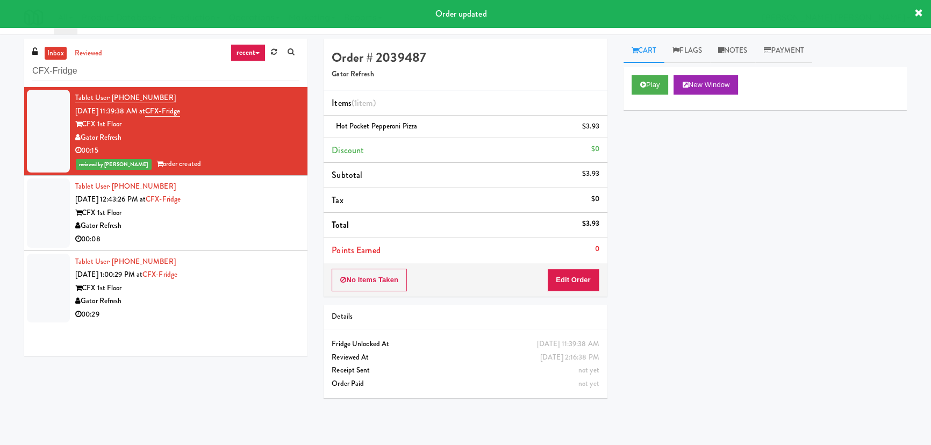
click at [244, 227] on div "Gator Refresh" at bounding box center [187, 225] width 224 height 13
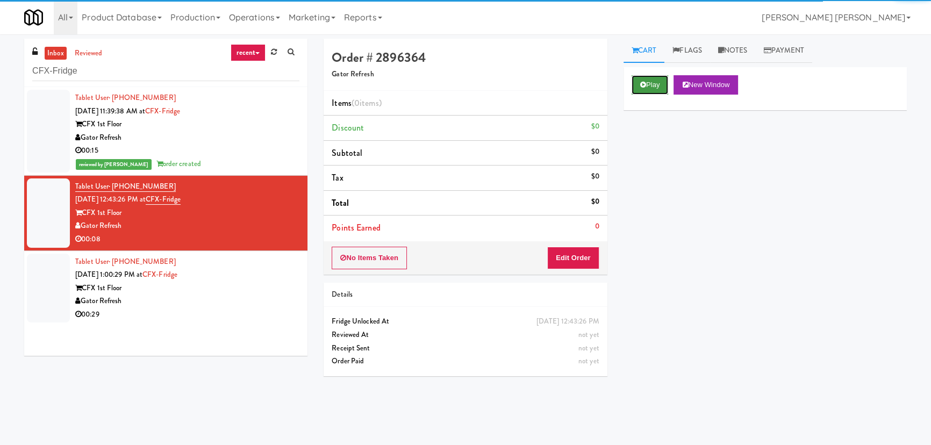
click at [659, 87] on button "Play" at bounding box center [650, 84] width 37 height 19
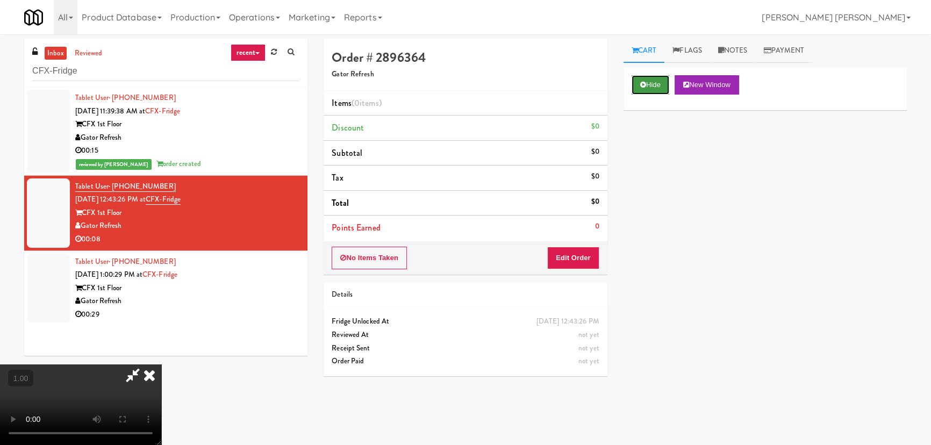
click at [642, 85] on icon at bounding box center [643, 84] width 6 height 7
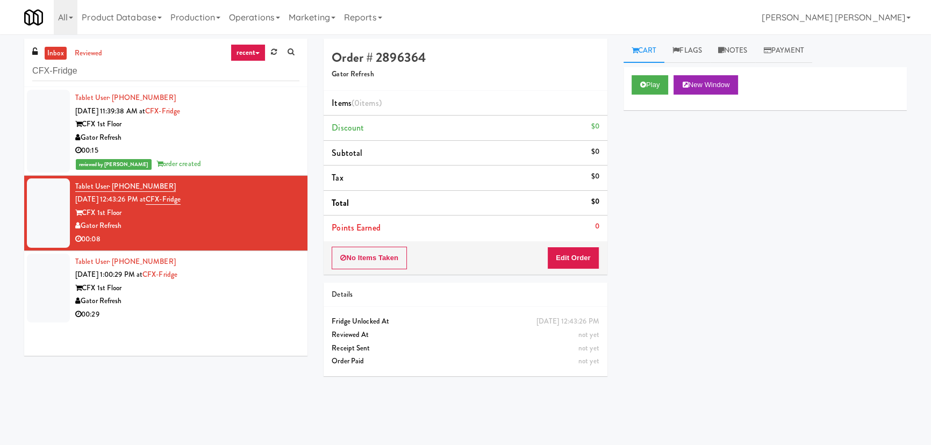
click at [259, 275] on div "Tablet User · (407) 283-9236 Sep 5, 2025 1:00:29 PM at CFX-Fridge CFX 1st Floor…" at bounding box center [187, 288] width 224 height 66
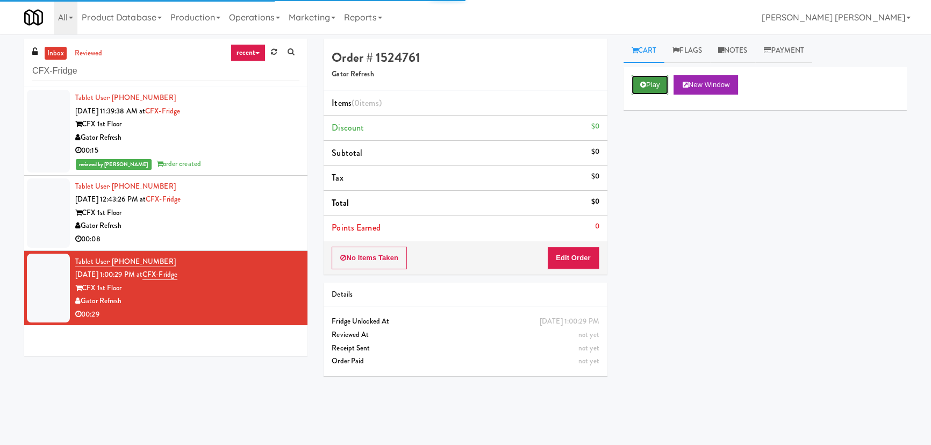
click at [659, 83] on button "Play" at bounding box center [650, 84] width 37 height 19
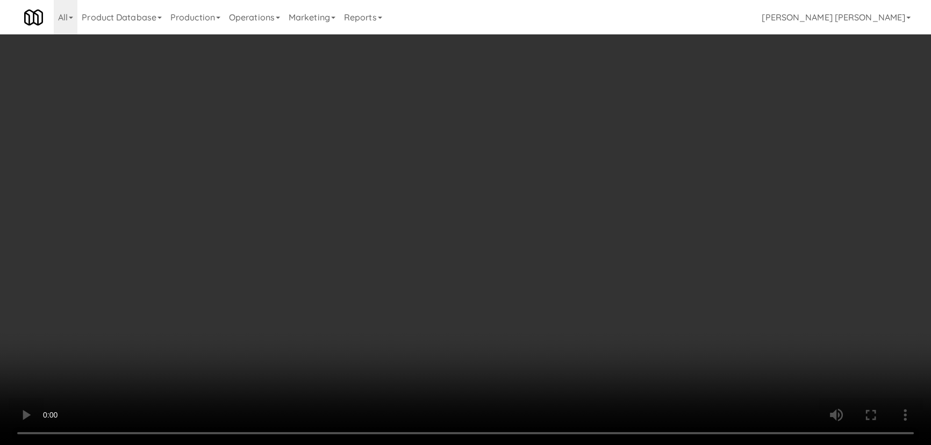
click at [526, 444] on video at bounding box center [465, 222] width 931 height 445
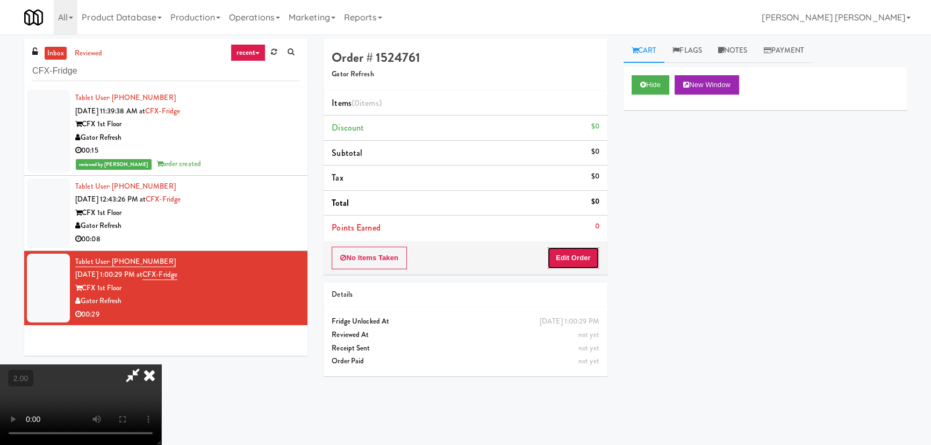
click at [571, 247] on button "Edit Order" at bounding box center [573, 258] width 52 height 23
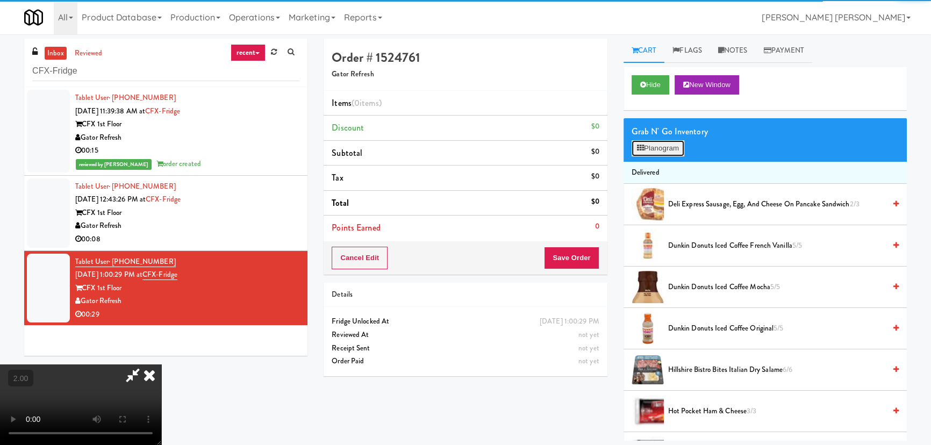
click at [675, 146] on button "Planogram" at bounding box center [658, 148] width 53 height 16
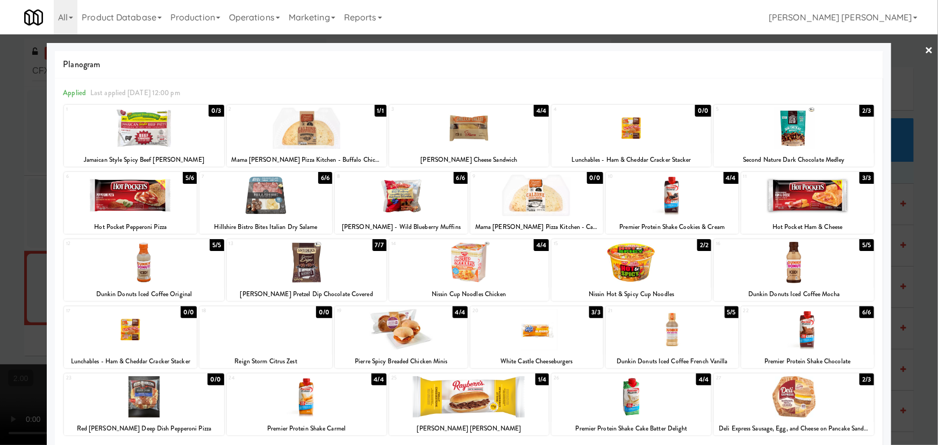
click at [524, 329] on div at bounding box center [536, 329] width 133 height 41
click at [925, 46] on link "×" at bounding box center [929, 50] width 9 height 33
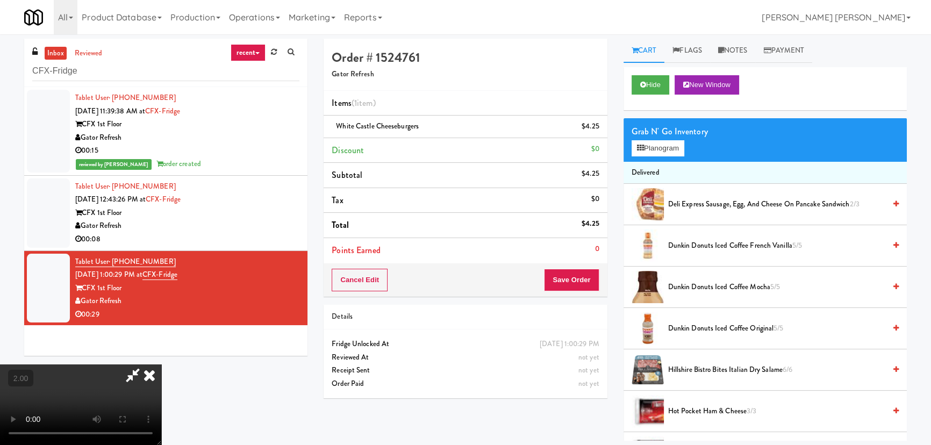
click at [161, 364] on video at bounding box center [80, 404] width 161 height 81
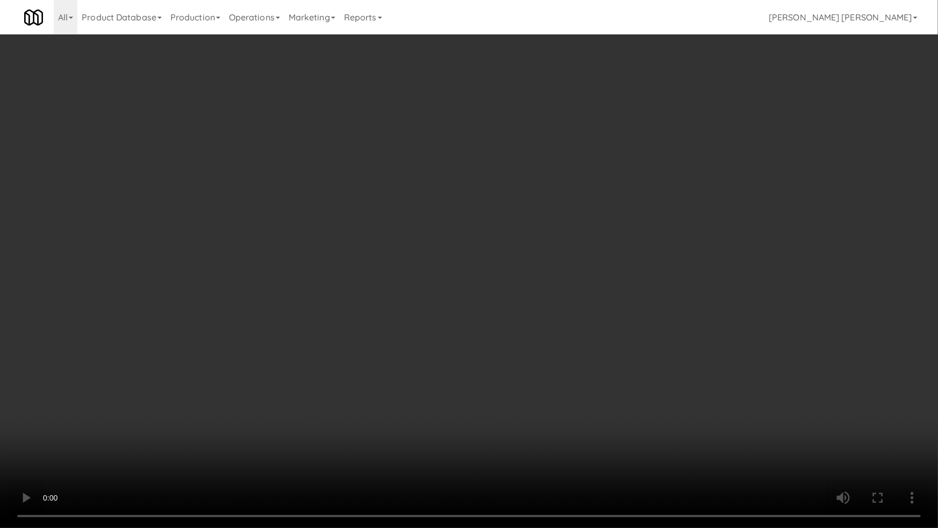
click at [806, 390] on video at bounding box center [469, 264] width 938 height 528
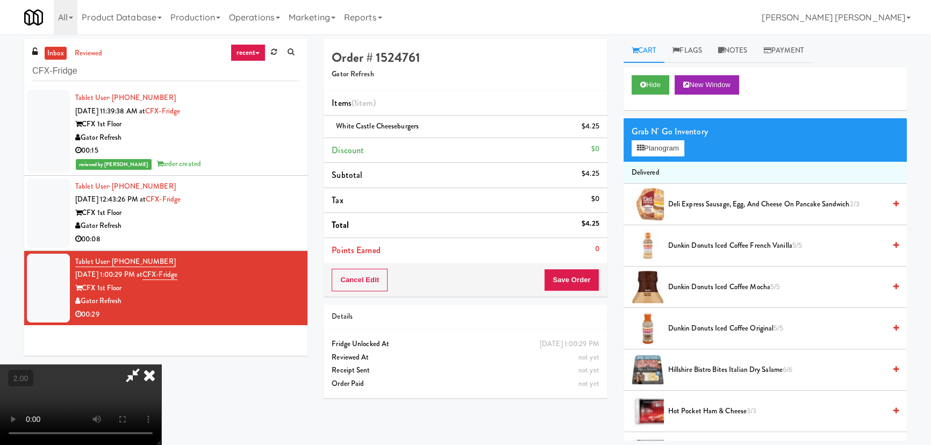
click at [161, 364] on icon at bounding box center [150, 374] width 24 height 21
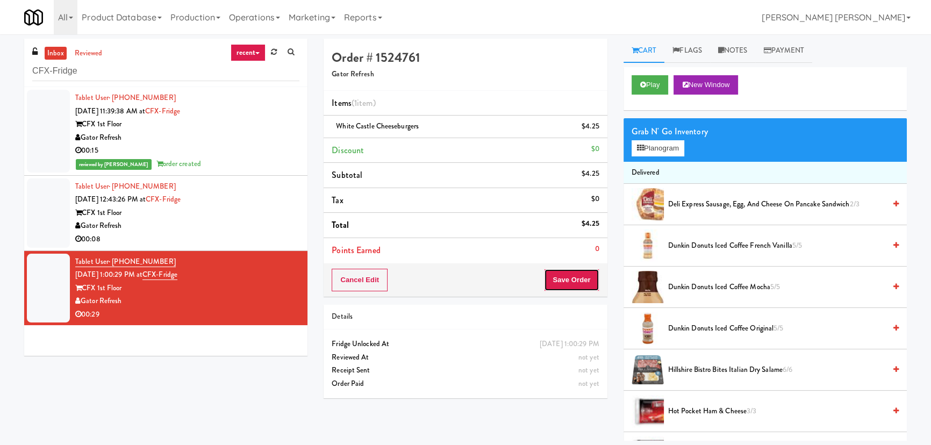
click at [591, 275] on button "Save Order" at bounding box center [571, 280] width 55 height 23
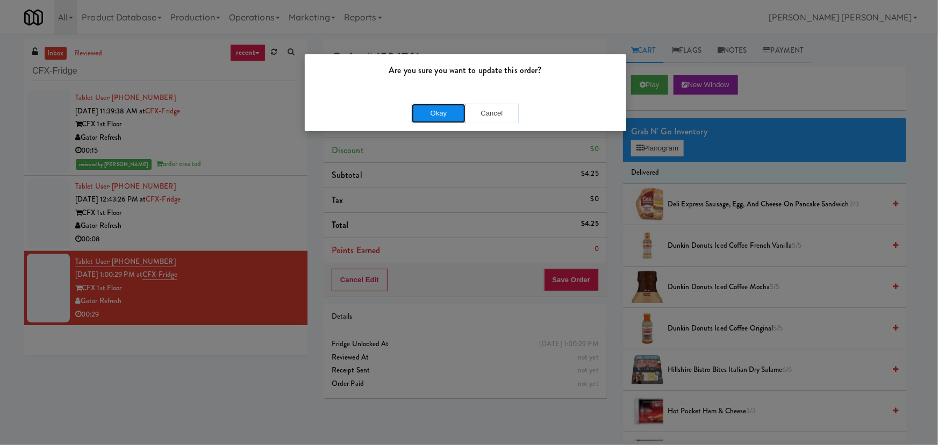
click at [434, 111] on button "Okay" at bounding box center [439, 113] width 54 height 19
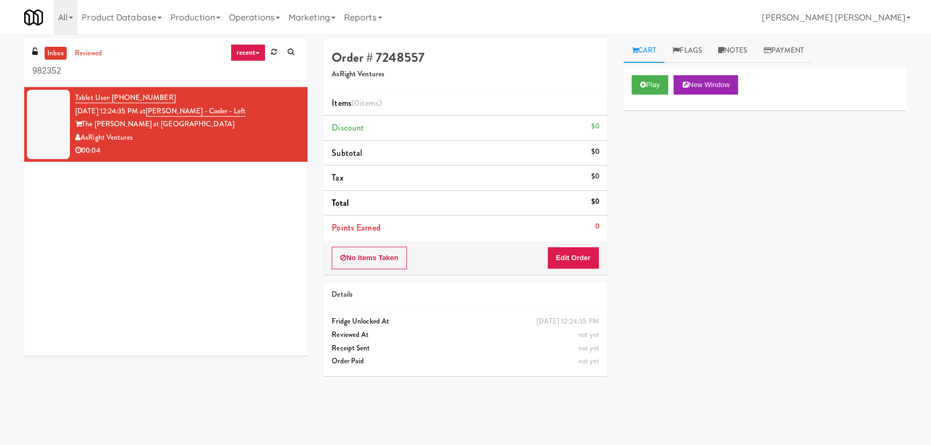
drag, startPoint x: 11, startPoint y: 67, endPoint x: -19, endPoint y: 67, distance: 30.6
click at [0, 67] on html "Okay Okay Select date: previous 2025-Sep next Su Mo Tu We Th Fr Sa 31 1 2 3 4 5…" at bounding box center [465, 222] width 931 height 445
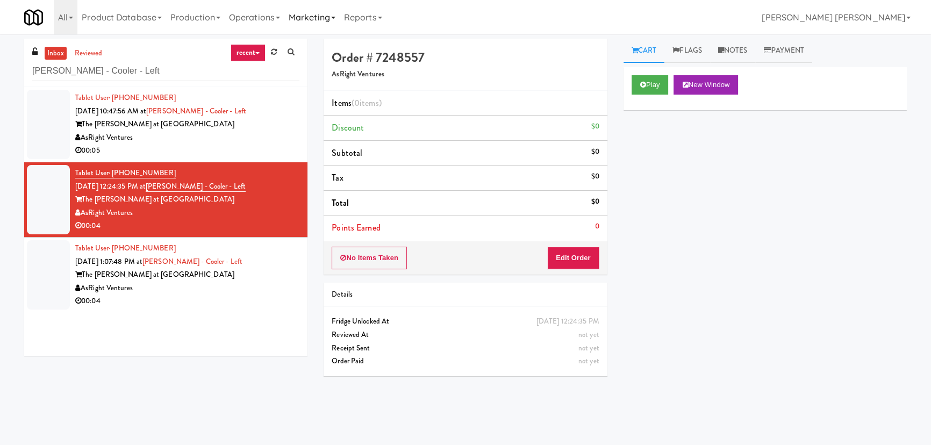
type input "[PERSON_NAME] - Cooler - Left"
click at [230, 285] on div "AsRight Ventures" at bounding box center [187, 288] width 224 height 13
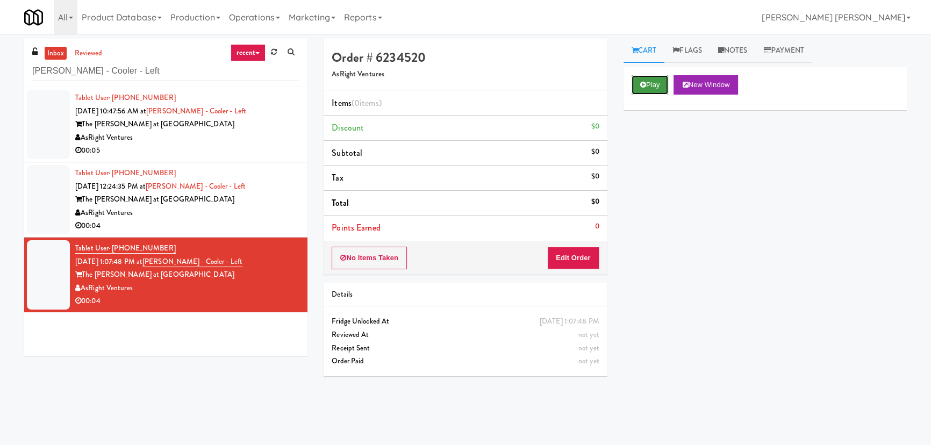
click at [658, 88] on button "Play" at bounding box center [650, 84] width 37 height 19
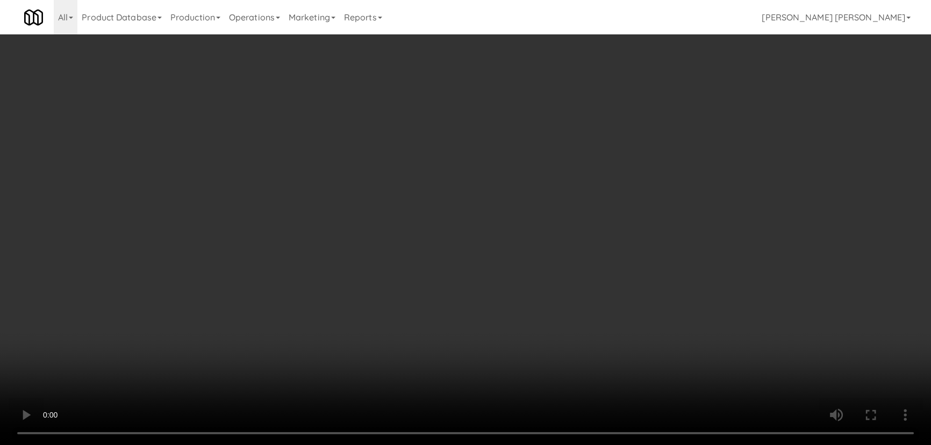
click at [559, 444] on video at bounding box center [465, 222] width 931 height 445
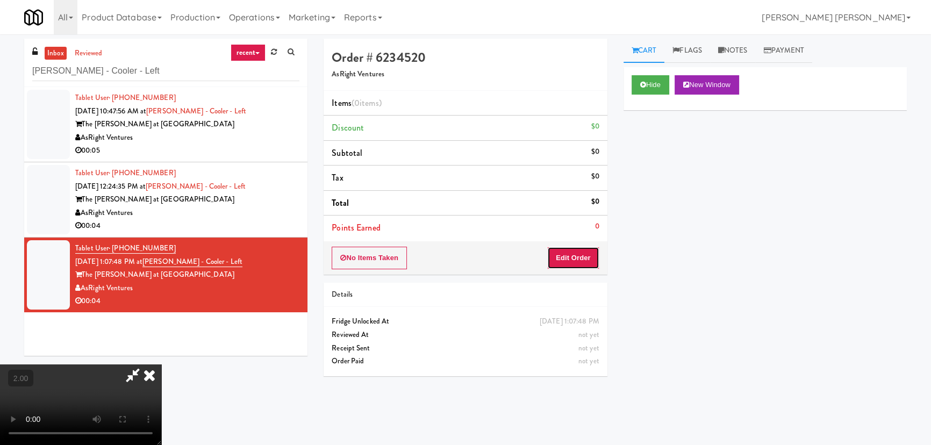
click at [572, 256] on button "Edit Order" at bounding box center [573, 258] width 52 height 23
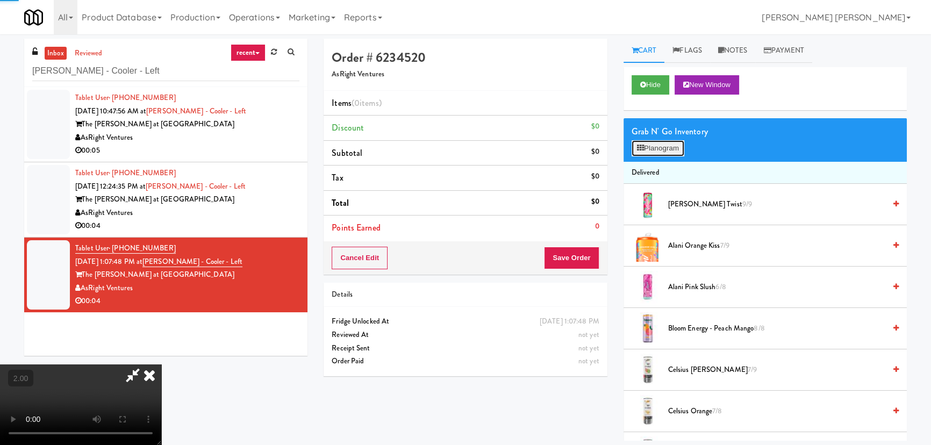
click at [657, 146] on button "Planogram" at bounding box center [658, 148] width 53 height 16
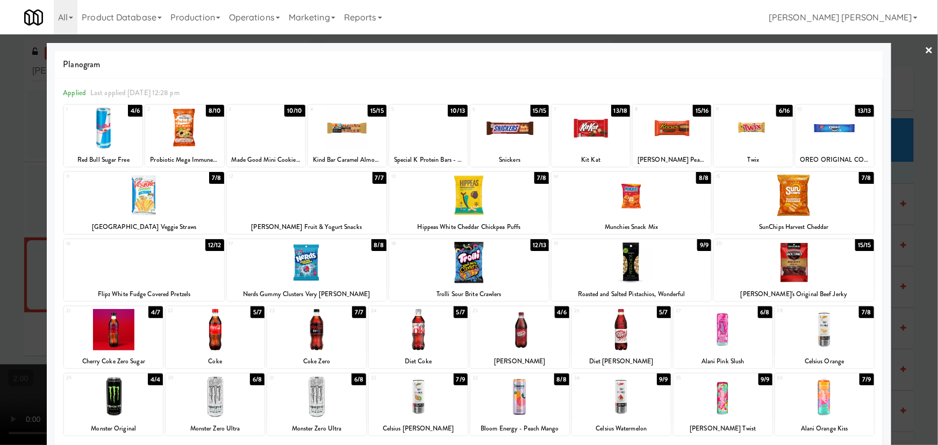
click at [816, 335] on div at bounding box center [824, 329] width 99 height 41
click at [925, 47] on link "×" at bounding box center [929, 50] width 9 height 33
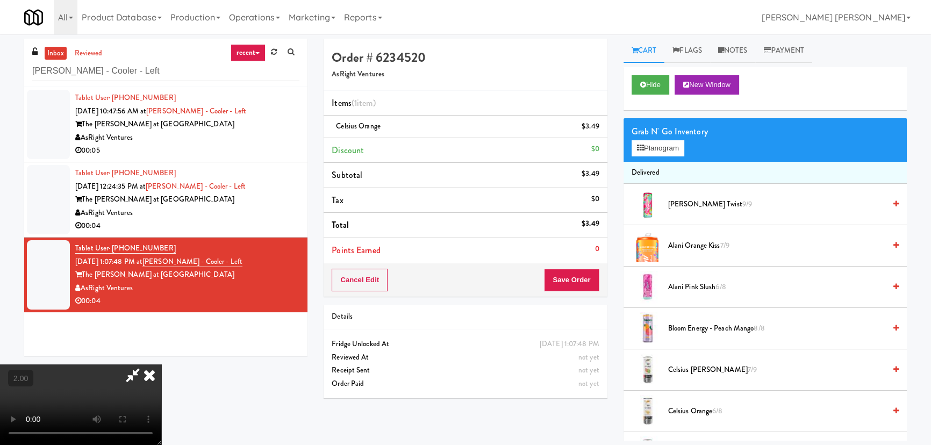
click at [161, 364] on icon at bounding box center [150, 374] width 24 height 21
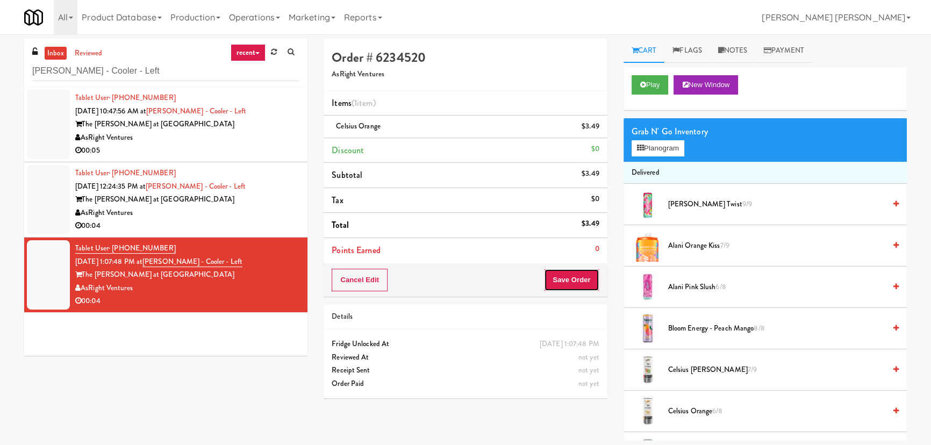
click at [579, 285] on button "Save Order" at bounding box center [571, 280] width 55 height 23
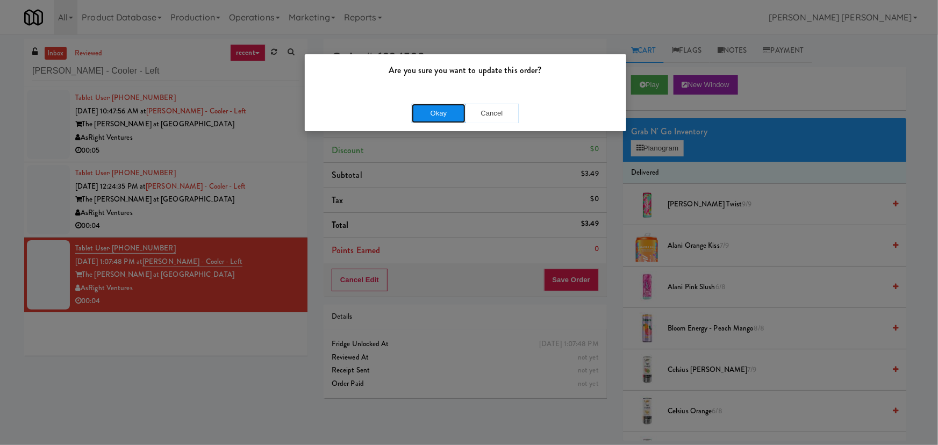
click at [446, 118] on button "Okay" at bounding box center [439, 113] width 54 height 19
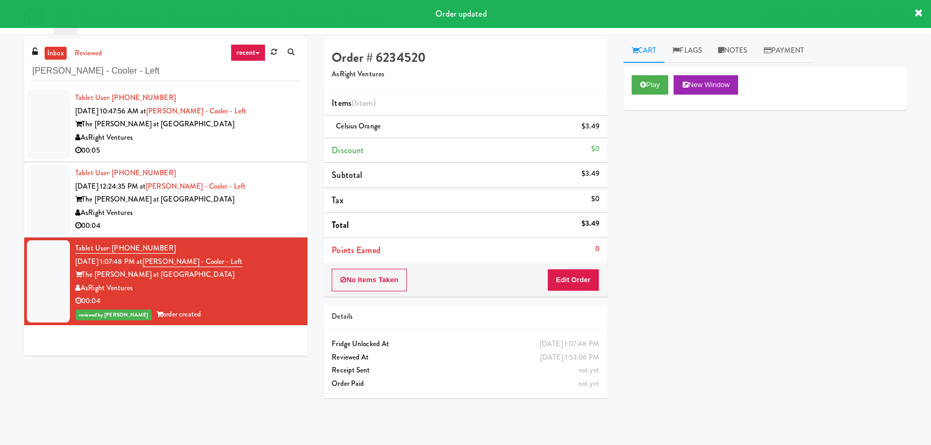
click at [275, 196] on div "The Slade at Channelside" at bounding box center [187, 199] width 224 height 13
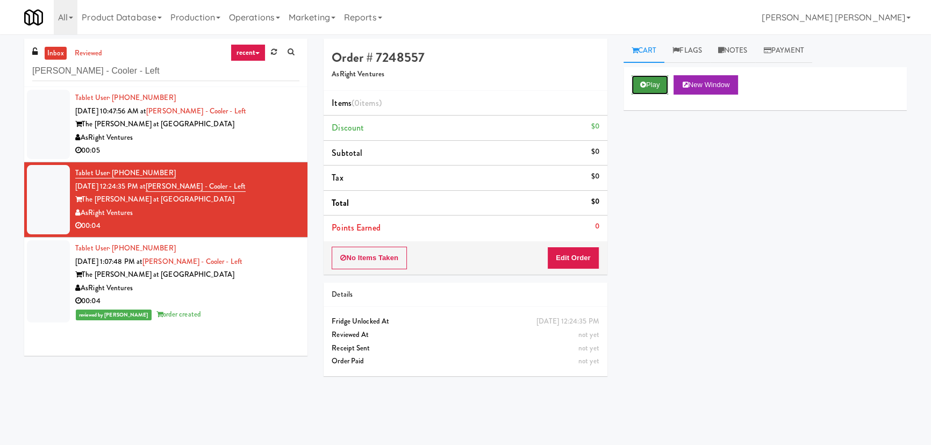
click at [661, 81] on button "Play" at bounding box center [650, 84] width 37 height 19
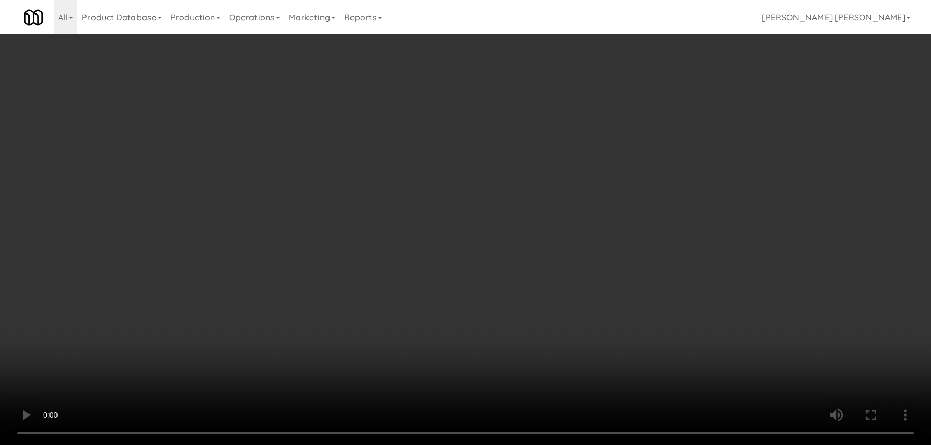
drag, startPoint x: 521, startPoint y: 472, endPoint x: 678, endPoint y: 443, distance: 159.1
click at [540, 444] on video at bounding box center [465, 222] width 931 height 445
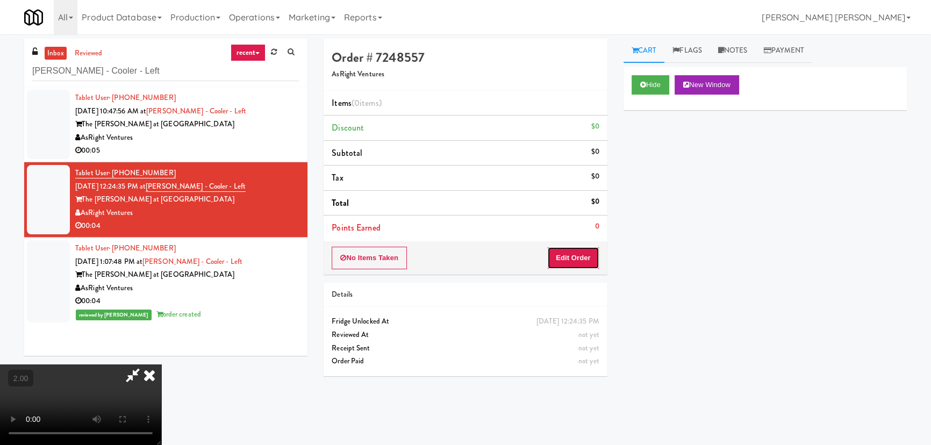
click at [575, 257] on button "Edit Order" at bounding box center [573, 258] width 52 height 23
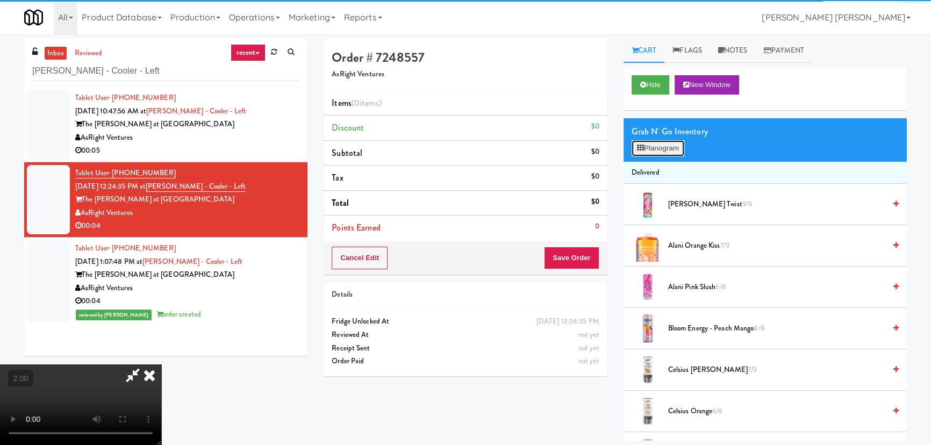
click at [655, 145] on button "Planogram" at bounding box center [658, 148] width 53 height 16
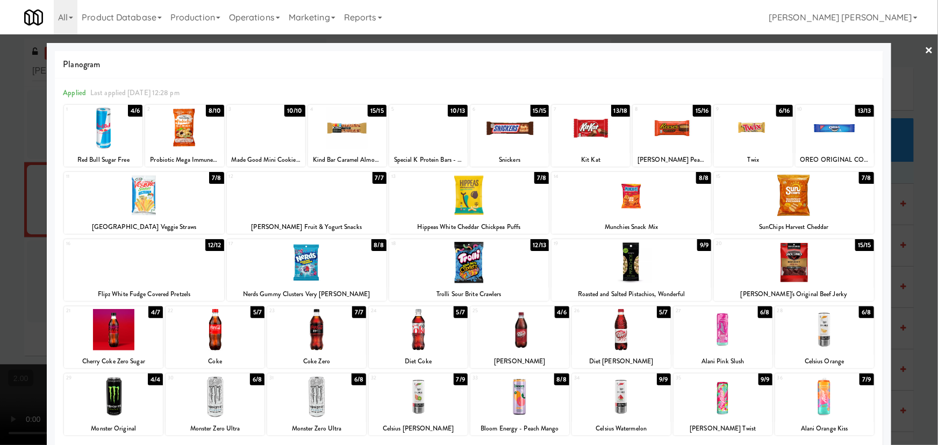
click at [213, 405] on div at bounding box center [215, 396] width 99 height 41
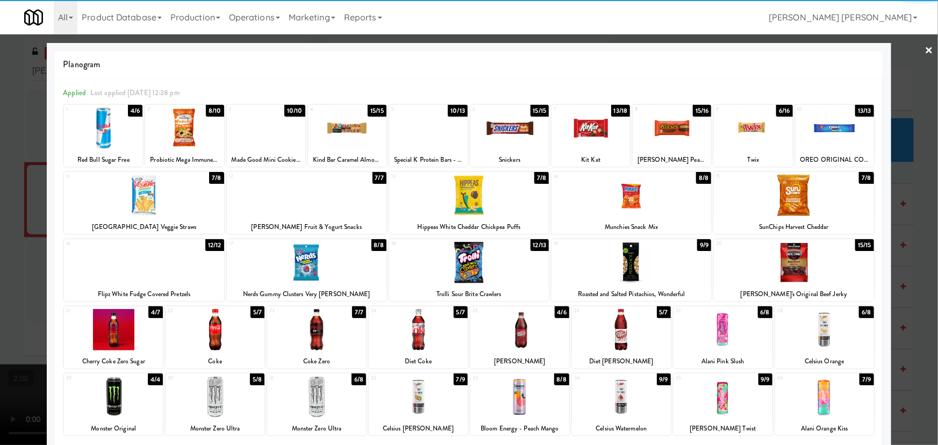
click at [925, 49] on link "×" at bounding box center [929, 50] width 9 height 33
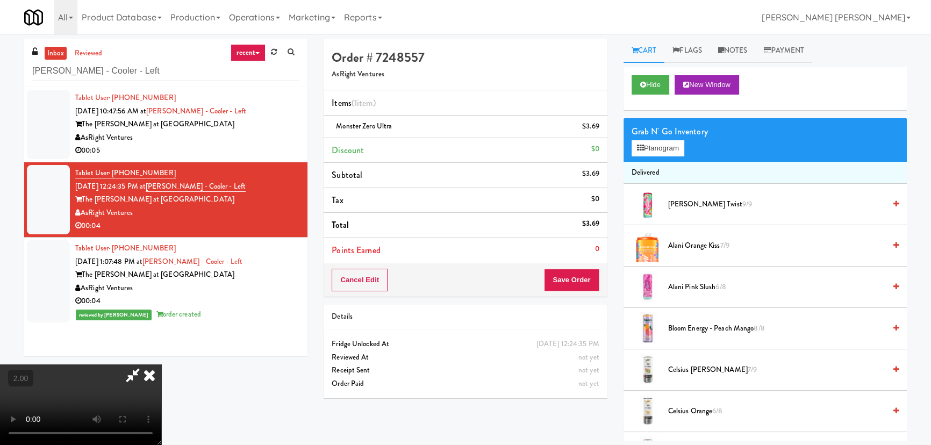
drag, startPoint x: 542, startPoint y: 43, endPoint x: 552, endPoint y: 241, distance: 198.6
click at [161, 364] on icon at bounding box center [150, 374] width 24 height 21
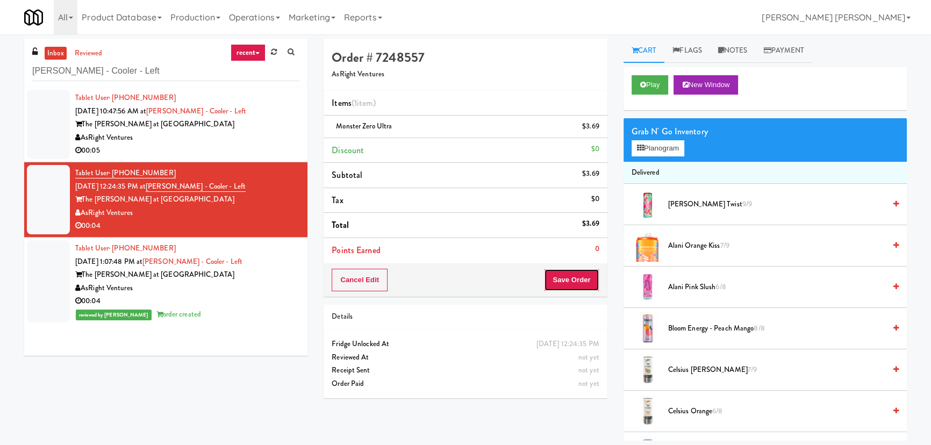
click at [568, 277] on button "Save Order" at bounding box center [571, 280] width 55 height 23
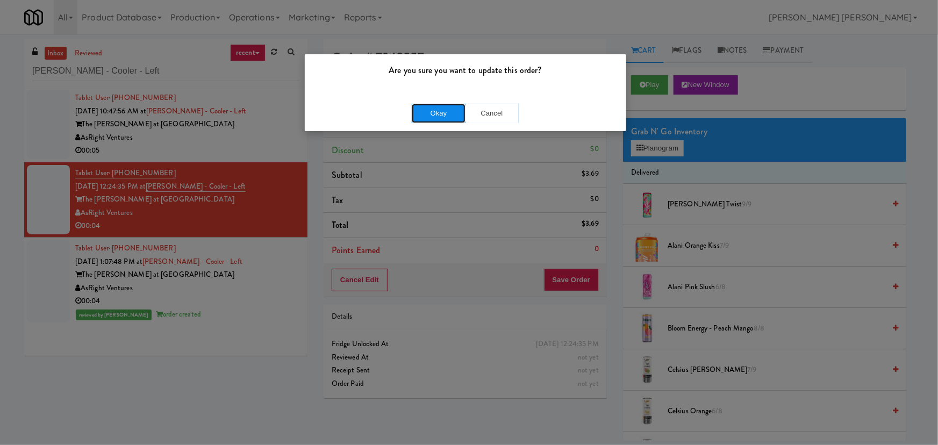
click at [448, 114] on button "Okay" at bounding box center [439, 113] width 54 height 19
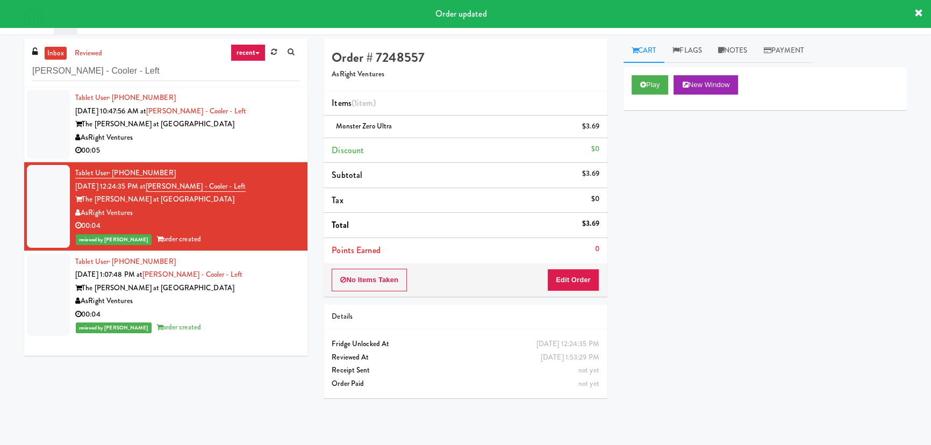
drag, startPoint x: 236, startPoint y: 148, endPoint x: 249, endPoint y: 153, distance: 14.3
click at [236, 148] on div "00:05" at bounding box center [187, 150] width 224 height 13
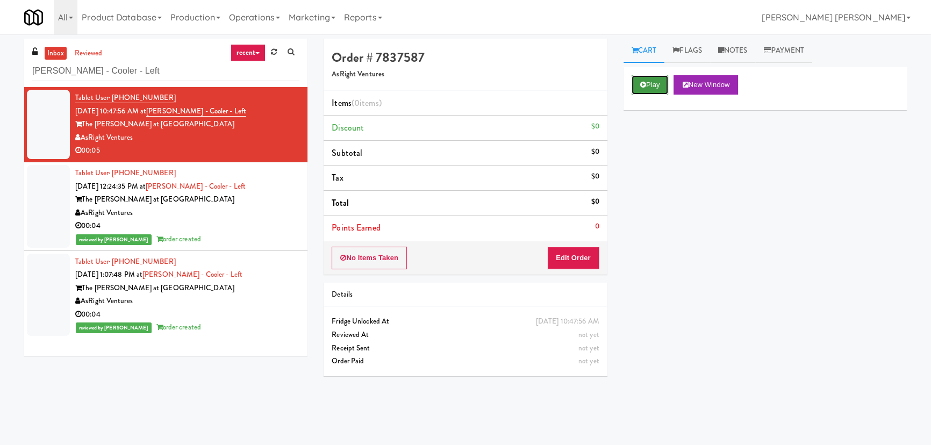
click at [655, 88] on button "Play" at bounding box center [650, 84] width 37 height 19
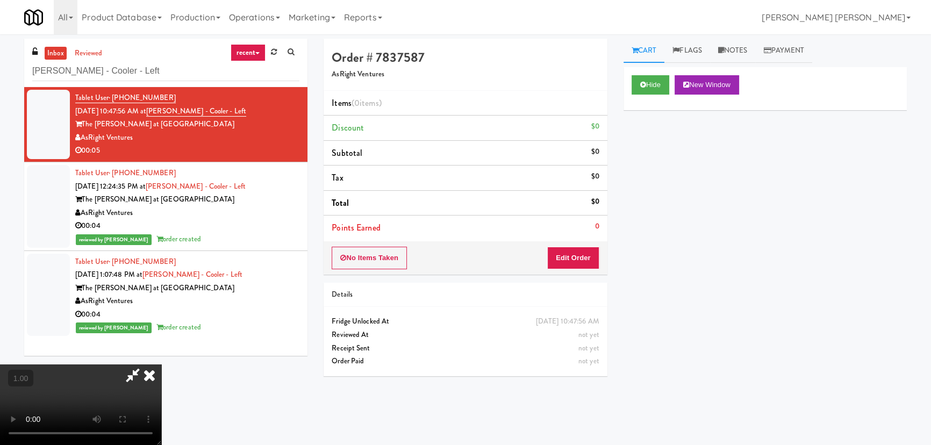
drag, startPoint x: 518, startPoint y: 478, endPoint x: 733, endPoint y: 475, distance: 215.0
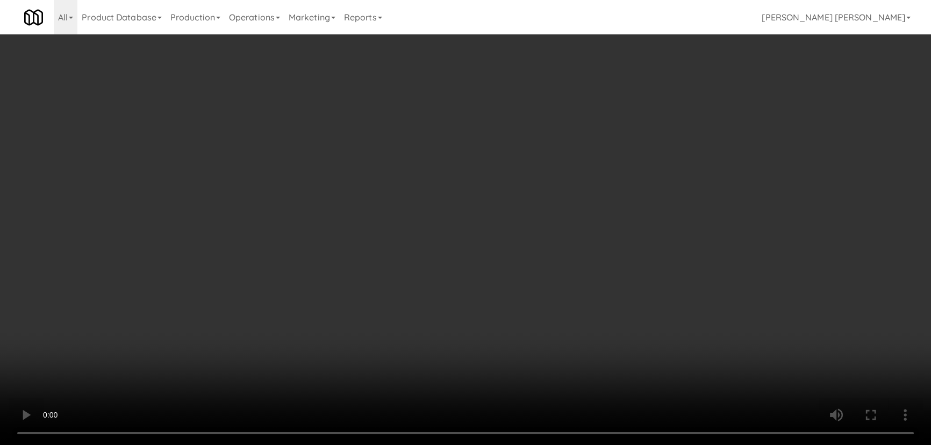
click at [543, 444] on video at bounding box center [465, 222] width 931 height 445
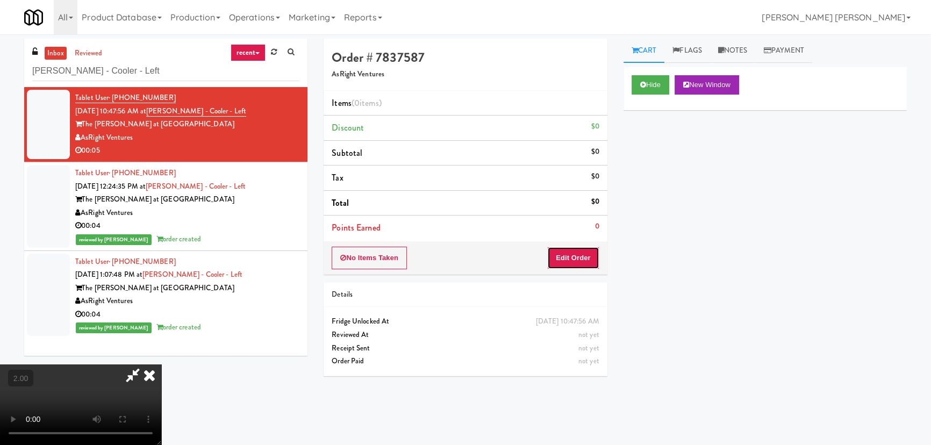
click at [592, 255] on button "Edit Order" at bounding box center [573, 258] width 52 height 23
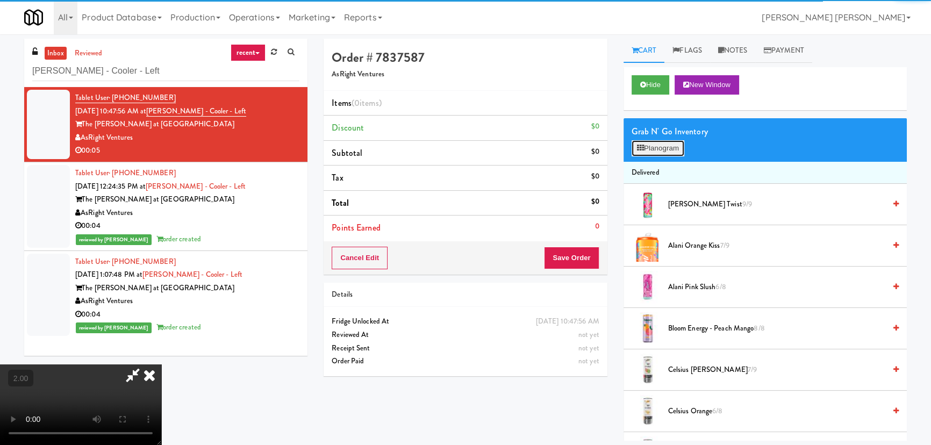
click at [655, 145] on button "Planogram" at bounding box center [658, 148] width 53 height 16
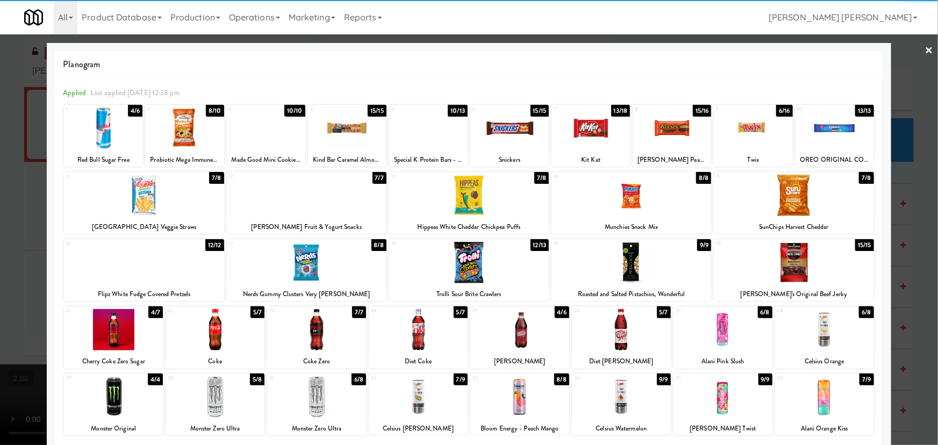
click at [181, 133] on div at bounding box center [184, 127] width 78 height 41
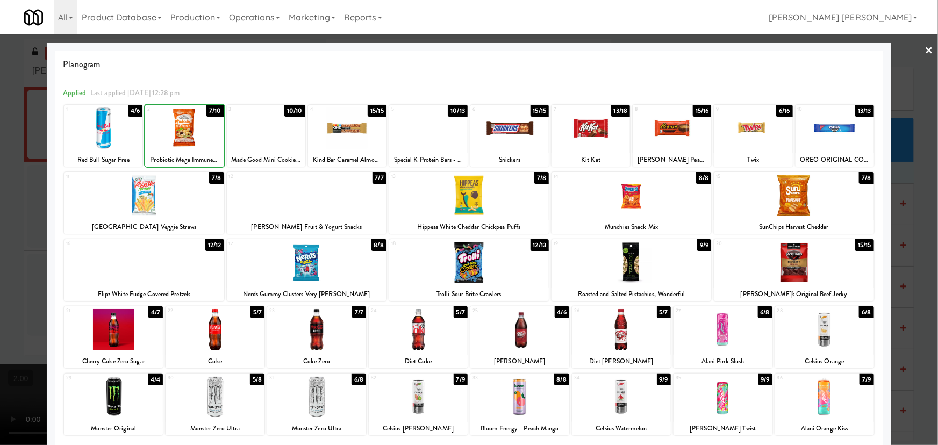
click at [181, 133] on div at bounding box center [184, 127] width 78 height 41
click at [925, 48] on link "×" at bounding box center [929, 50] width 9 height 33
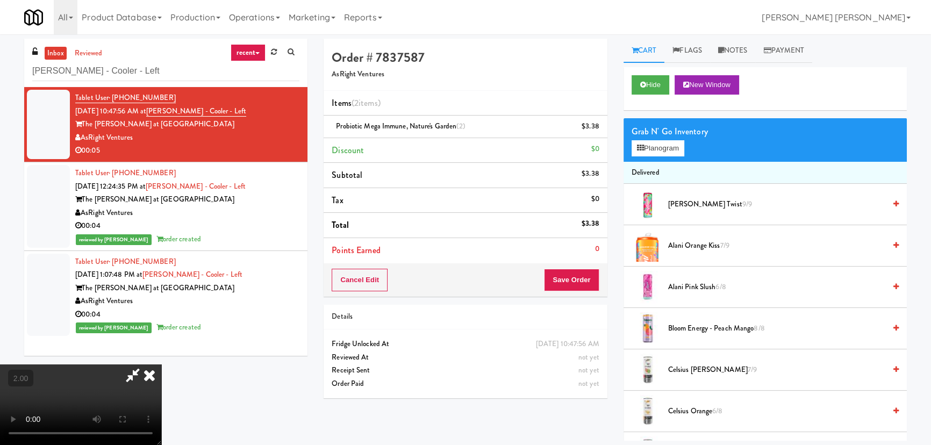
click at [161, 364] on icon at bounding box center [150, 374] width 24 height 21
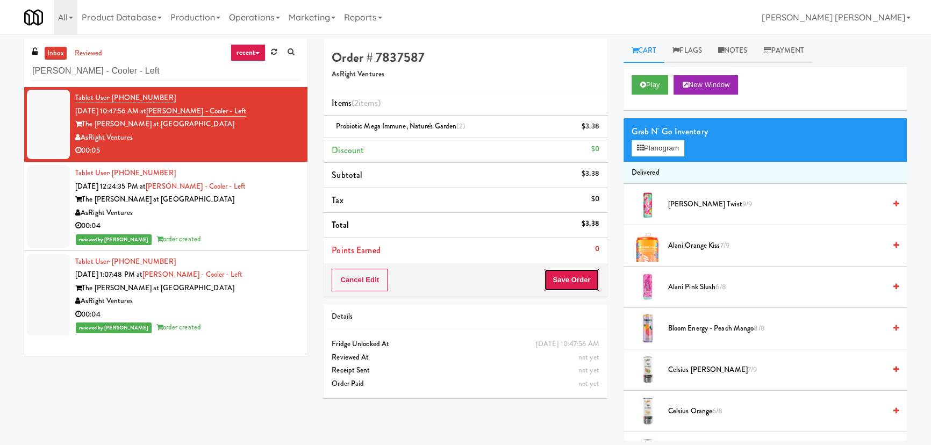
click at [572, 284] on button "Save Order" at bounding box center [571, 280] width 55 height 23
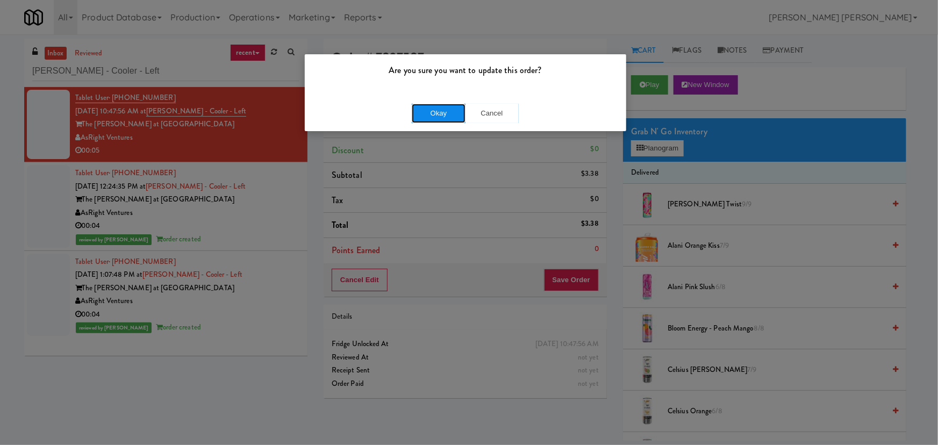
click at [439, 113] on button "Okay" at bounding box center [439, 113] width 54 height 19
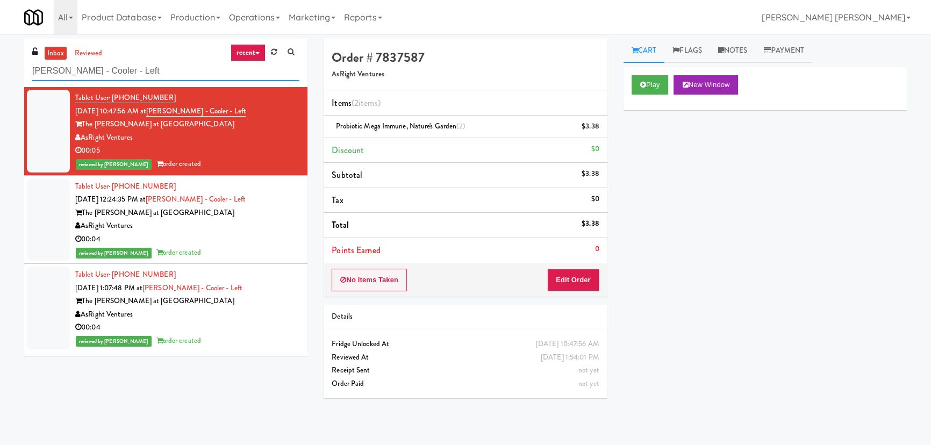
drag, startPoint x: 145, startPoint y: 63, endPoint x: 22, endPoint y: 75, distance: 123.7
click at [22, 75] on div "inbox reviewed recent all unclear take inventory issue suspicious failed recent…" at bounding box center [165, 201] width 299 height 325
paste input "Claydesta - Cooler"
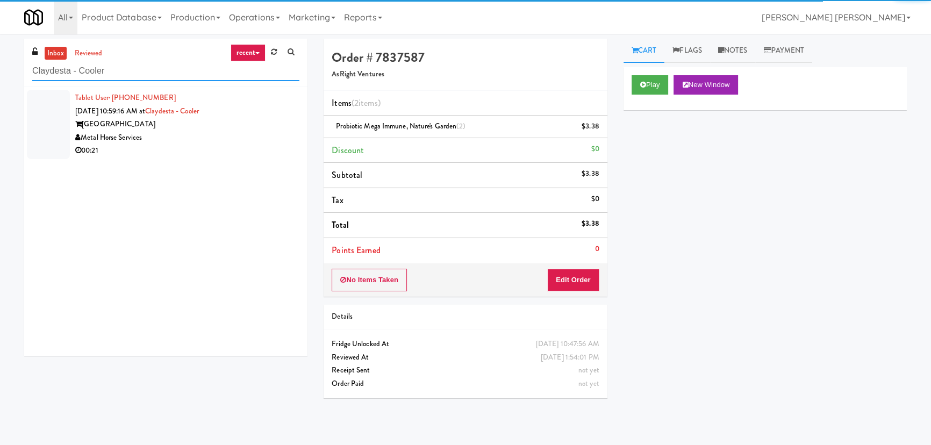
type input "Claydesta - Cooler"
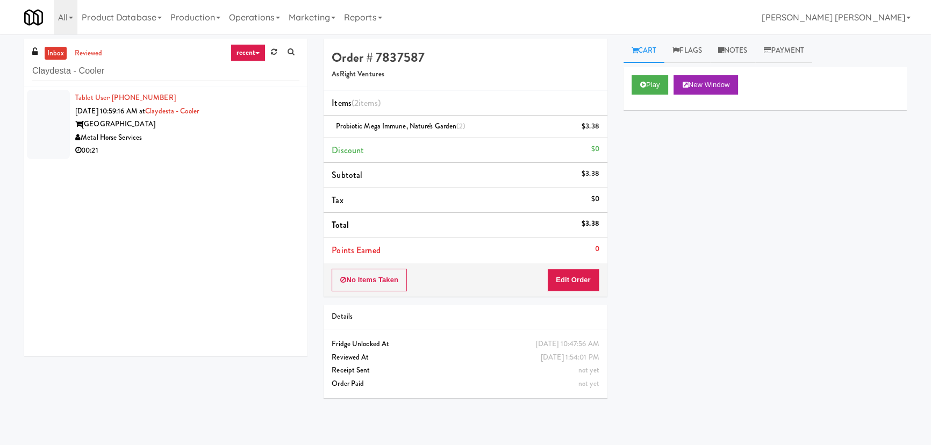
click at [218, 134] on div "Metal Horse Services" at bounding box center [187, 137] width 224 height 13
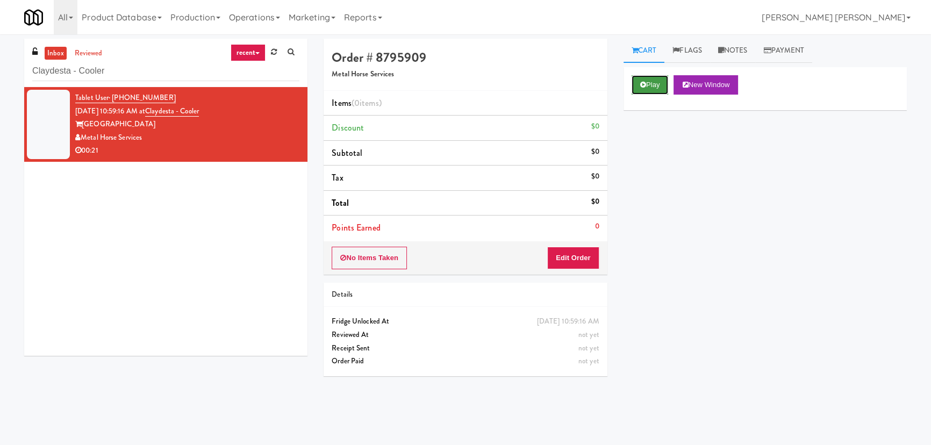
click at [657, 80] on button "Play" at bounding box center [650, 84] width 37 height 19
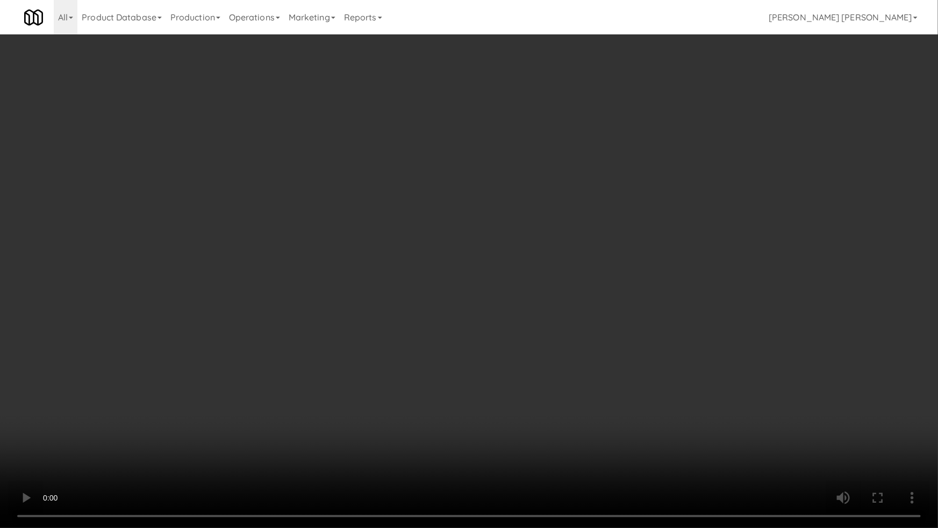
click at [521, 444] on video at bounding box center [469, 264] width 938 height 528
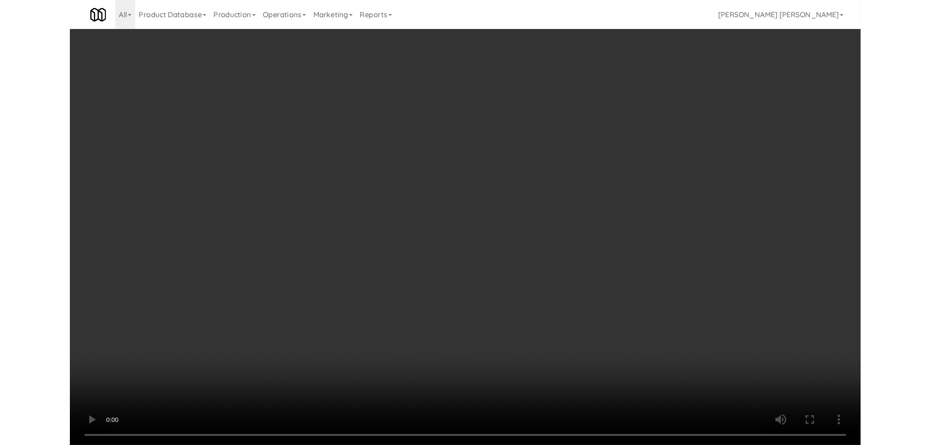
scroll to position [22, 0]
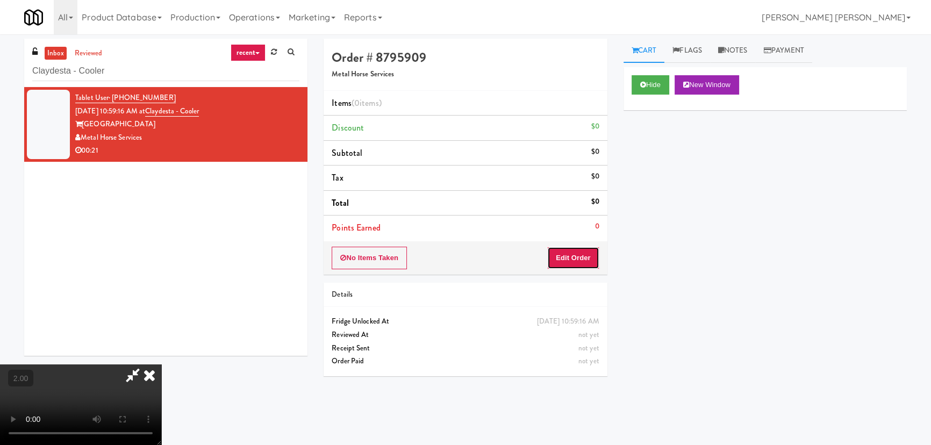
click at [581, 258] on button "Edit Order" at bounding box center [573, 258] width 52 height 23
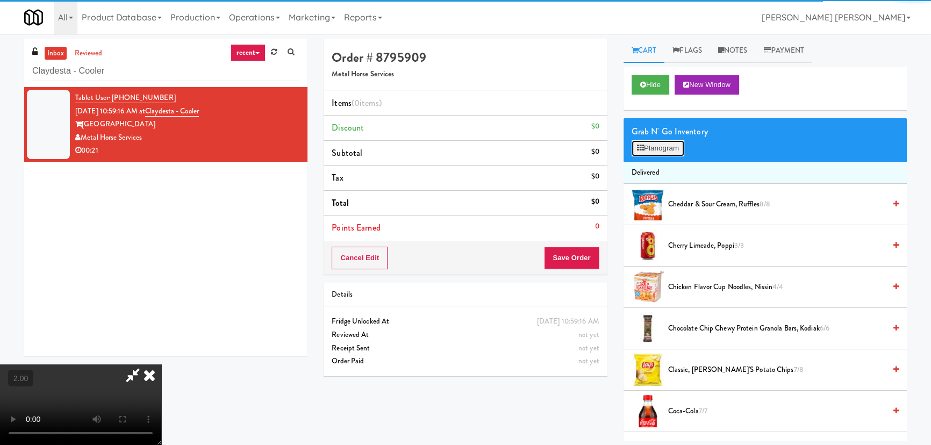
click at [662, 153] on button "Planogram" at bounding box center [658, 148] width 53 height 16
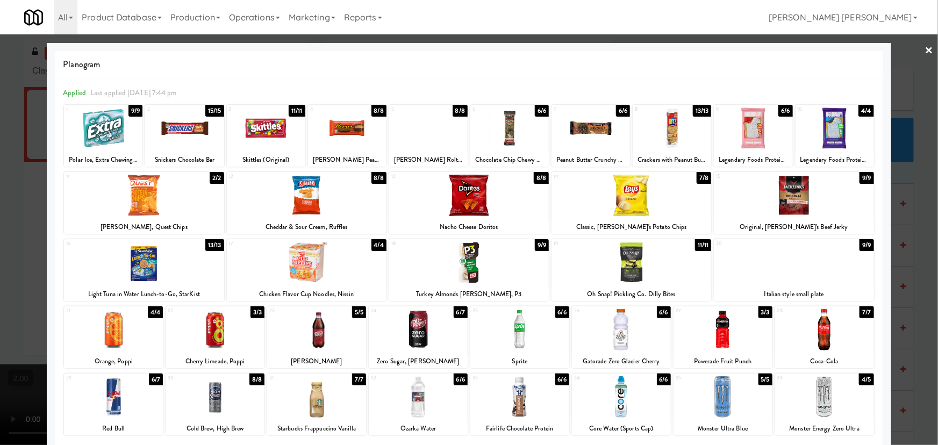
click at [625, 269] on div at bounding box center [631, 262] width 160 height 41
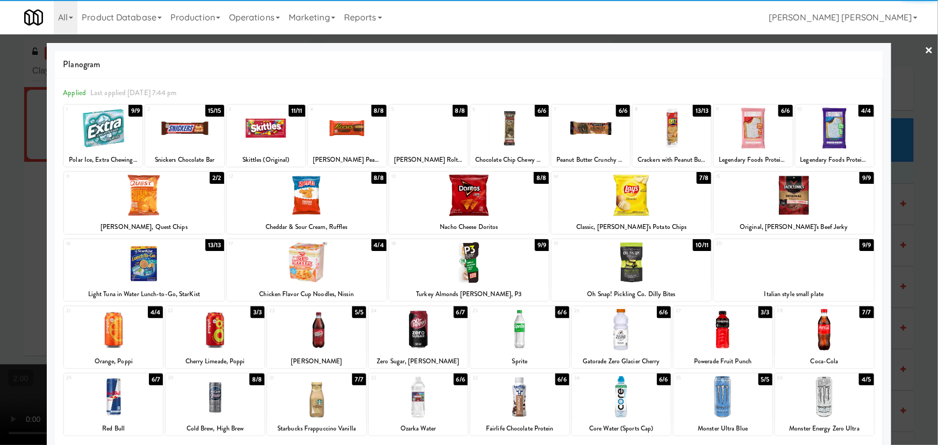
click at [459, 274] on div at bounding box center [469, 262] width 160 height 41
click at [925, 54] on link "×" at bounding box center [929, 50] width 9 height 33
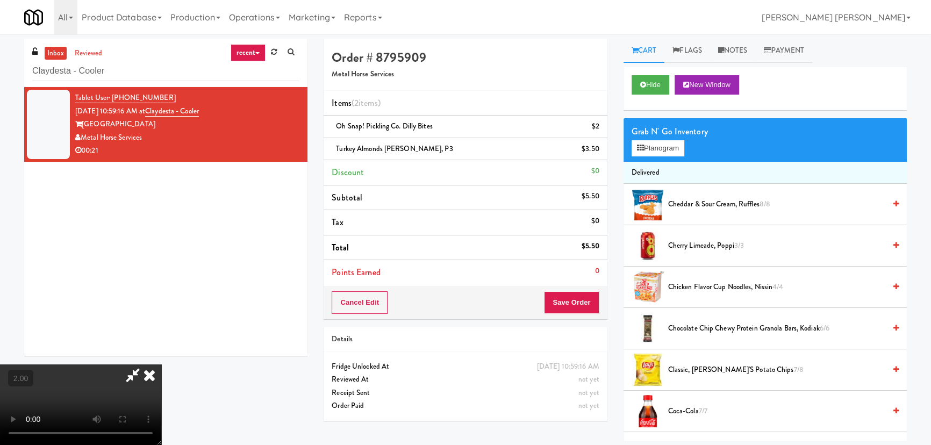
click at [161, 364] on icon at bounding box center [150, 374] width 24 height 21
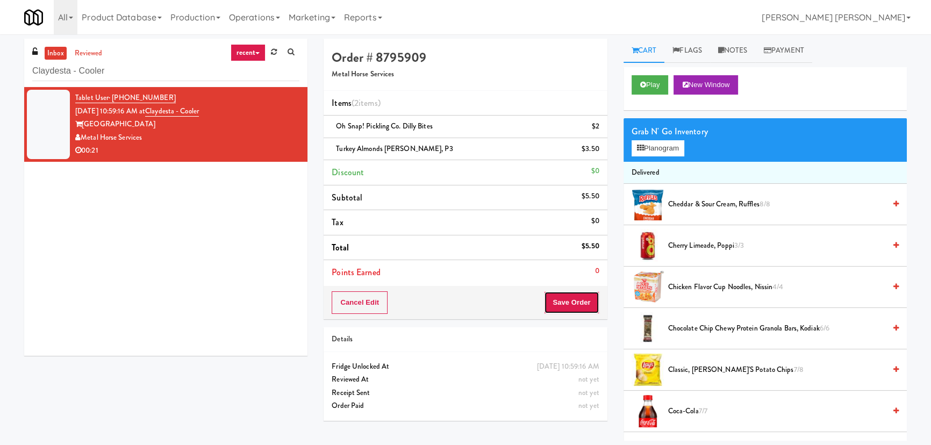
drag, startPoint x: 583, startPoint y: 298, endPoint x: 570, endPoint y: 285, distance: 18.6
click at [582, 299] on button "Save Order" at bounding box center [571, 302] width 55 height 23
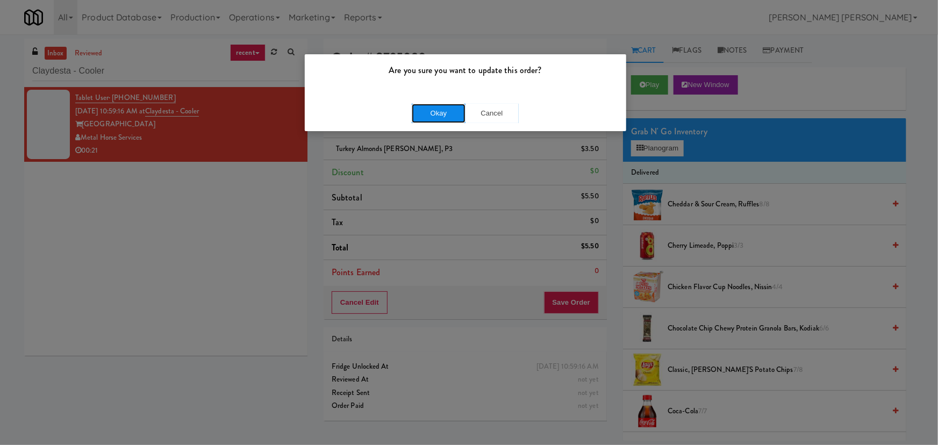
click at [436, 117] on button "Okay" at bounding box center [439, 113] width 54 height 19
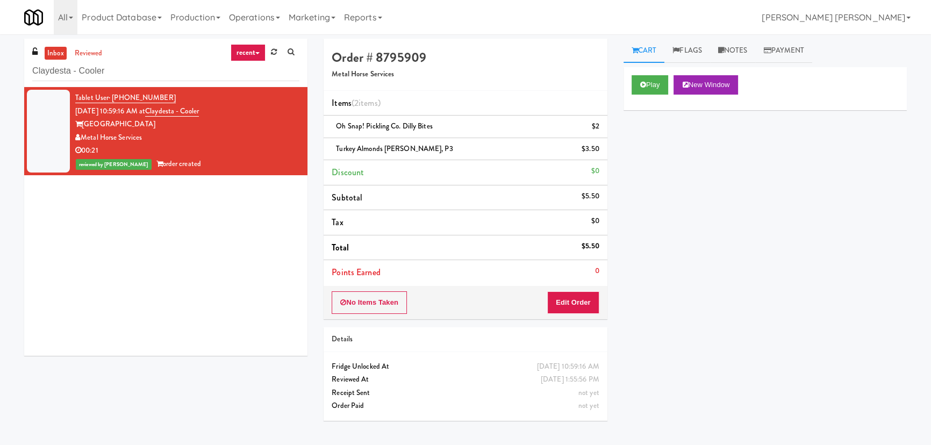
click at [60, 52] on link "inbox" at bounding box center [56, 53] width 22 height 13
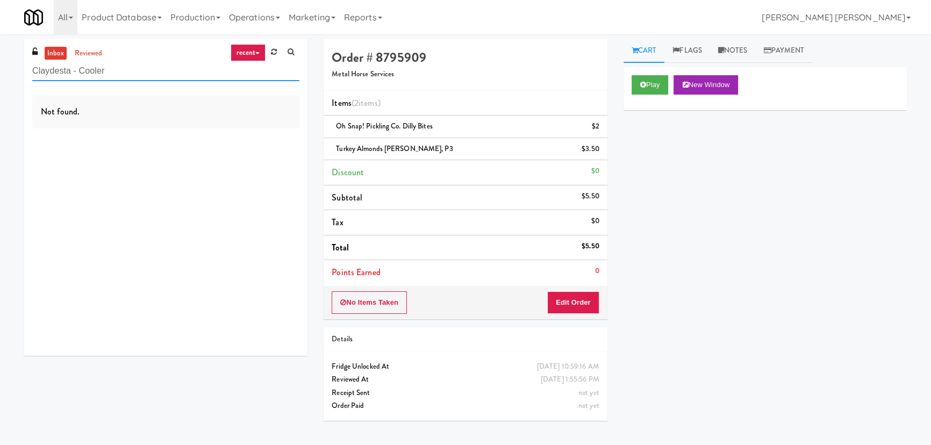
drag, startPoint x: 134, startPoint y: 72, endPoint x: 30, endPoint y: 76, distance: 104.3
click at [30, 76] on div "inbox reviewed recent all unclear take inventory issue suspicious failed recent…" at bounding box center [165, 63] width 283 height 48
paste input "Standard - Drink - Left"
type input "Standard - Drink - Left"
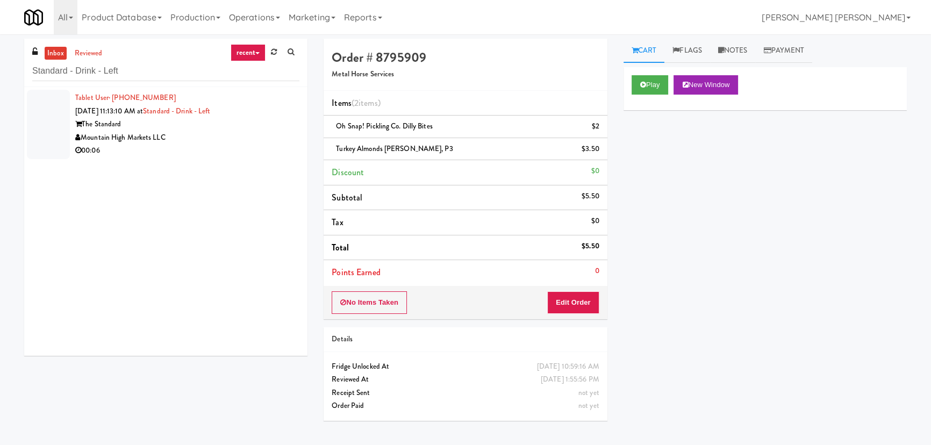
click at [221, 140] on div "Mountain High Markets LLC" at bounding box center [187, 137] width 224 height 13
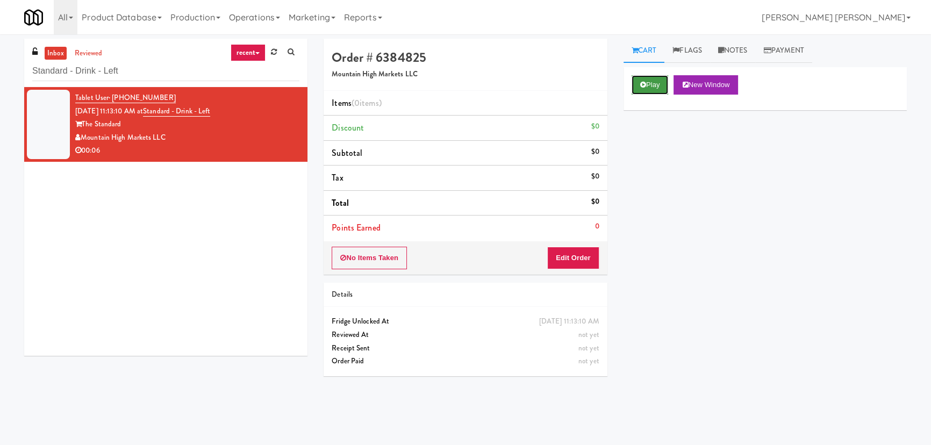
click at [643, 91] on button "Play" at bounding box center [650, 84] width 37 height 19
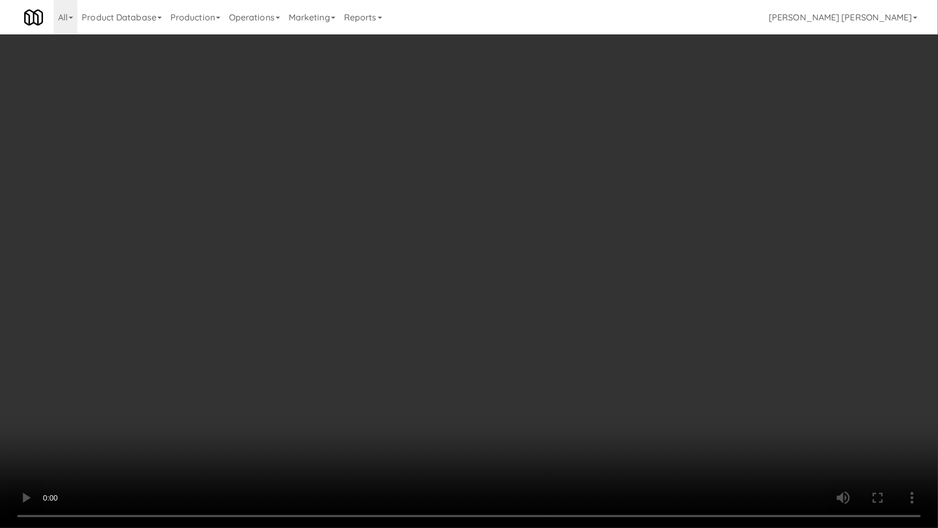
drag, startPoint x: 524, startPoint y: 477, endPoint x: 937, endPoint y: 468, distance: 413.4
click at [548, 444] on video at bounding box center [469, 264] width 938 height 528
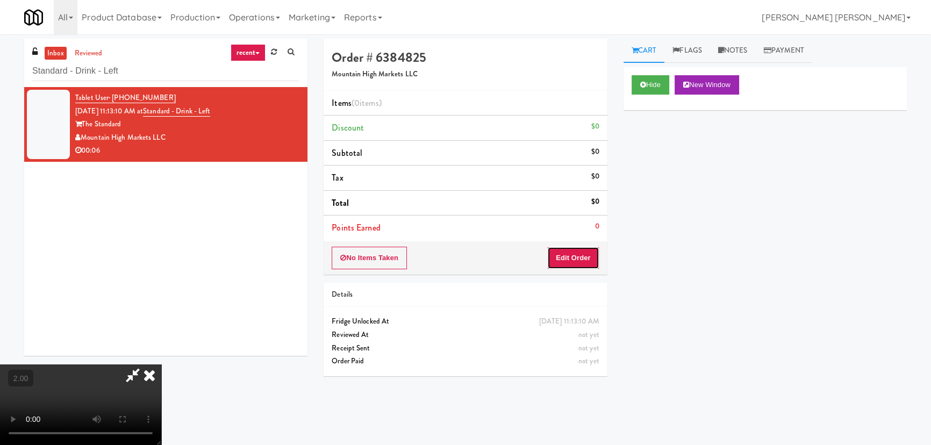
click at [567, 247] on button "Edit Order" at bounding box center [573, 258] width 52 height 23
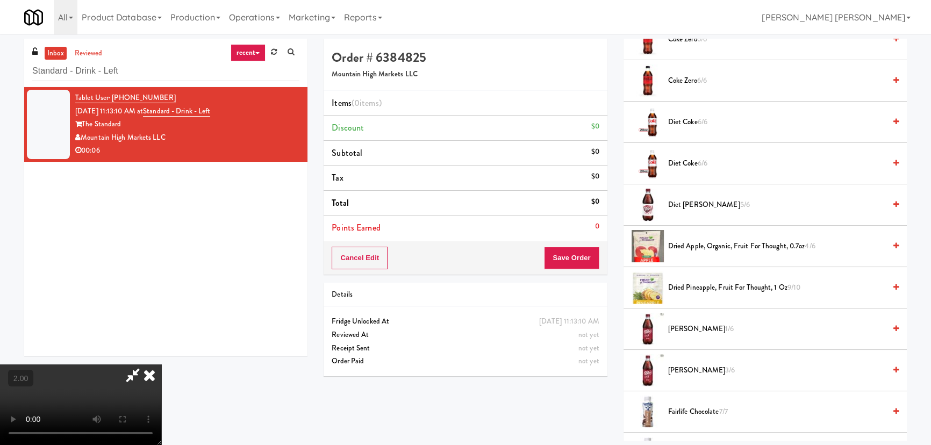
scroll to position [733, 0]
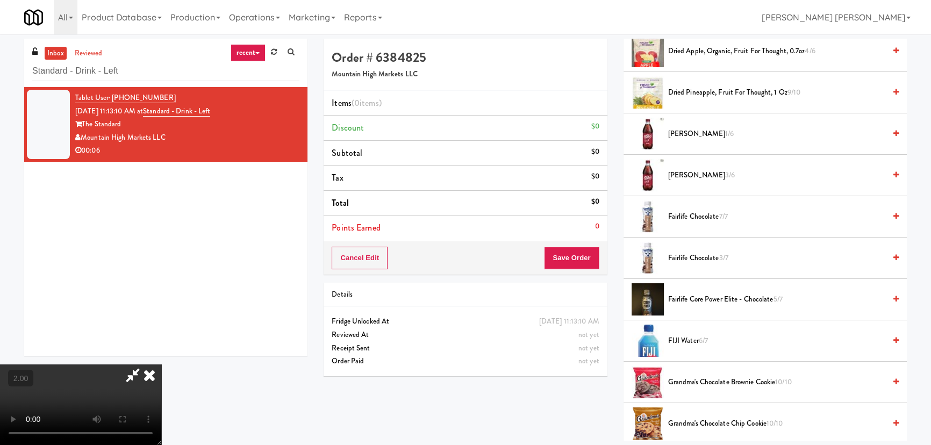
click at [701, 259] on span "Fairlife Chocolate 3/7" at bounding box center [776, 258] width 217 height 13
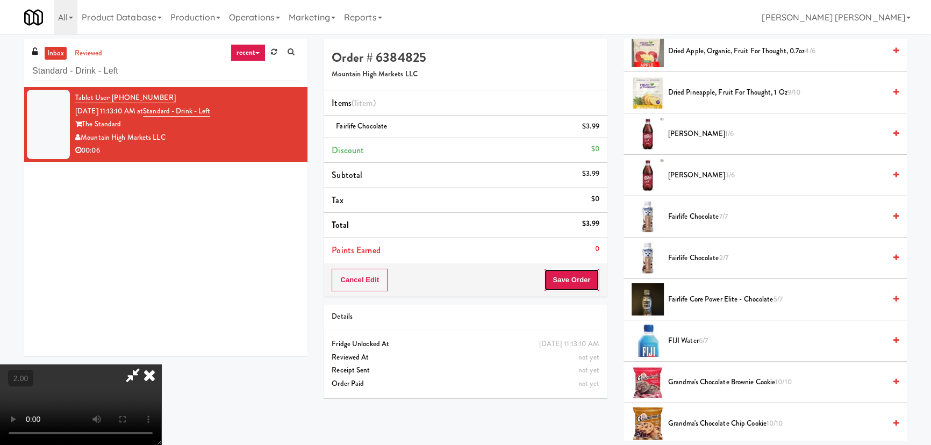
click at [583, 279] on button "Save Order" at bounding box center [571, 280] width 55 height 23
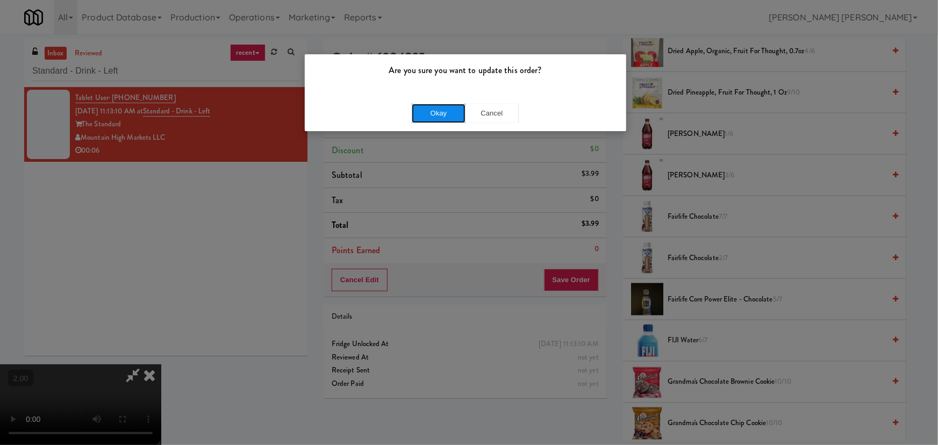
drag, startPoint x: 431, startPoint y: 108, endPoint x: 167, endPoint y: 8, distance: 281.9
click at [430, 108] on button "Okay" at bounding box center [439, 113] width 54 height 19
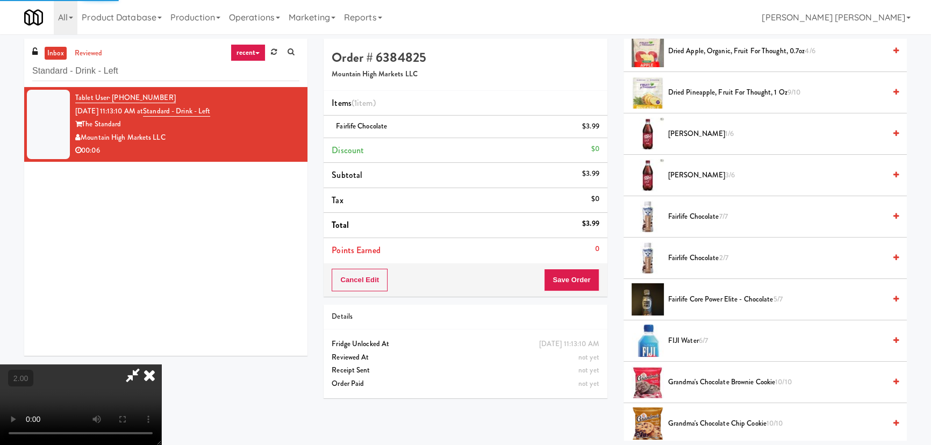
scroll to position [29, 0]
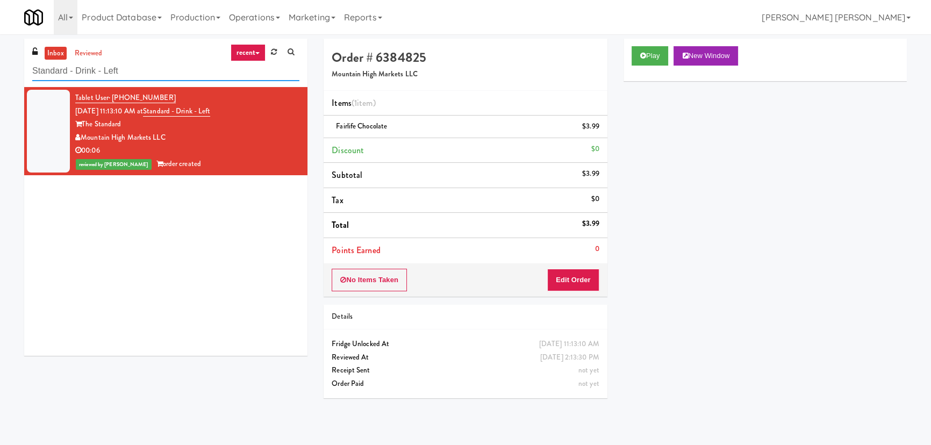
drag, startPoint x: 125, startPoint y: 68, endPoint x: -48, endPoint y: 69, distance: 173.1
click at [0, 69] on html "Are you sure you want to update this order? Okay Cancel Okay Are you sure you w…" at bounding box center [465, 222] width 931 height 445
paste input "One Arlington-Combo"
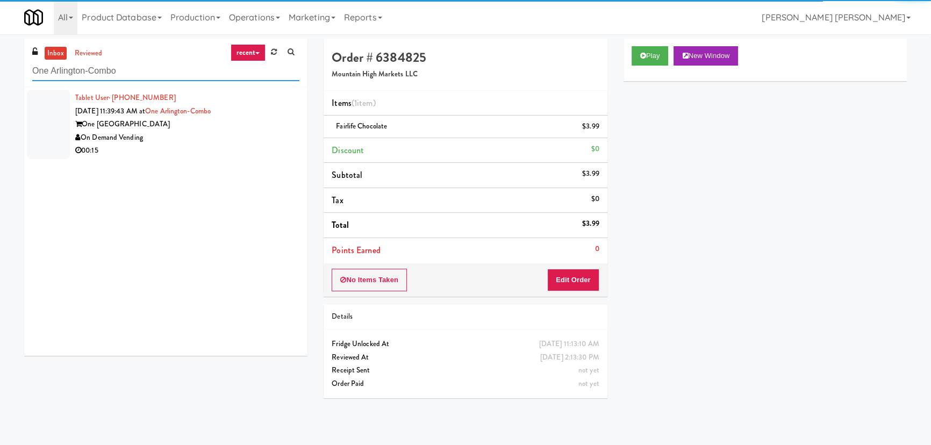
type input "One Arlington-Combo"
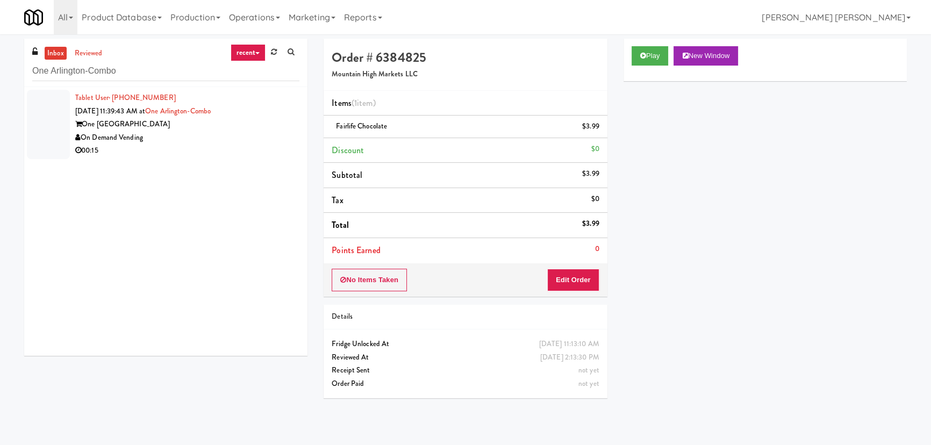
click at [227, 132] on div "On Demand Vending" at bounding box center [187, 137] width 224 height 13
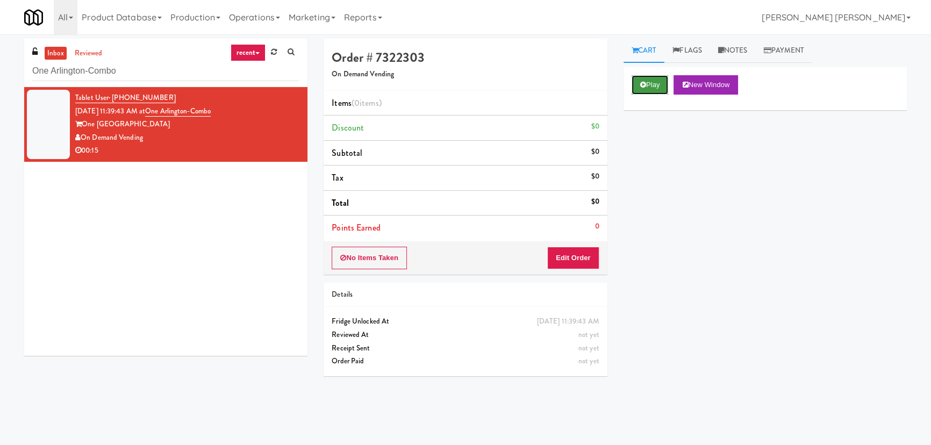
click at [643, 89] on button "Play" at bounding box center [650, 84] width 37 height 19
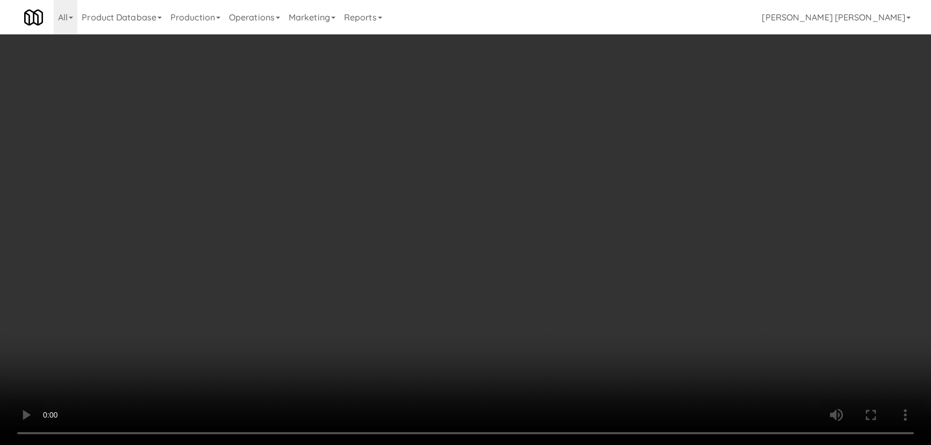
drag, startPoint x: 520, startPoint y: 477, endPoint x: 530, endPoint y: 476, distance: 10.3
click at [530, 444] on video at bounding box center [465, 222] width 931 height 445
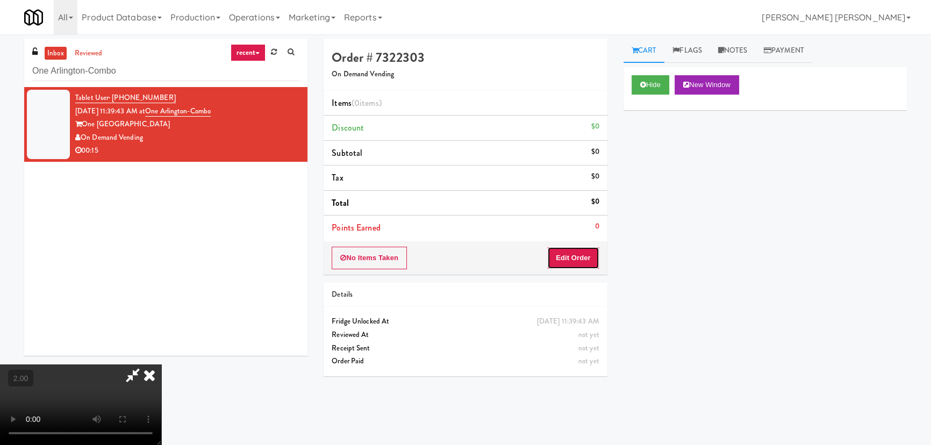
click at [570, 252] on button "Edit Order" at bounding box center [573, 258] width 52 height 23
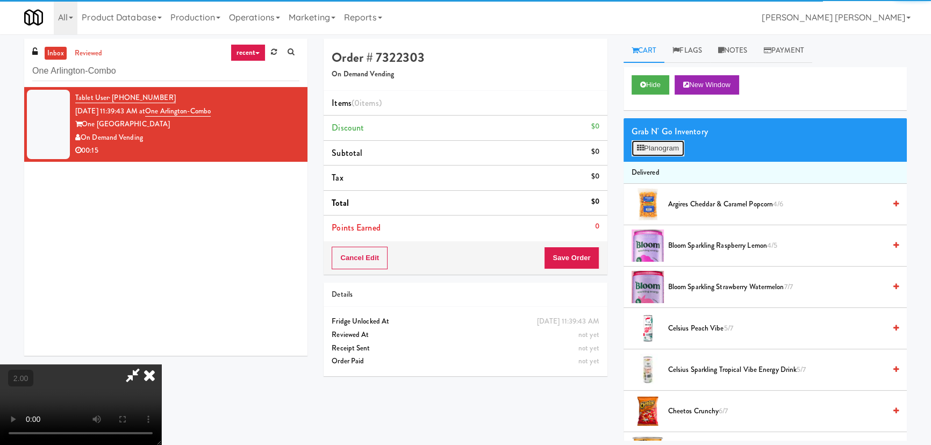
click at [652, 148] on button "Planogram" at bounding box center [658, 148] width 53 height 16
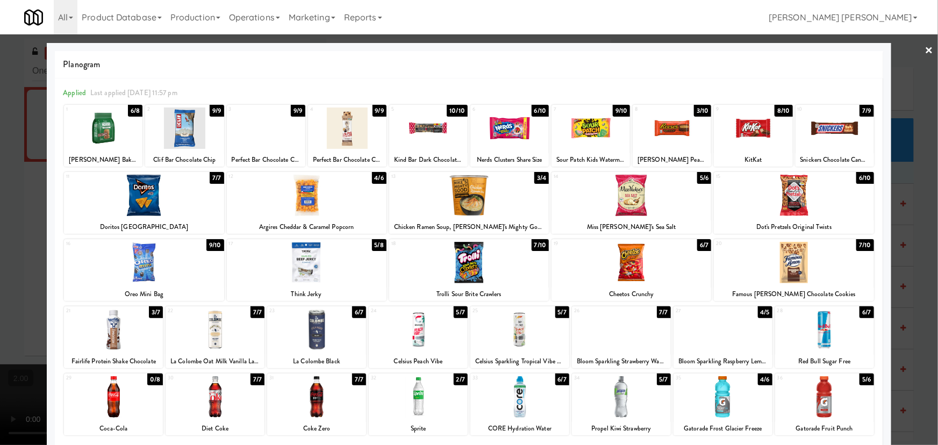
click at [214, 340] on div at bounding box center [215, 329] width 99 height 41
click at [925, 51] on link "×" at bounding box center [929, 50] width 9 height 33
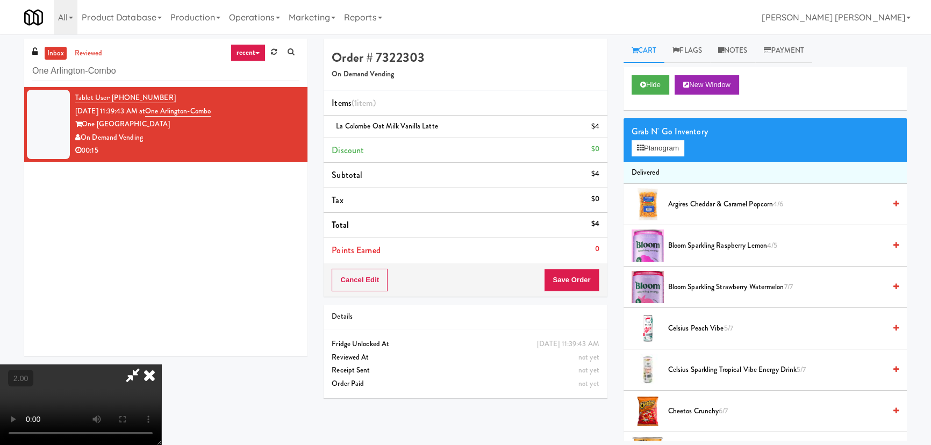
click at [161, 364] on icon at bounding box center [150, 374] width 24 height 21
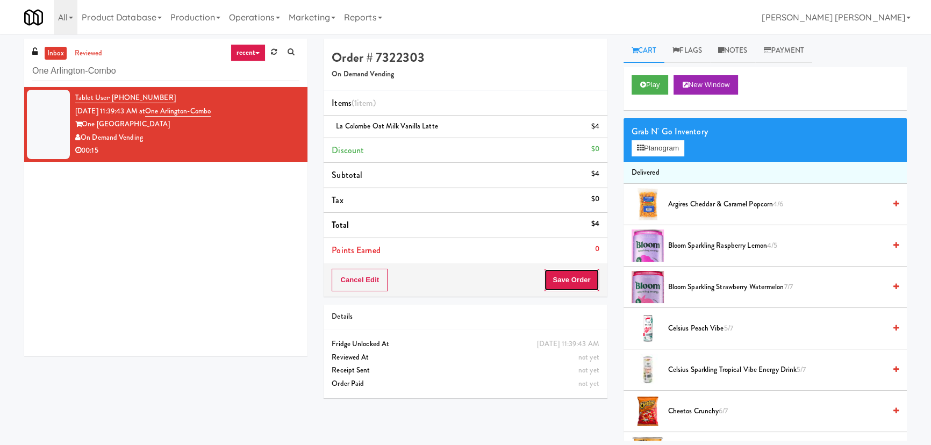
click at [560, 279] on button "Save Order" at bounding box center [571, 280] width 55 height 23
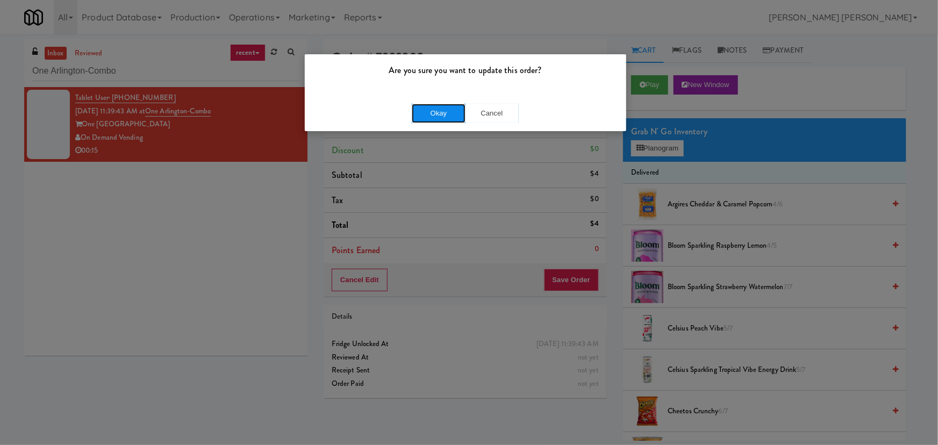
click at [434, 112] on button "Okay" at bounding box center [439, 113] width 54 height 19
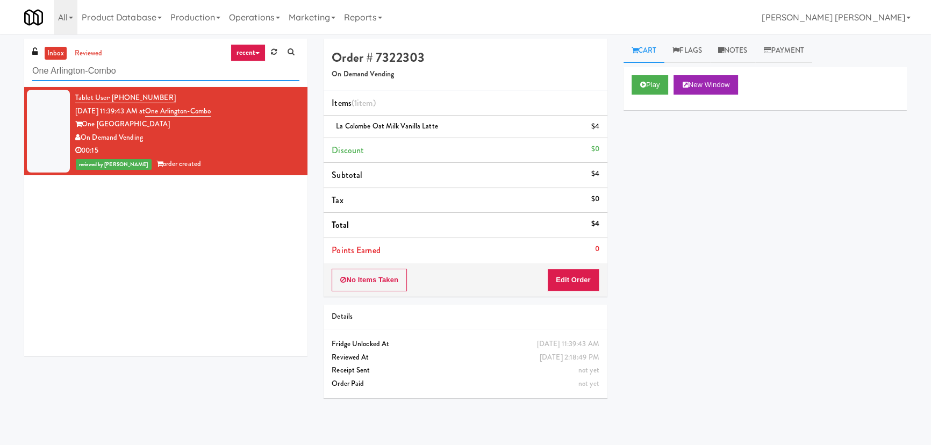
drag, startPoint x: 138, startPoint y: 71, endPoint x: -18, endPoint y: 62, distance: 156.1
click at [0, 62] on html "Are you sure you want to update this order? Okay Cancel Okay Are you sure you w…" at bounding box center [465, 222] width 931 height 445
paste input "Pinnacle - Ambient R"
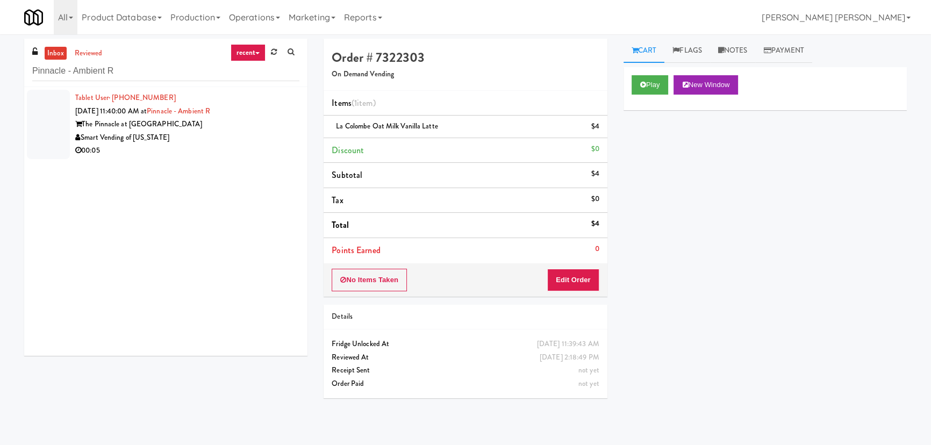
click at [210, 126] on div "The Pinnacle at 31st Street" at bounding box center [187, 124] width 224 height 13
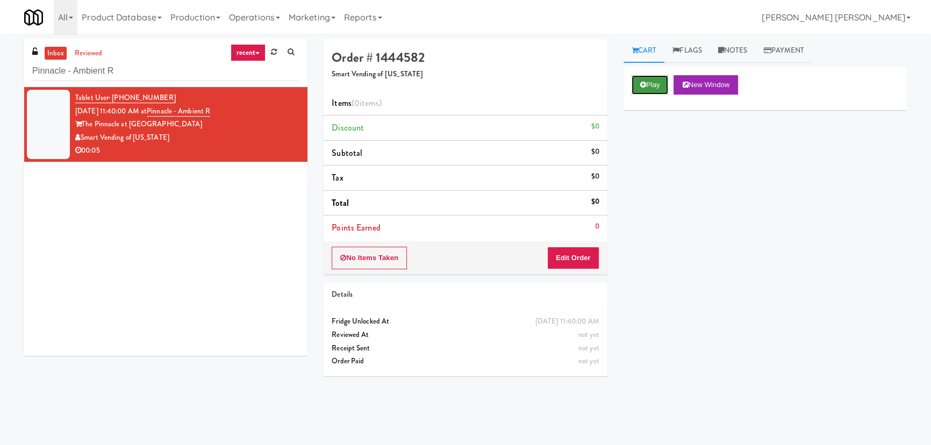
click at [642, 85] on icon at bounding box center [643, 84] width 6 height 7
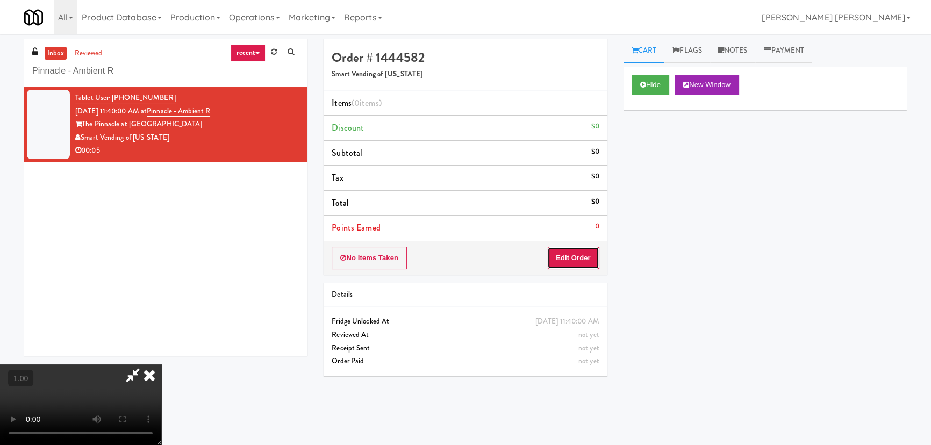
click at [584, 255] on button "Edit Order" at bounding box center [573, 258] width 52 height 23
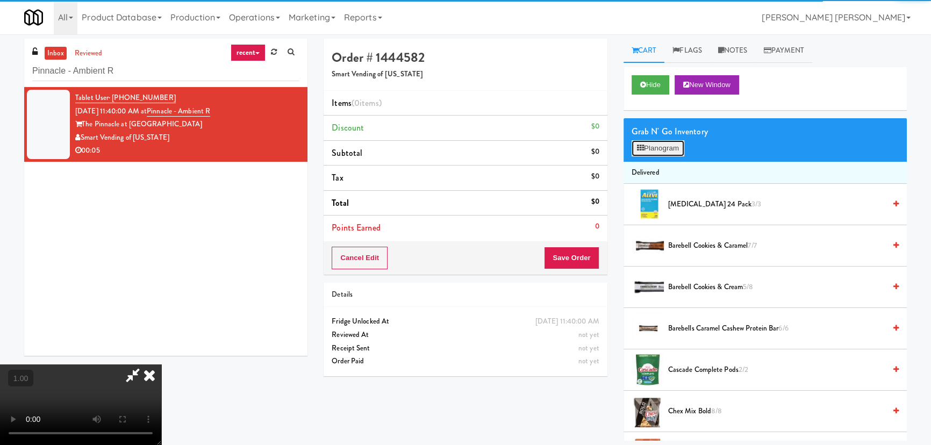
click at [656, 150] on button "Planogram" at bounding box center [658, 148] width 53 height 16
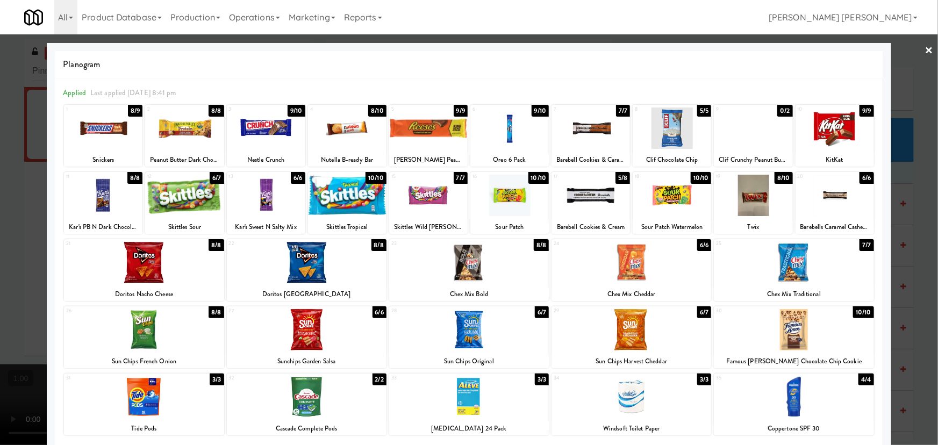
click at [585, 200] on div at bounding box center [590, 195] width 78 height 41
click at [925, 53] on link "×" at bounding box center [929, 50] width 9 height 33
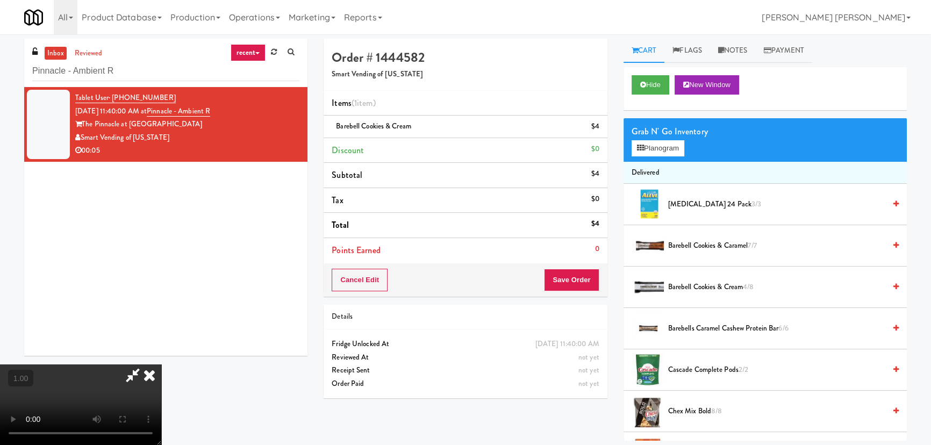
drag, startPoint x: 550, startPoint y: 142, endPoint x: 582, endPoint y: 251, distance: 113.0
click at [161, 364] on icon at bounding box center [150, 374] width 24 height 21
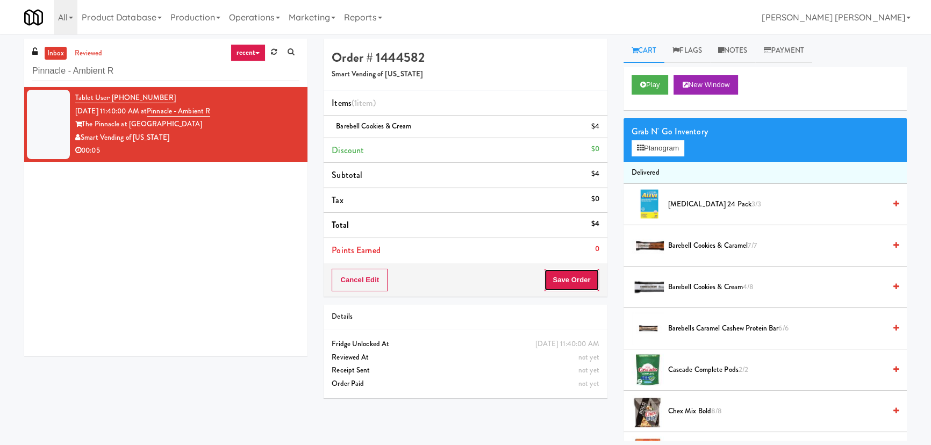
click at [583, 284] on button "Save Order" at bounding box center [571, 280] width 55 height 23
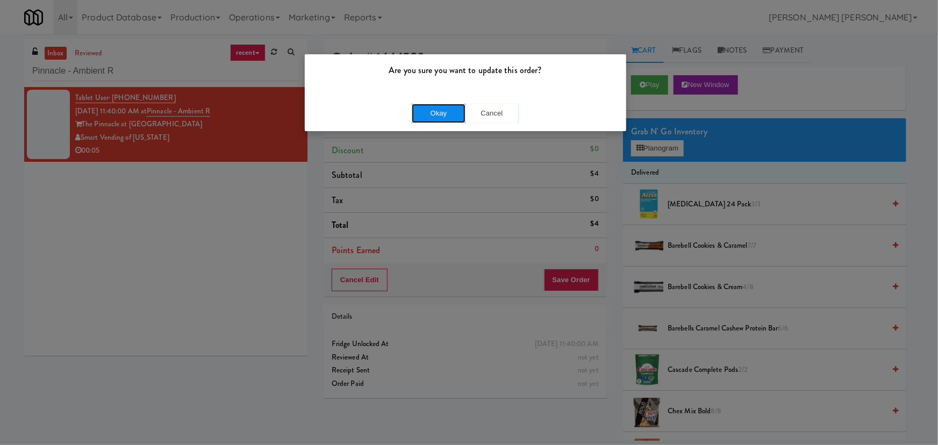
click at [439, 111] on button "Okay" at bounding box center [439, 113] width 54 height 19
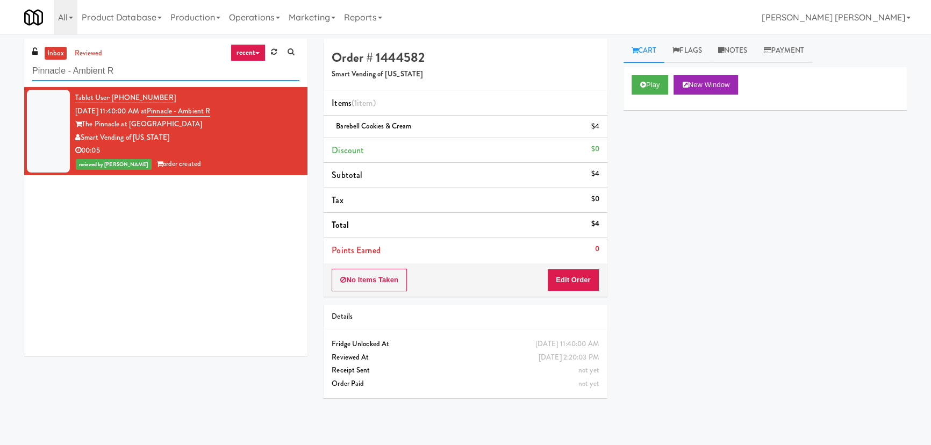
drag, startPoint x: 120, startPoint y: 77, endPoint x: 47, endPoint y: 58, distance: 76.0
click at [31, 71] on div "inbox reviewed recent all unclear take inventory issue suspicious failed recent…" at bounding box center [165, 63] width 283 height 48
paste input "CC2 Drinks Cooler"
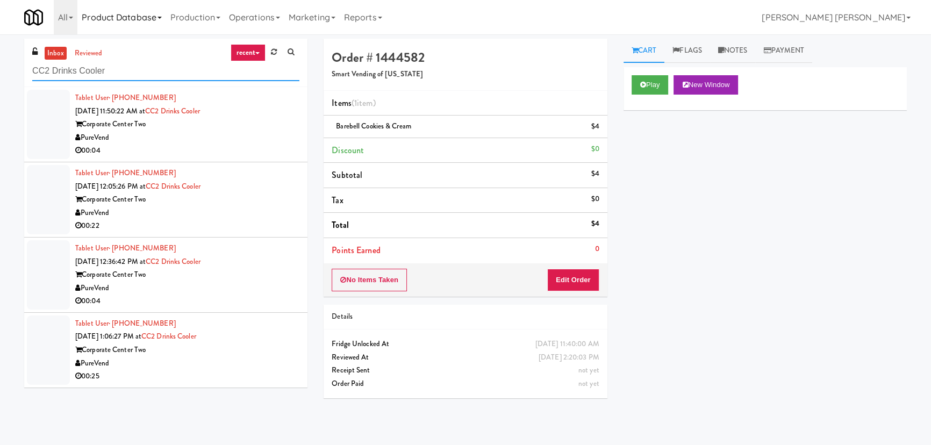
type input "CC2 Drinks Cooler"
click at [243, 142] on div "PureVend" at bounding box center [187, 137] width 224 height 13
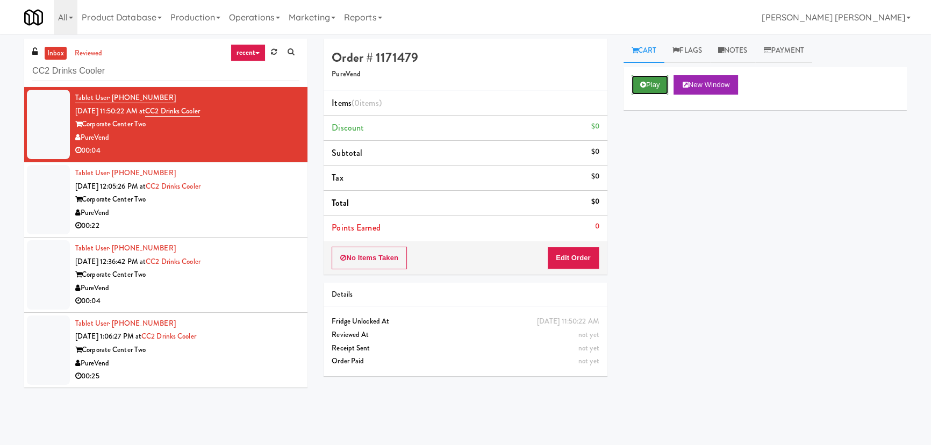
click at [655, 86] on button "Play" at bounding box center [650, 84] width 37 height 19
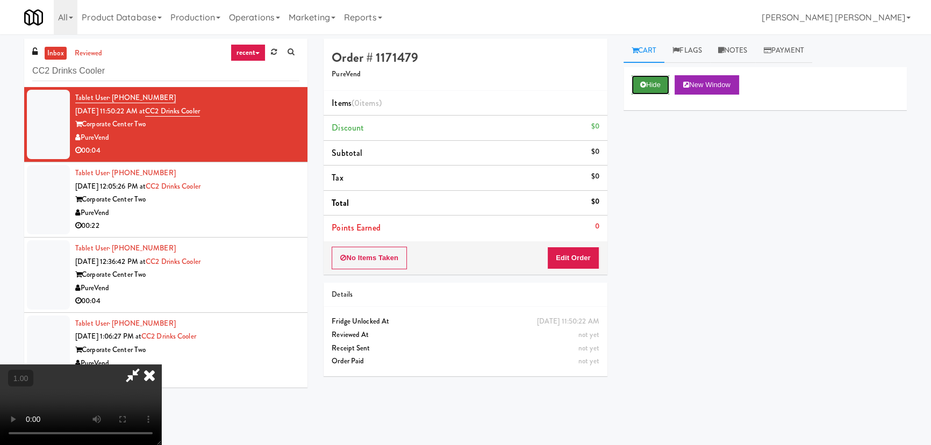
click at [647, 89] on button "Hide" at bounding box center [651, 84] width 38 height 19
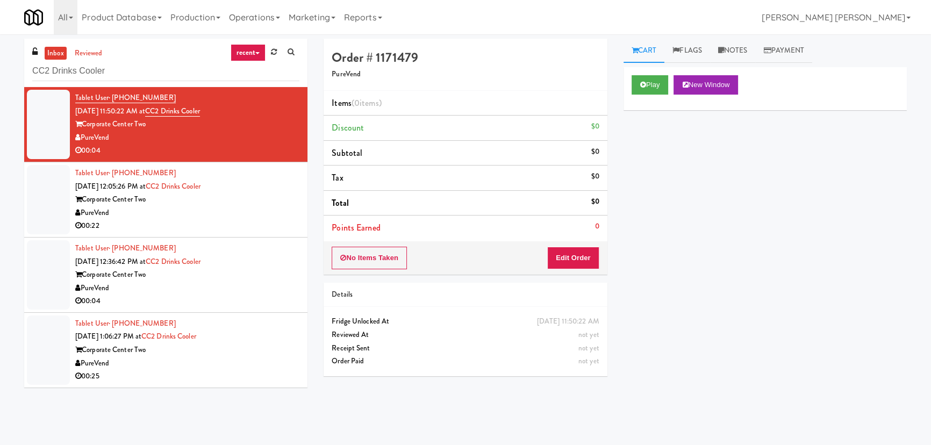
click at [274, 193] on div "Corporate Center Two" at bounding box center [187, 199] width 224 height 13
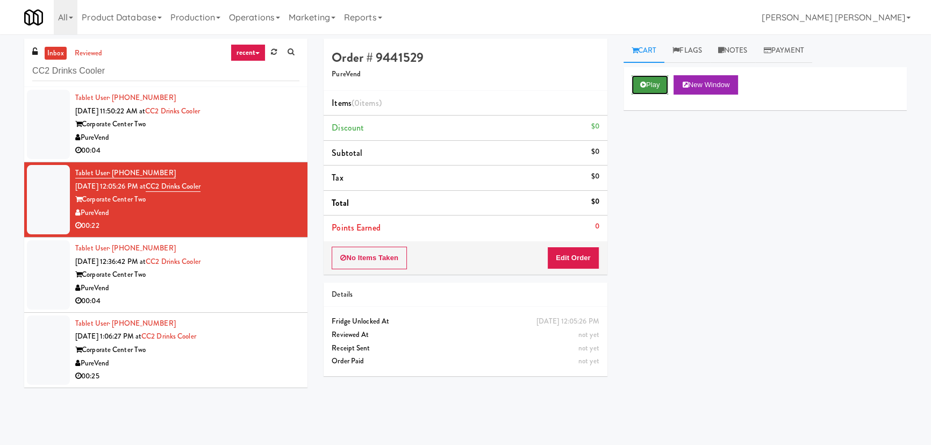
click at [652, 83] on button "Play" at bounding box center [650, 84] width 37 height 19
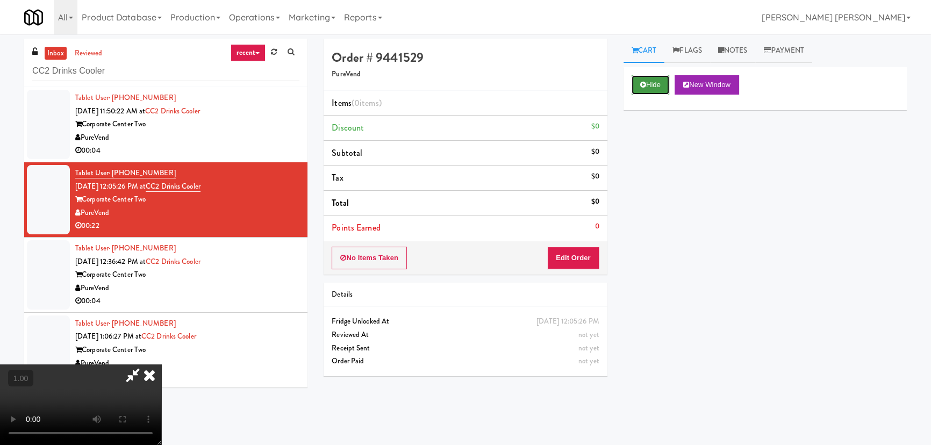
click at [651, 87] on button "Hide" at bounding box center [651, 84] width 38 height 19
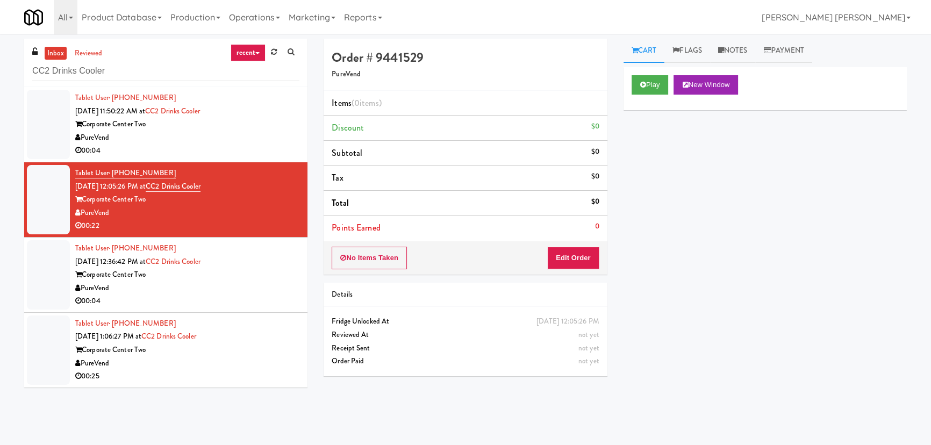
click at [260, 263] on div "Tablet User · (813) 712-0615 Sep 5, 2025 12:36:42 PM at CC2 Drinks Cooler Corpo…" at bounding box center [187, 275] width 224 height 66
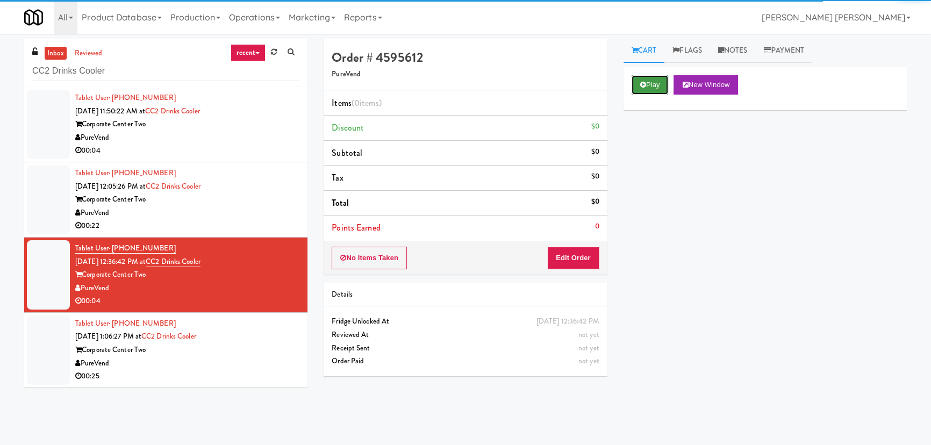
click at [657, 83] on button "Play" at bounding box center [650, 84] width 37 height 19
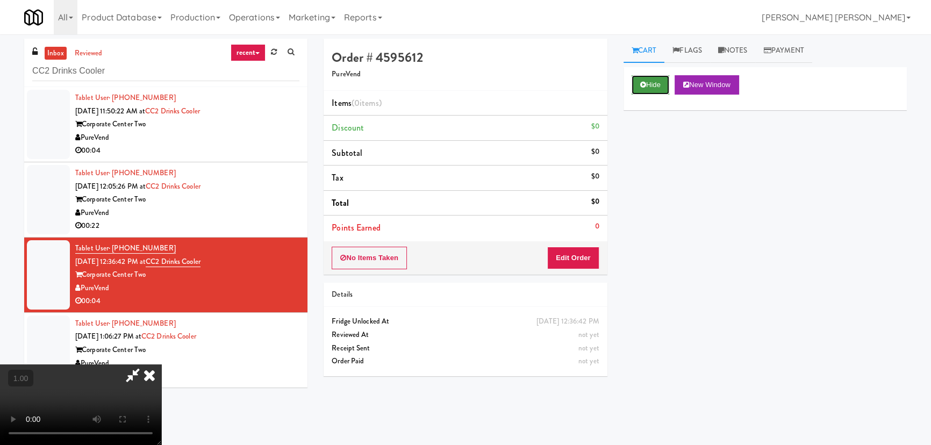
click at [647, 81] on button "Hide" at bounding box center [651, 84] width 38 height 19
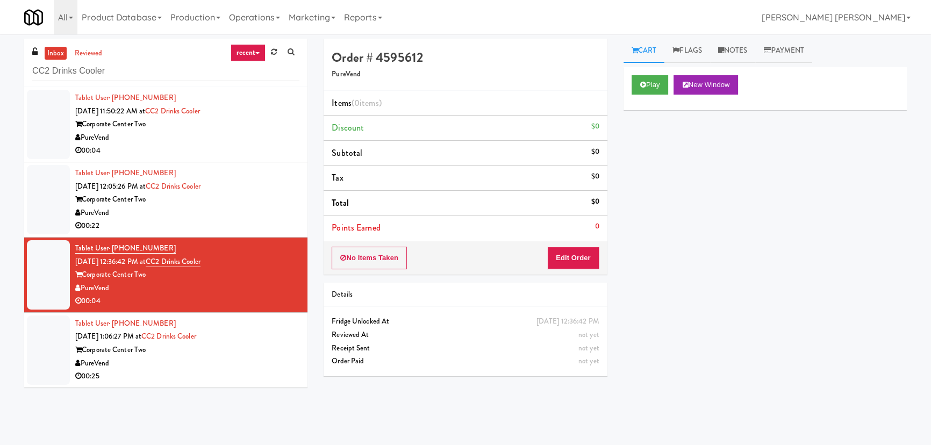
click at [231, 352] on div "Corporate Center Two" at bounding box center [187, 349] width 224 height 13
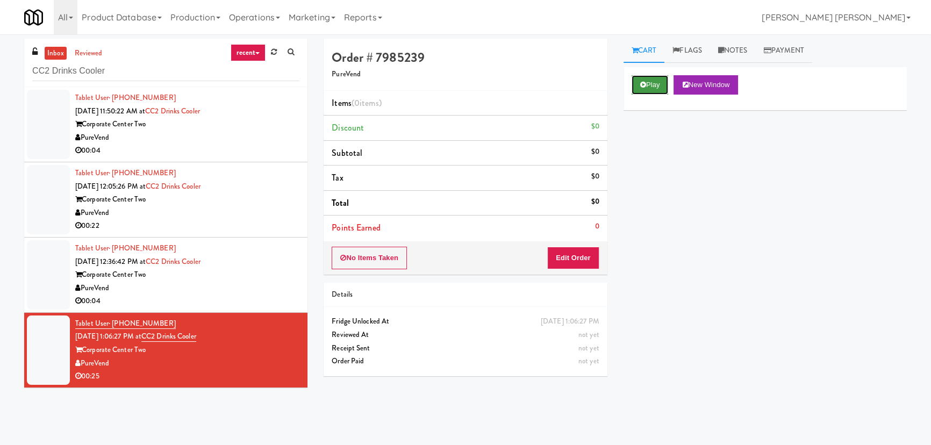
click at [648, 78] on button "Play" at bounding box center [650, 84] width 37 height 19
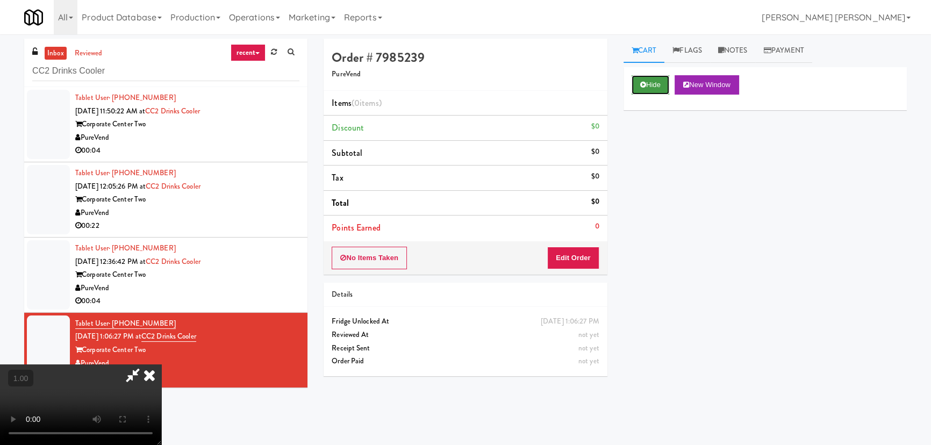
click at [648, 80] on button "Hide" at bounding box center [651, 84] width 38 height 19
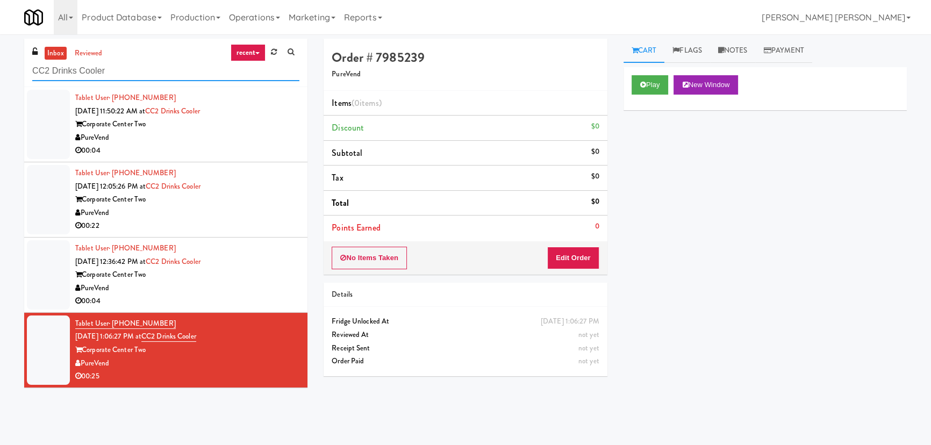
drag, startPoint x: 41, startPoint y: 70, endPoint x: 16, endPoint y: 72, distance: 25.4
click at [16, 72] on div "inbox reviewed recent all unclear take inventory issue suspicious failed recent…" at bounding box center [165, 217] width 299 height 357
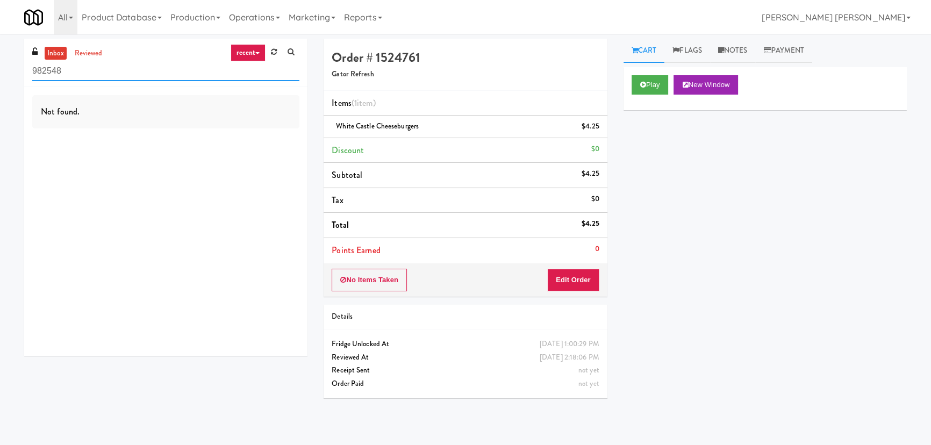
drag, startPoint x: 73, startPoint y: 66, endPoint x: -28, endPoint y: 77, distance: 101.1
click at [0, 77] on html "Okay Okay Select date: previous 2025-Sep next Su Mo Tu We Th Fr Sa 31 1 2 3 4 5…" at bounding box center [465, 222] width 931 height 445
paste input "CFX-Fridge"
type input "CFX-Fridge"
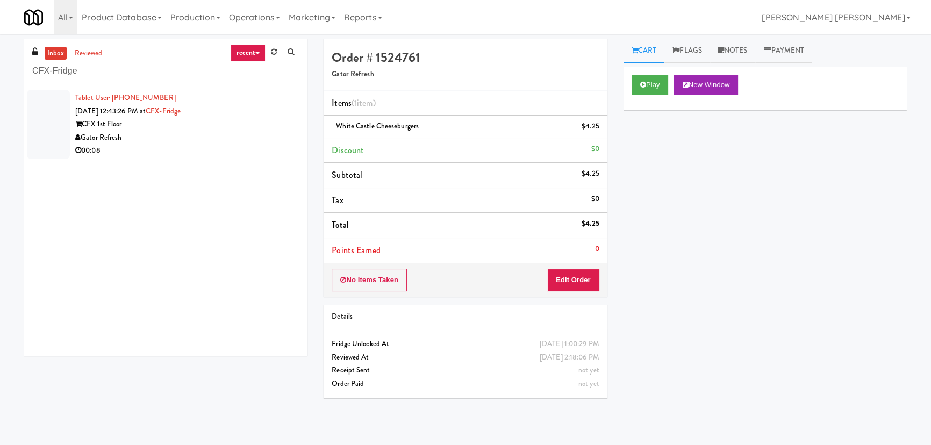
click at [193, 141] on div "Gator Refresh" at bounding box center [187, 137] width 224 height 13
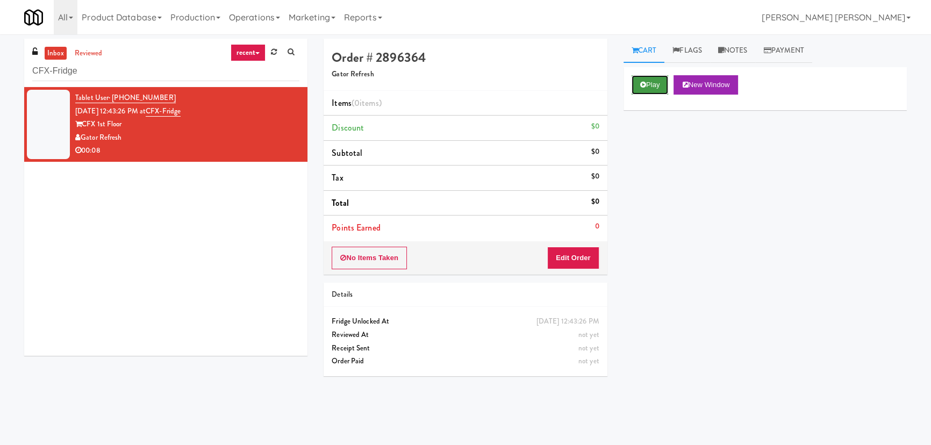
click at [647, 87] on button "Play" at bounding box center [650, 84] width 37 height 19
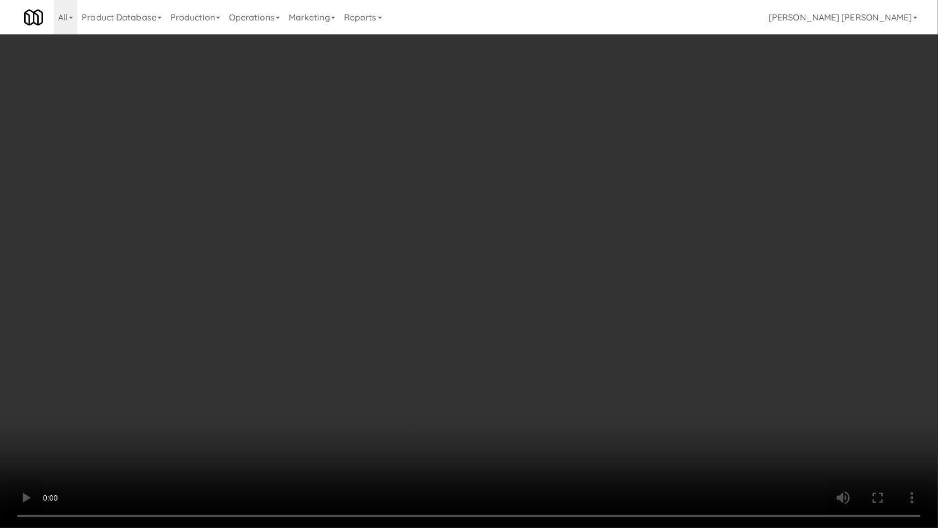
click at [555, 444] on video at bounding box center [469, 264] width 938 height 528
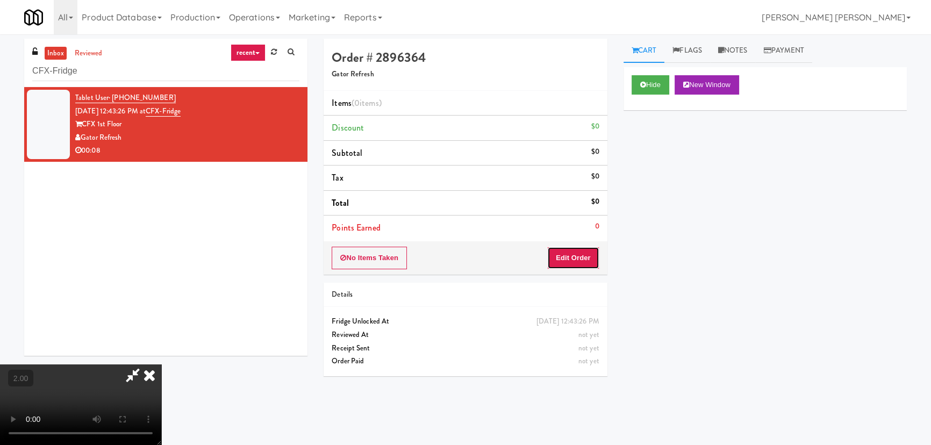
click at [587, 259] on button "Edit Order" at bounding box center [573, 258] width 52 height 23
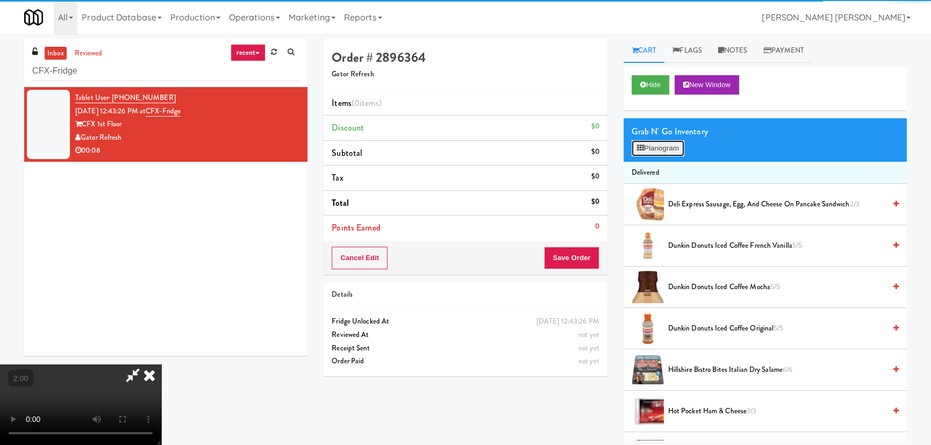
click at [651, 151] on button "Planogram" at bounding box center [658, 148] width 53 height 16
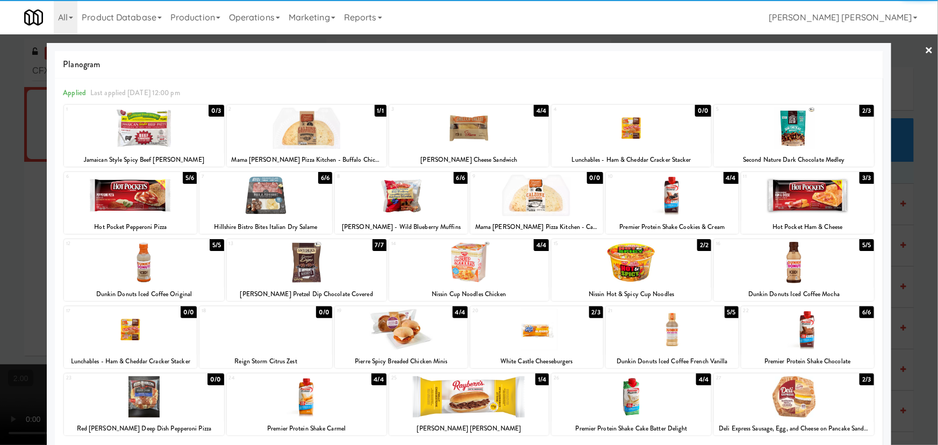
click at [781, 130] on div at bounding box center [794, 127] width 160 height 41
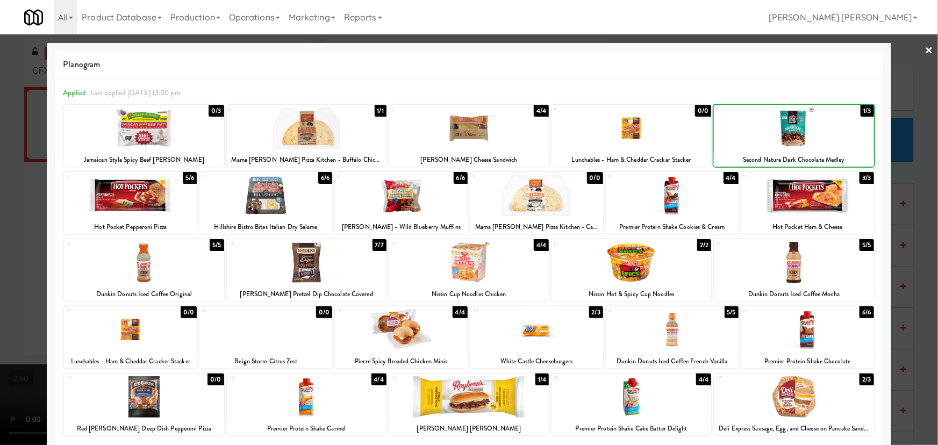
click at [781, 130] on div at bounding box center [794, 127] width 160 height 41
click at [925, 46] on link "×" at bounding box center [929, 50] width 9 height 33
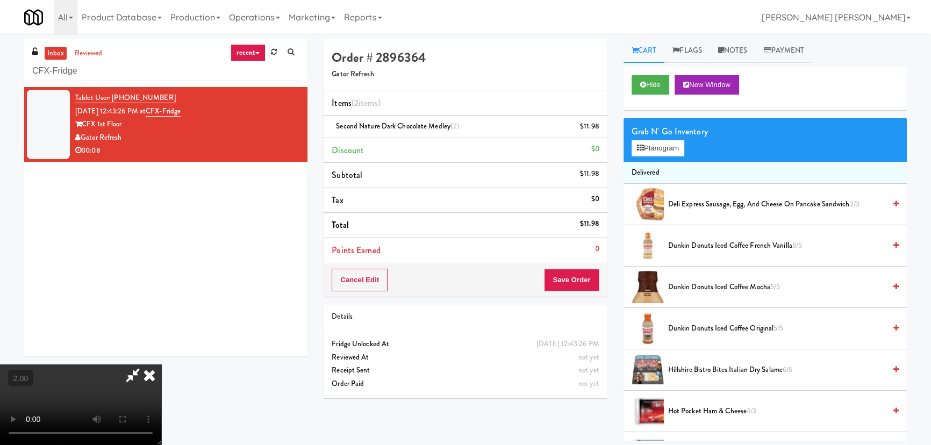
click at [161, 364] on icon at bounding box center [150, 374] width 24 height 21
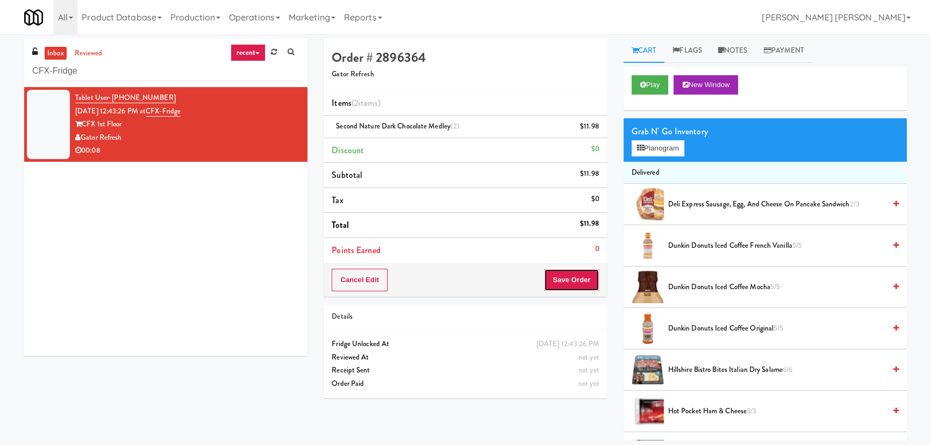
click at [571, 283] on button "Save Order" at bounding box center [571, 280] width 55 height 23
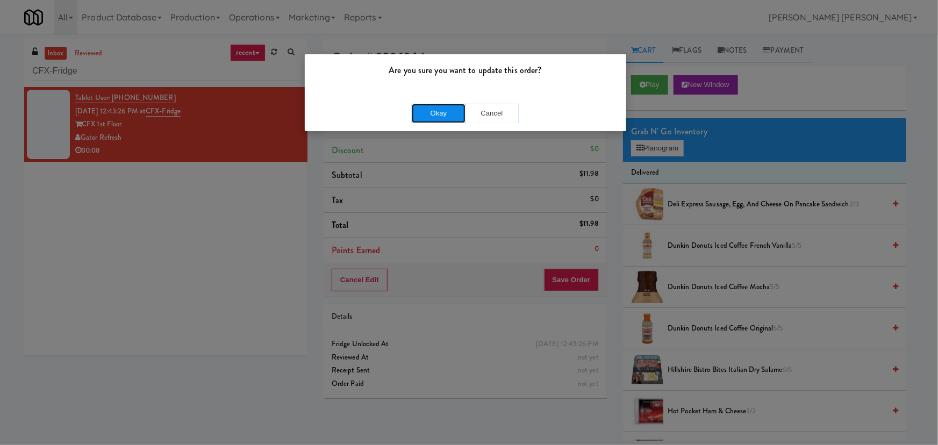
click at [435, 108] on button "Okay" at bounding box center [439, 113] width 54 height 19
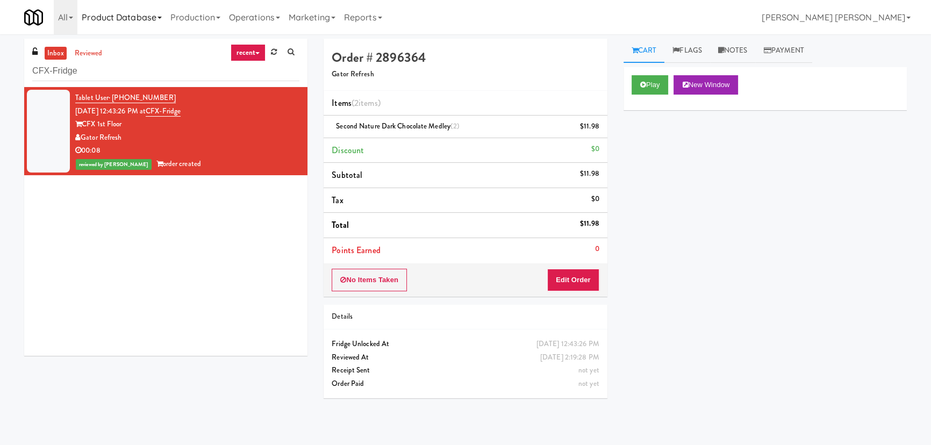
drag, startPoint x: 49, startPoint y: 51, endPoint x: 95, endPoint y: 23, distance: 54.0
click at [49, 51] on link "inbox" at bounding box center [56, 53] width 22 height 13
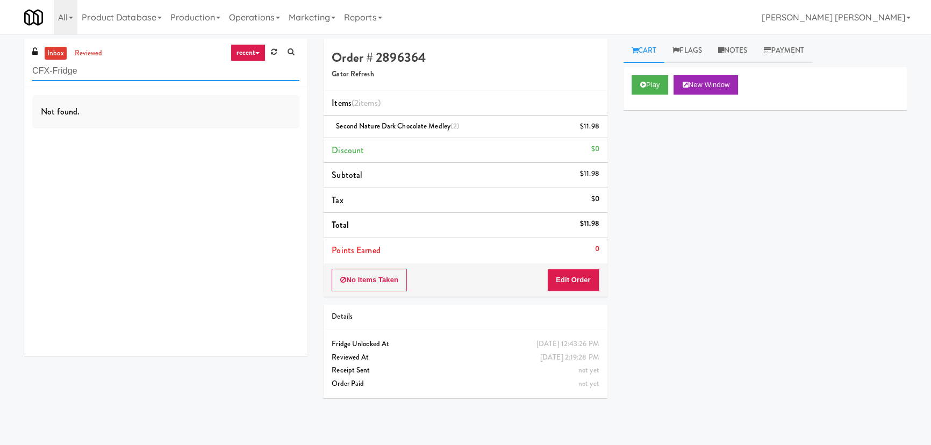
click at [9, 64] on div "inbox reviewed recent all unclear take inventory issue suspicious failed recent…" at bounding box center [465, 240] width 931 height 402
paste input "Arte KC- Drinks- Right"
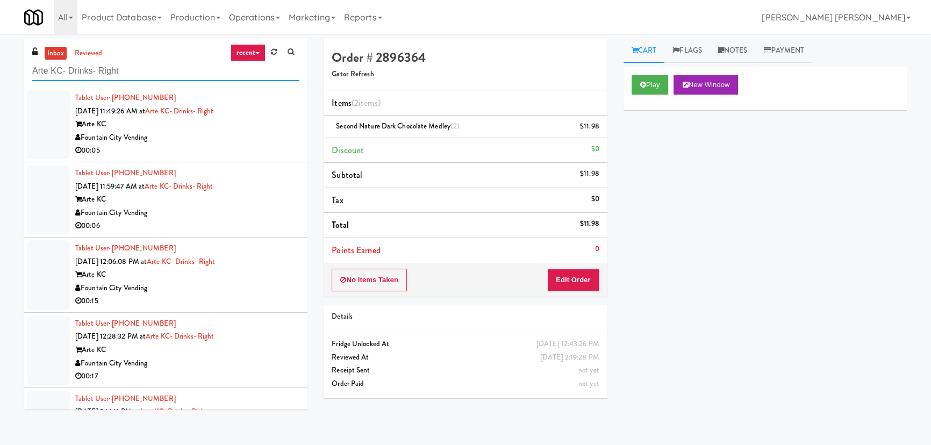
type input "Arte KC- Drinks- Right"
click at [235, 133] on div "Fountain City Vending" at bounding box center [187, 137] width 224 height 13
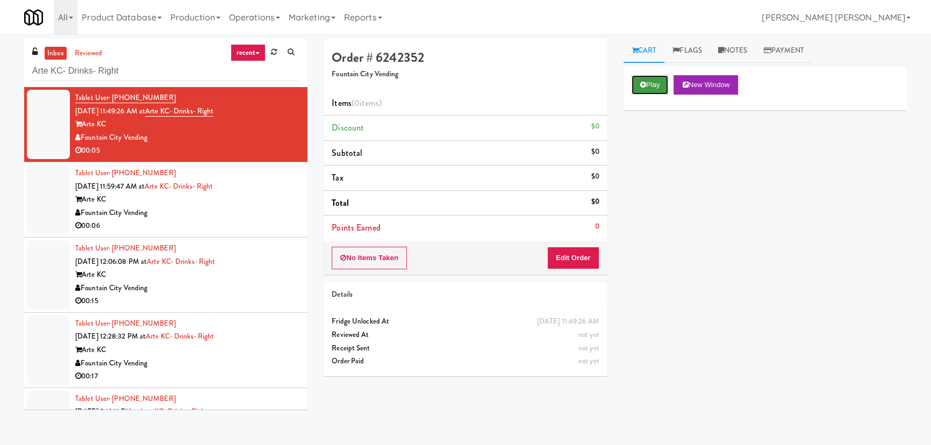
click at [651, 86] on button "Play" at bounding box center [650, 84] width 37 height 19
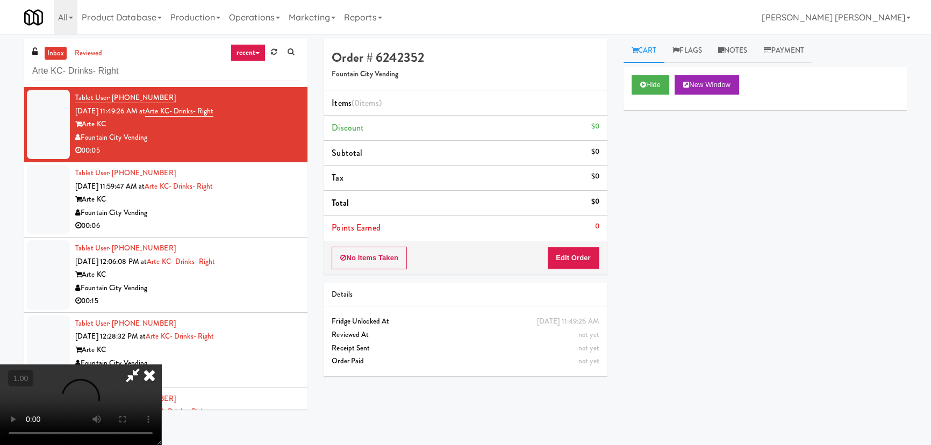
scroll to position [22, 0]
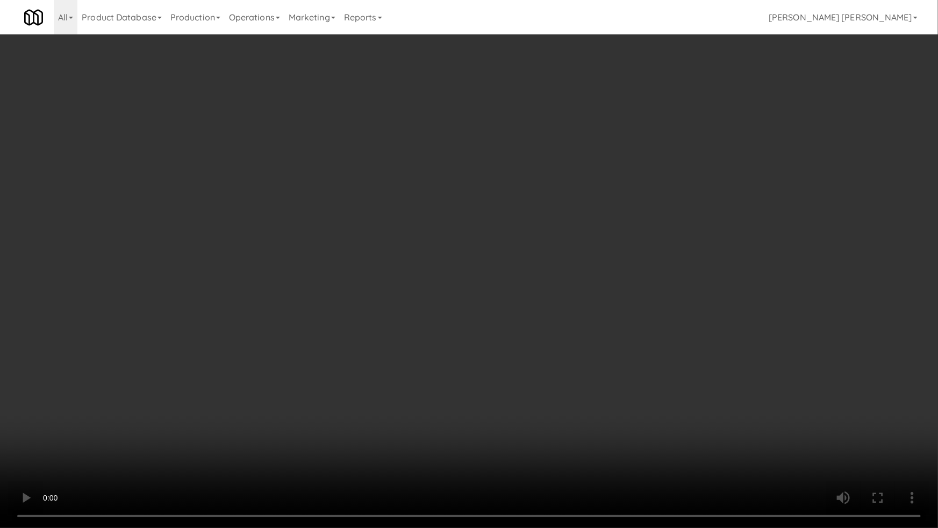
drag, startPoint x: 685, startPoint y: 403, endPoint x: 633, endPoint y: 391, distance: 52.9
click at [683, 403] on video at bounding box center [469, 264] width 938 height 528
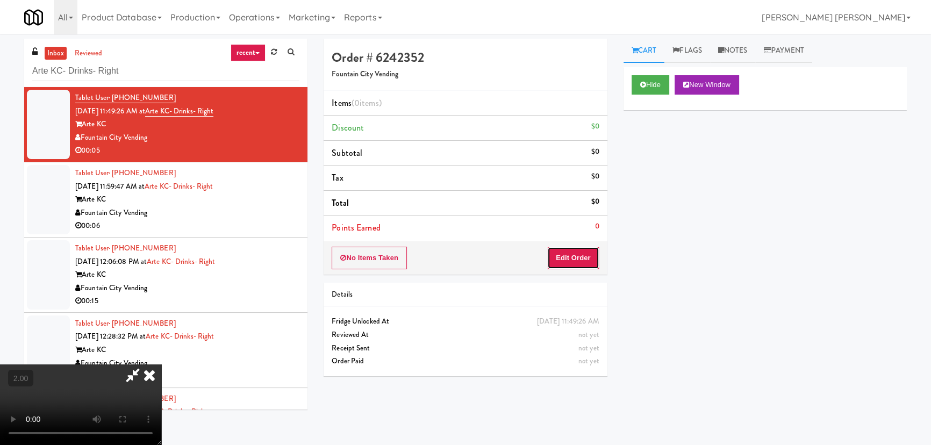
click at [582, 261] on button "Edit Order" at bounding box center [573, 258] width 52 height 23
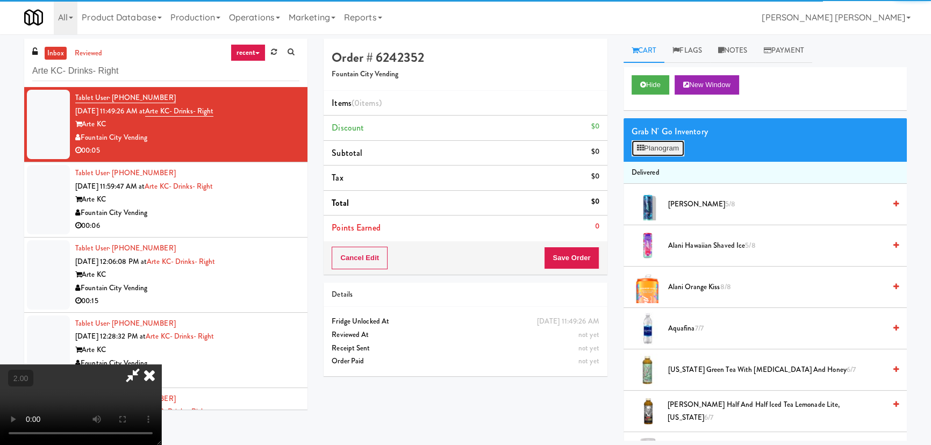
click at [668, 143] on button "Planogram" at bounding box center [658, 148] width 53 height 16
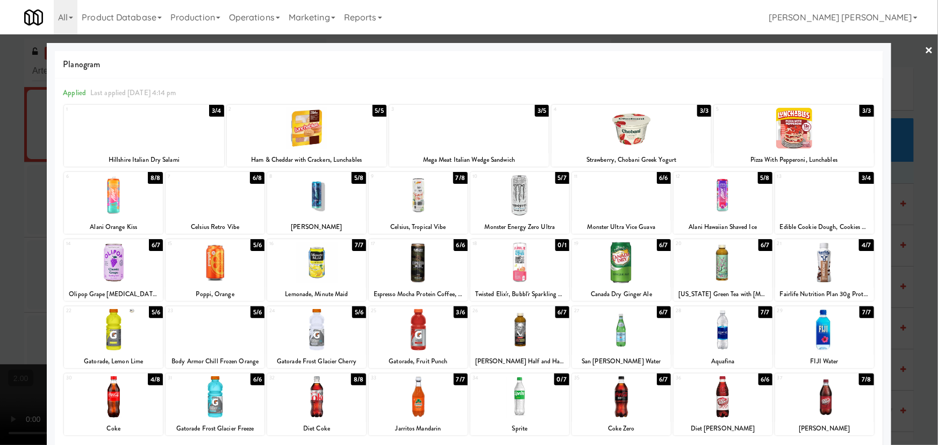
click at [317, 201] on div at bounding box center [316, 195] width 99 height 41
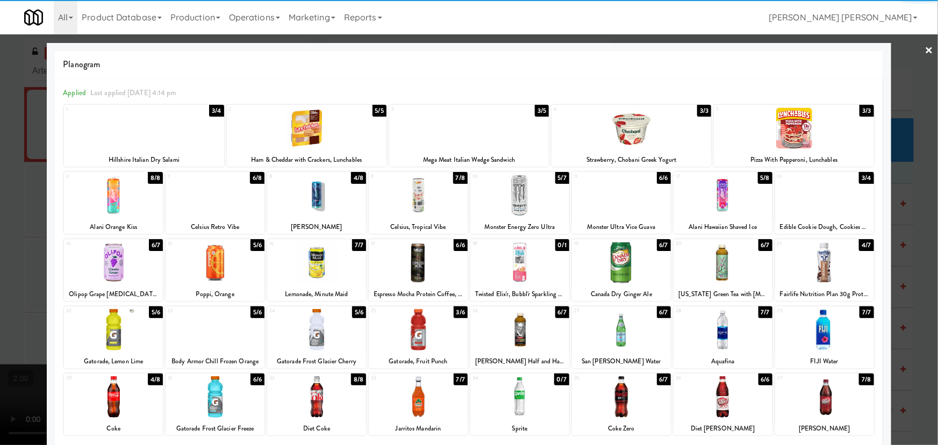
click at [926, 48] on link "×" at bounding box center [929, 50] width 9 height 33
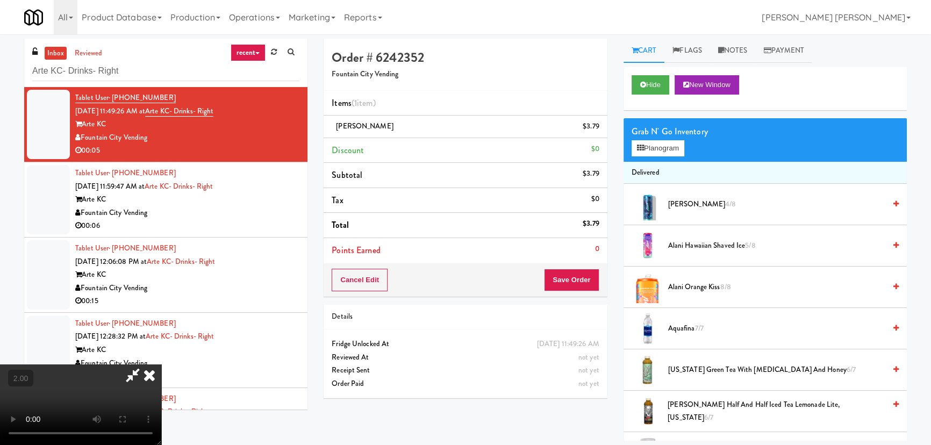
click at [161, 364] on icon at bounding box center [150, 374] width 24 height 21
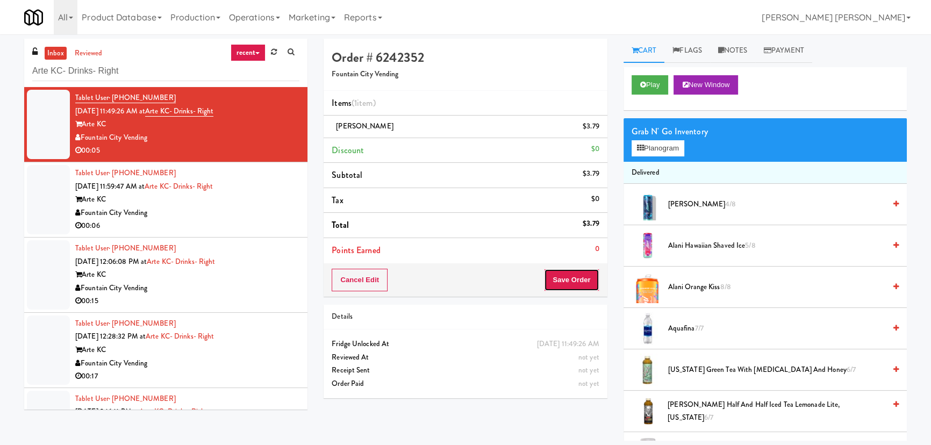
click at [589, 274] on button "Save Order" at bounding box center [571, 280] width 55 height 23
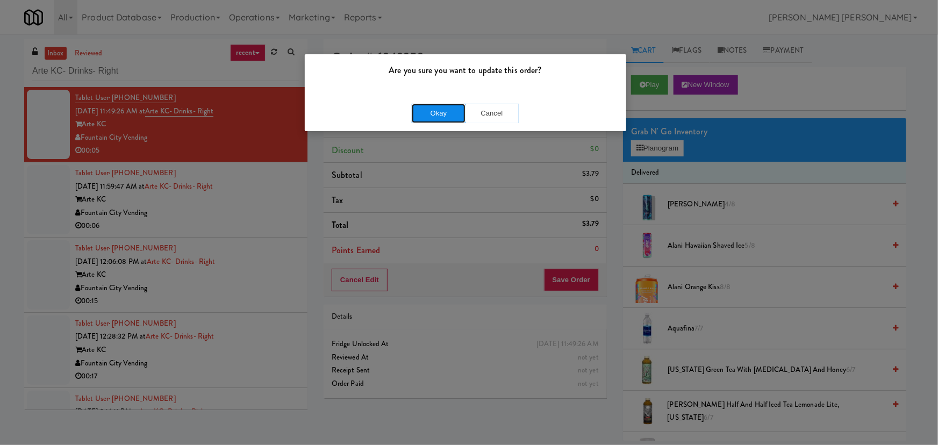
click at [456, 112] on button "Okay" at bounding box center [439, 113] width 54 height 19
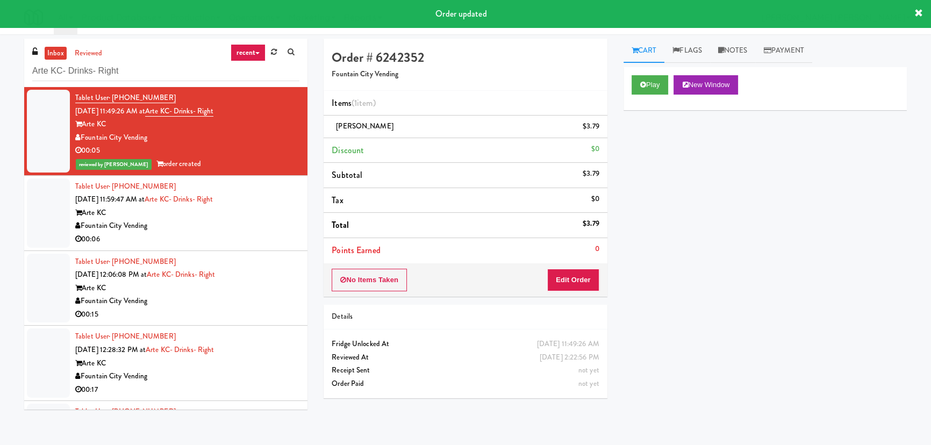
click at [214, 221] on div "Fountain City Vending" at bounding box center [187, 225] width 224 height 13
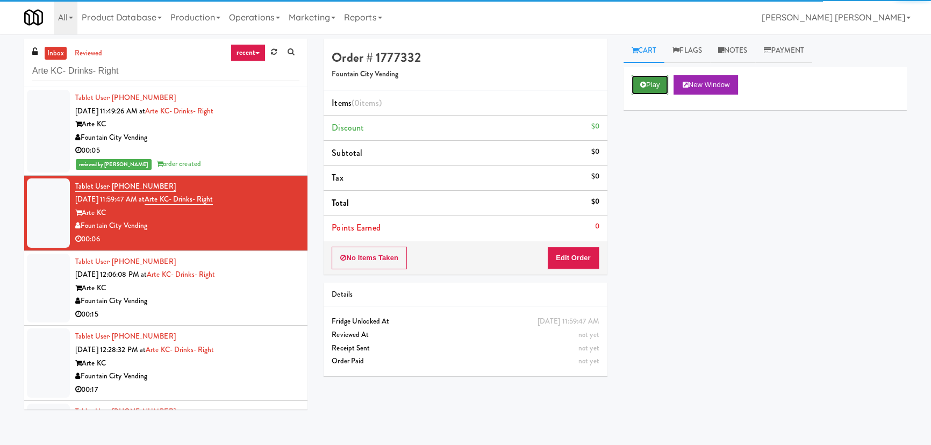
click at [640, 89] on button "Play" at bounding box center [650, 84] width 37 height 19
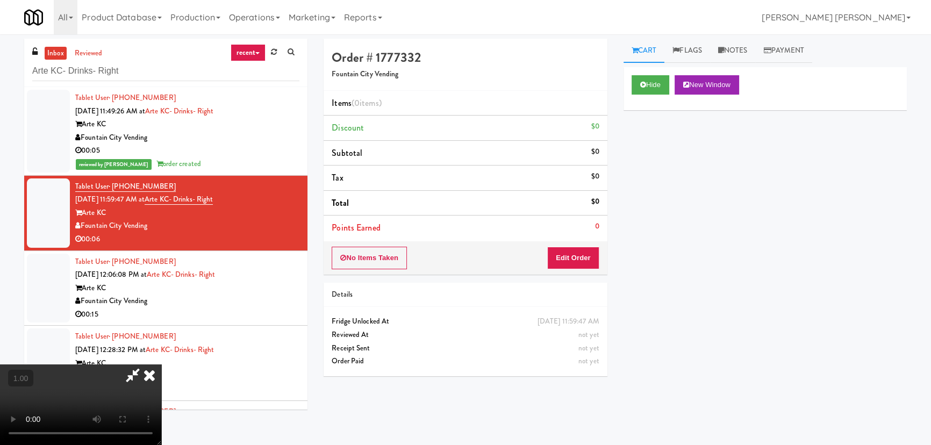
scroll to position [22, 0]
click at [582, 256] on button "Edit Order" at bounding box center [573, 258] width 52 height 23
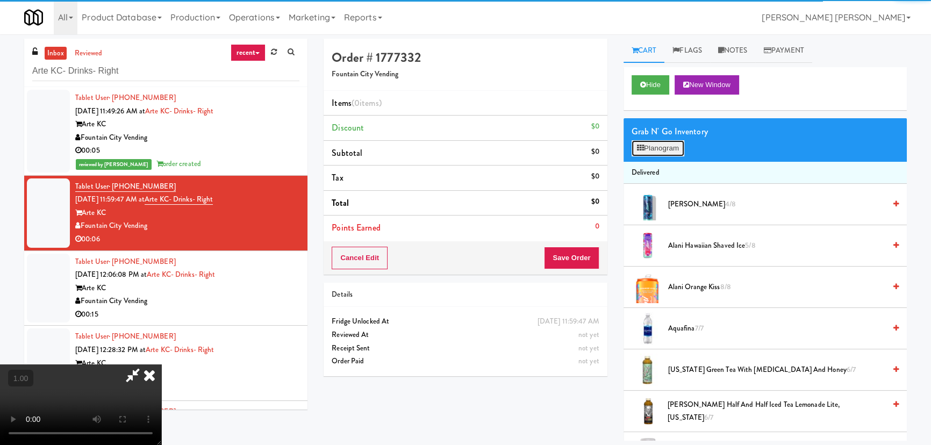
click at [641, 145] on icon at bounding box center [640, 148] width 7 height 7
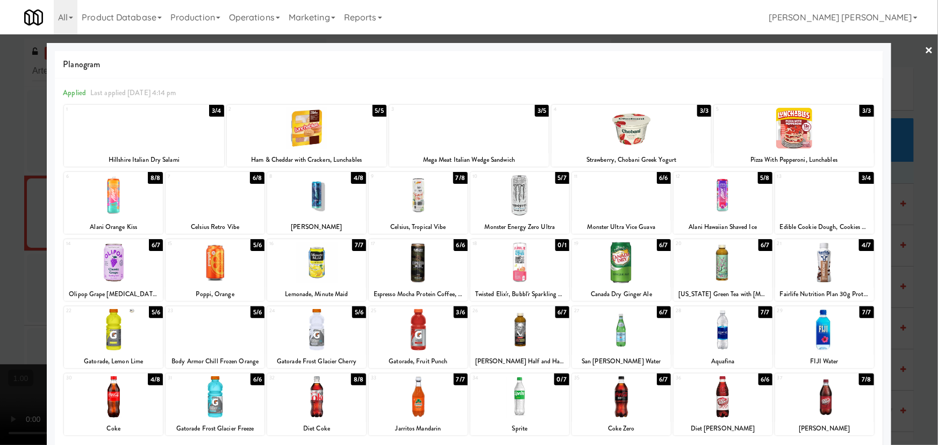
click at [412, 401] on div at bounding box center [418, 396] width 99 height 41
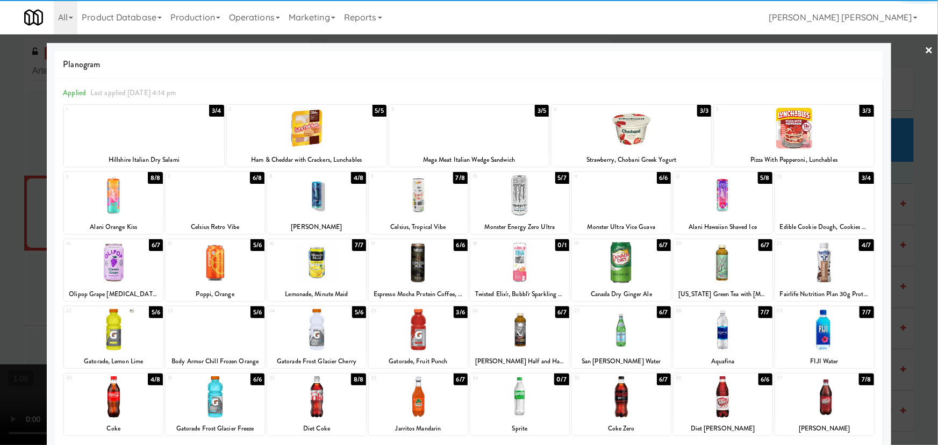
click at [625, 335] on div at bounding box center [621, 329] width 99 height 41
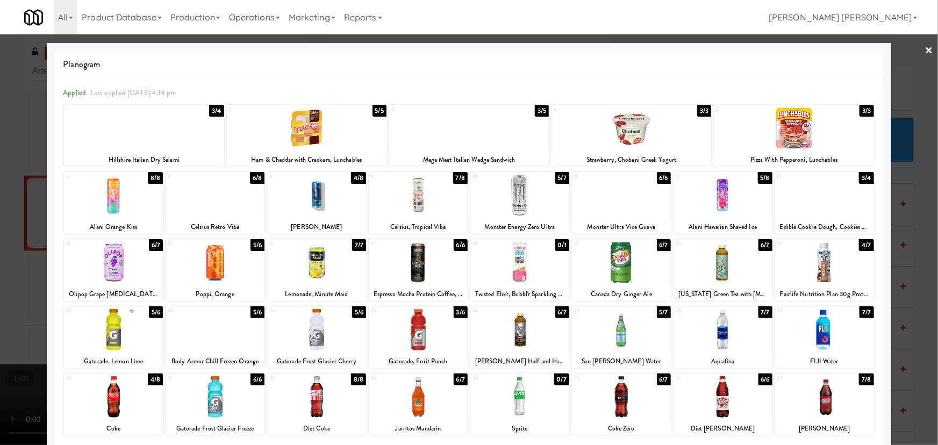
click at [925, 46] on link "×" at bounding box center [929, 50] width 9 height 33
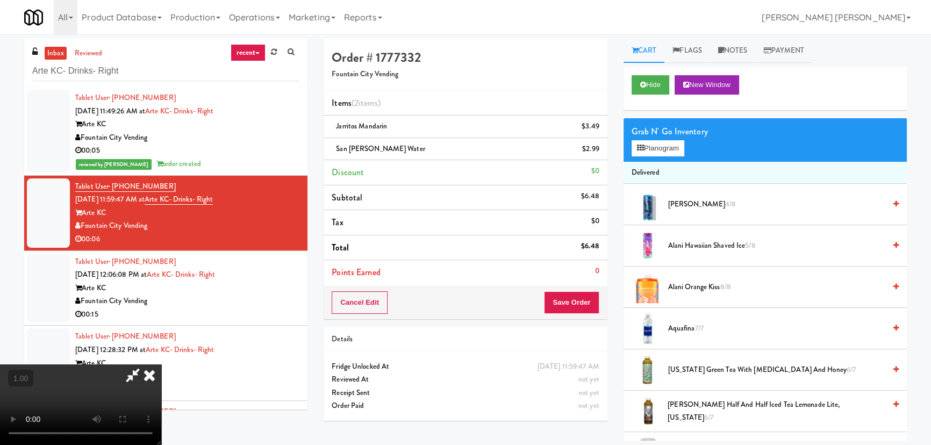
click at [161, 364] on icon at bounding box center [150, 374] width 24 height 21
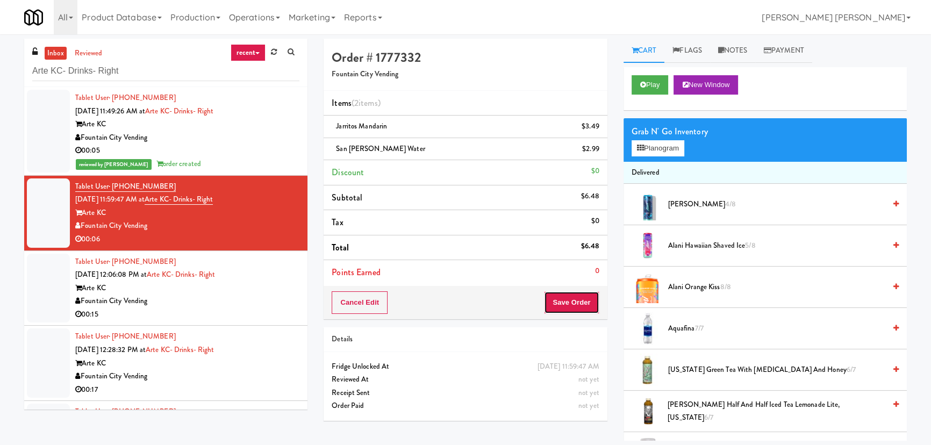
click at [570, 295] on button "Save Order" at bounding box center [571, 302] width 55 height 23
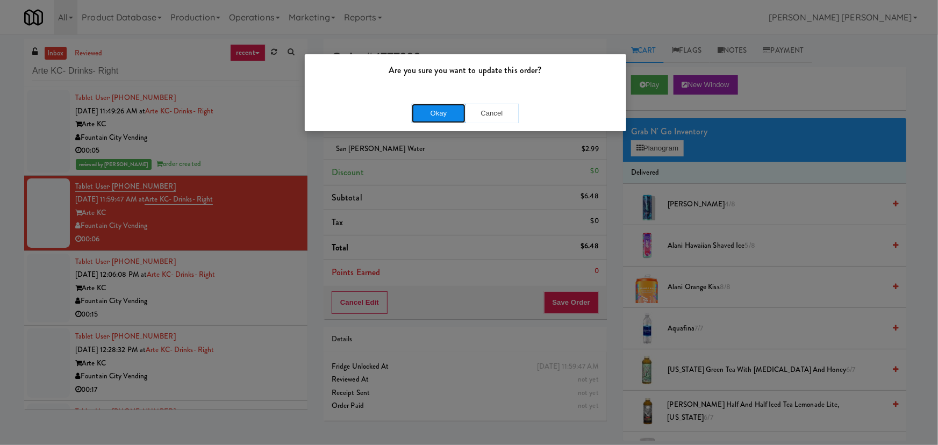
click at [436, 113] on button "Okay" at bounding box center [439, 113] width 54 height 19
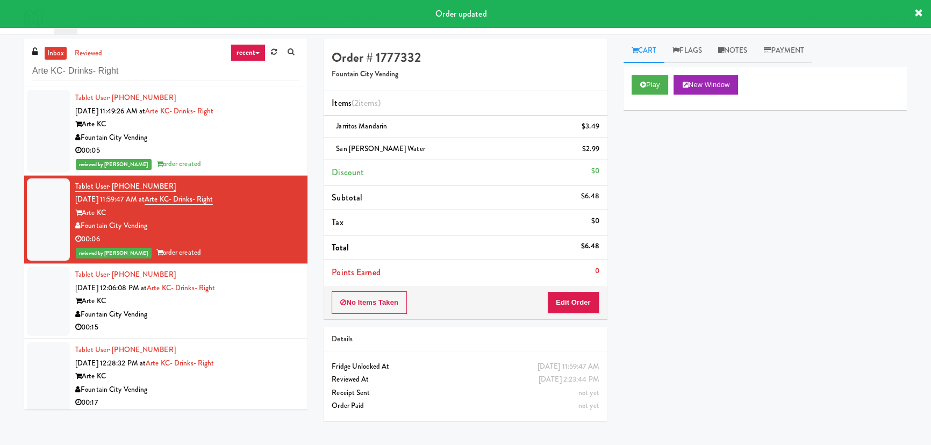
click at [226, 319] on div "Fountain City Vending" at bounding box center [187, 314] width 224 height 13
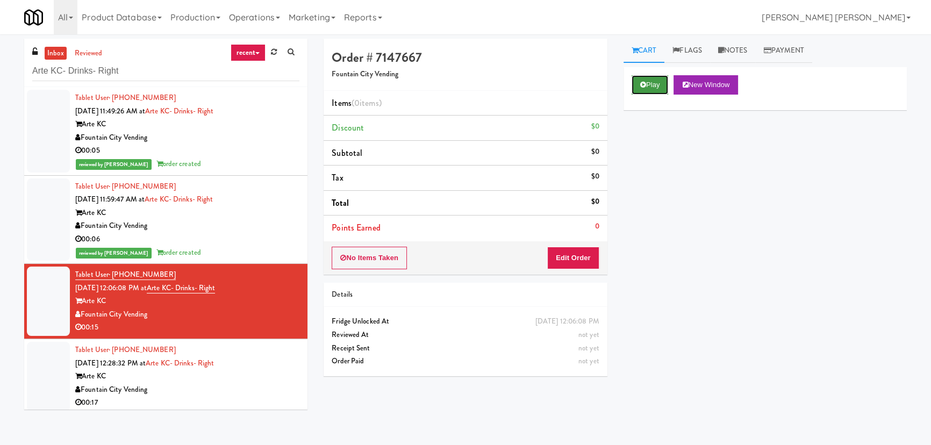
click at [644, 81] on icon at bounding box center [643, 84] width 6 height 7
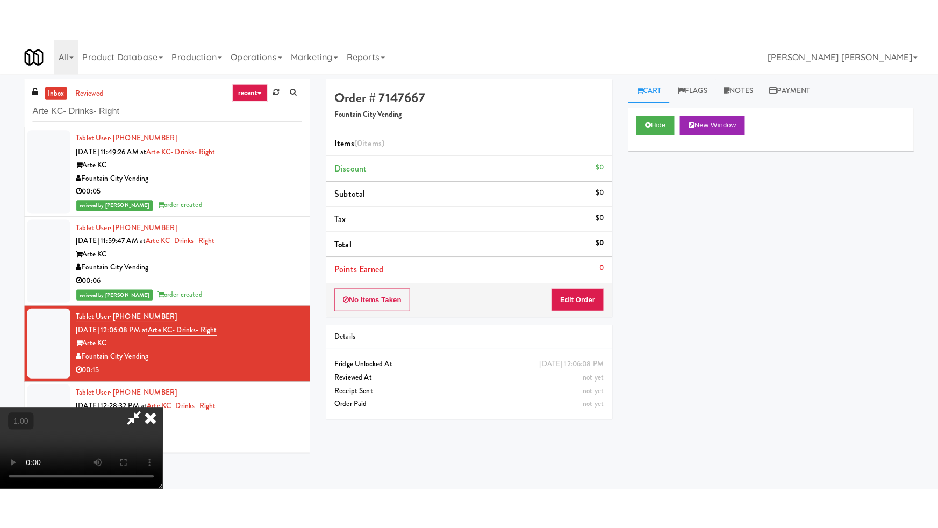
scroll to position [171, 0]
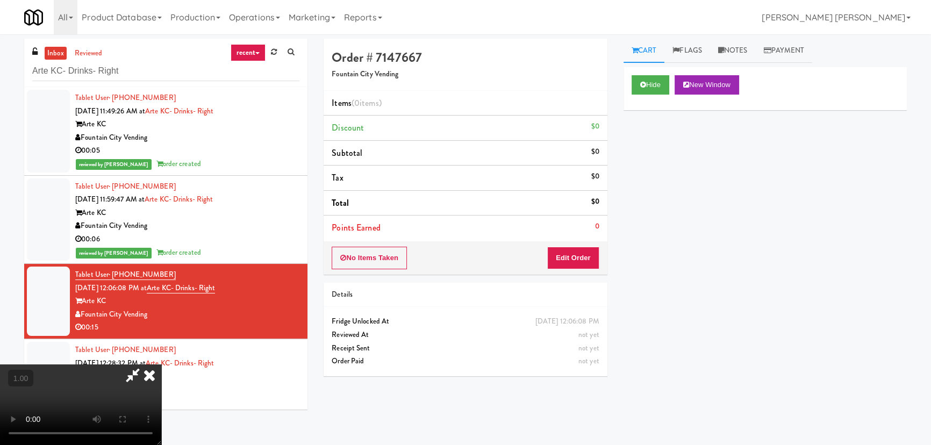
click at [161, 371] on video at bounding box center [80, 404] width 161 height 81
click at [577, 256] on button "Edit Order" at bounding box center [573, 258] width 52 height 23
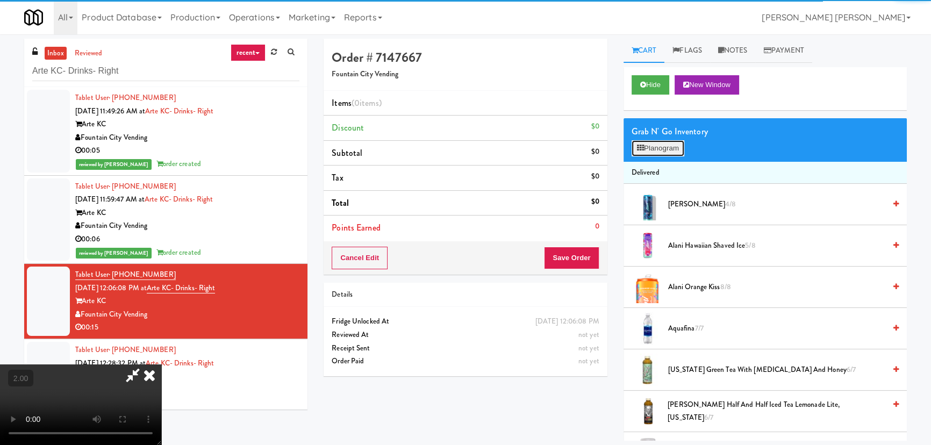
click at [654, 146] on button "Planogram" at bounding box center [658, 148] width 53 height 16
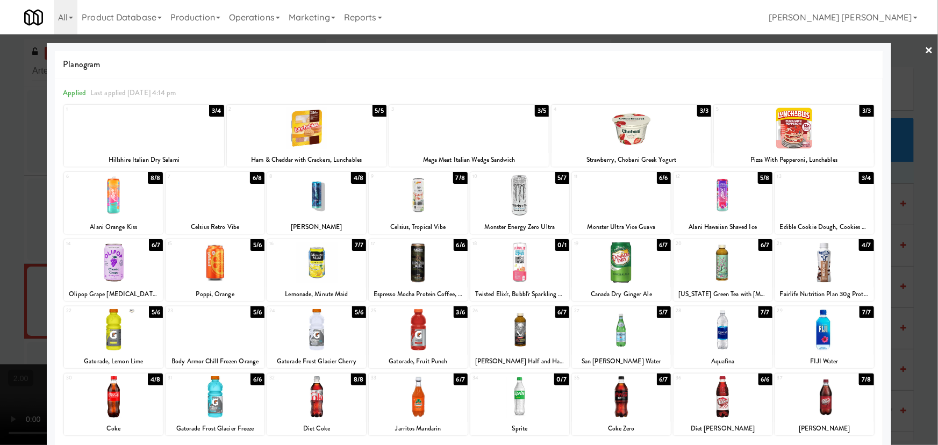
click at [611, 204] on div at bounding box center [621, 195] width 99 height 41
click at [925, 45] on link "×" at bounding box center [929, 50] width 9 height 33
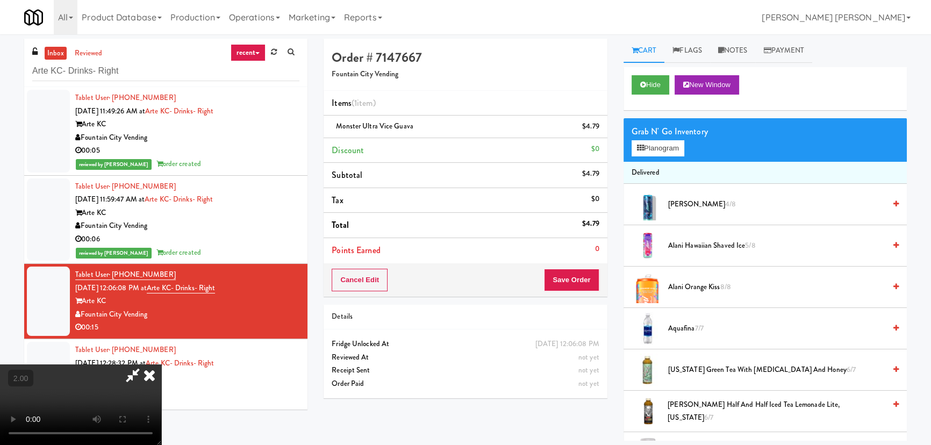
click at [161, 364] on icon at bounding box center [150, 374] width 24 height 21
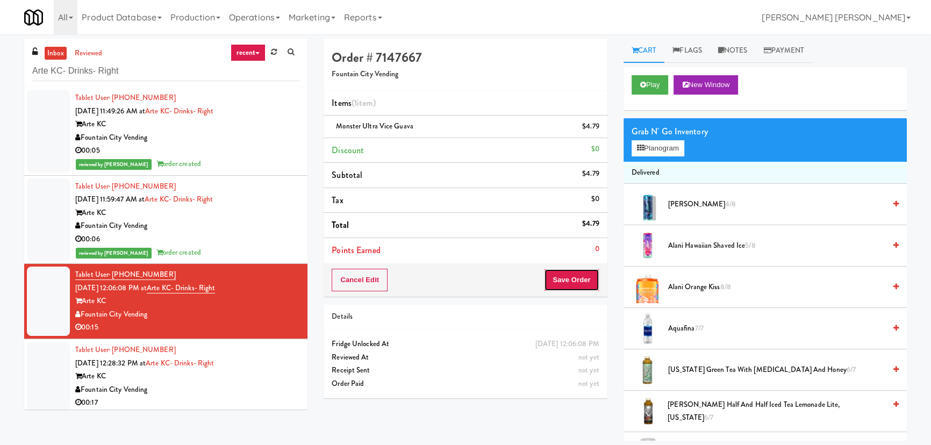
click at [581, 282] on button "Save Order" at bounding box center [571, 280] width 55 height 23
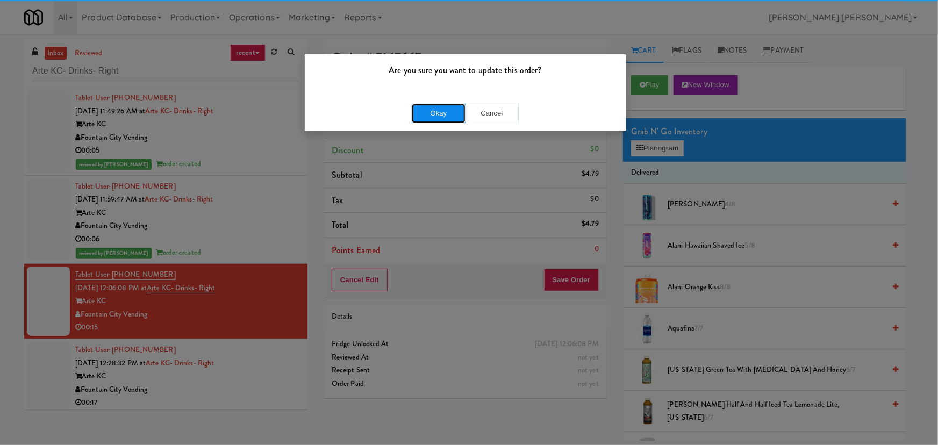
click at [449, 115] on button "Okay" at bounding box center [439, 113] width 54 height 19
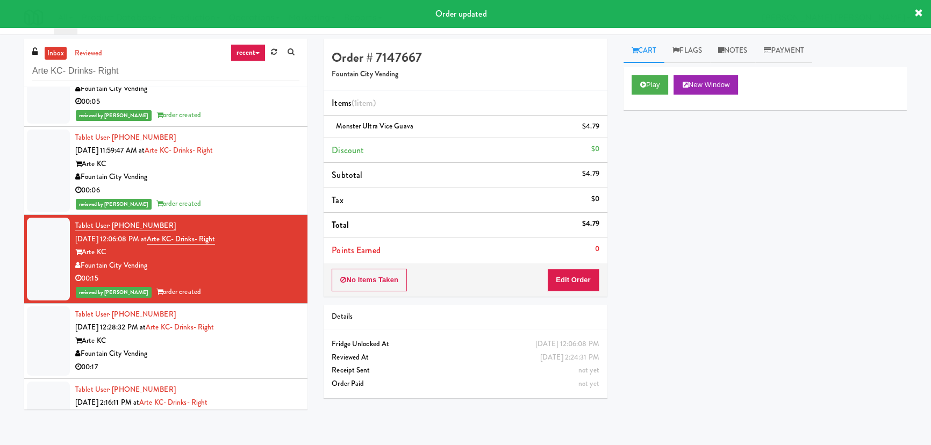
scroll to position [92, 0]
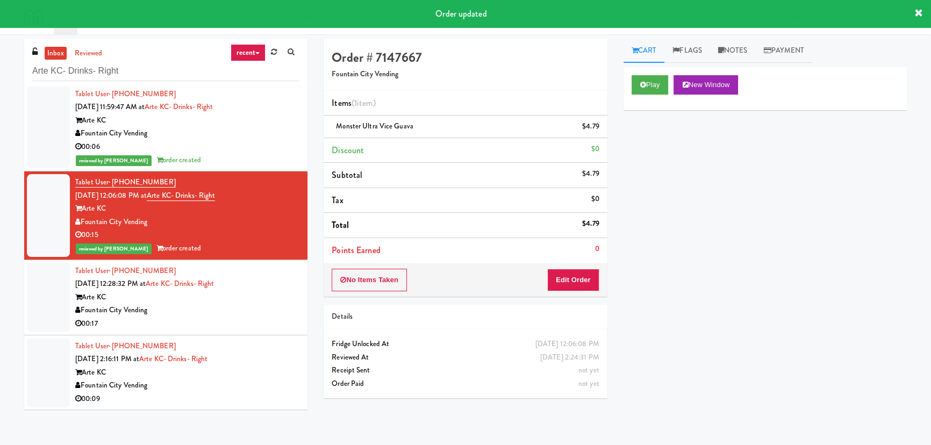
click at [277, 329] on div "00:17" at bounding box center [187, 323] width 224 height 13
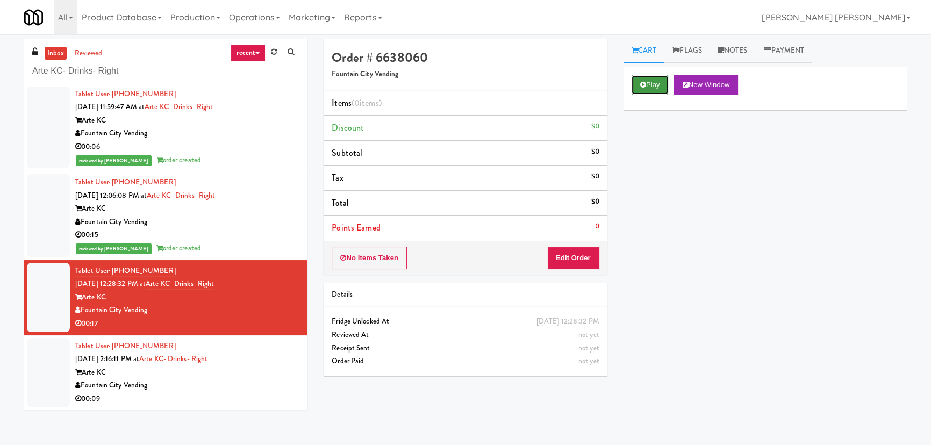
click at [655, 83] on button "Play" at bounding box center [650, 84] width 37 height 19
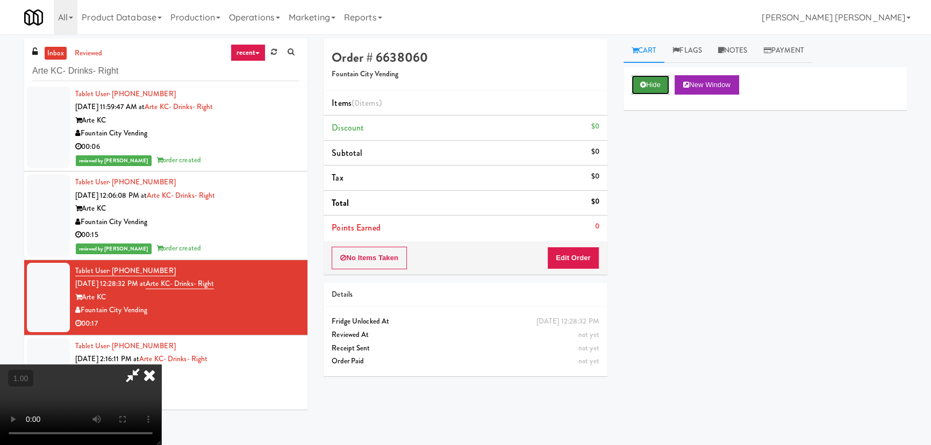
click at [661, 88] on button "Hide" at bounding box center [651, 84] width 38 height 19
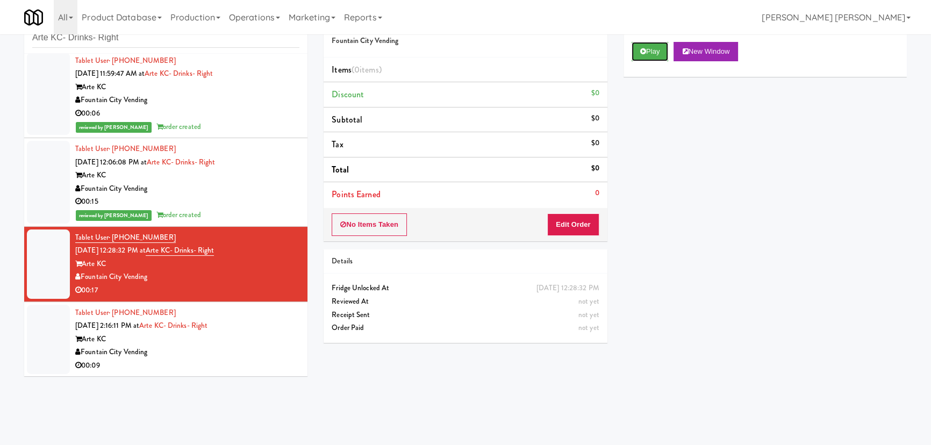
scroll to position [34, 0]
click at [270, 353] on div "Fountain City Vending" at bounding box center [187, 351] width 224 height 13
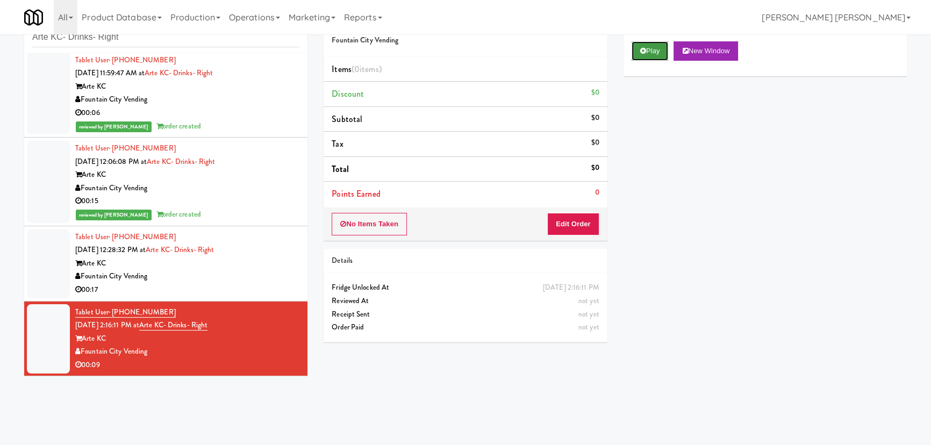
click at [641, 50] on icon at bounding box center [643, 50] width 6 height 7
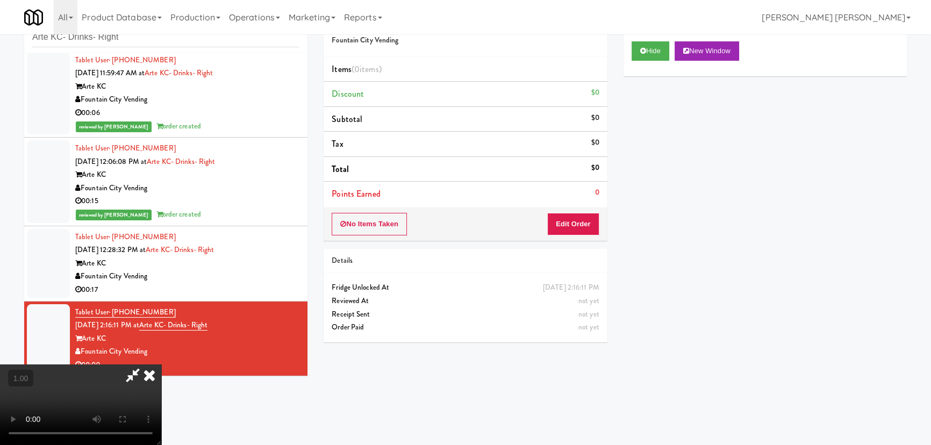
click at [672, 48] on div "Hide New Window" at bounding box center [765, 50] width 267 height 19
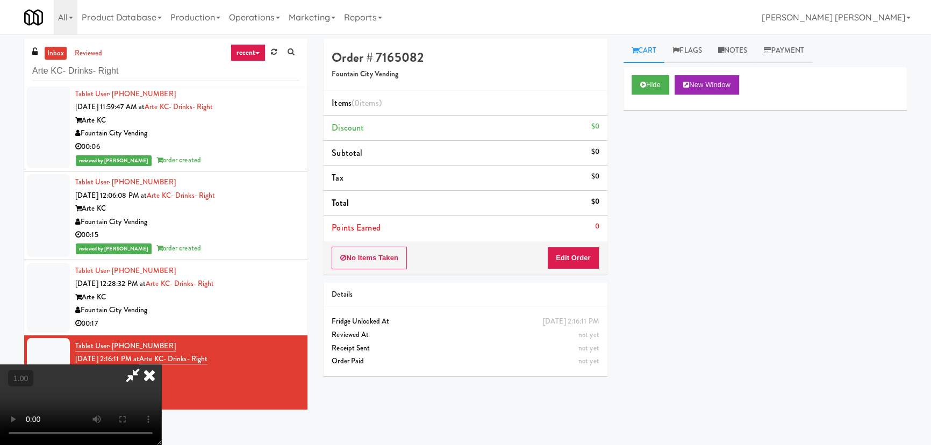
drag, startPoint x: 130, startPoint y: 70, endPoint x: 25, endPoint y: 67, distance: 104.3
click at [22, 364] on video at bounding box center [80, 404] width 161 height 81
click at [655, 83] on button "Hide" at bounding box center [651, 84] width 38 height 19
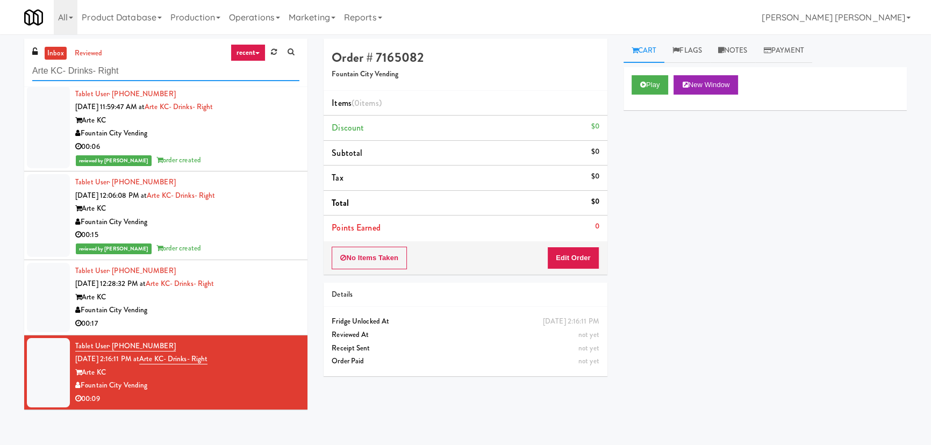
drag, startPoint x: 114, startPoint y: 72, endPoint x: 27, endPoint y: 68, distance: 87.7
click at [27, 68] on div "inbox reviewed recent all unclear take inventory issue suspicious failed recent…" at bounding box center [165, 63] width 283 height 48
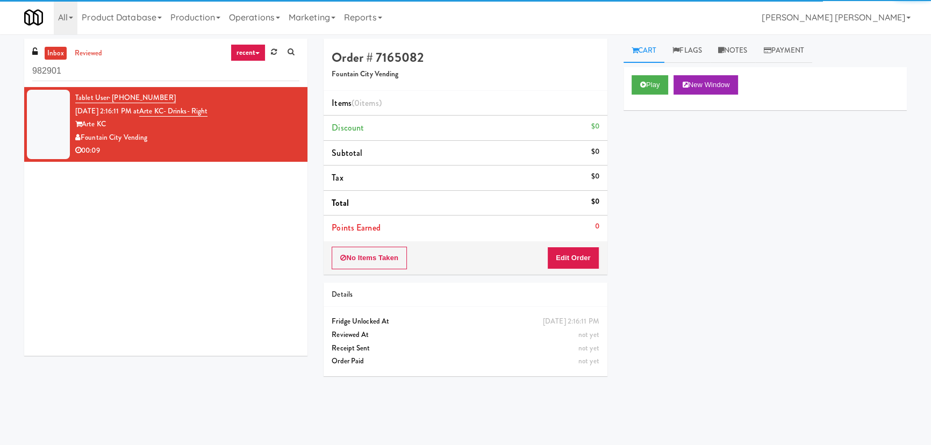
drag, startPoint x: 63, startPoint y: 73, endPoint x: 21, endPoint y: 68, distance: 42.3
click at [21, 68] on div "inbox reviewed recent all unclear take inventory issue suspicious failed recent…" at bounding box center [165, 201] width 299 height 325
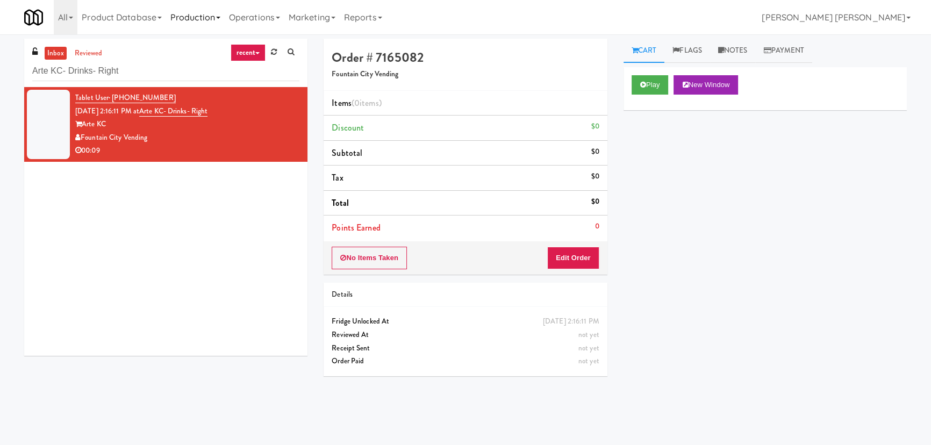
type input "Arte KC- Drinks- Right"
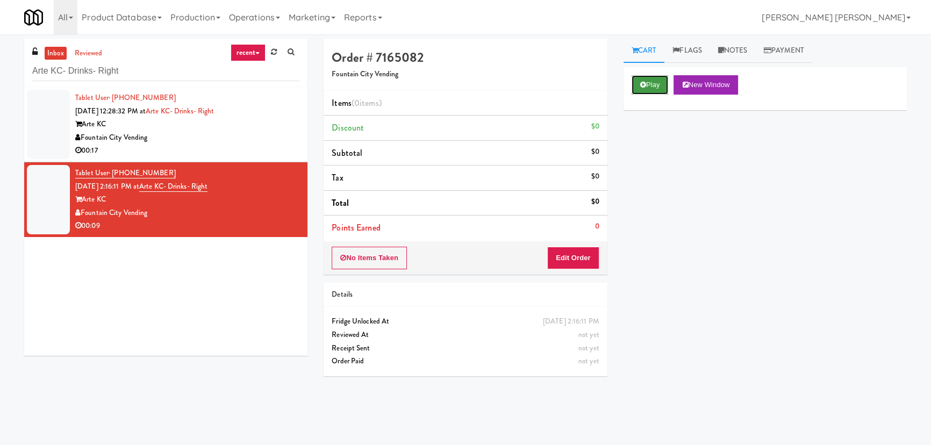
click at [652, 85] on button "Play" at bounding box center [650, 84] width 37 height 19
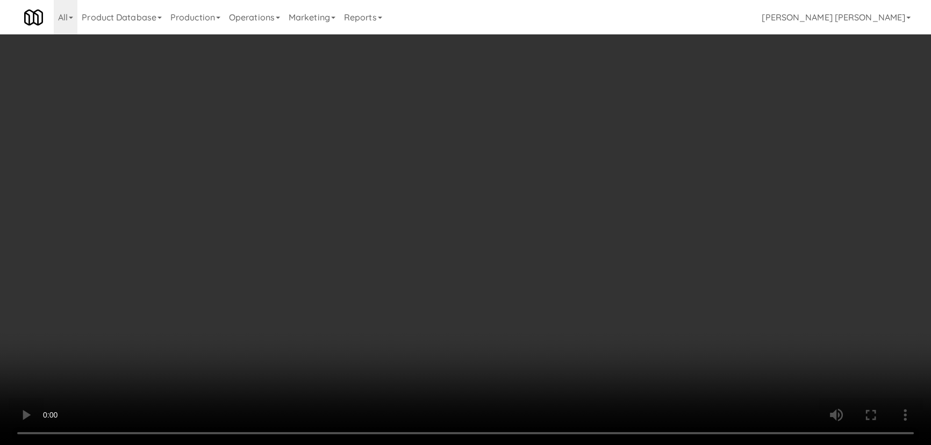
click at [525, 444] on video at bounding box center [465, 222] width 931 height 445
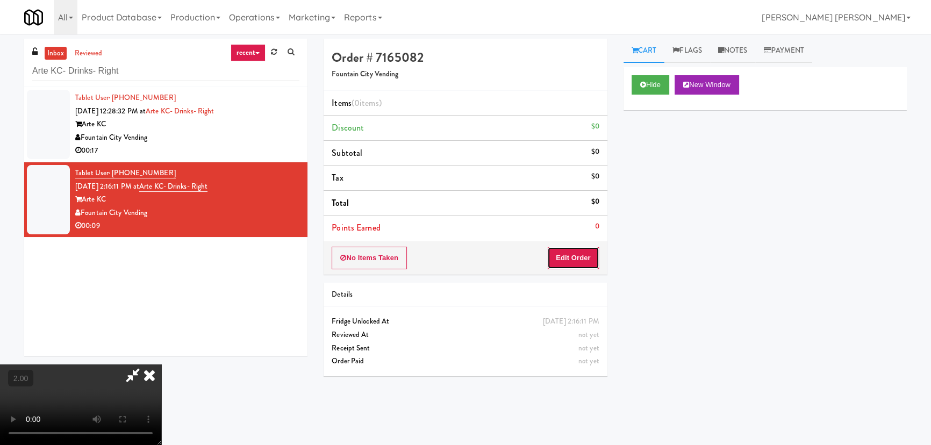
click at [575, 250] on button "Edit Order" at bounding box center [573, 258] width 52 height 23
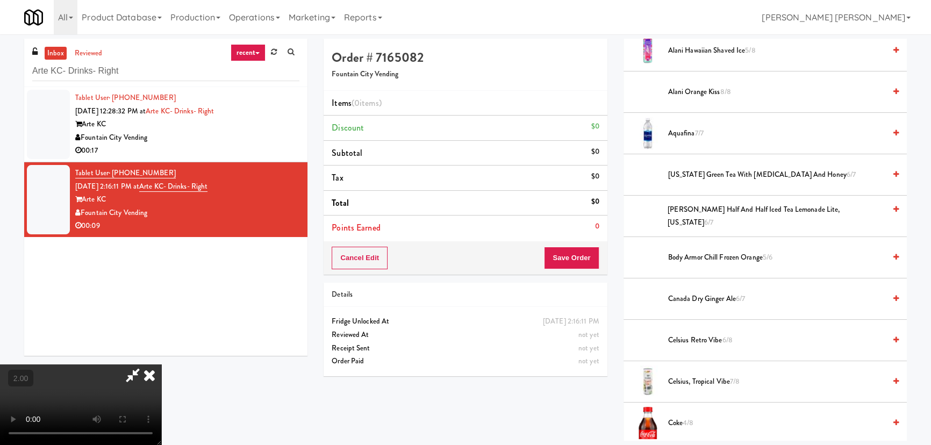
scroll to position [342, 0]
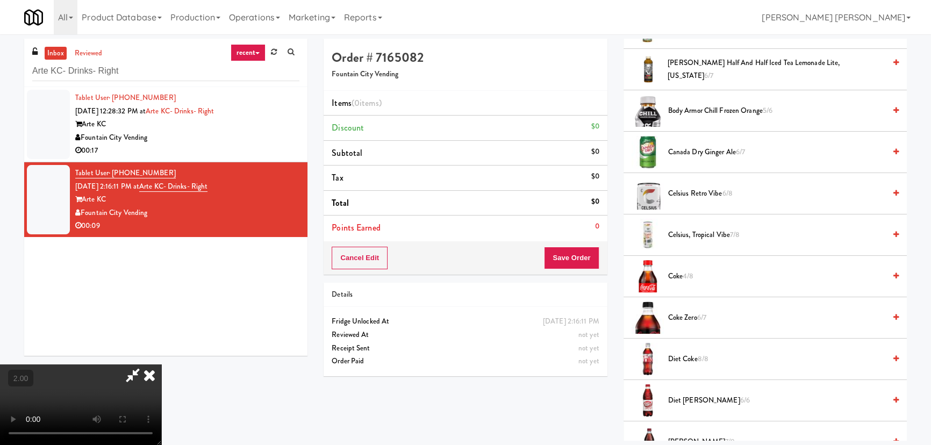
drag, startPoint x: 681, startPoint y: 278, endPoint x: 585, endPoint y: 251, distance: 99.4
click at [680, 278] on span "Coke 4/8" at bounding box center [776, 276] width 217 height 13
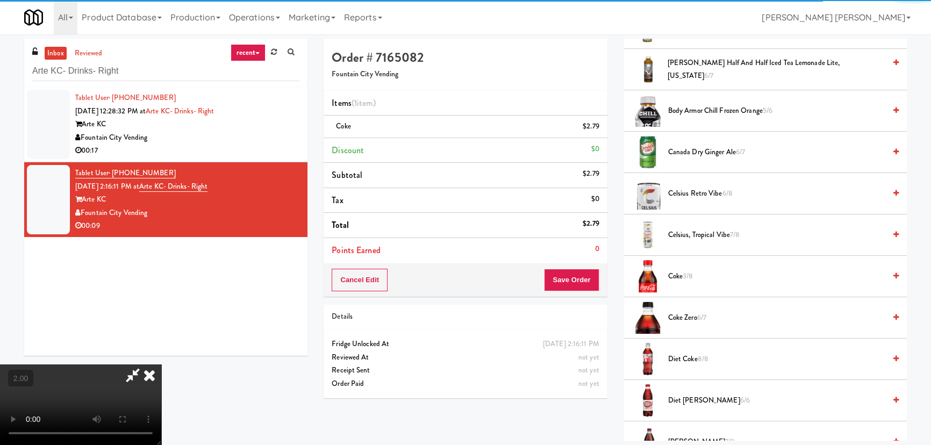
scroll to position [0, 0]
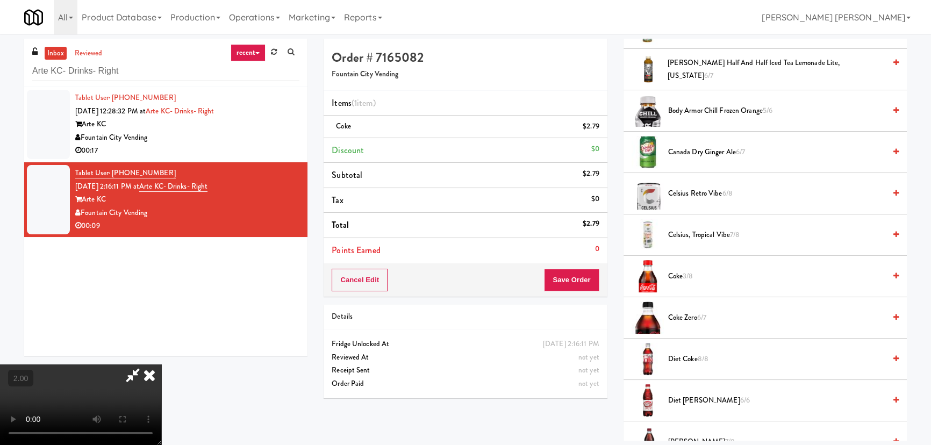
click at [161, 364] on icon at bounding box center [150, 374] width 24 height 21
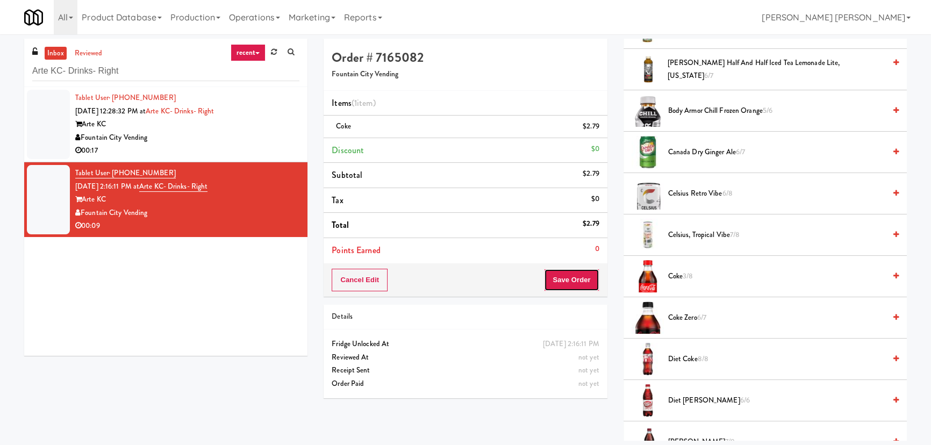
click at [575, 283] on button "Save Order" at bounding box center [571, 280] width 55 height 23
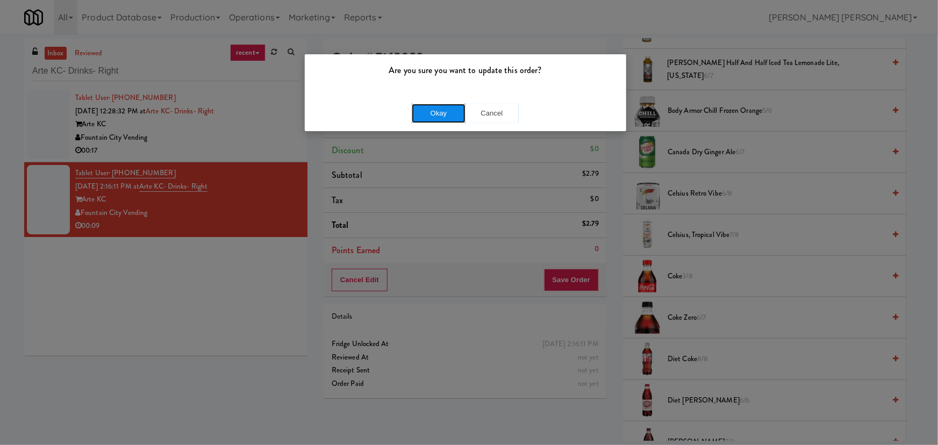
click at [435, 117] on button "Okay" at bounding box center [439, 113] width 54 height 19
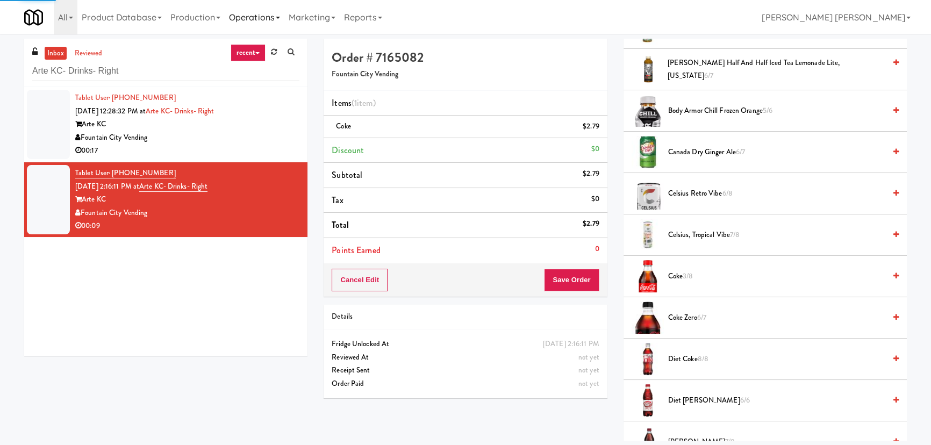
scroll to position [29, 0]
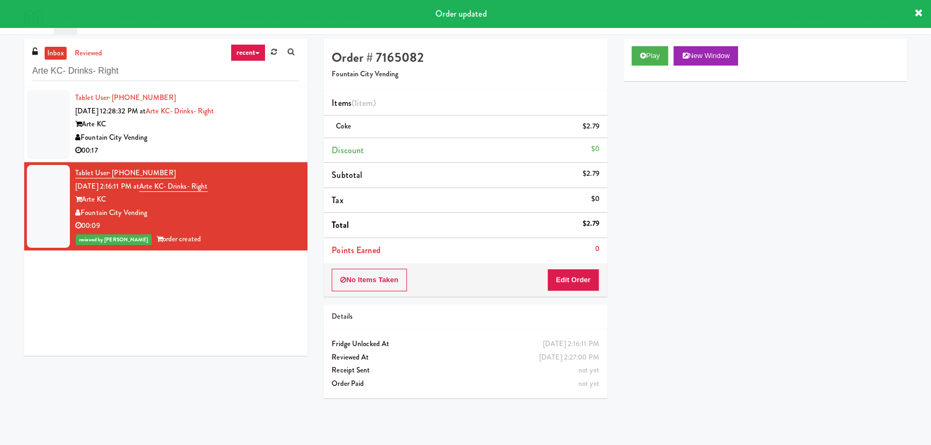
click at [227, 138] on div "Fountain City Vending" at bounding box center [187, 137] width 224 height 13
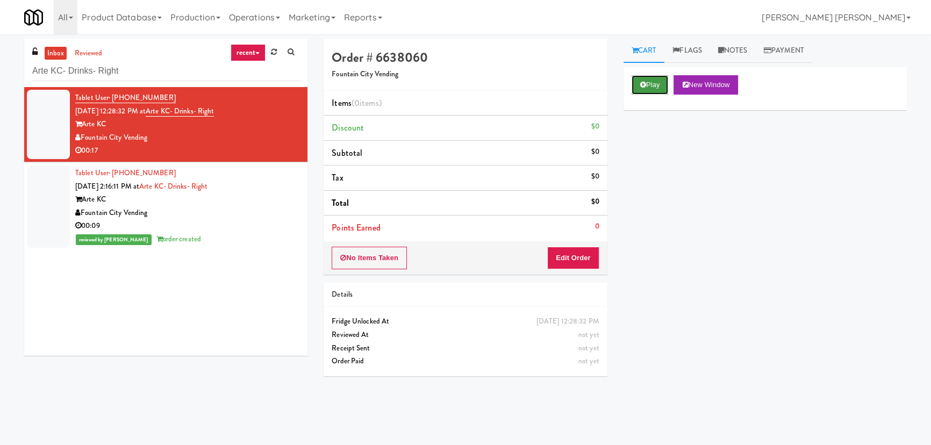
click at [647, 83] on button "Play" at bounding box center [650, 84] width 37 height 19
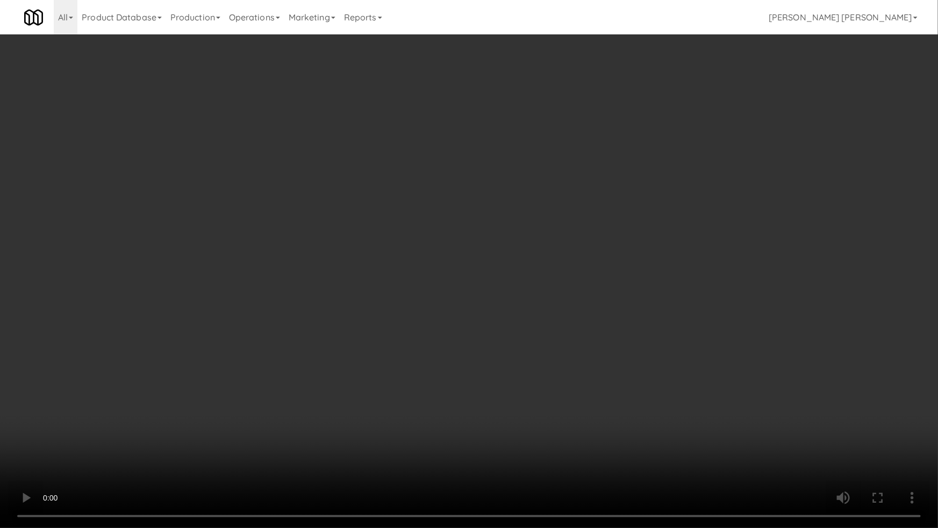
click at [519, 444] on video at bounding box center [469, 264] width 938 height 528
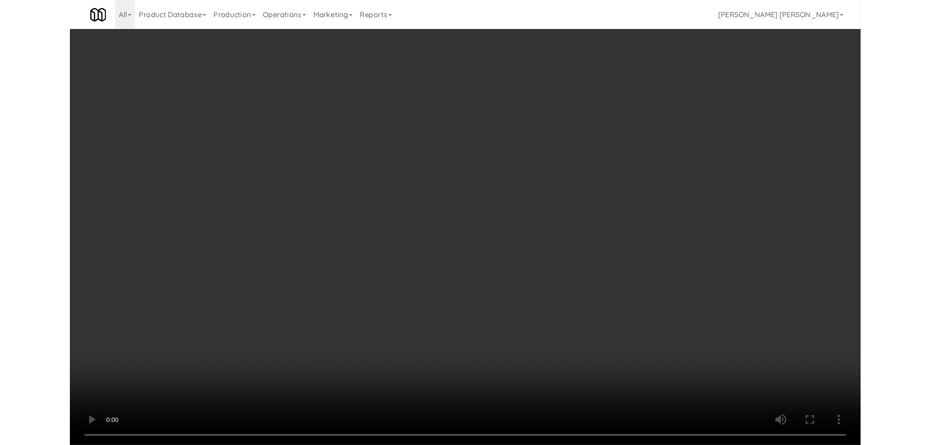
scroll to position [22, 0]
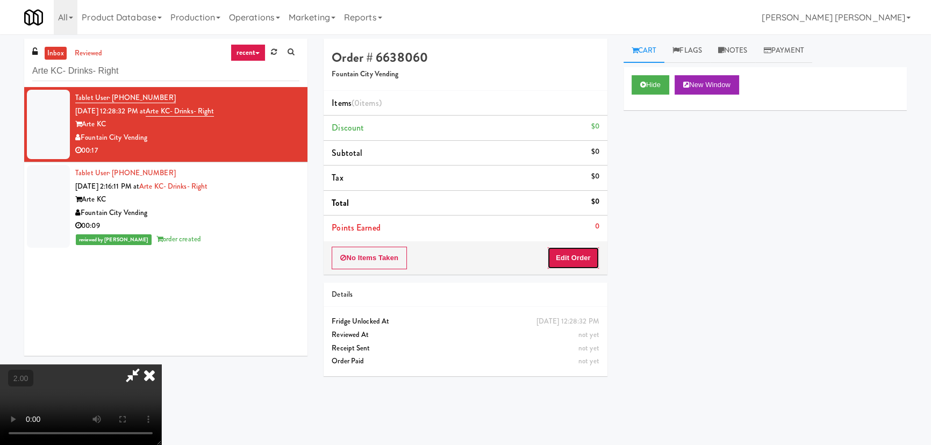
click at [577, 257] on button "Edit Order" at bounding box center [573, 258] width 52 height 23
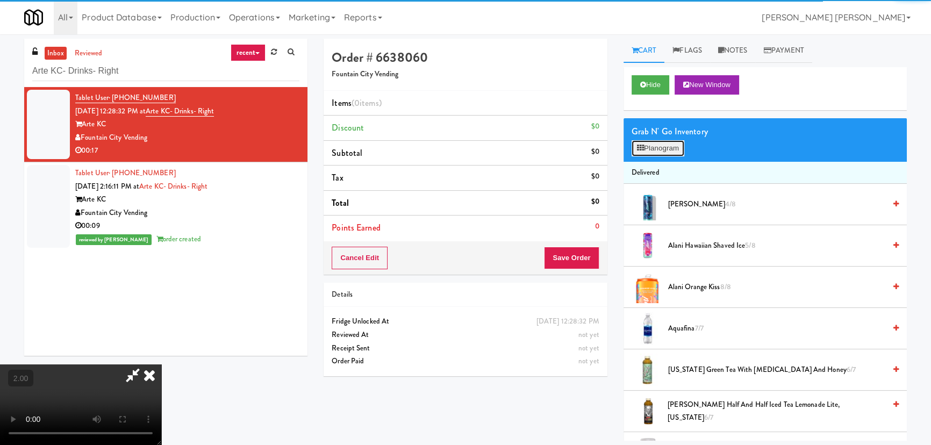
click at [654, 147] on button "Planogram" at bounding box center [658, 148] width 53 height 16
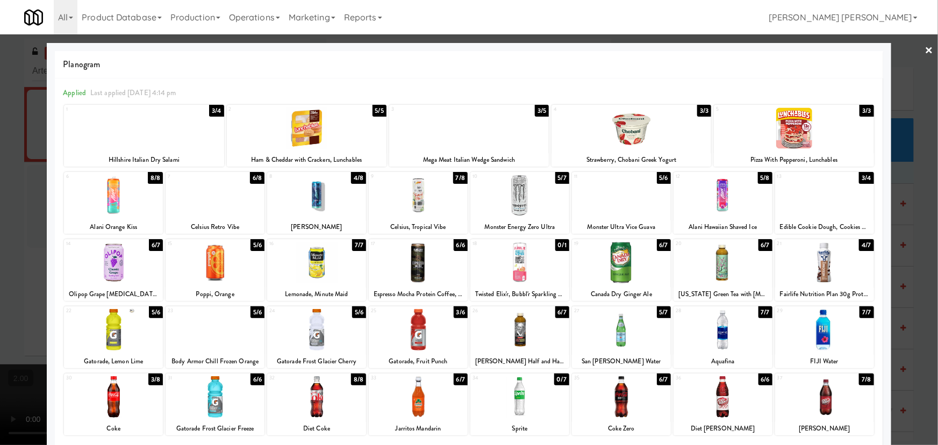
drag, startPoint x: 113, startPoint y: 401, endPoint x: 156, endPoint y: 331, distance: 81.8
click at [116, 398] on div at bounding box center [113, 396] width 99 height 41
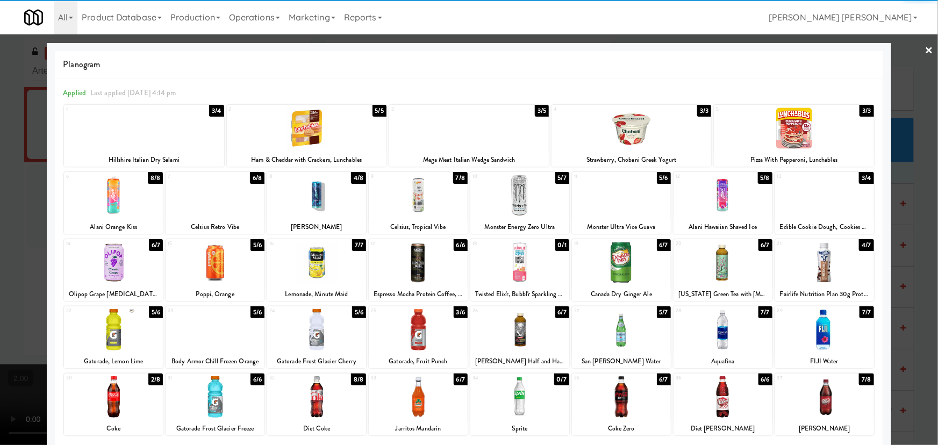
click at [313, 130] on div at bounding box center [307, 127] width 160 height 41
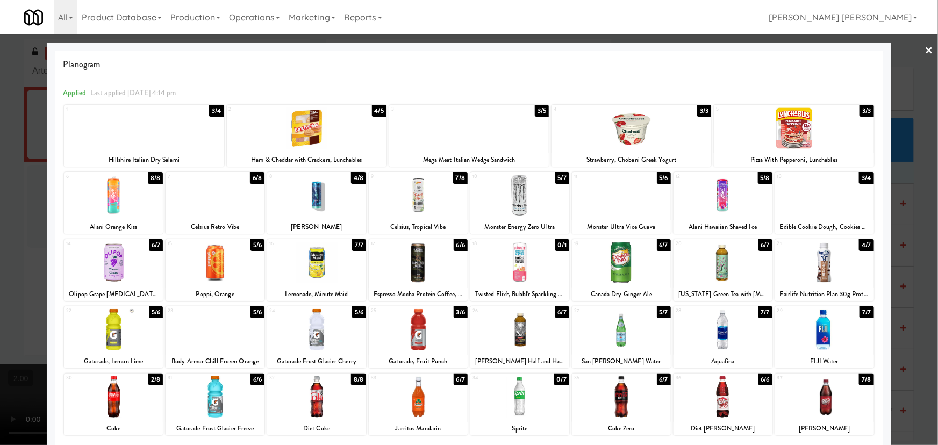
click at [925, 49] on link "×" at bounding box center [929, 50] width 9 height 33
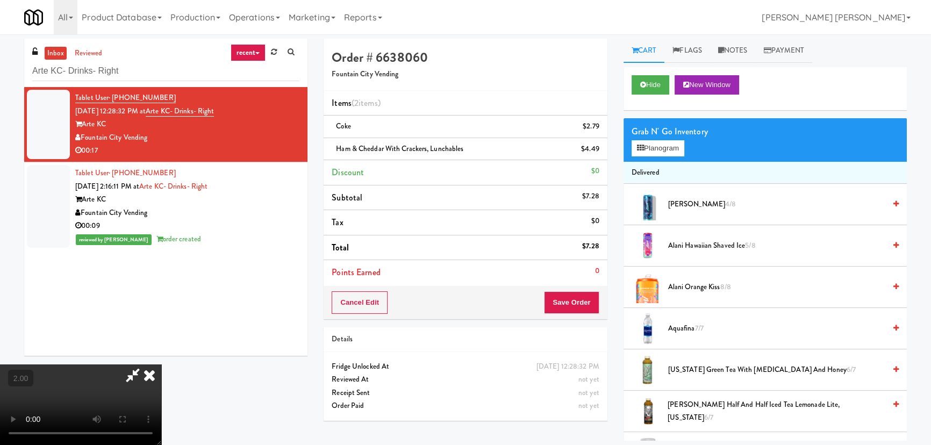
click at [161, 364] on icon at bounding box center [150, 374] width 24 height 21
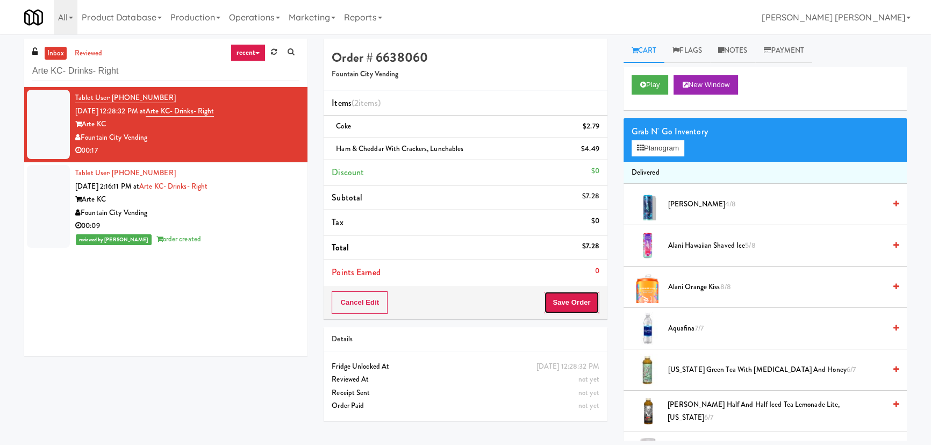
click at [580, 302] on button "Save Order" at bounding box center [571, 302] width 55 height 23
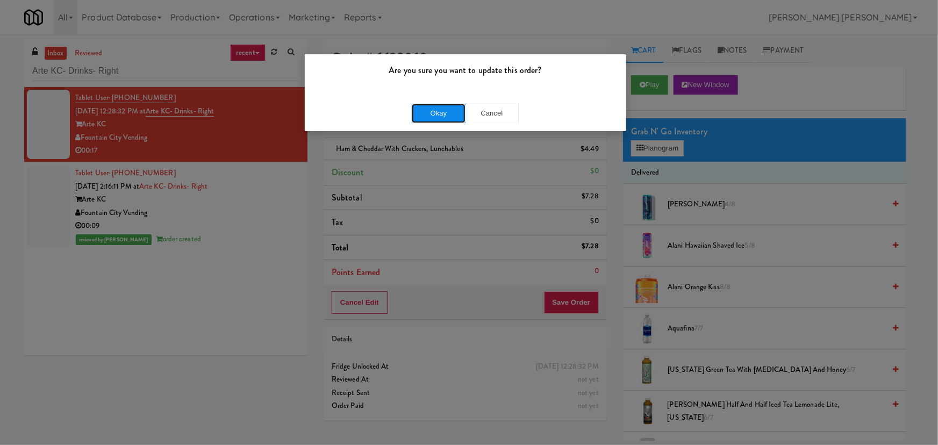
click at [439, 109] on button "Okay" at bounding box center [439, 113] width 54 height 19
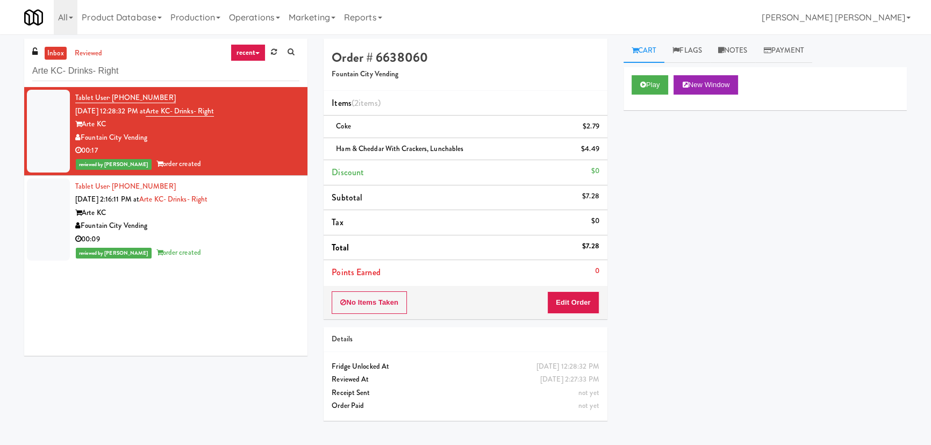
drag, startPoint x: 49, startPoint y: 53, endPoint x: 73, endPoint y: 34, distance: 30.3
click at [49, 53] on link "inbox" at bounding box center [56, 53] width 22 height 13
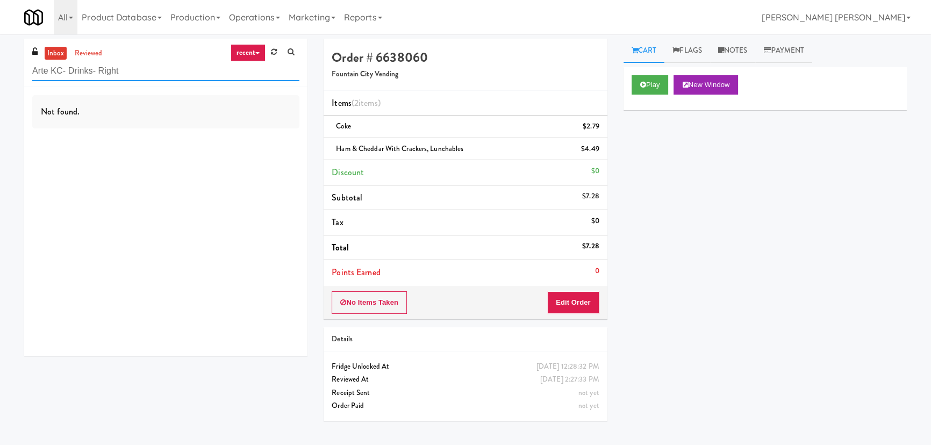
drag, startPoint x: 49, startPoint y: 74, endPoint x: -9, endPoint y: 74, distance: 58.6
click at [0, 74] on html "Are you sure you want to update this order? Okay Cancel Okay Are you sure you w…" at bounding box center [465, 222] width 931 height 445
paste input "CC2 Drinks Cooler"
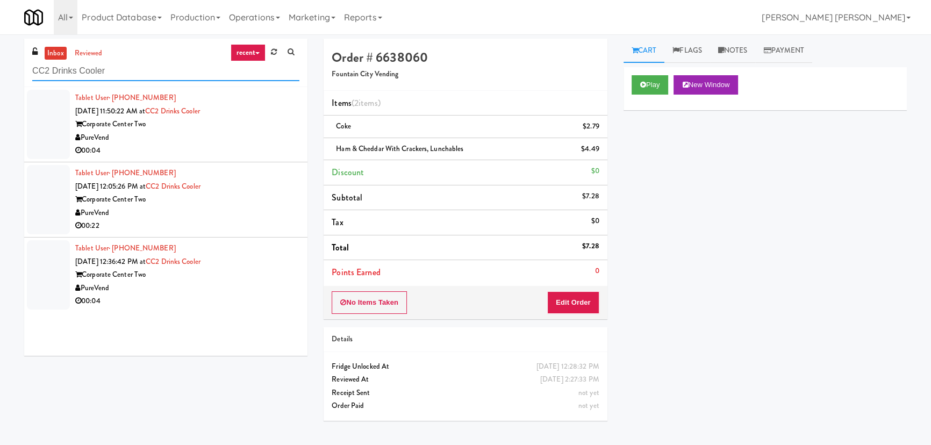
type input "CC2 Drinks Cooler"
click at [235, 131] on div "PureVend" at bounding box center [187, 137] width 224 height 13
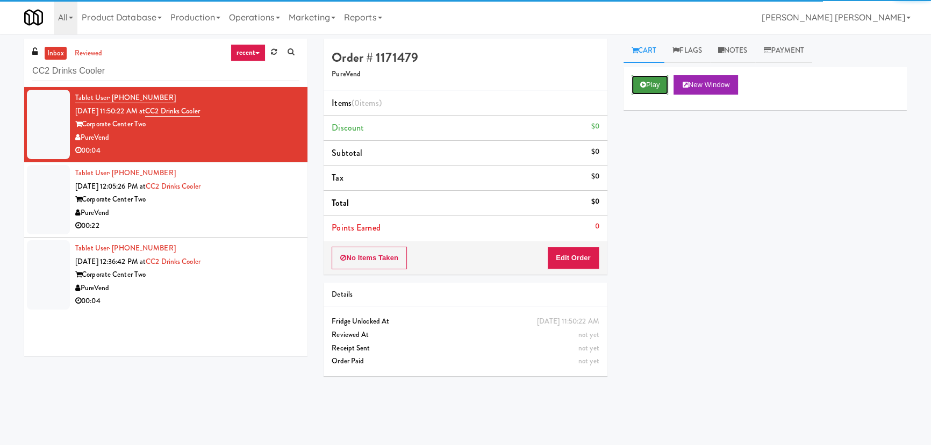
click at [651, 85] on button "Play" at bounding box center [650, 84] width 37 height 19
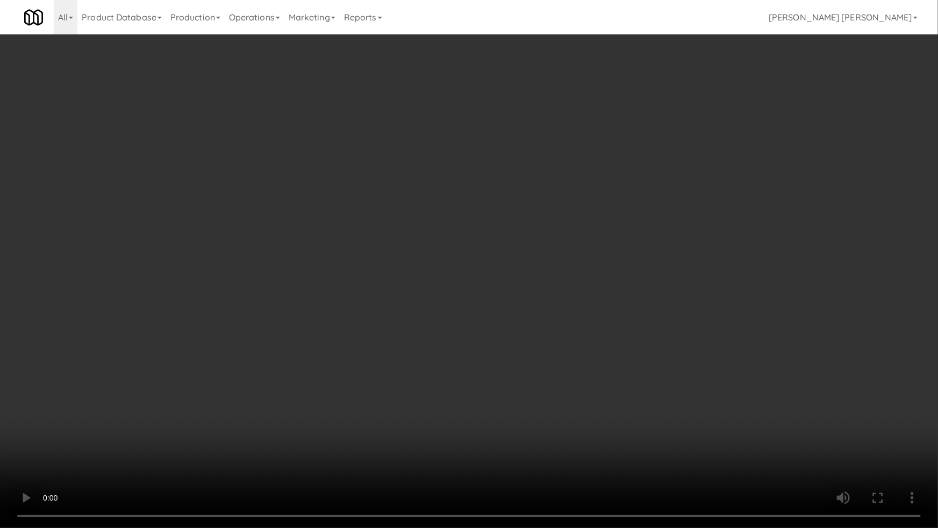
click at [505, 444] on video at bounding box center [469, 264] width 938 height 528
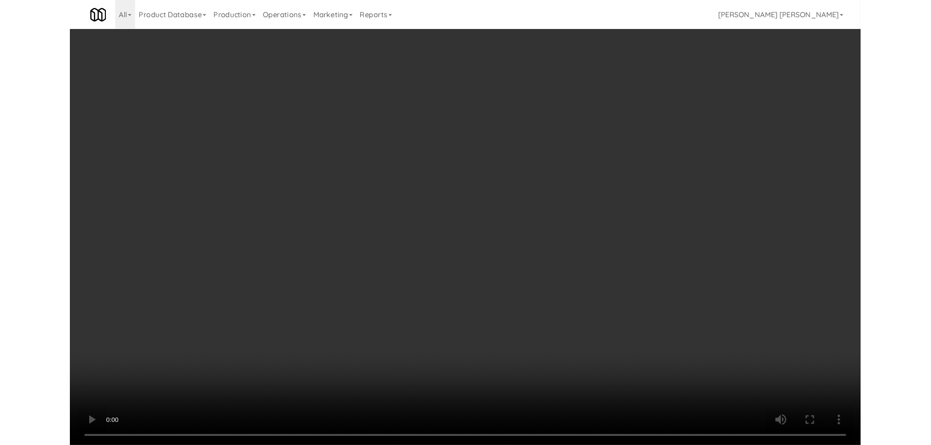
scroll to position [22, 0]
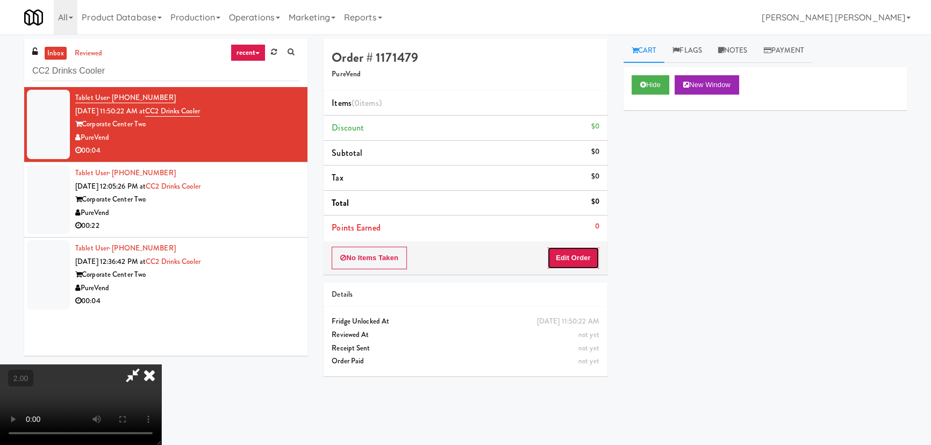
click at [587, 260] on button "Edit Order" at bounding box center [573, 258] width 52 height 23
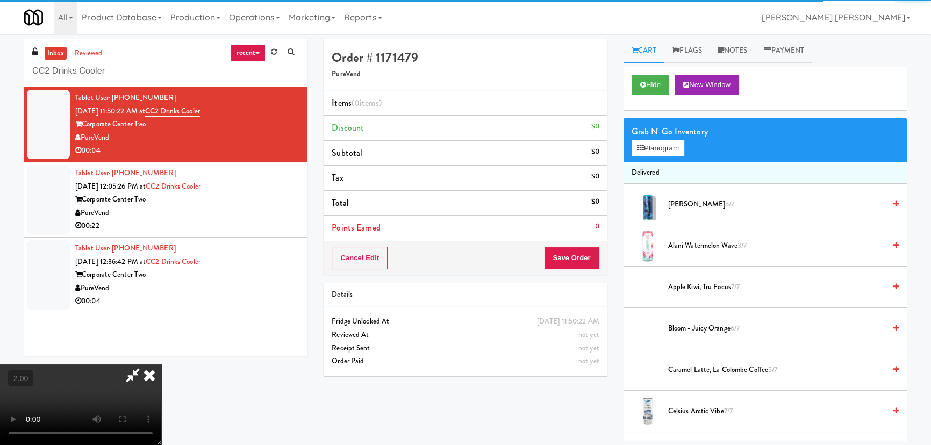
scroll to position [195, 0]
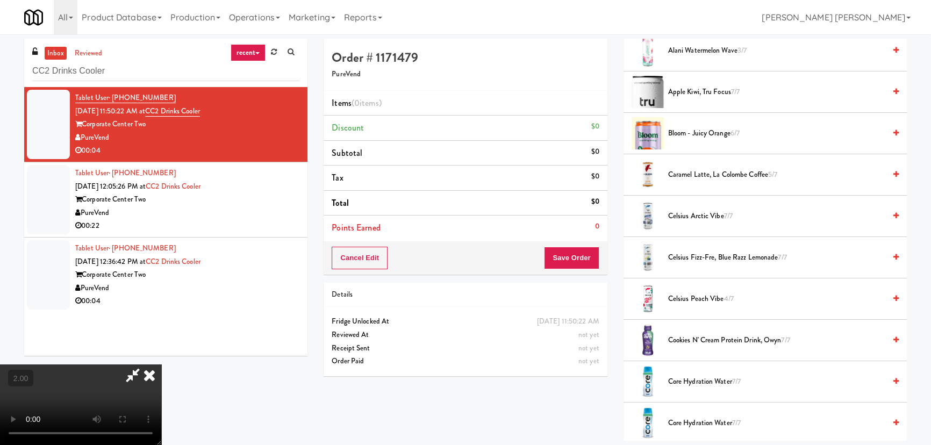
click at [698, 296] on span "Celsius Peach Vibe 4/7" at bounding box center [776, 298] width 217 height 13
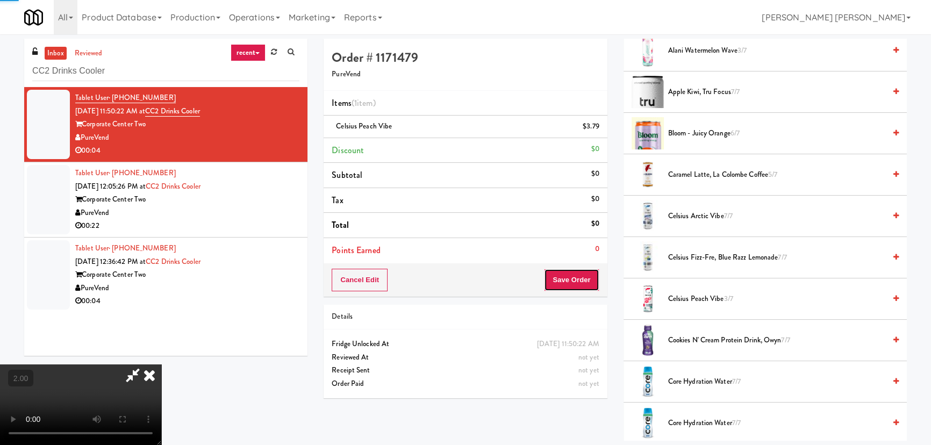
click at [580, 278] on button "Save Order" at bounding box center [571, 280] width 55 height 23
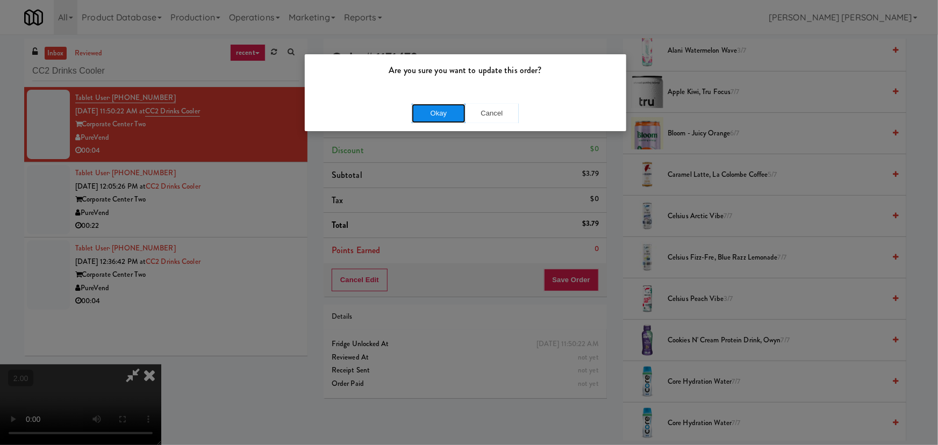
click at [443, 116] on button "Okay" at bounding box center [439, 113] width 54 height 19
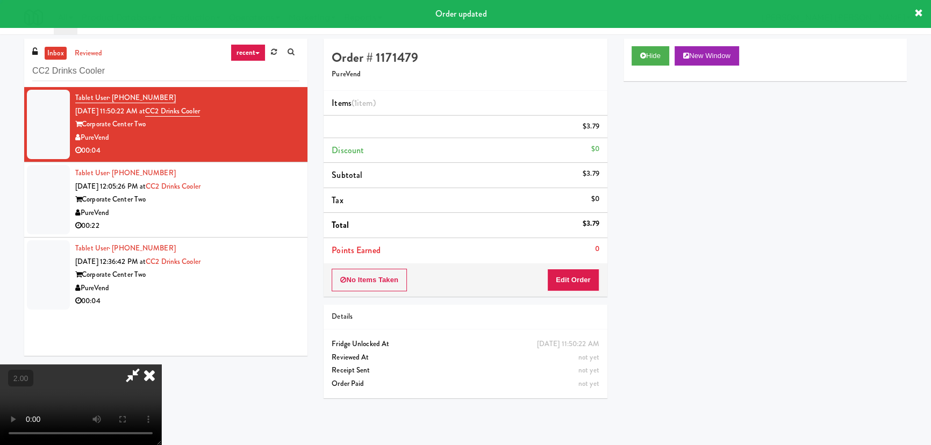
scroll to position [0, 0]
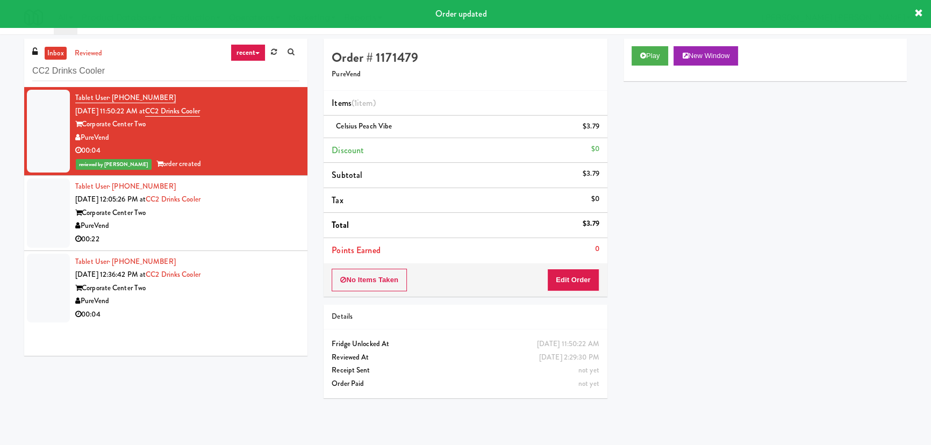
click at [184, 229] on div "PureVend" at bounding box center [187, 225] width 224 height 13
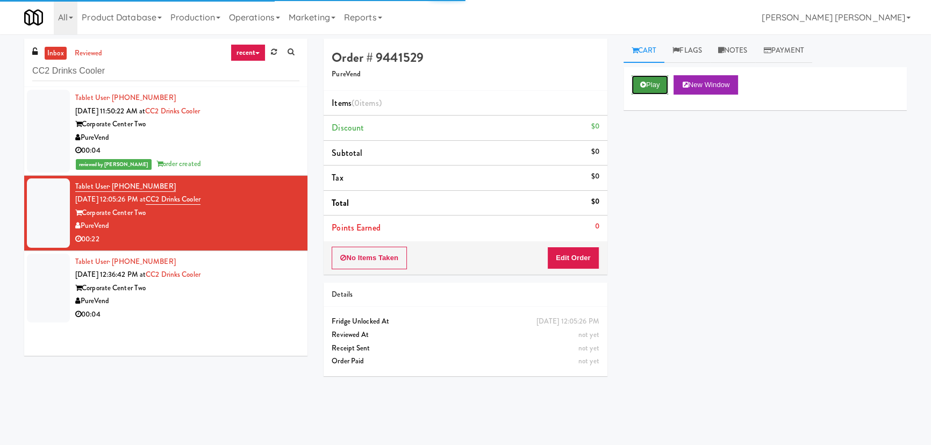
click at [652, 82] on button "Play" at bounding box center [650, 84] width 37 height 19
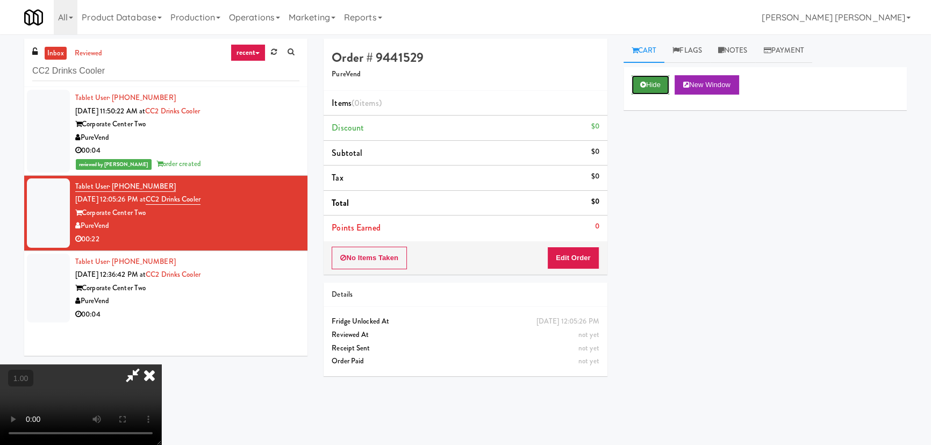
click at [662, 83] on button "Hide" at bounding box center [651, 84] width 38 height 19
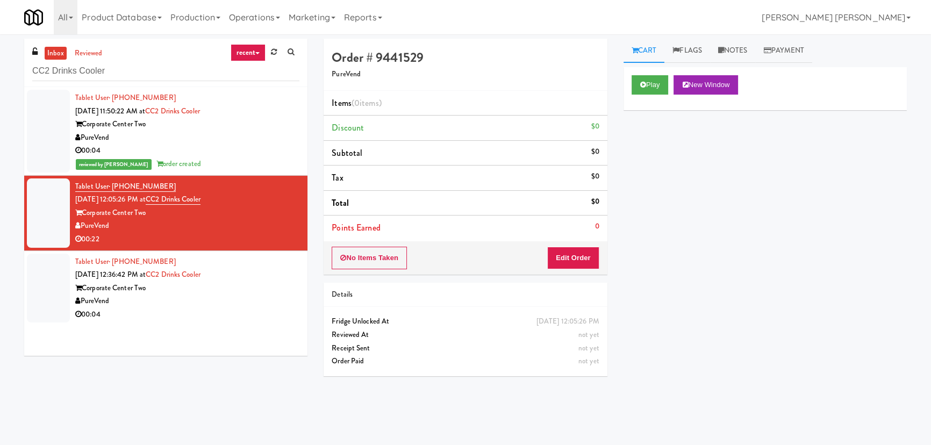
click at [210, 296] on div "PureVend" at bounding box center [187, 301] width 224 height 13
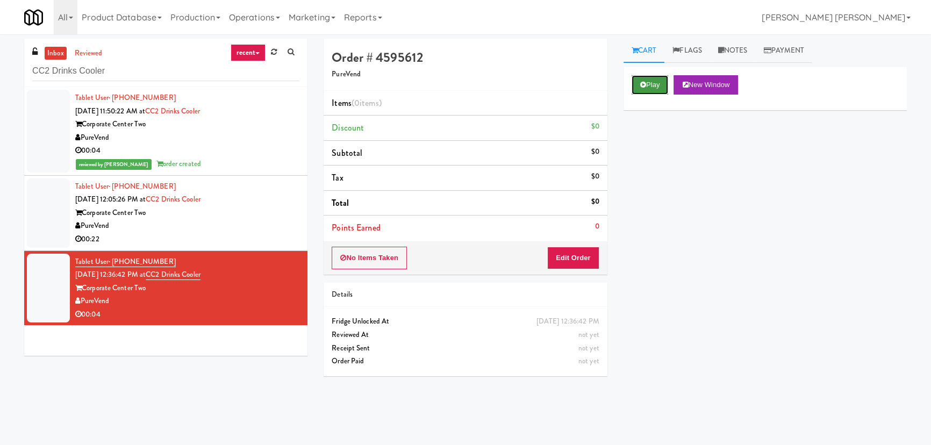
click at [657, 80] on button "Play" at bounding box center [650, 84] width 37 height 19
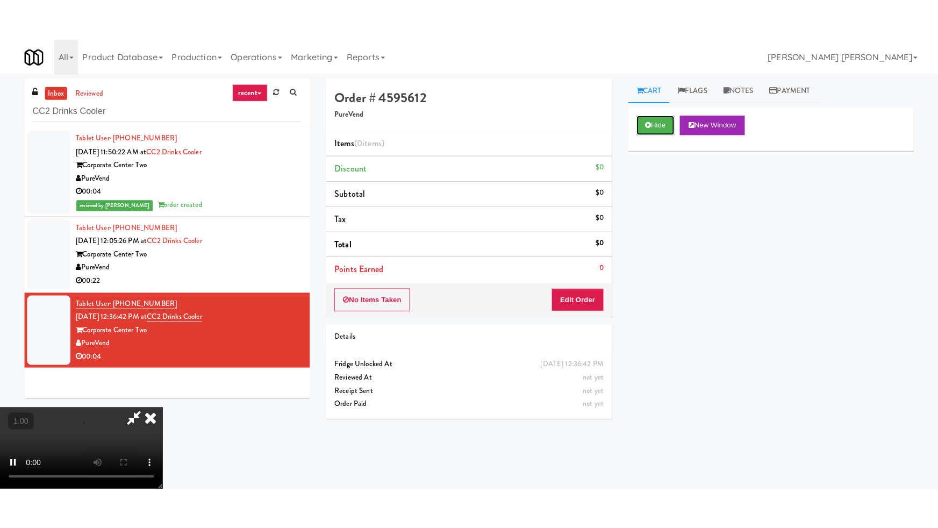
scroll to position [171, 0]
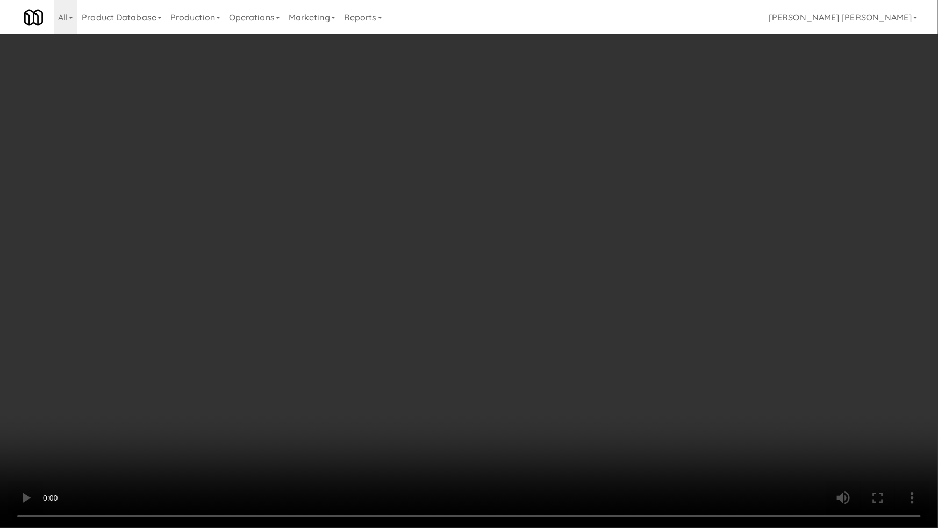
click at [529, 444] on video at bounding box center [469, 264] width 938 height 528
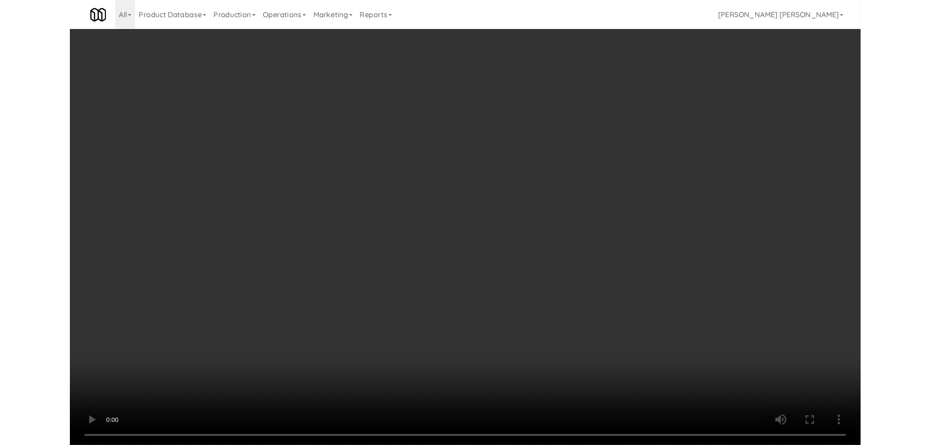
scroll to position [22, 0]
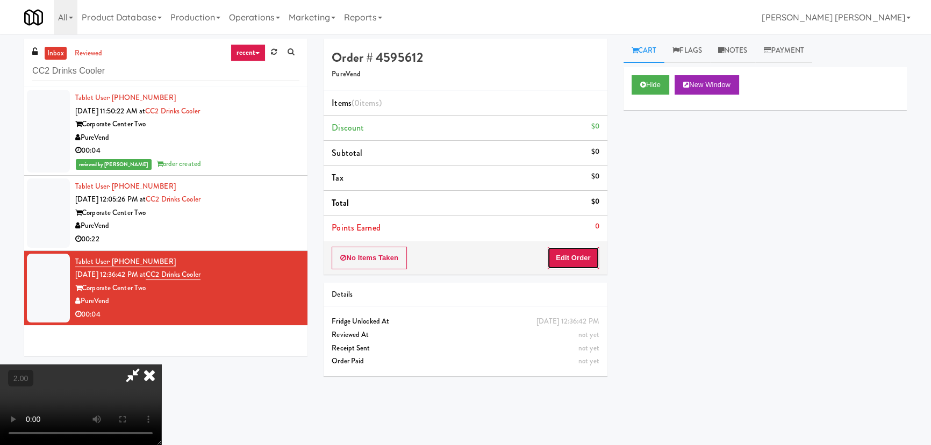
click at [578, 255] on button "Edit Order" at bounding box center [573, 258] width 52 height 23
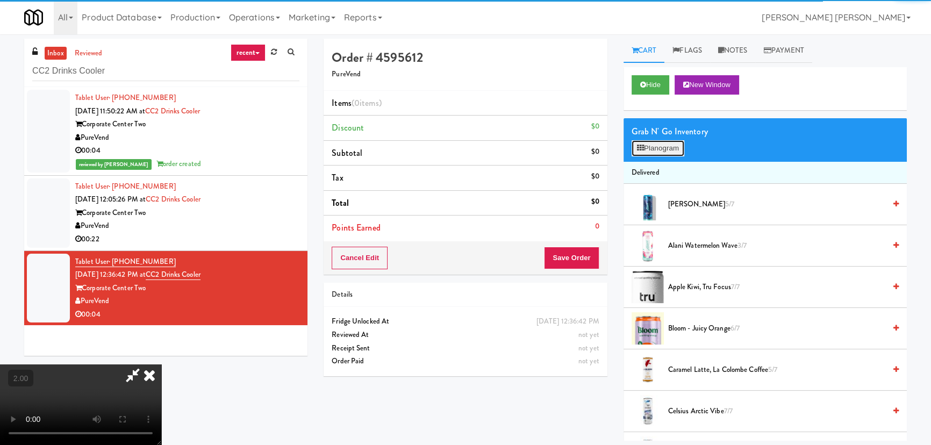
click at [671, 150] on button "Planogram" at bounding box center [658, 148] width 53 height 16
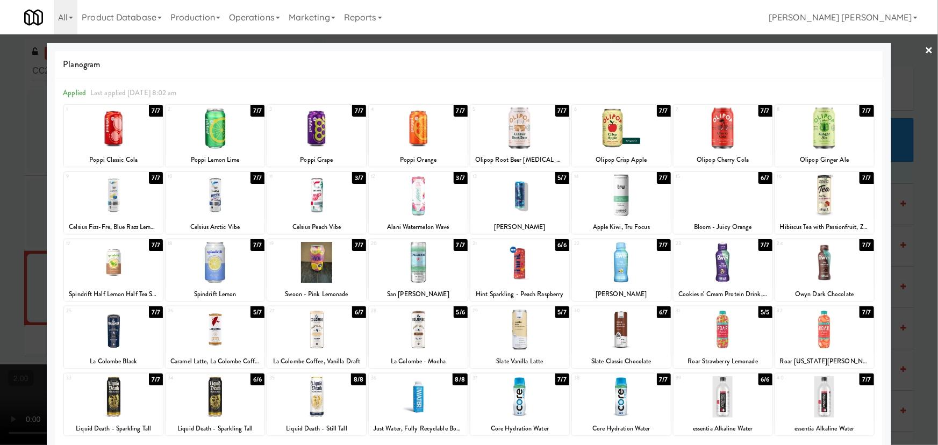
click at [218, 333] on div at bounding box center [215, 329] width 99 height 41
click at [925, 51] on link "×" at bounding box center [929, 50] width 9 height 33
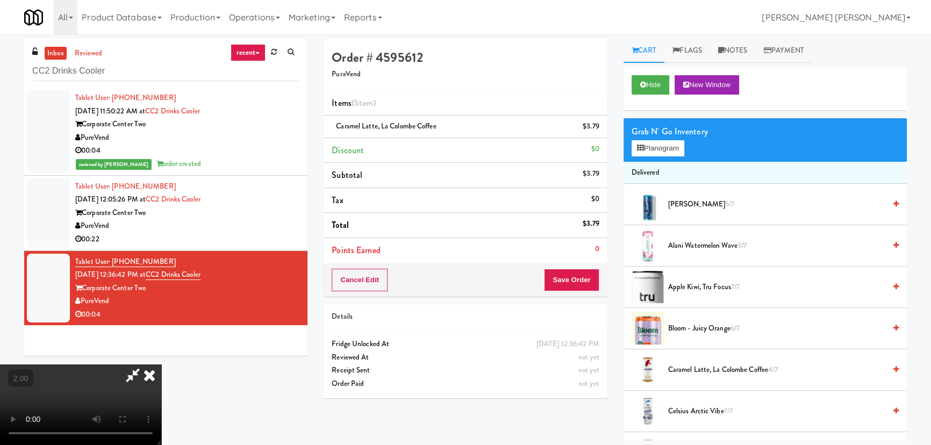
click at [161, 364] on icon at bounding box center [150, 374] width 24 height 21
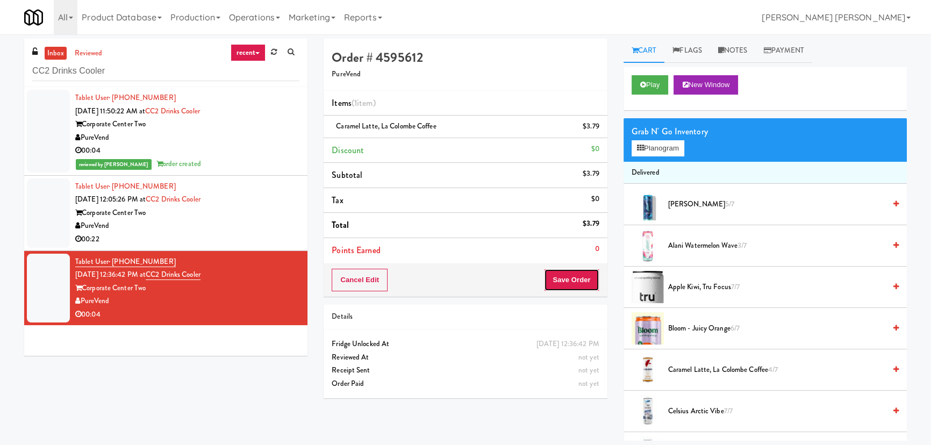
click at [570, 279] on button "Save Order" at bounding box center [571, 280] width 55 height 23
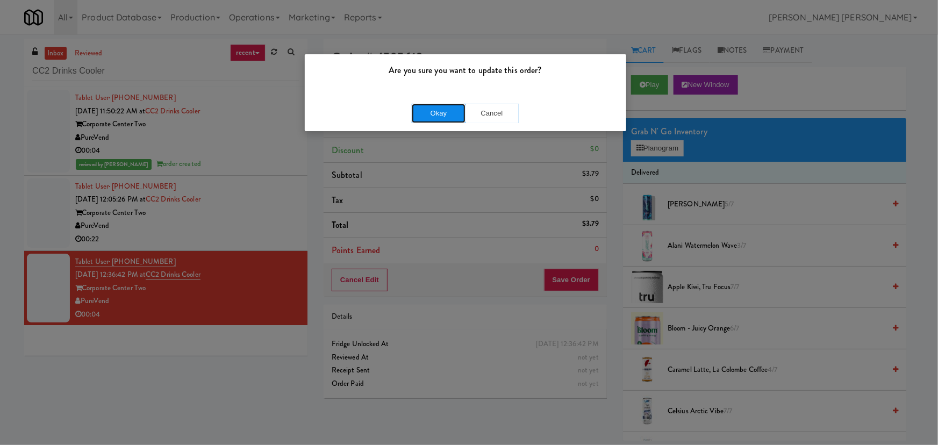
click at [441, 119] on button "Okay" at bounding box center [439, 113] width 54 height 19
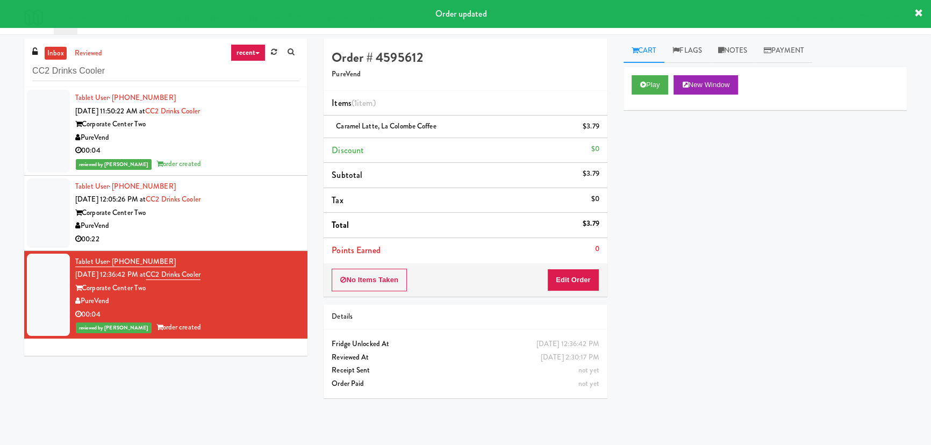
click at [239, 203] on div "Tablet User · (813) 549-9735 [DATE] 12:05:26 PM at CC2 Drinks Cooler Corporate …" at bounding box center [187, 213] width 224 height 66
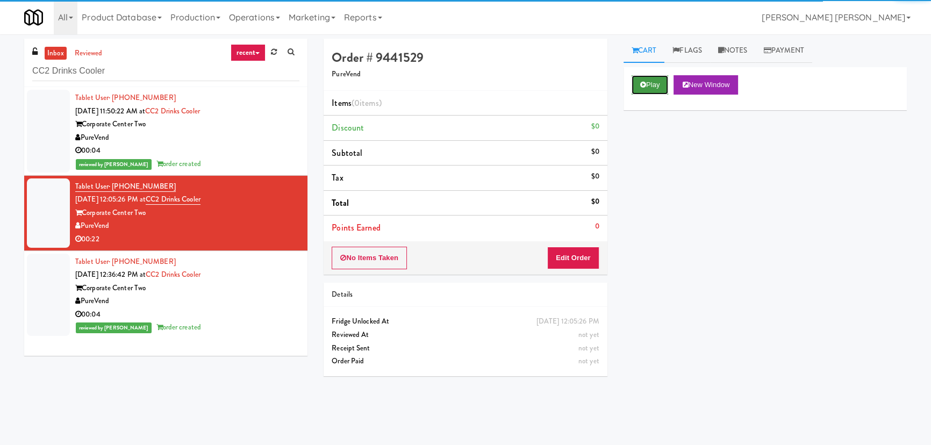
click at [657, 82] on button "Play" at bounding box center [650, 84] width 37 height 19
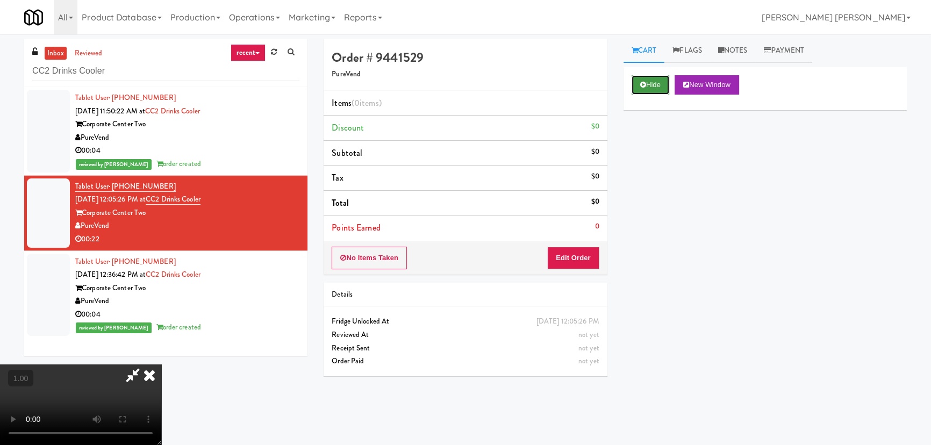
click at [643, 86] on icon at bounding box center [643, 84] width 6 height 7
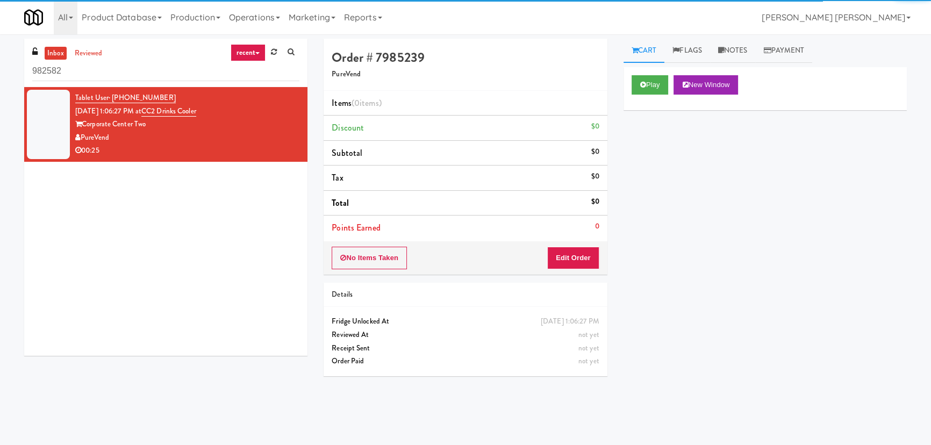
drag, startPoint x: 48, startPoint y: 67, endPoint x: 24, endPoint y: 66, distance: 24.2
click at [24, 66] on div "inbox reviewed recent all unclear take inventory issue suspicious failed recent…" at bounding box center [165, 63] width 283 height 48
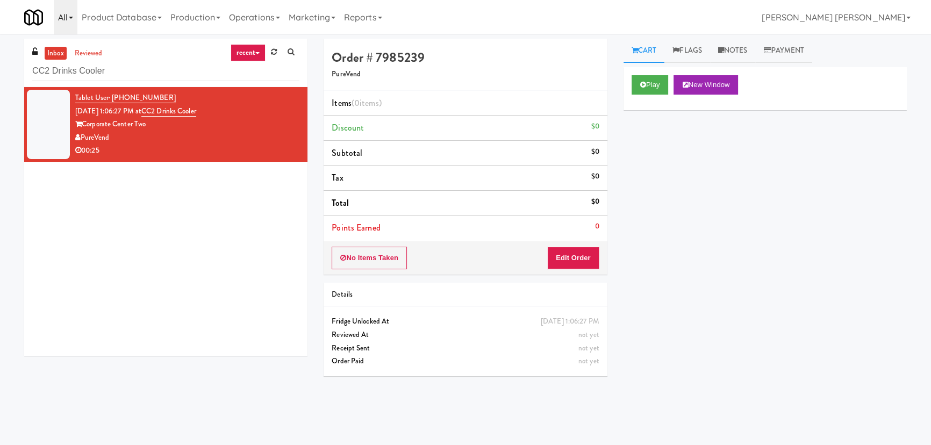
type input "CC2 Drinks Cooler"
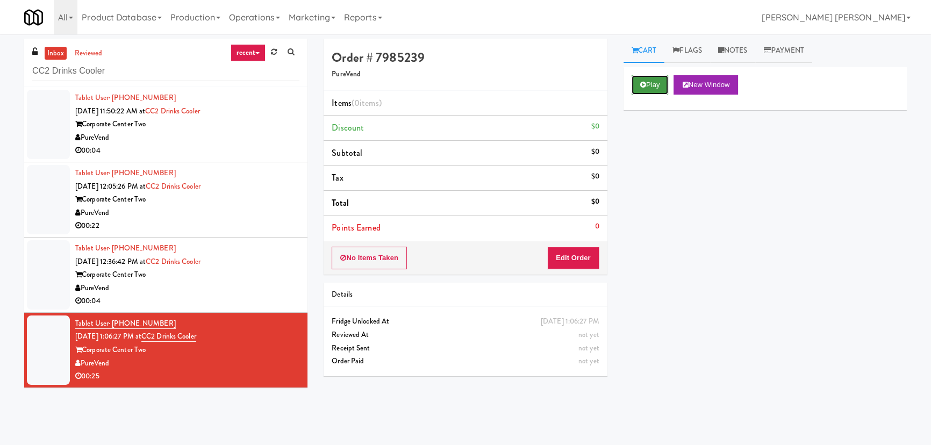
click at [655, 87] on button "Play" at bounding box center [650, 84] width 37 height 19
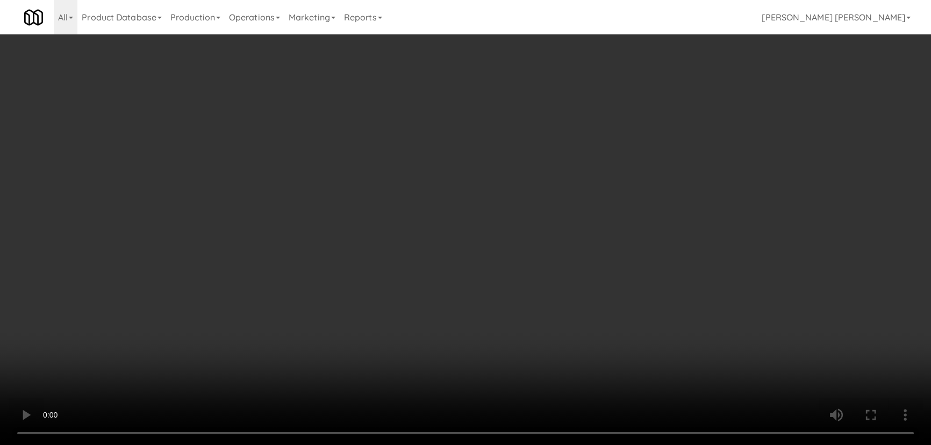
drag, startPoint x: 515, startPoint y: 478, endPoint x: 688, endPoint y: 443, distance: 176.1
click at [523, 444] on video at bounding box center [465, 222] width 931 height 445
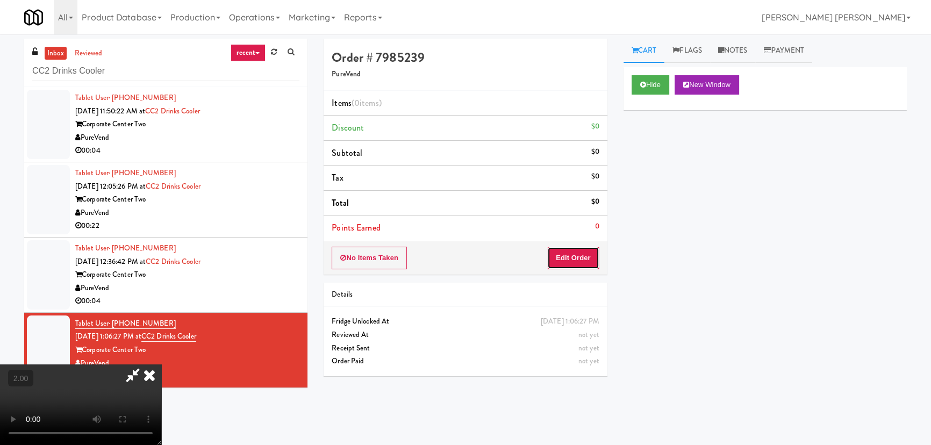
click at [584, 256] on button "Edit Order" at bounding box center [573, 258] width 52 height 23
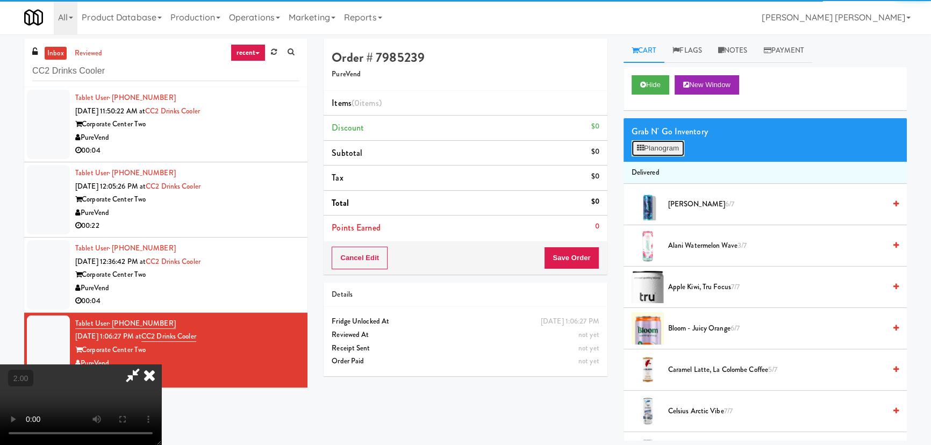
click at [654, 153] on button "Planogram" at bounding box center [658, 148] width 53 height 16
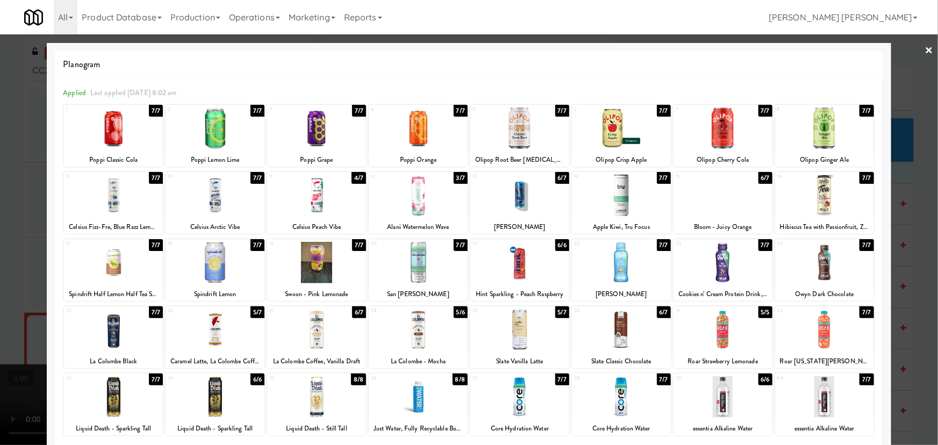
click at [518, 204] on div at bounding box center [519, 195] width 99 height 41
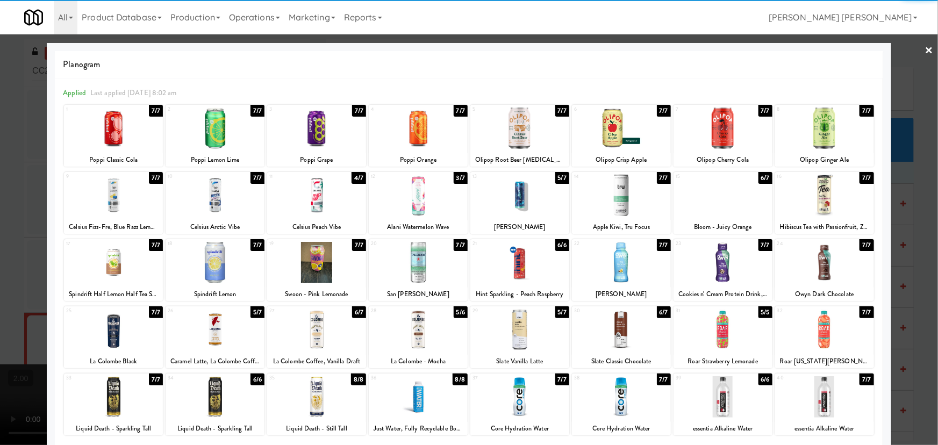
click at [925, 48] on link "×" at bounding box center [929, 50] width 9 height 33
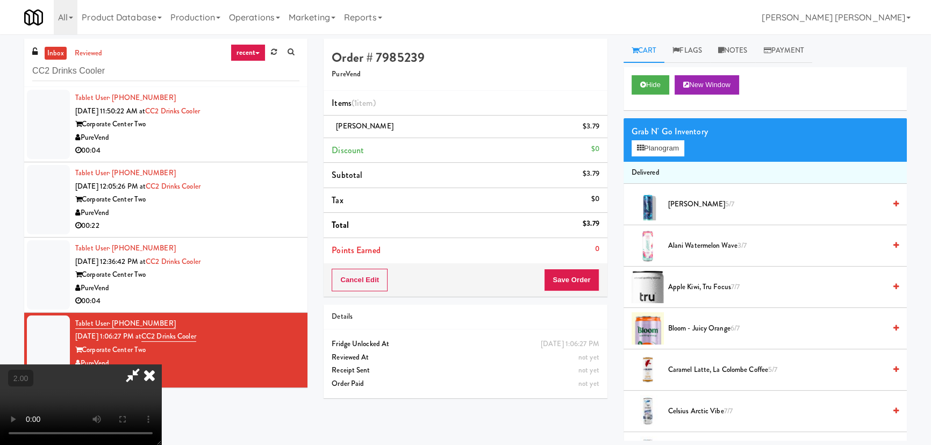
click at [161, 364] on video at bounding box center [80, 404] width 161 height 81
click at [161, 364] on icon at bounding box center [150, 374] width 24 height 21
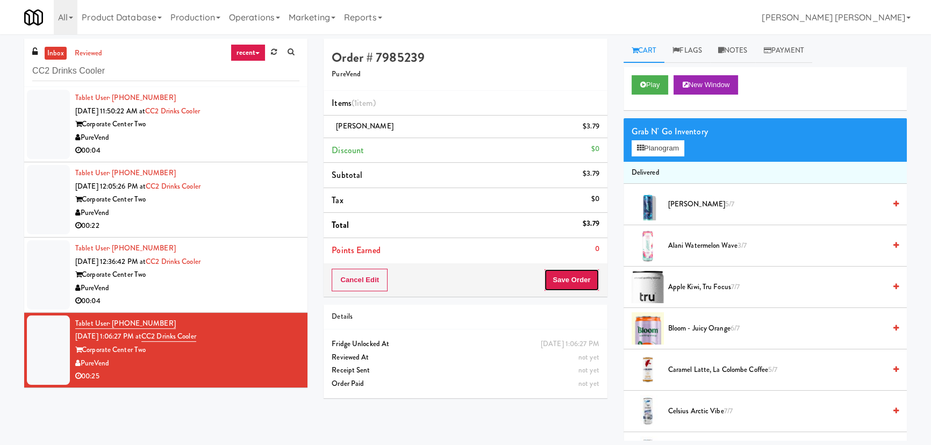
click at [581, 275] on button "Save Order" at bounding box center [571, 280] width 55 height 23
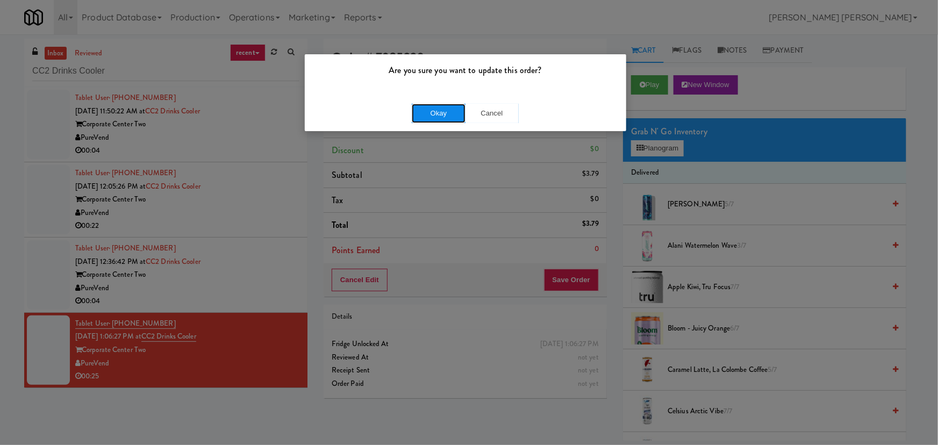
click at [454, 116] on button "Okay" at bounding box center [439, 113] width 54 height 19
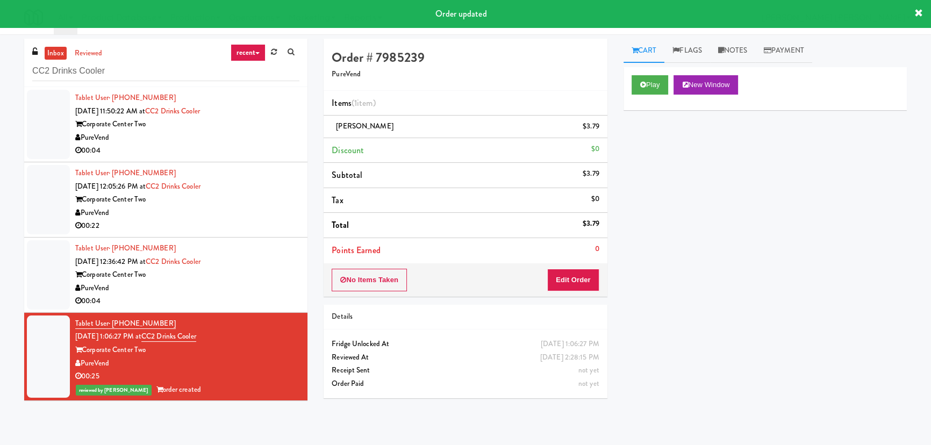
drag, startPoint x: 265, startPoint y: 282, endPoint x: 446, endPoint y: 255, distance: 183.2
click at [265, 282] on div "PureVend" at bounding box center [187, 288] width 224 height 13
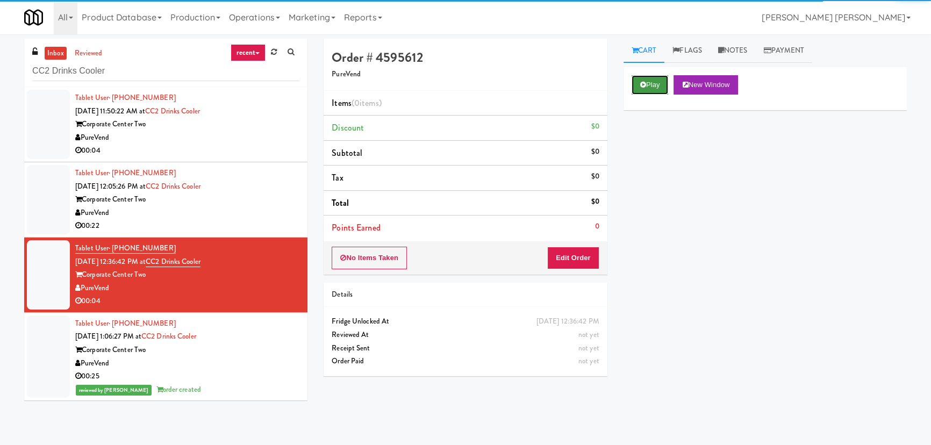
click at [646, 91] on button "Play" at bounding box center [650, 84] width 37 height 19
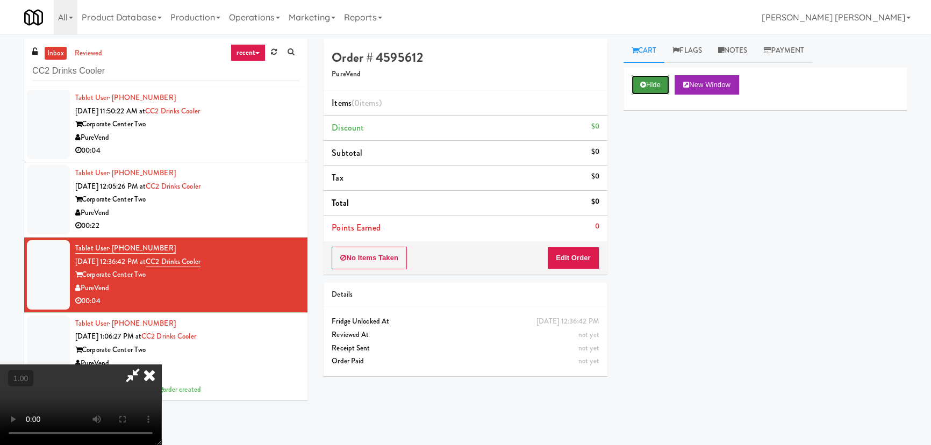
click at [651, 87] on button "Hide" at bounding box center [651, 84] width 38 height 19
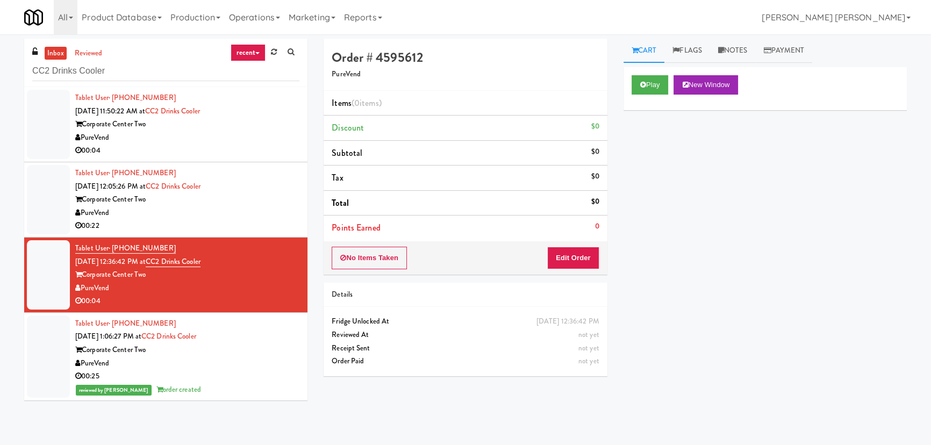
click at [262, 202] on div "Corporate Center Two" at bounding box center [187, 199] width 224 height 13
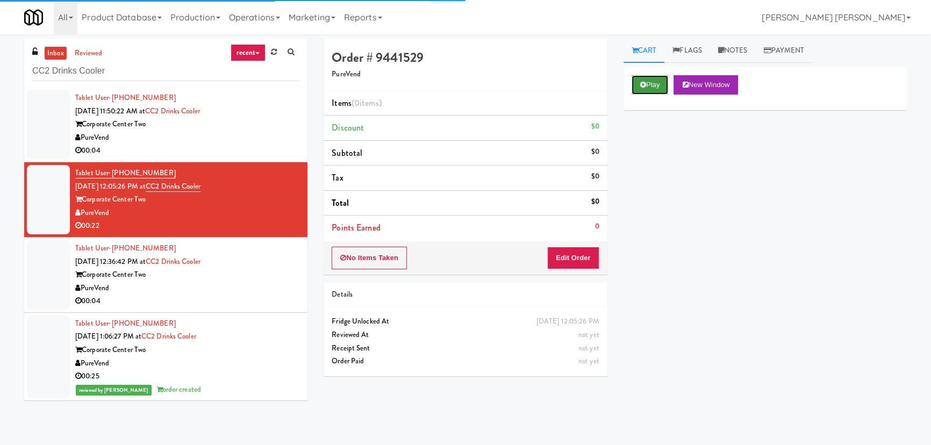
click at [655, 90] on button "Play" at bounding box center [650, 84] width 37 height 19
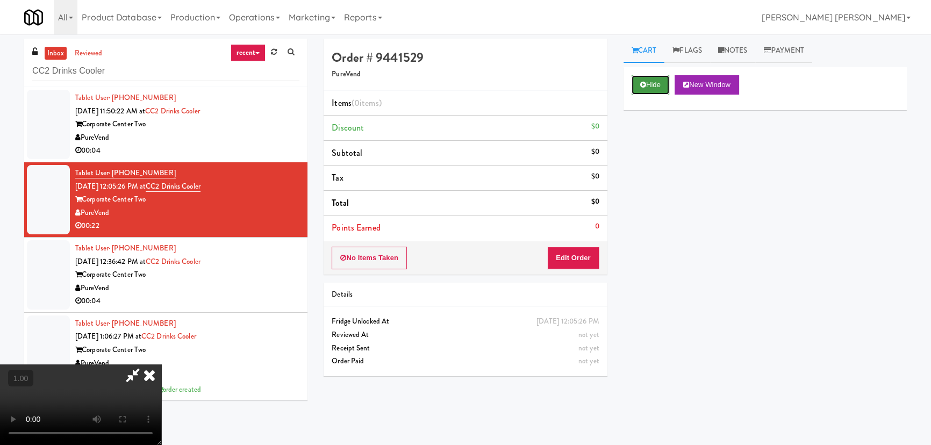
click at [647, 81] on button "Hide" at bounding box center [651, 84] width 38 height 19
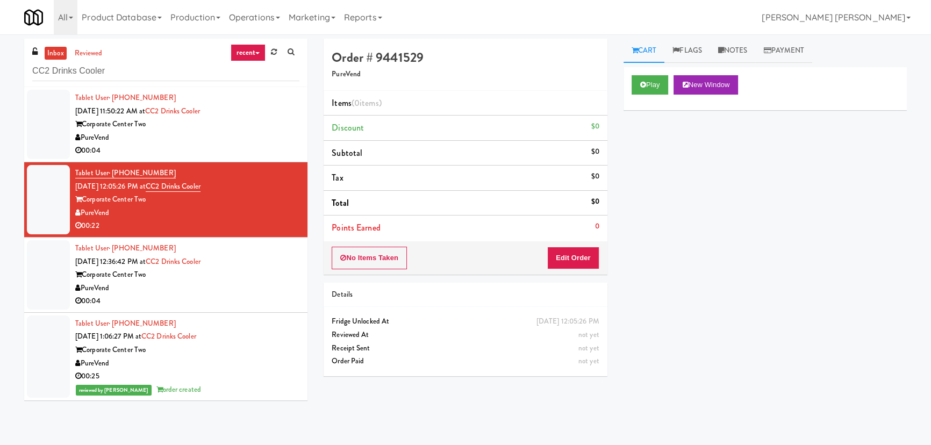
click at [267, 134] on div "PureVend" at bounding box center [187, 137] width 224 height 13
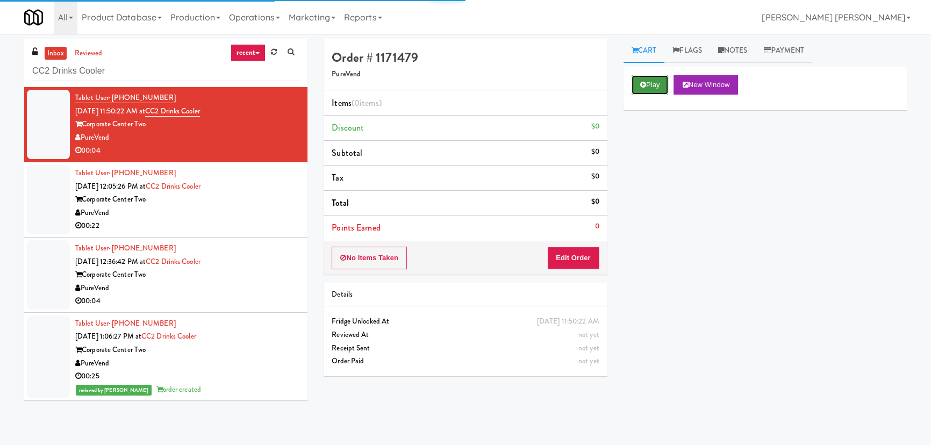
click at [662, 83] on button "Play" at bounding box center [650, 84] width 37 height 19
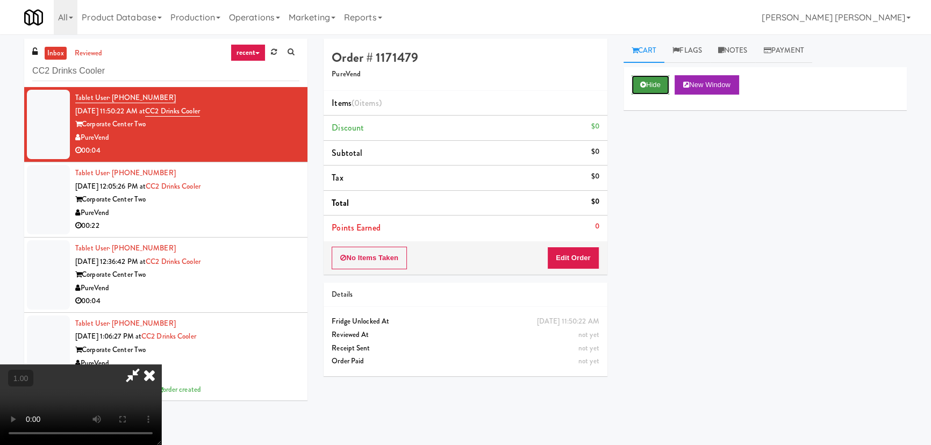
click at [646, 89] on button "Hide" at bounding box center [651, 84] width 38 height 19
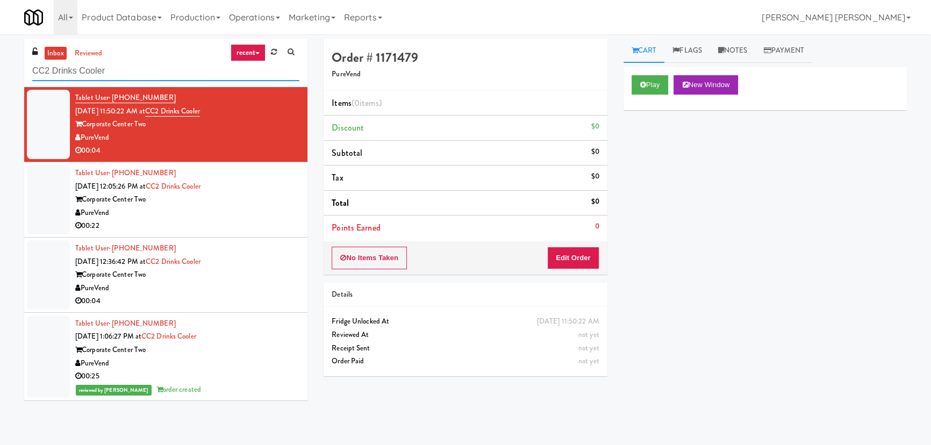
drag, startPoint x: 117, startPoint y: 66, endPoint x: 20, endPoint y: 67, distance: 96.2
click at [20, 67] on div "inbox reviewed recent all unclear take inventory issue suspicious failed recent…" at bounding box center [165, 224] width 299 height 370
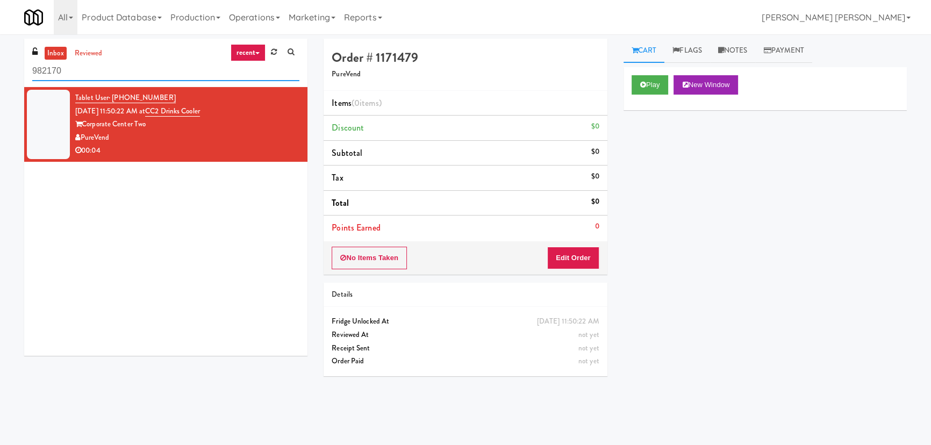
drag, startPoint x: 45, startPoint y: 70, endPoint x: 23, endPoint y: 70, distance: 22.0
click at [23, 70] on div "inbox reviewed recent all unclear take inventory issue suspicious failed recent…" at bounding box center [165, 201] width 299 height 325
paste input "1114 W [PERSON_NAME] - Left - Fridge"
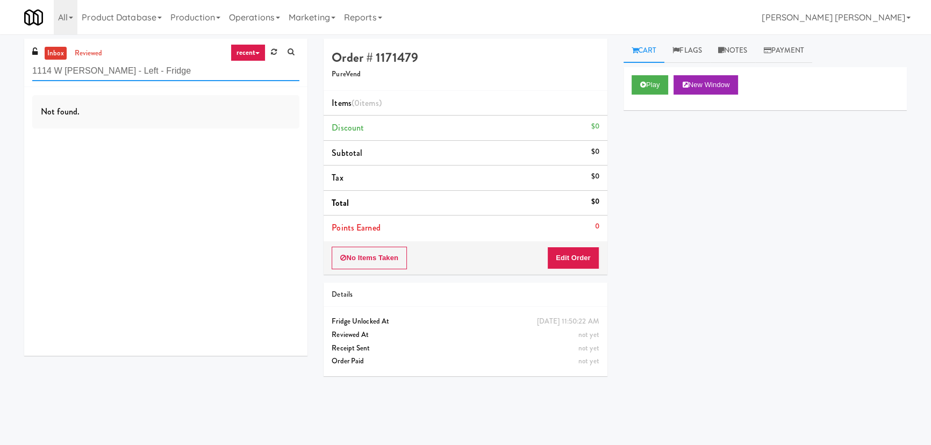
type input "1114 W [PERSON_NAME] - Left - Fridge"
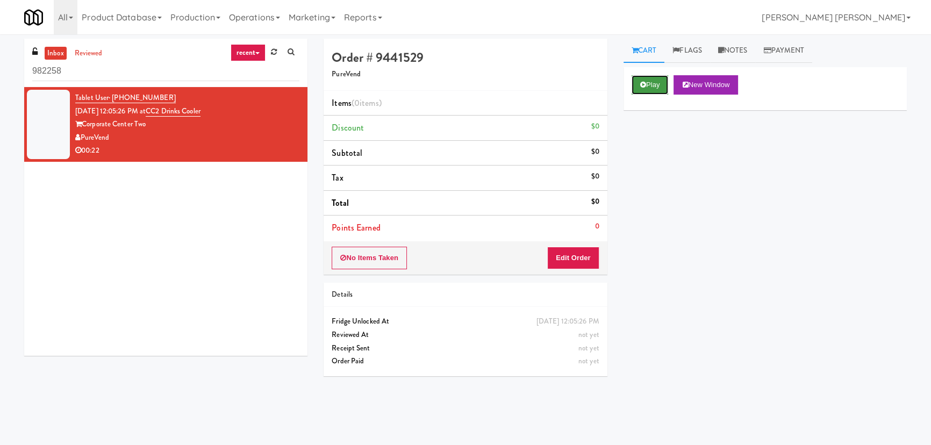
click at [647, 83] on button "Play" at bounding box center [650, 84] width 37 height 19
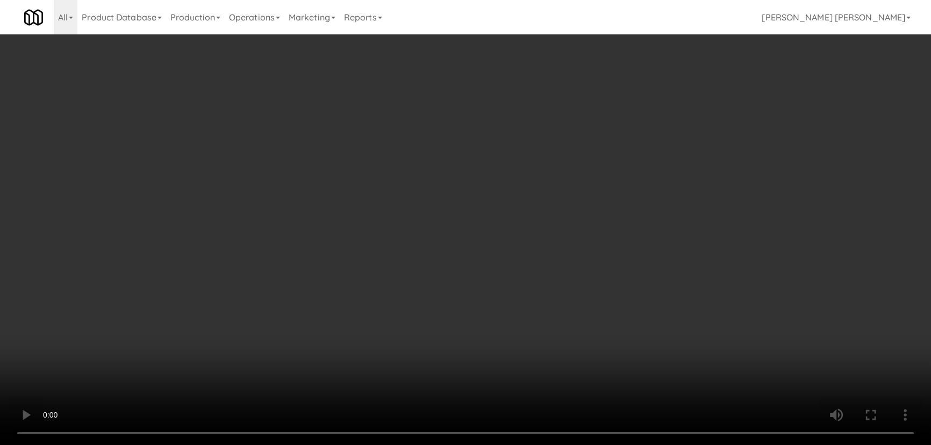
drag, startPoint x: 515, startPoint y: 464, endPoint x: 882, endPoint y: 420, distance: 369.3
click at [529, 444] on video at bounding box center [465, 222] width 931 height 445
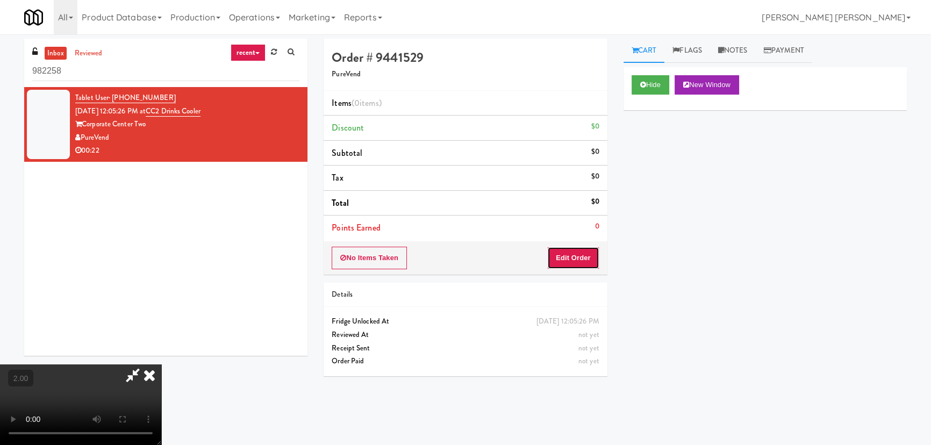
click at [584, 252] on button "Edit Order" at bounding box center [573, 258] width 52 height 23
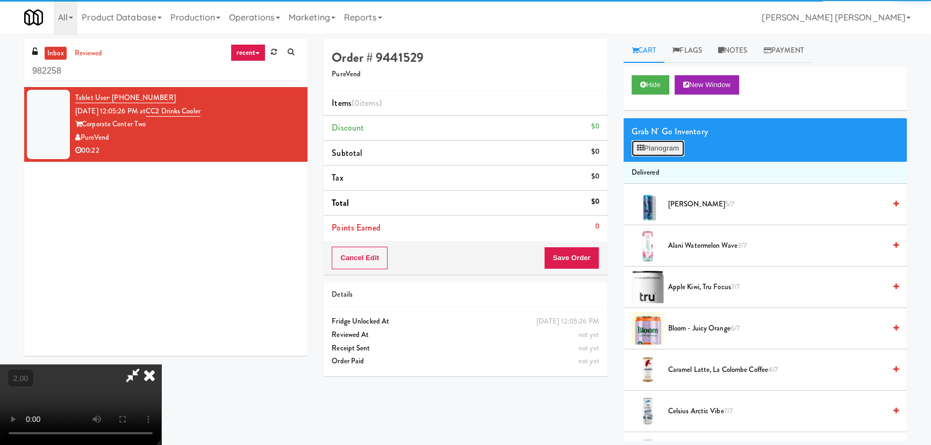
click at [658, 140] on button "Planogram" at bounding box center [658, 148] width 53 height 16
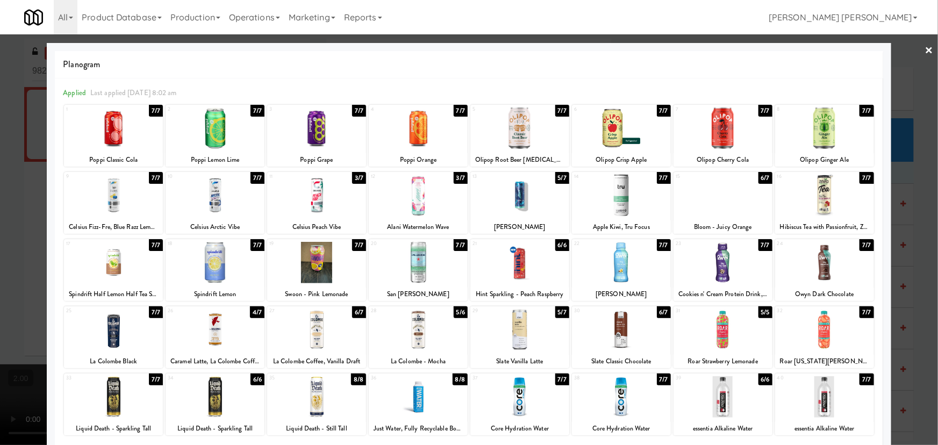
click at [218, 339] on div at bounding box center [215, 329] width 99 height 41
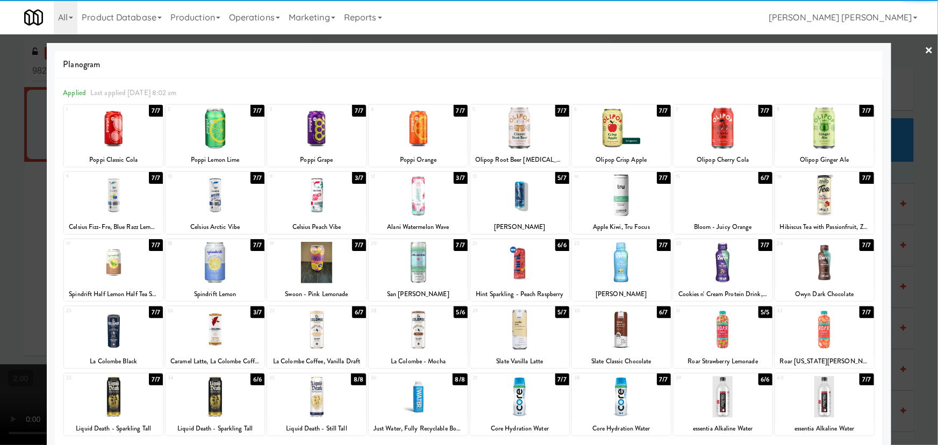
click at [426, 339] on div at bounding box center [418, 329] width 99 height 41
click at [925, 51] on link "×" at bounding box center [929, 50] width 9 height 33
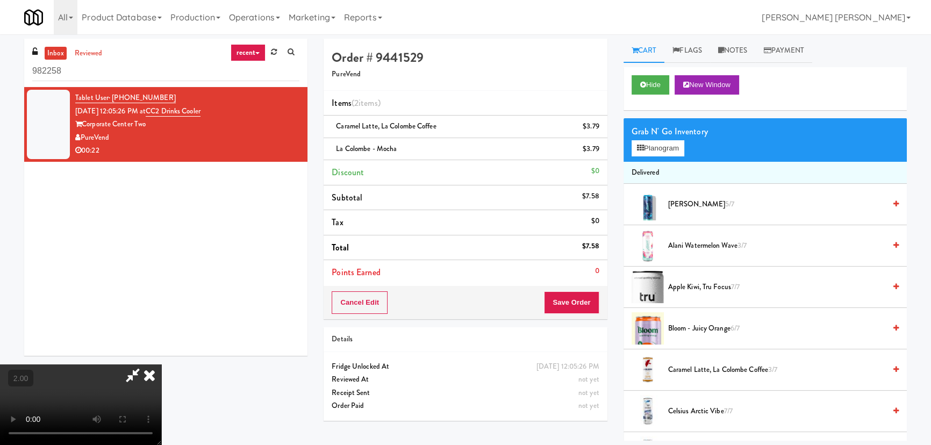
click at [161, 364] on icon at bounding box center [150, 374] width 24 height 21
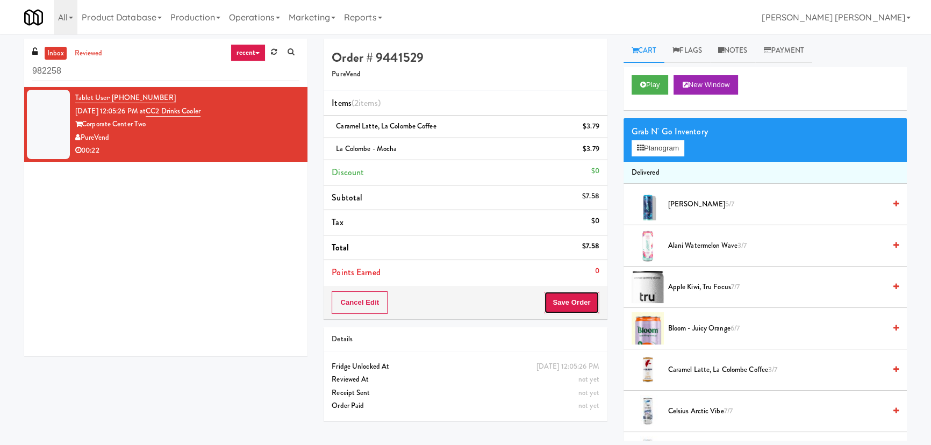
click at [570, 302] on button "Save Order" at bounding box center [571, 302] width 55 height 23
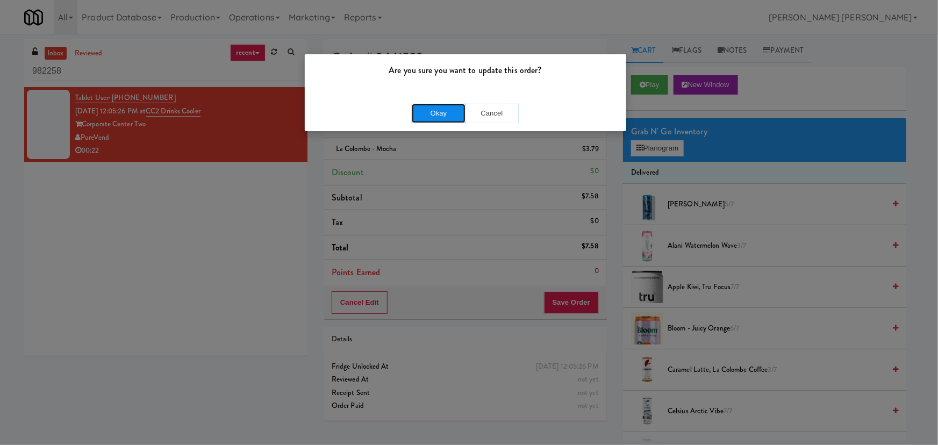
drag, startPoint x: 444, startPoint y: 117, endPoint x: 428, endPoint y: 109, distance: 18.0
click at [443, 116] on button "Okay" at bounding box center [439, 113] width 54 height 19
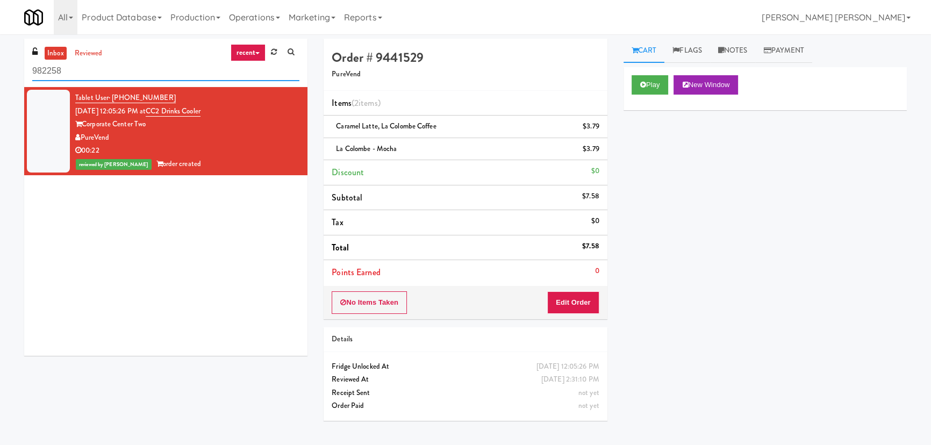
drag, startPoint x: 83, startPoint y: 68, endPoint x: 13, endPoint y: 71, distance: 69.4
click at [13, 71] on div "inbox reviewed recent all unclear take inventory issue suspicious failed recent…" at bounding box center [465, 240] width 931 height 402
paste input "Eleven North Fridge"
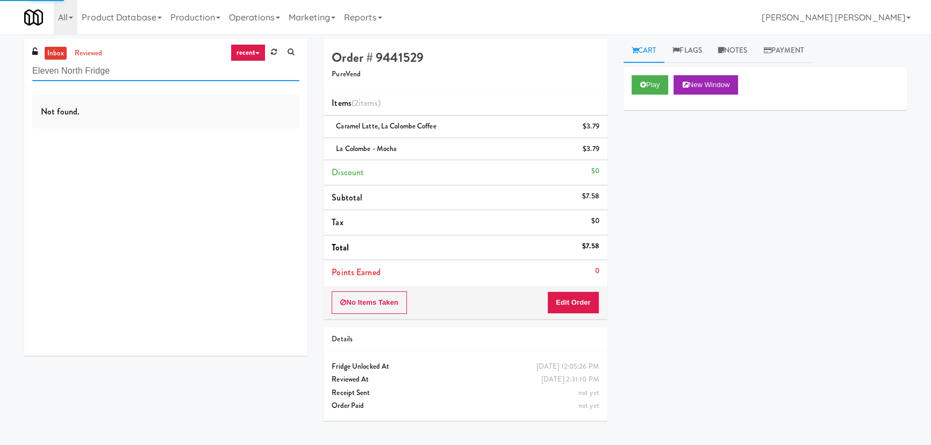
type input "Eleven North Fridge"
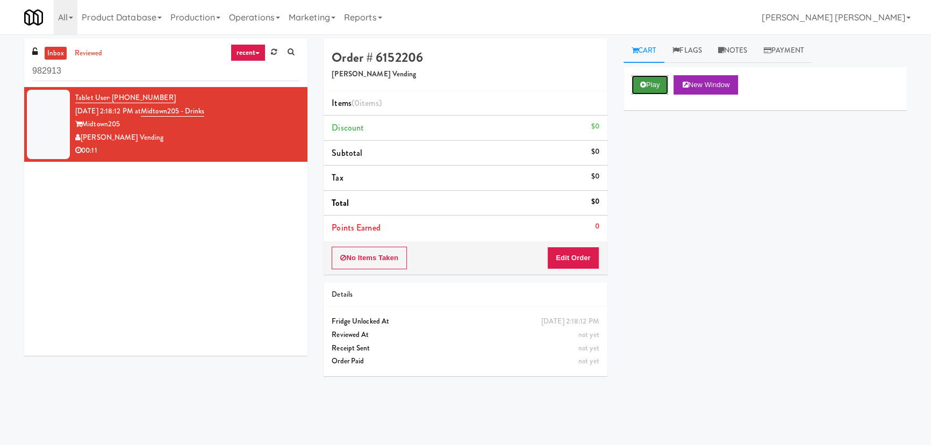
click at [652, 89] on button "Play" at bounding box center [650, 84] width 37 height 19
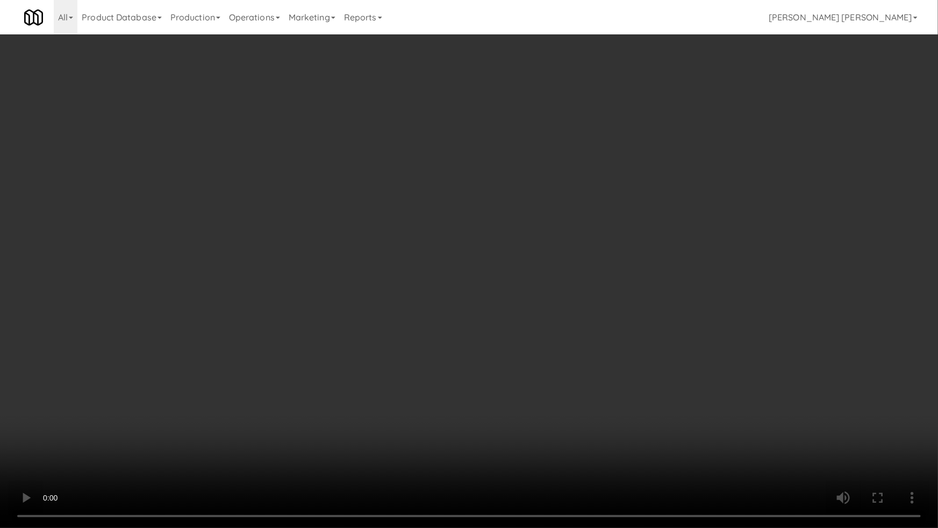
drag, startPoint x: 508, startPoint y: 470, endPoint x: 937, endPoint y: 416, distance: 432.9
click at [520, 444] on video at bounding box center [469, 264] width 938 height 528
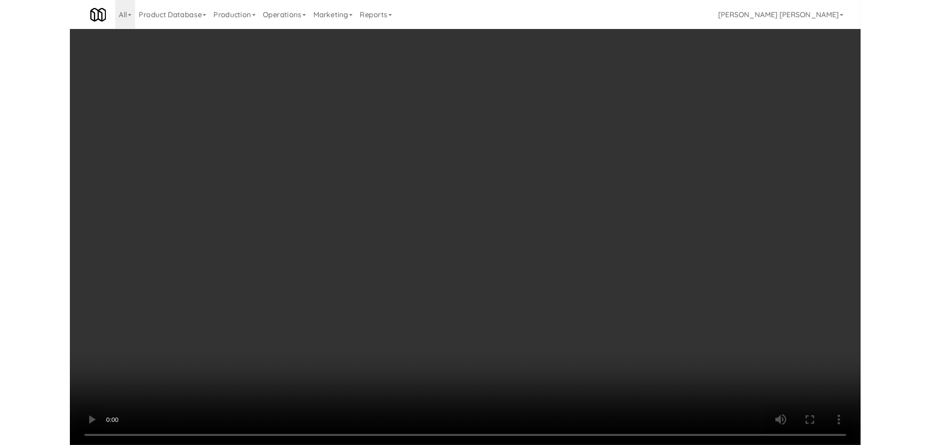
scroll to position [22, 0]
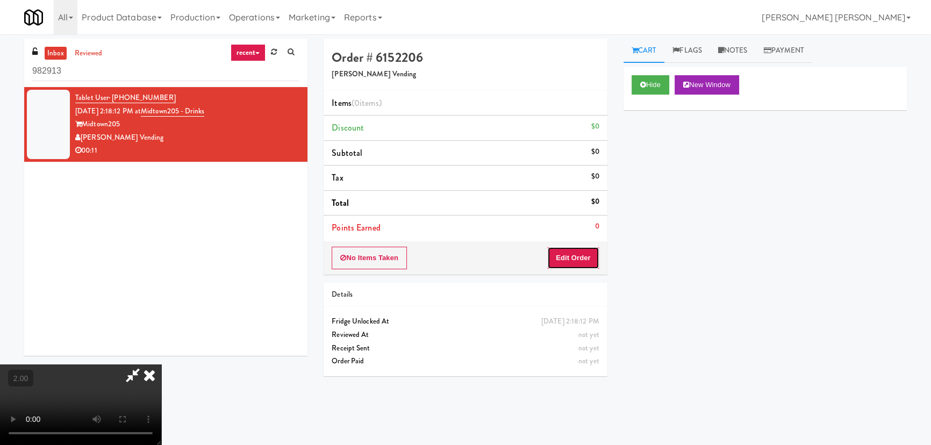
click at [588, 262] on button "Edit Order" at bounding box center [573, 258] width 52 height 23
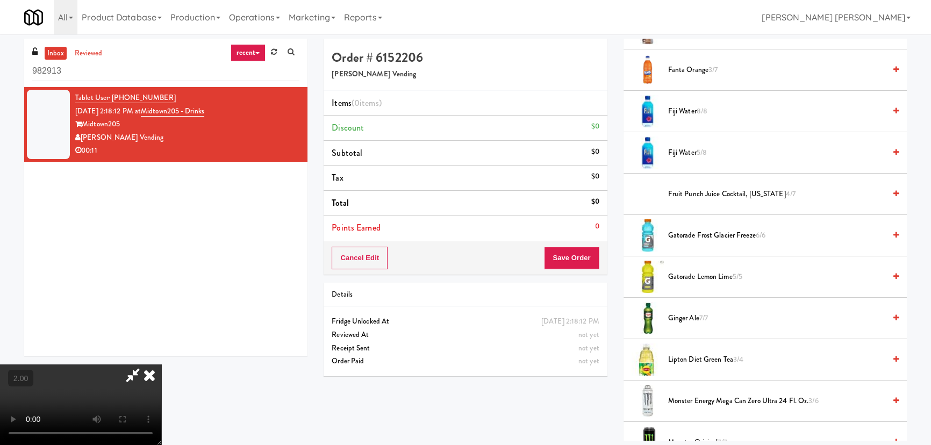
scroll to position [781, 0]
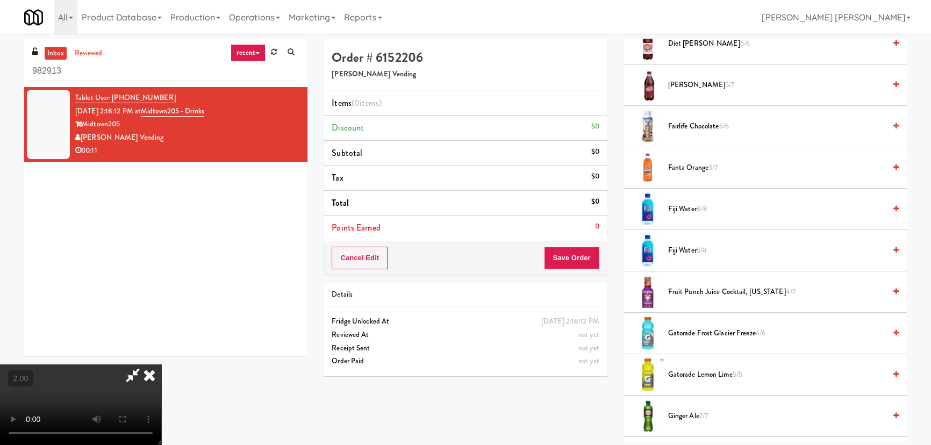
click at [677, 127] on span "Fairlife Chocolate 5/6" at bounding box center [776, 126] width 217 height 13
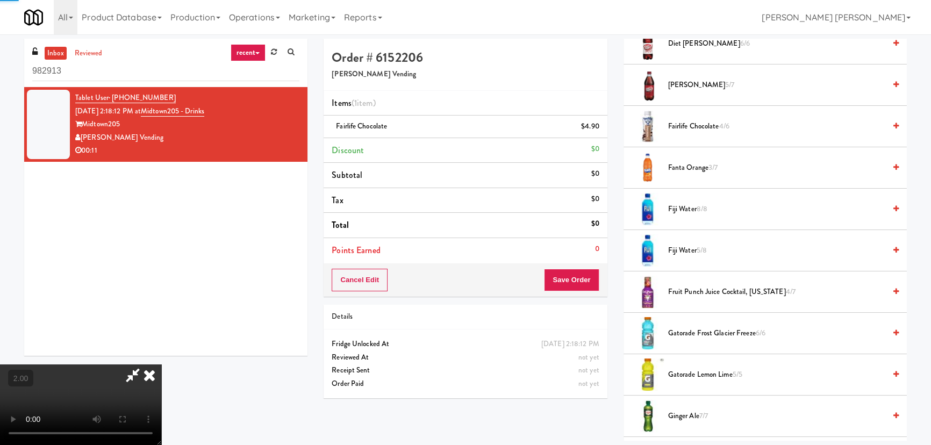
scroll to position [0, 0]
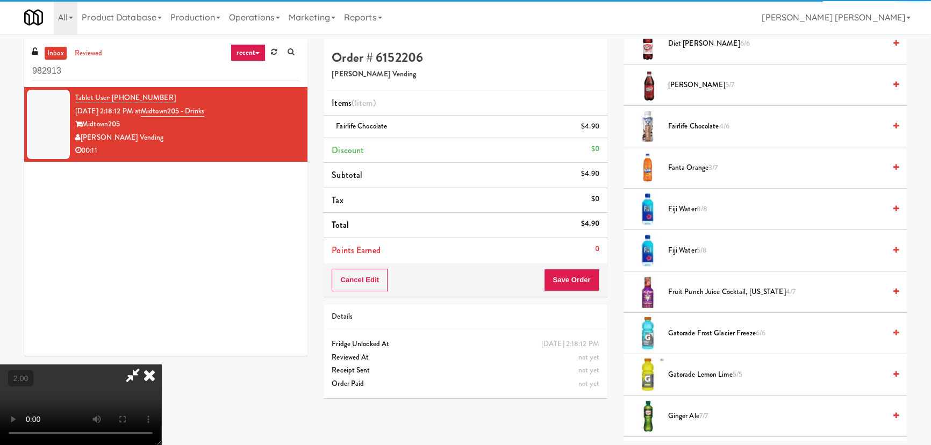
click at [161, 364] on icon at bounding box center [150, 374] width 24 height 21
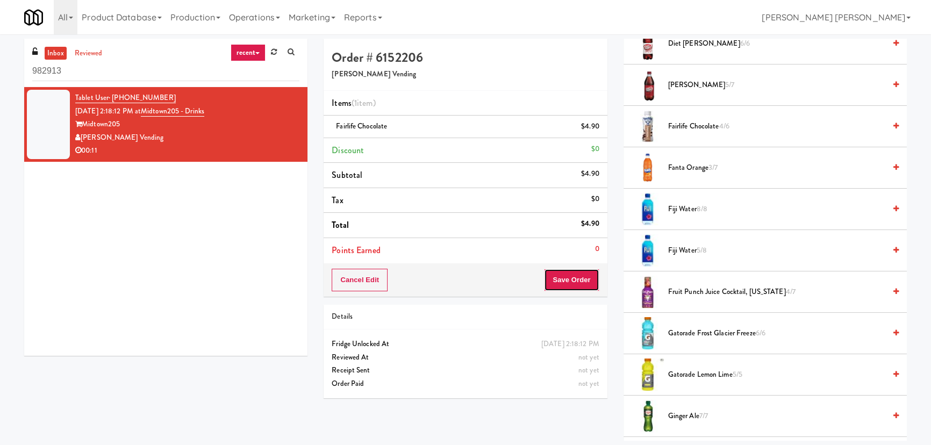
click at [586, 274] on button "Save Order" at bounding box center [571, 280] width 55 height 23
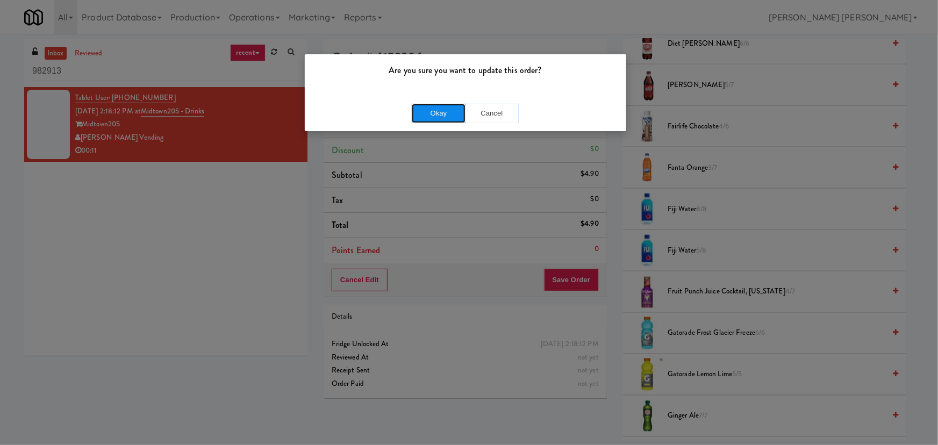
click at [441, 114] on button "Okay" at bounding box center [439, 113] width 54 height 19
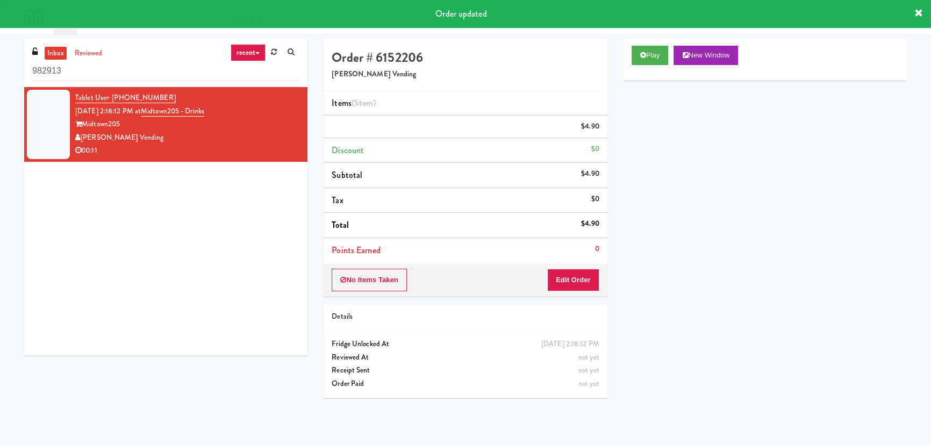
scroll to position [29, 0]
